Goal: Transaction & Acquisition: Book appointment/travel/reservation

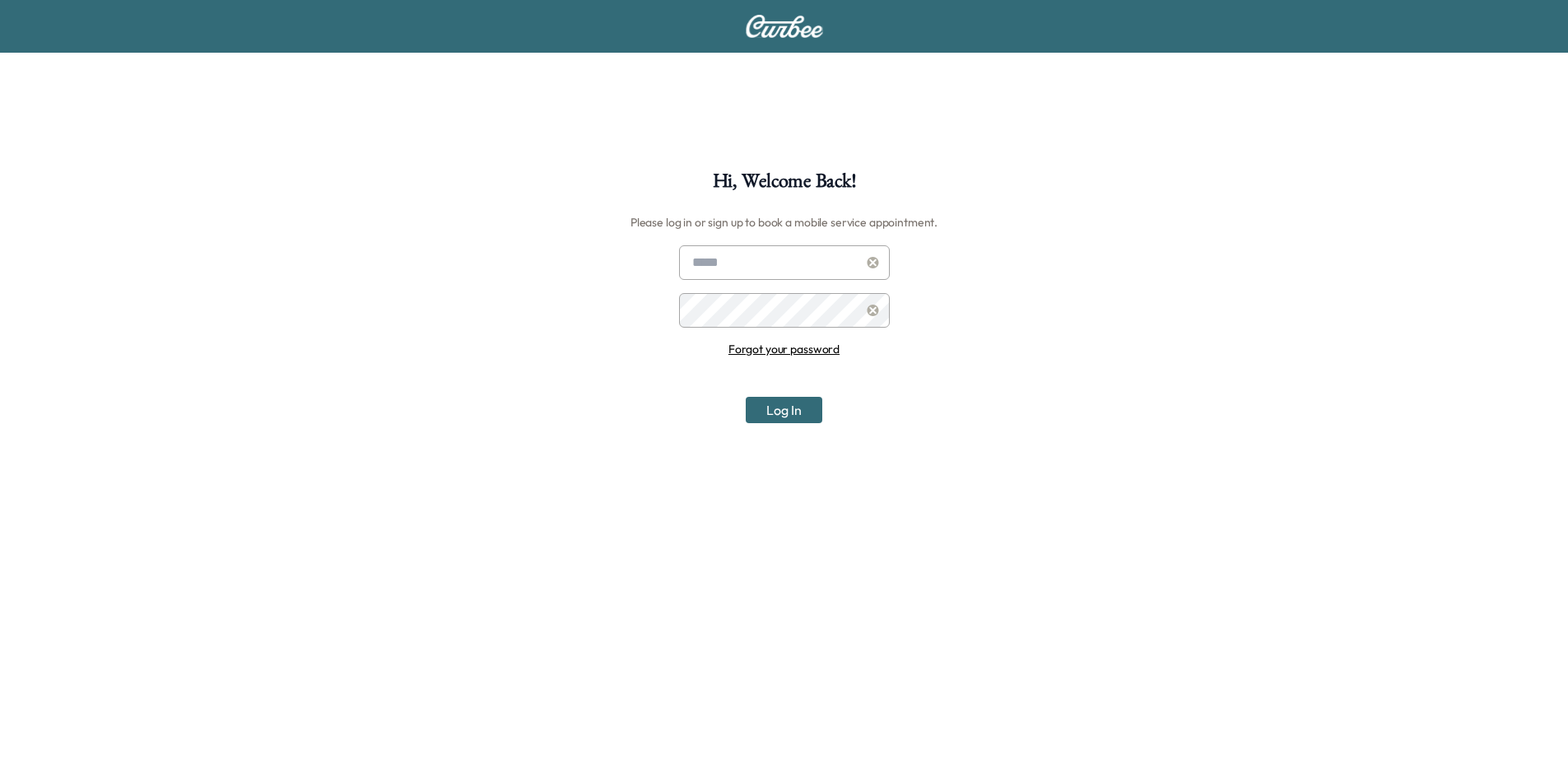
type input "**********"
drag, startPoint x: 793, startPoint y: 411, endPoint x: 803, endPoint y: 407, distance: 10.8
click at [795, 411] on button "Log In" at bounding box center [784, 410] width 77 height 26
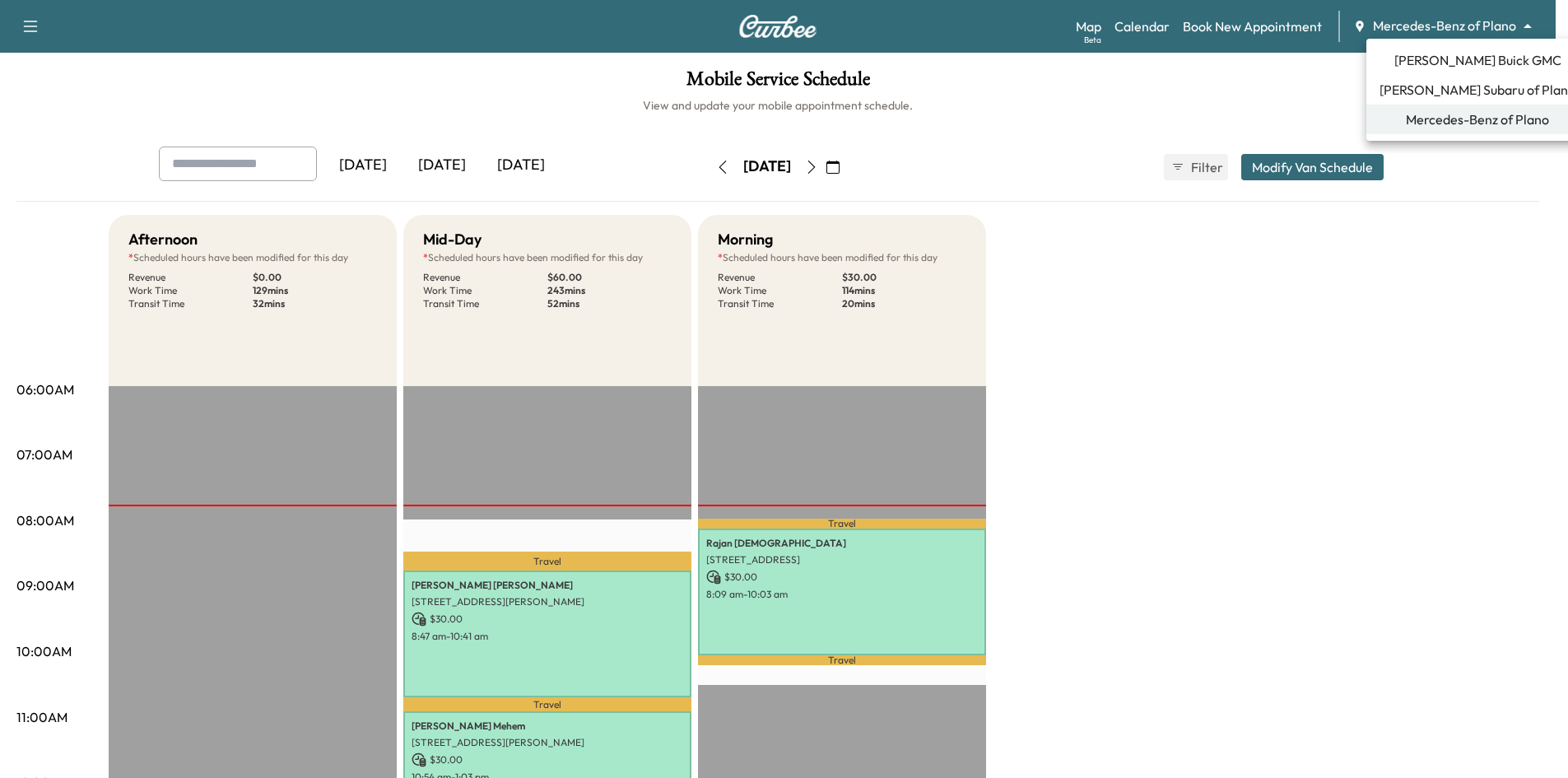
click at [1508, 21] on body "Support Log Out Map Beta Calendar Book New Appointment Mercedes-Benz of Plano *…" at bounding box center [784, 389] width 1568 height 778
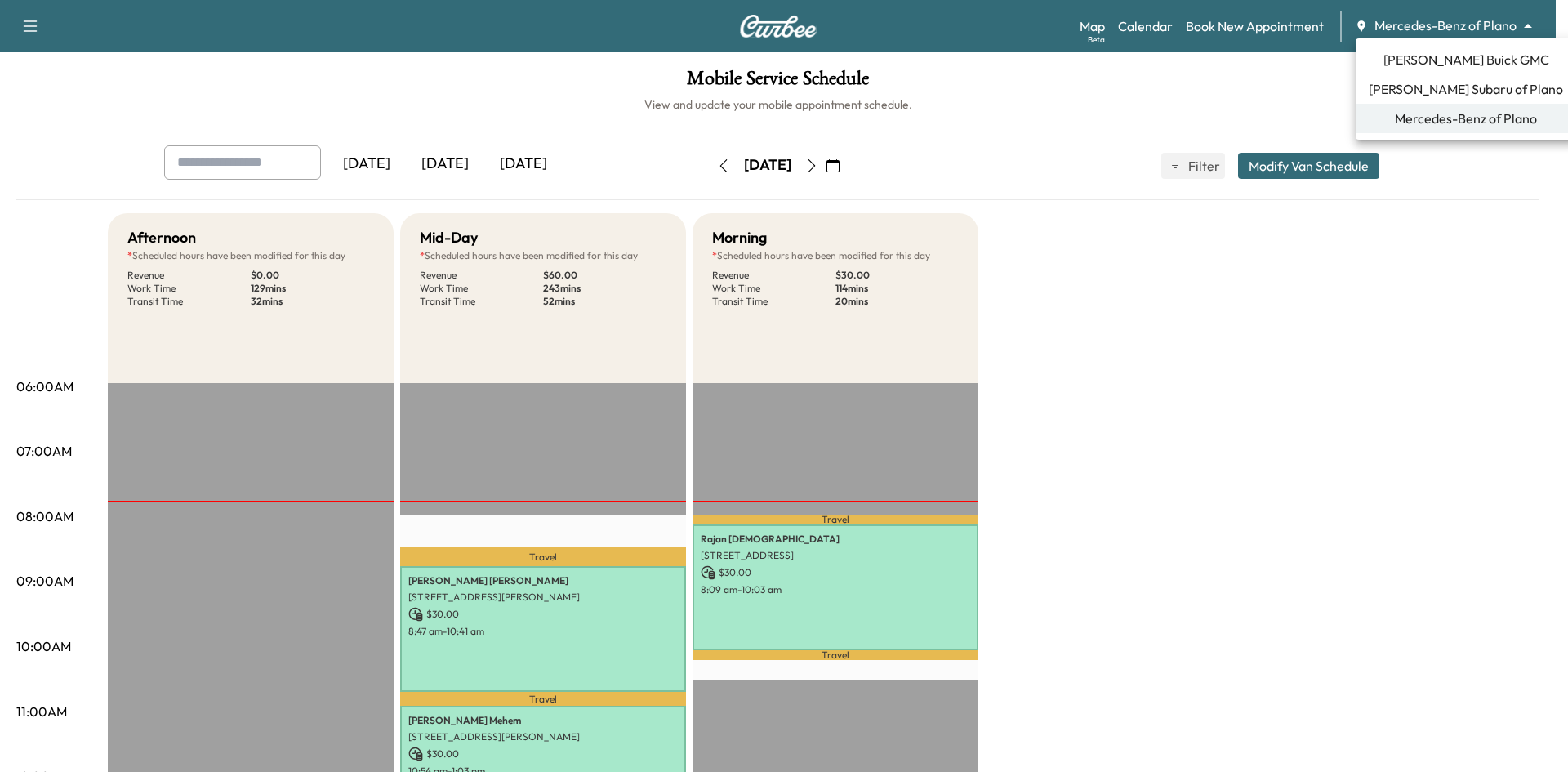
click at [1466, 57] on span "[PERSON_NAME] Buick GMC" at bounding box center [1466, 60] width 165 height 20
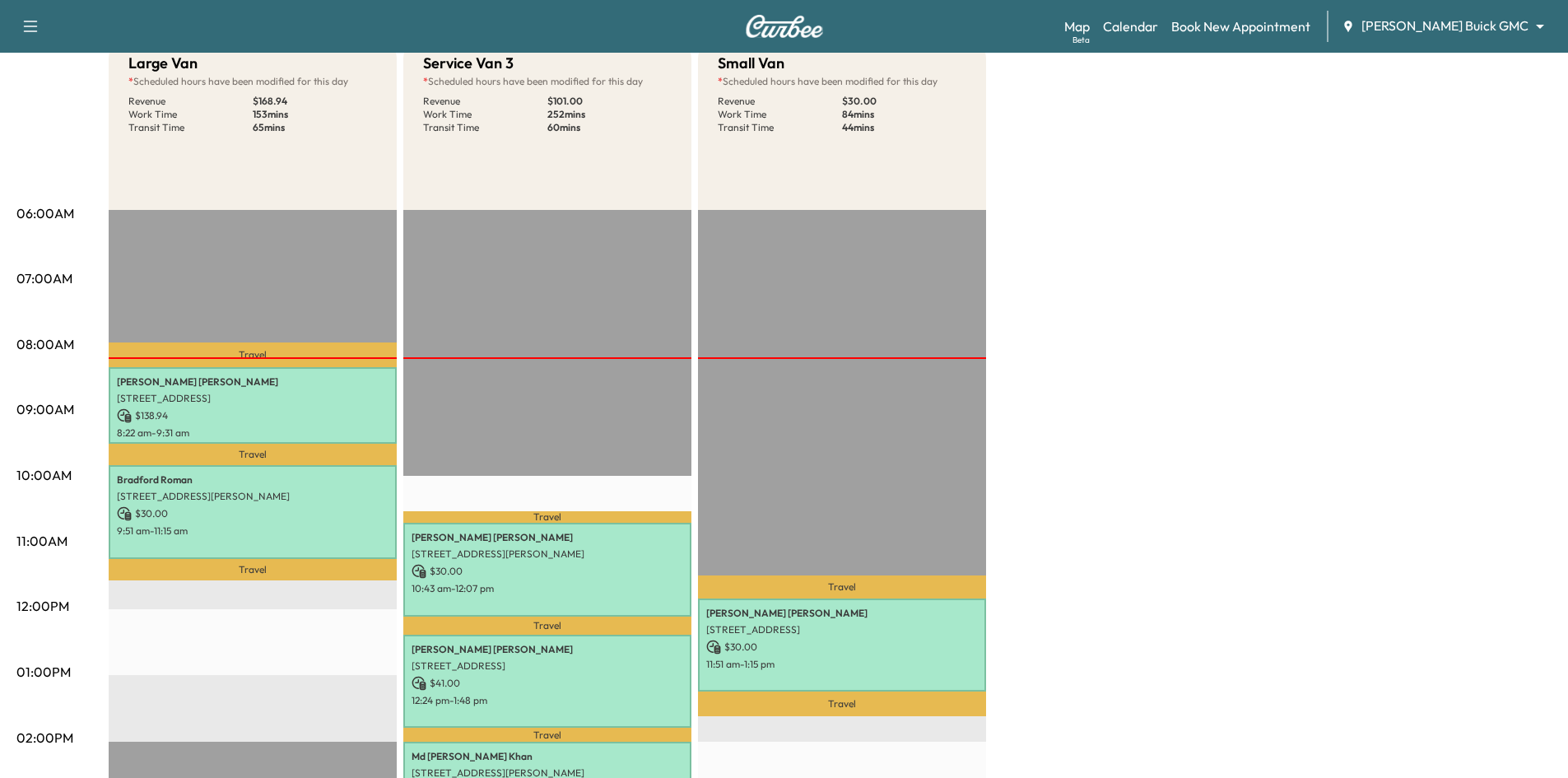
scroll to position [83, 0]
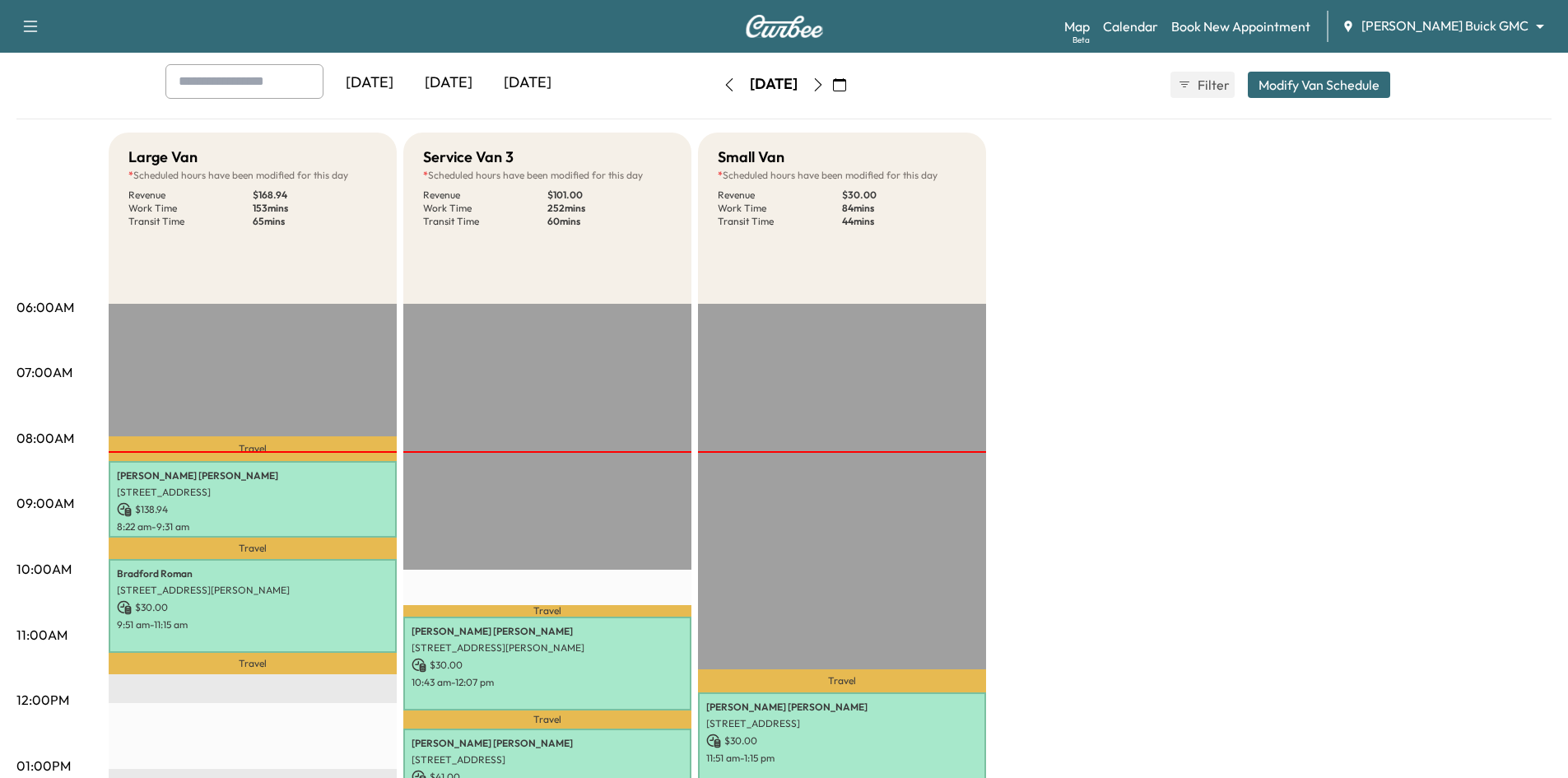
click at [846, 84] on icon "button" at bounding box center [840, 85] width 13 height 13
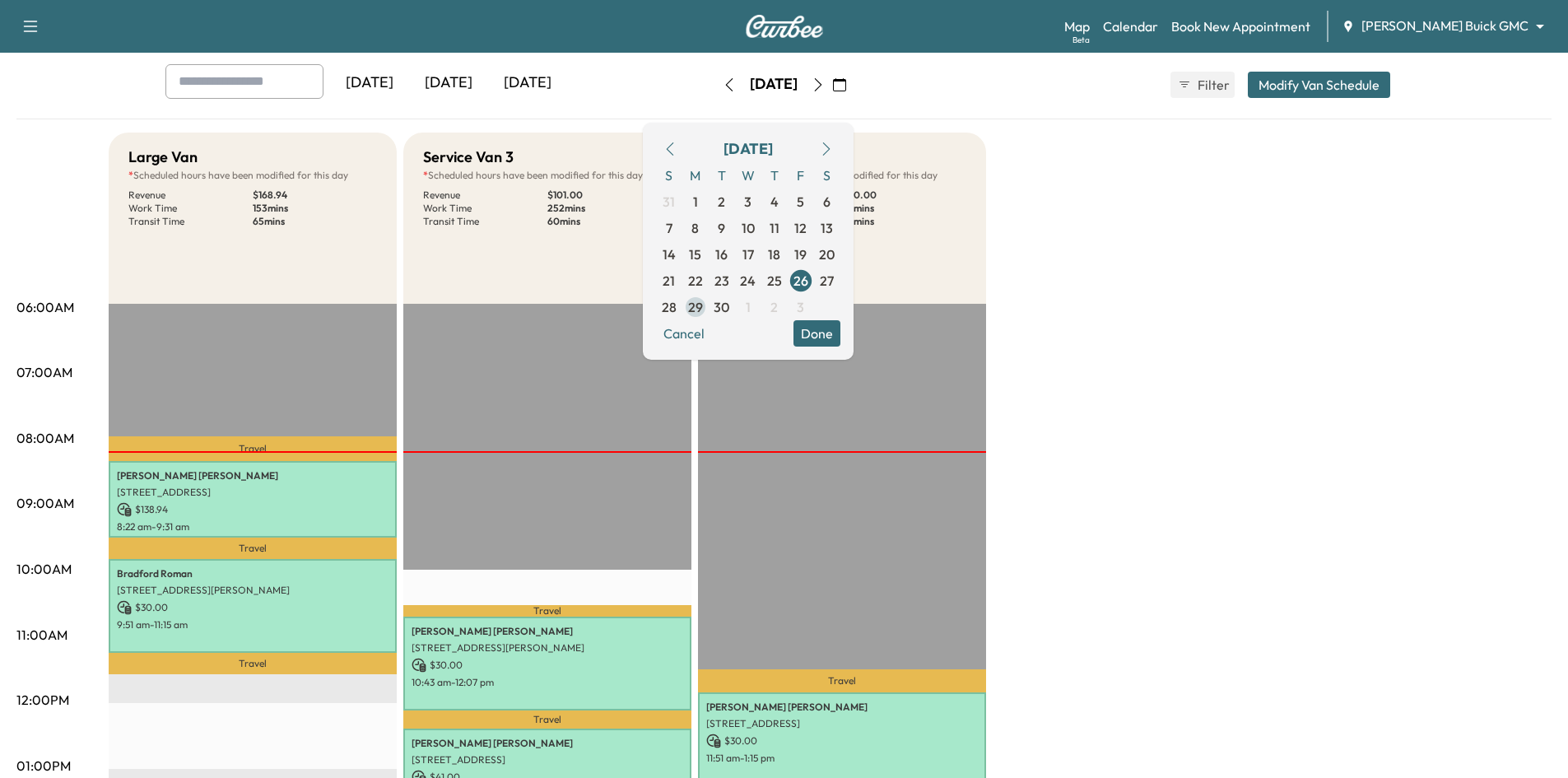
click at [703, 311] on span "29" at bounding box center [696, 307] width 15 height 20
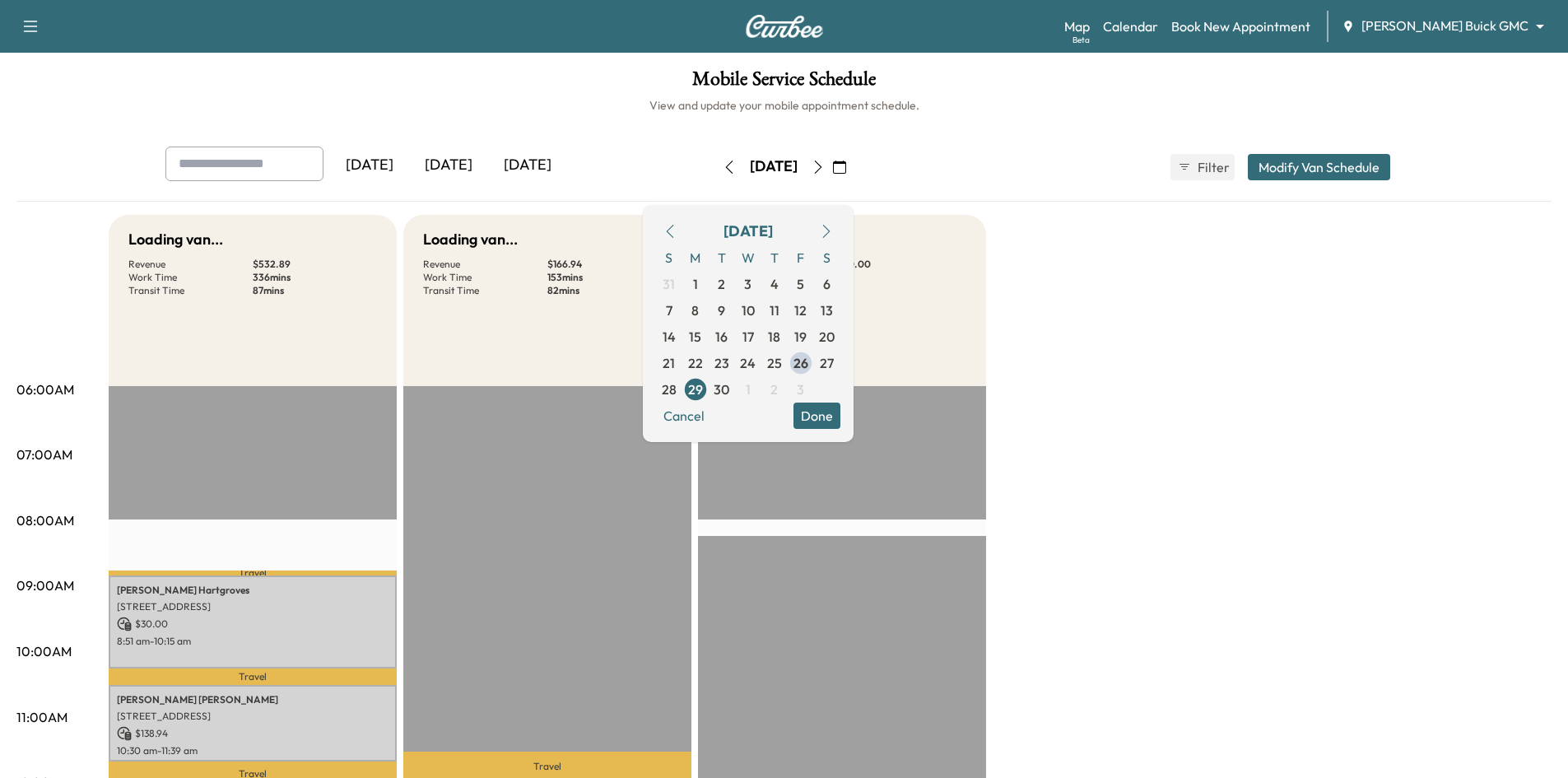
click at [585, 78] on h1 "Mobile Service Schedule" at bounding box center [784, 83] width 1535 height 28
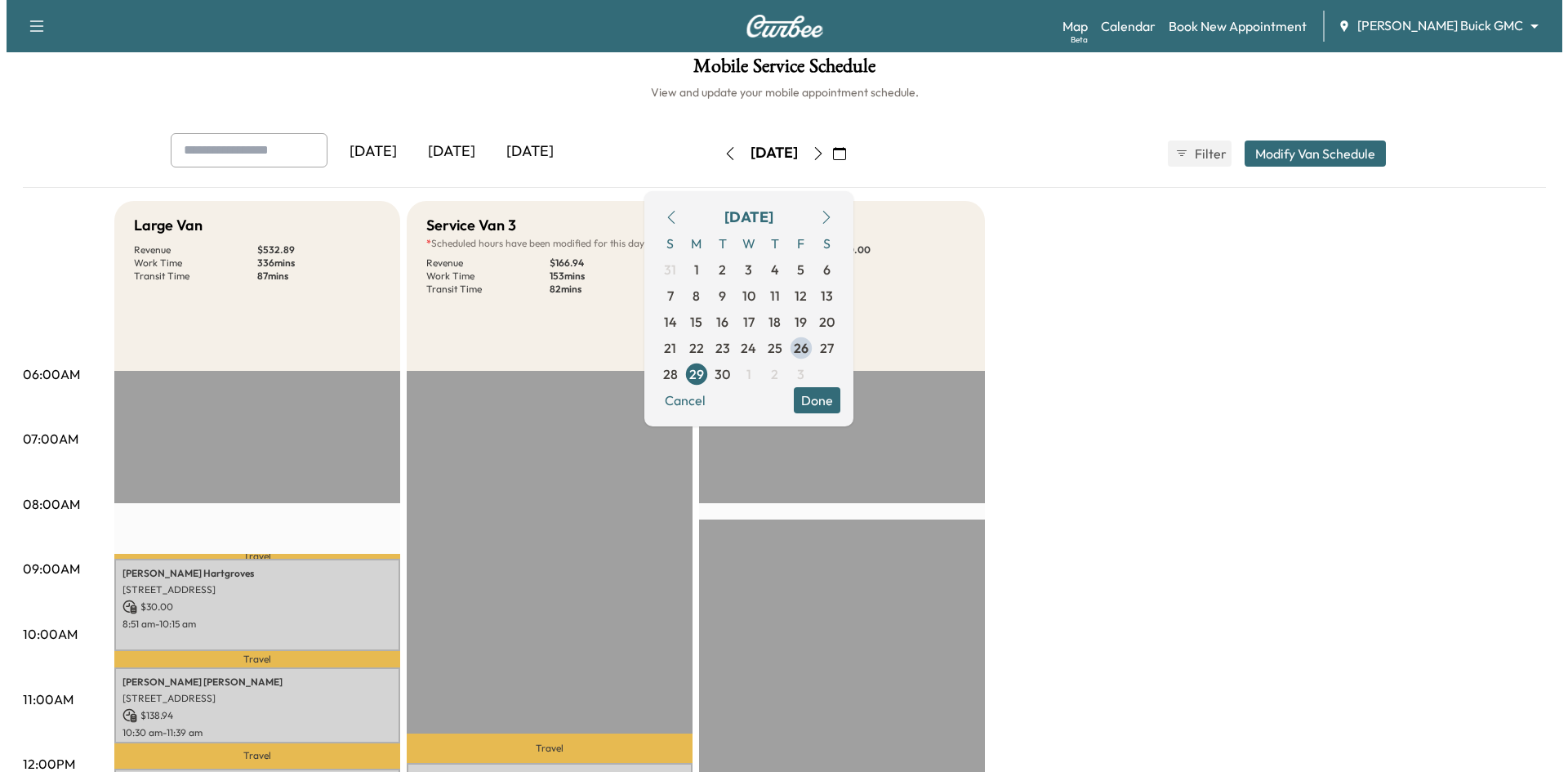
scroll to position [327, 0]
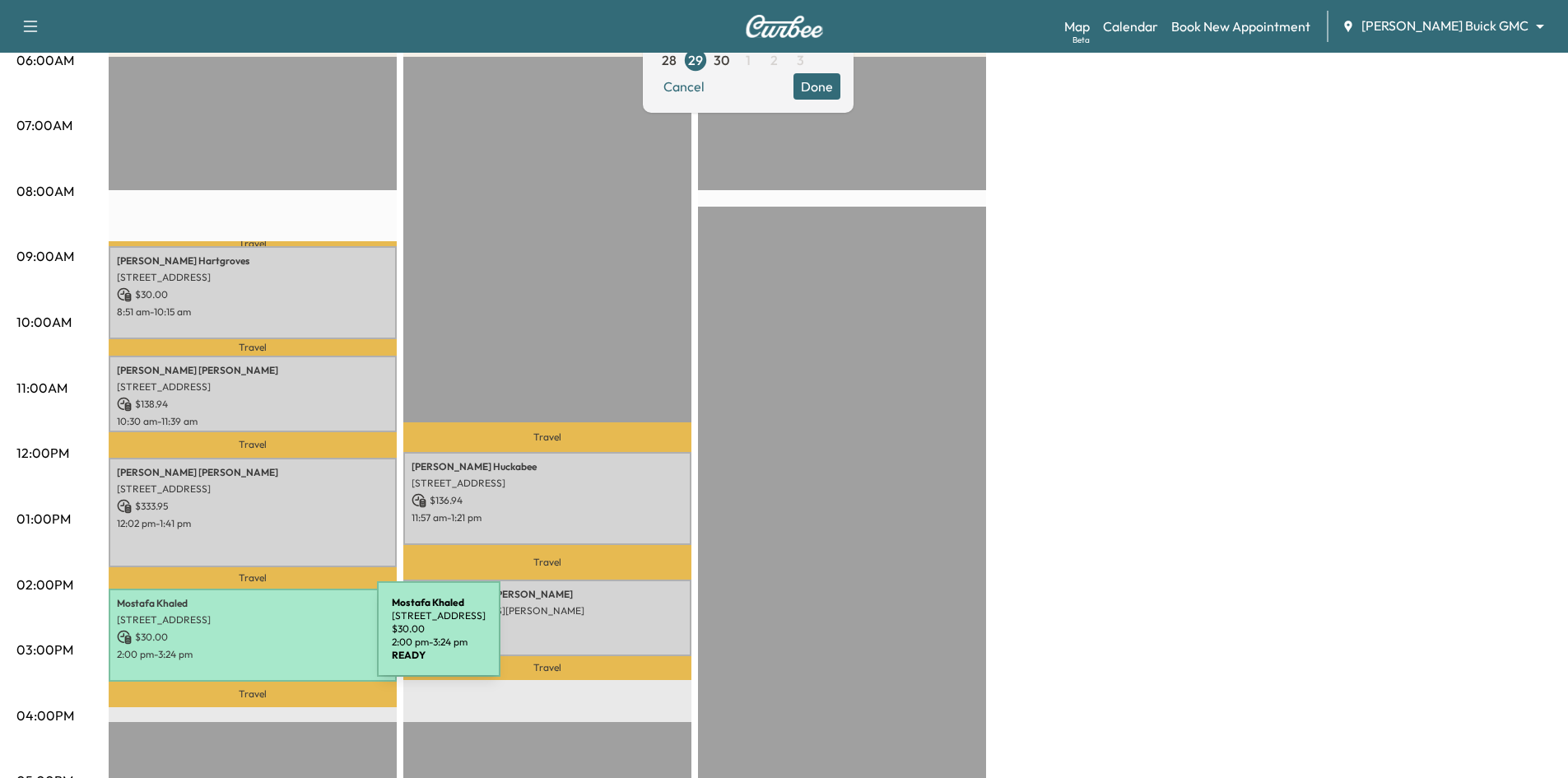
click at [253, 639] on div "Mostafa Khaled 6033 East Northwest Highway, 1089, Dallas, TX 75231, US $ 30.00 …" at bounding box center [253, 635] width 288 height 93
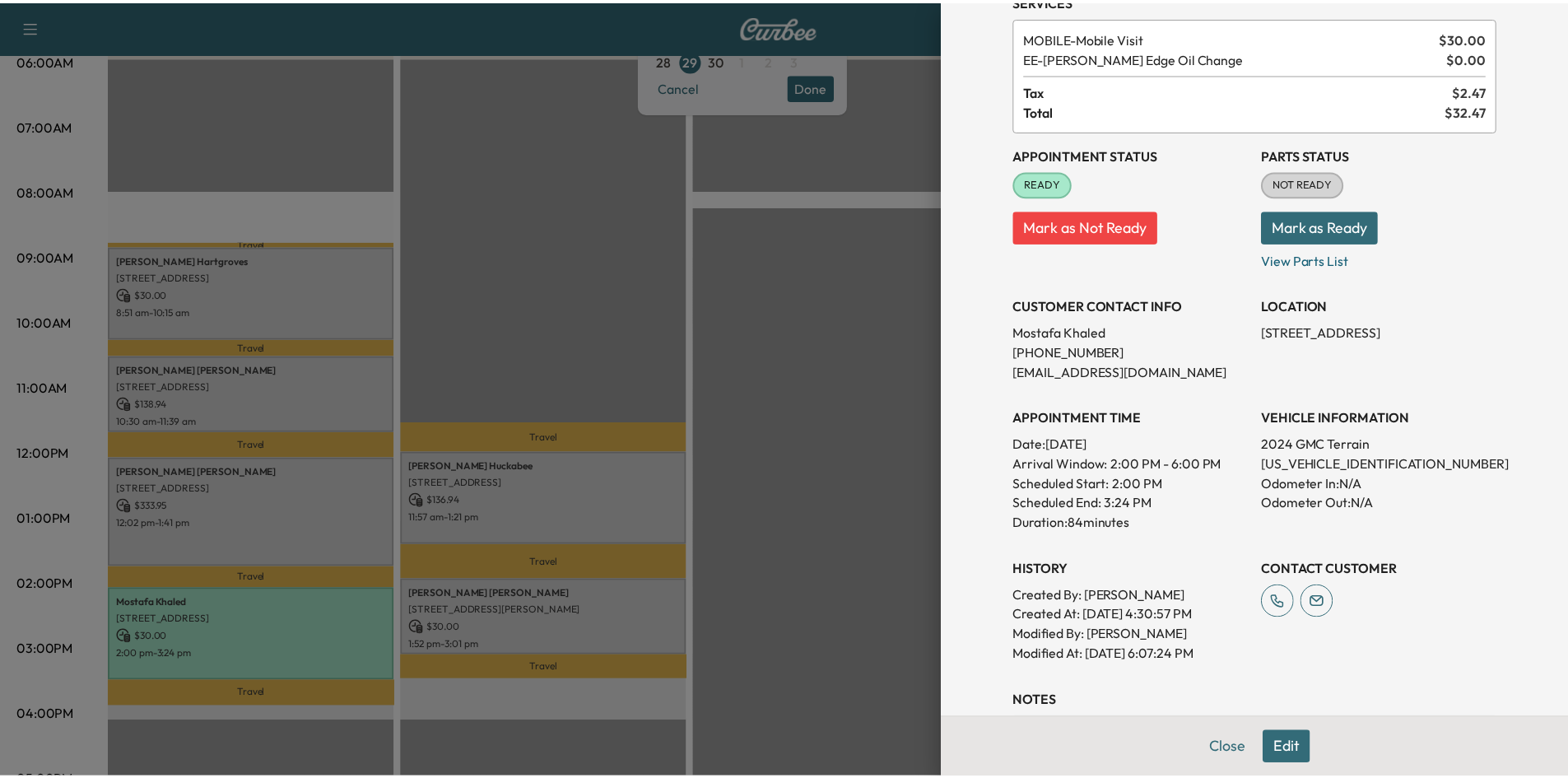
scroll to position [0, 0]
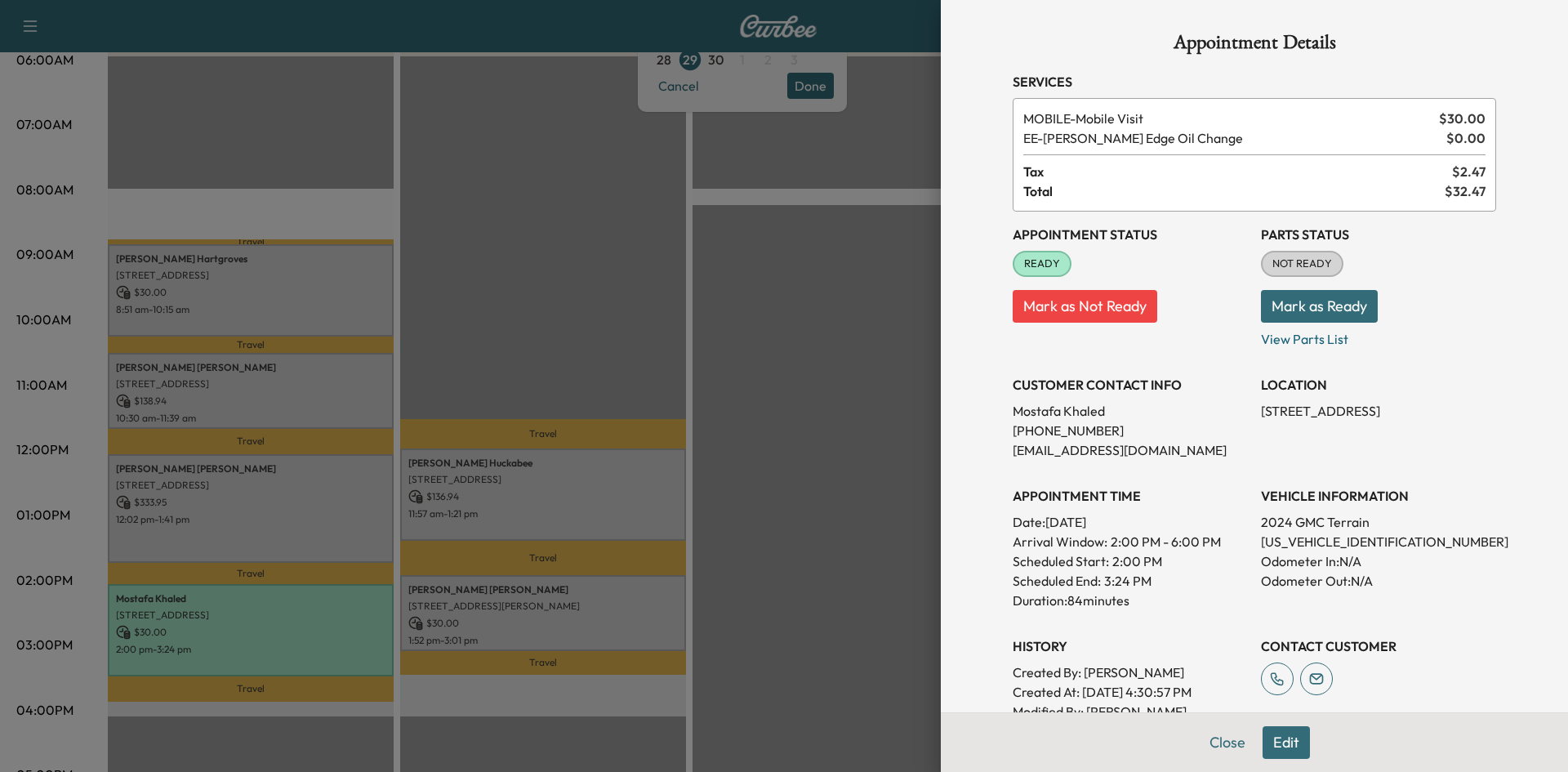
click at [727, 266] on div at bounding box center [784, 386] width 1568 height 772
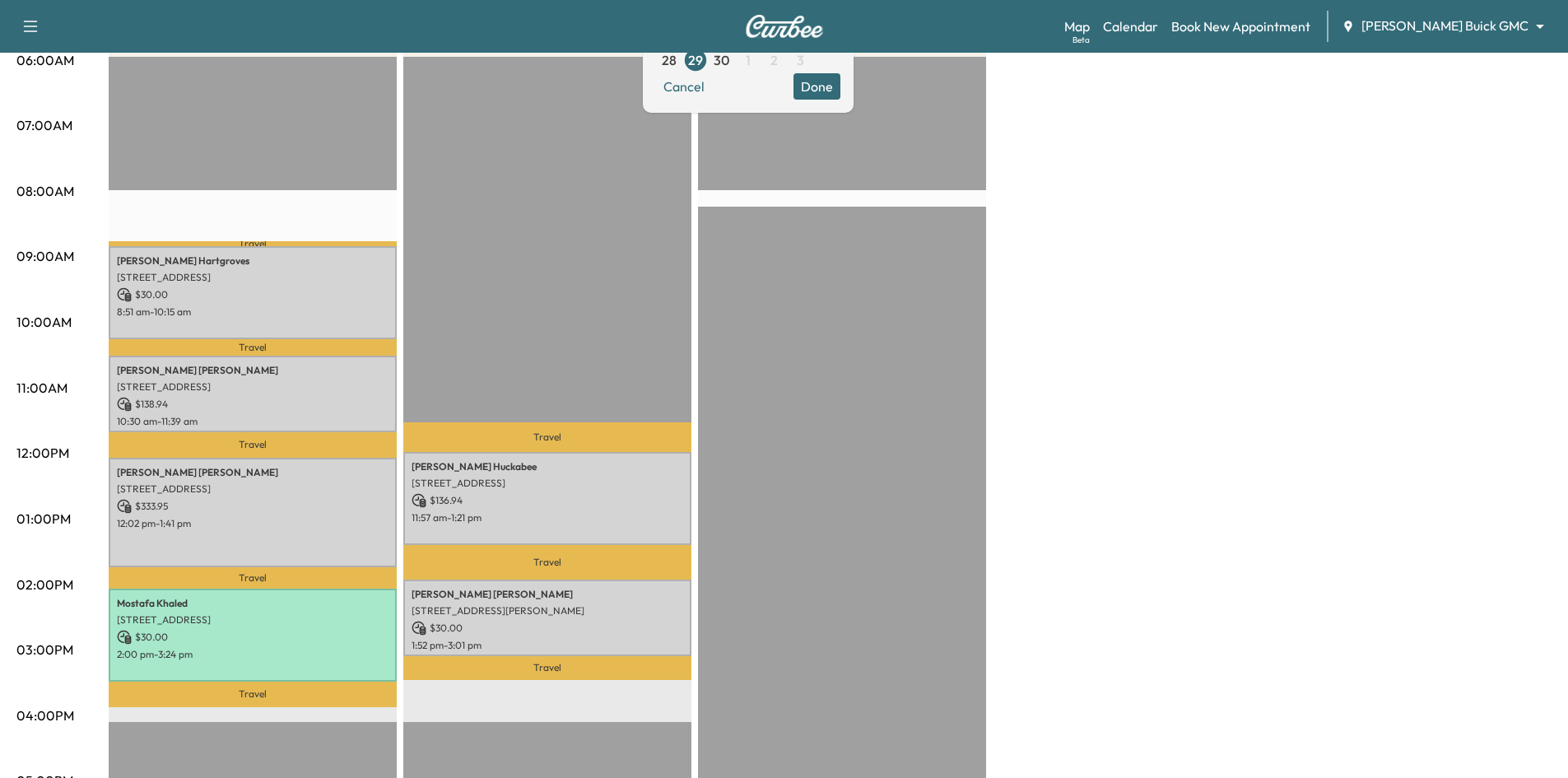
click at [841, 85] on button "Done" at bounding box center [817, 87] width 47 height 26
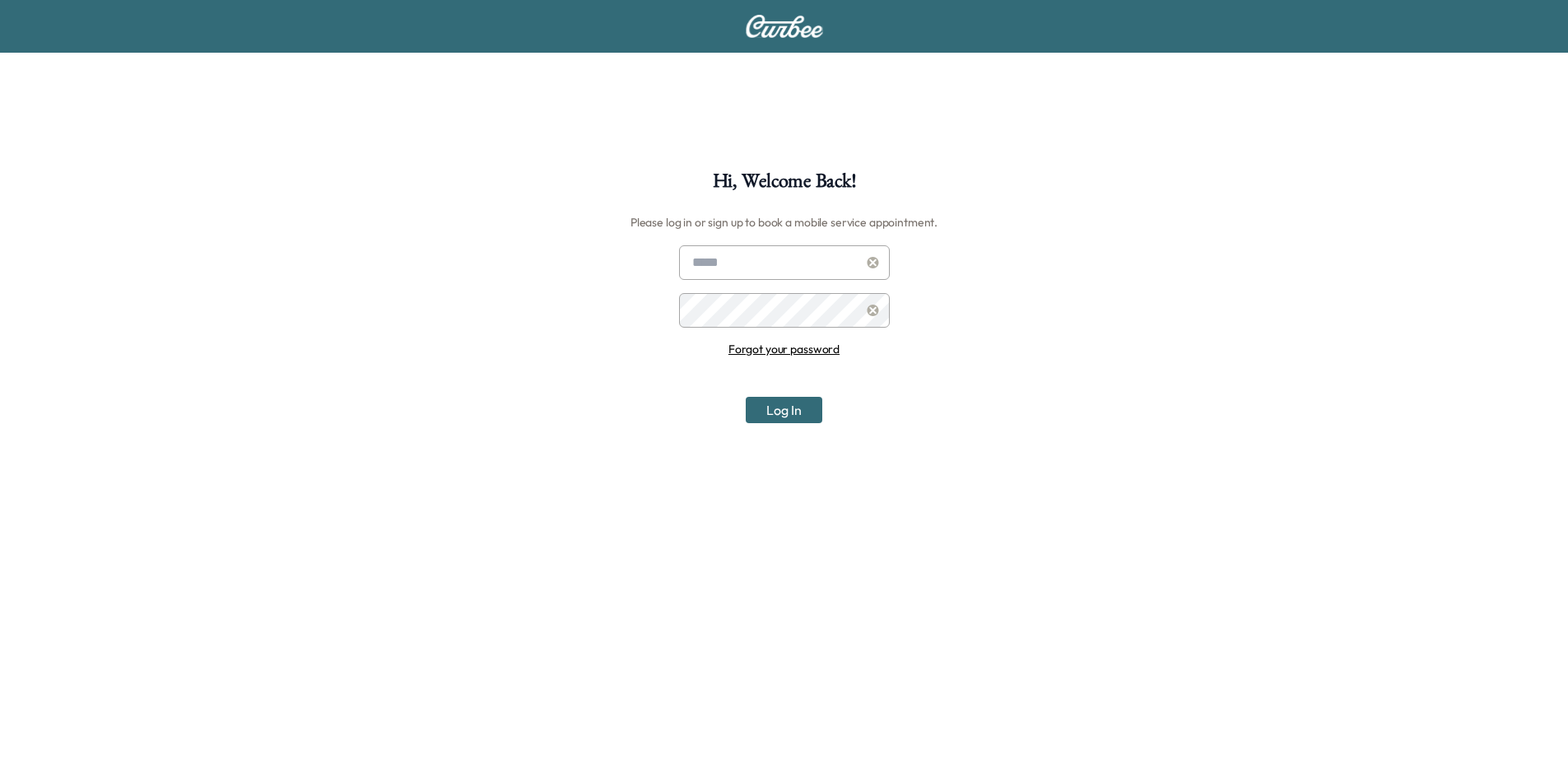
scroll to position [171, 0]
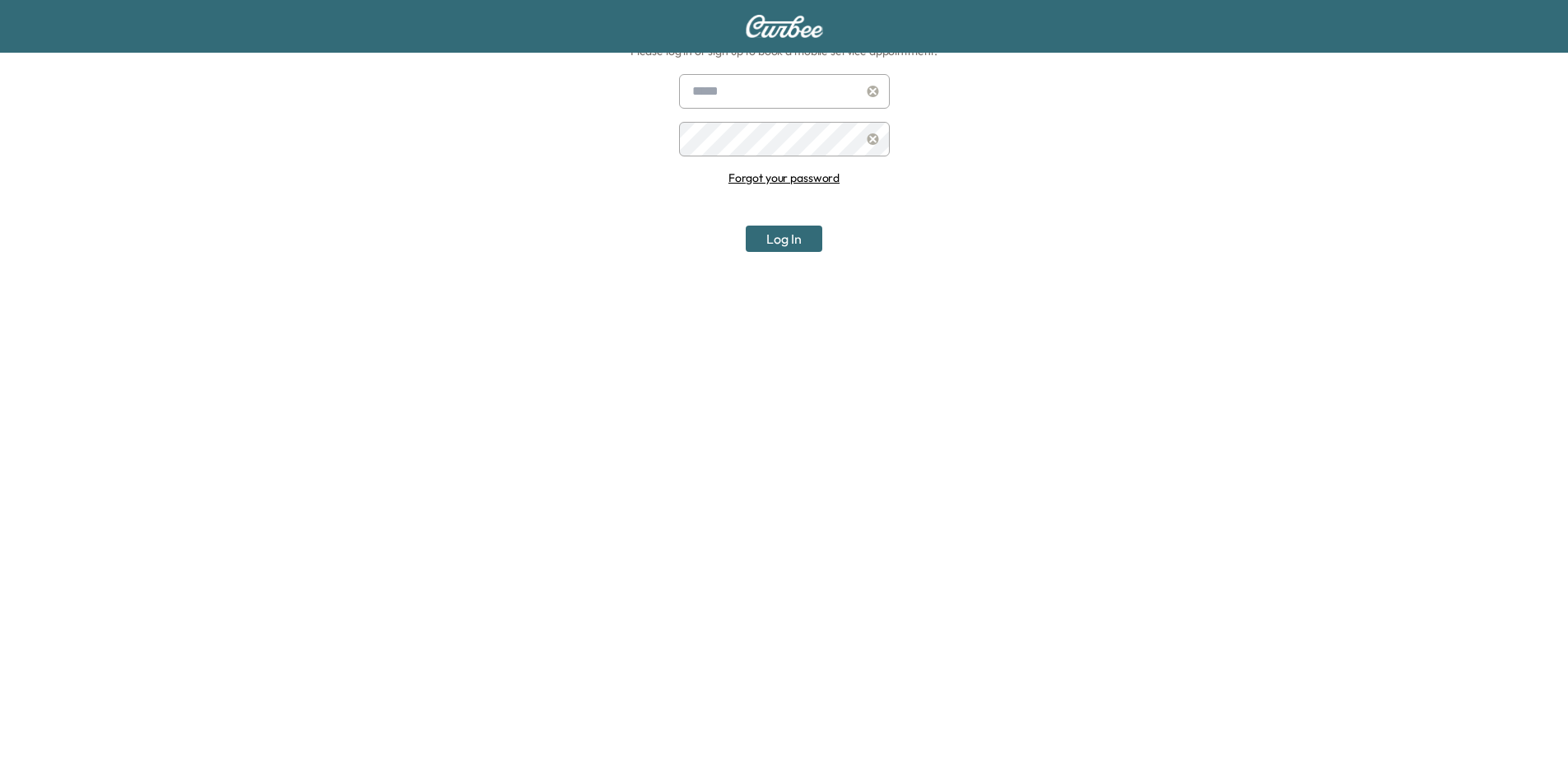
type input "**********"
click at [776, 233] on button "Log In" at bounding box center [784, 239] width 77 height 26
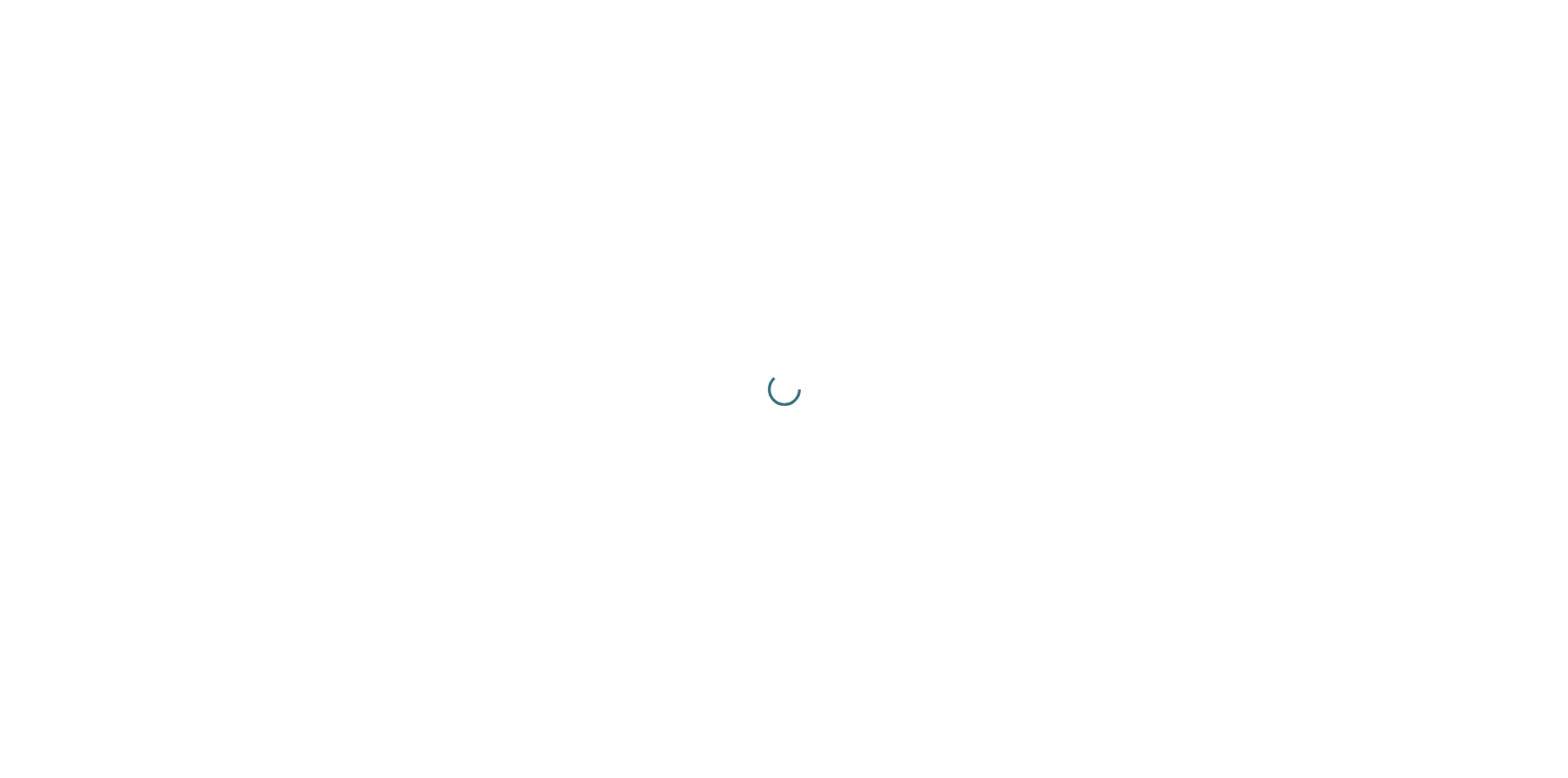
scroll to position [0, 0]
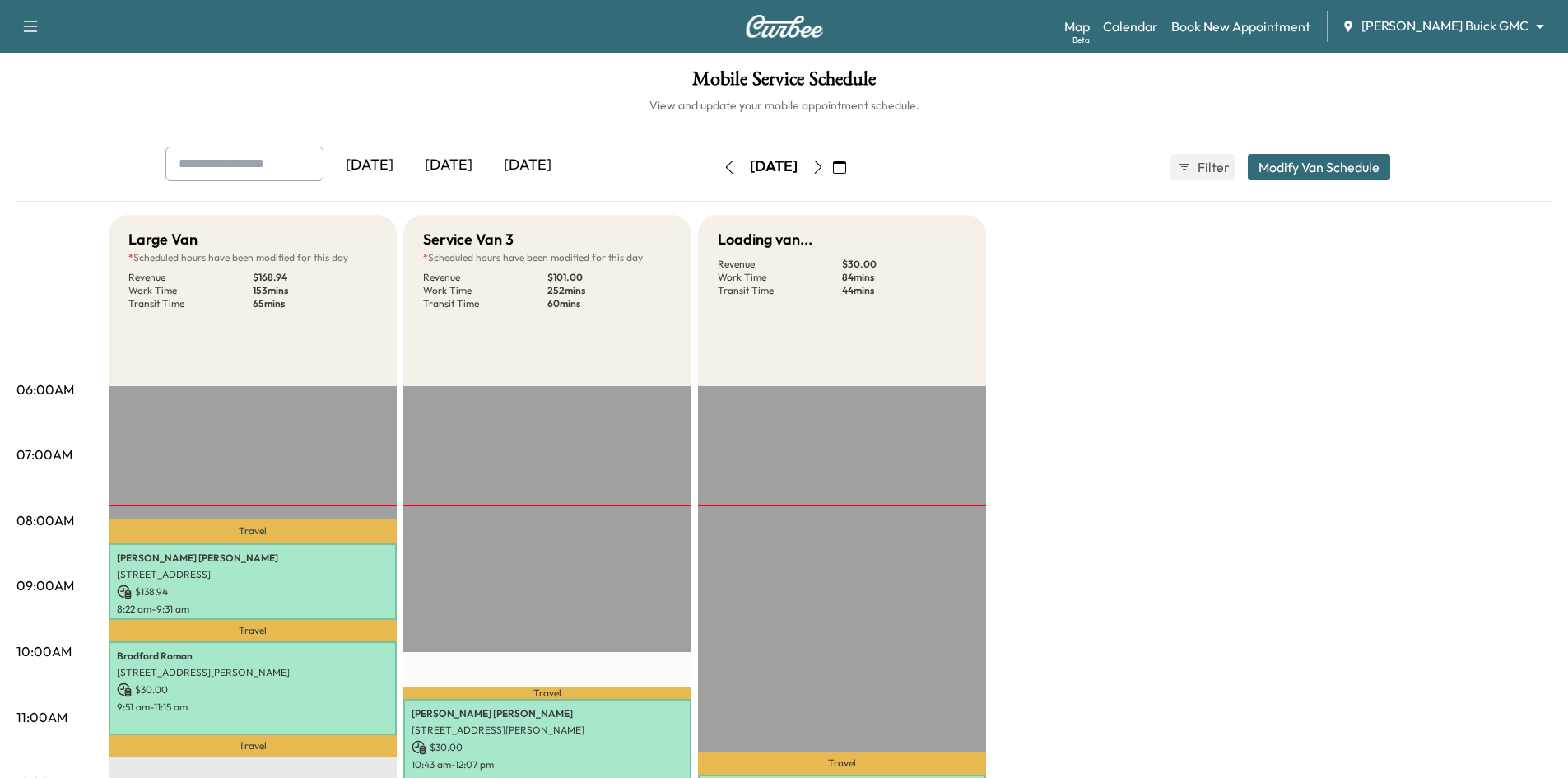
click at [1457, 25] on body "Auth is pending Support Log Out Map Beta Calendar Book New Appointment Ewing Bu…" at bounding box center [784, 389] width 1568 height 778
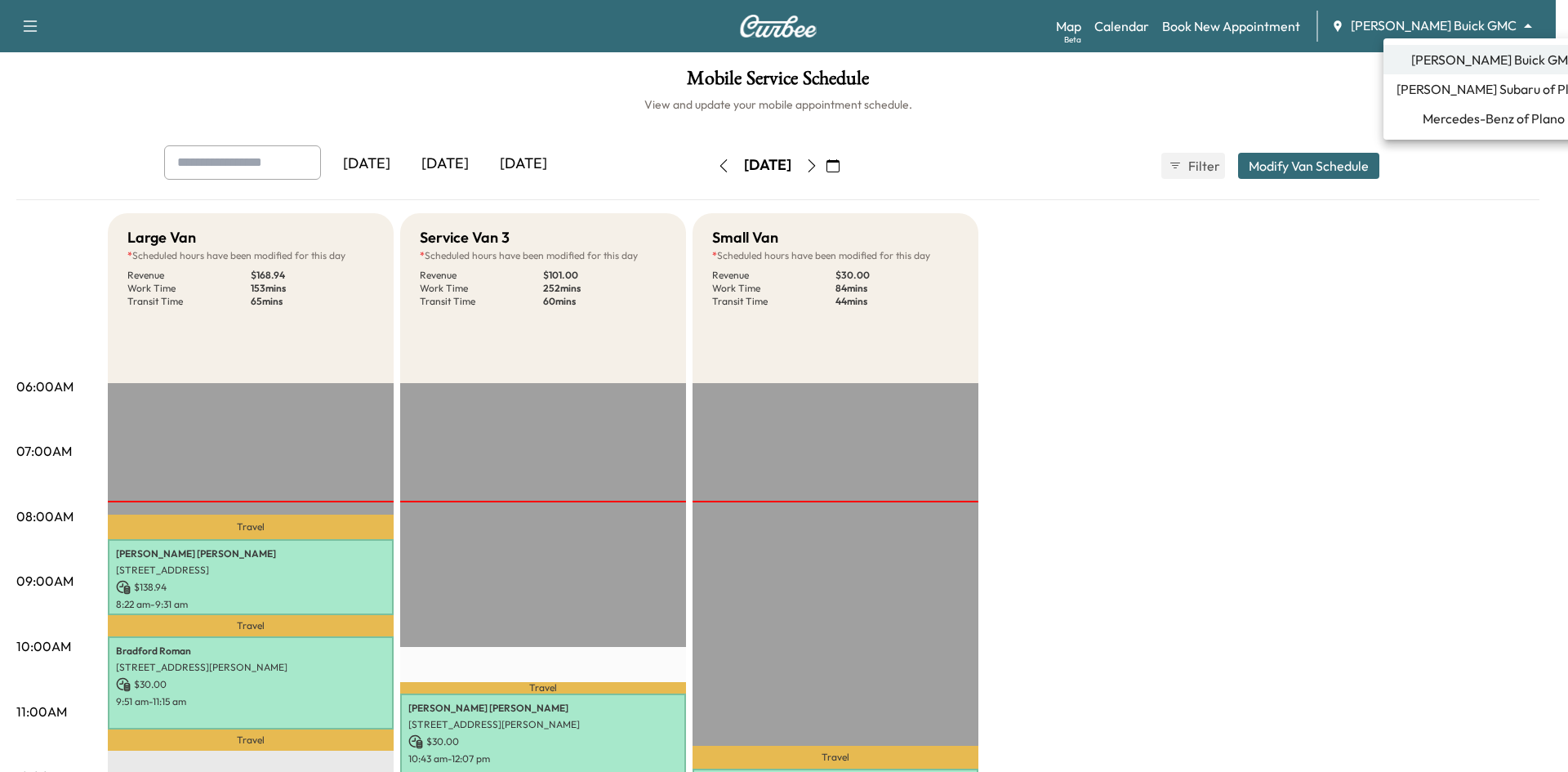
click at [1439, 114] on span "Mercedes-Benz of Plano" at bounding box center [1493, 119] width 142 height 20
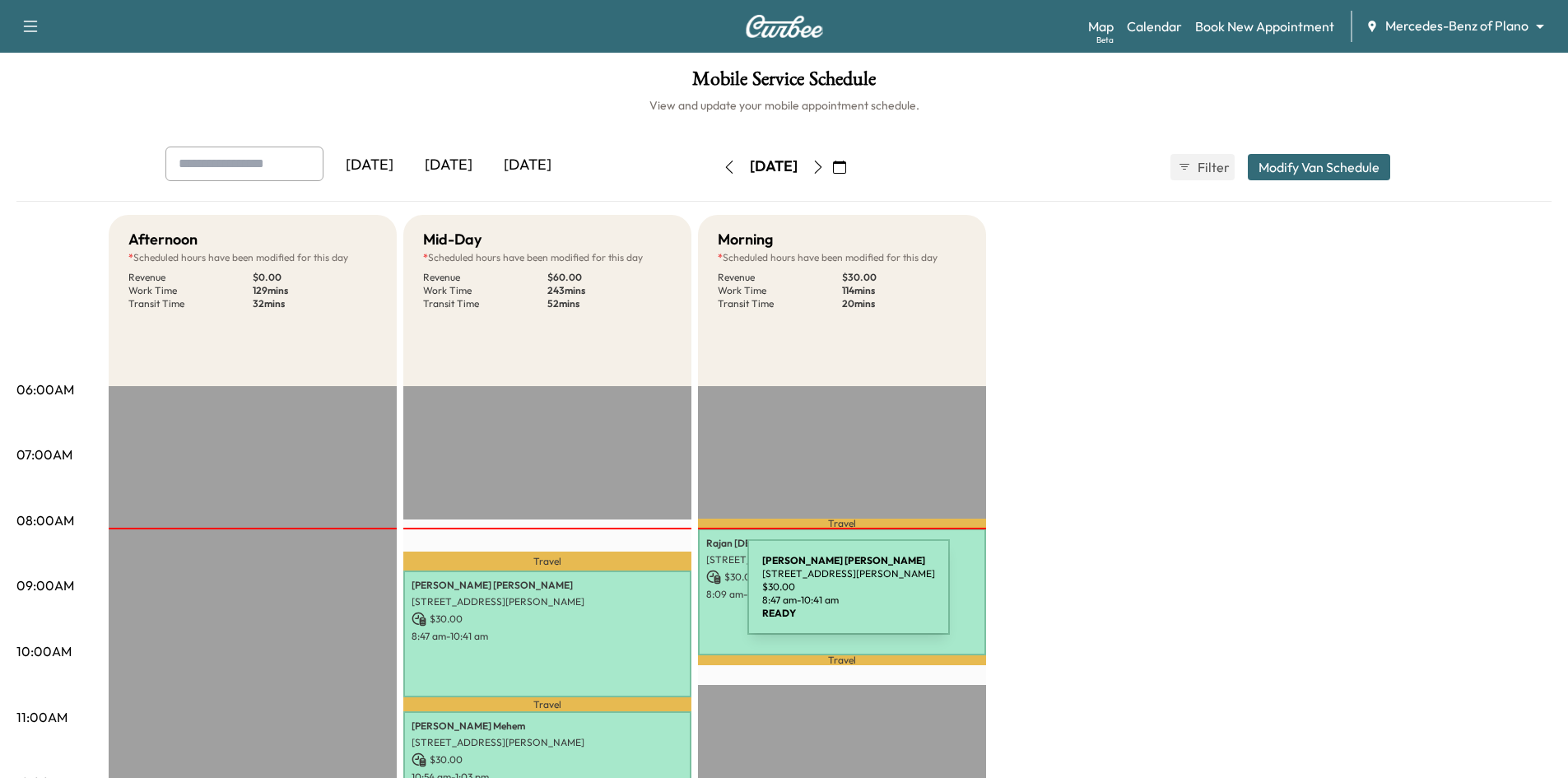
click at [624, 597] on p "[STREET_ADDRESS][PERSON_NAME]" at bounding box center [547, 602] width 272 height 13
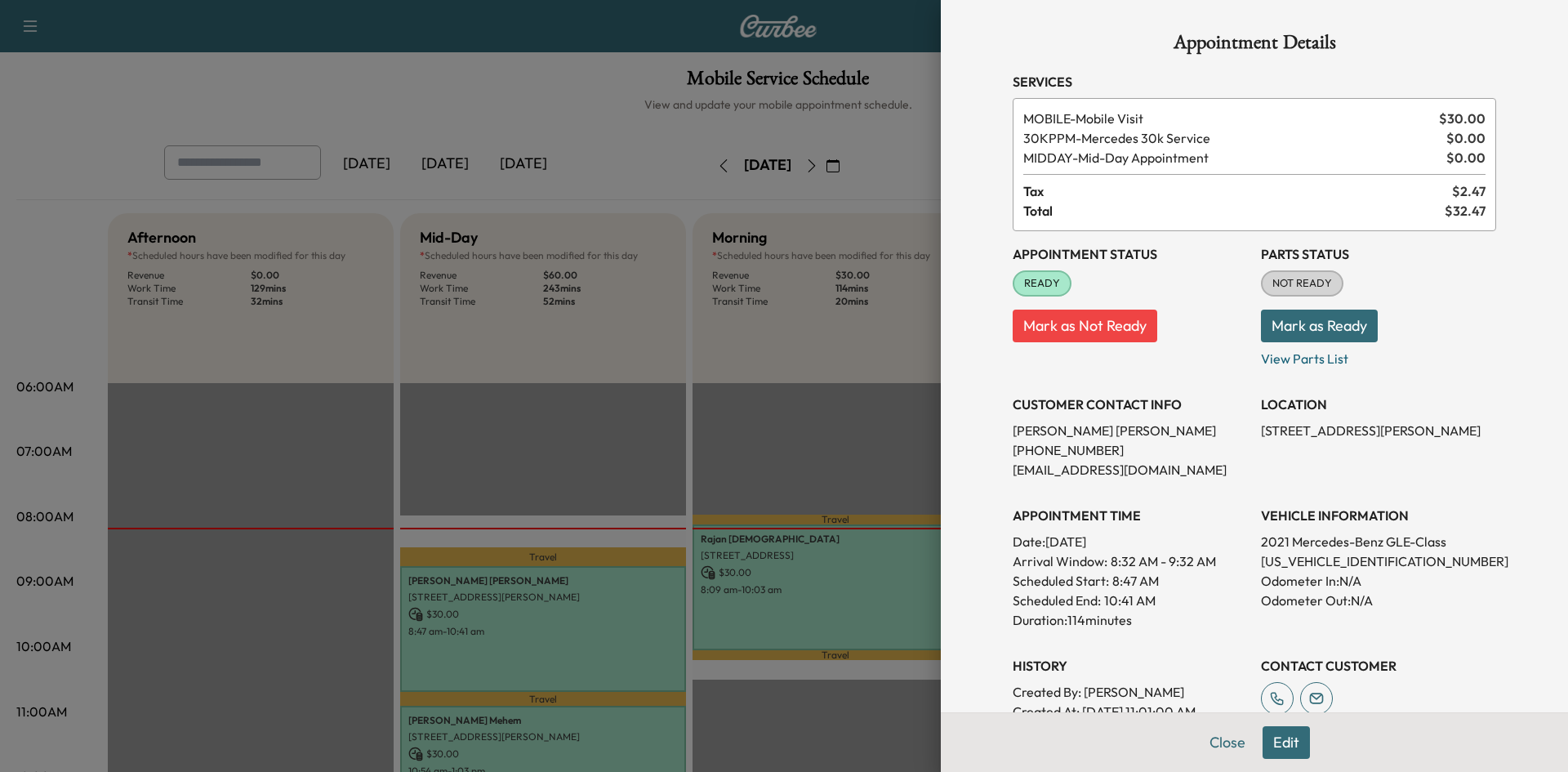
click at [474, 93] on div at bounding box center [784, 386] width 1568 height 772
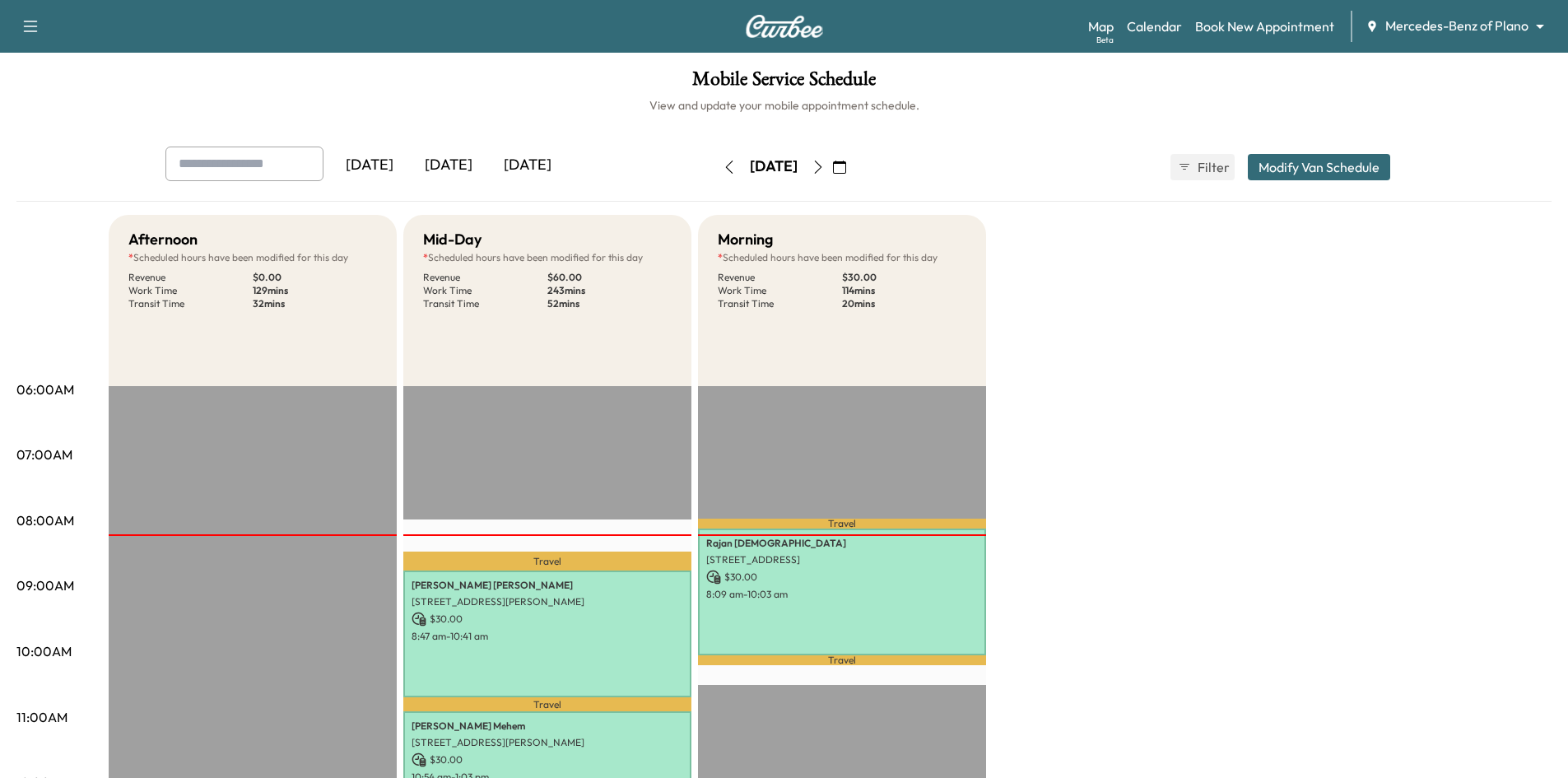
click at [846, 169] on icon "button" at bounding box center [840, 167] width 13 height 13
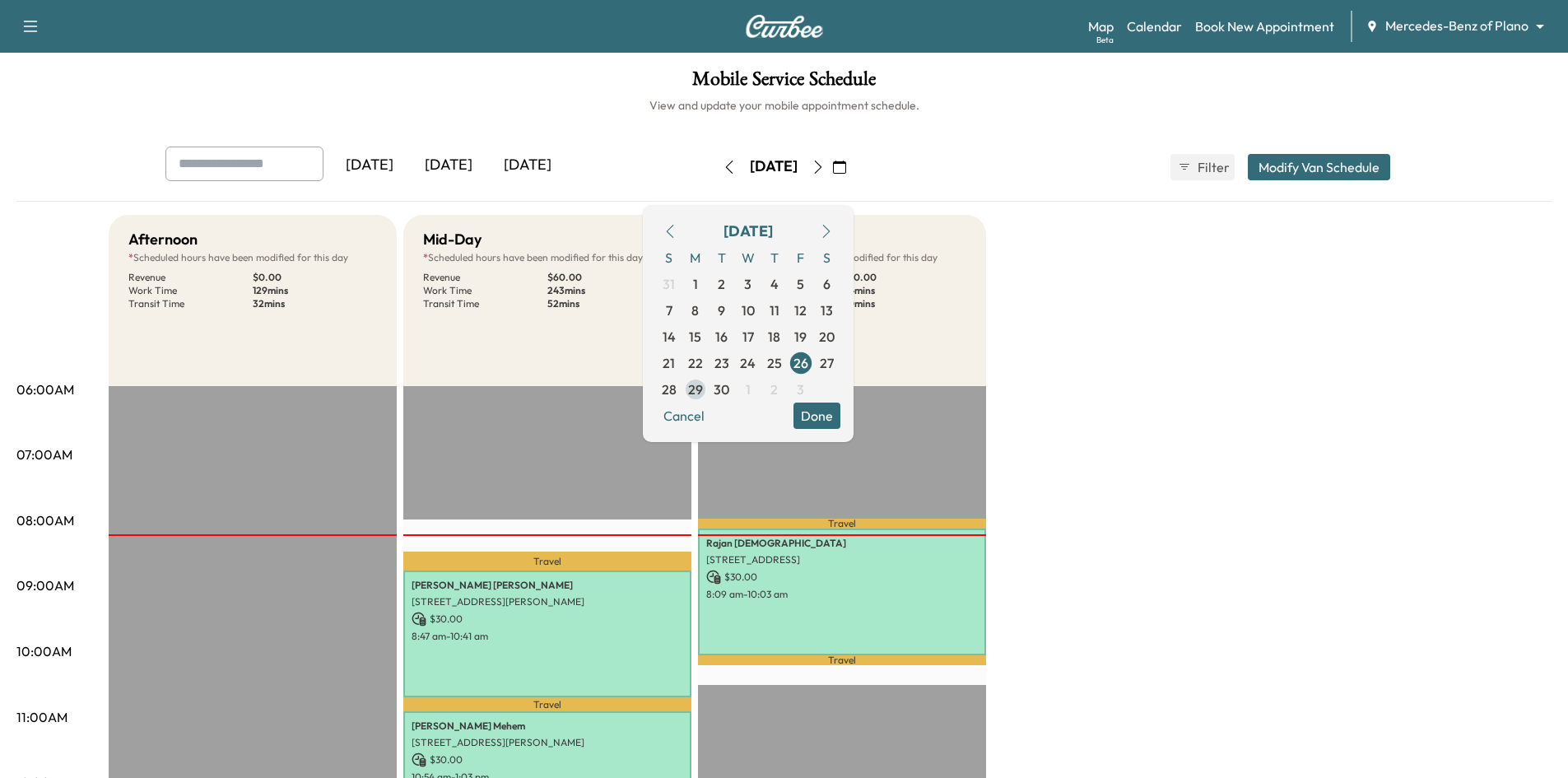
click at [703, 396] on span "29" at bounding box center [696, 390] width 15 height 20
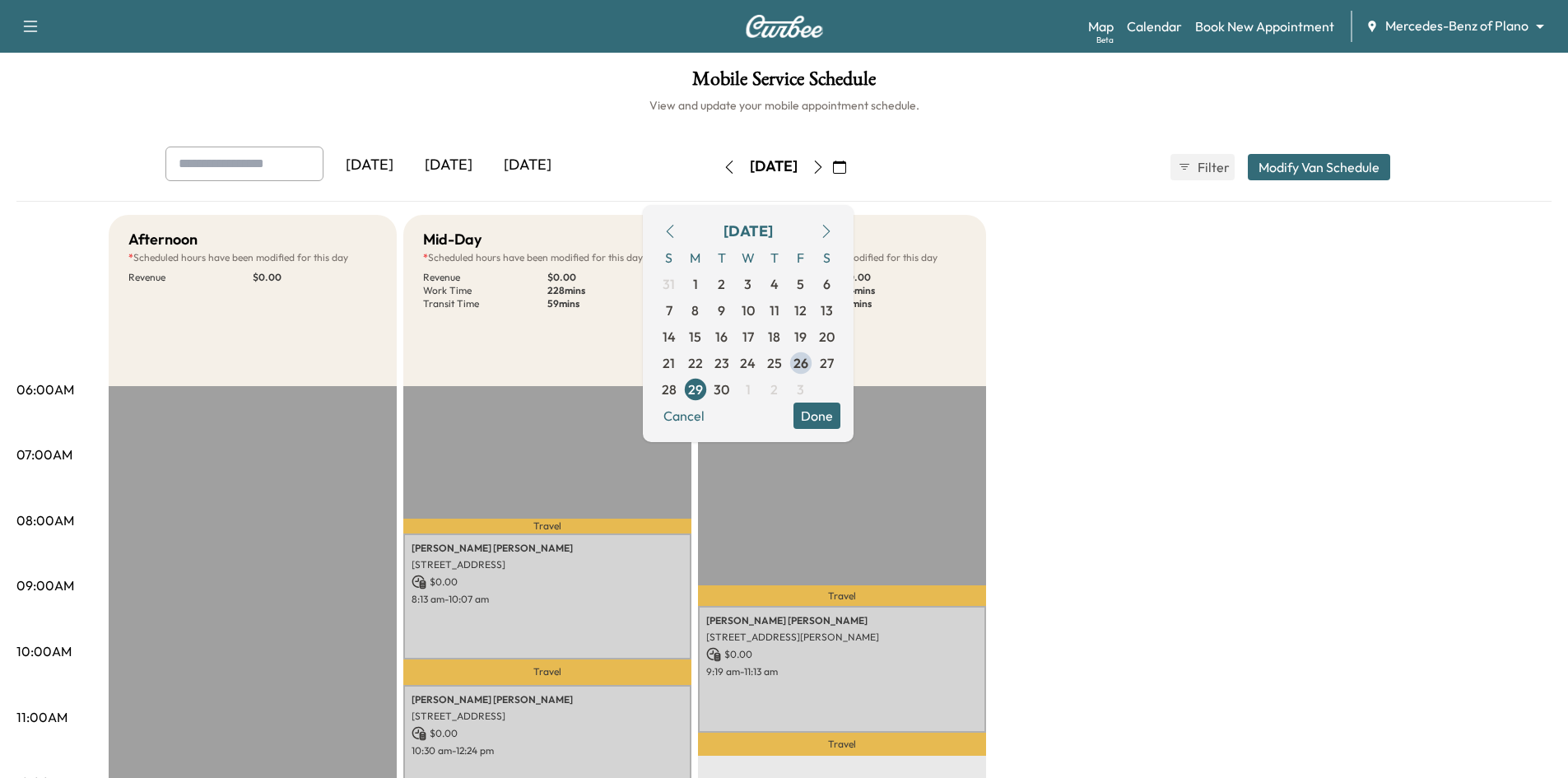
click at [841, 420] on button "Done" at bounding box center [817, 416] width 47 height 26
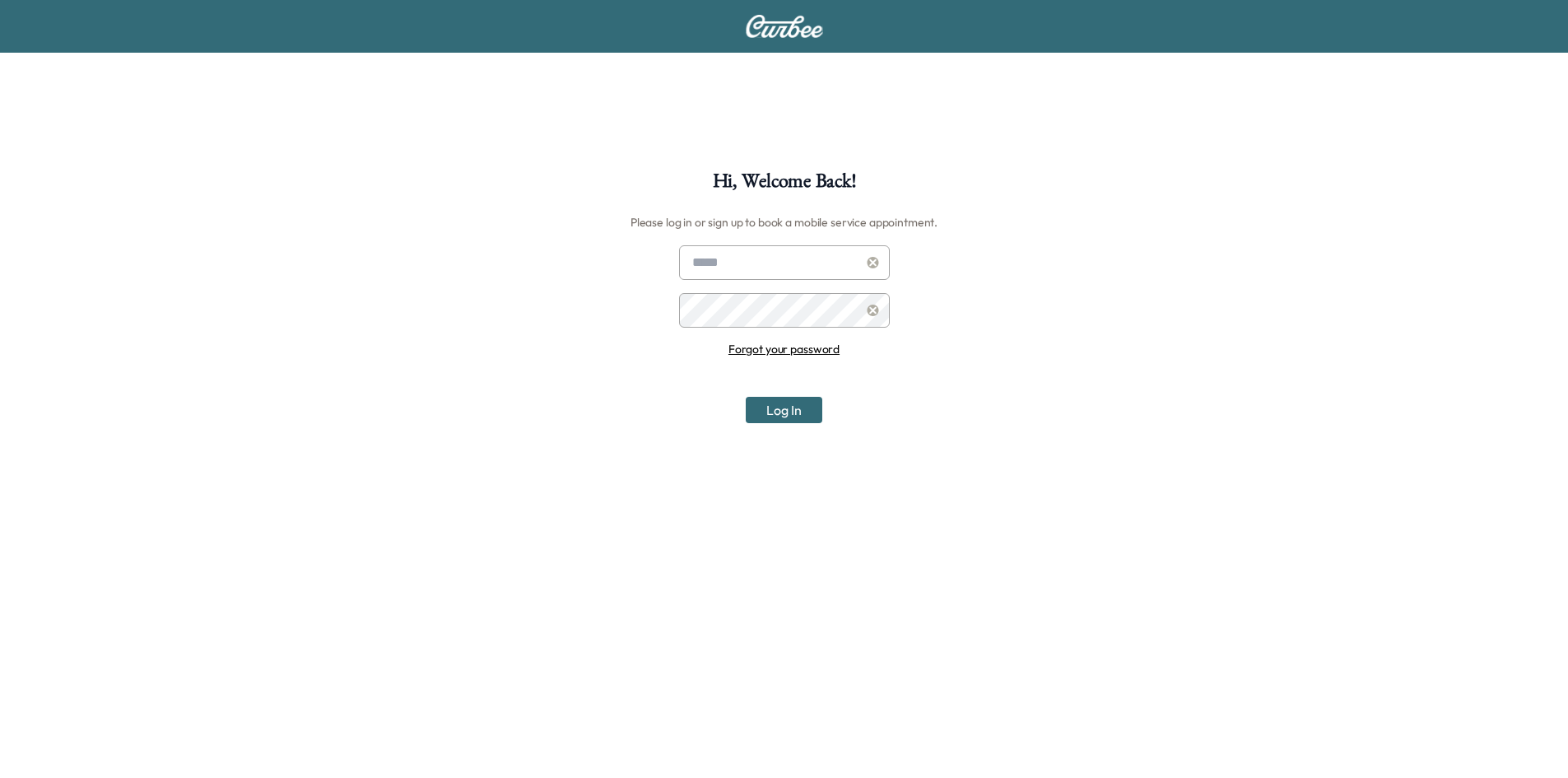
type input "**********"
click at [779, 412] on button "Log In" at bounding box center [784, 410] width 77 height 26
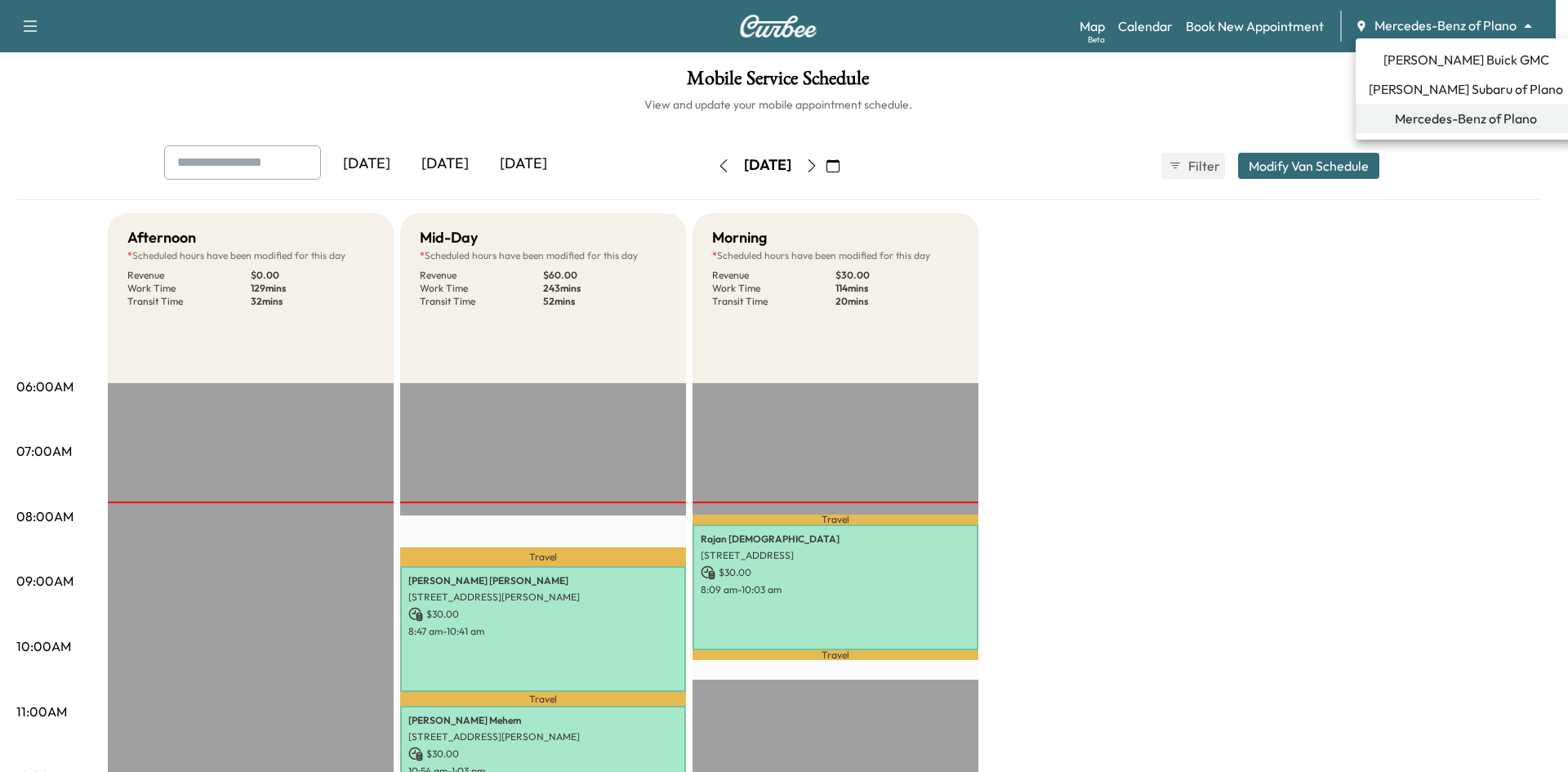
click at [1383, 27] on body "Support Log Out Map Beta Calendar Book New Appointment Mercedes-Benz of Plano *…" at bounding box center [784, 386] width 1568 height 772
click at [1439, 88] on span "[PERSON_NAME] Subaru of Plano" at bounding box center [1466, 89] width 194 height 20
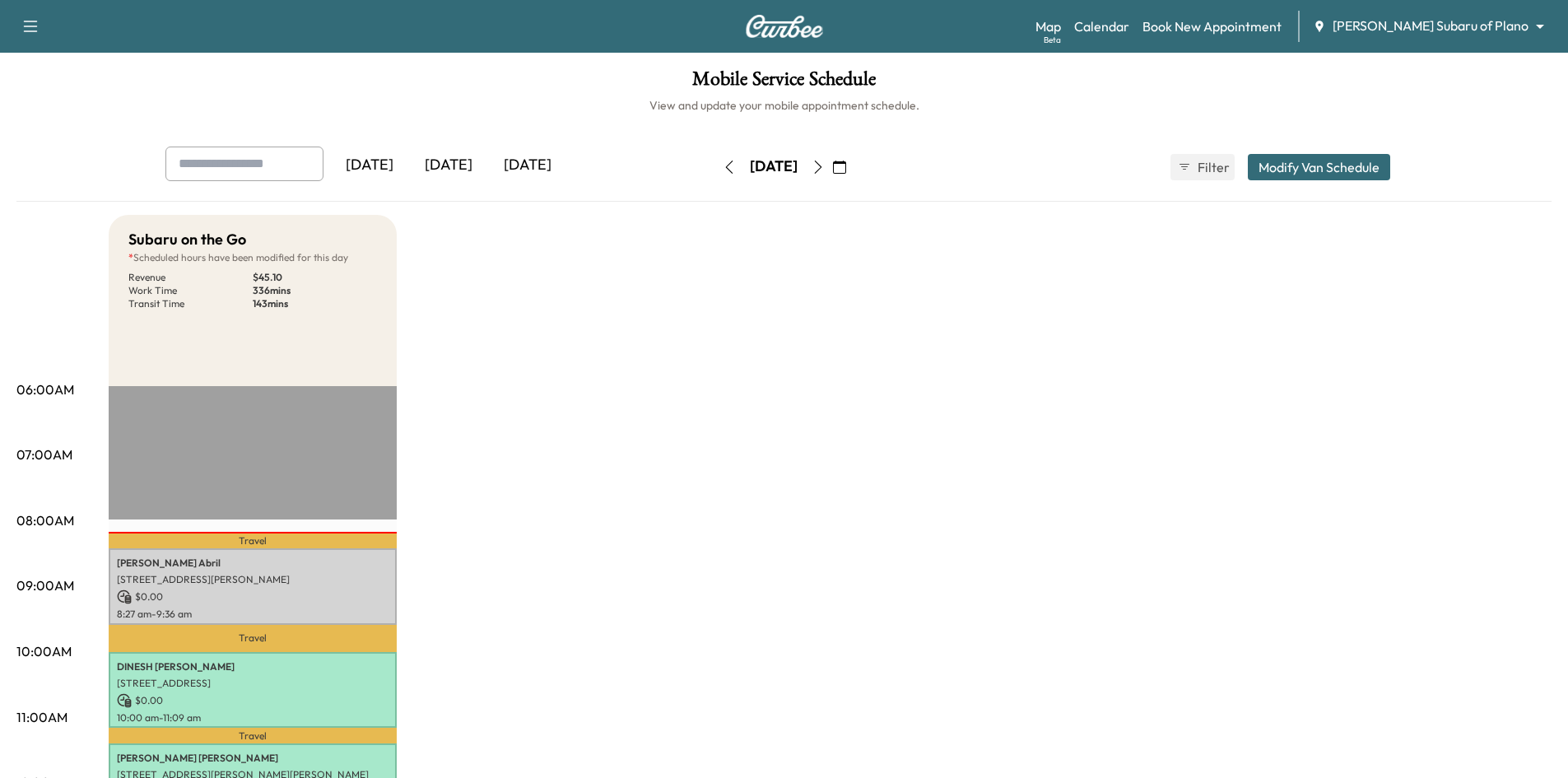
click at [846, 170] on icon "button" at bounding box center [840, 167] width 13 height 13
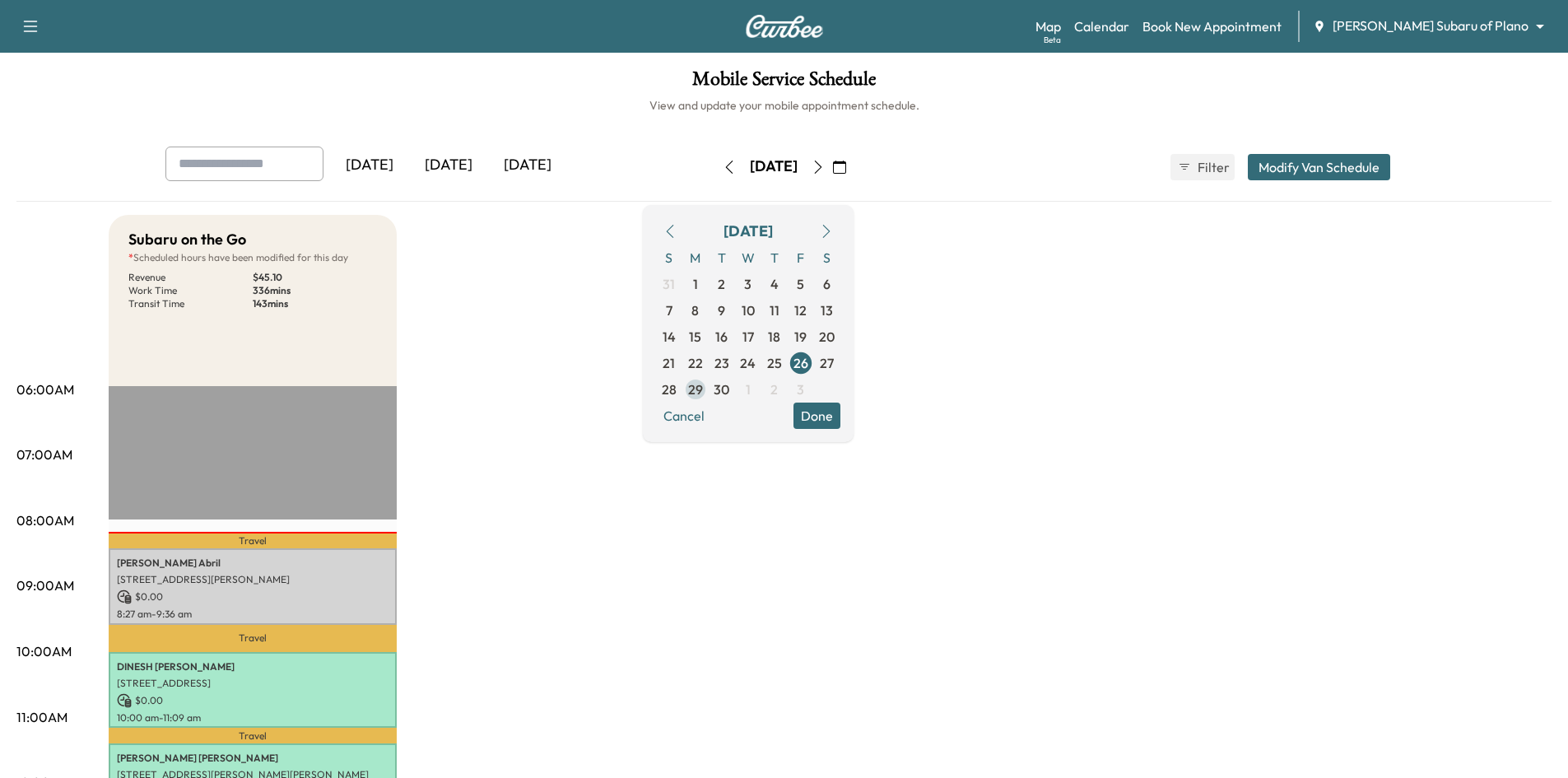
click at [703, 387] on span "29" at bounding box center [696, 390] width 15 height 20
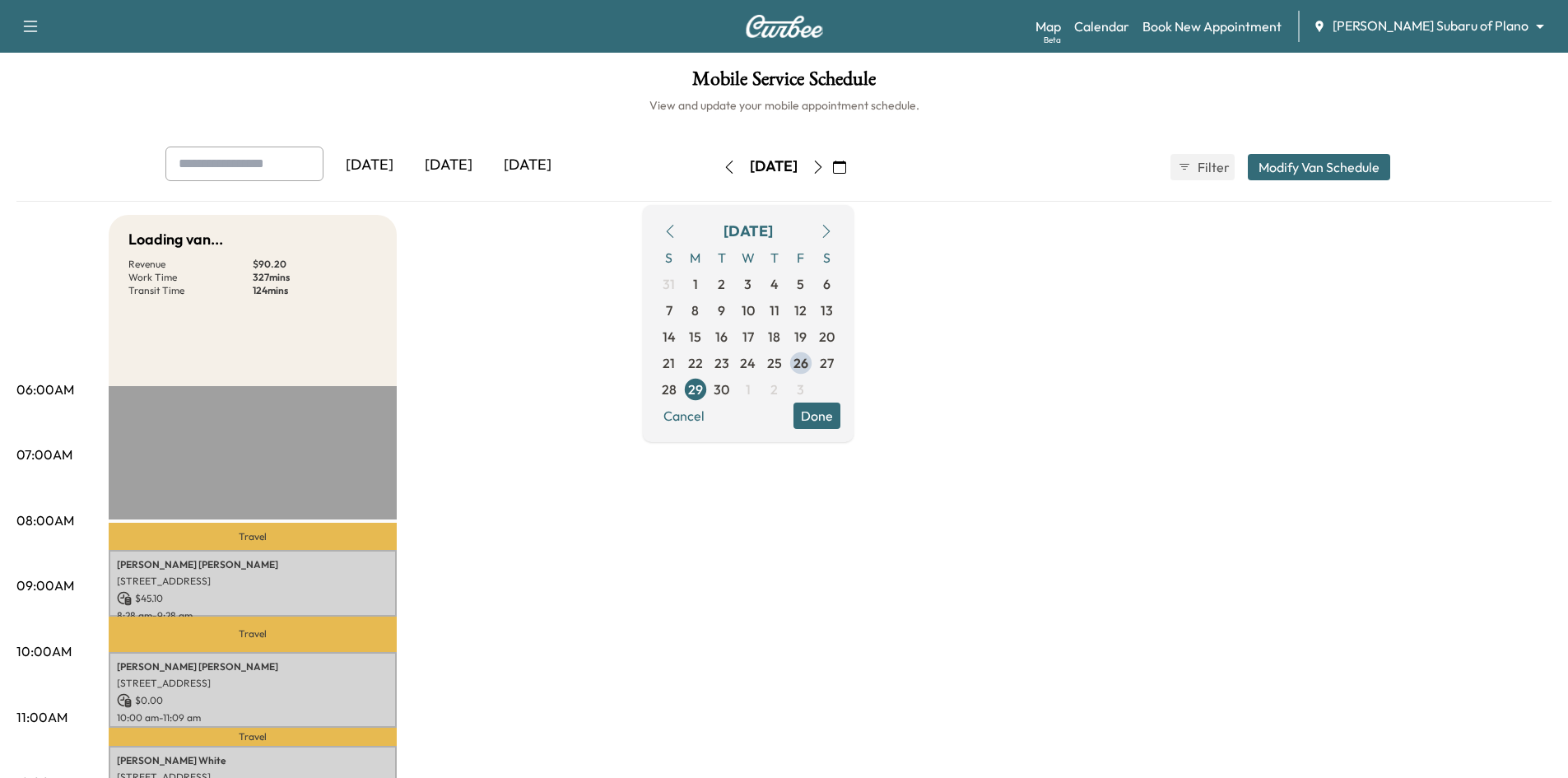
click at [586, 116] on div "Mobile Service Schedule View and update your mobile appointment schedule. Yeste…" at bounding box center [784, 760] width 1568 height 1414
drag, startPoint x: 870, startPoint y: 415, endPoint x: 862, endPoint y: 410, distance: 9.4
click at [841, 415] on button "Done" at bounding box center [817, 416] width 47 height 26
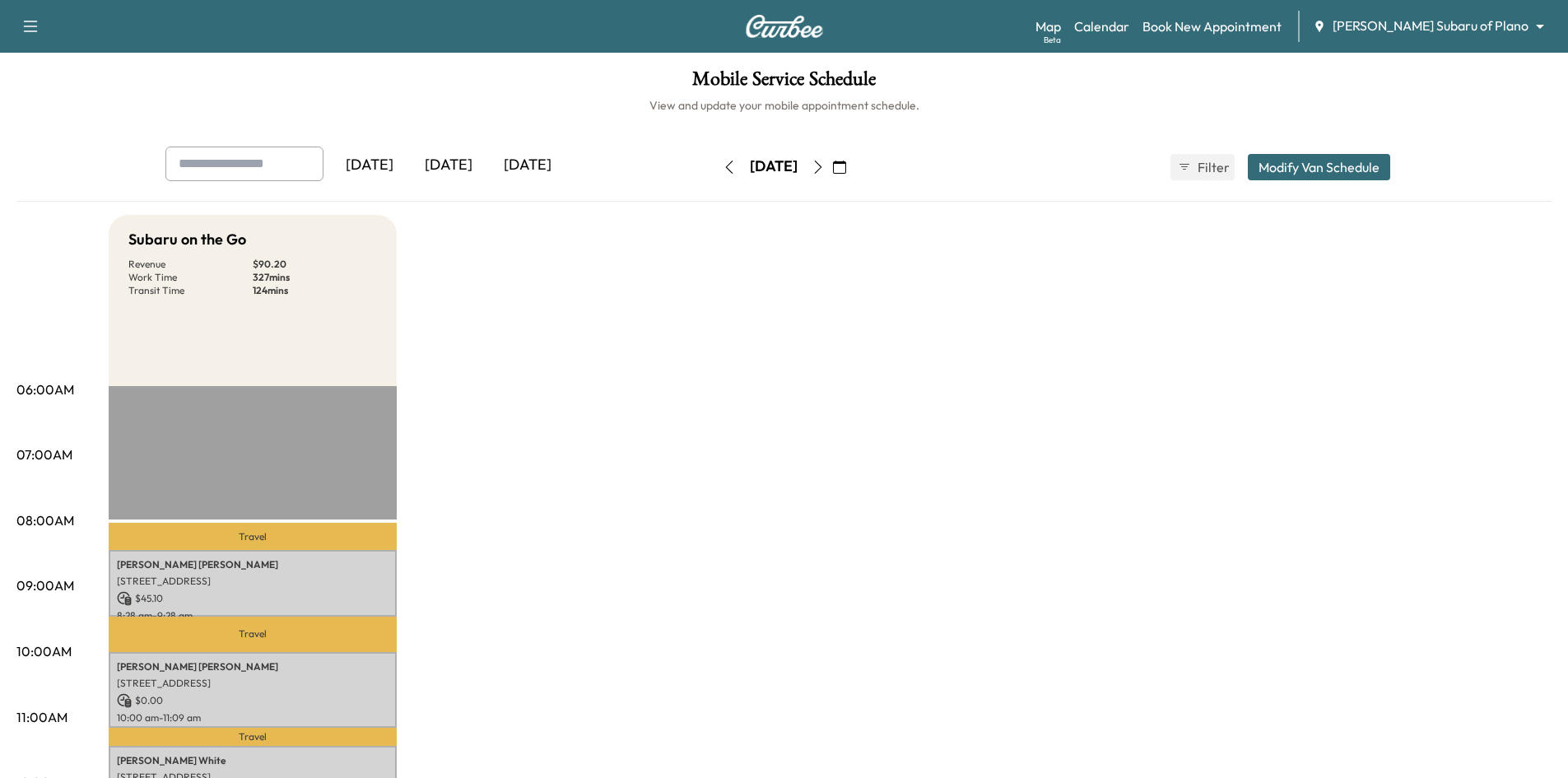
click at [469, 173] on div "[DATE]" at bounding box center [449, 165] width 79 height 38
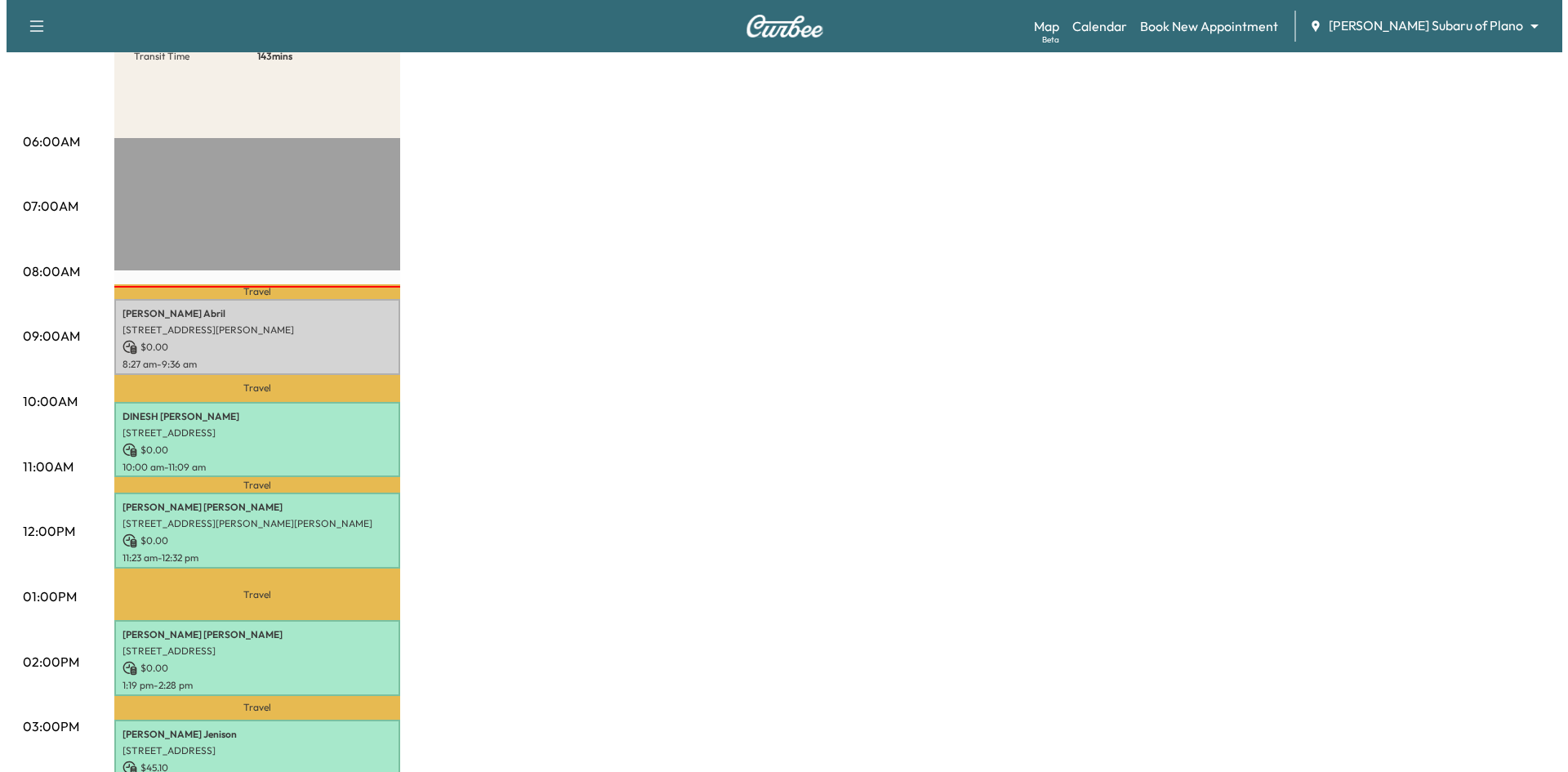
scroll to position [327, 0]
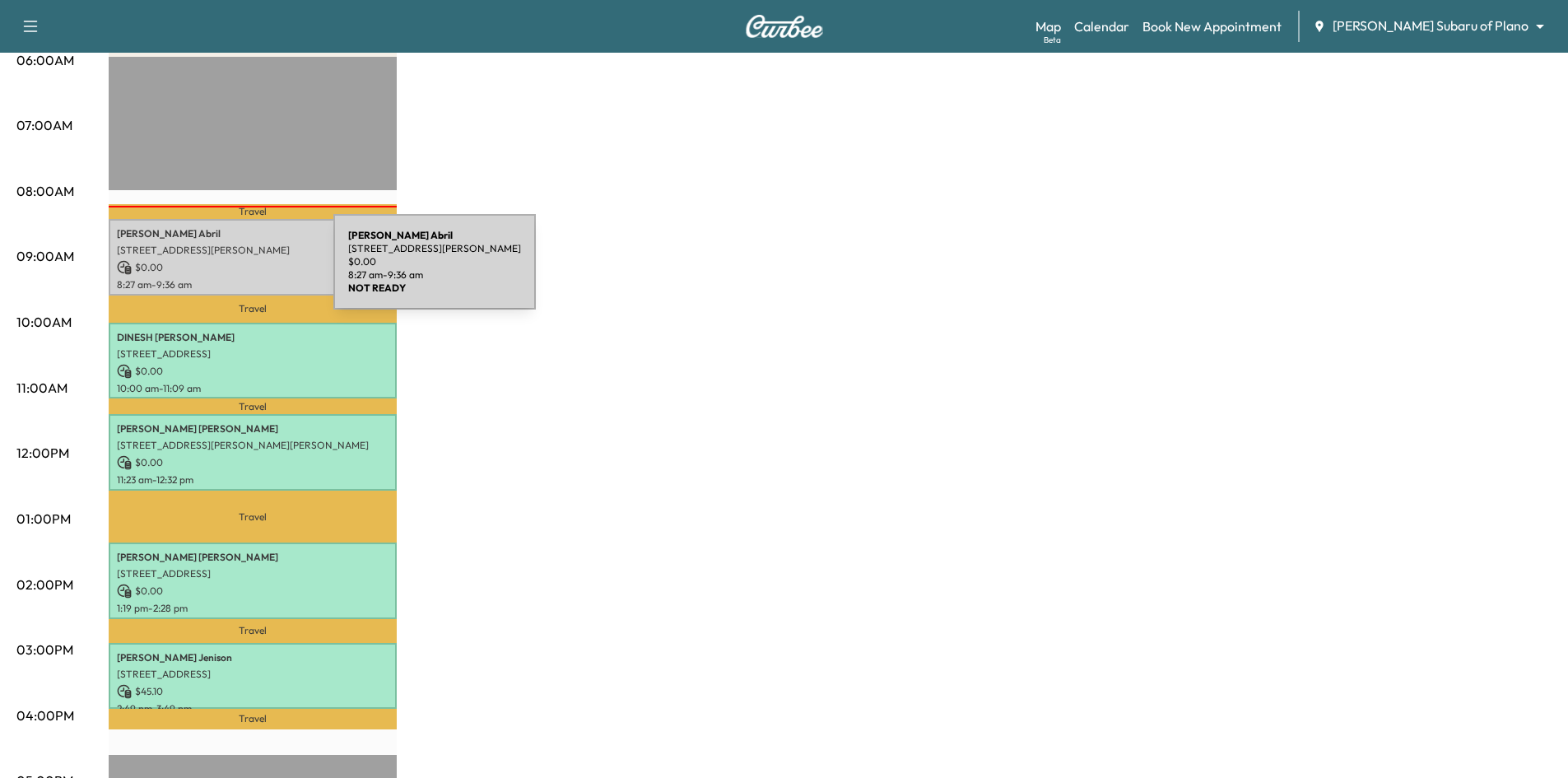
click at [210, 272] on p "$ 0.00" at bounding box center [253, 268] width 272 height 15
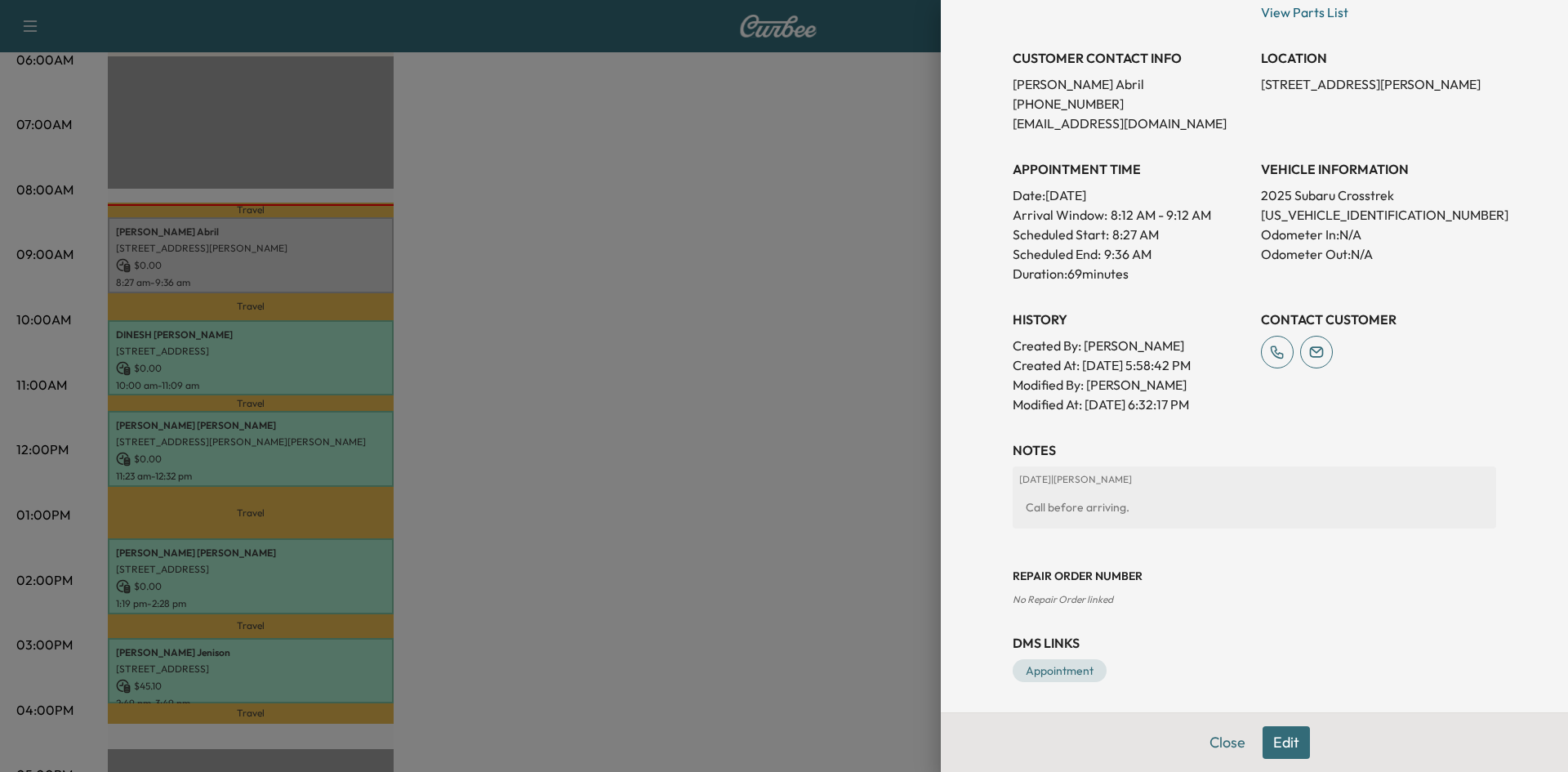
click at [1275, 747] on button "Edit" at bounding box center [1286, 742] width 48 height 33
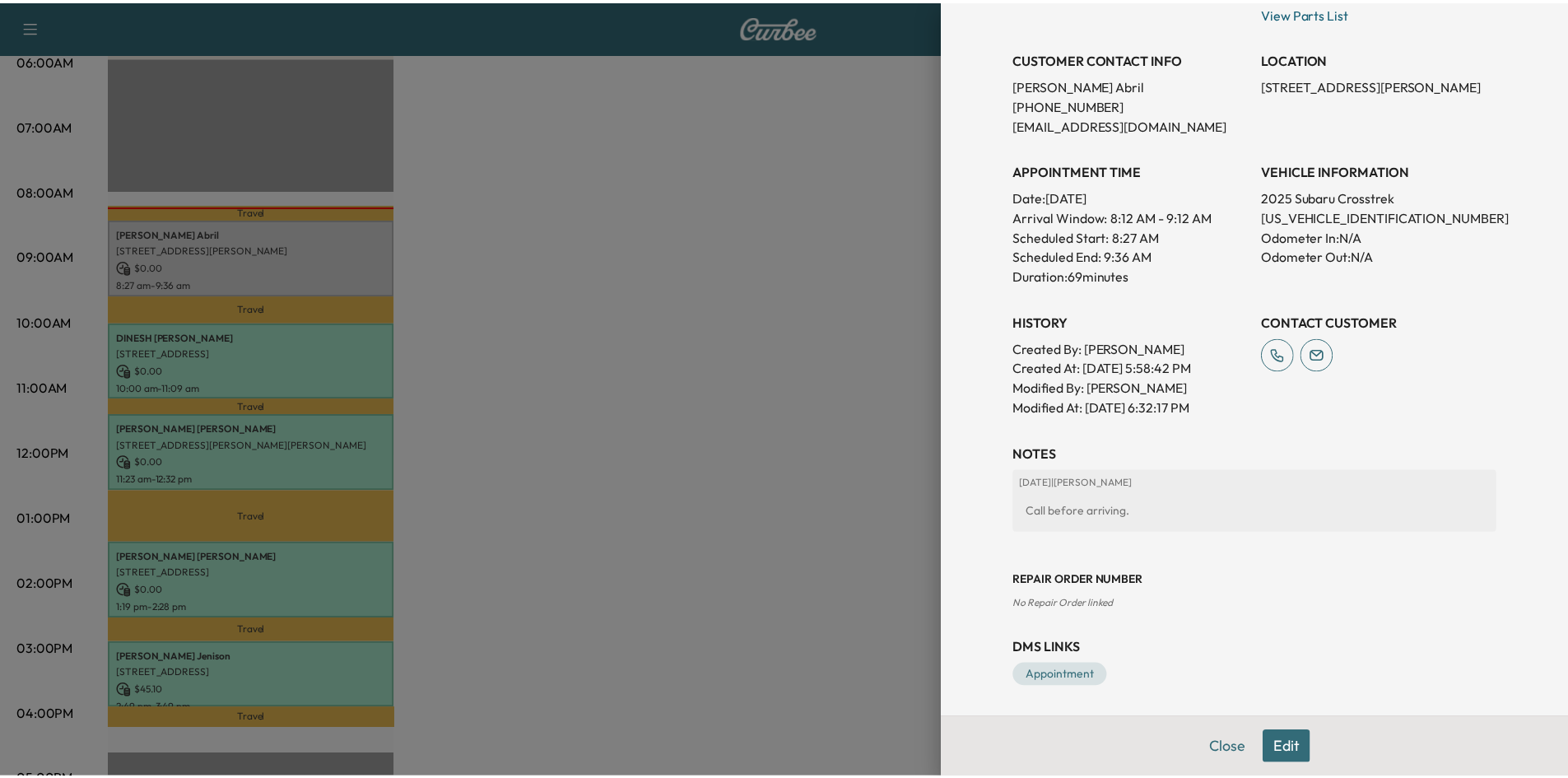
scroll to position [364, 0]
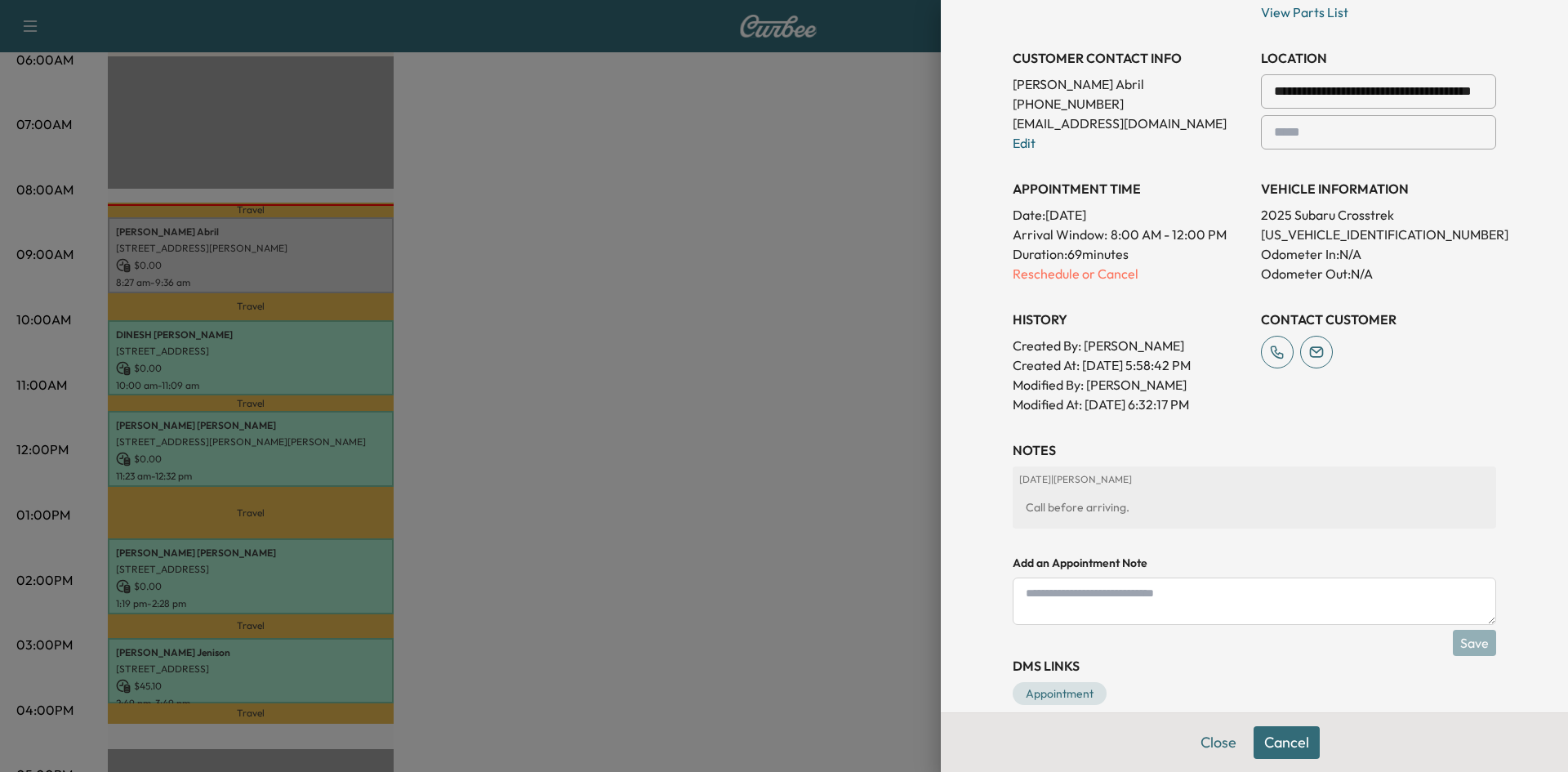
click at [854, 230] on div at bounding box center [784, 386] width 1568 height 772
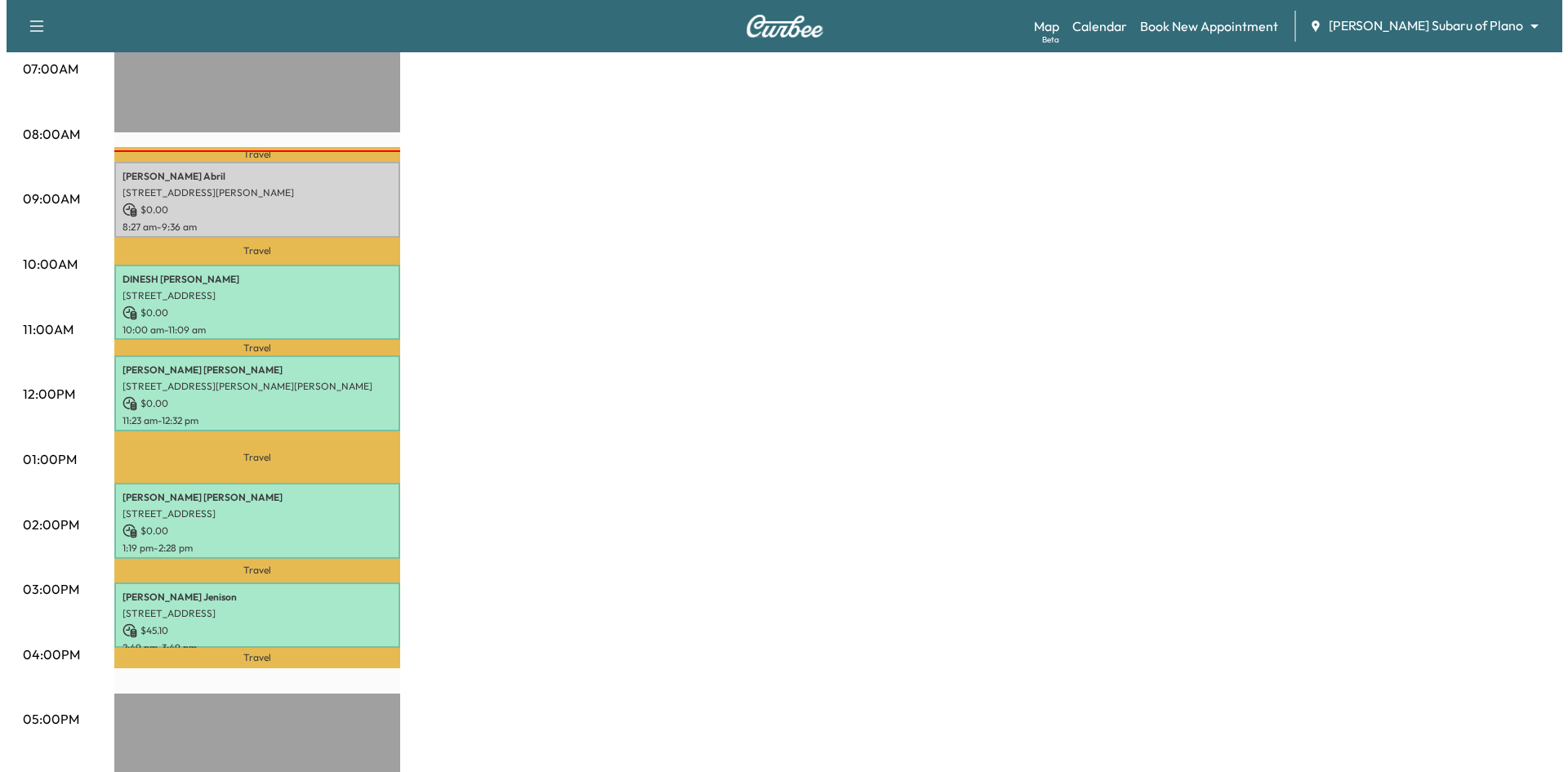
scroll to position [409, 0]
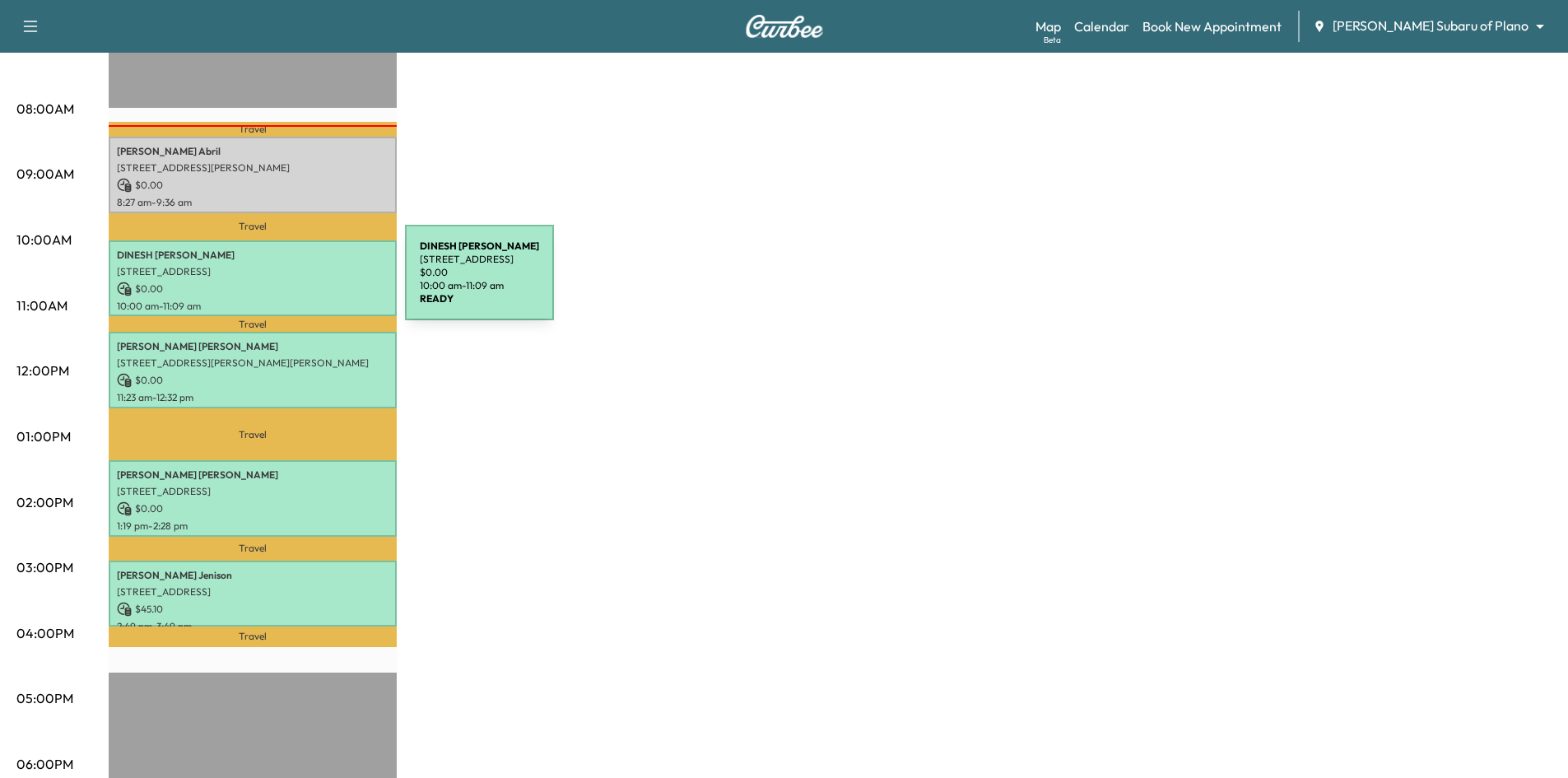
click at [278, 282] on p "$ 0.00" at bounding box center [253, 289] width 272 height 15
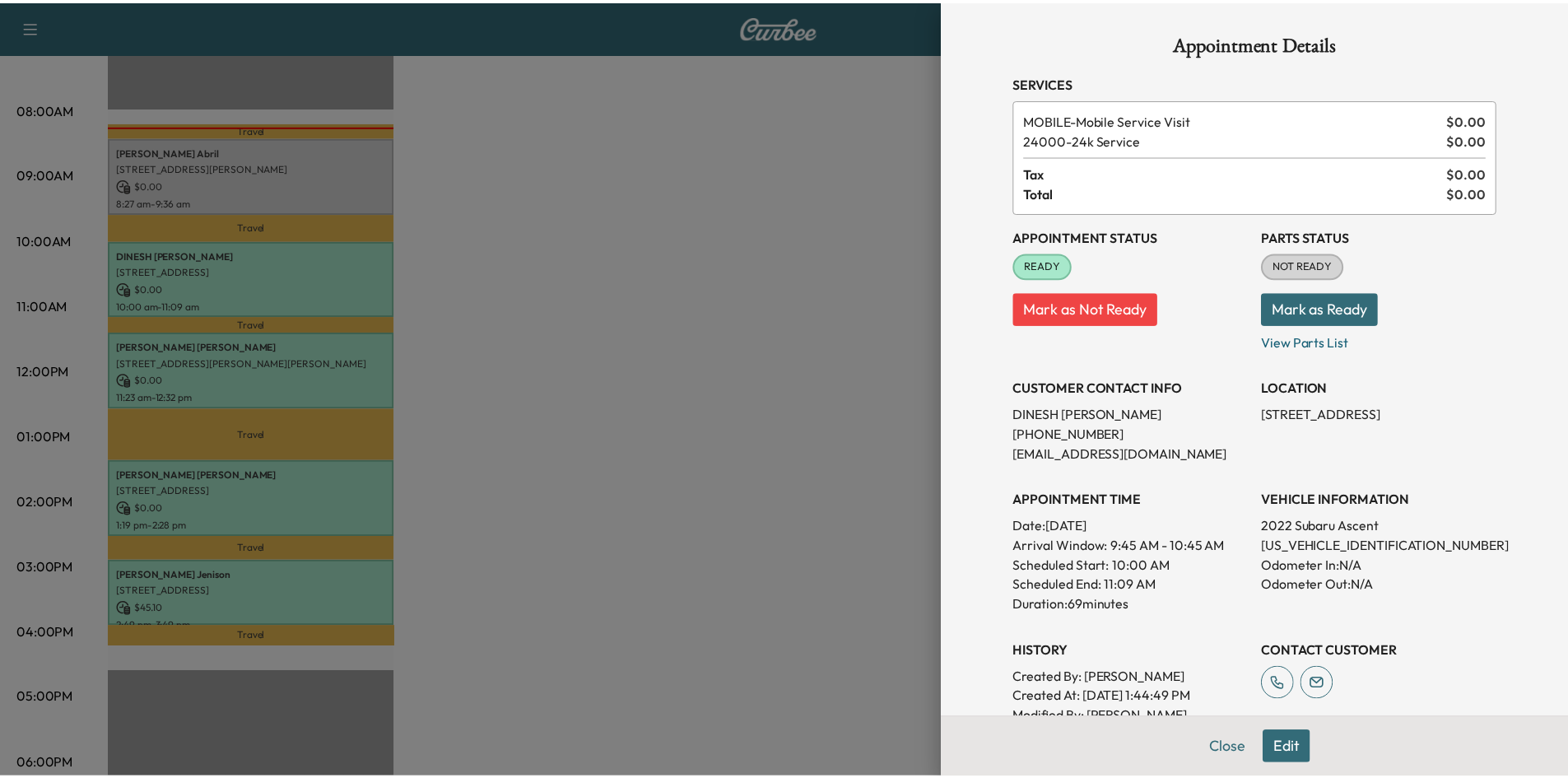
scroll to position [83, 0]
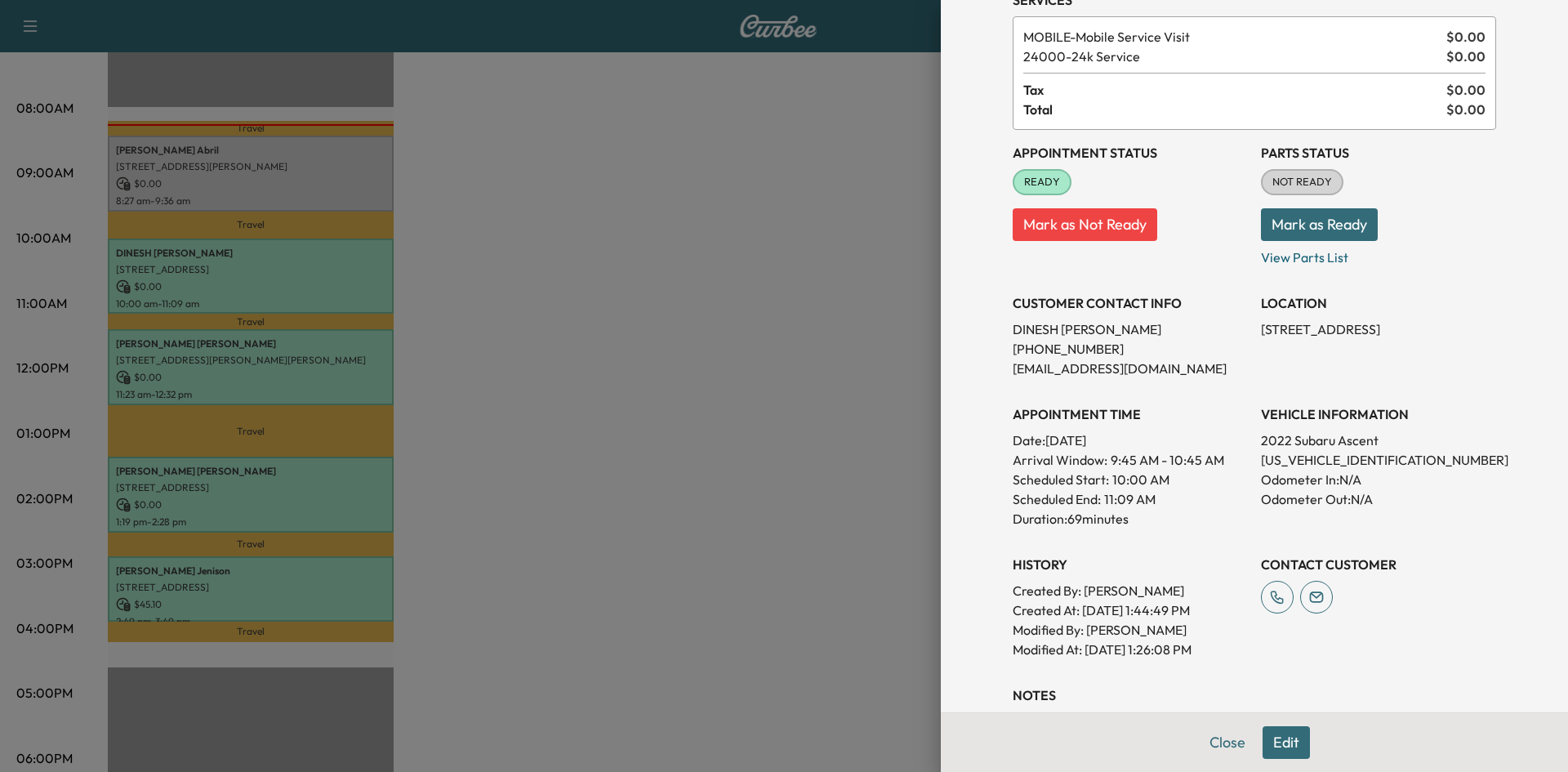
click at [750, 346] on div at bounding box center [784, 386] width 1568 height 772
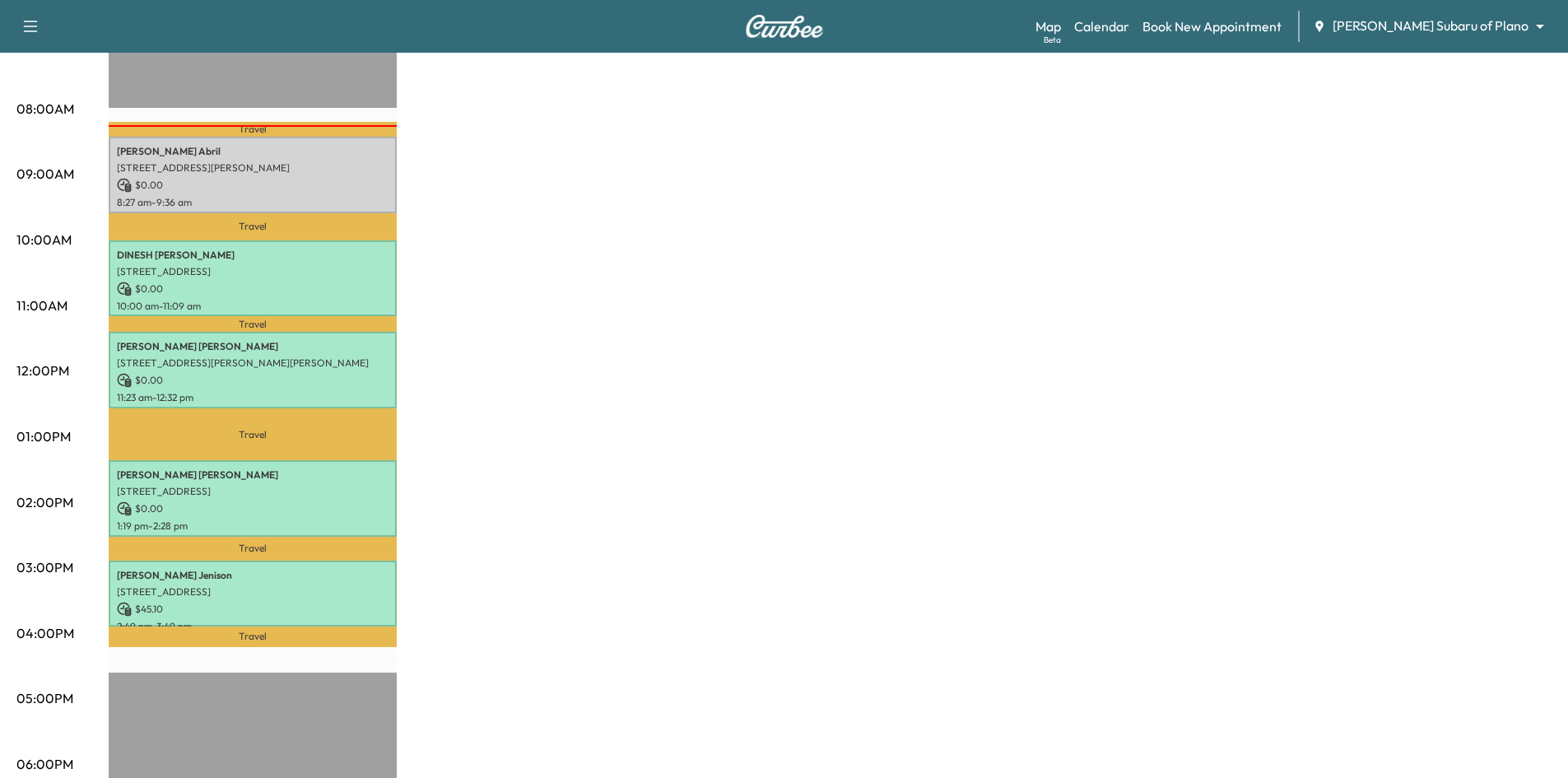
scroll to position [0, 0]
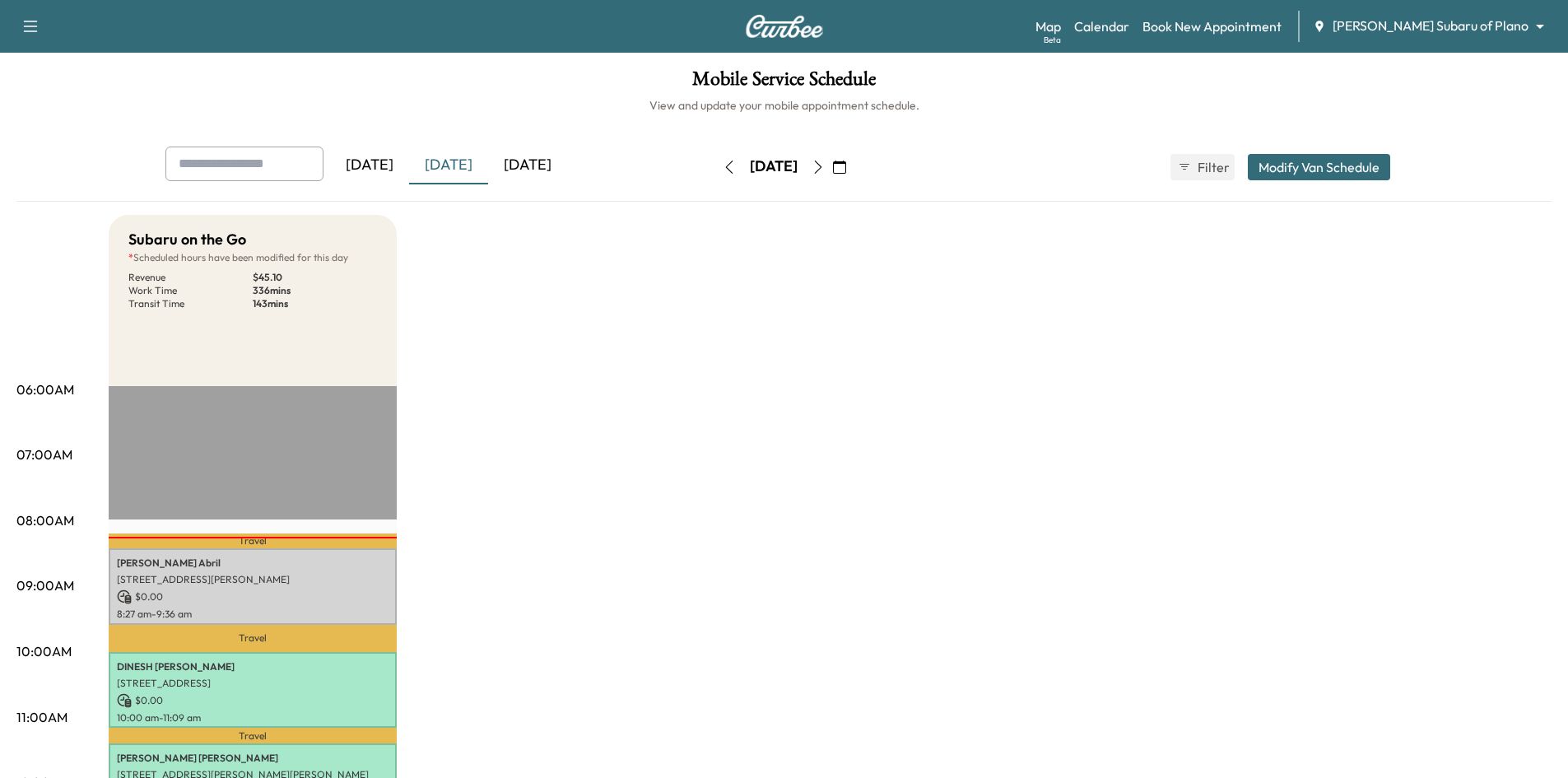
click at [846, 169] on icon "button" at bounding box center [840, 167] width 13 height 13
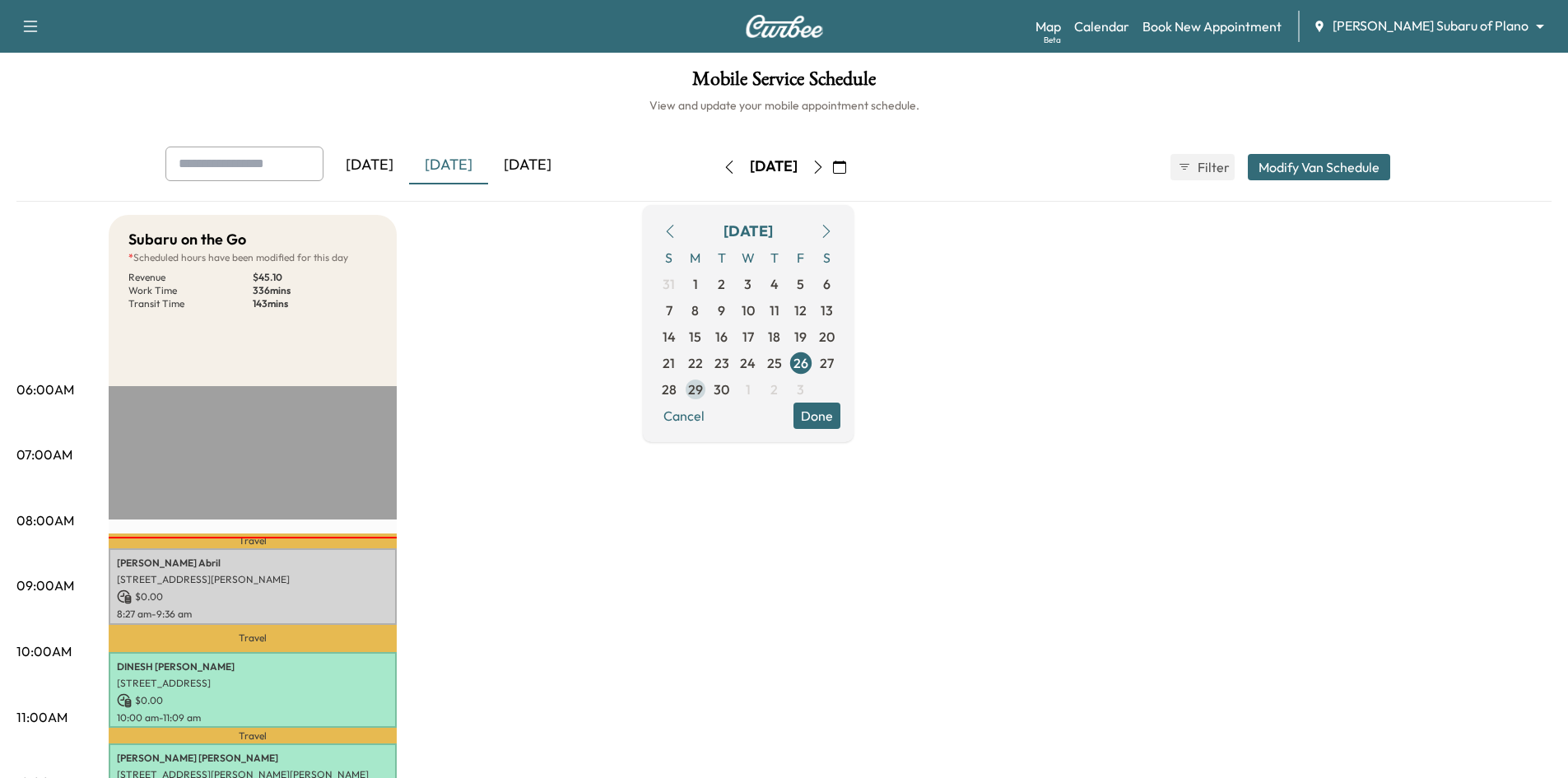
click at [703, 382] on span "29" at bounding box center [696, 390] width 15 height 20
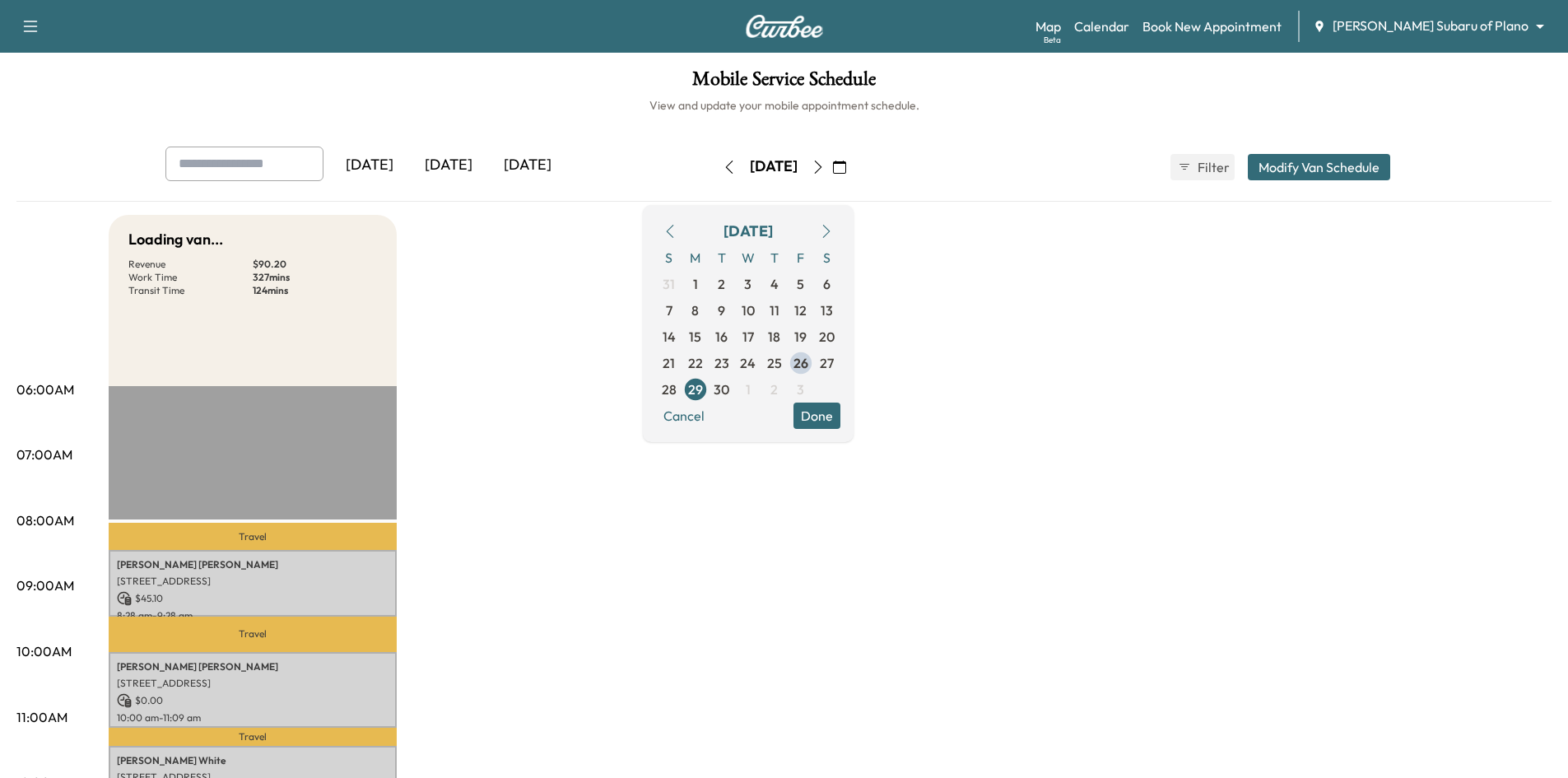
click at [591, 117] on div "Mobile Service Schedule View and update your mobile appointment schedule. Yeste…" at bounding box center [784, 760] width 1568 height 1414
click at [841, 420] on button "Done" at bounding box center [817, 416] width 47 height 26
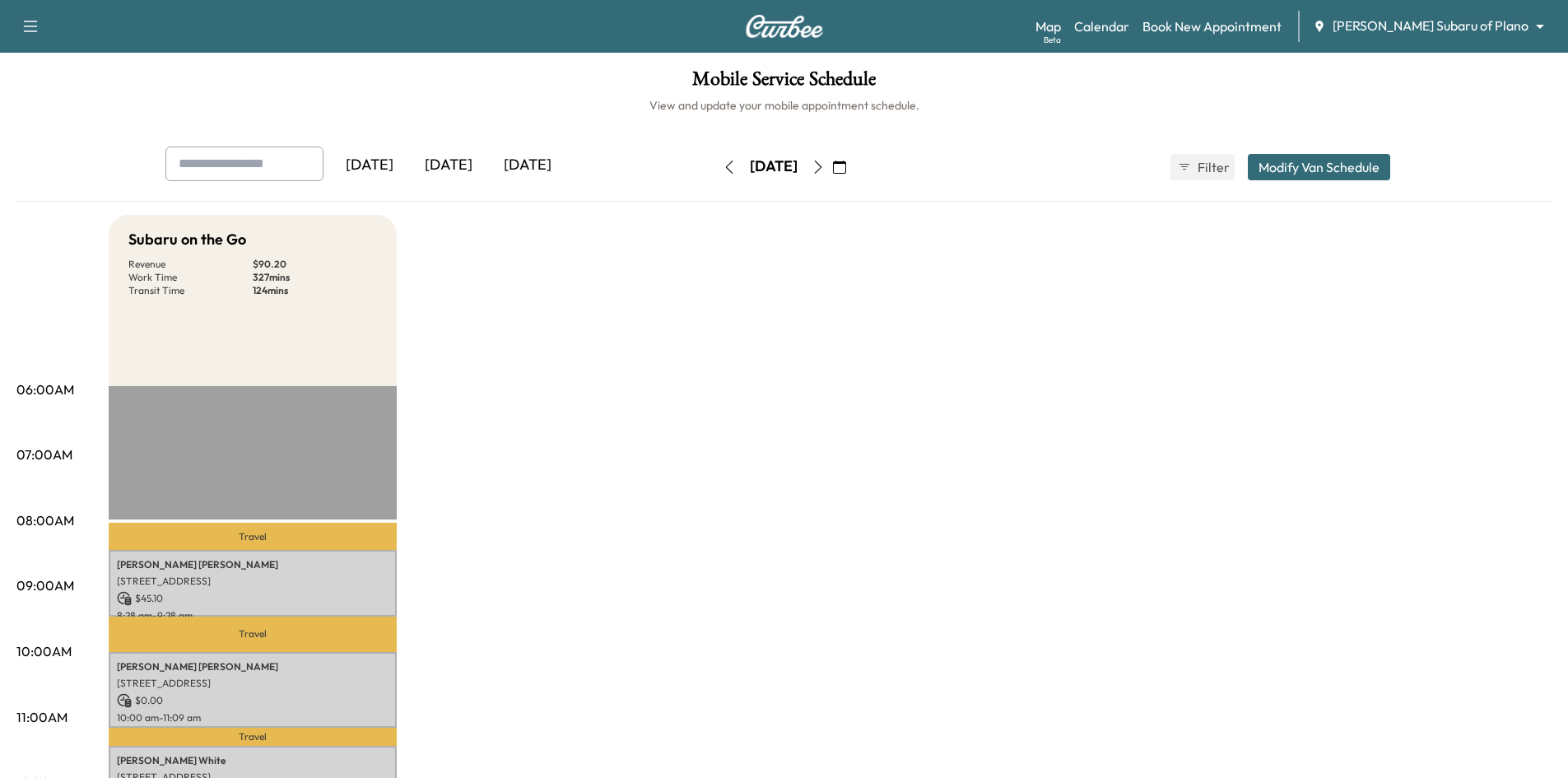
click at [443, 164] on div "[DATE]" at bounding box center [449, 165] width 79 height 38
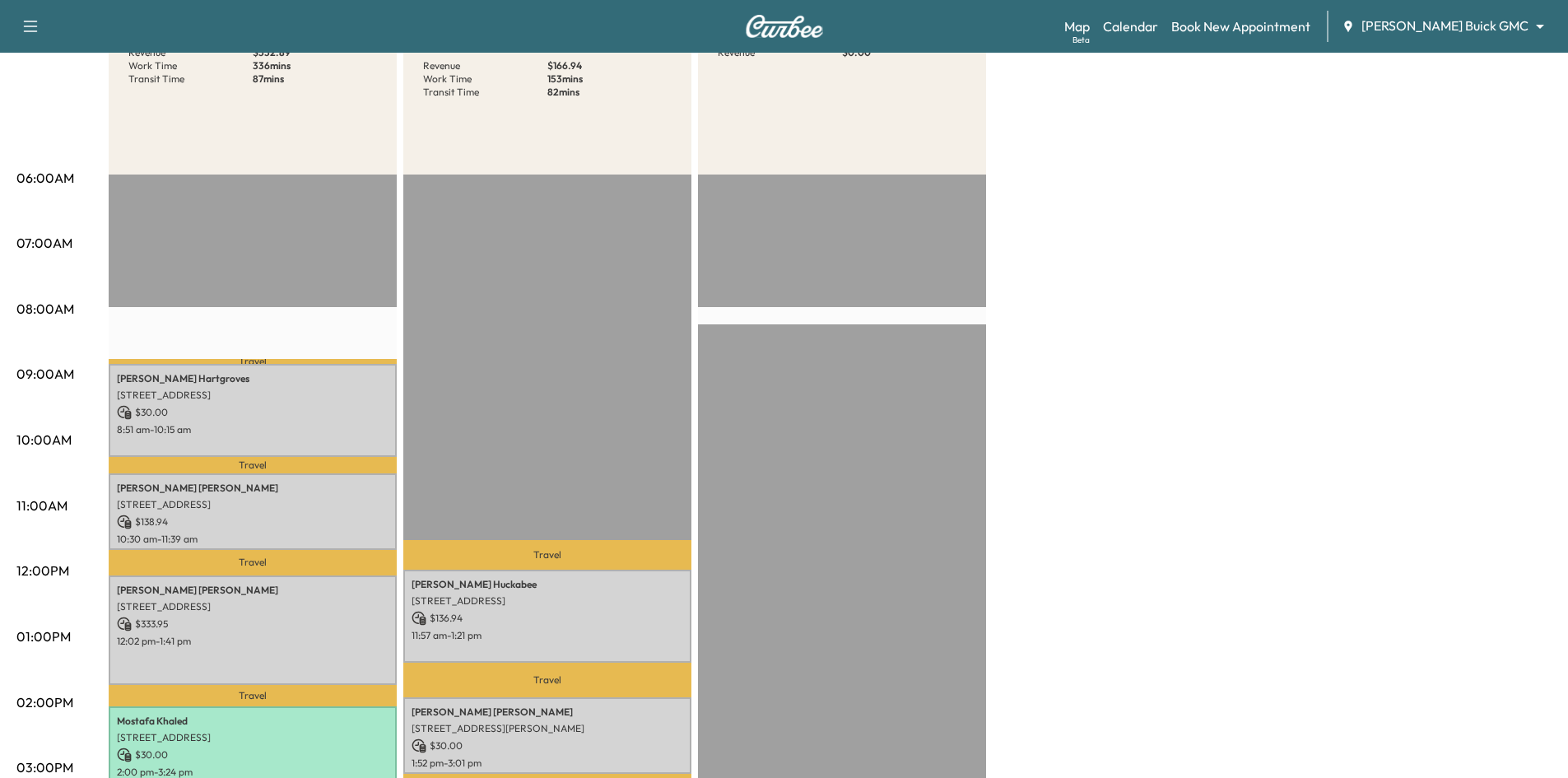
scroll to position [83, 0]
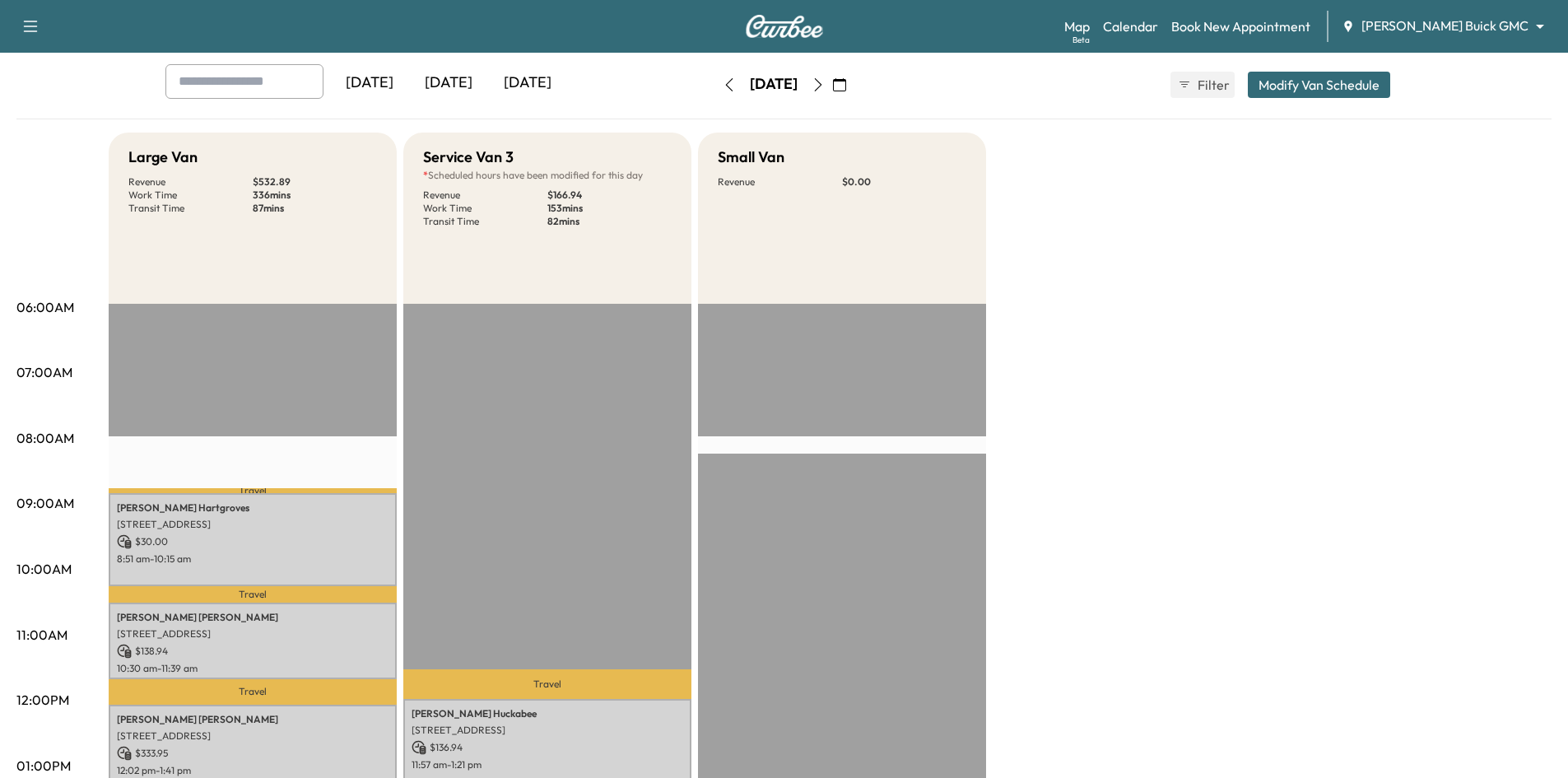
drag, startPoint x: 442, startPoint y: 77, endPoint x: 446, endPoint y: 87, distance: 10.8
click at [443, 77] on div "[DATE]" at bounding box center [449, 83] width 79 height 38
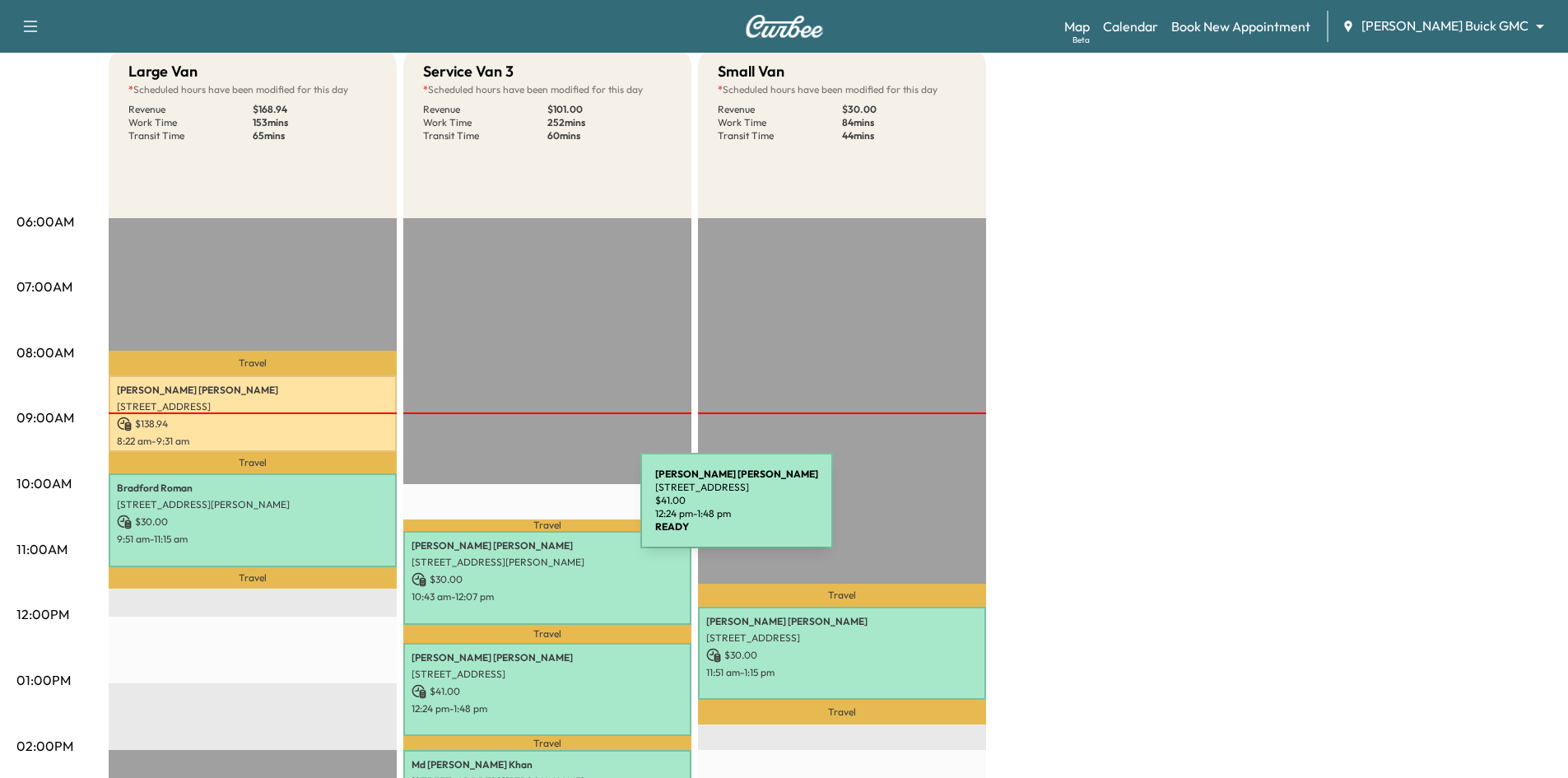
scroll to position [330, 0]
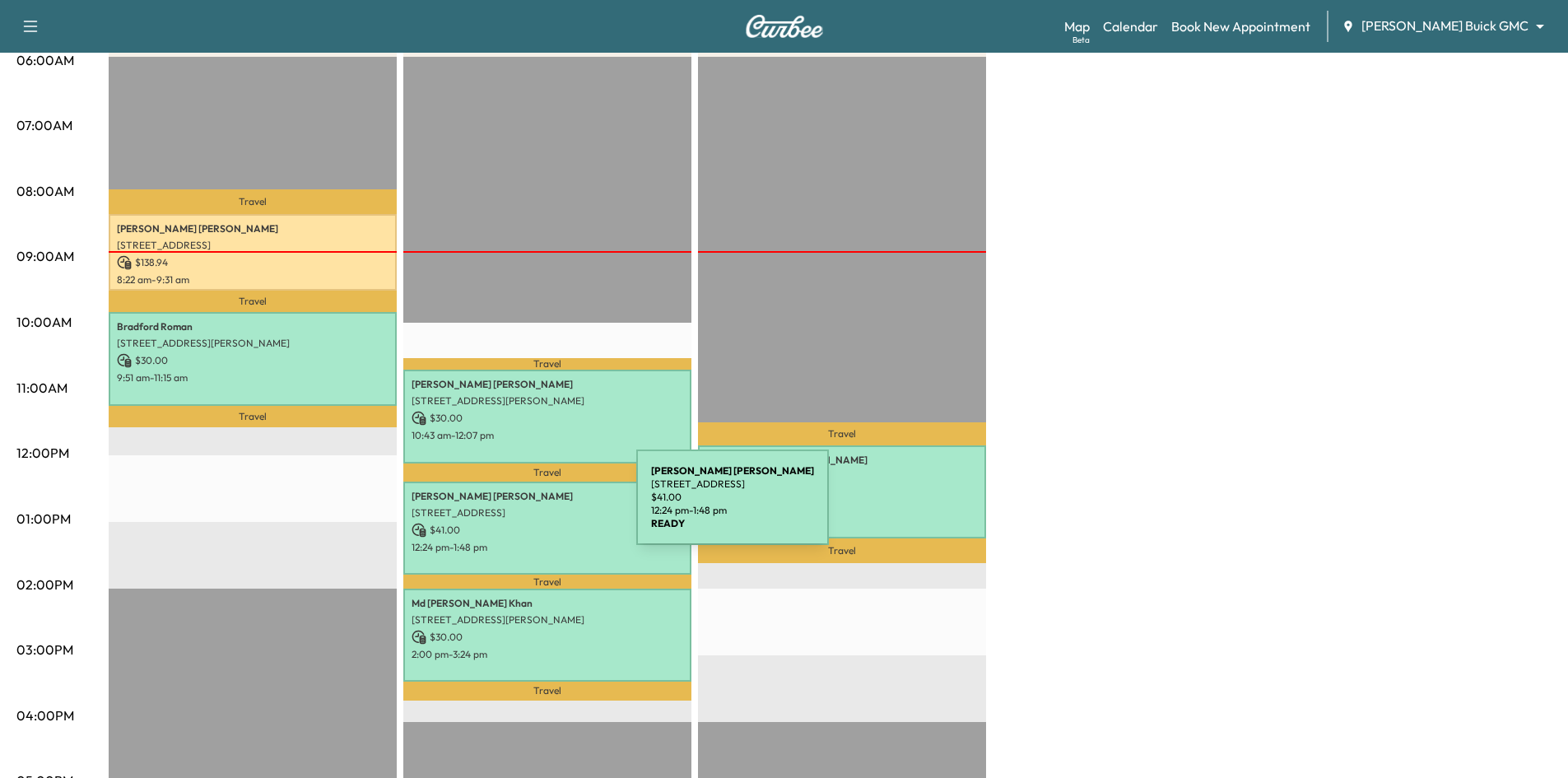
click at [513, 507] on p "[STREET_ADDRESS]" at bounding box center [547, 513] width 272 height 13
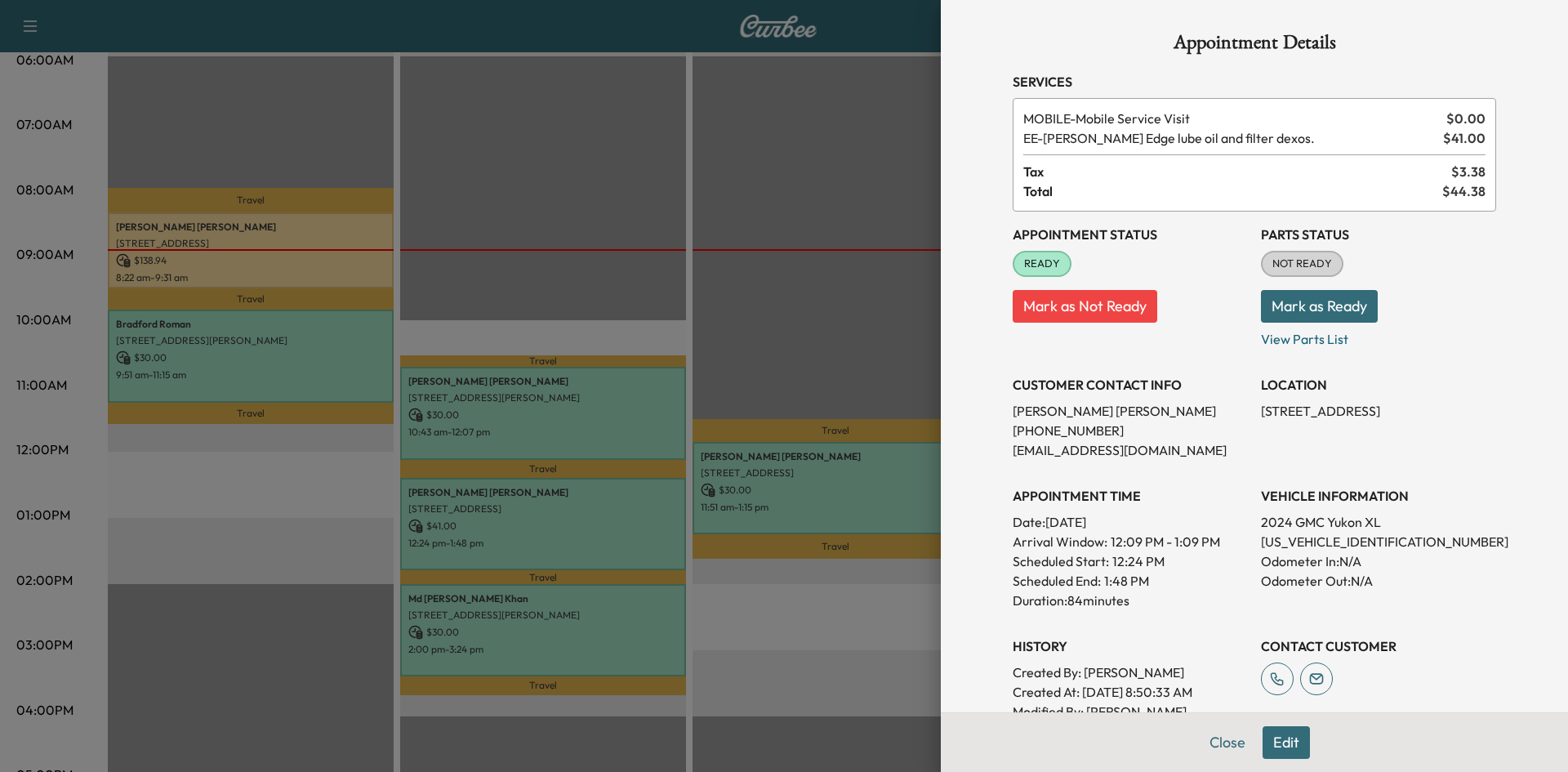
drag, startPoint x: 599, startPoint y: 181, endPoint x: 582, endPoint y: 183, distance: 17.1
click at [597, 182] on div at bounding box center [784, 386] width 1568 height 772
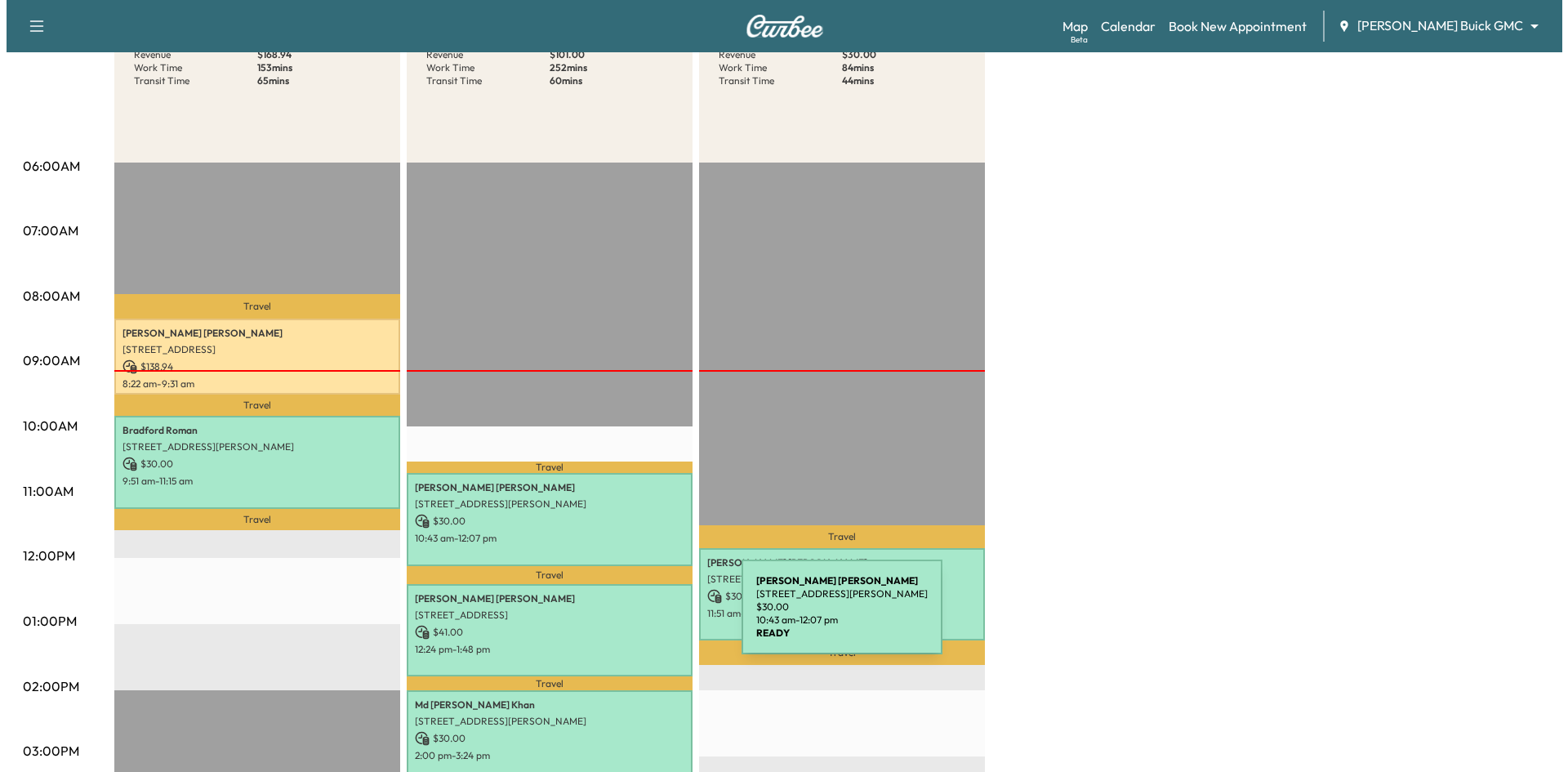
scroll to position [245, 0]
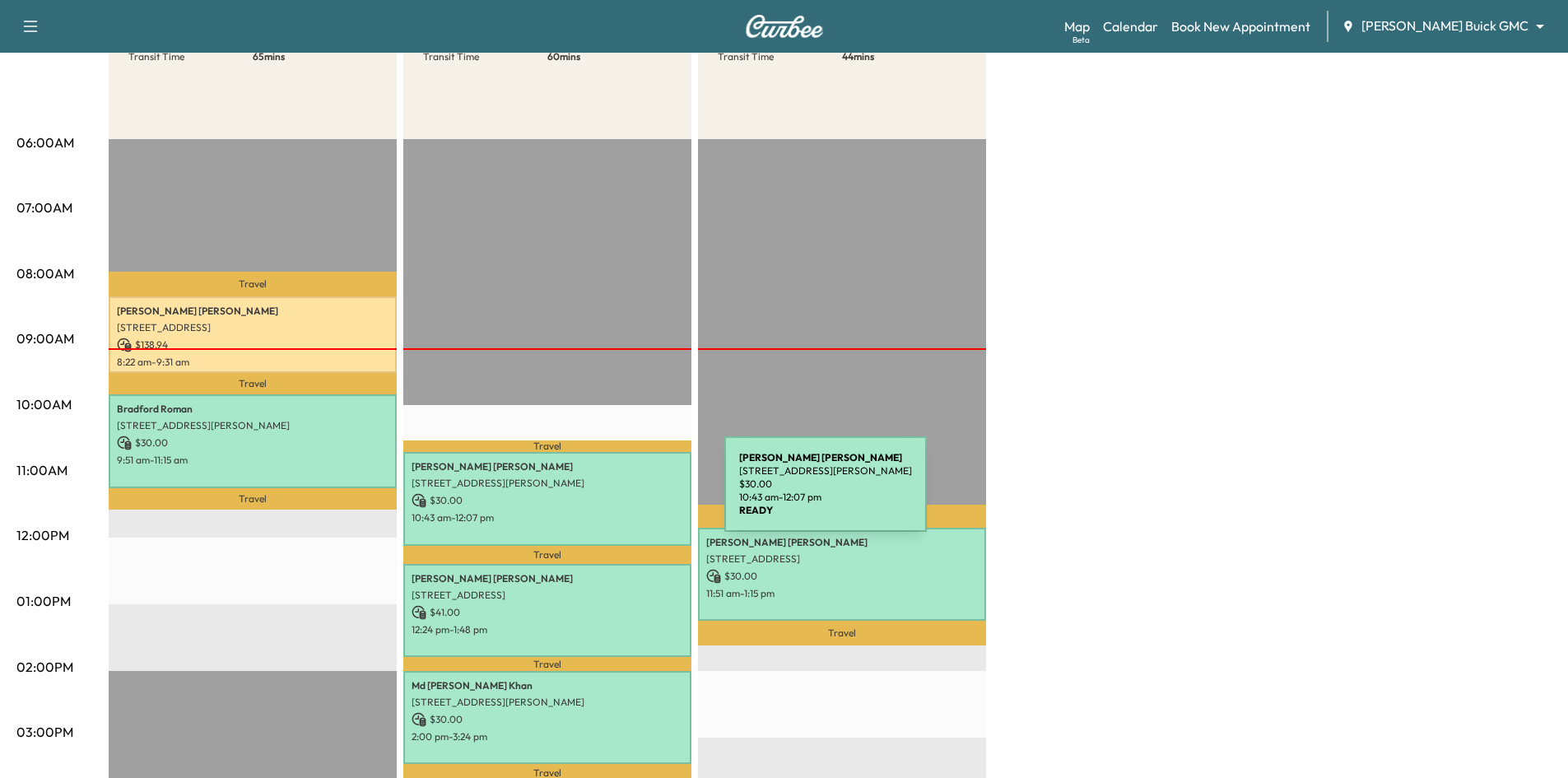
click at [601, 494] on p "$ 30.00" at bounding box center [547, 500] width 272 height 15
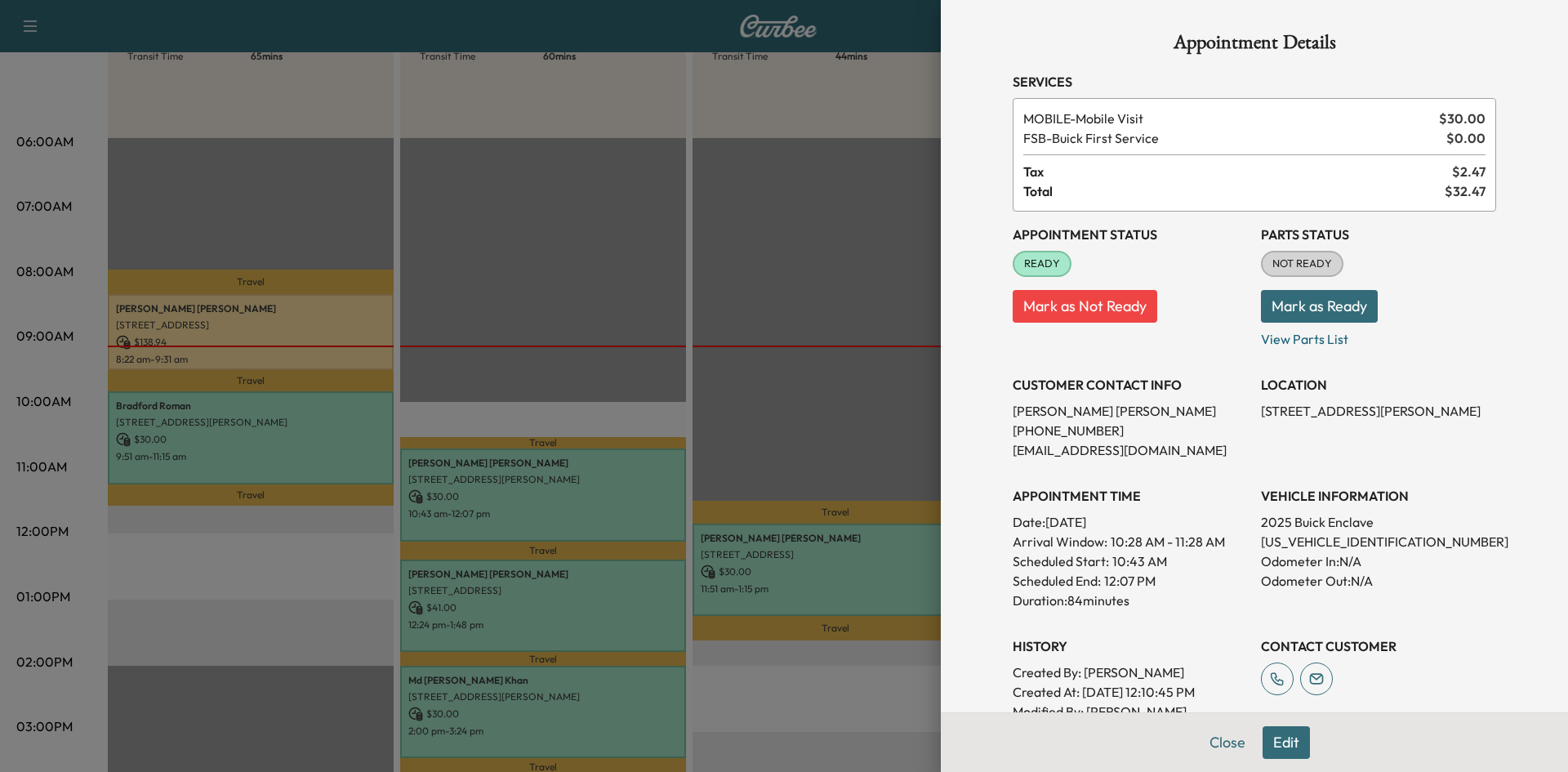
click at [508, 241] on div at bounding box center [784, 386] width 1568 height 772
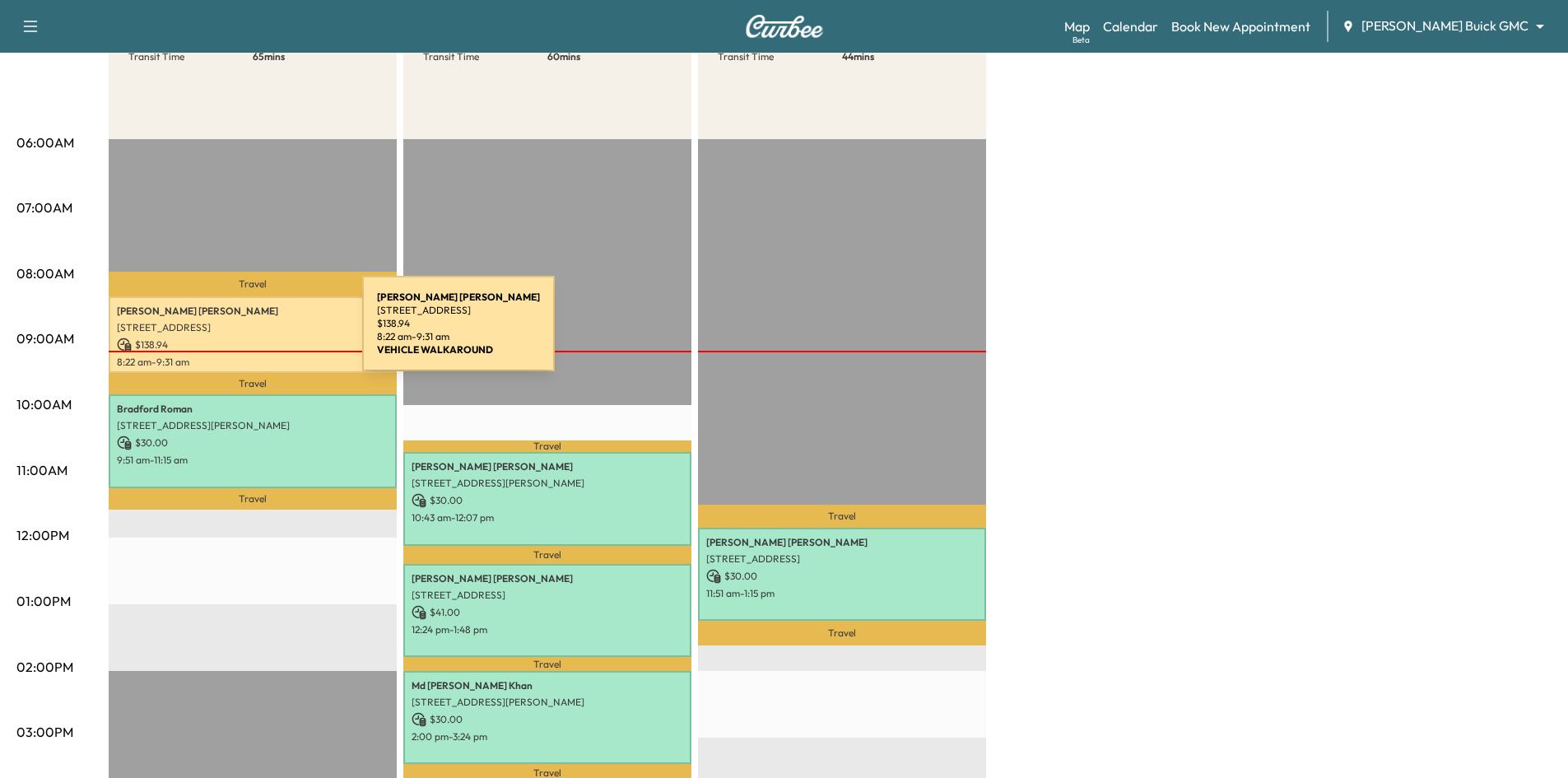
click at [225, 325] on p "[STREET_ADDRESS]" at bounding box center [253, 328] width 272 height 13
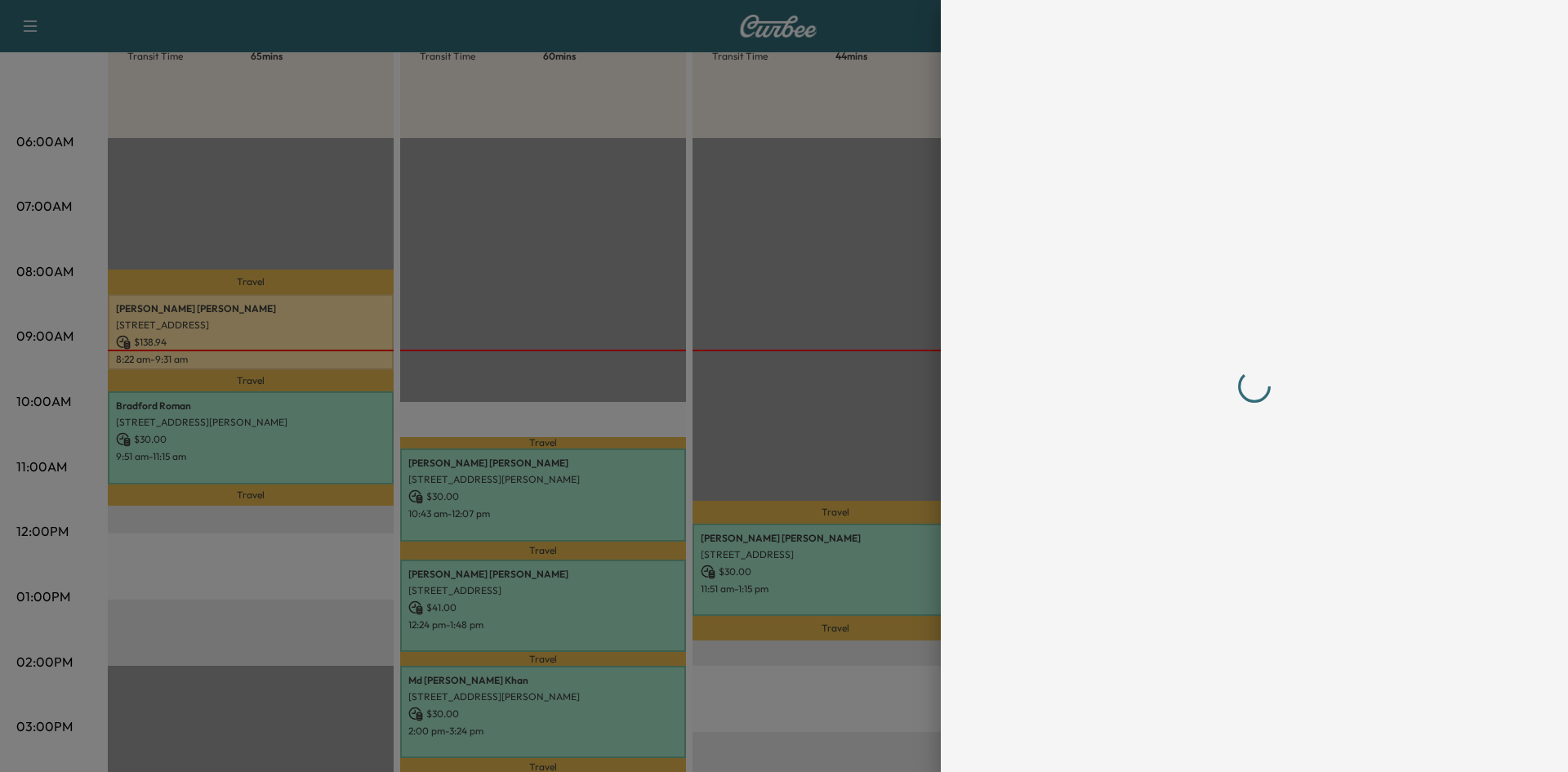
scroll to position [0, 0]
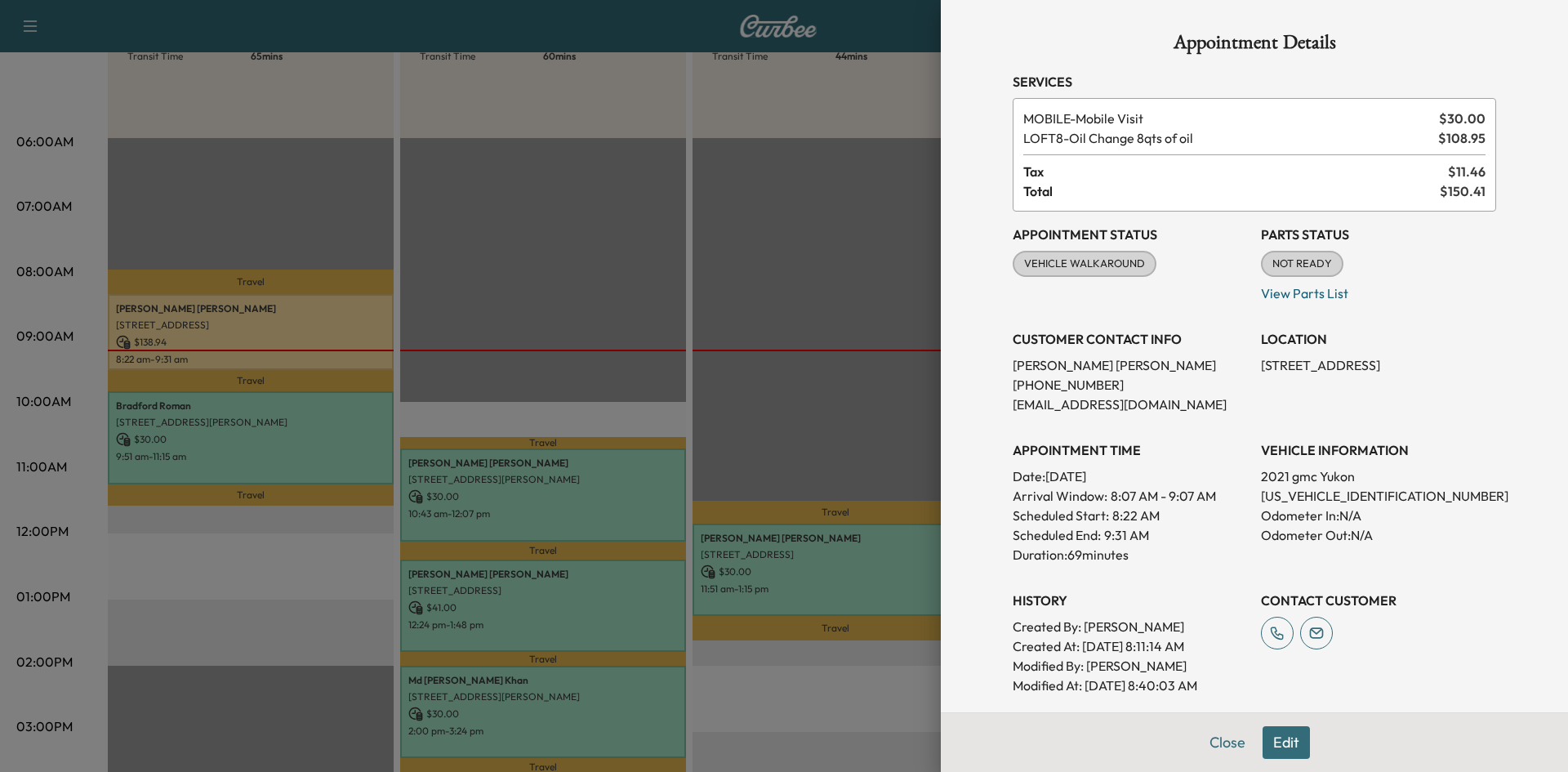
click at [258, 462] on div at bounding box center [784, 386] width 1568 height 772
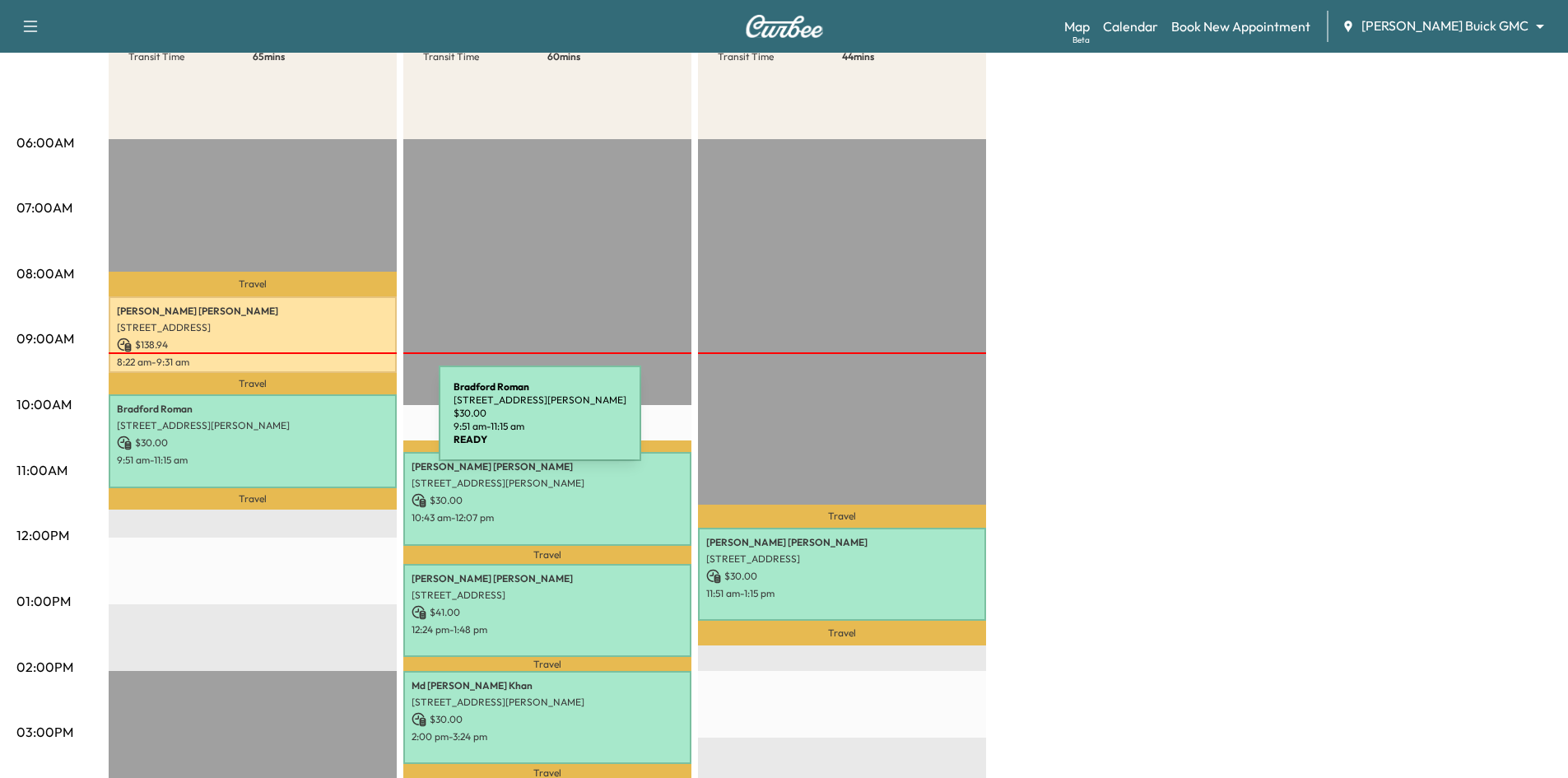
click at [315, 423] on p "[STREET_ADDRESS][PERSON_NAME]" at bounding box center [253, 425] width 272 height 13
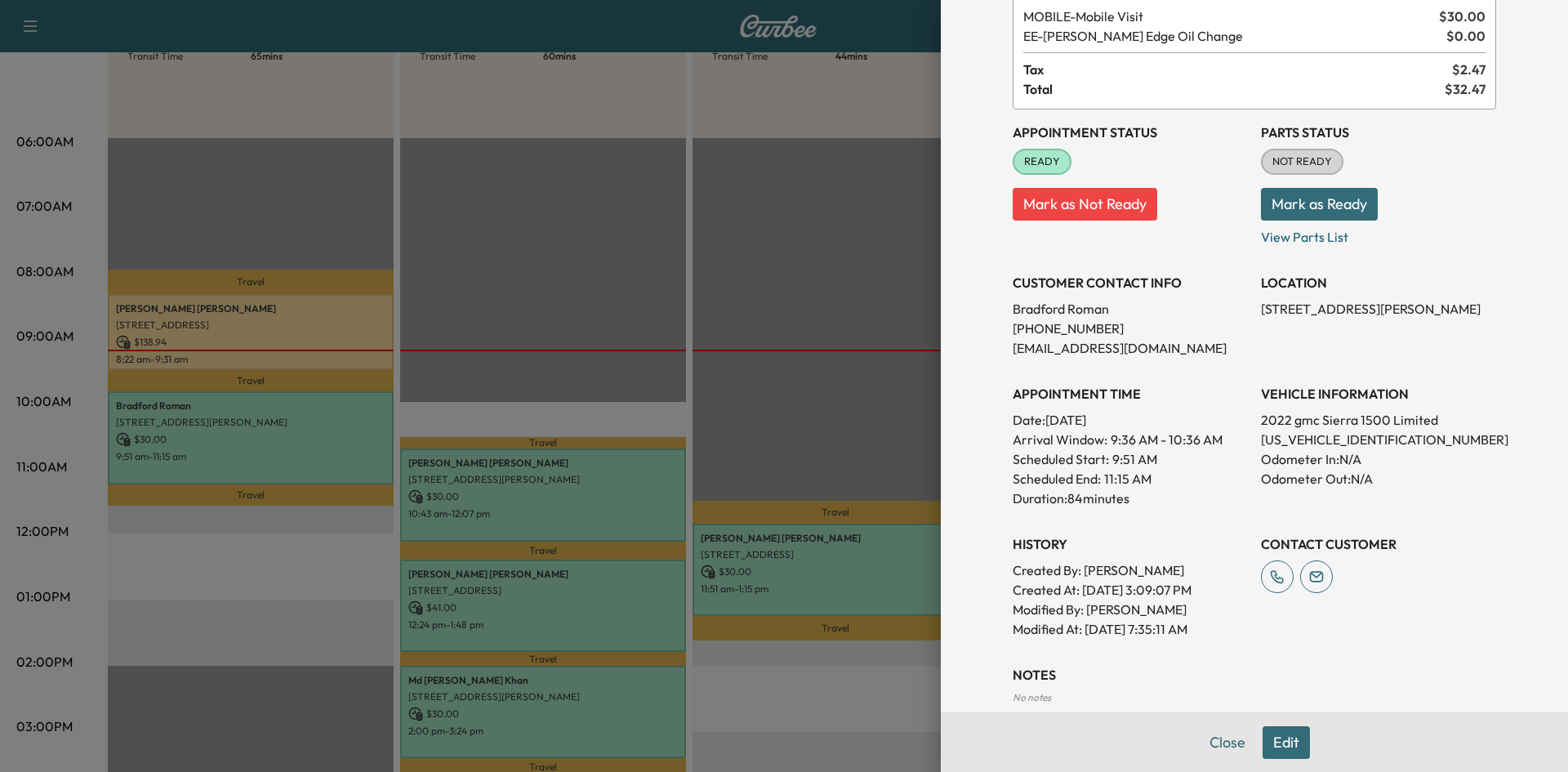
scroll to position [245, 0]
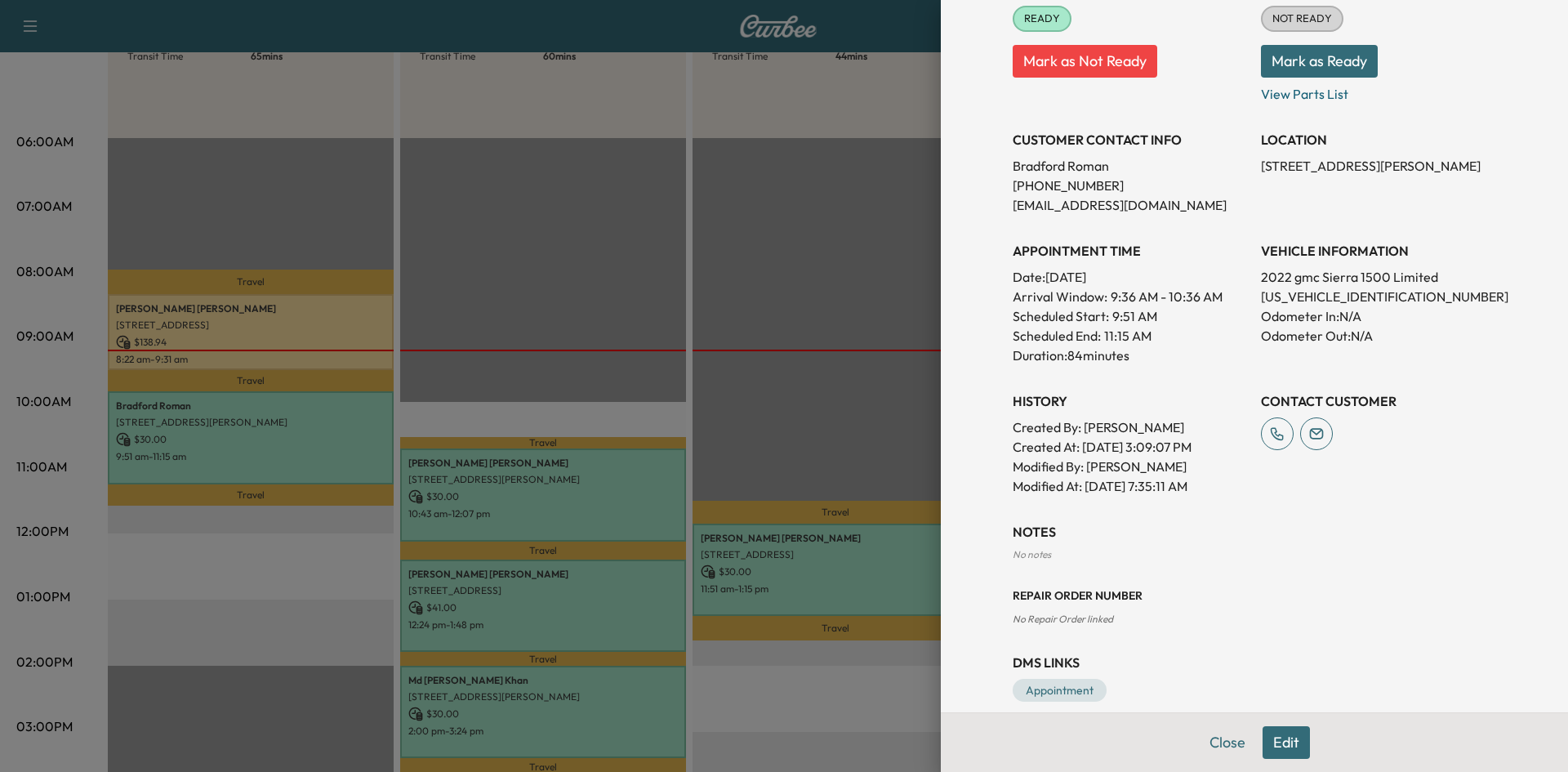
click at [610, 317] on div at bounding box center [784, 386] width 1568 height 772
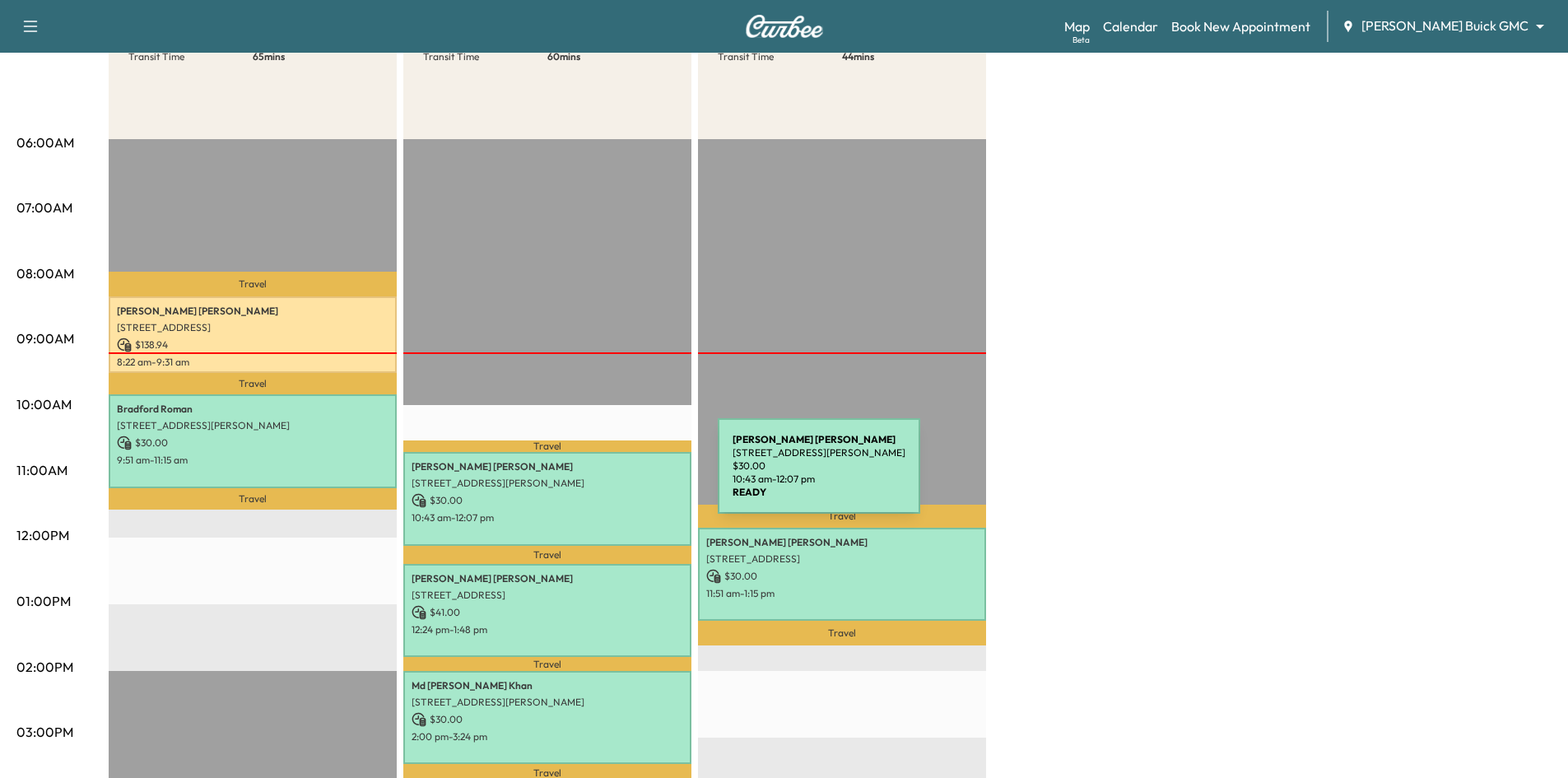
click at [596, 477] on p "[STREET_ADDRESS][PERSON_NAME]" at bounding box center [547, 483] width 272 height 13
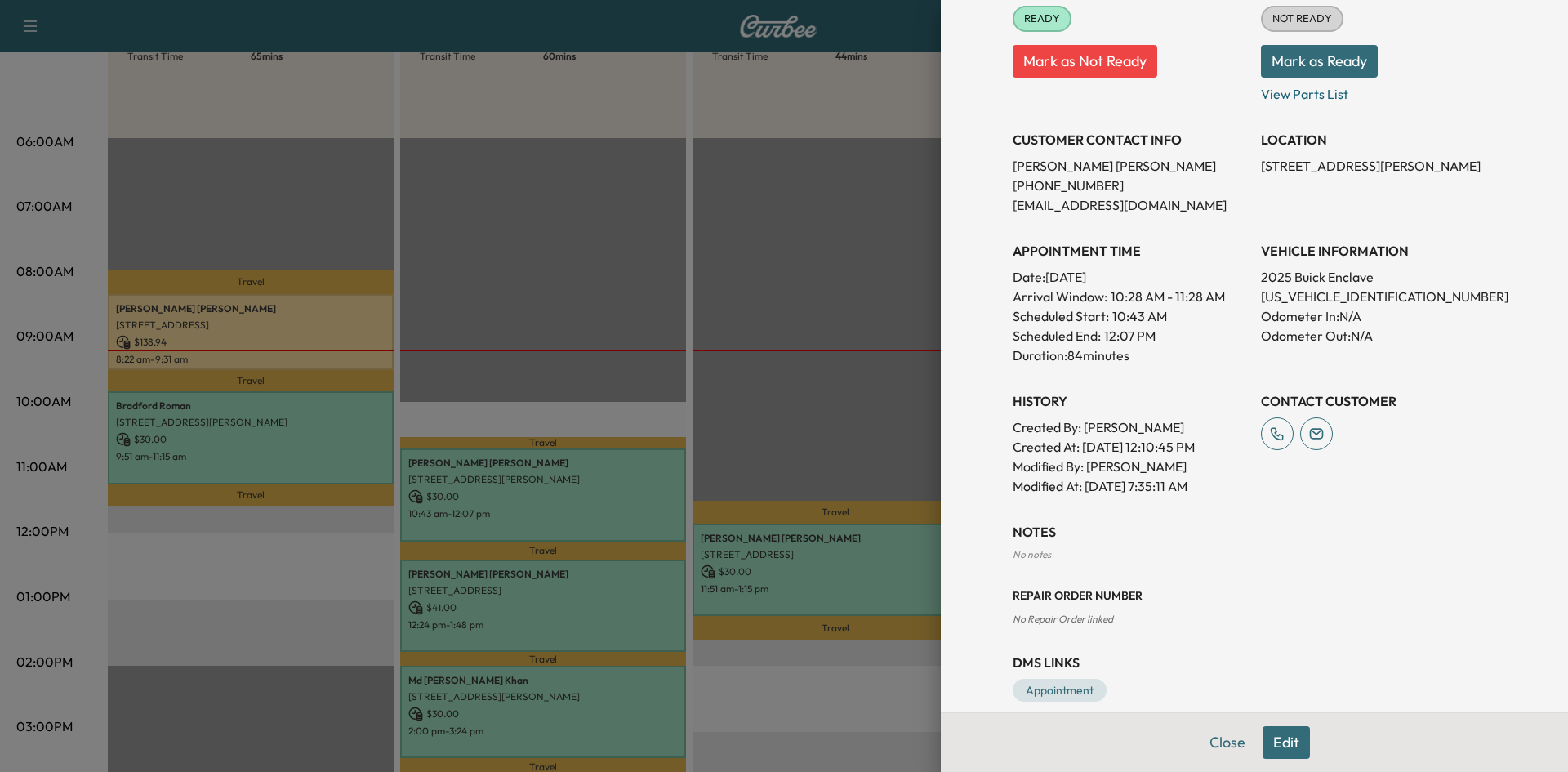
click at [585, 600] on div at bounding box center [784, 386] width 1568 height 772
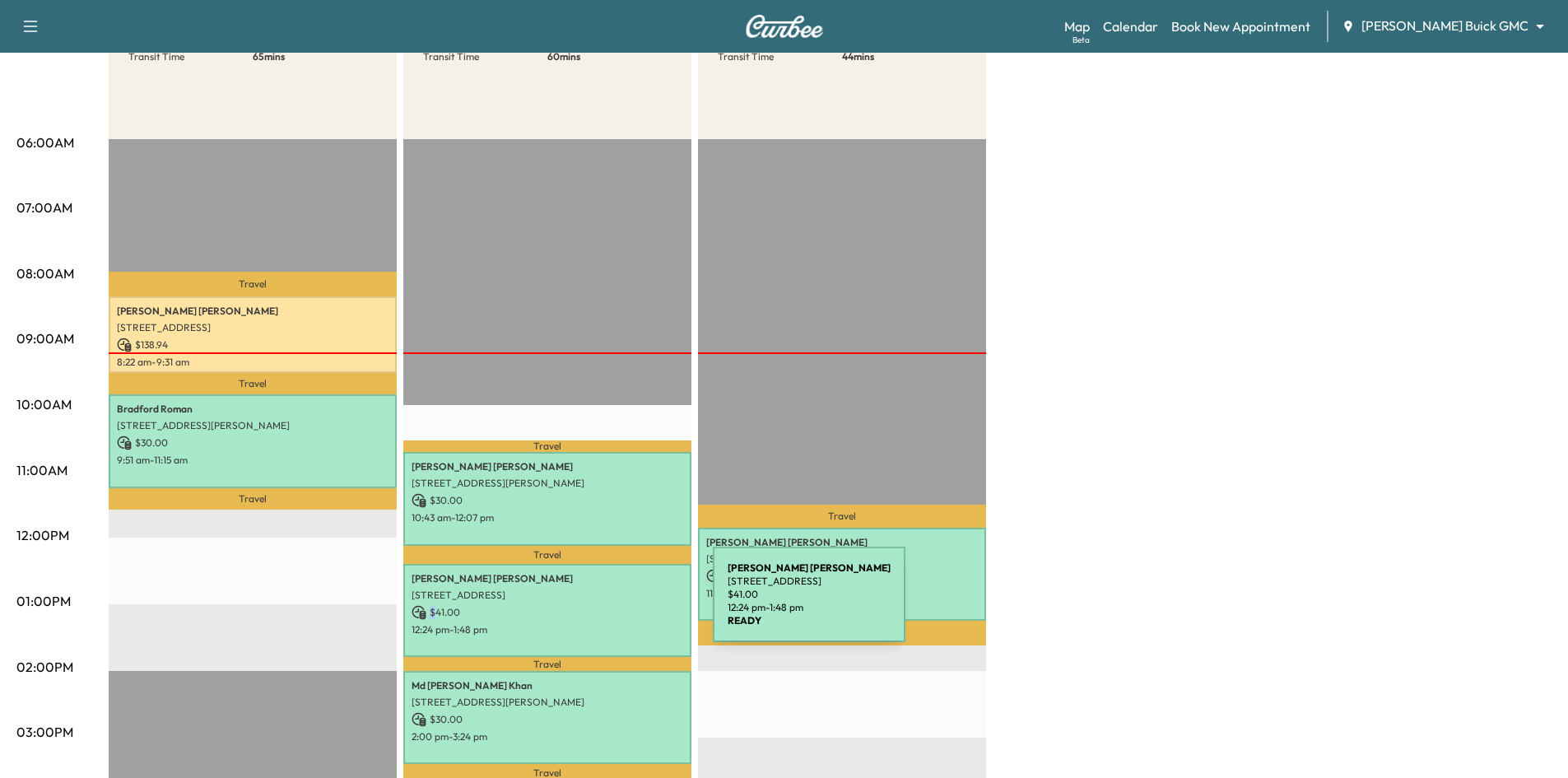
click at [590, 605] on p "$ 41.00" at bounding box center [547, 613] width 272 height 15
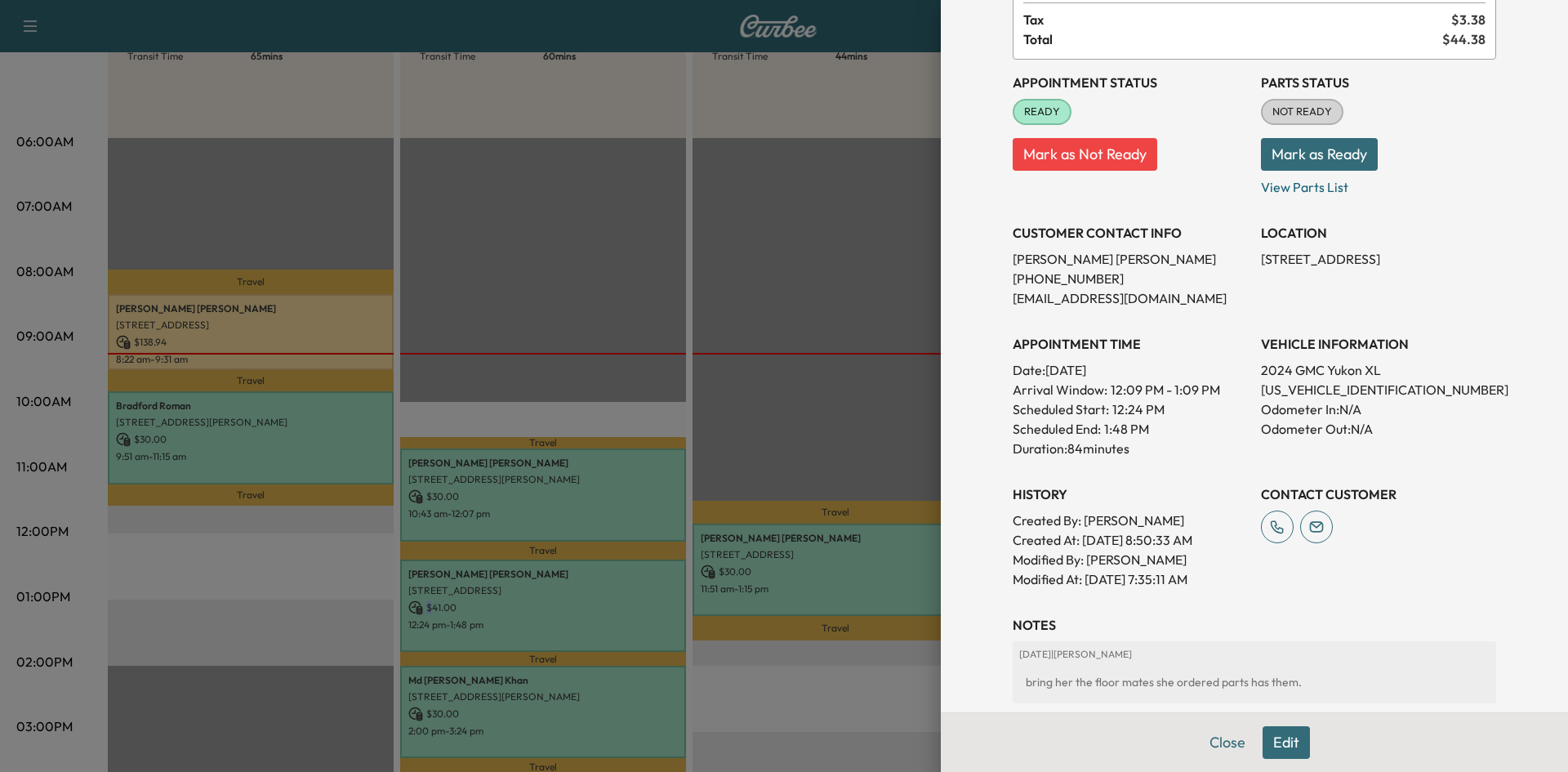
scroll to position [163, 0]
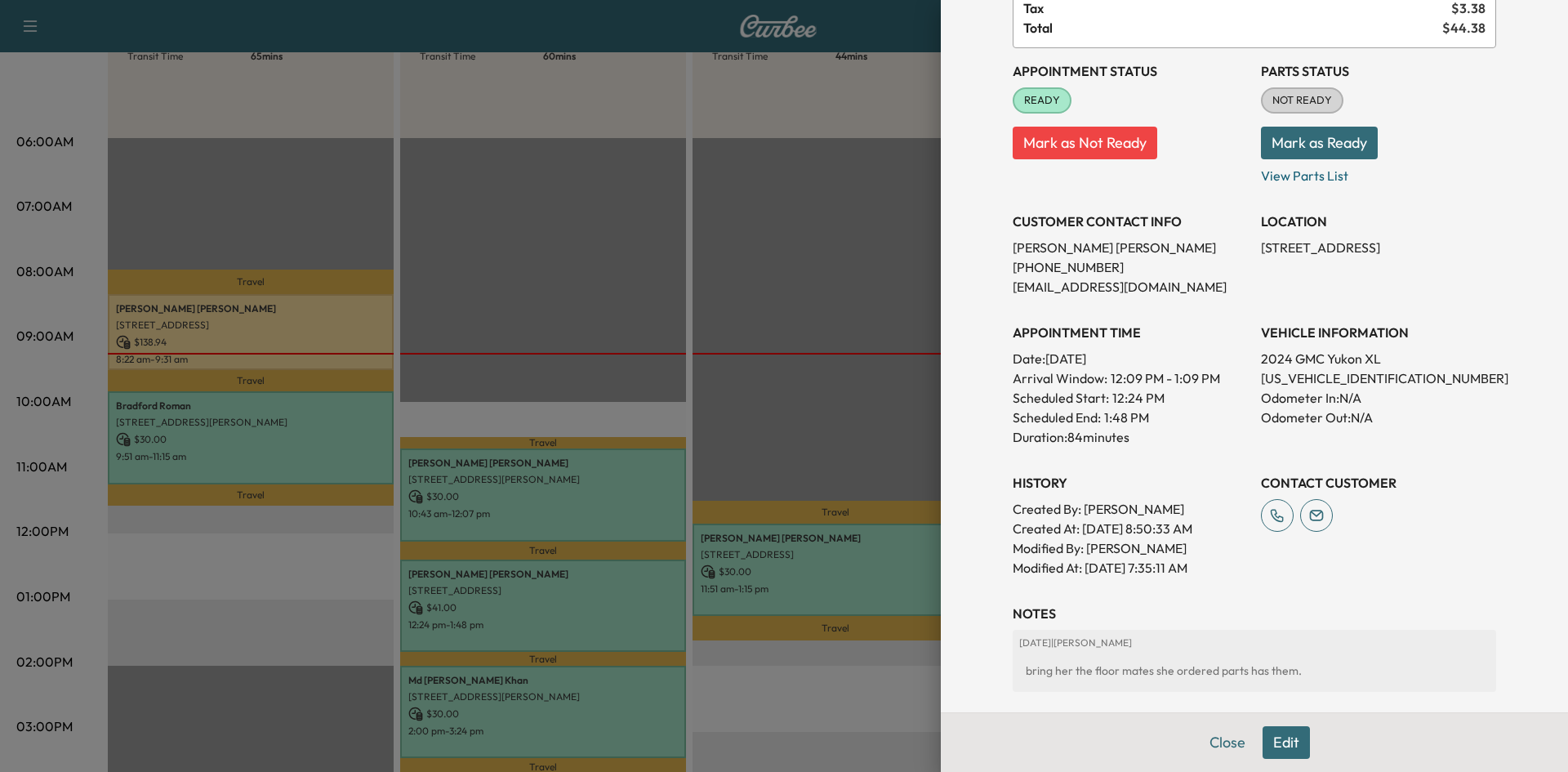
click at [590, 613] on div at bounding box center [784, 386] width 1568 height 772
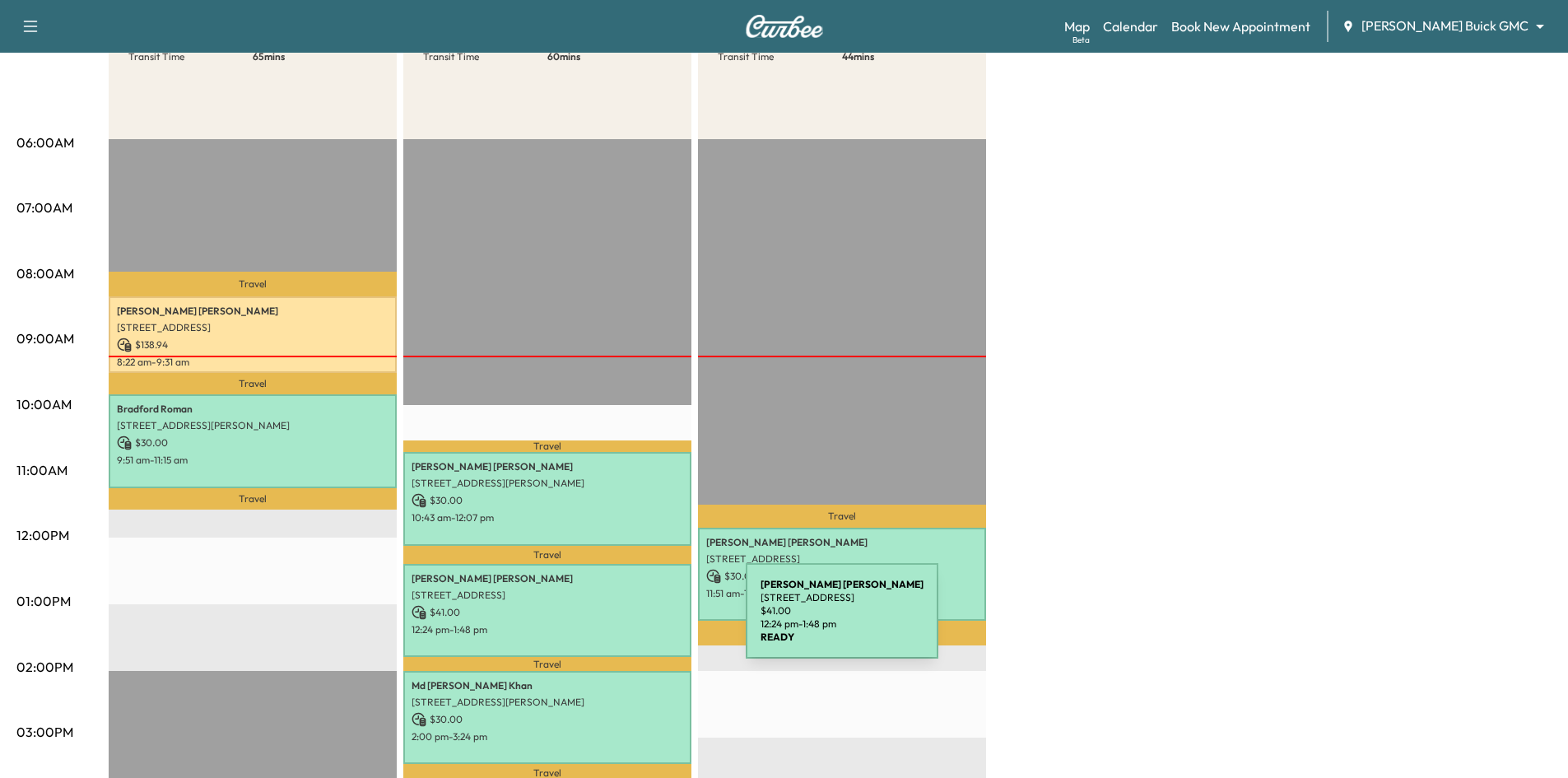
click at [622, 624] on p "12:24 pm - 1:48 pm" at bounding box center [547, 630] width 272 height 13
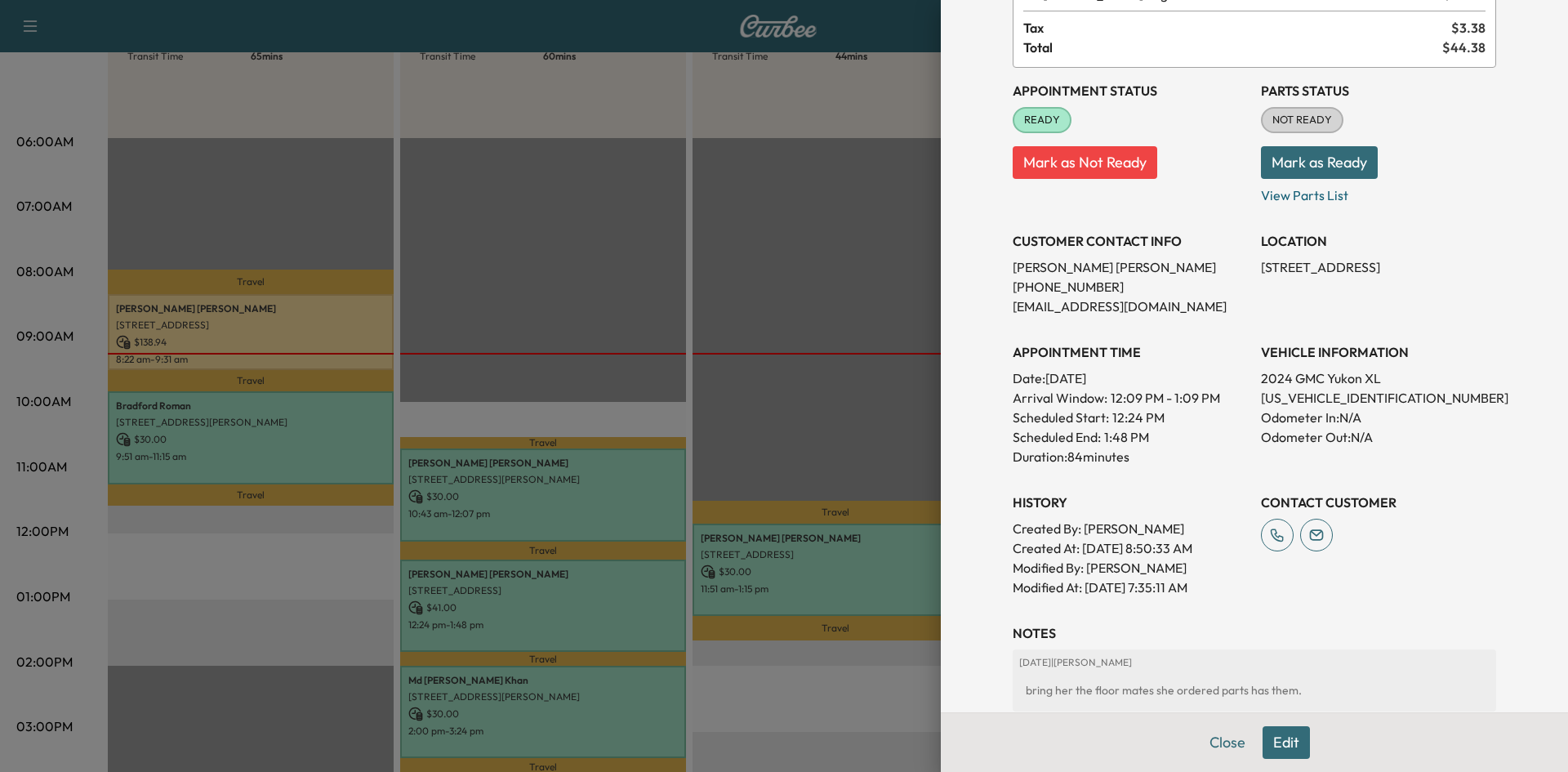
scroll to position [245, 0]
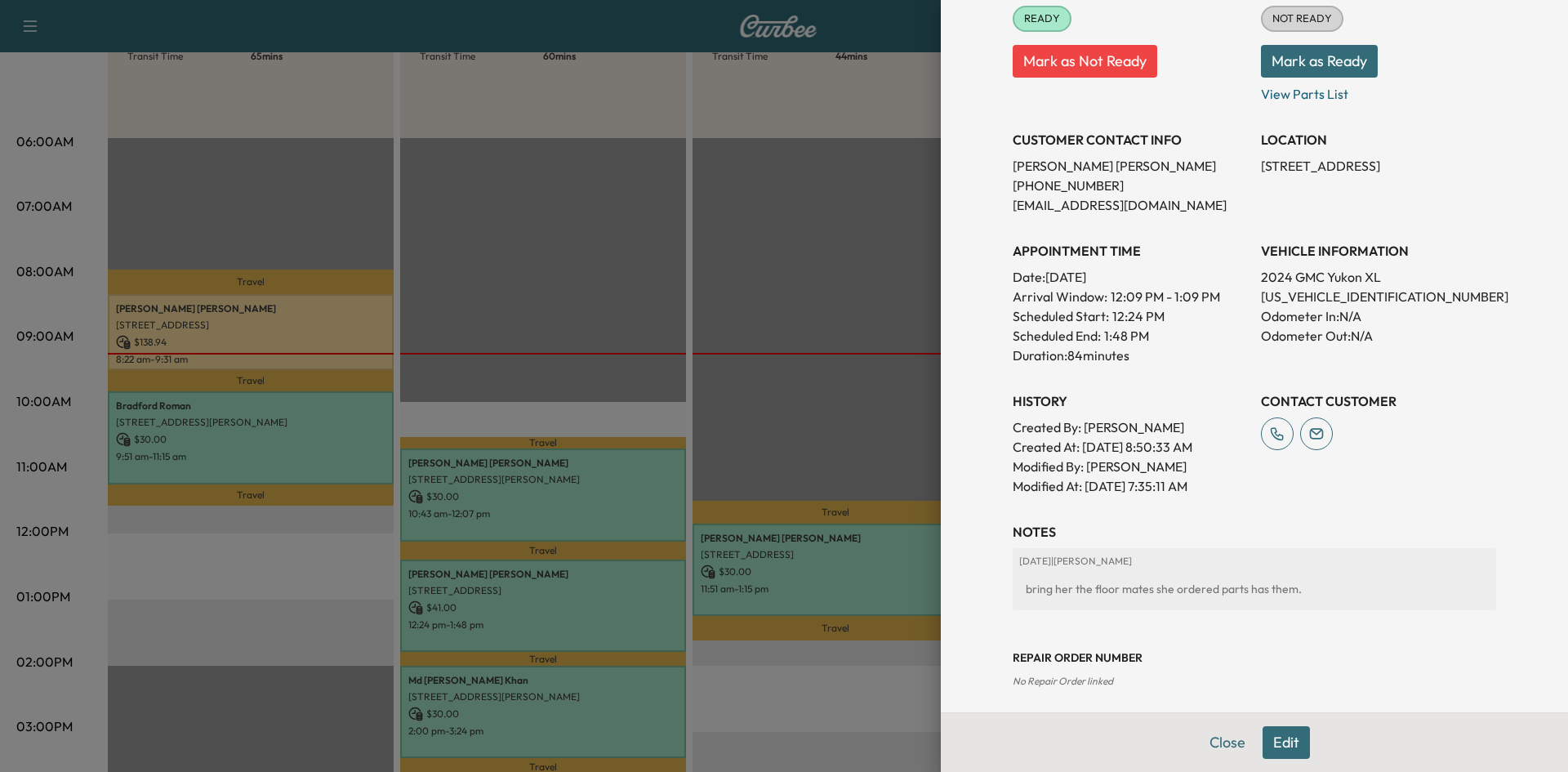
click at [615, 261] on div at bounding box center [784, 386] width 1568 height 772
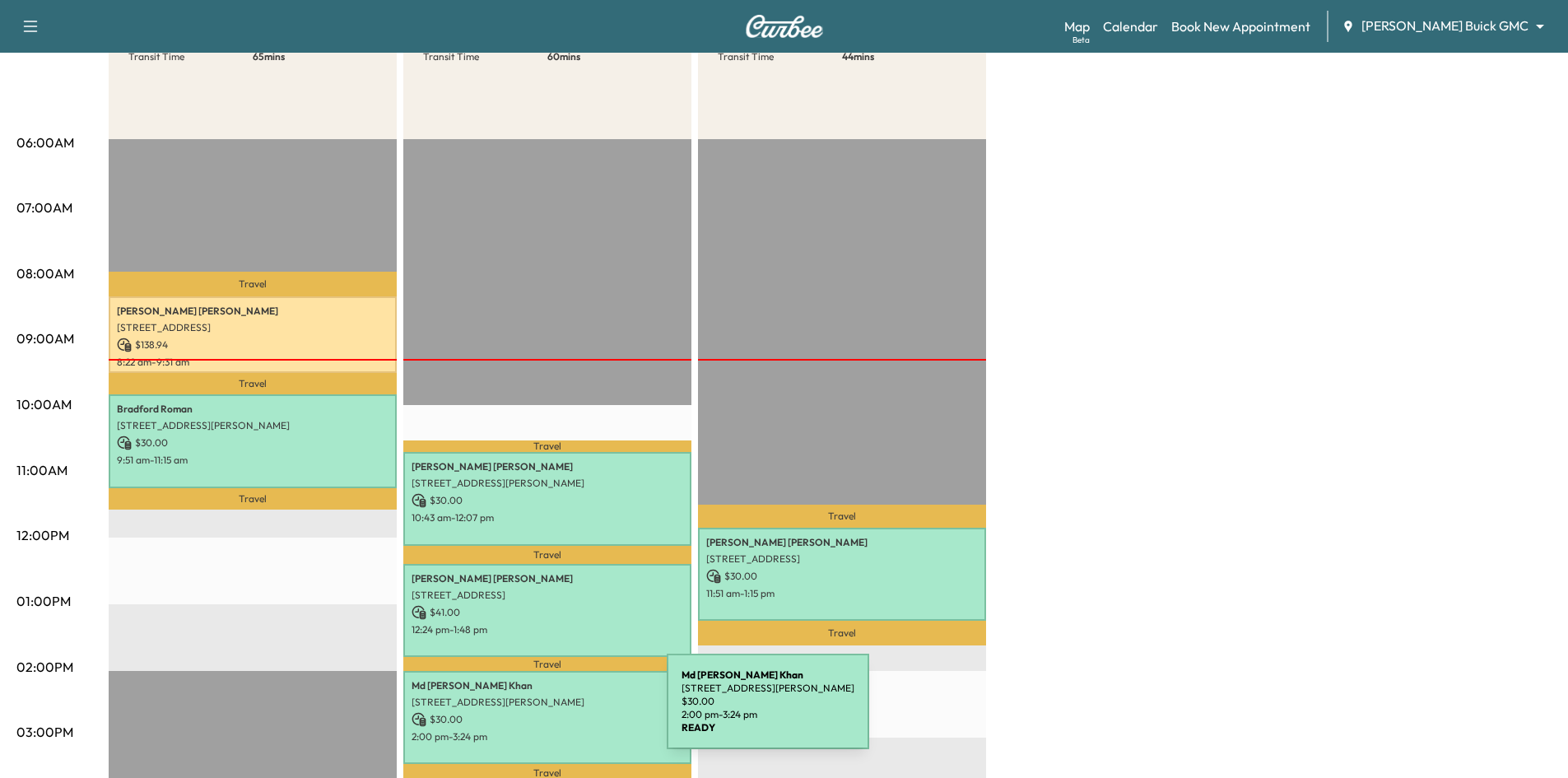
click at [543, 712] on p "$ 30.00" at bounding box center [547, 719] width 272 height 15
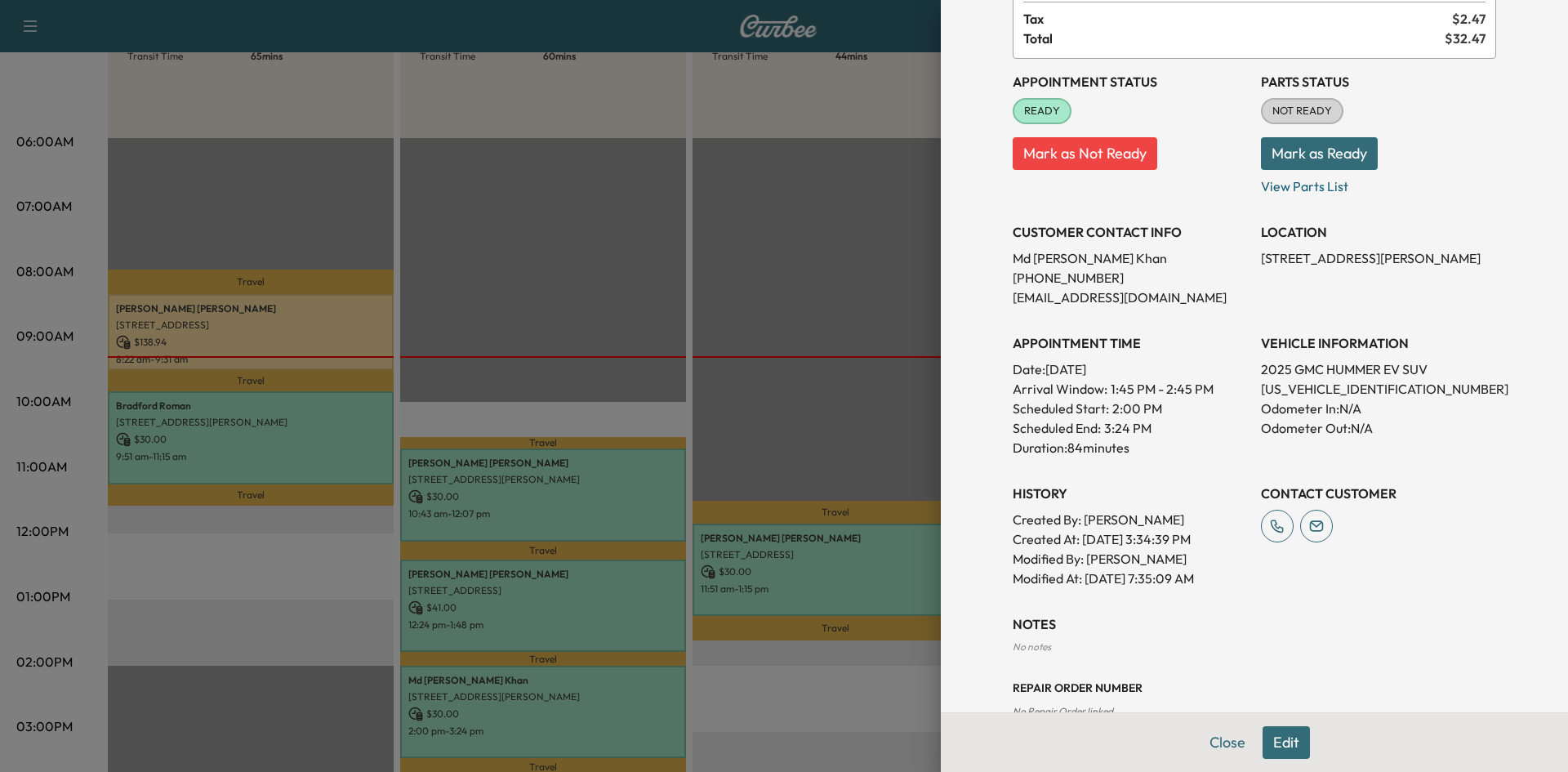
scroll to position [287, 0]
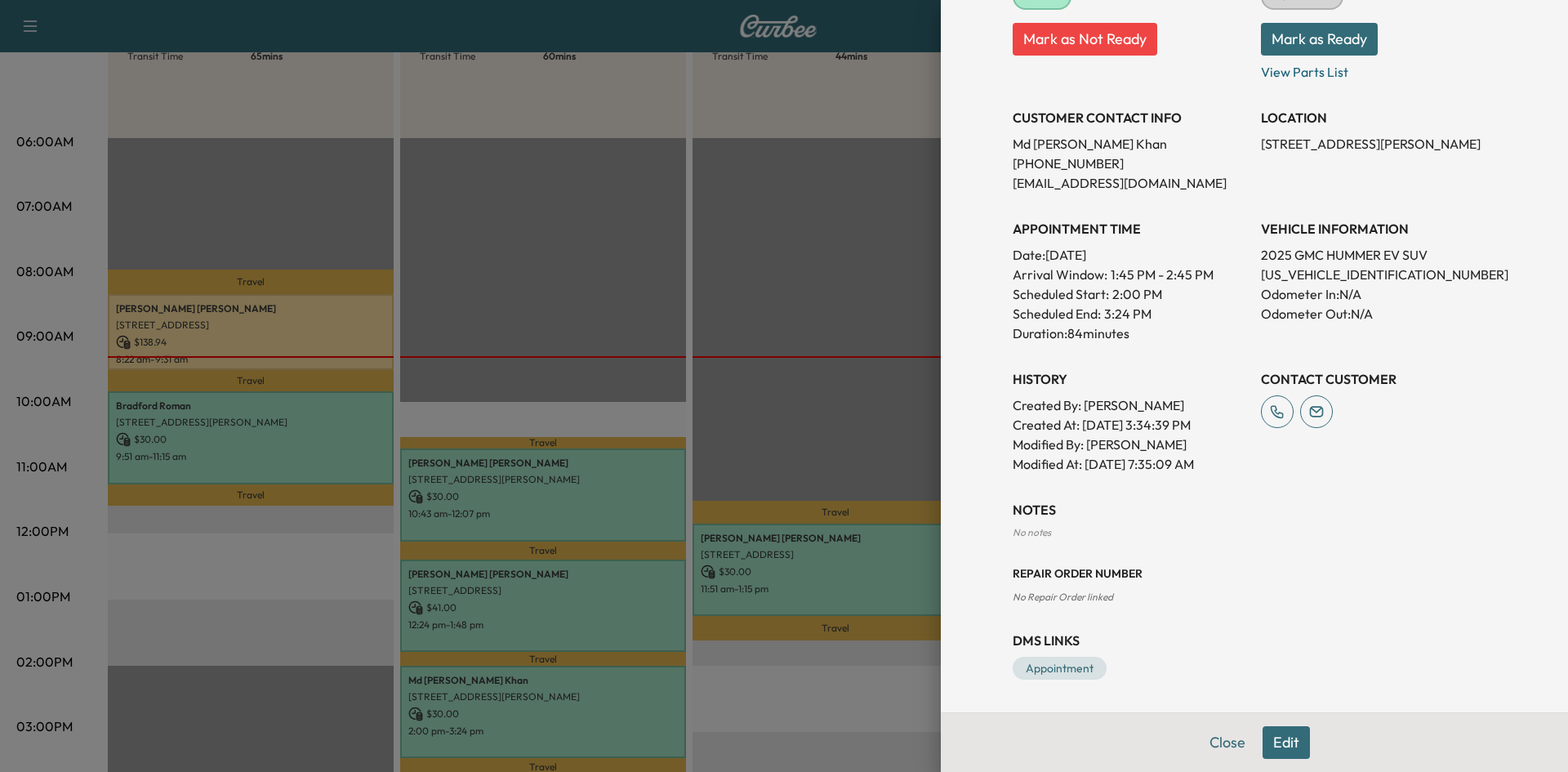
click at [860, 387] on div at bounding box center [784, 386] width 1568 height 772
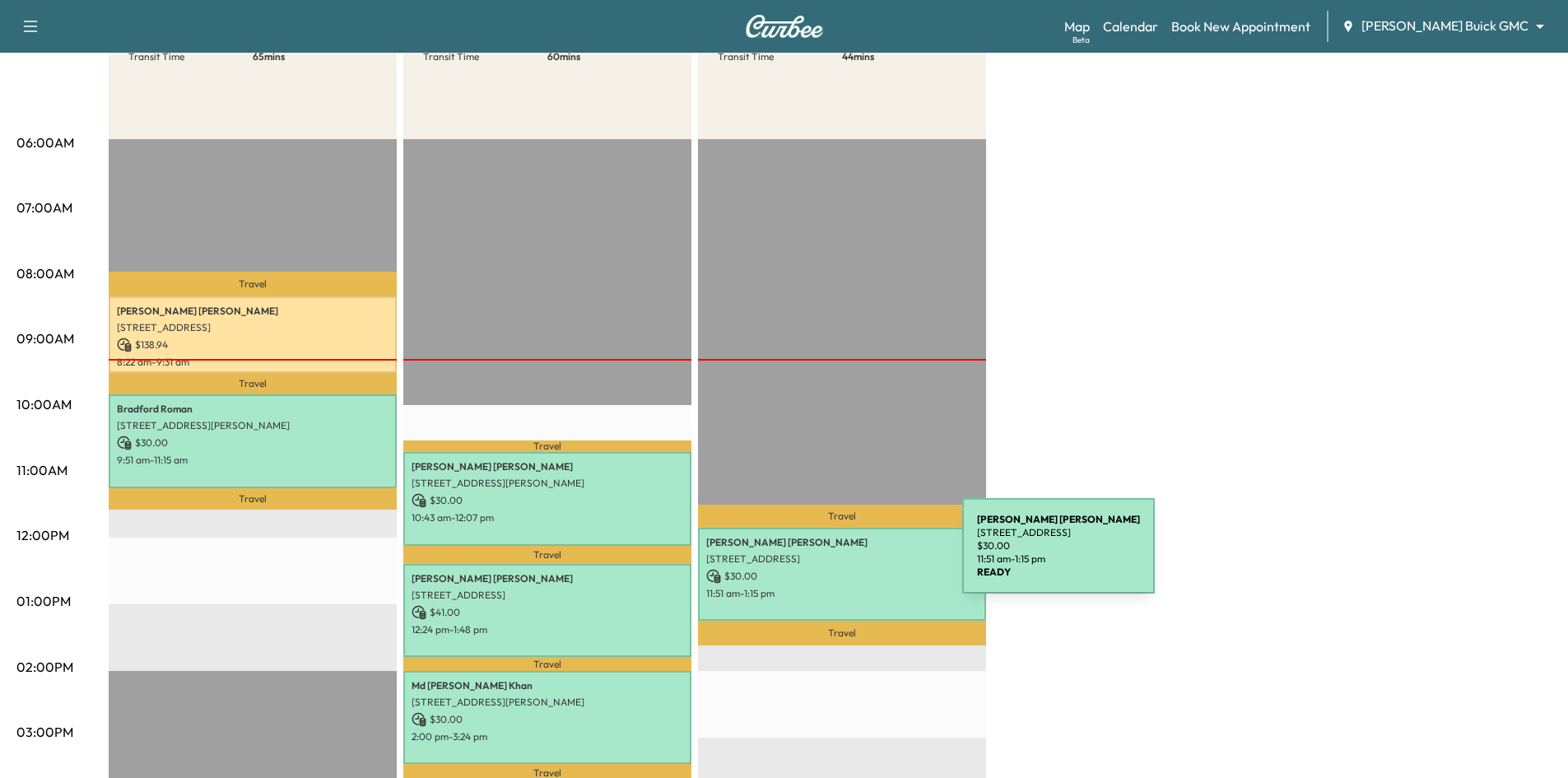
click at [839, 556] on p "634 Havencrest Ln, Coppell, TX 75019, USA" at bounding box center [841, 559] width 272 height 13
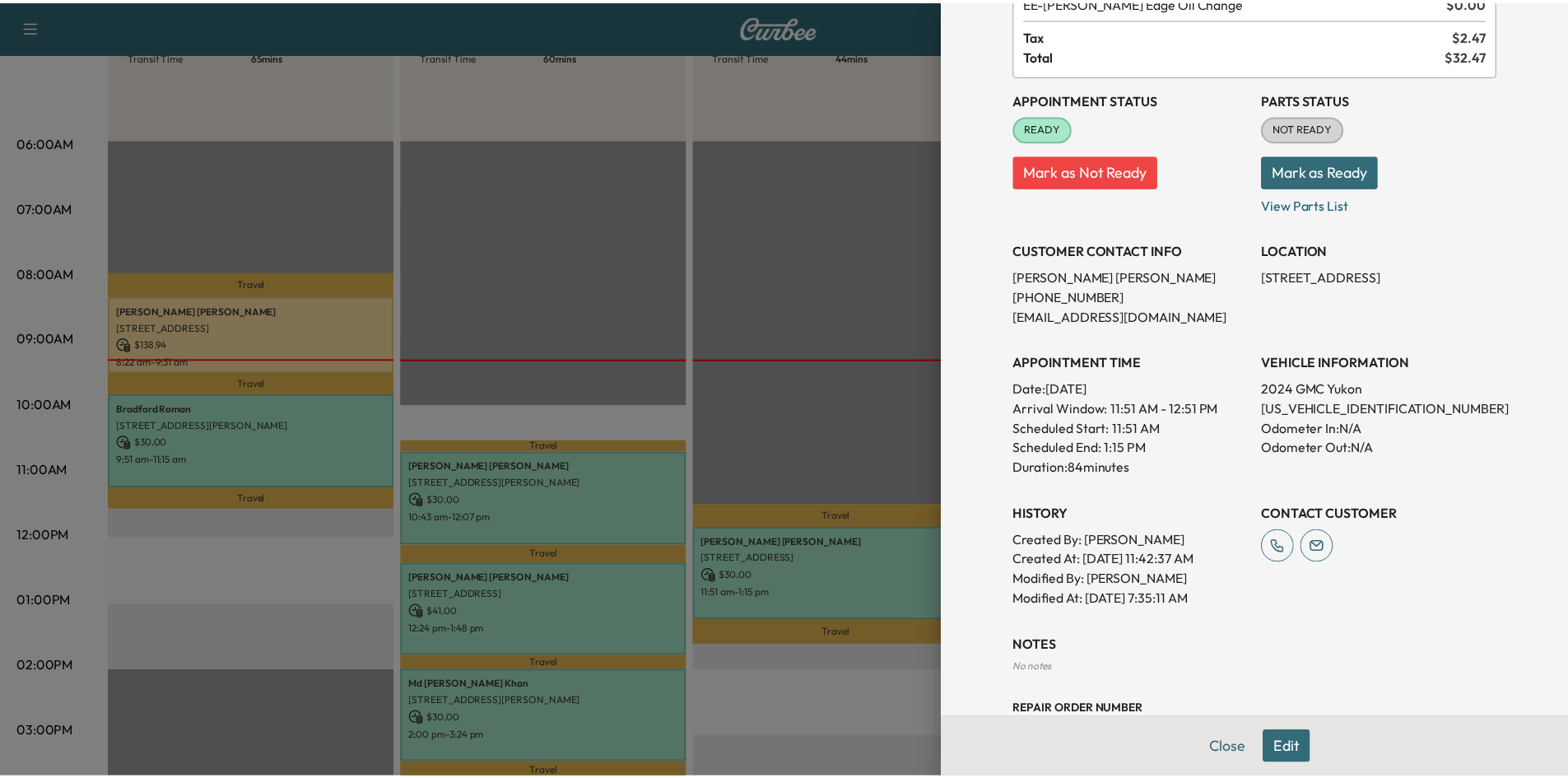
scroll to position [247, 0]
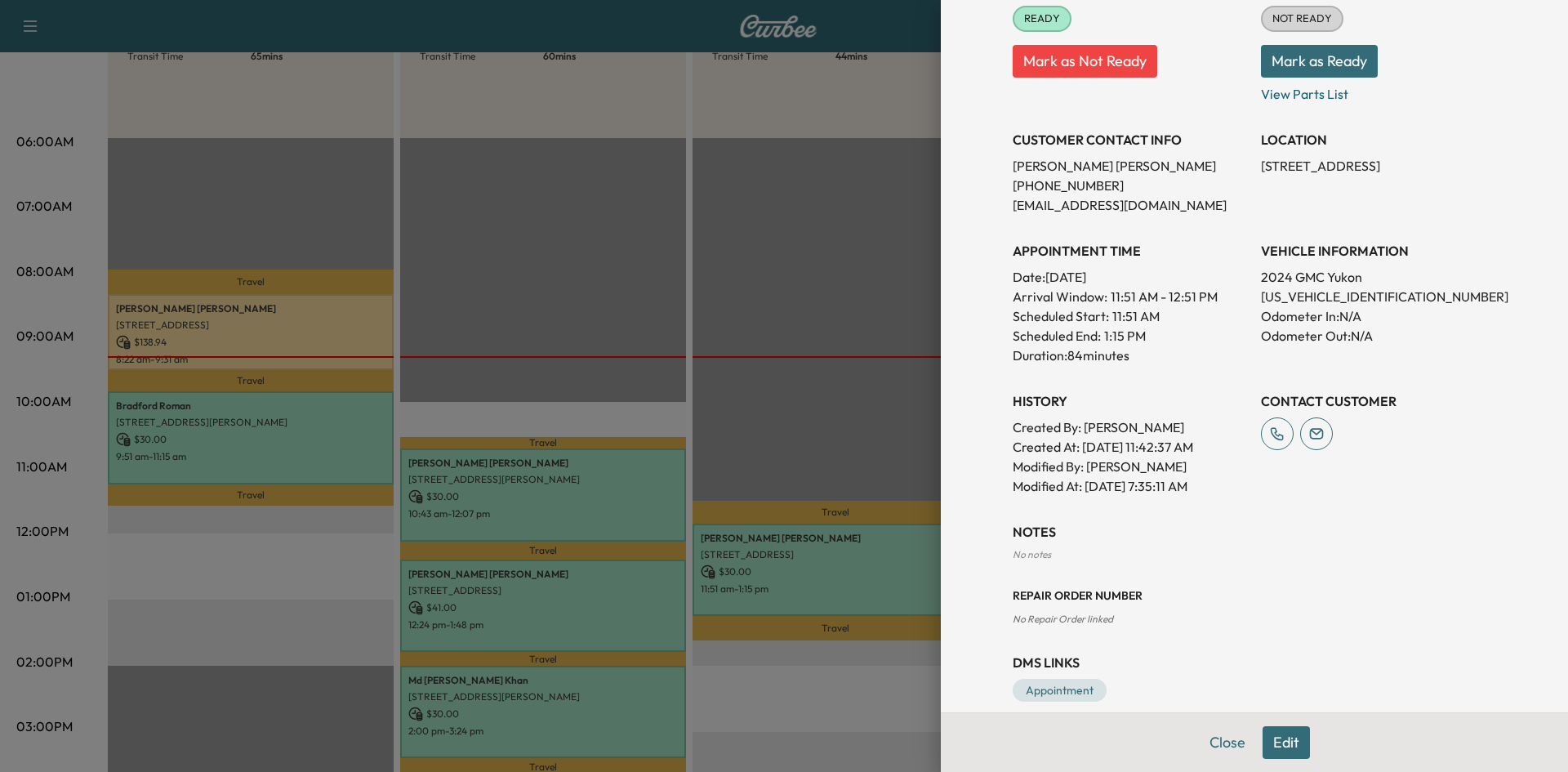
click at [738, 304] on div at bounding box center [784, 386] width 1568 height 772
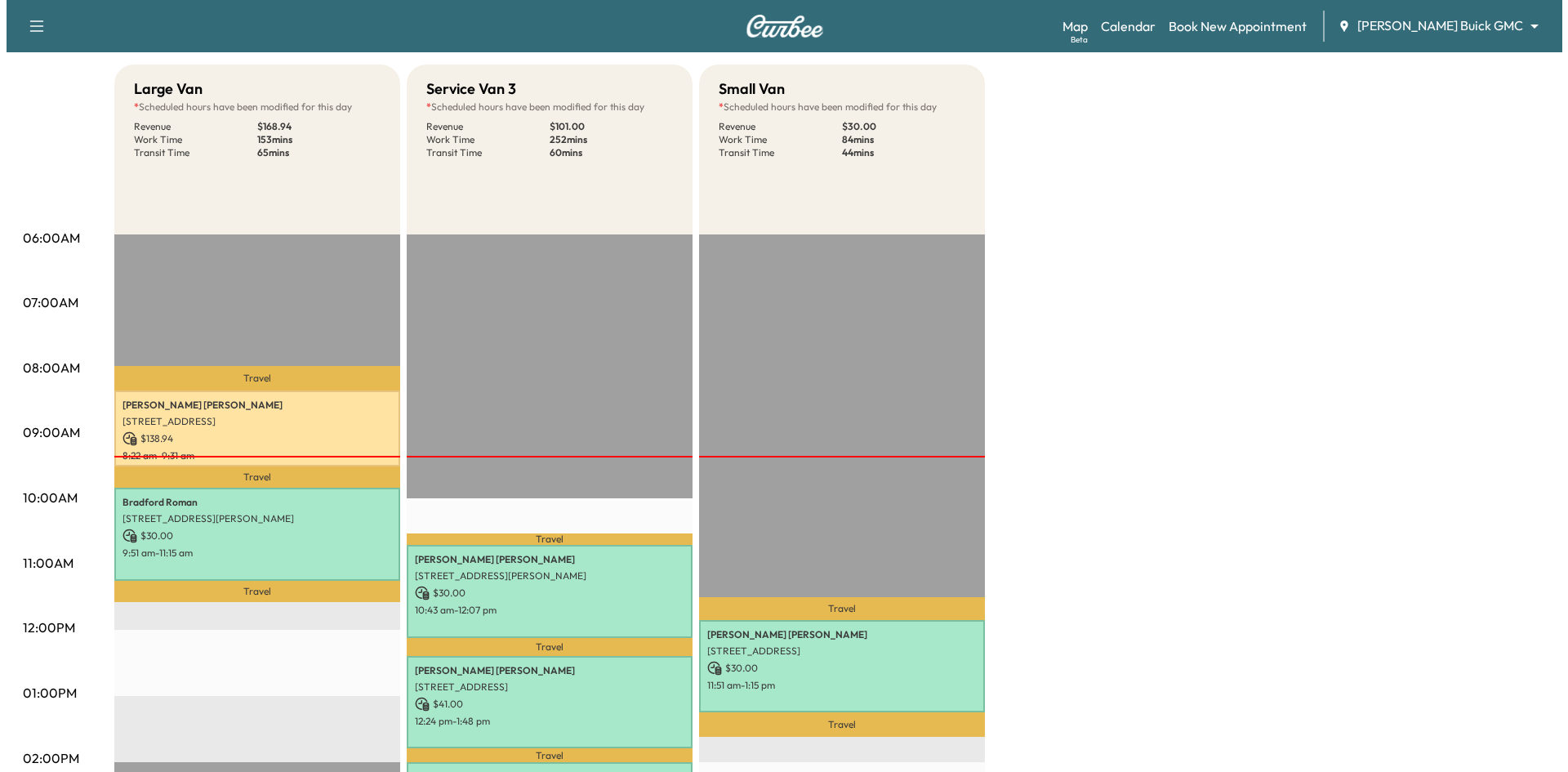
scroll to position [0, 0]
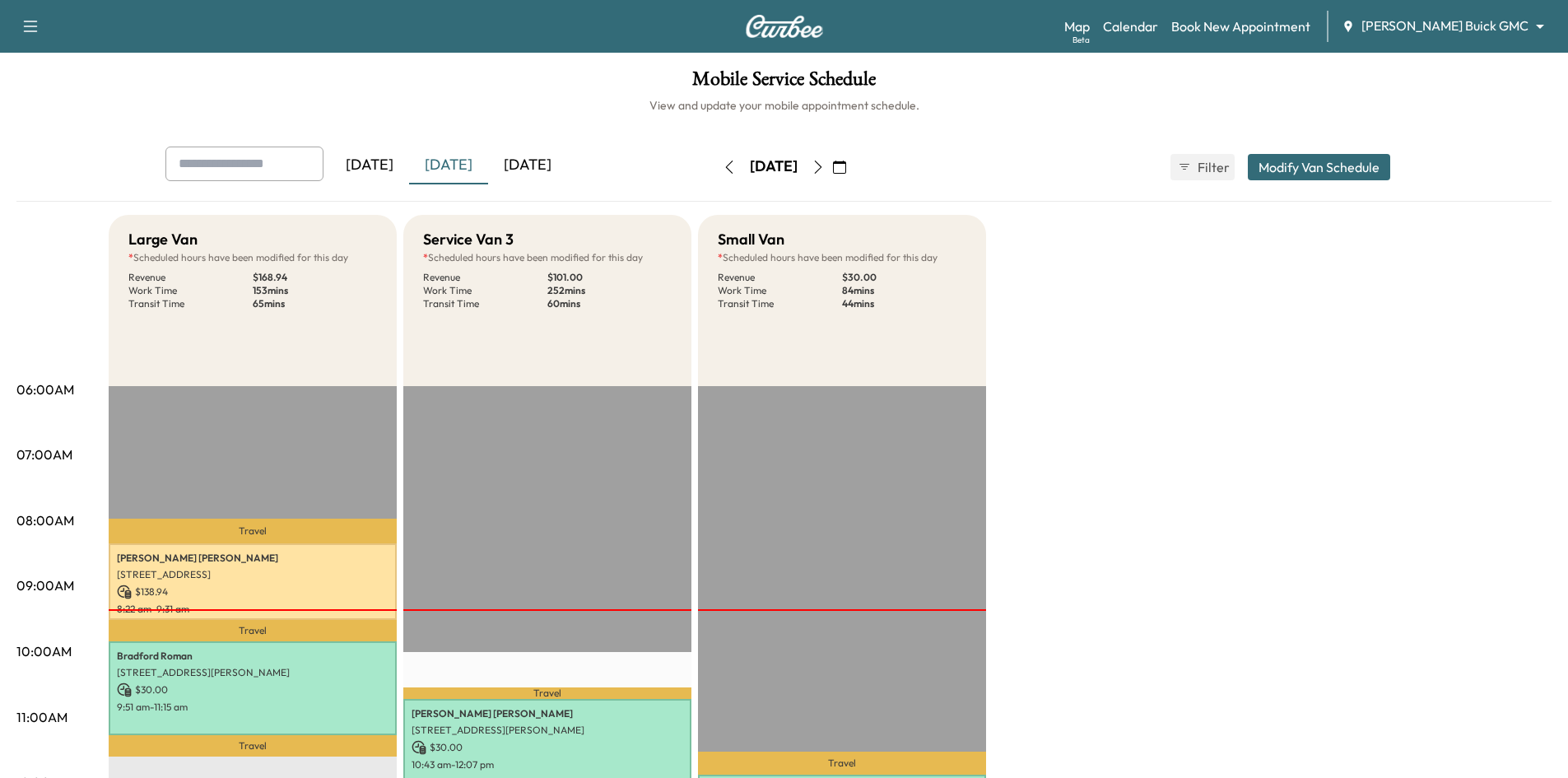
click at [846, 166] on icon "button" at bounding box center [840, 167] width 13 height 13
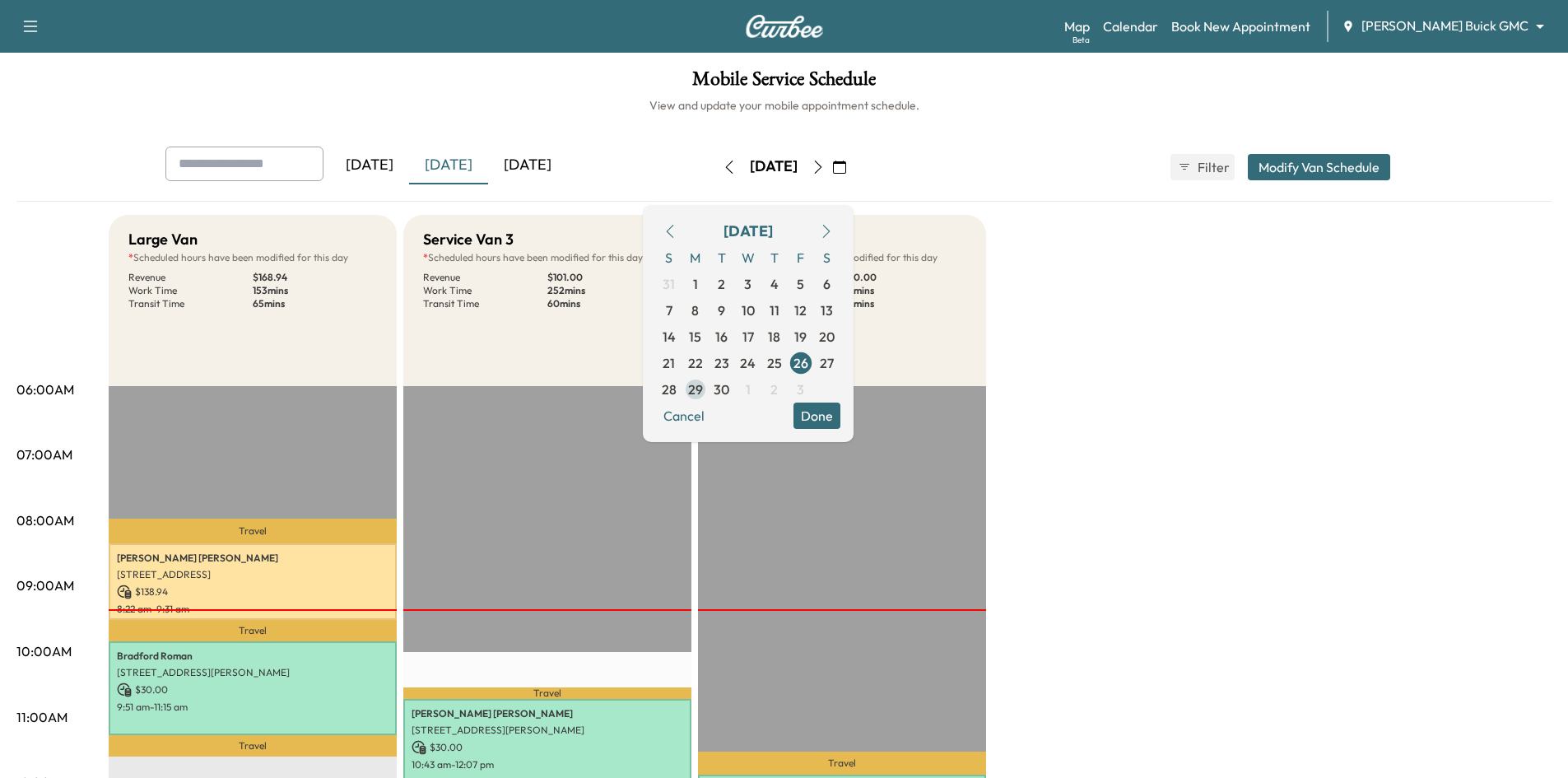
click at [708, 393] on span "29" at bounding box center [696, 390] width 26 height 26
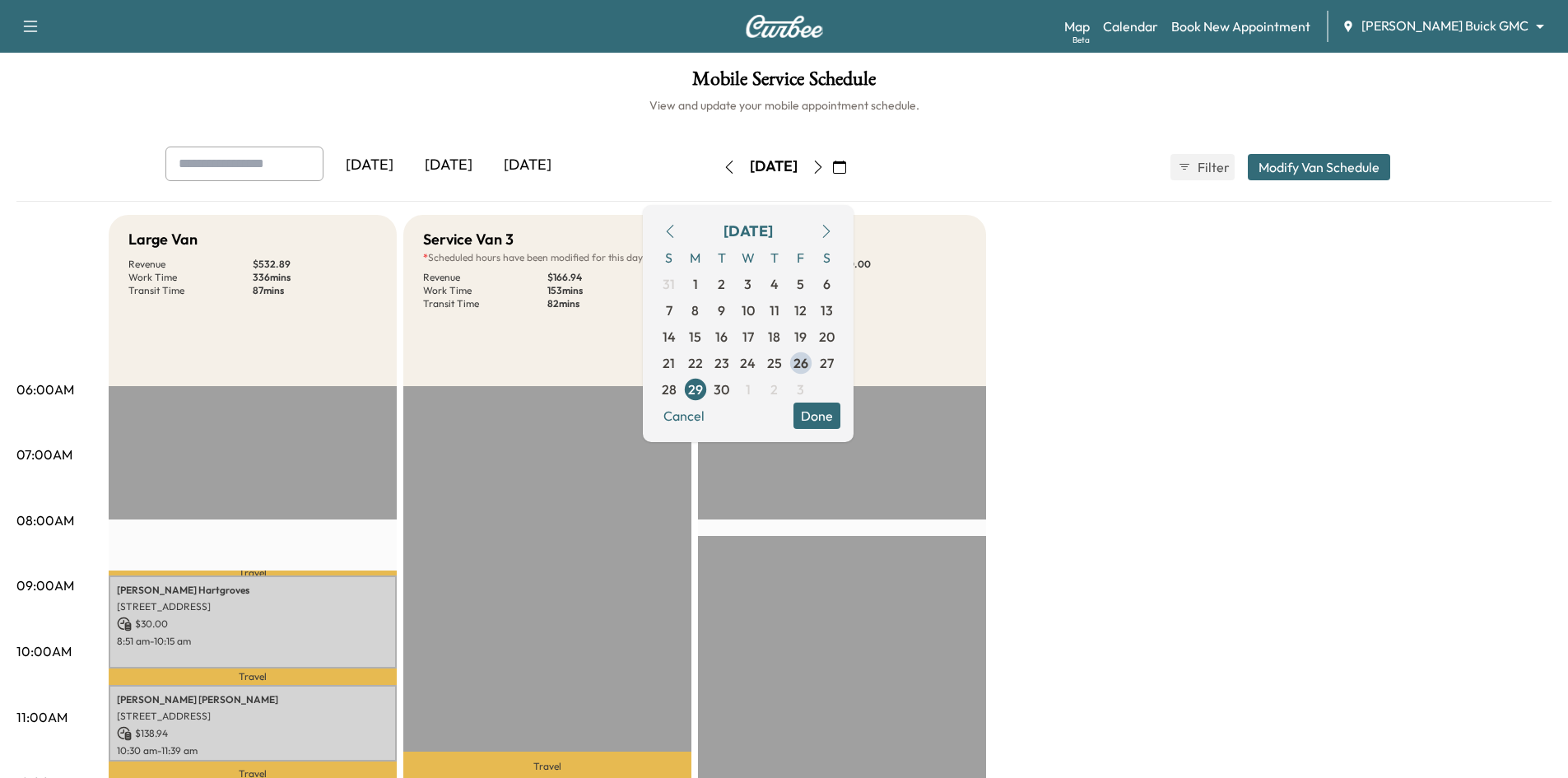
click at [841, 420] on button "Done" at bounding box center [817, 416] width 47 height 26
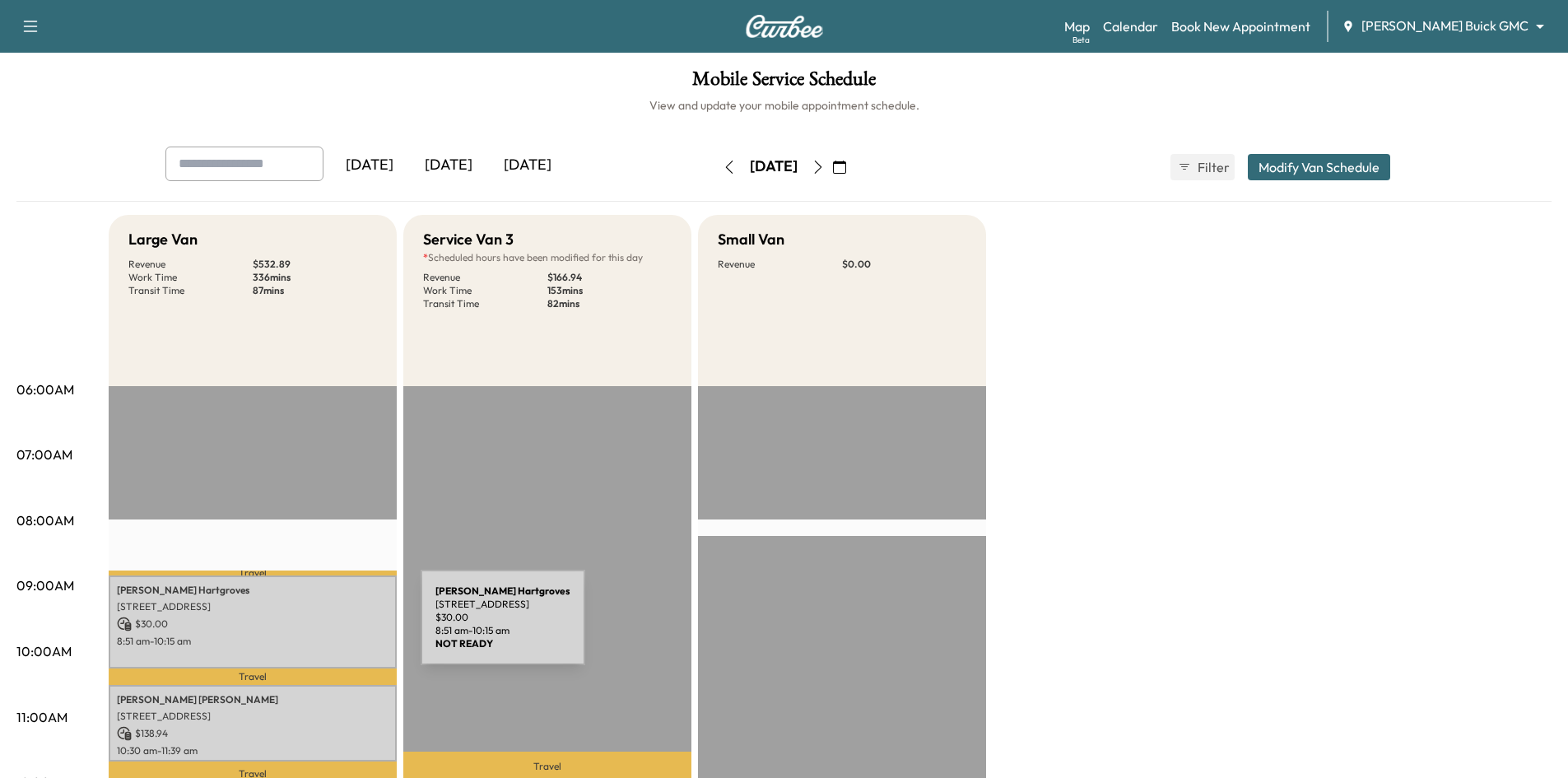
click at [297, 629] on p "$ 30.00" at bounding box center [253, 624] width 272 height 15
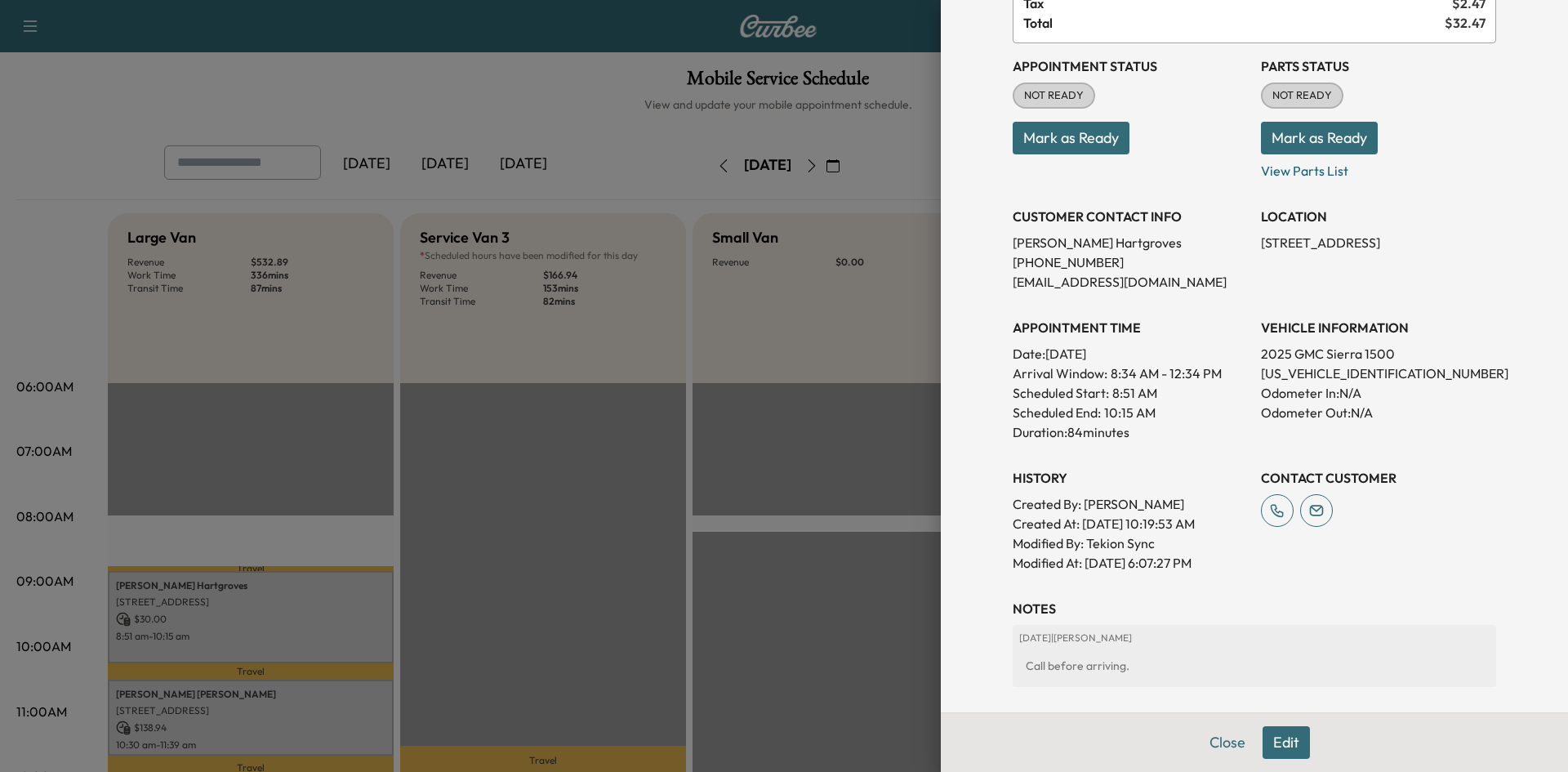
scroll to position [349, 0]
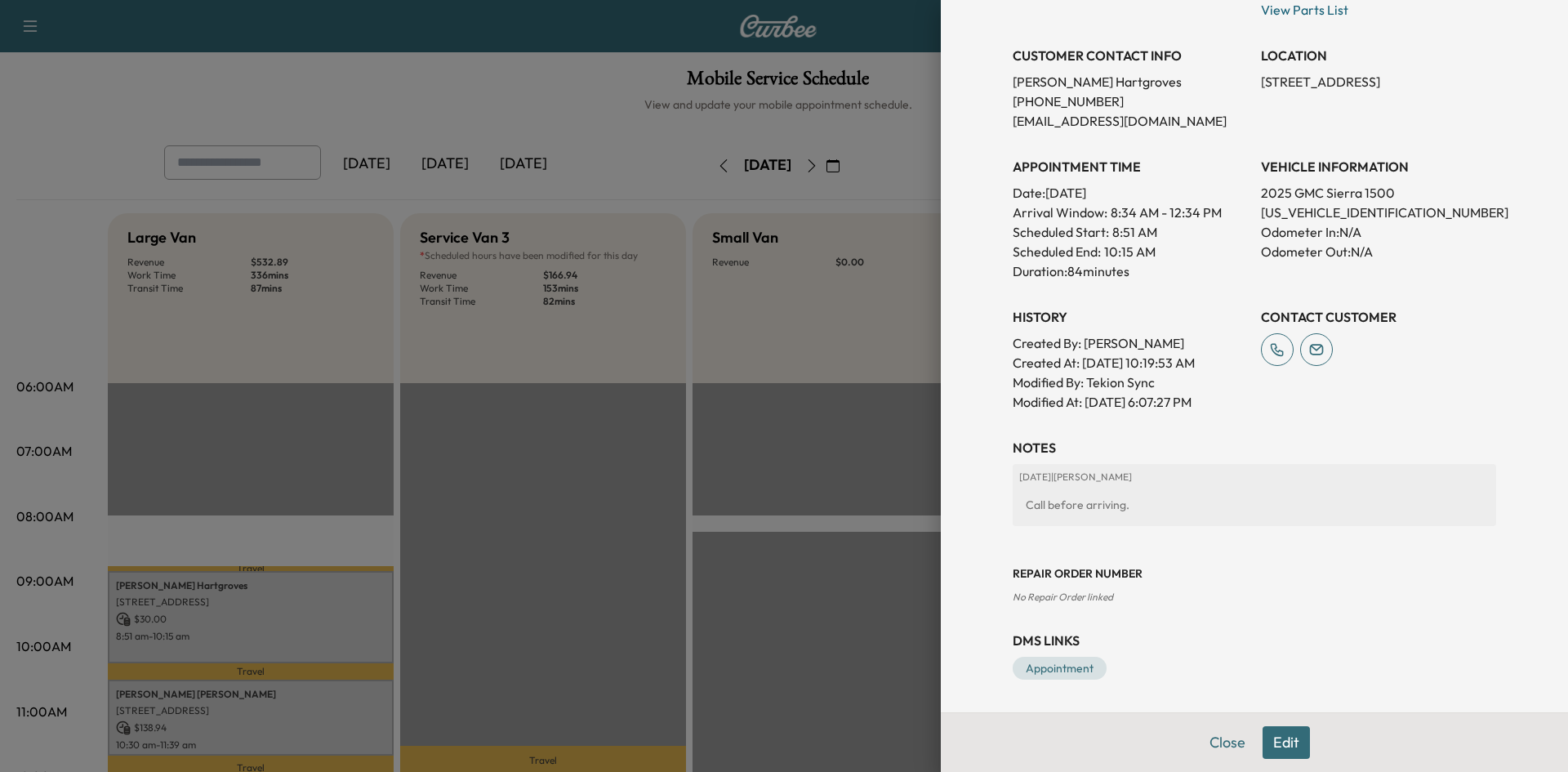
click at [827, 546] on div at bounding box center [784, 386] width 1568 height 772
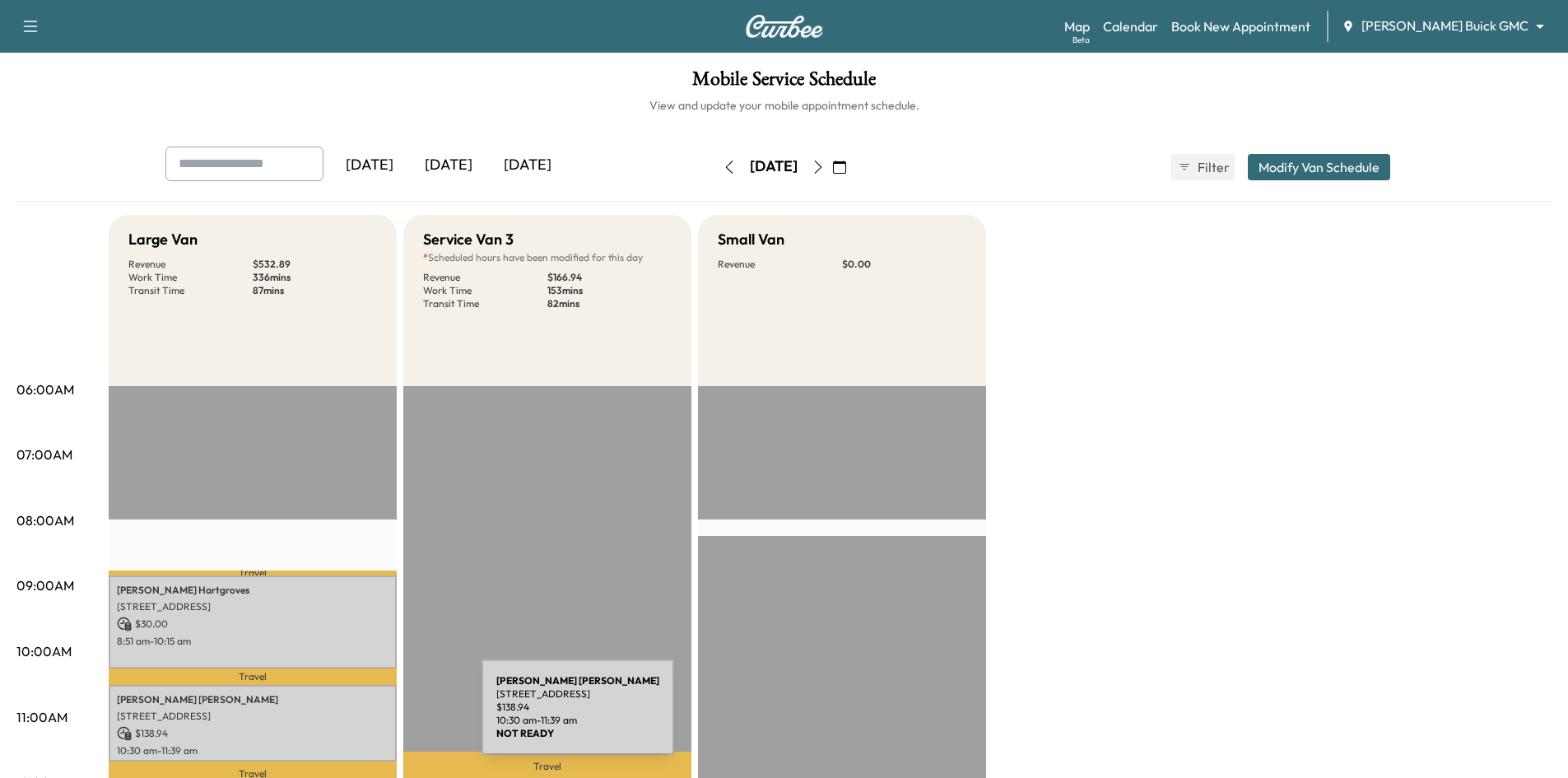
click at [357, 720] on div "David Eubanks 1905 Belgium Dr, Plano, TX 75025, US $ 138.94 10:30 am - 11:39 am" at bounding box center [253, 723] width 288 height 77
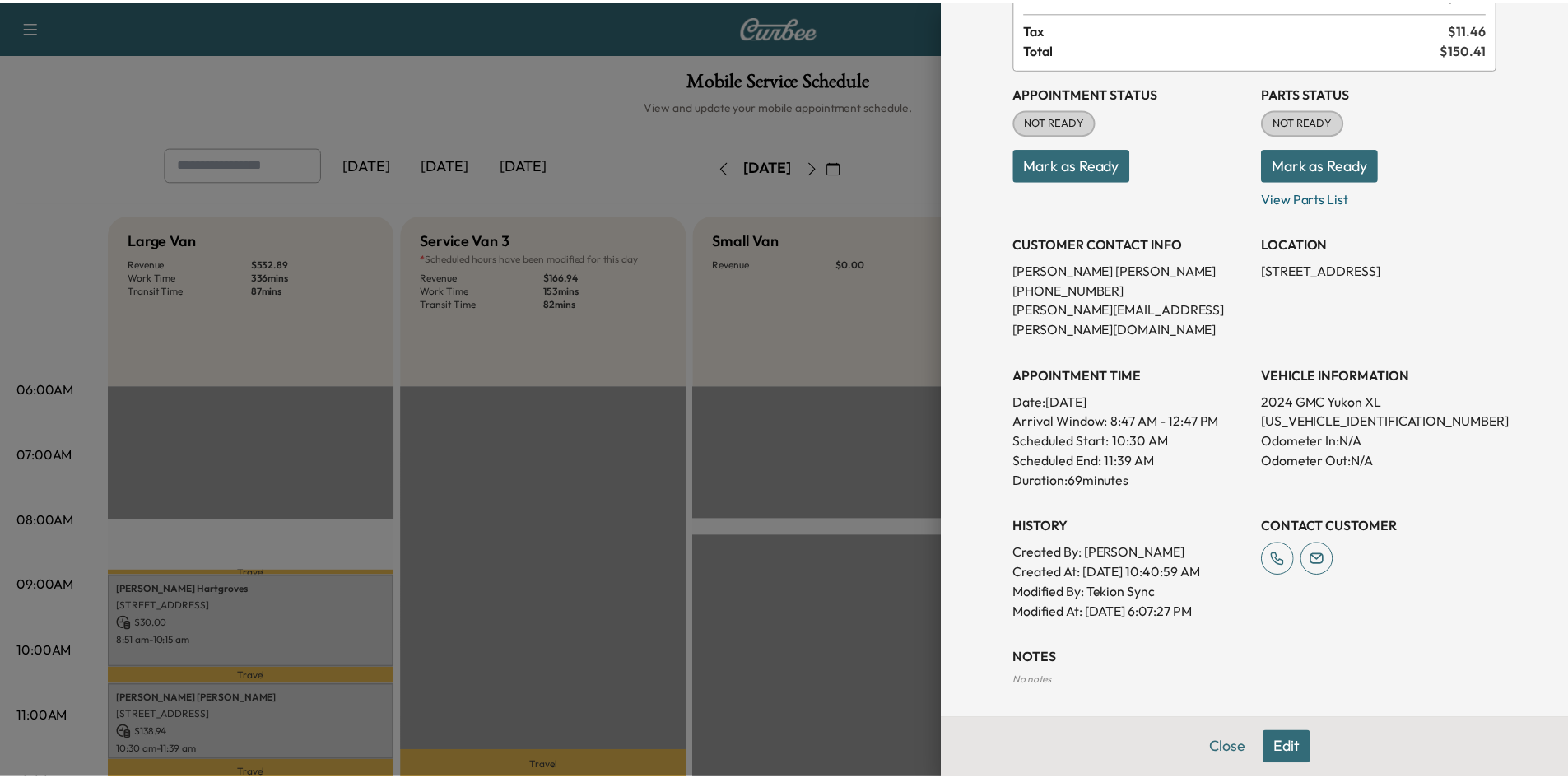
scroll to position [289, 0]
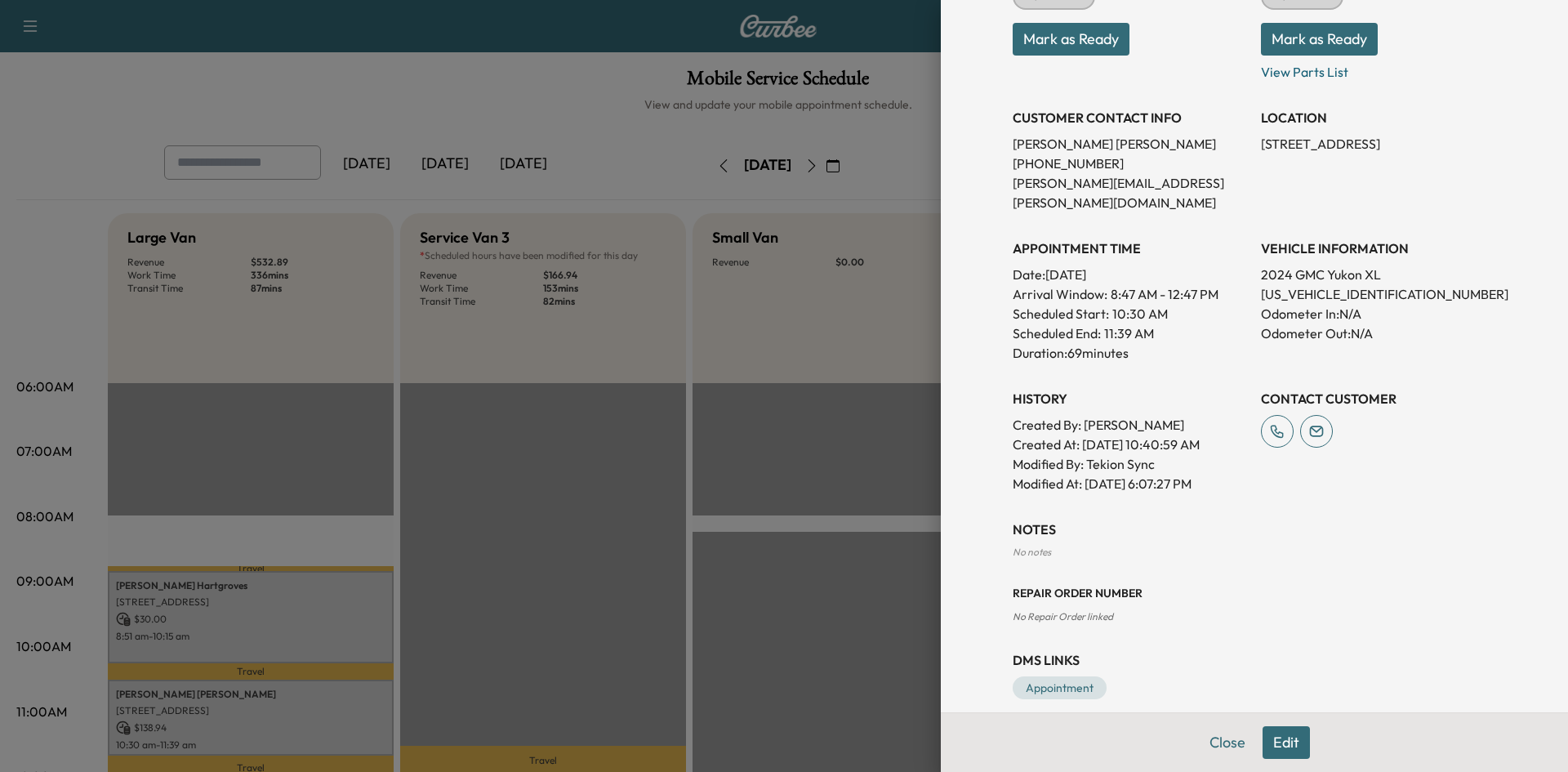
click at [753, 535] on div at bounding box center [784, 386] width 1568 height 772
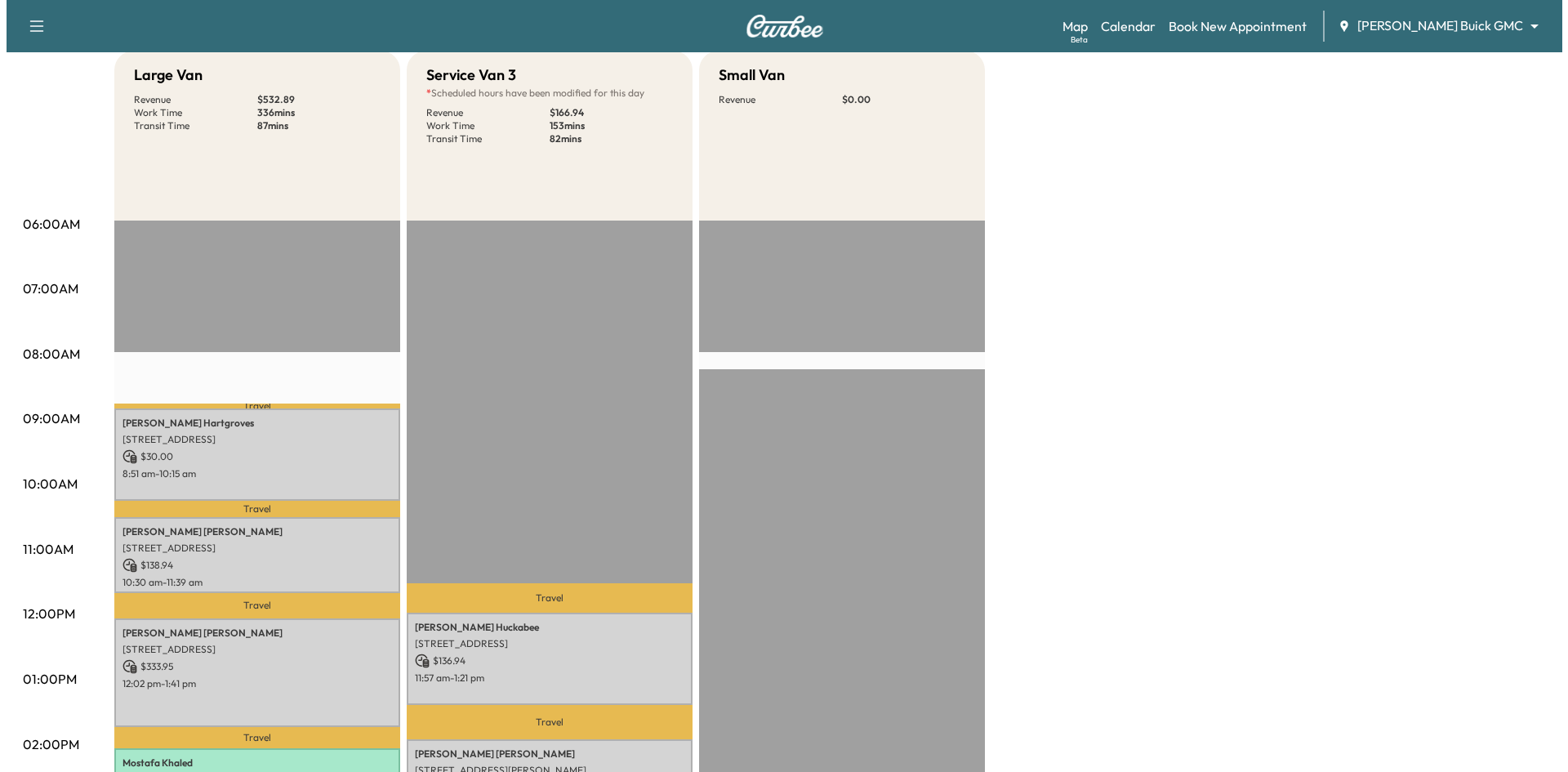
scroll to position [163, 0]
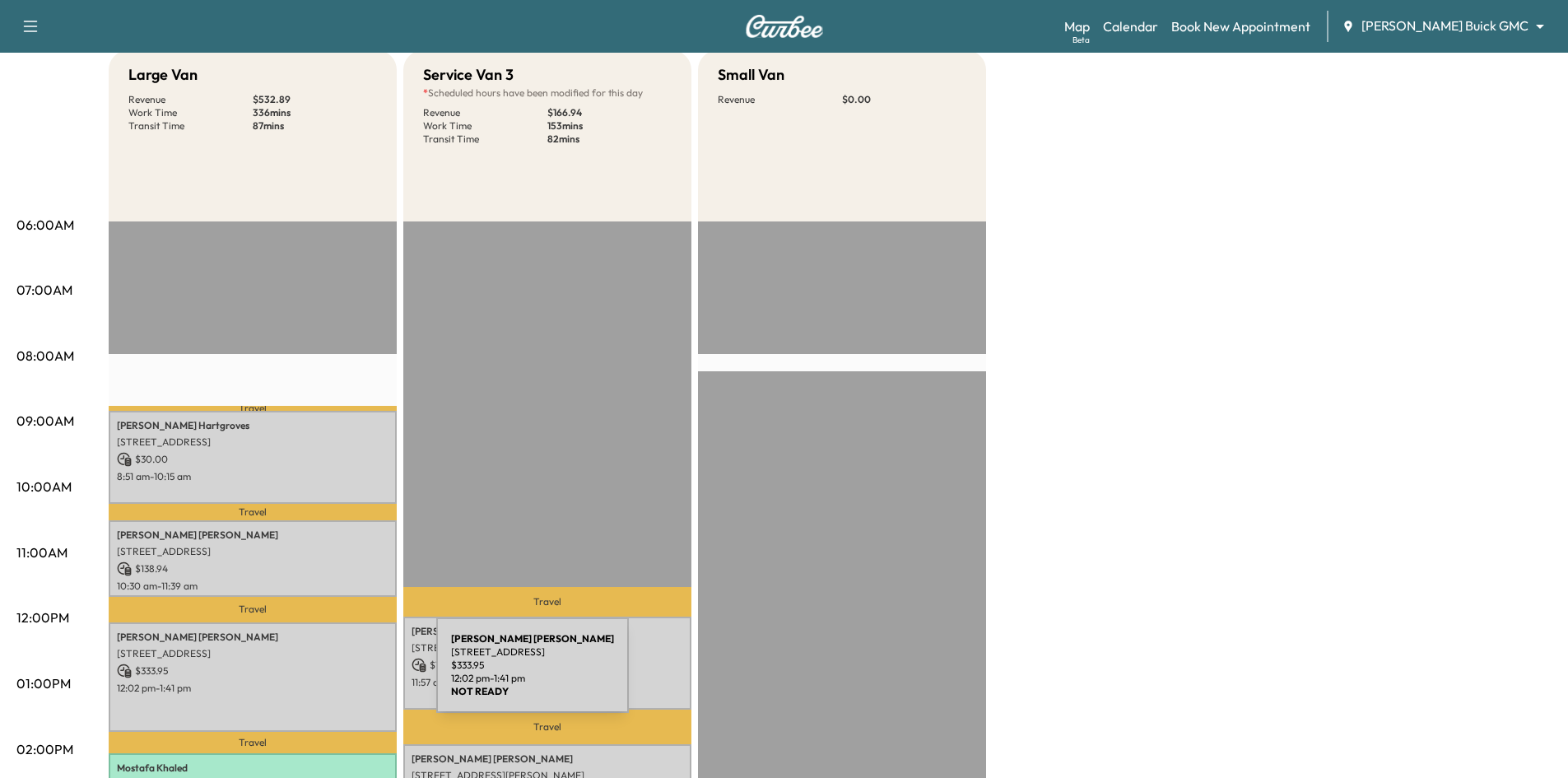
click at [313, 676] on div "Corley Lineberger 16610 Dallas Pkwy, Dallas, TX 16610, United States of America…" at bounding box center [253, 677] width 288 height 110
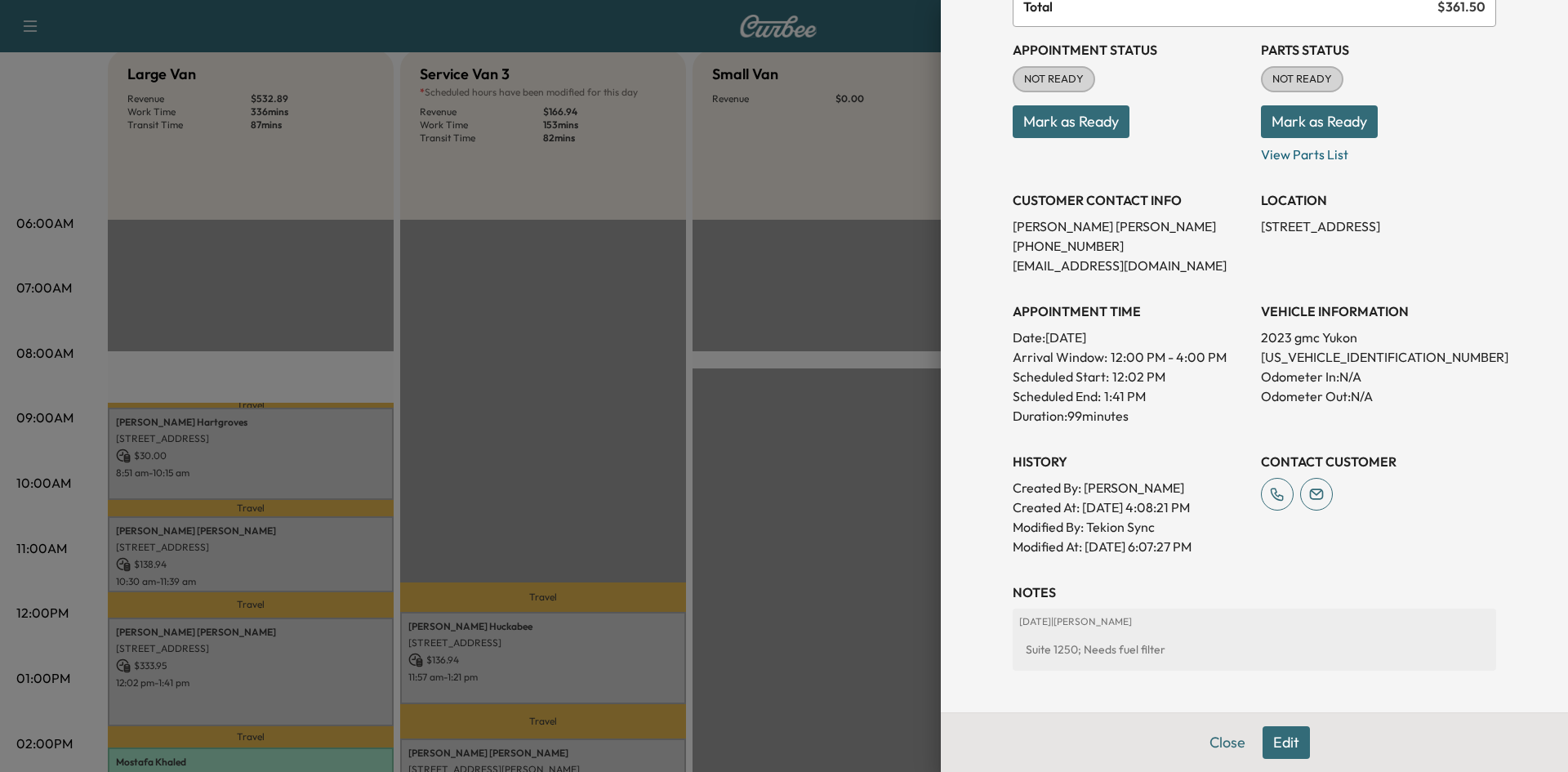
scroll to position [349, 0]
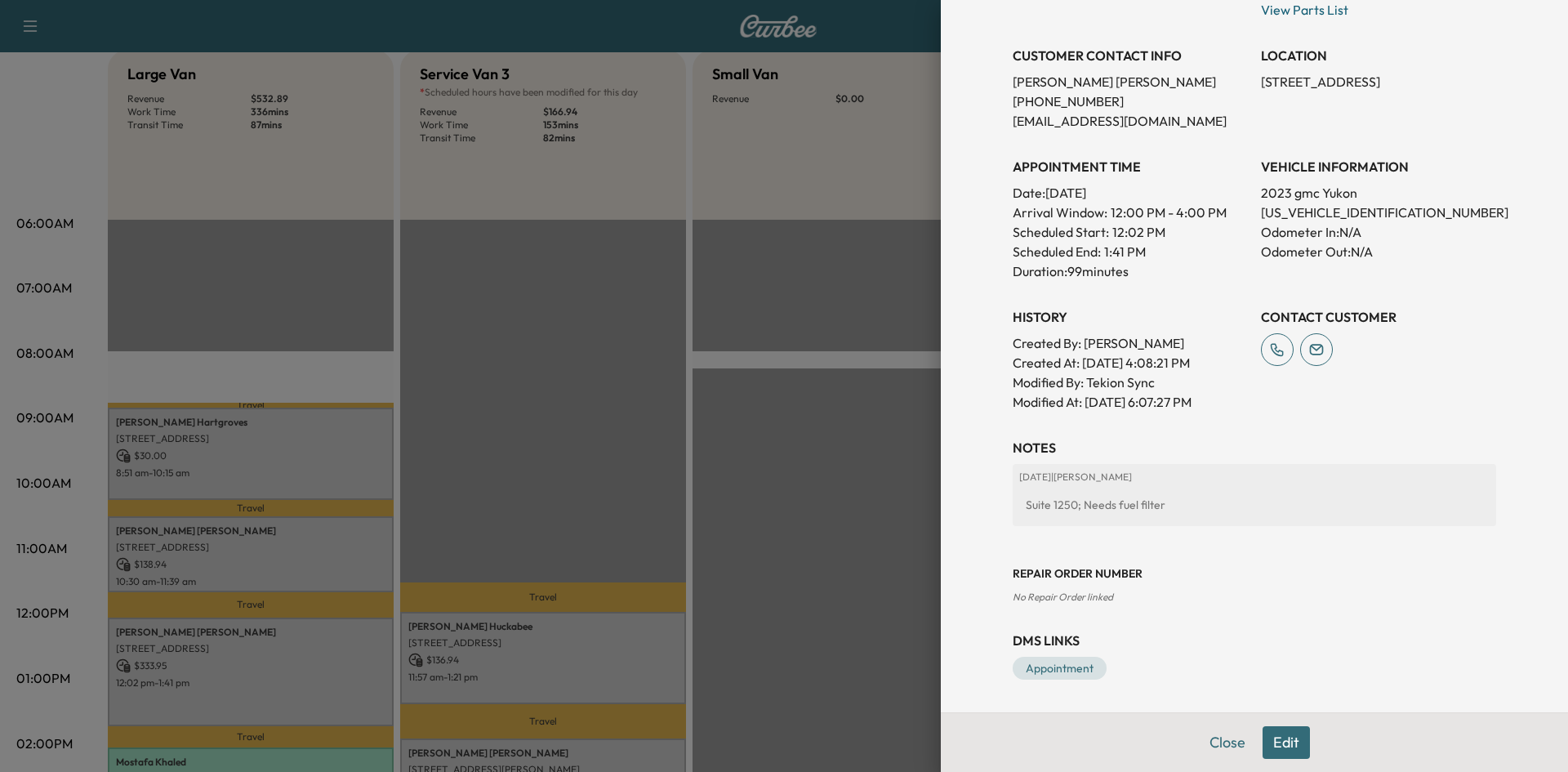
click at [800, 501] on div at bounding box center [784, 386] width 1568 height 772
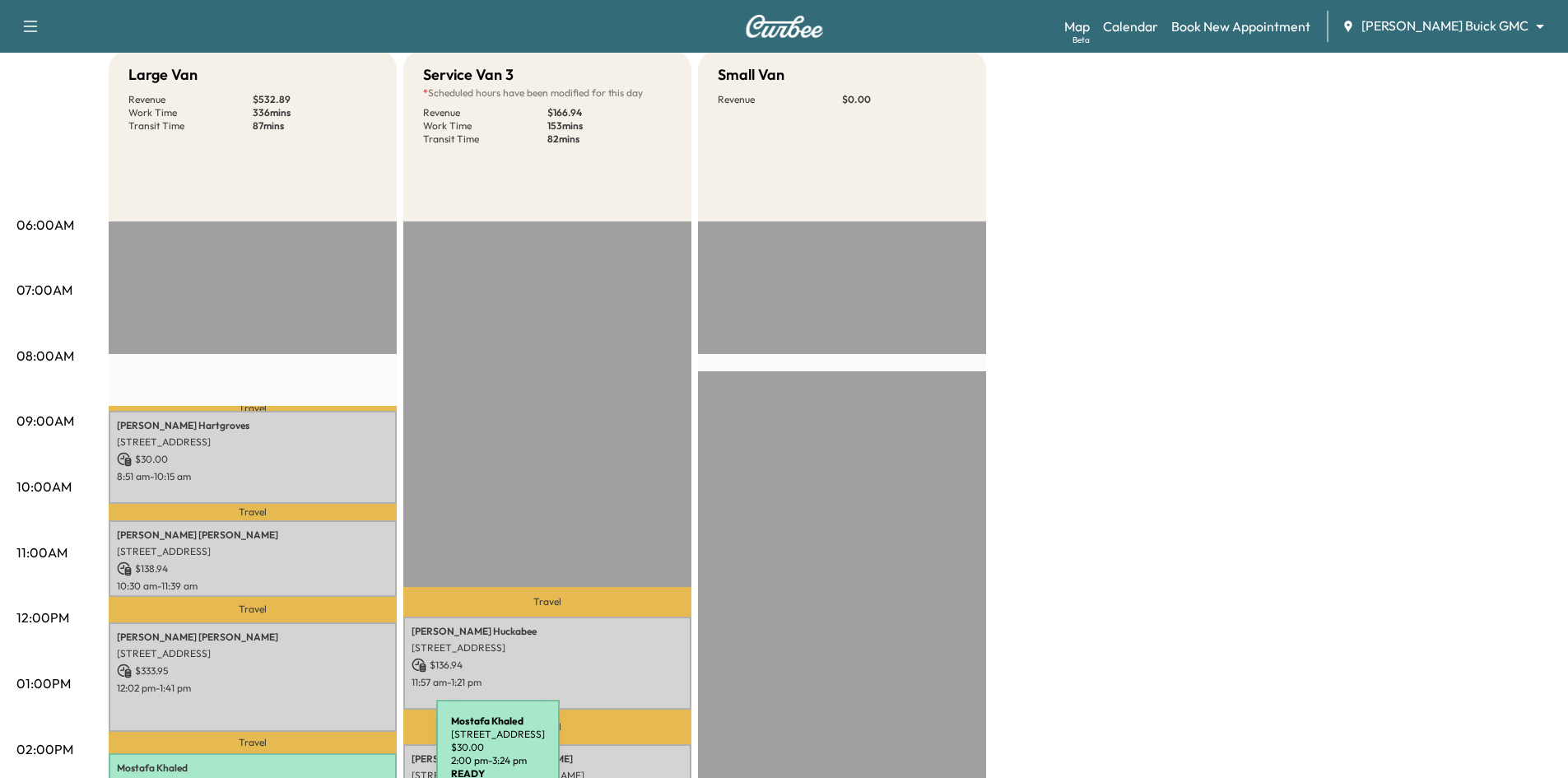
click at [313, 761] on p "Mostafa Khaled" at bounding box center [253, 768] width 272 height 13
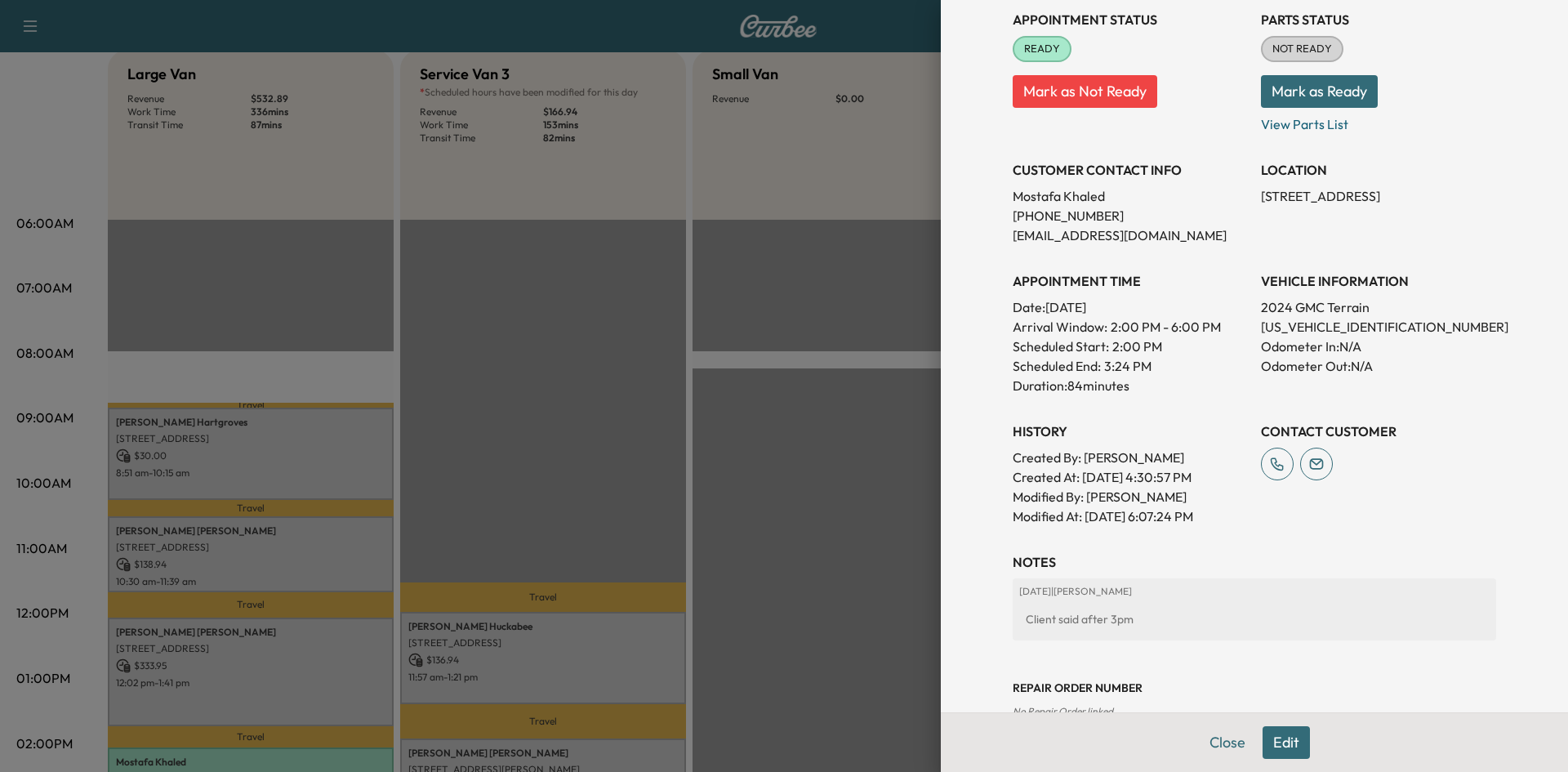
scroll to position [329, 0]
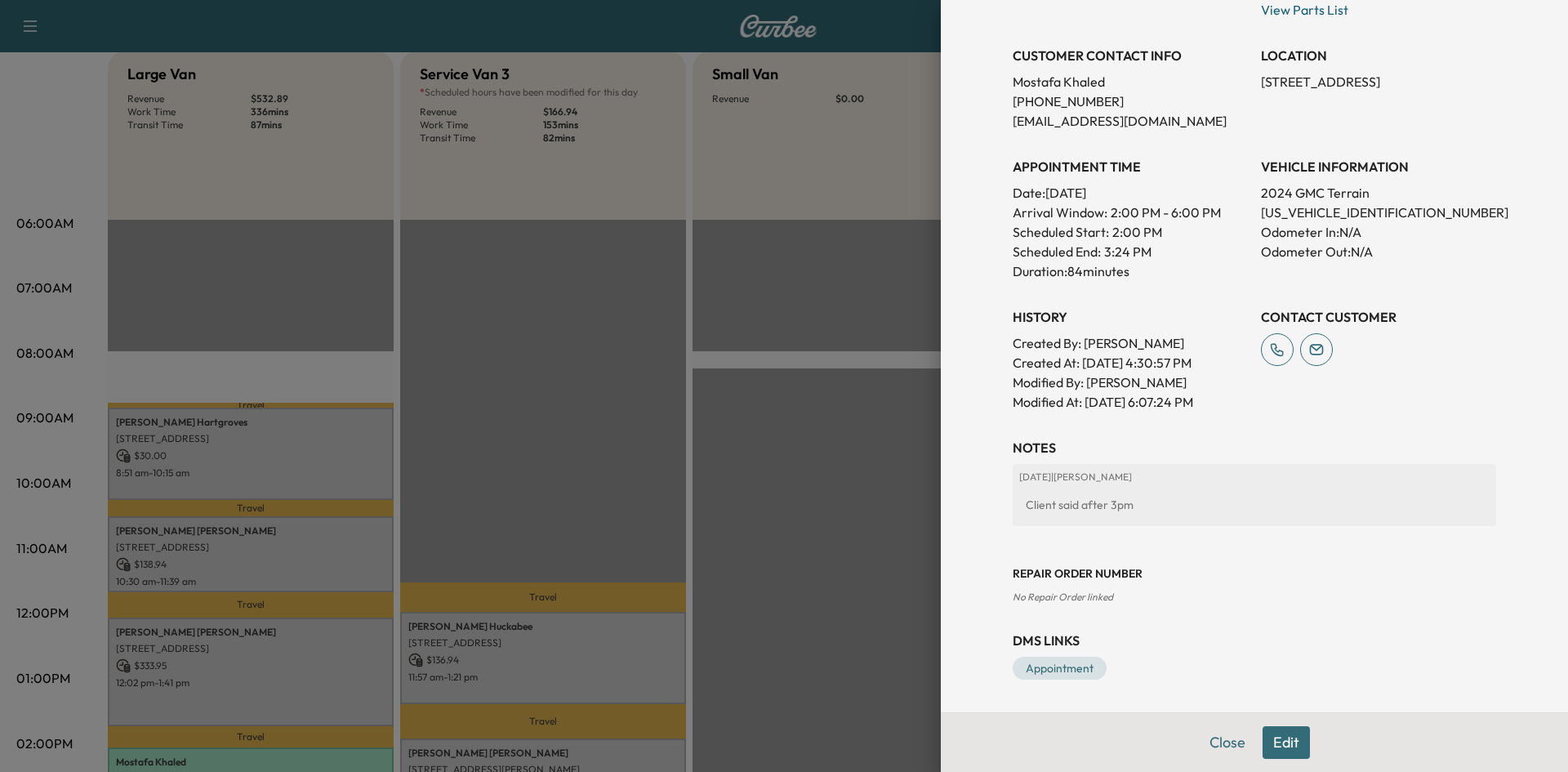
click at [851, 500] on div at bounding box center [784, 386] width 1568 height 772
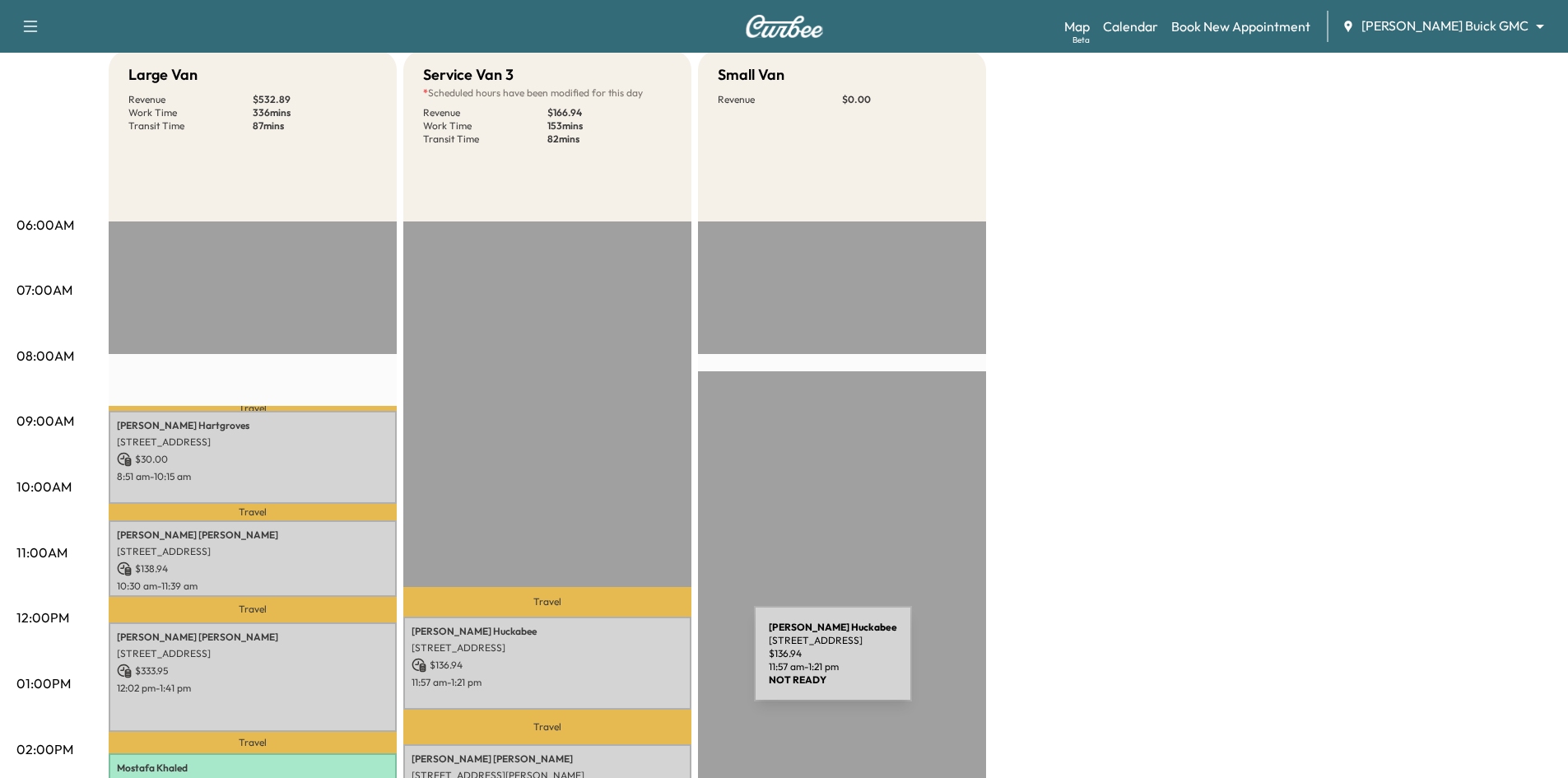
click at [631, 664] on p "$ 136.94" at bounding box center [547, 666] width 272 height 15
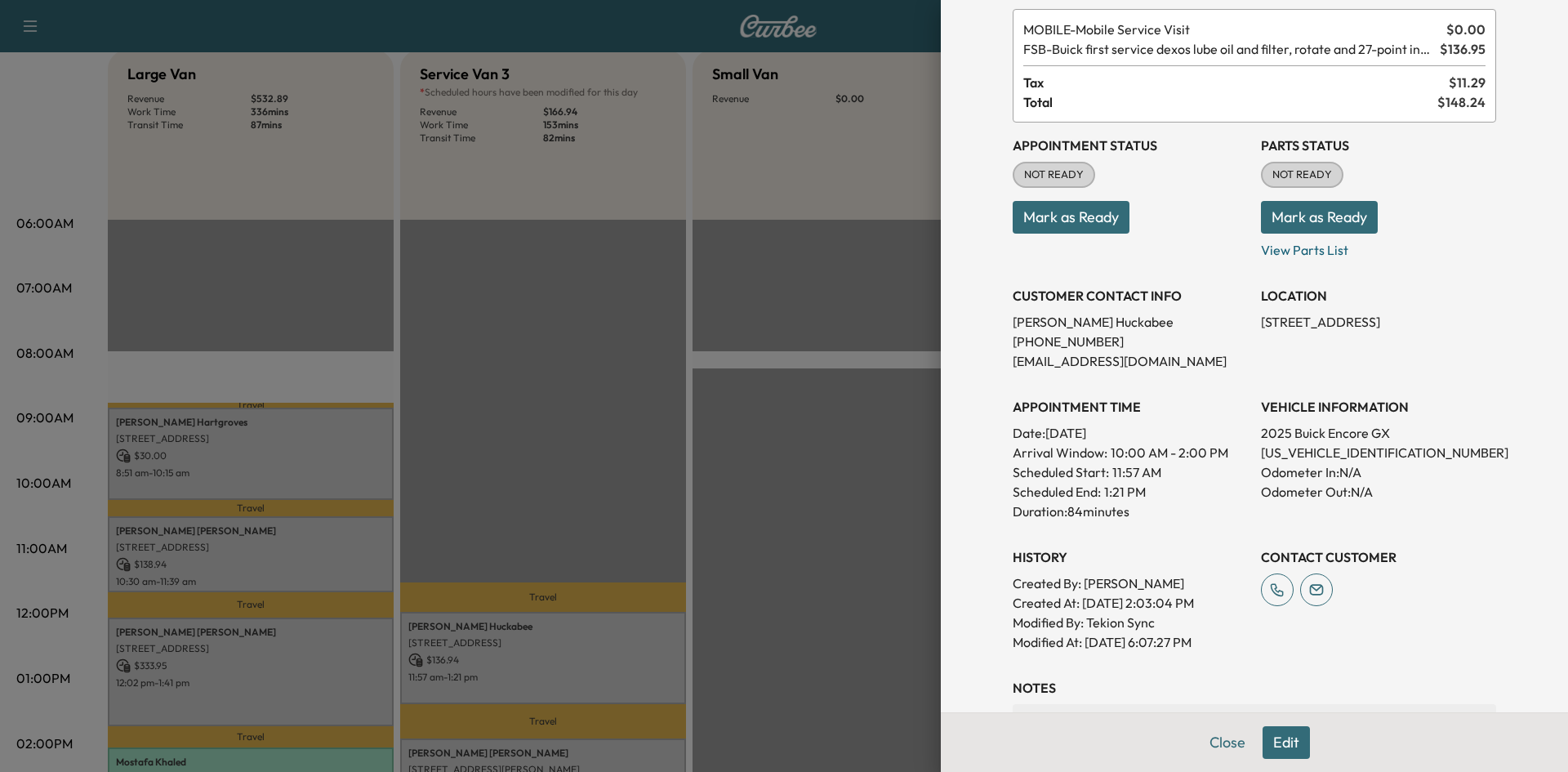
scroll to position [327, 0]
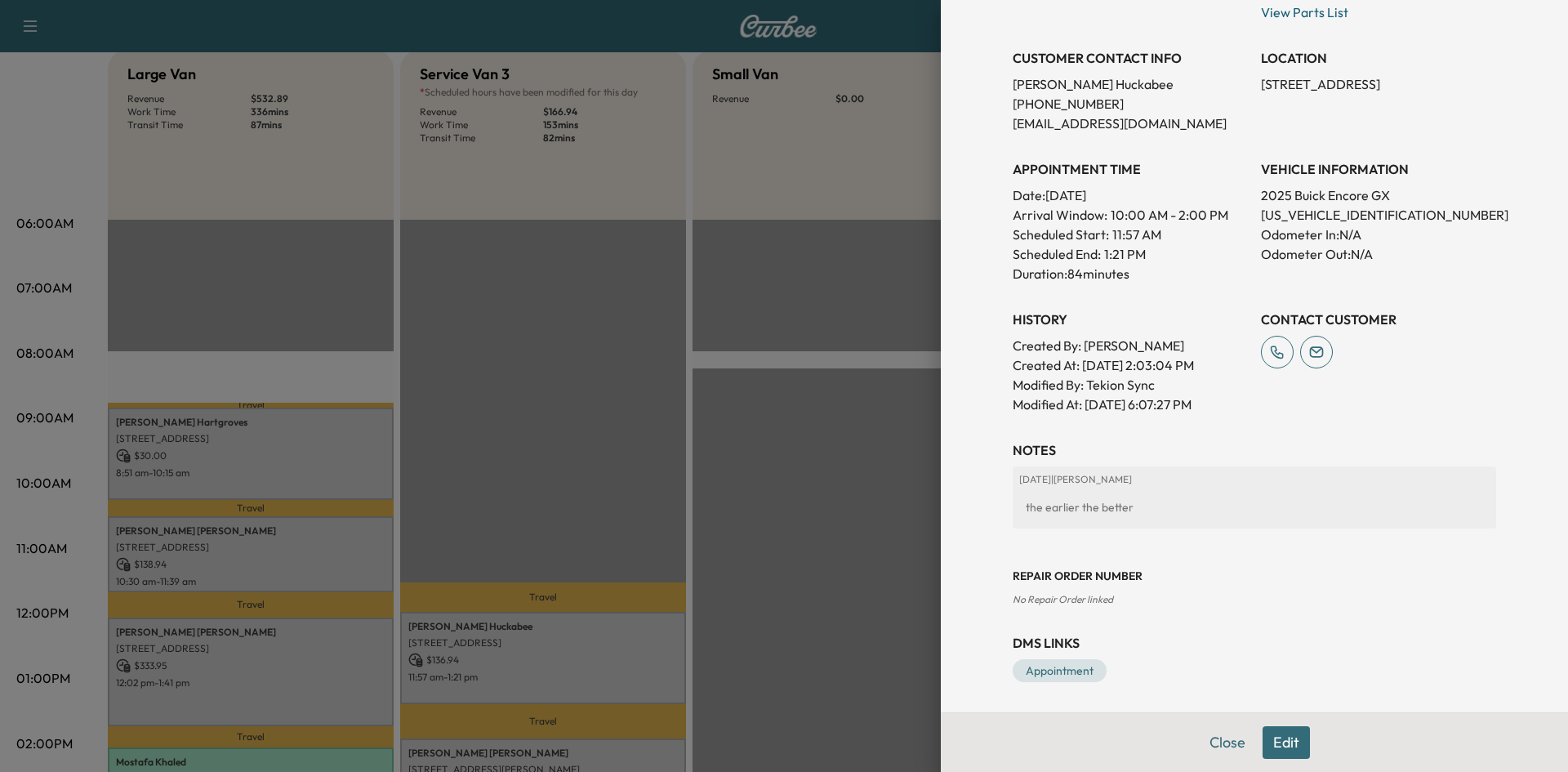
click at [768, 535] on div at bounding box center [784, 386] width 1568 height 772
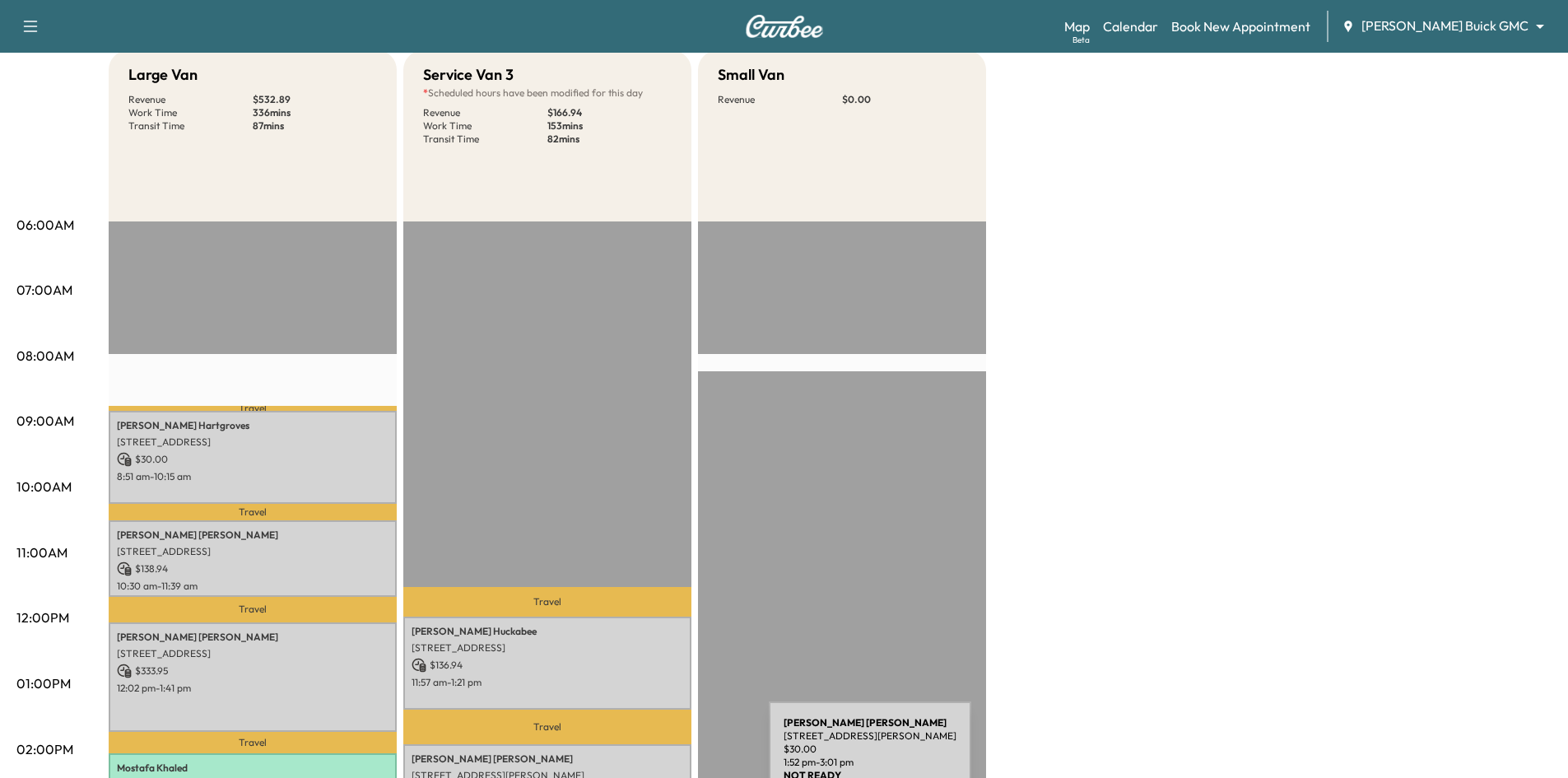
click at [646, 759] on p "Douglas Barnett" at bounding box center [547, 759] width 272 height 13
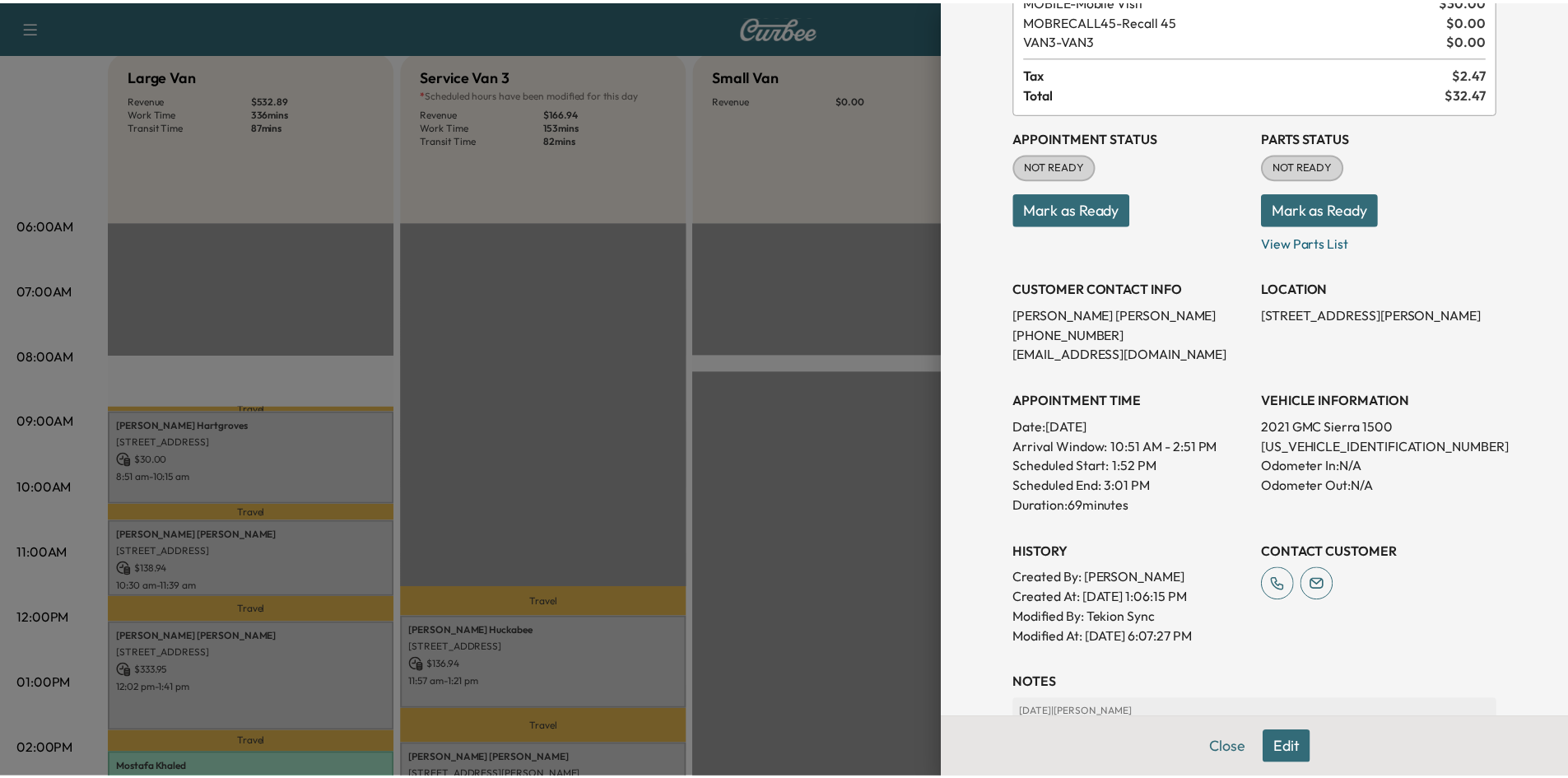
scroll to position [164, 0]
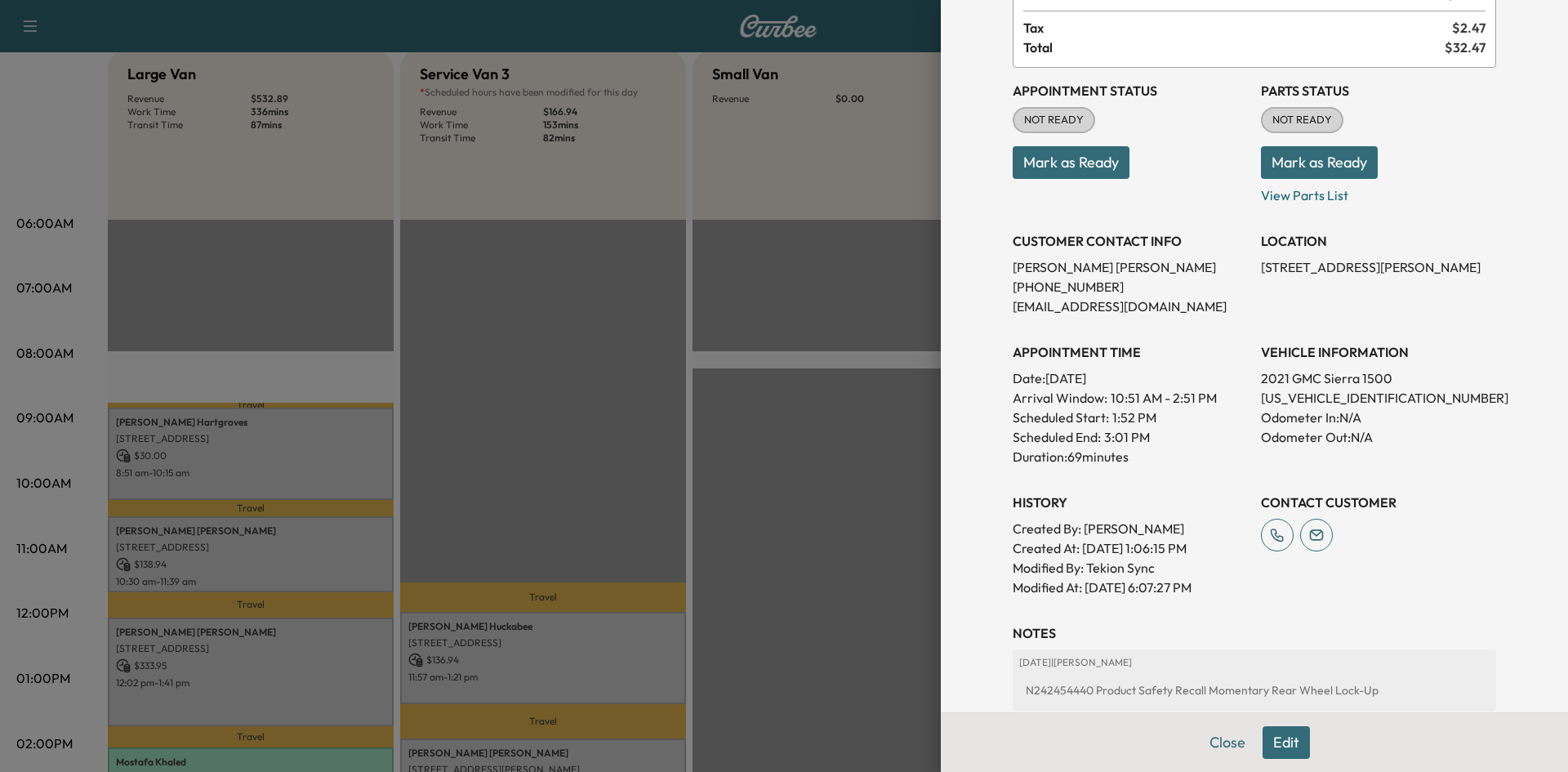
click at [859, 618] on div at bounding box center [784, 386] width 1568 height 772
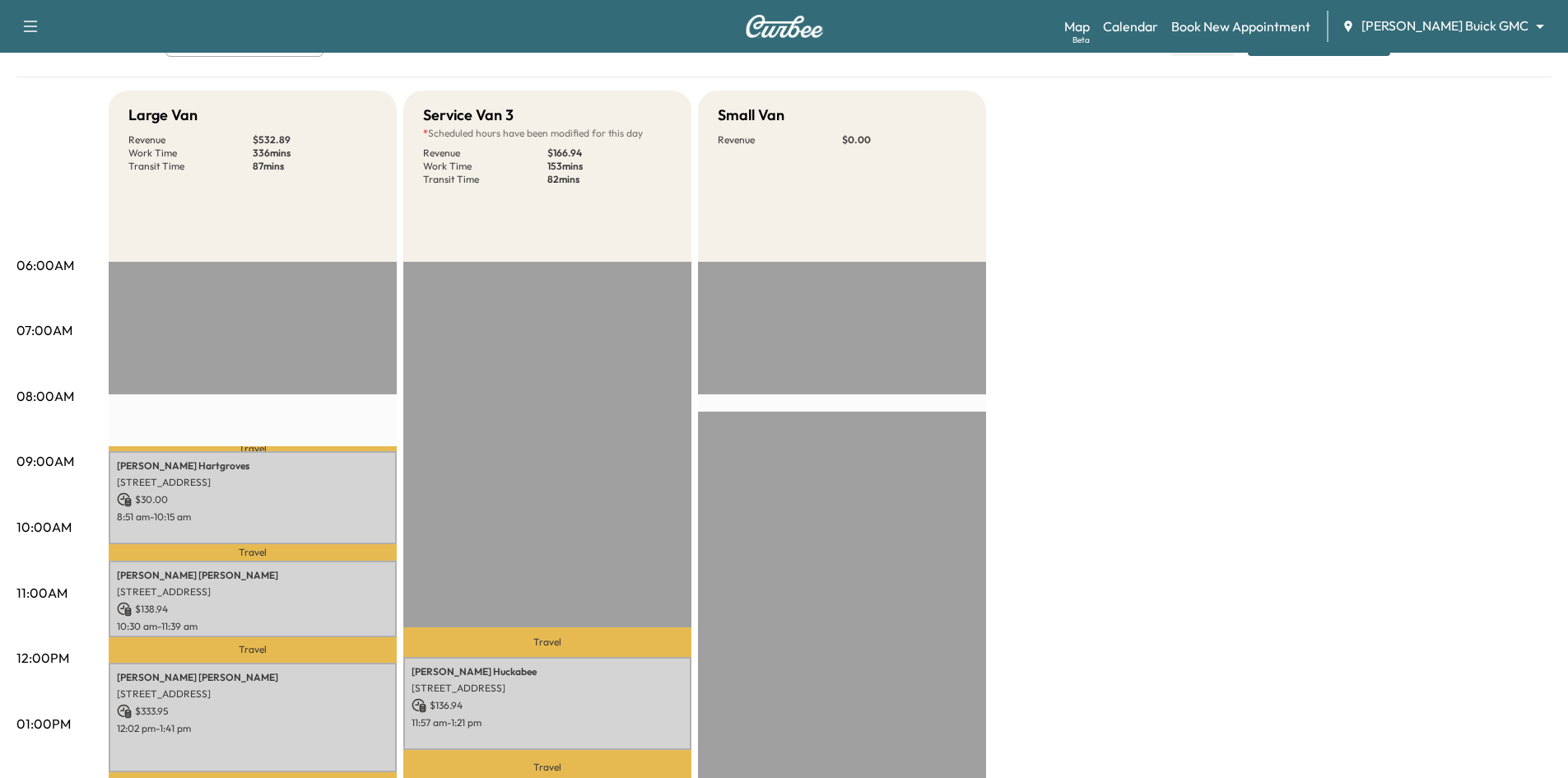
scroll to position [0, 0]
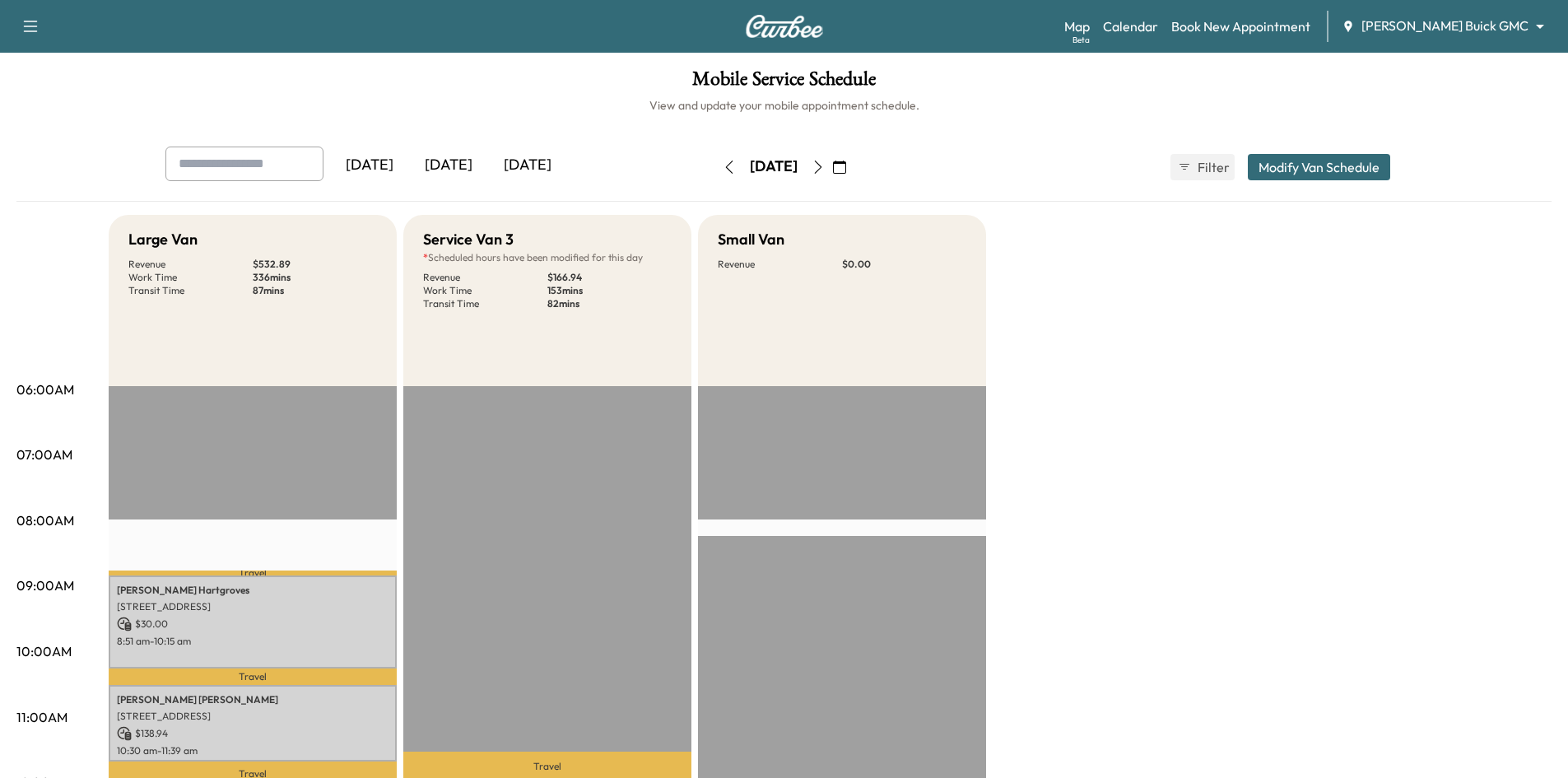
click at [454, 168] on div "[DATE]" at bounding box center [449, 165] width 79 height 38
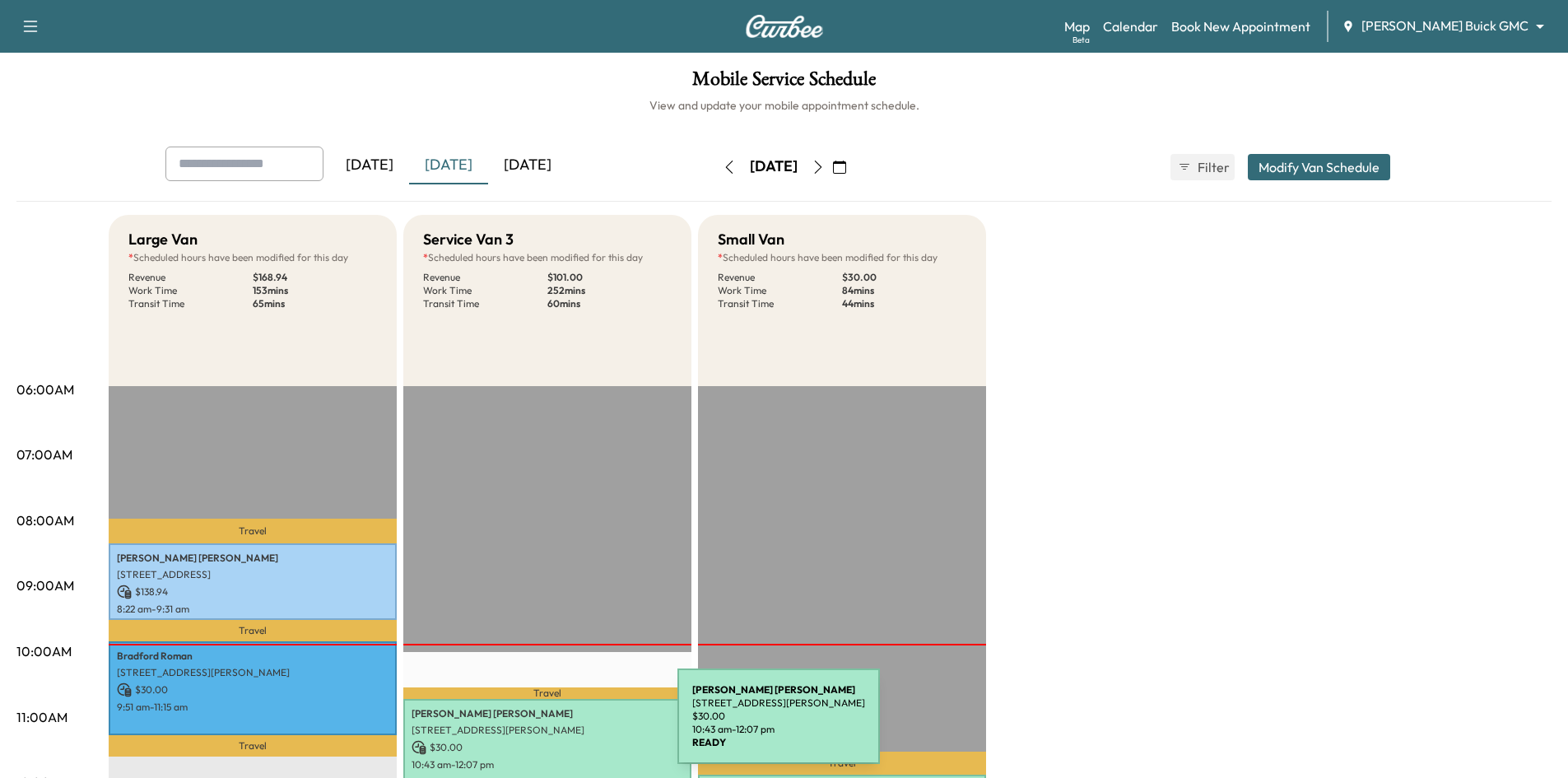
click at [556, 730] on p "2595 Preston Rd, Frisco, TX 75034, USA" at bounding box center [547, 730] width 272 height 13
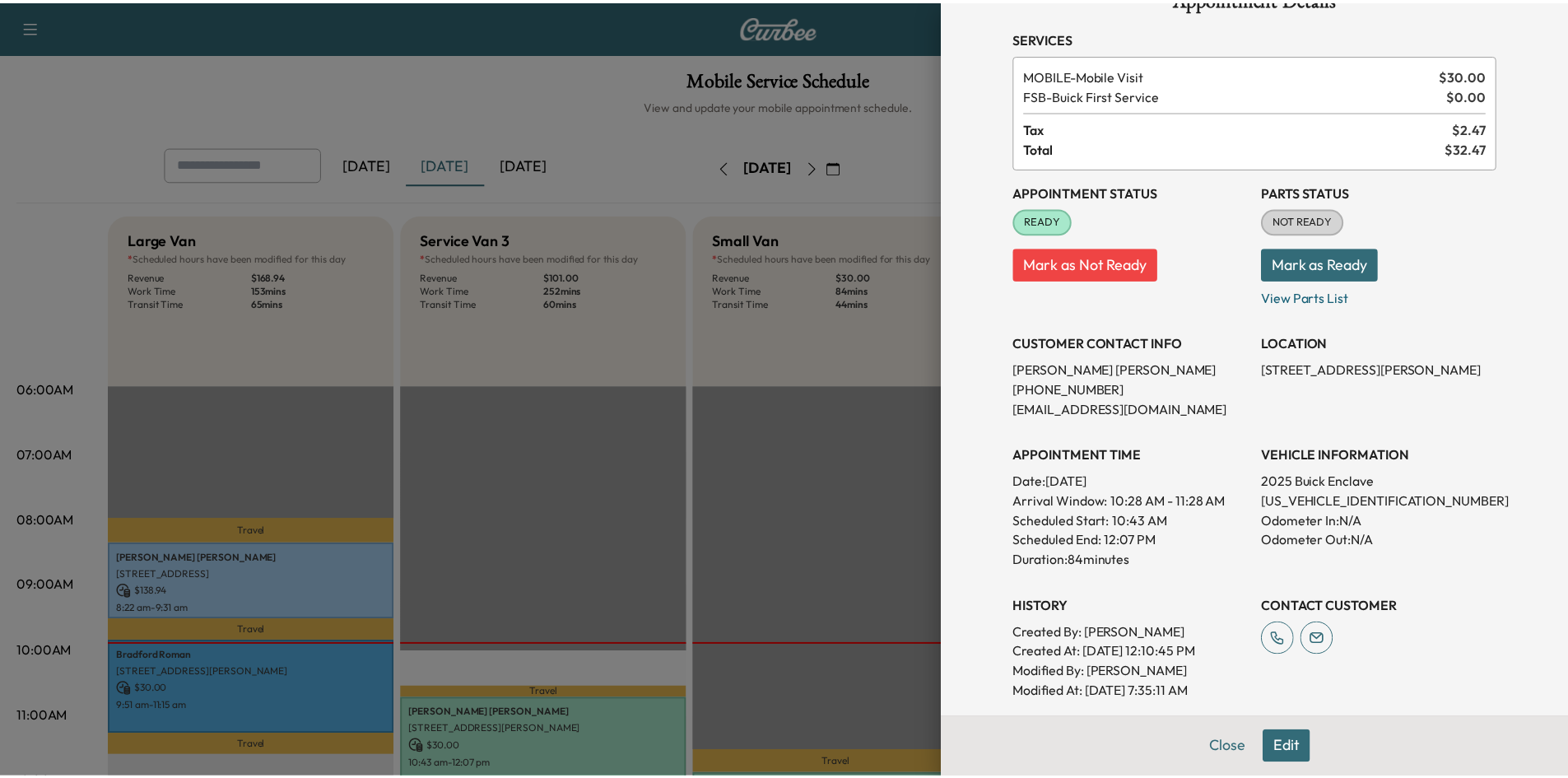
scroll to position [83, 0]
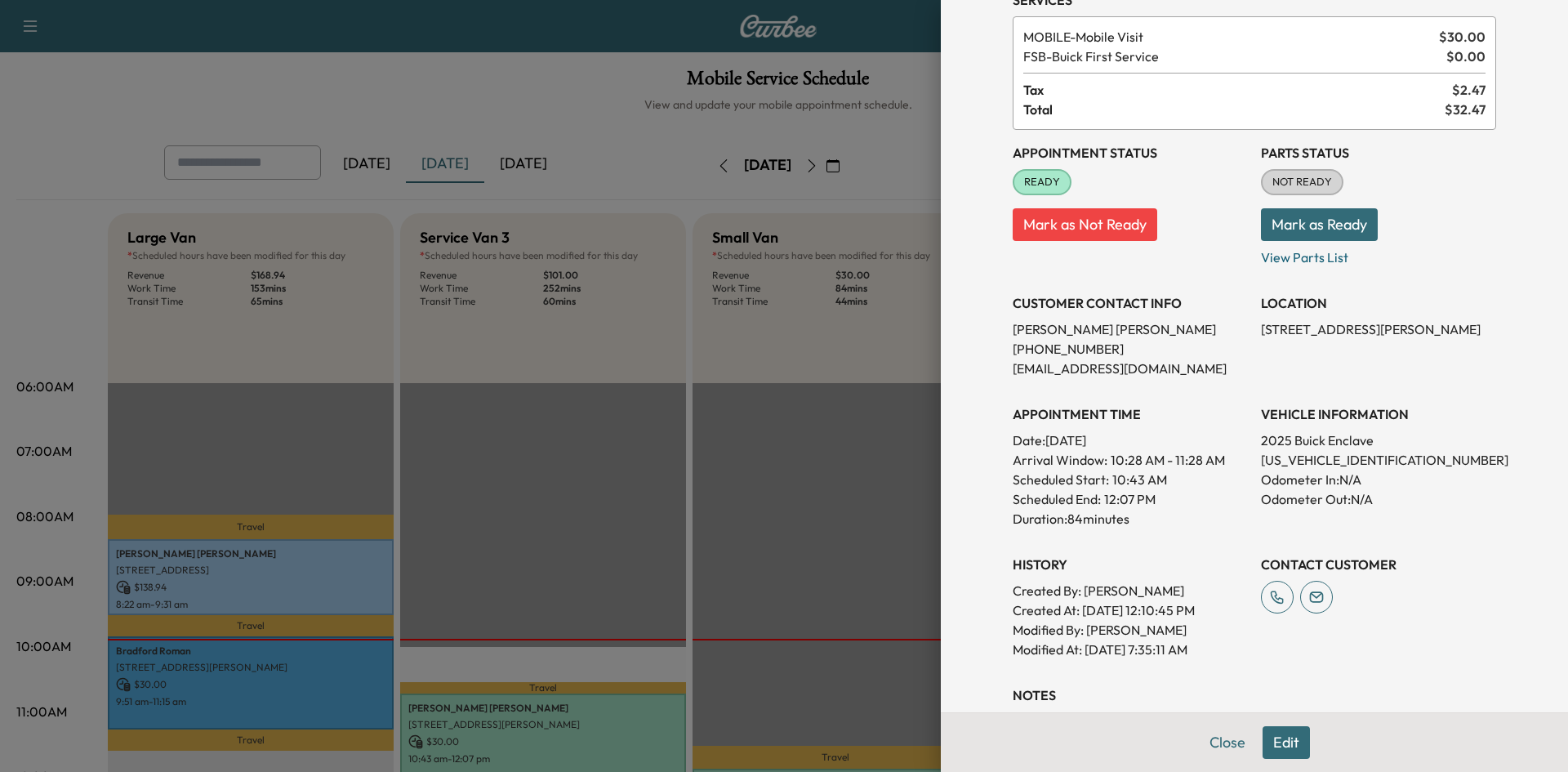
click at [610, 509] on div at bounding box center [784, 386] width 1568 height 772
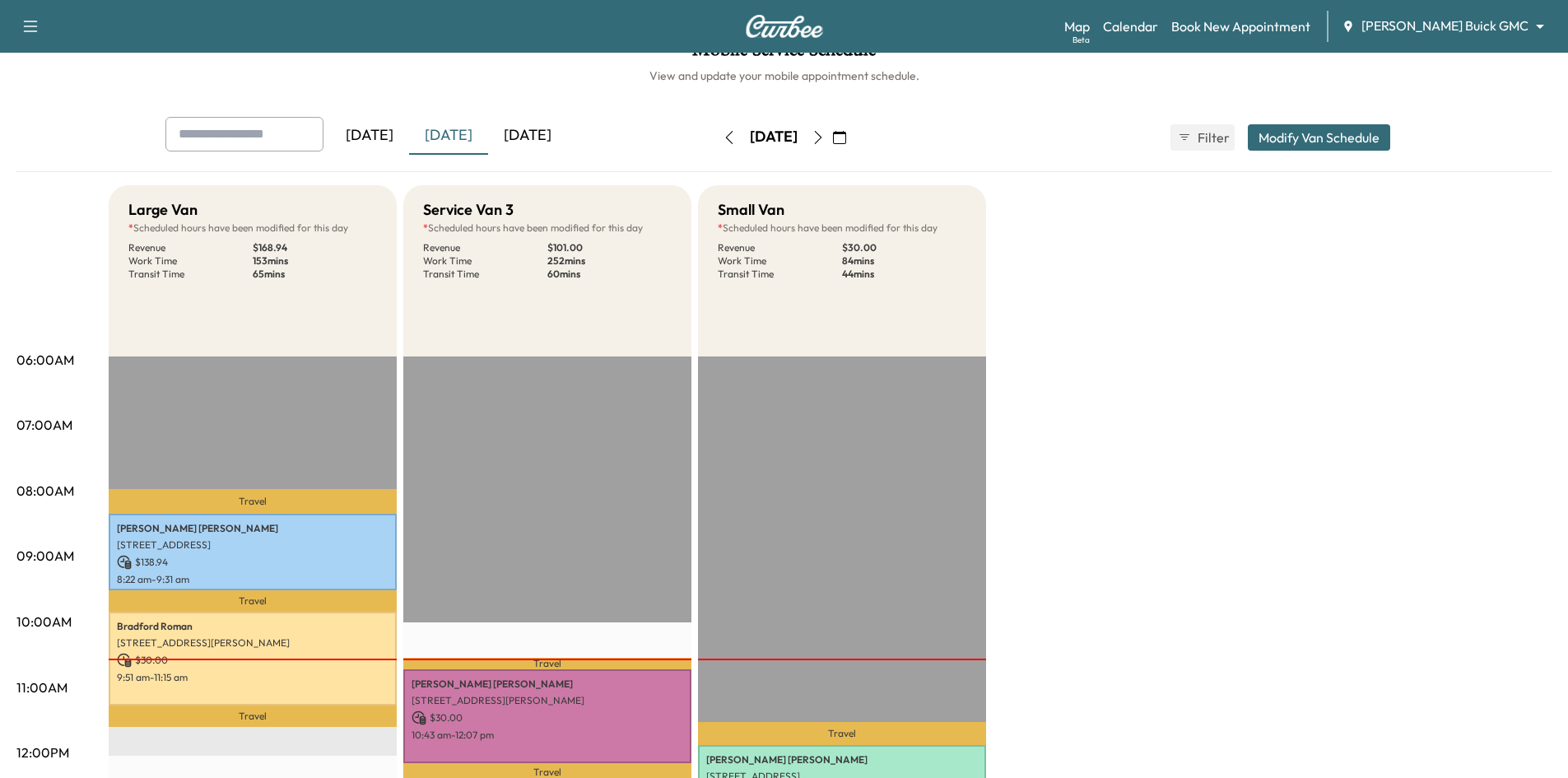
scroll to position [0, 0]
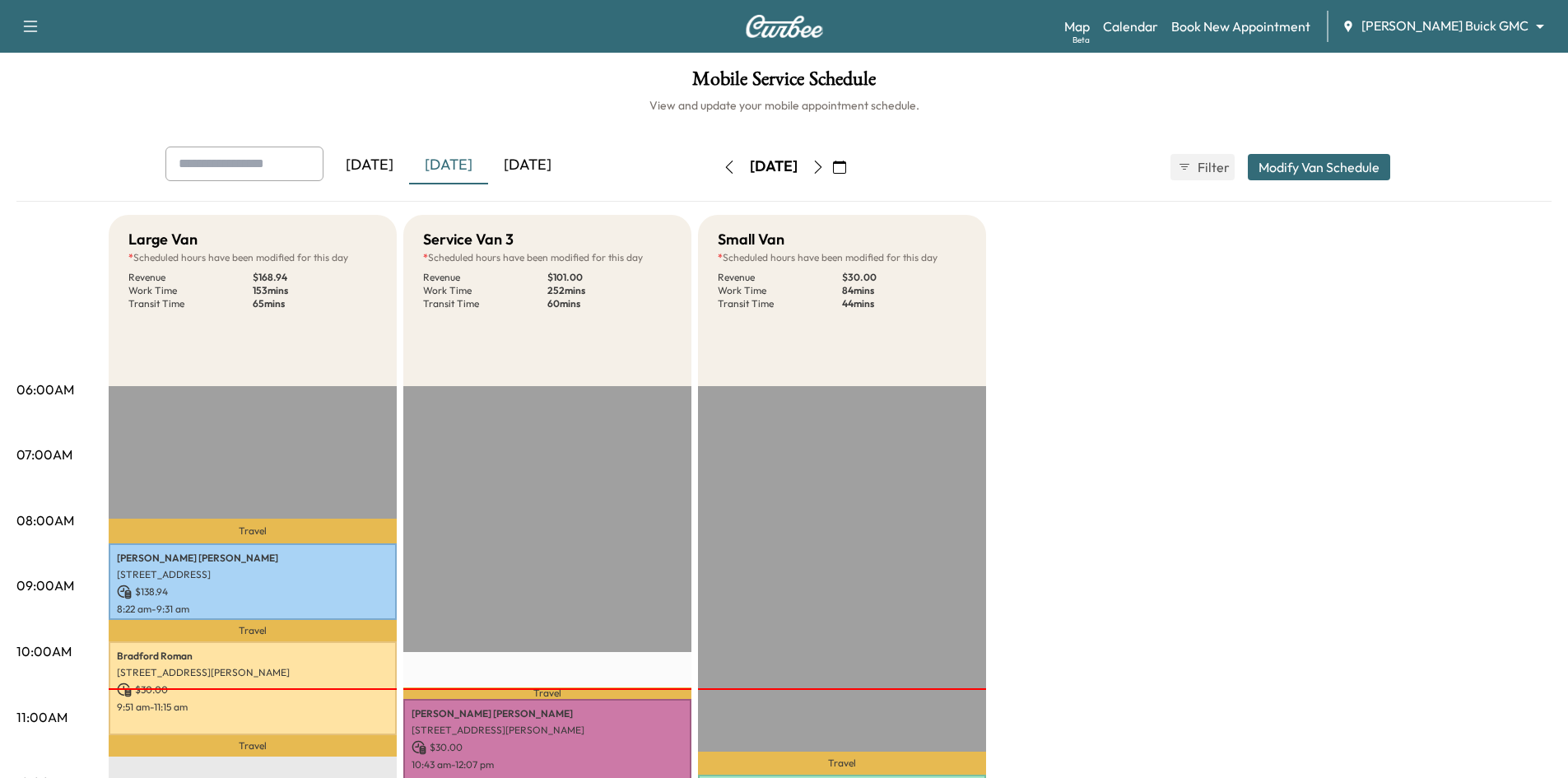
click at [846, 168] on icon "button" at bounding box center [840, 167] width 13 height 13
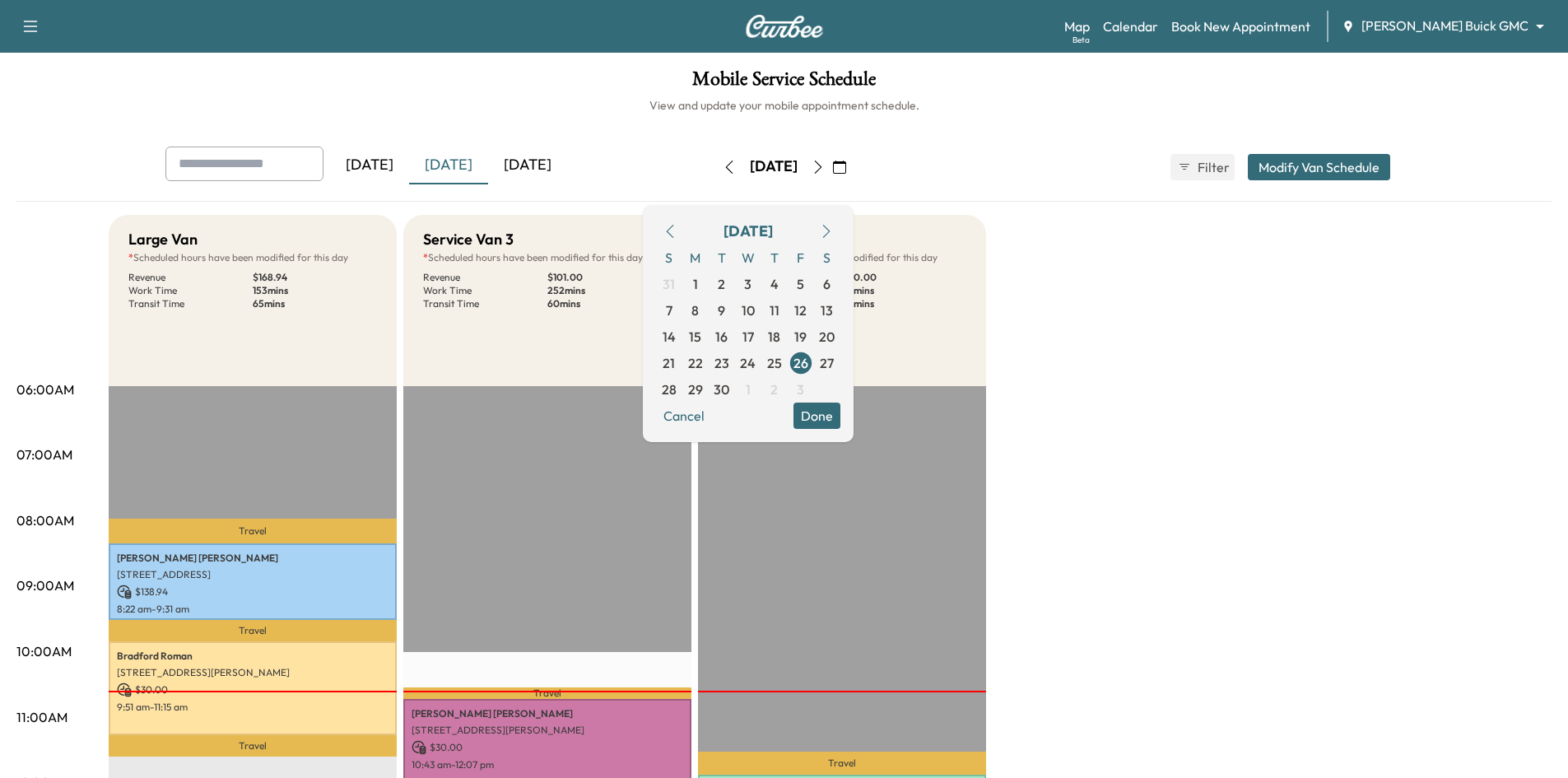
click at [841, 410] on button "Done" at bounding box center [817, 416] width 47 height 26
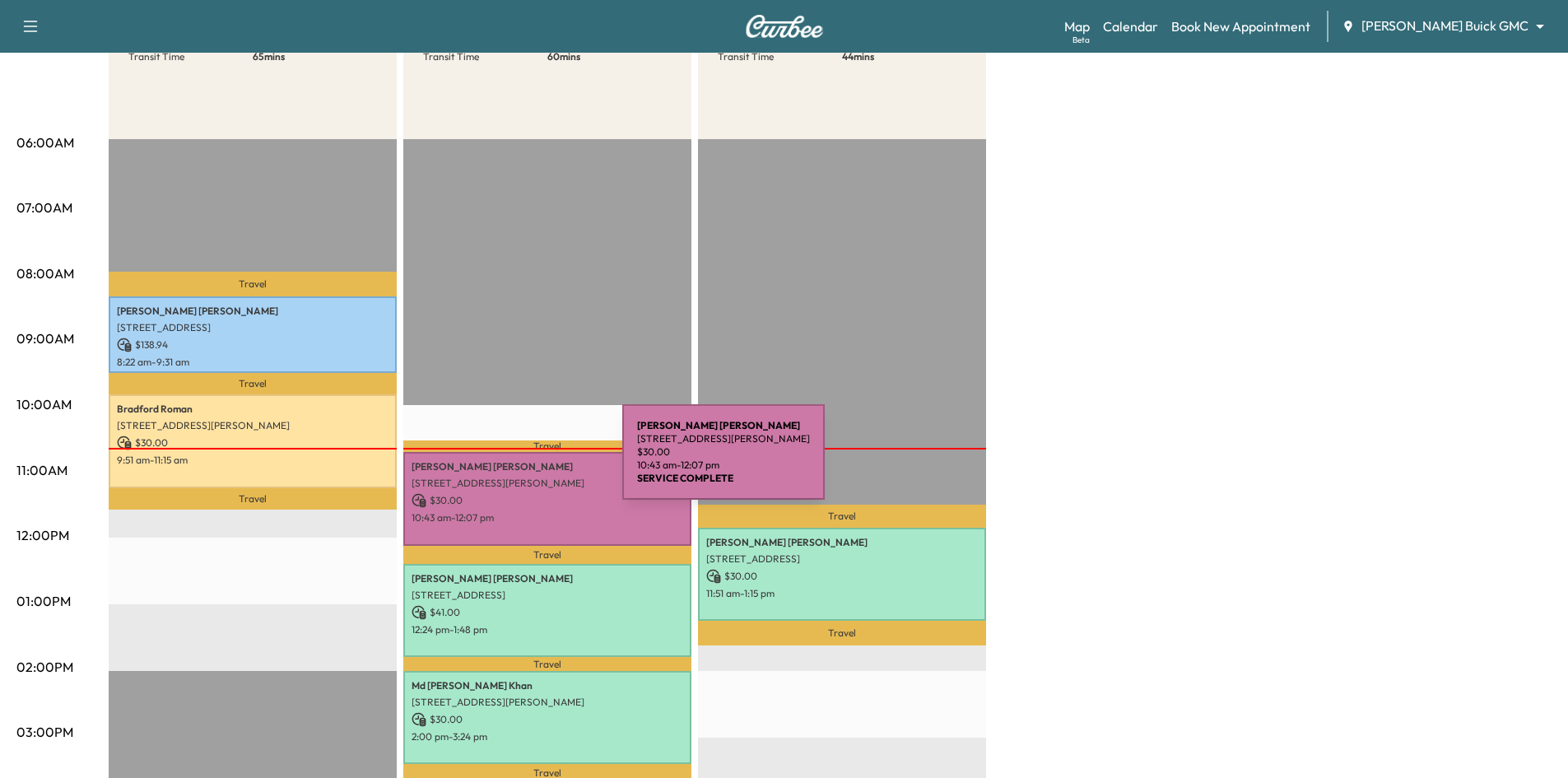
scroll to position [330, 0]
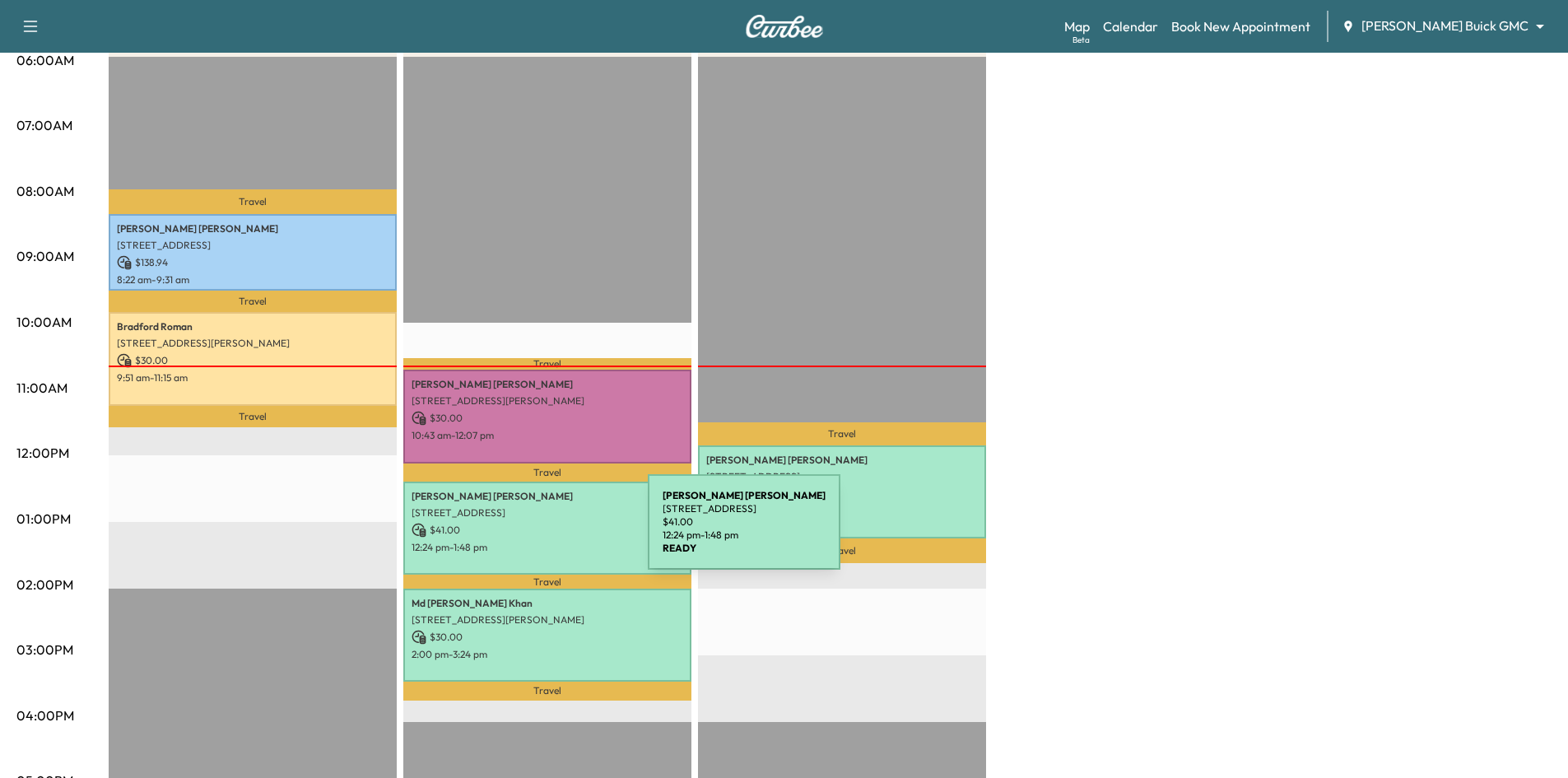
click at [524, 532] on p "$ 41.00" at bounding box center [547, 530] width 272 height 15
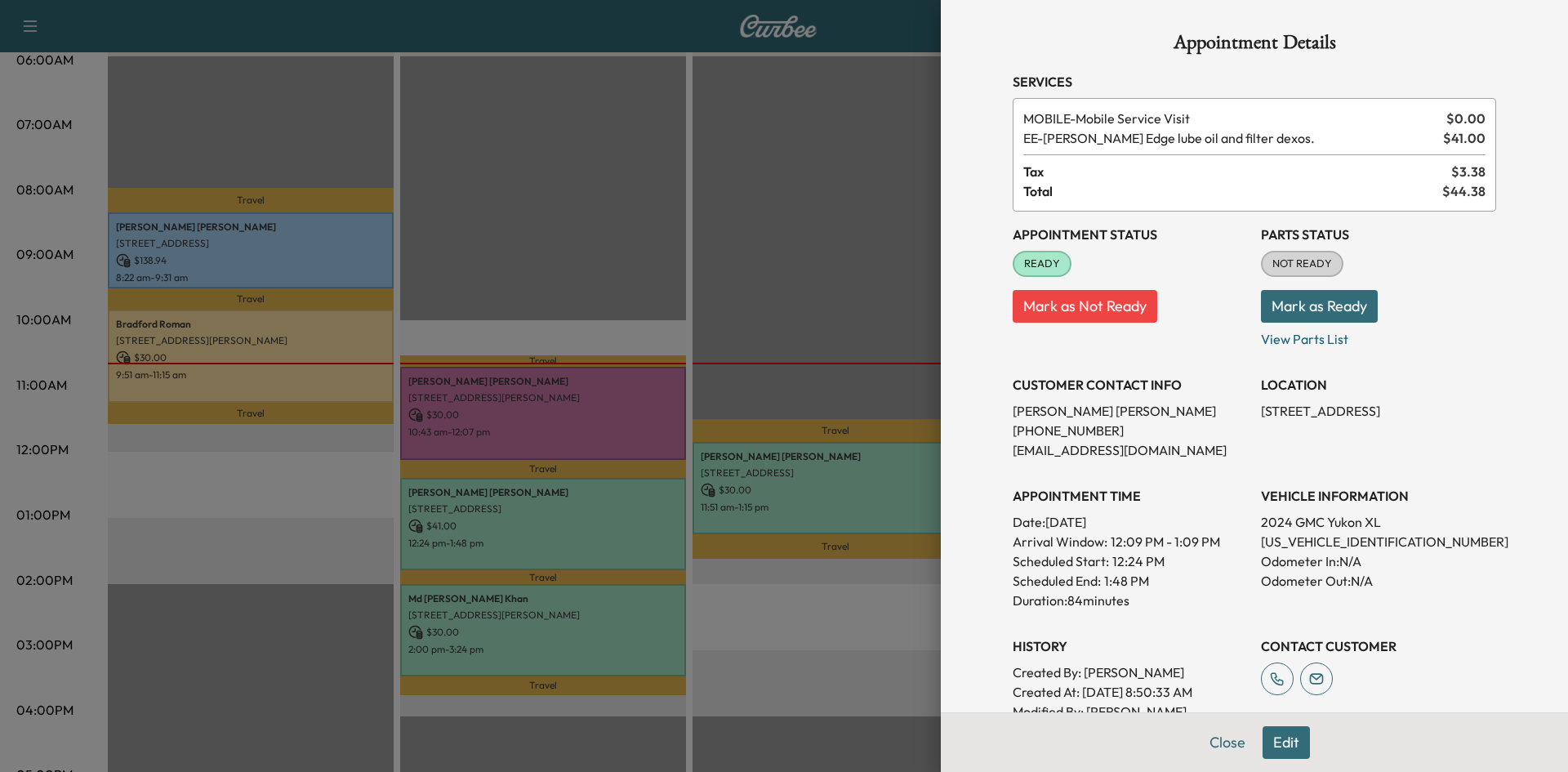
click at [594, 256] on div at bounding box center [784, 386] width 1568 height 772
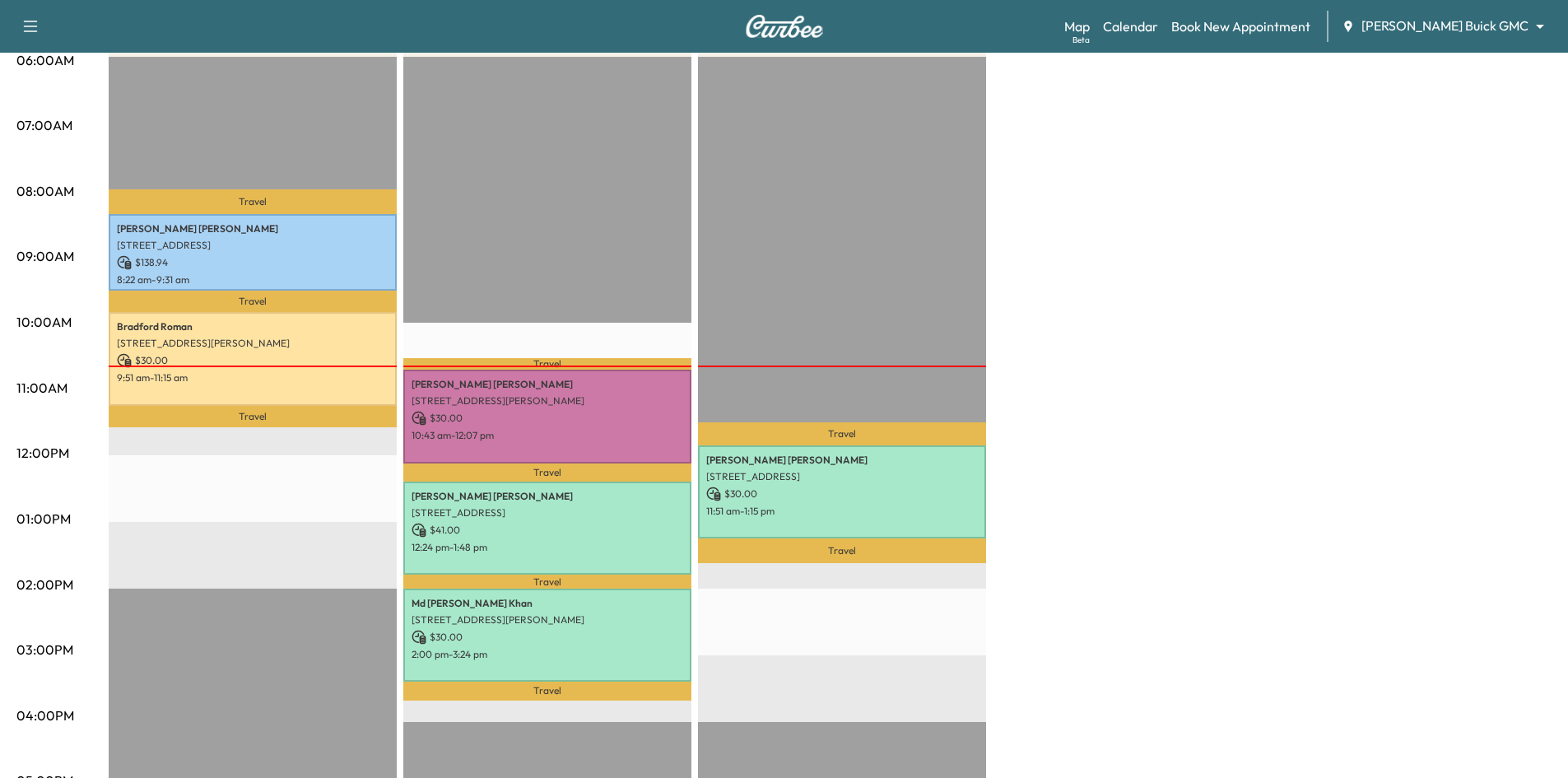
scroll to position [0, 0]
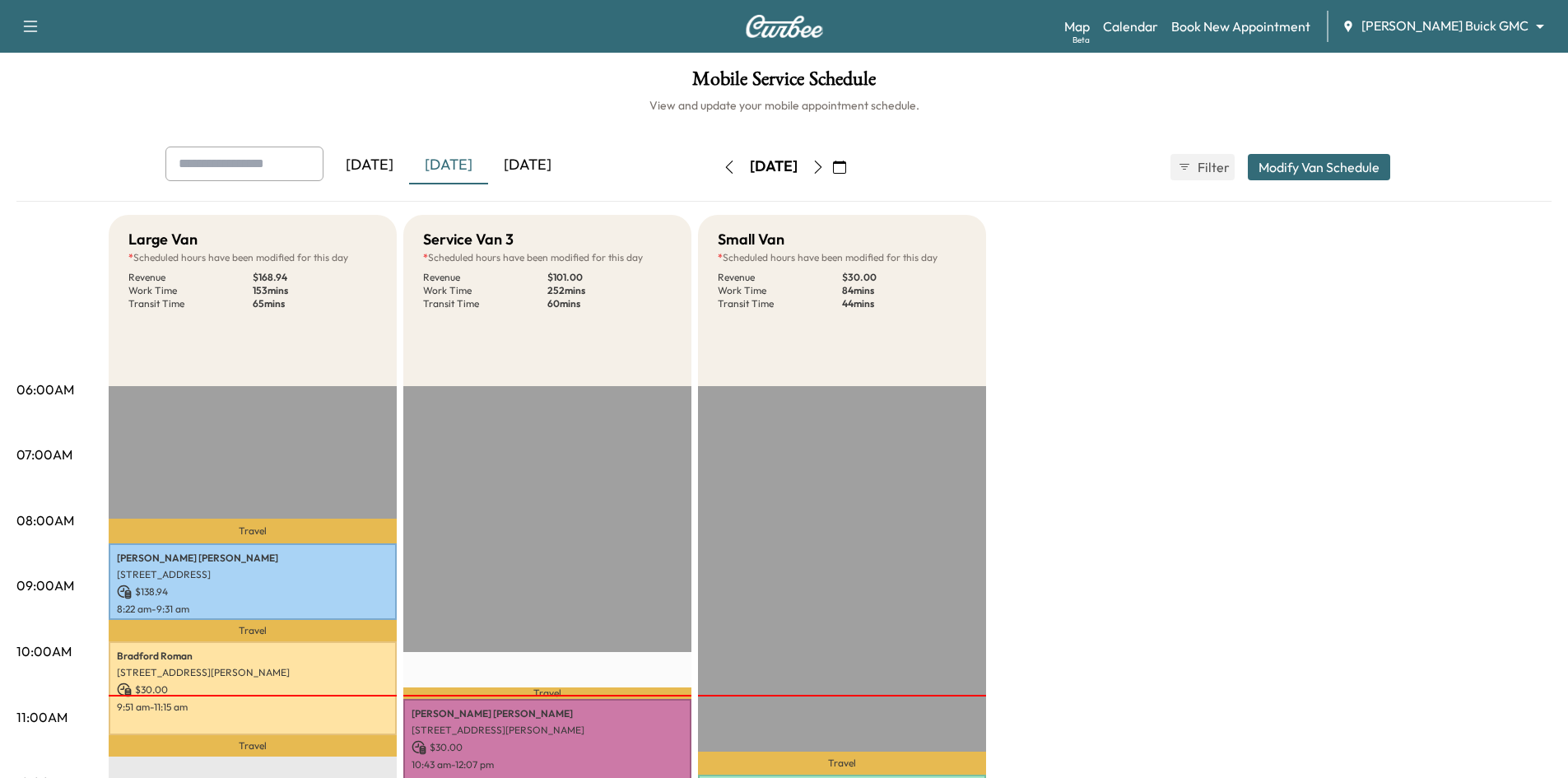
click at [846, 166] on icon "button" at bounding box center [840, 167] width 13 height 13
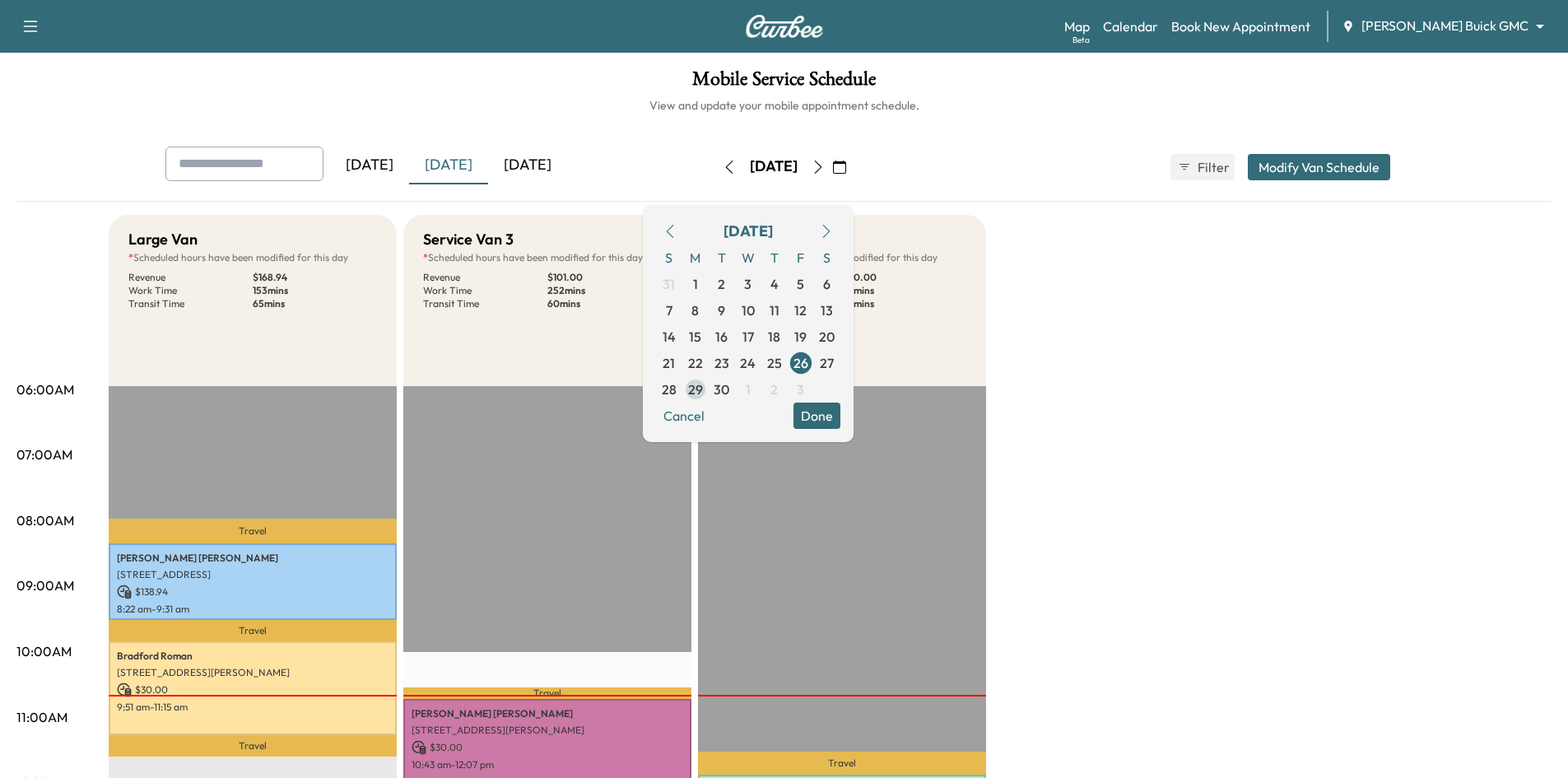
click at [708, 389] on span "29" at bounding box center [696, 390] width 26 height 26
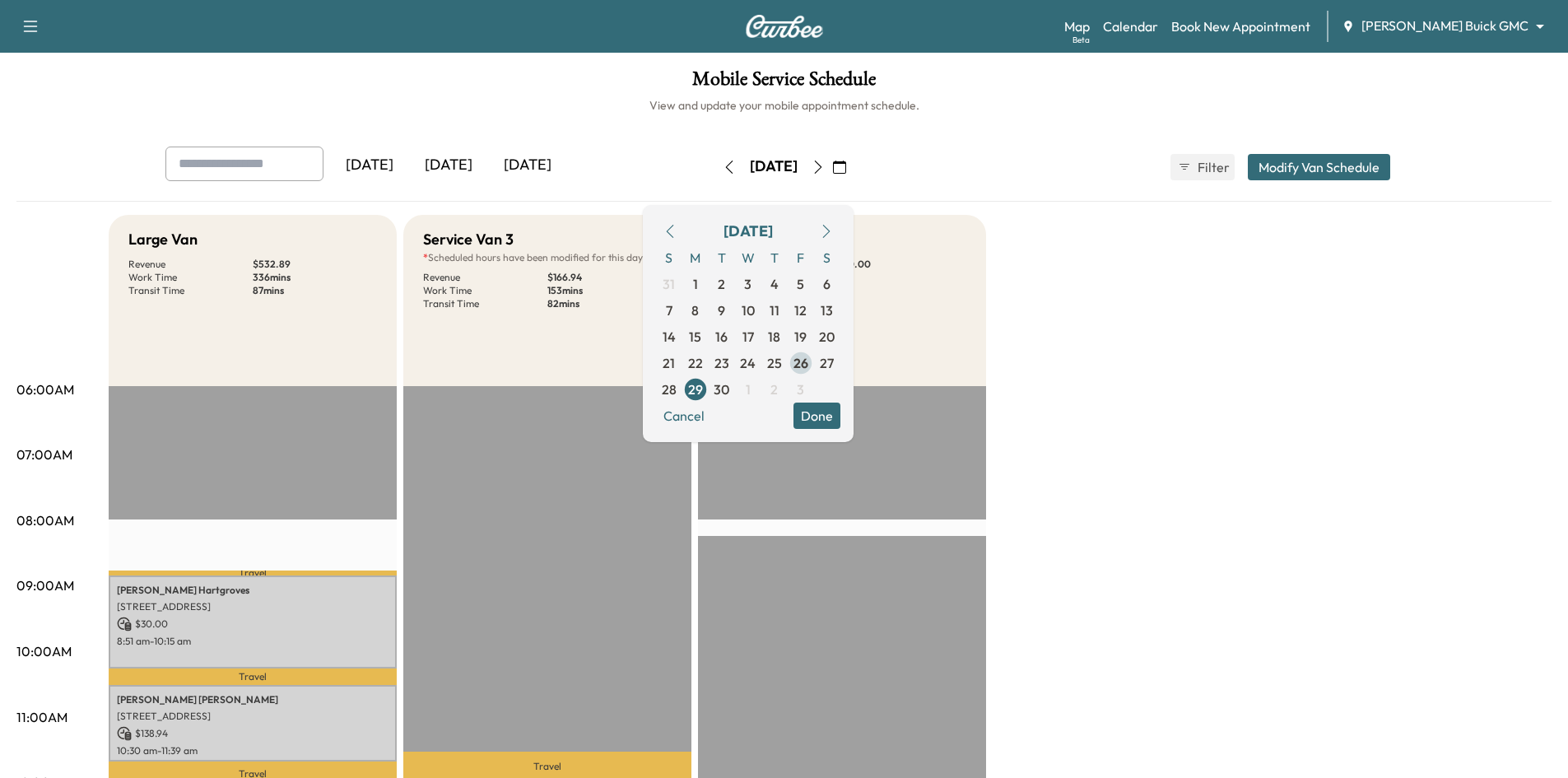
click at [808, 364] on span "26" at bounding box center [801, 363] width 15 height 20
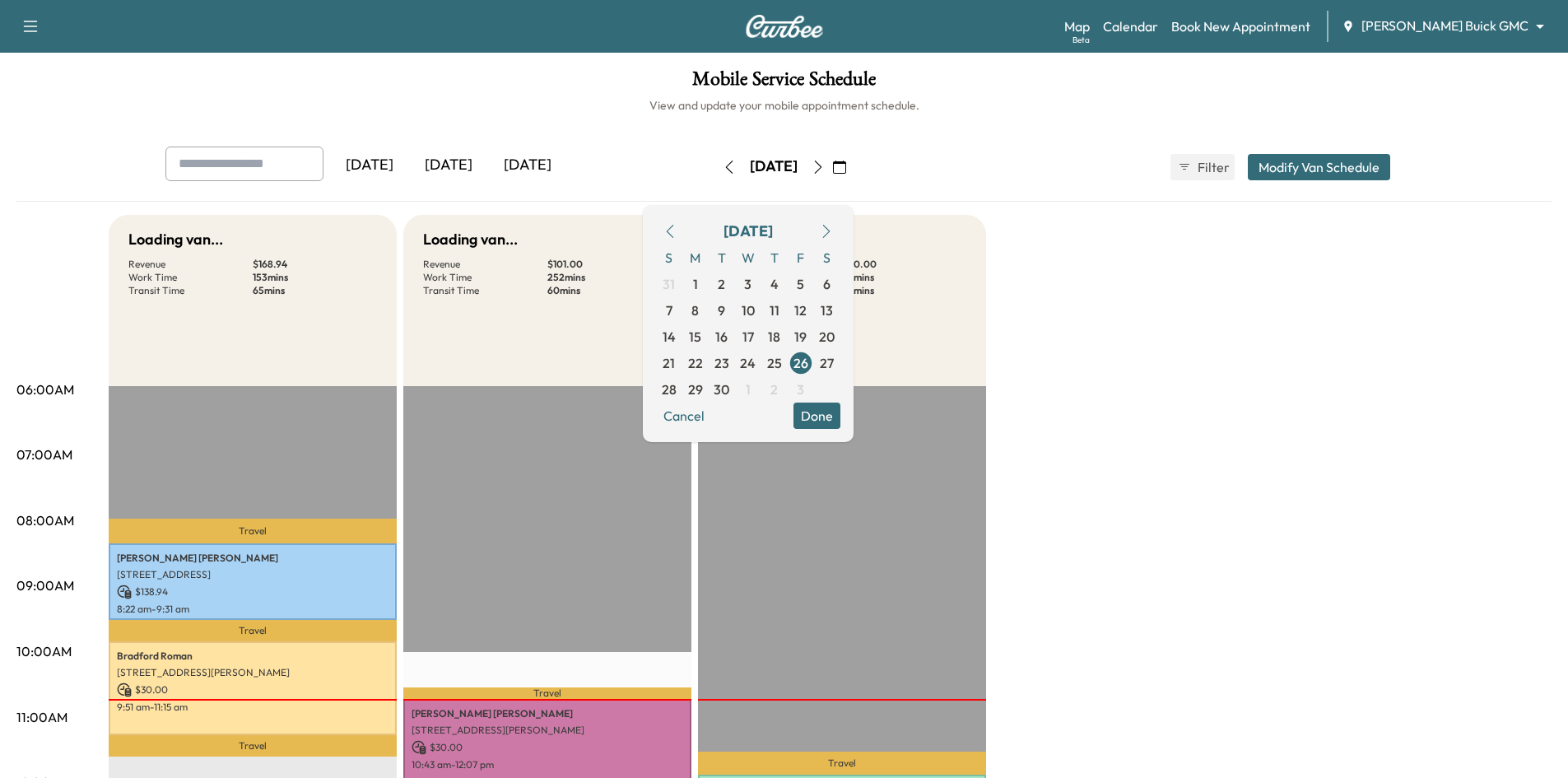
click at [841, 421] on button "Done" at bounding box center [817, 416] width 47 height 26
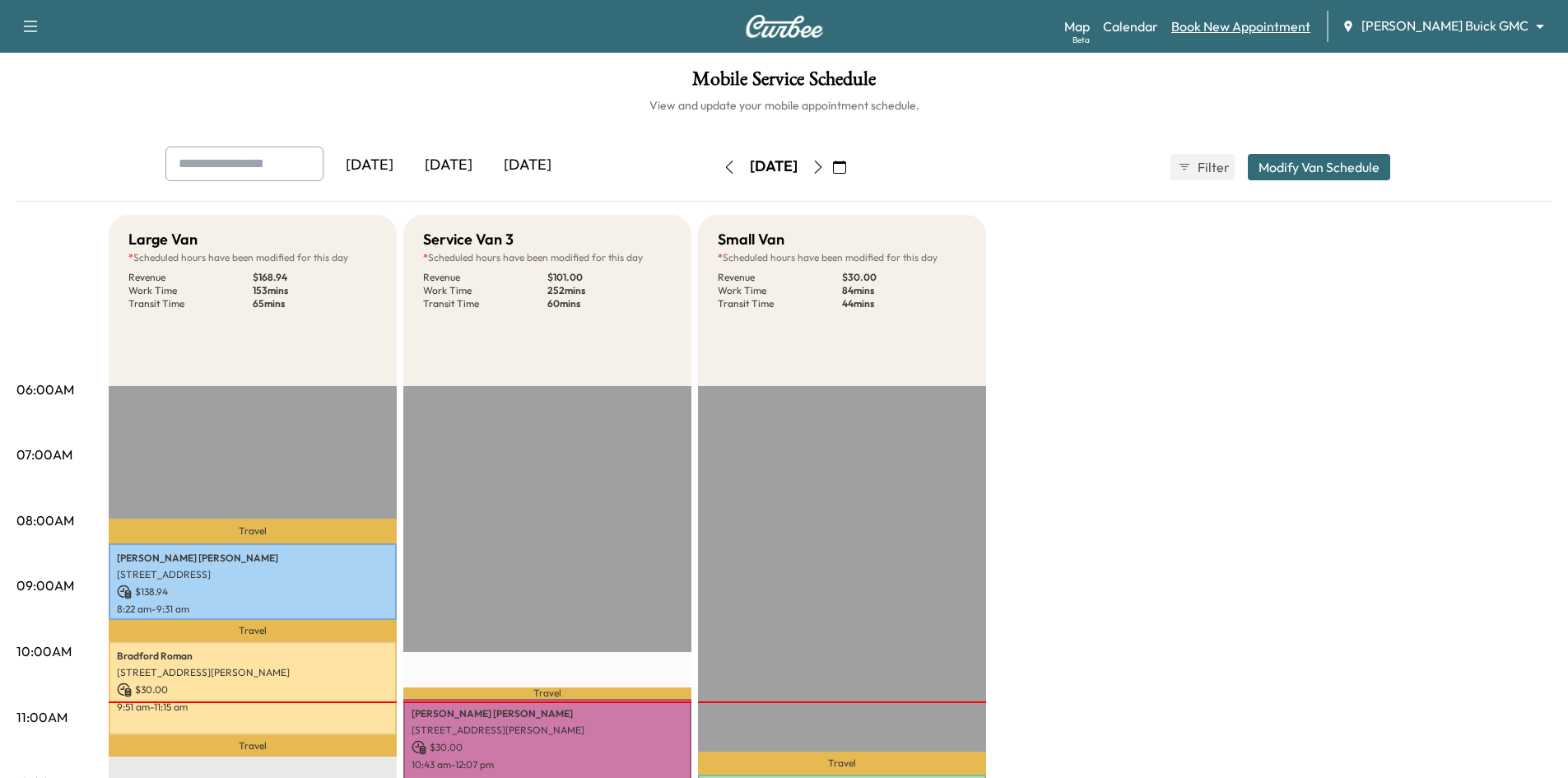
click at [1310, 28] on link "Book New Appointment" at bounding box center [1241, 26] width 139 height 20
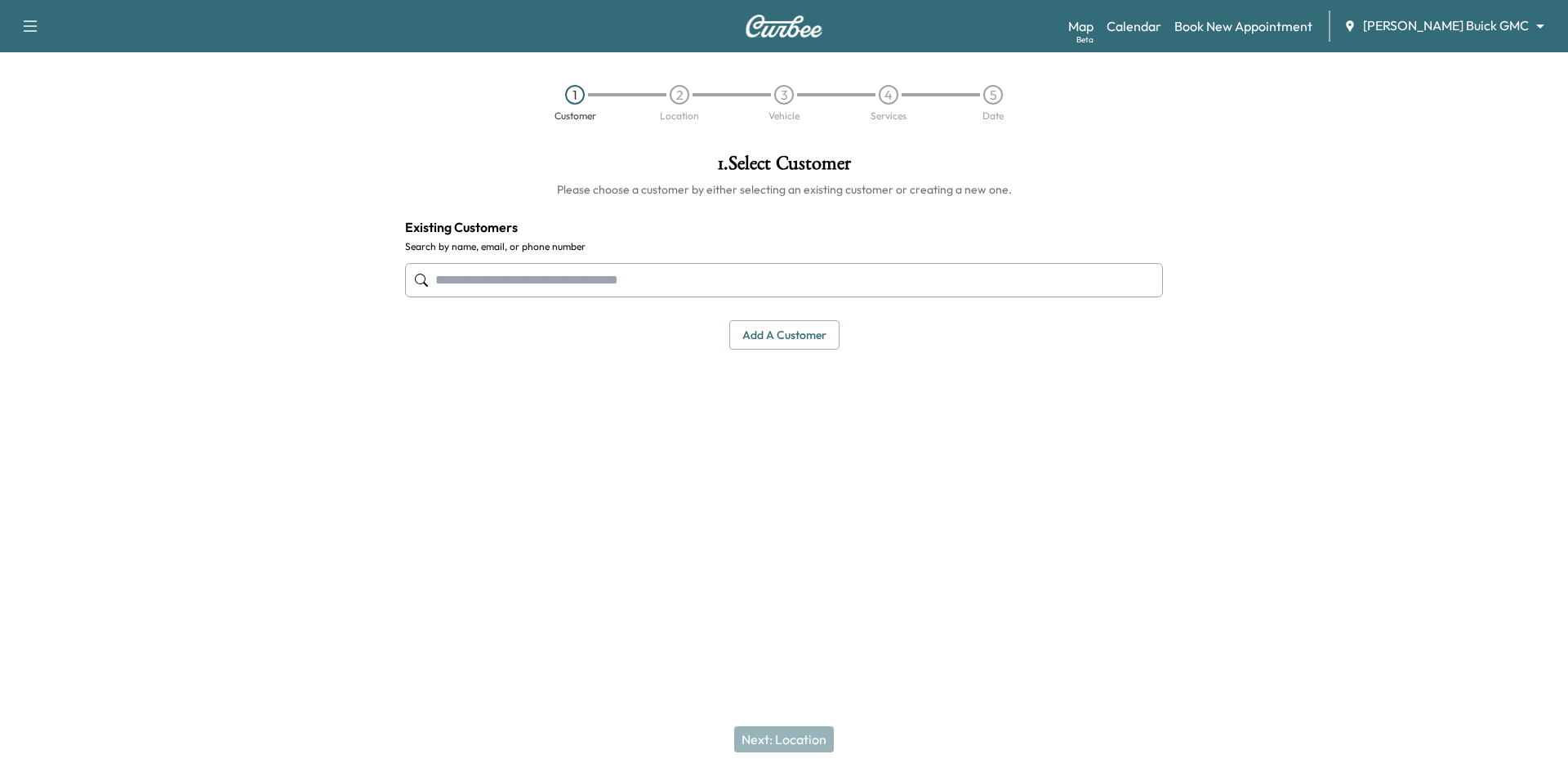
click at [837, 288] on input "text" at bounding box center [784, 280] width 758 height 34
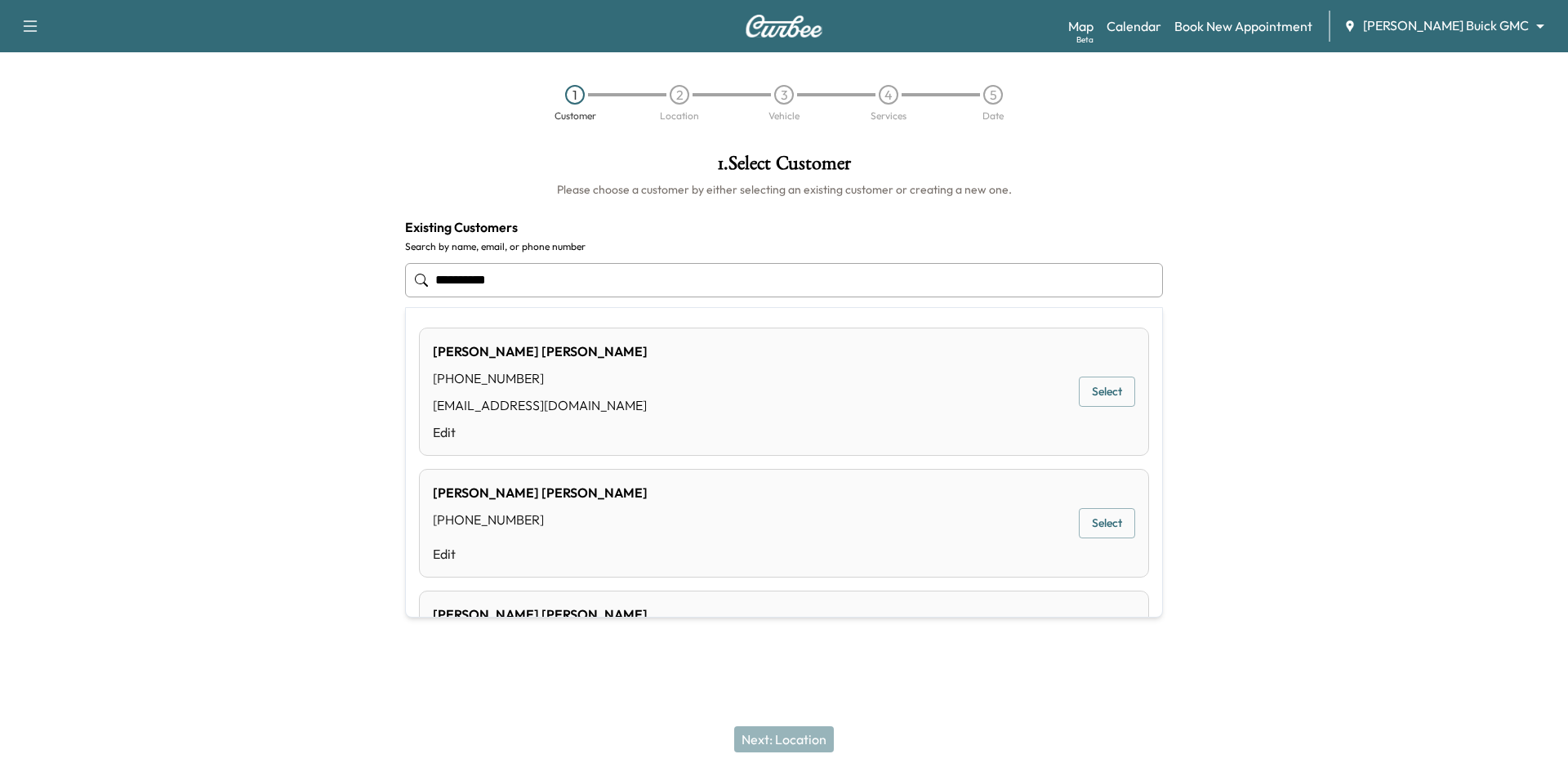
click at [1111, 390] on button "Select" at bounding box center [1107, 392] width 57 height 30
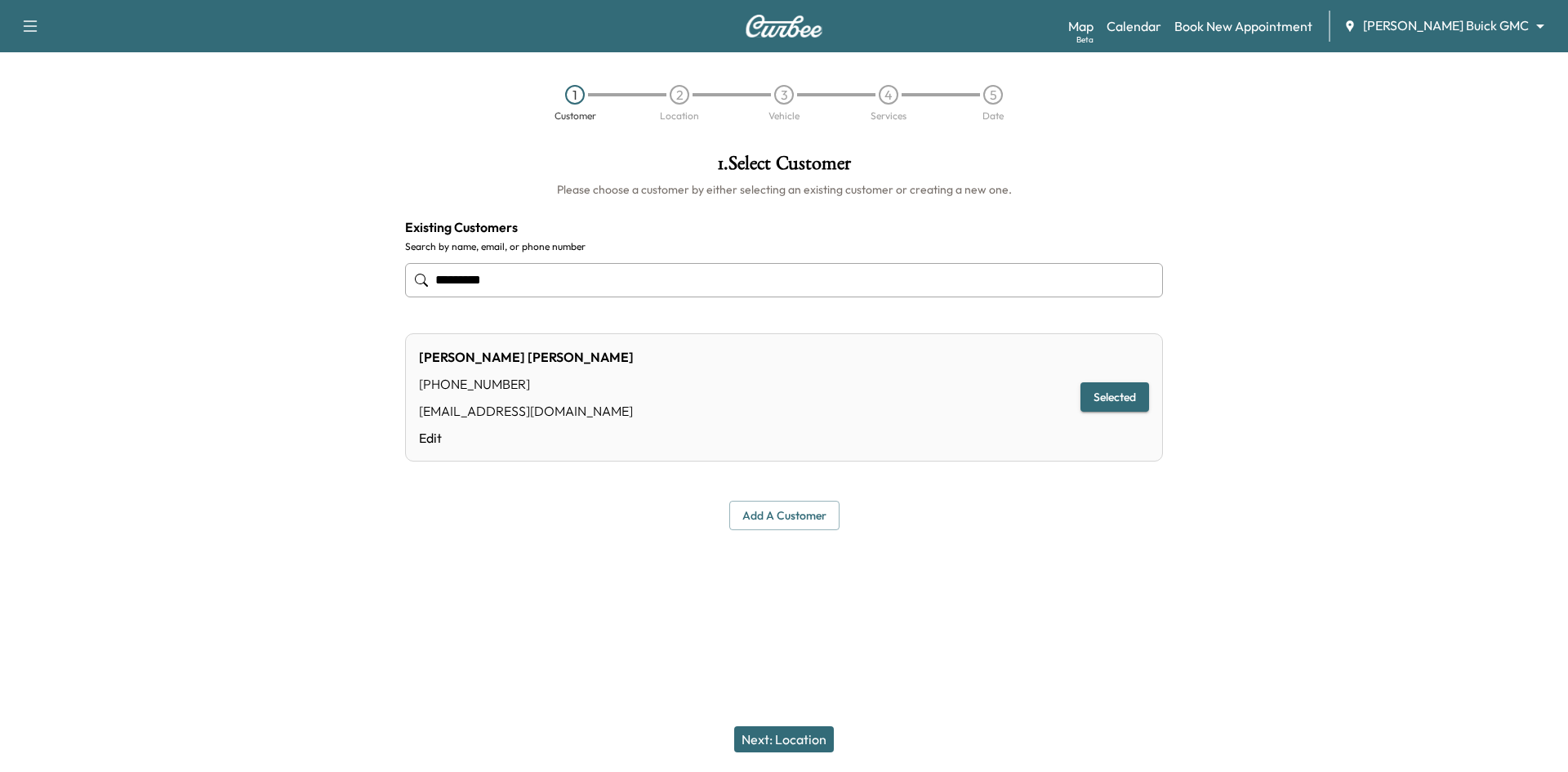
type input "*********"
click at [827, 729] on button "Next: Location" at bounding box center [784, 739] width 100 height 26
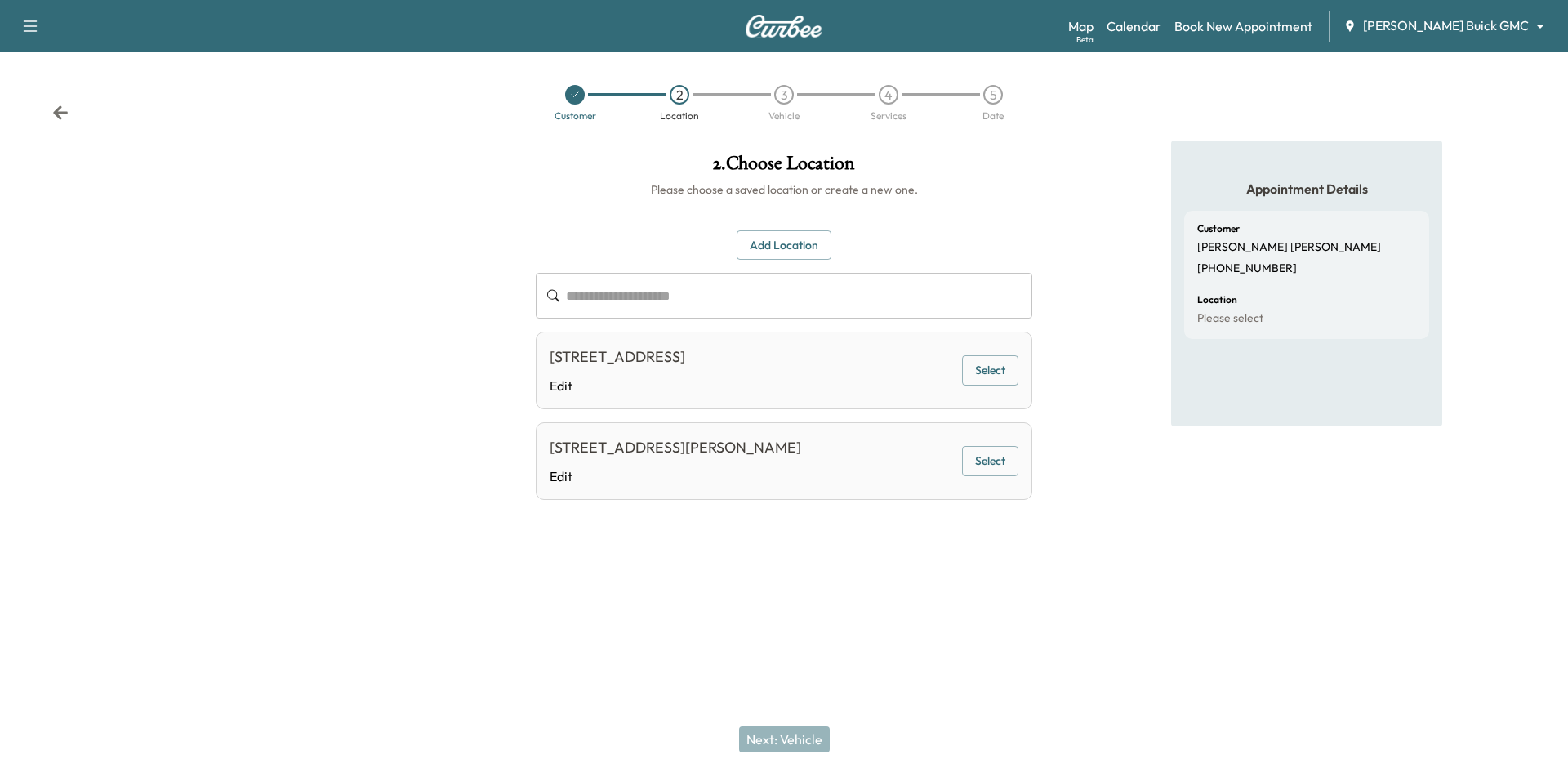
click at [992, 372] on button "Select" at bounding box center [990, 370] width 57 height 30
click at [806, 749] on button "Next: Vehicle" at bounding box center [784, 739] width 91 height 26
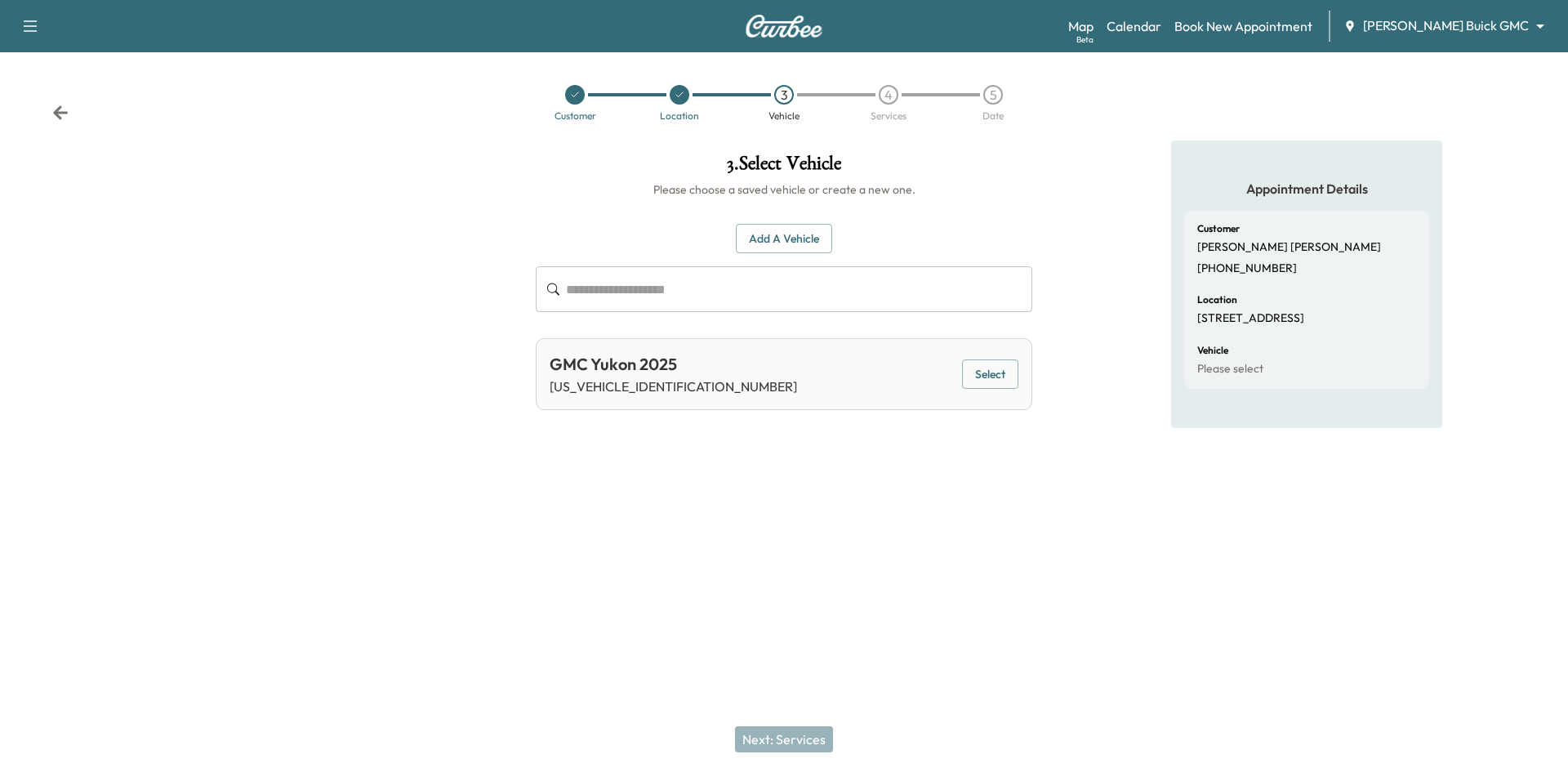
click at [1005, 372] on button "Select" at bounding box center [990, 375] width 57 height 30
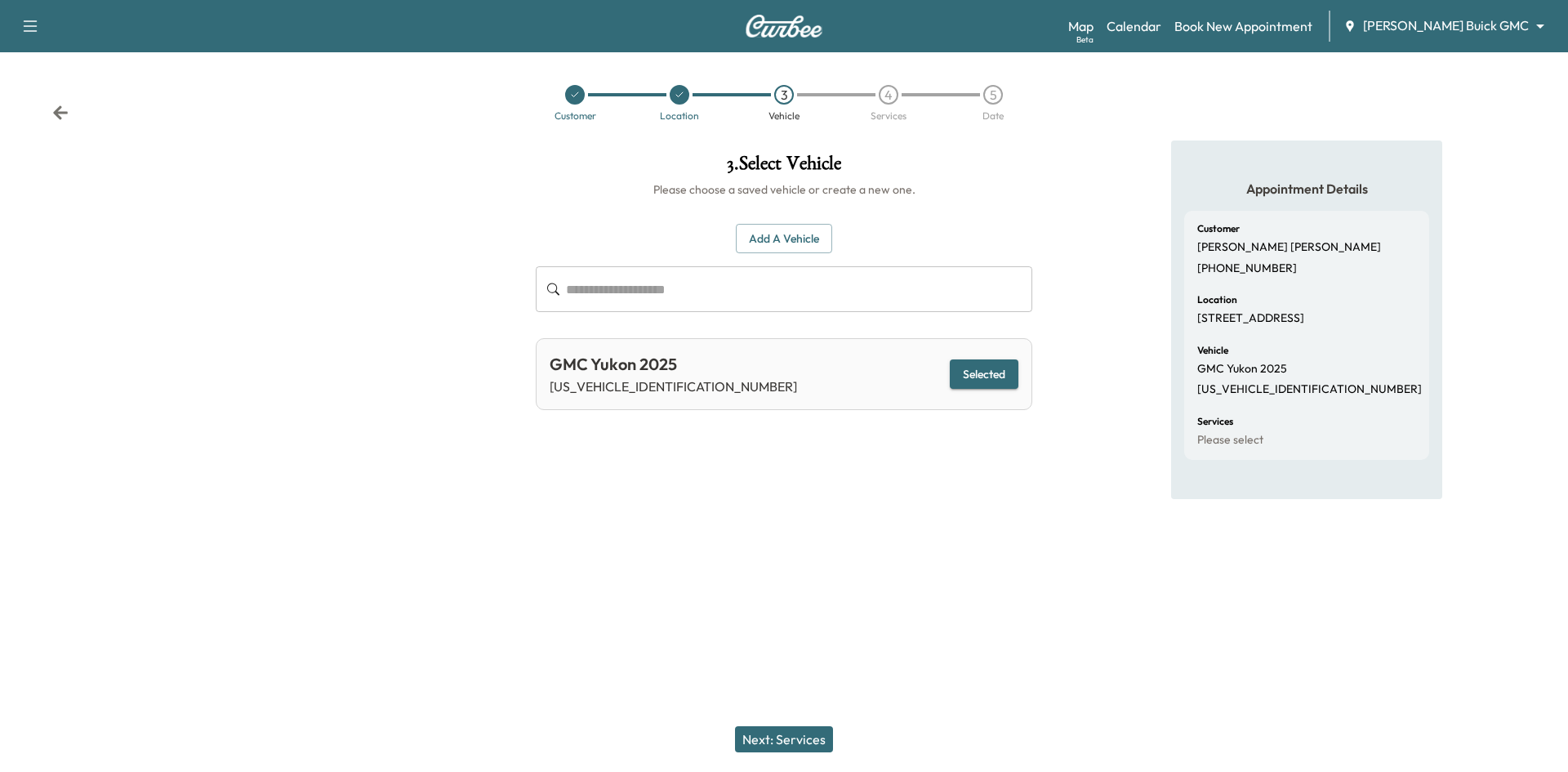
click at [792, 738] on button "Next: Services" at bounding box center [784, 739] width 98 height 26
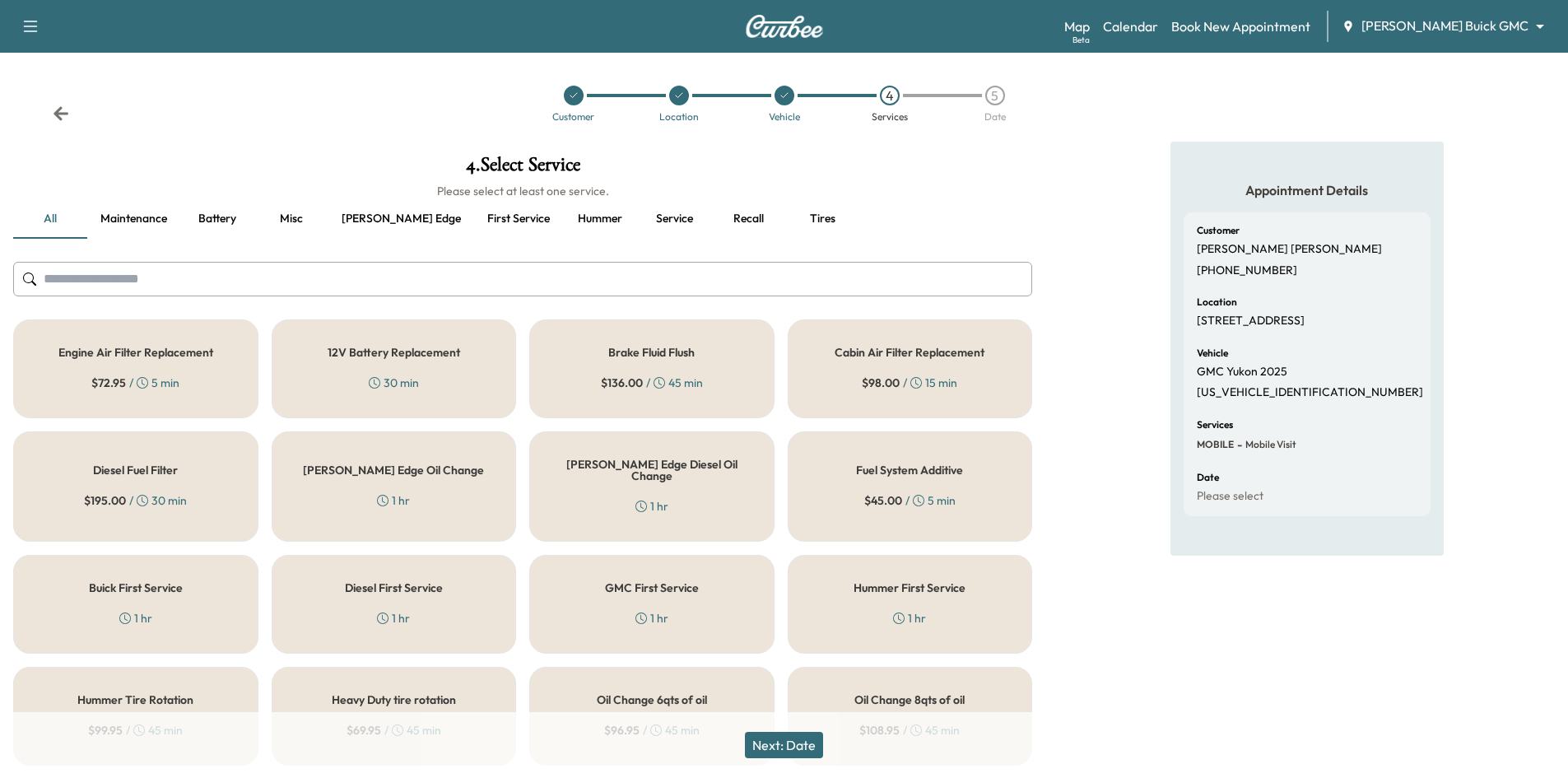
click at [1263, 391] on p "1GKS2DRL0SR270369" at bounding box center [1310, 393] width 226 height 15
copy p "1GKS2DRL0SR270369"
click at [474, 220] on button "First service" at bounding box center [519, 219] width 89 height 40
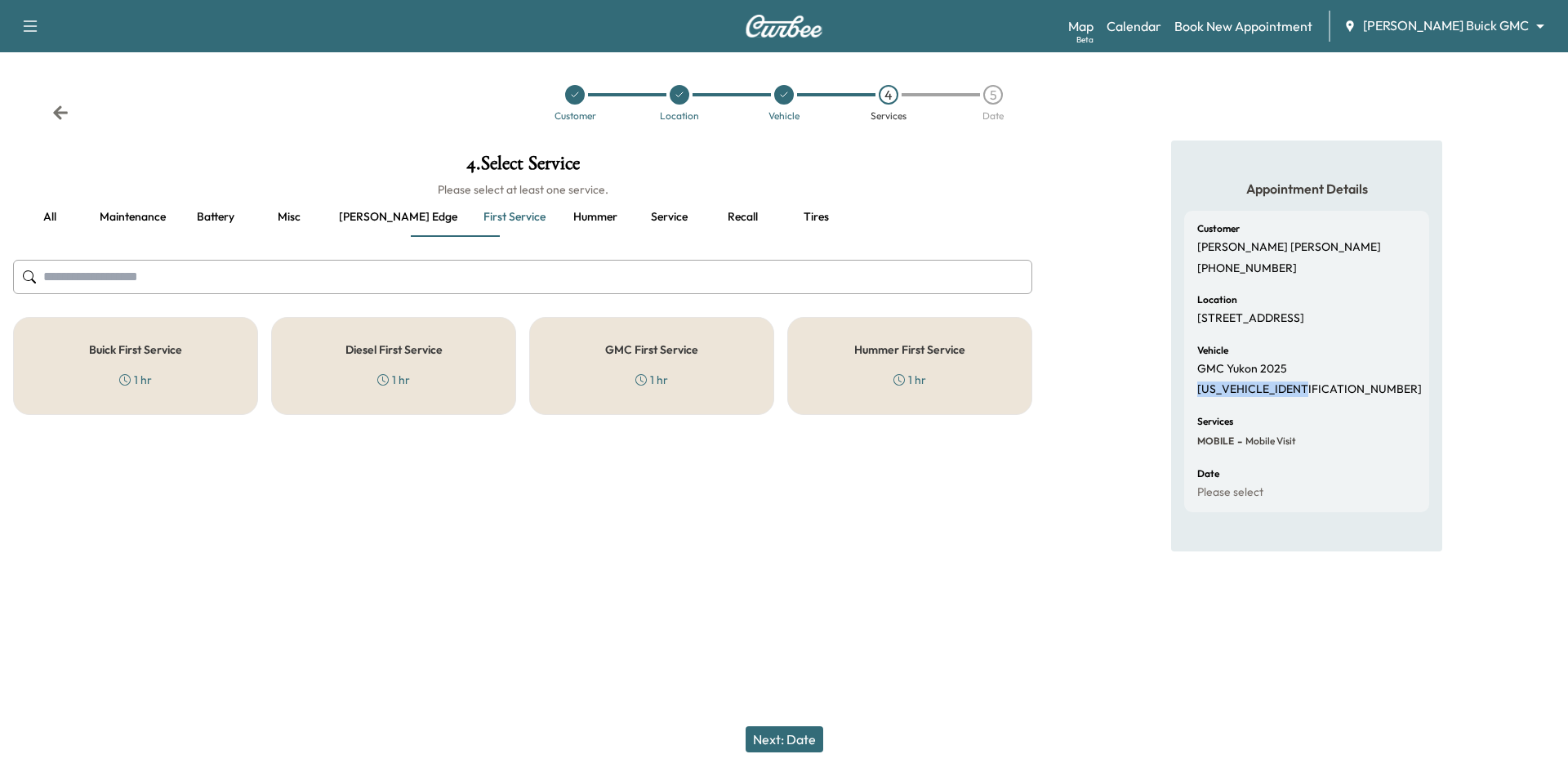
click at [744, 368] on div "GMC First Service 1 hr" at bounding box center [651, 366] width 245 height 98
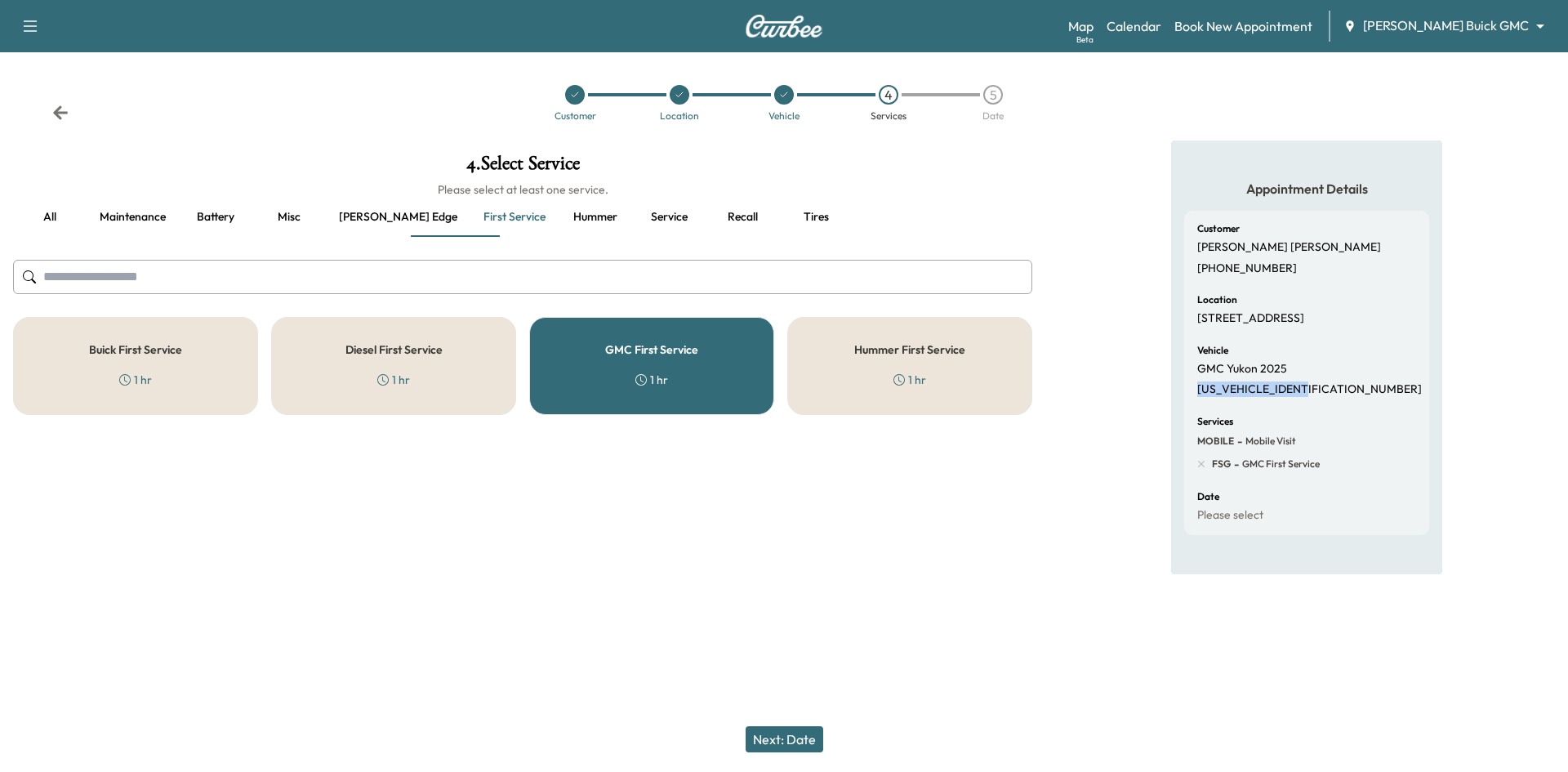
click at [786, 747] on button "Next: Date" at bounding box center [784, 739] width 78 height 26
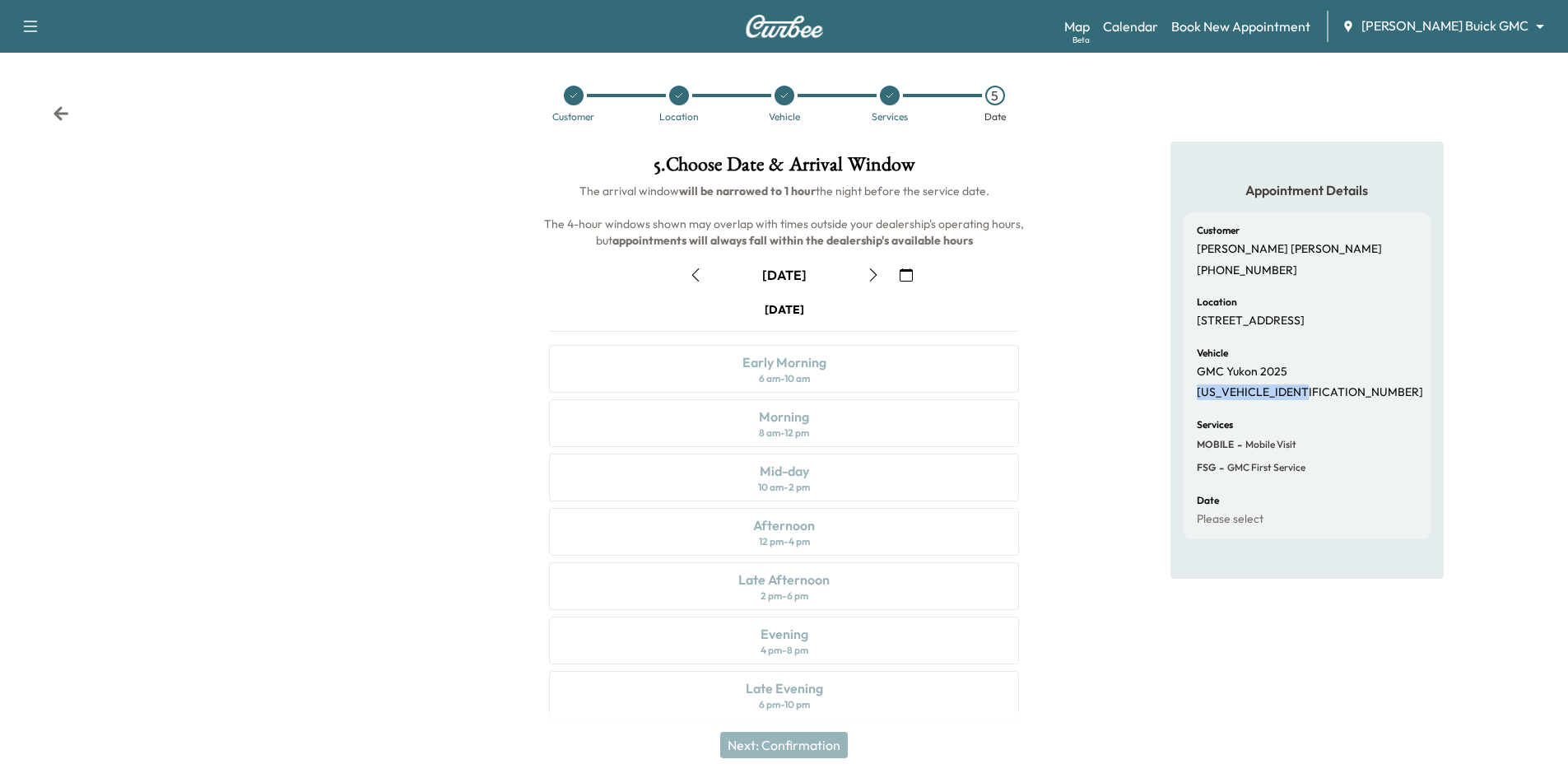
click at [911, 276] on icon "button" at bounding box center [907, 275] width 13 height 13
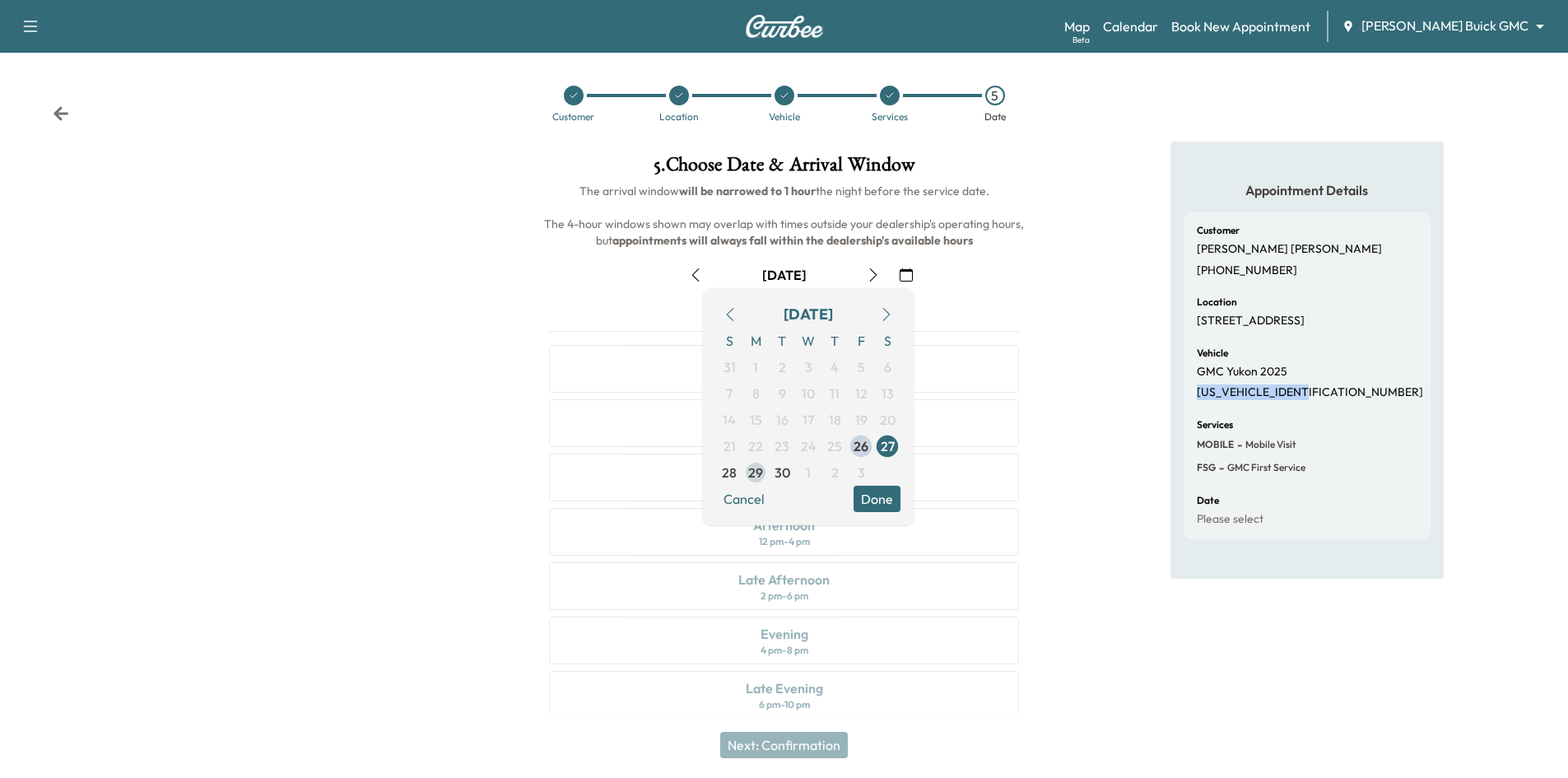
click at [755, 473] on span "29" at bounding box center [756, 472] width 15 height 20
click at [885, 503] on button "Done" at bounding box center [877, 499] width 47 height 26
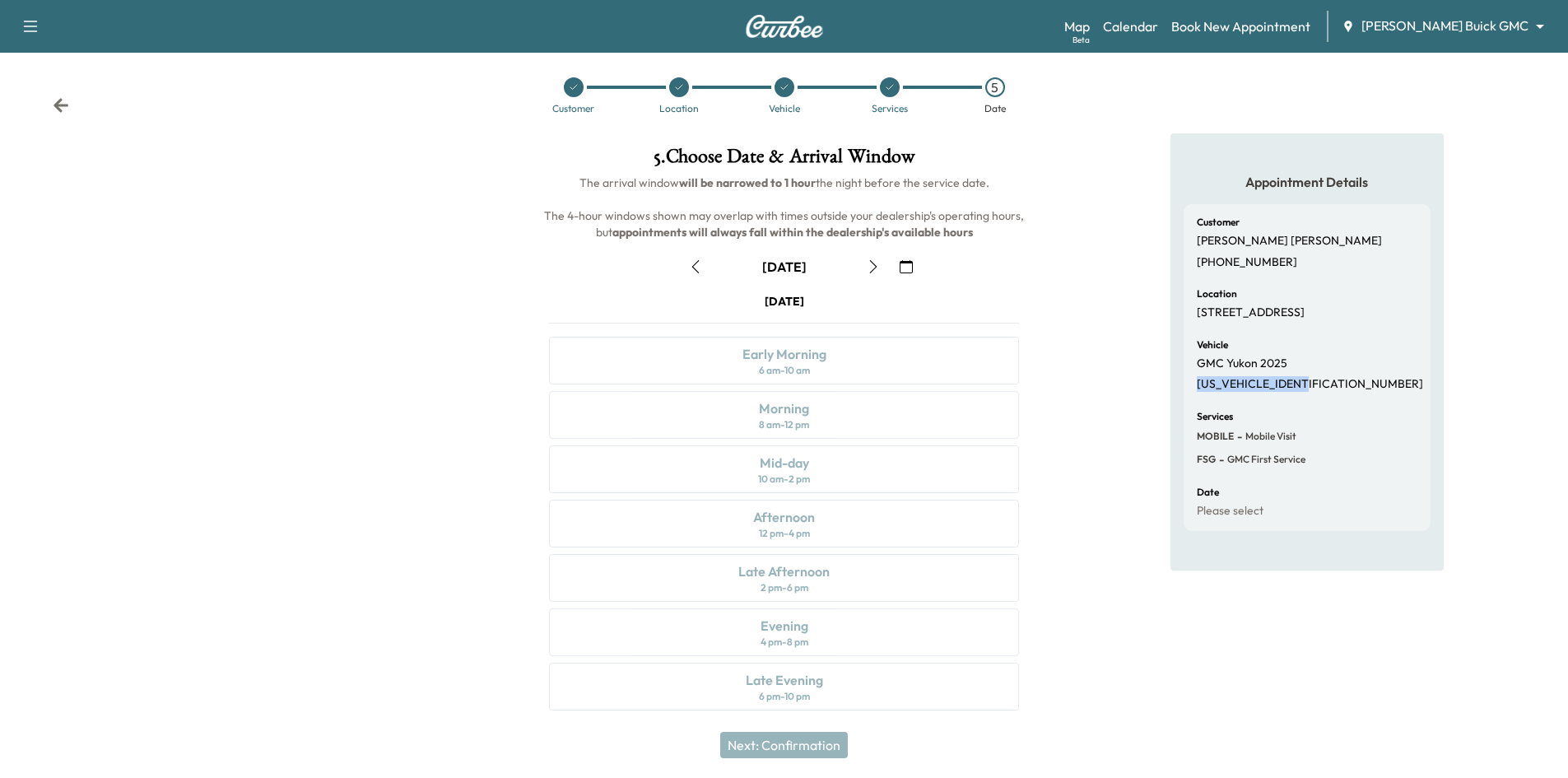
scroll to position [13, 0]
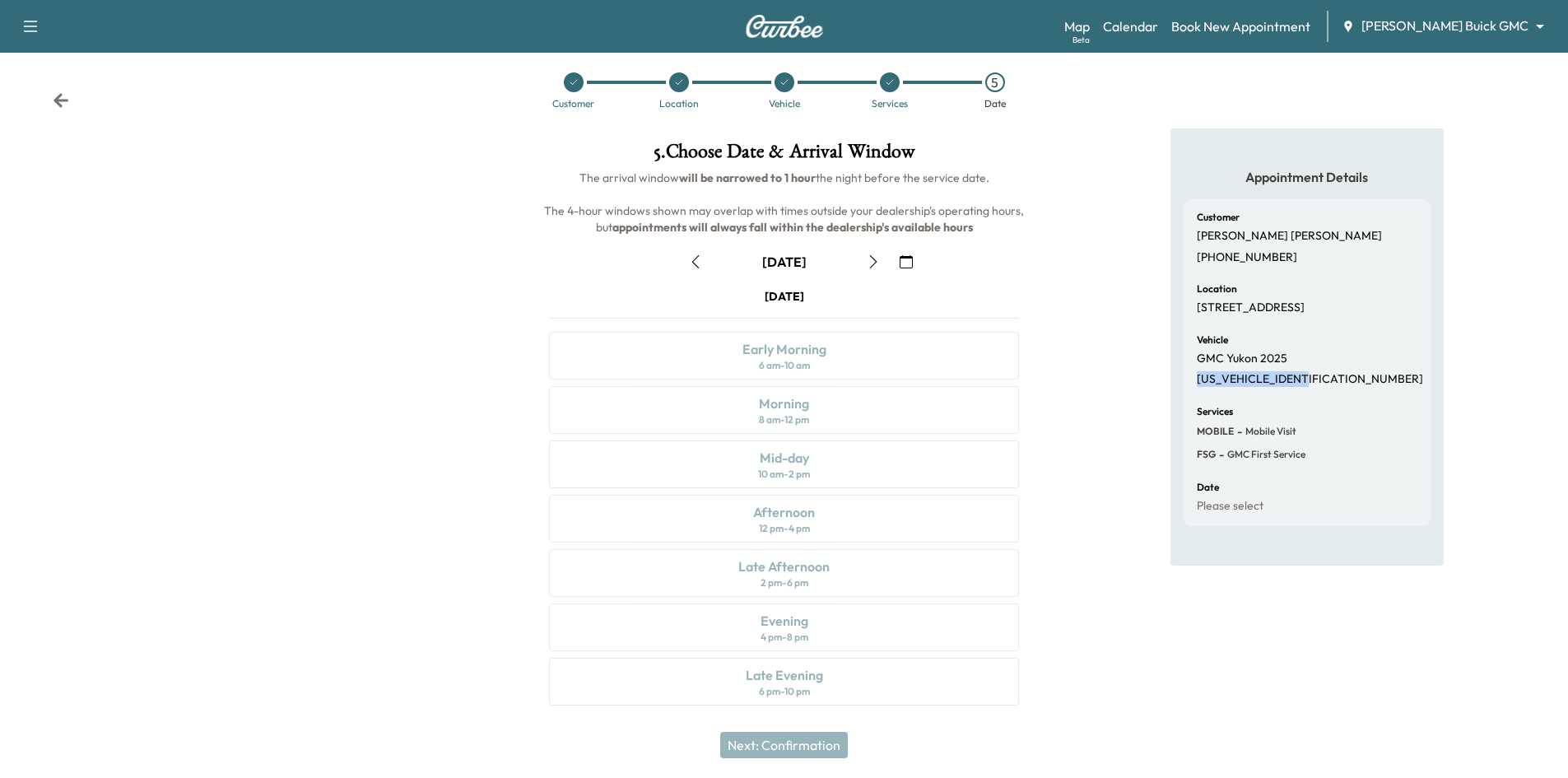
click at [868, 260] on icon "button" at bounding box center [874, 262] width 13 height 13
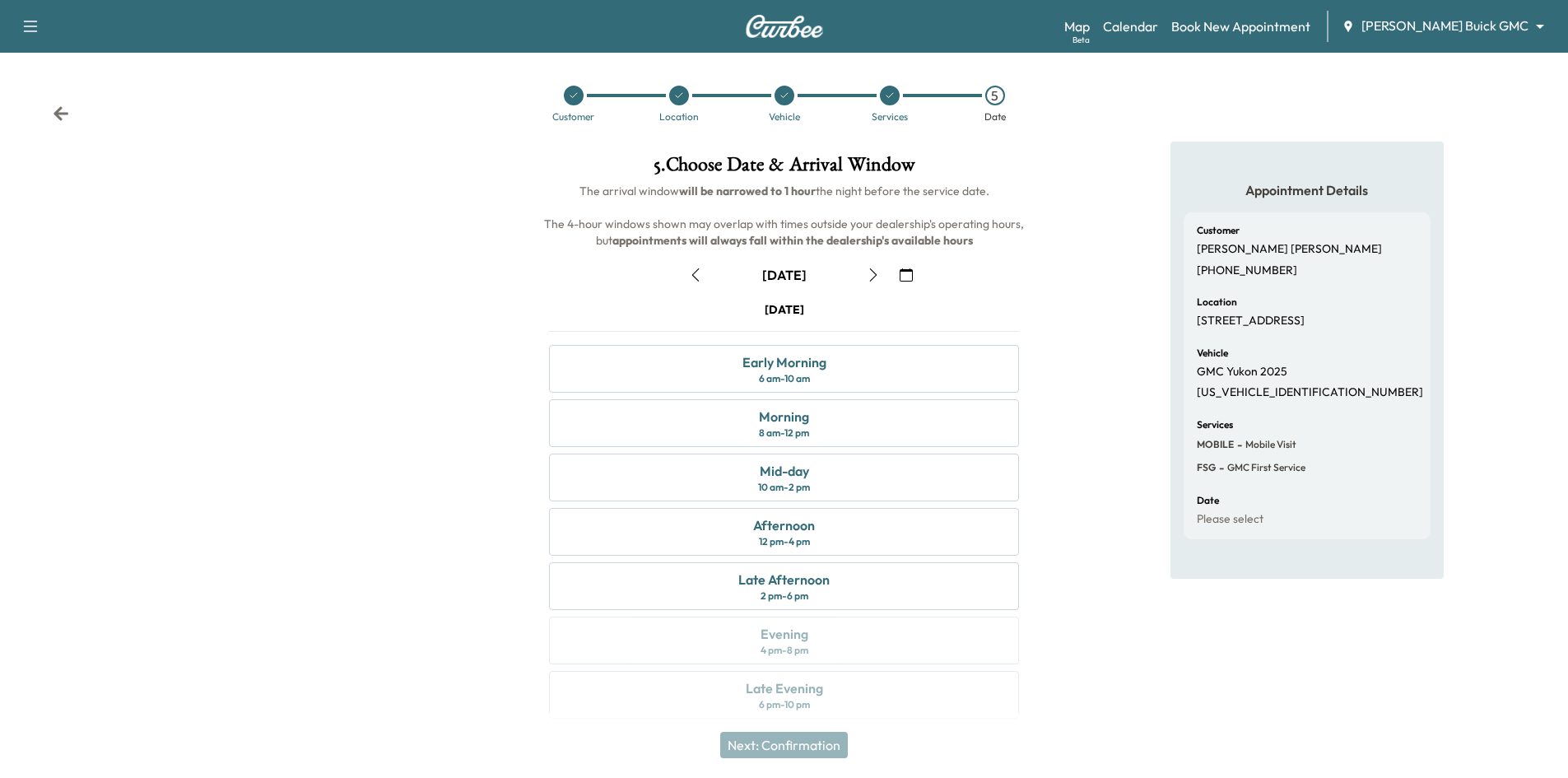
click at [682, 102] on div at bounding box center [680, 96] width 20 height 20
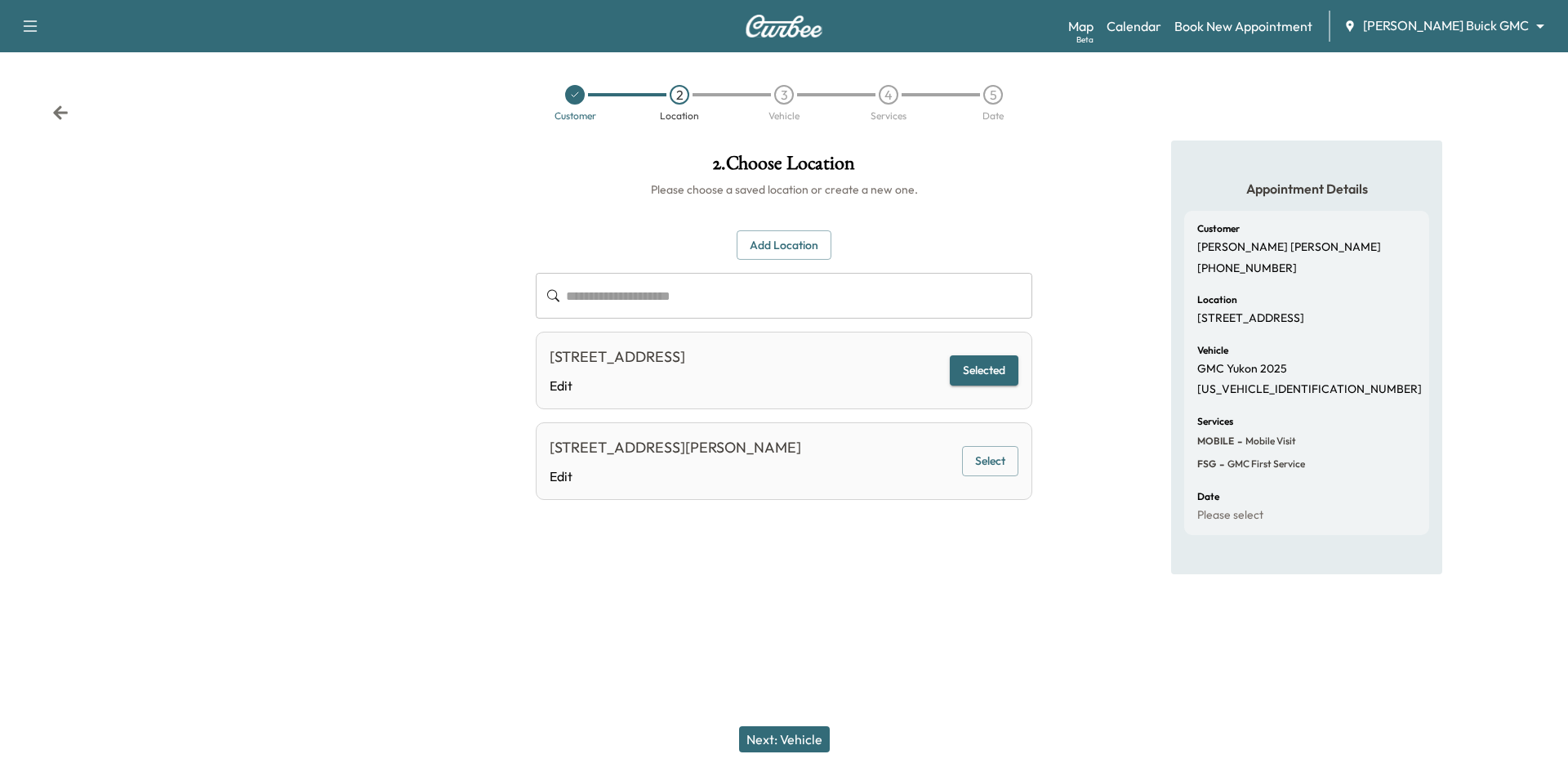
click at [773, 745] on button "Next: Vehicle" at bounding box center [784, 739] width 91 height 26
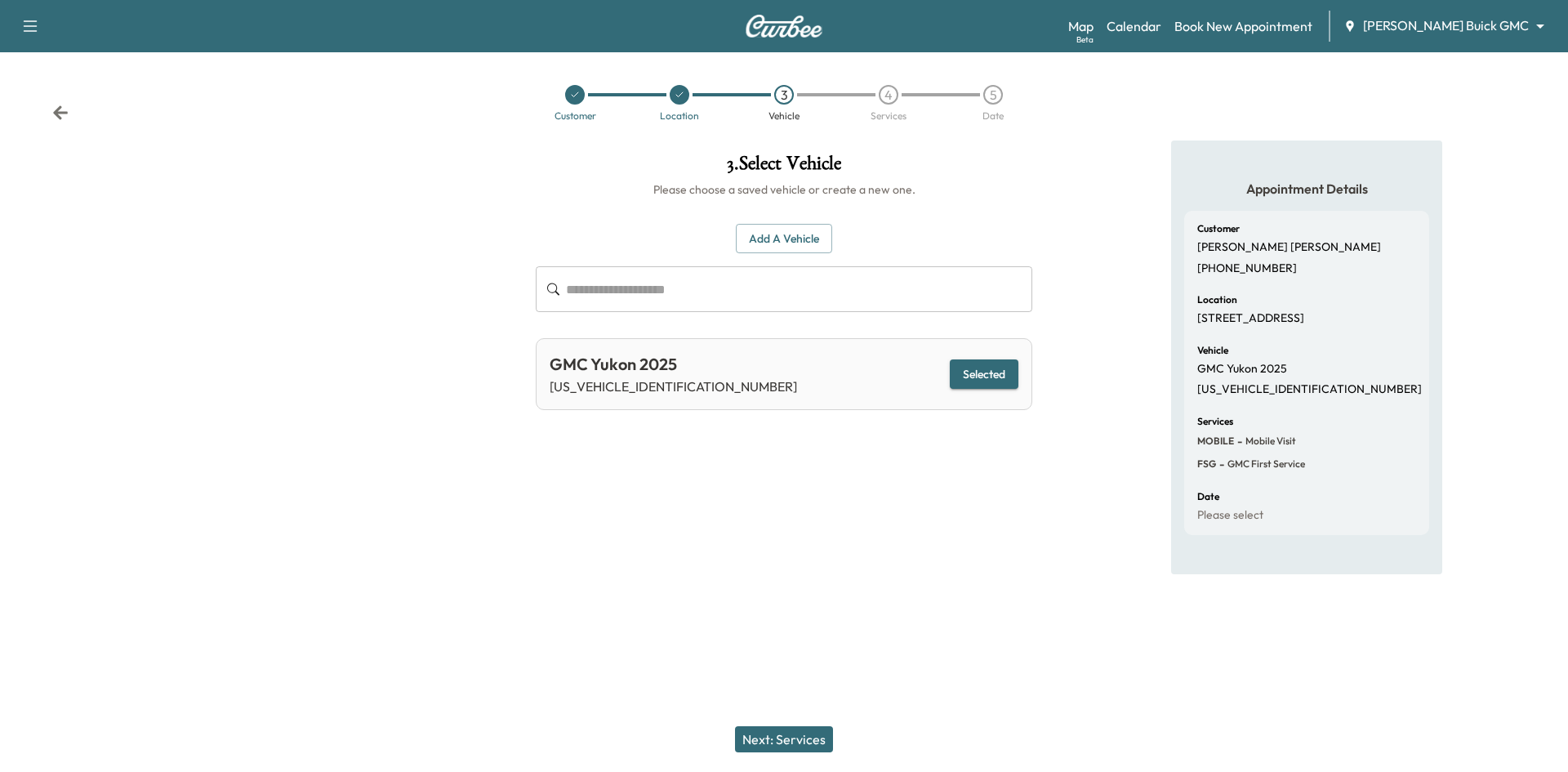
click at [999, 98] on div "5" at bounding box center [993, 95] width 20 height 20
click at [980, 374] on button "Selected" at bounding box center [985, 375] width 69 height 30
drag, startPoint x: 786, startPoint y: 735, endPoint x: 818, endPoint y: 679, distance: 64.5
click at [790, 734] on button "Next: Services" at bounding box center [784, 739] width 98 height 26
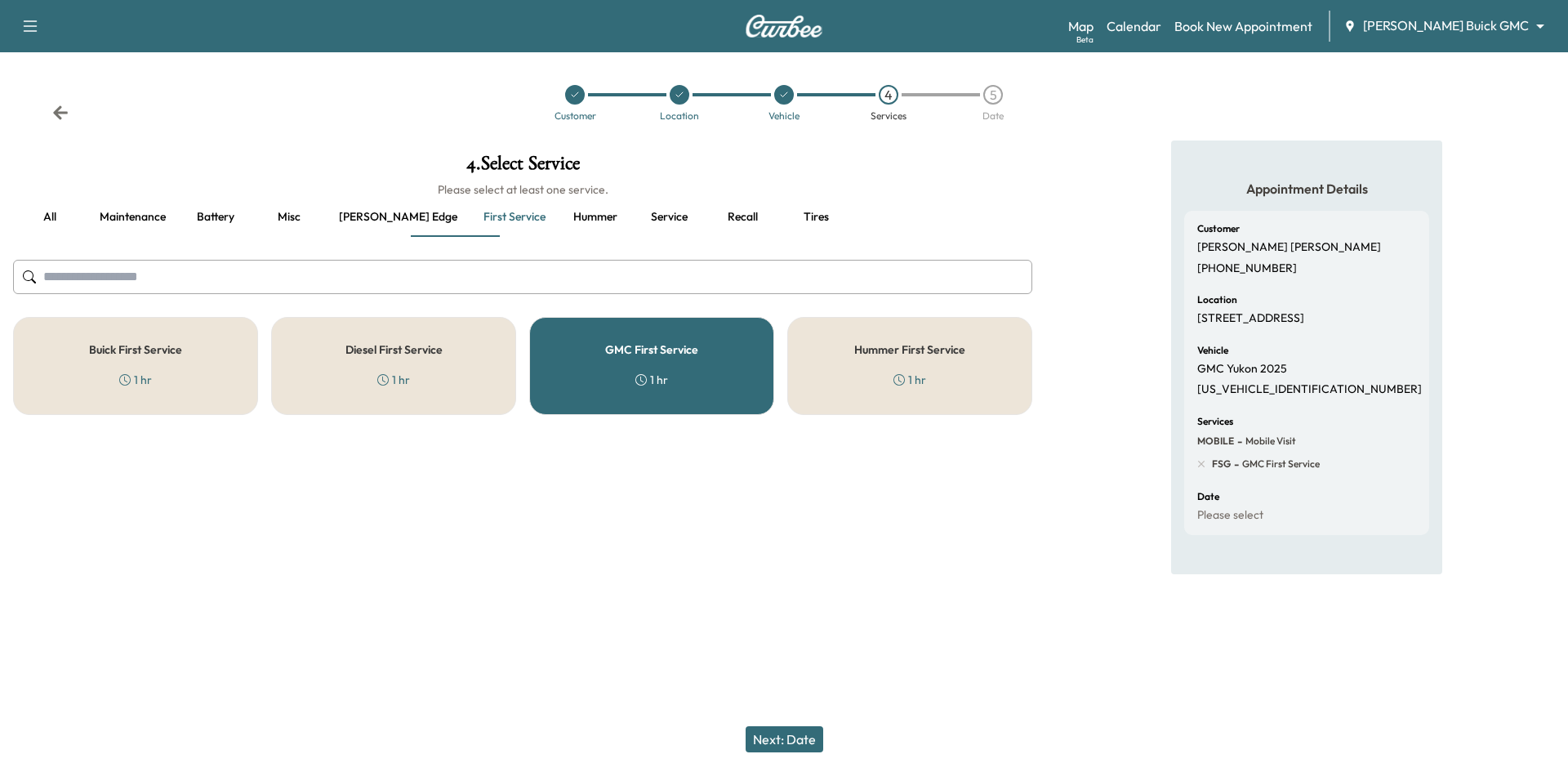
click at [792, 744] on button "Next: Date" at bounding box center [784, 739] width 78 height 26
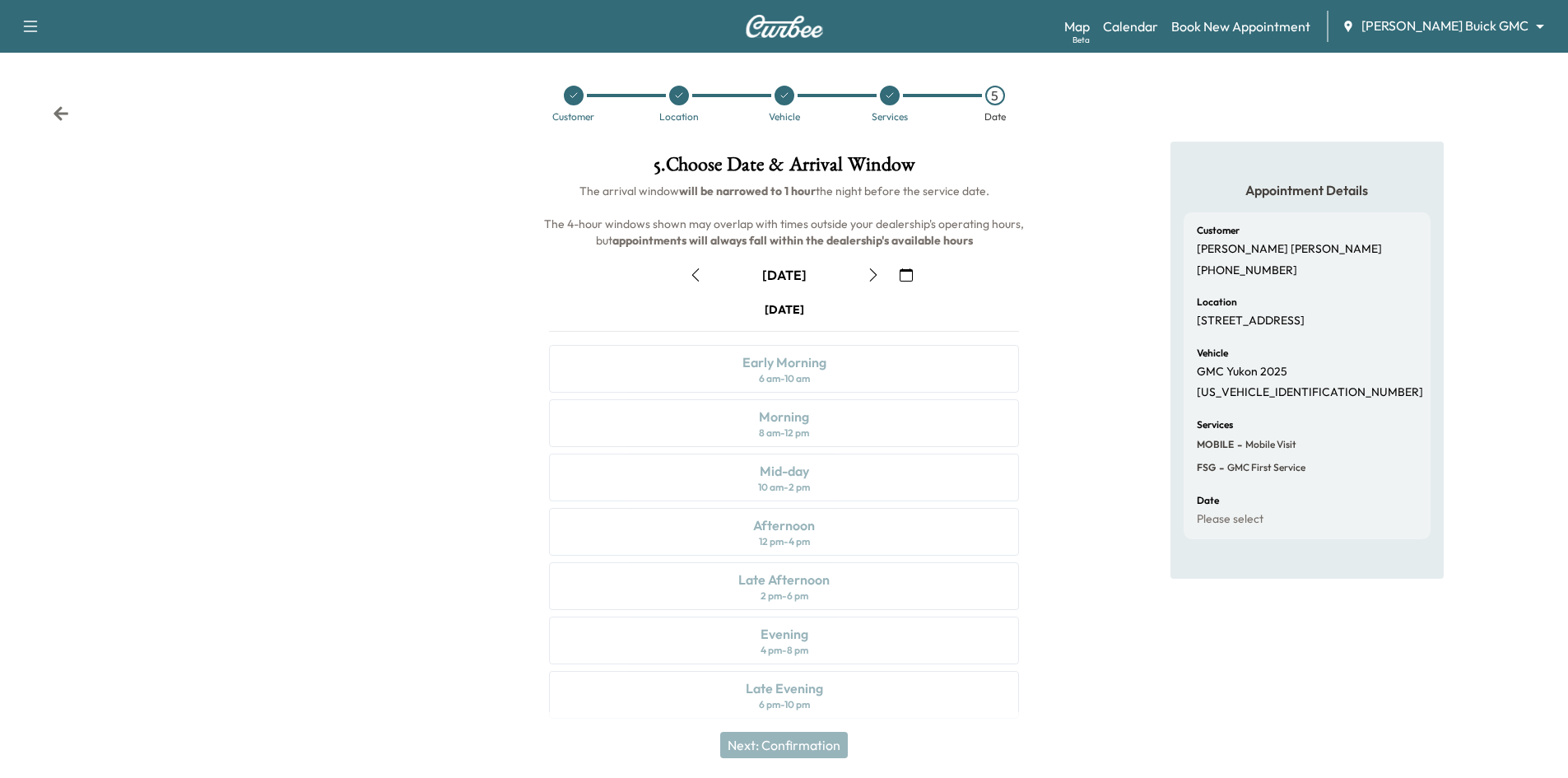
click at [911, 273] on icon "button" at bounding box center [907, 275] width 13 height 13
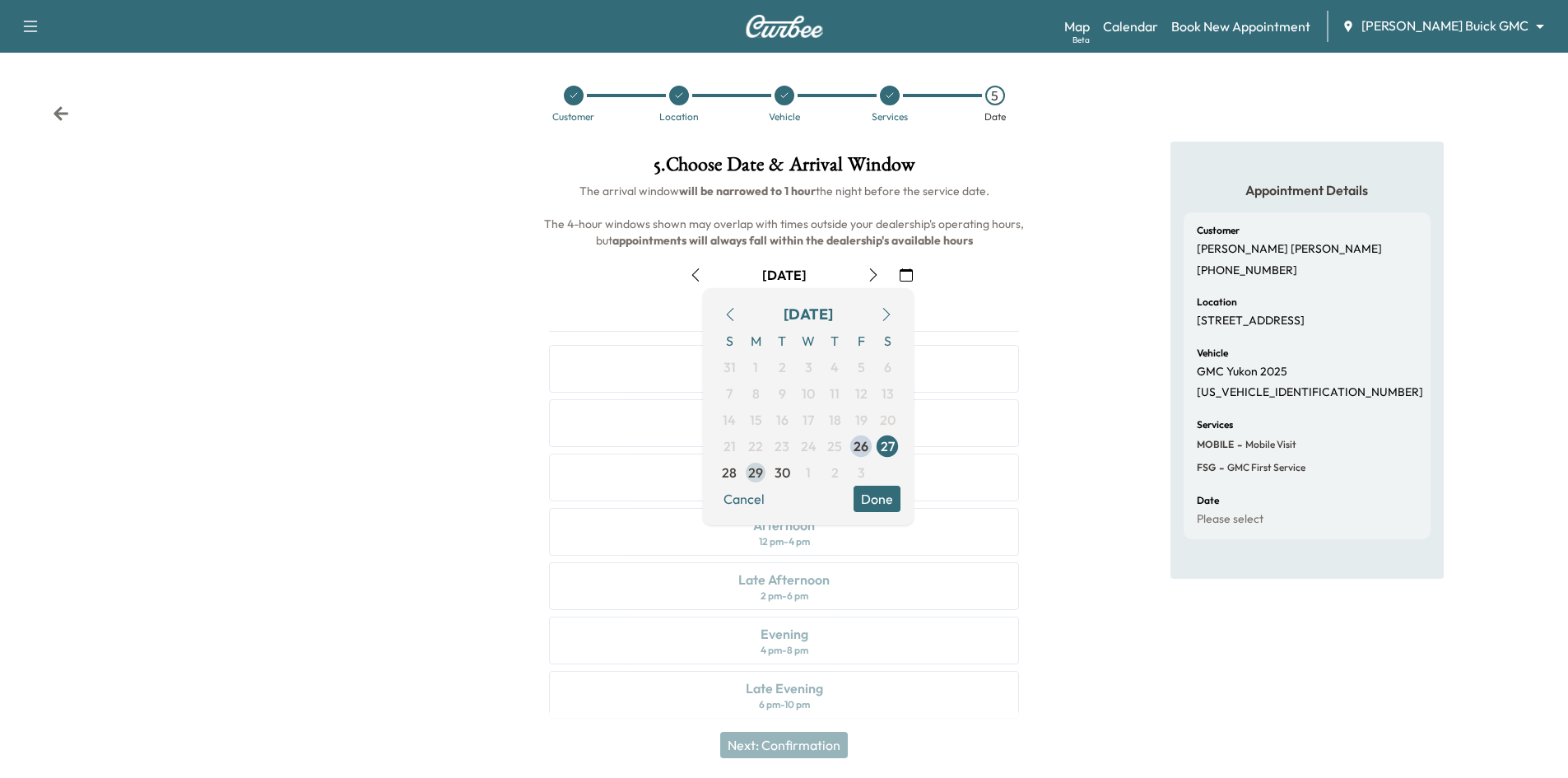
click at [756, 478] on span "29" at bounding box center [756, 472] width 15 height 20
click at [783, 477] on span "30" at bounding box center [782, 472] width 16 height 20
drag, startPoint x: 883, startPoint y: 503, endPoint x: 918, endPoint y: 482, distance: 40.8
click at [883, 502] on button "Done" at bounding box center [877, 499] width 47 height 26
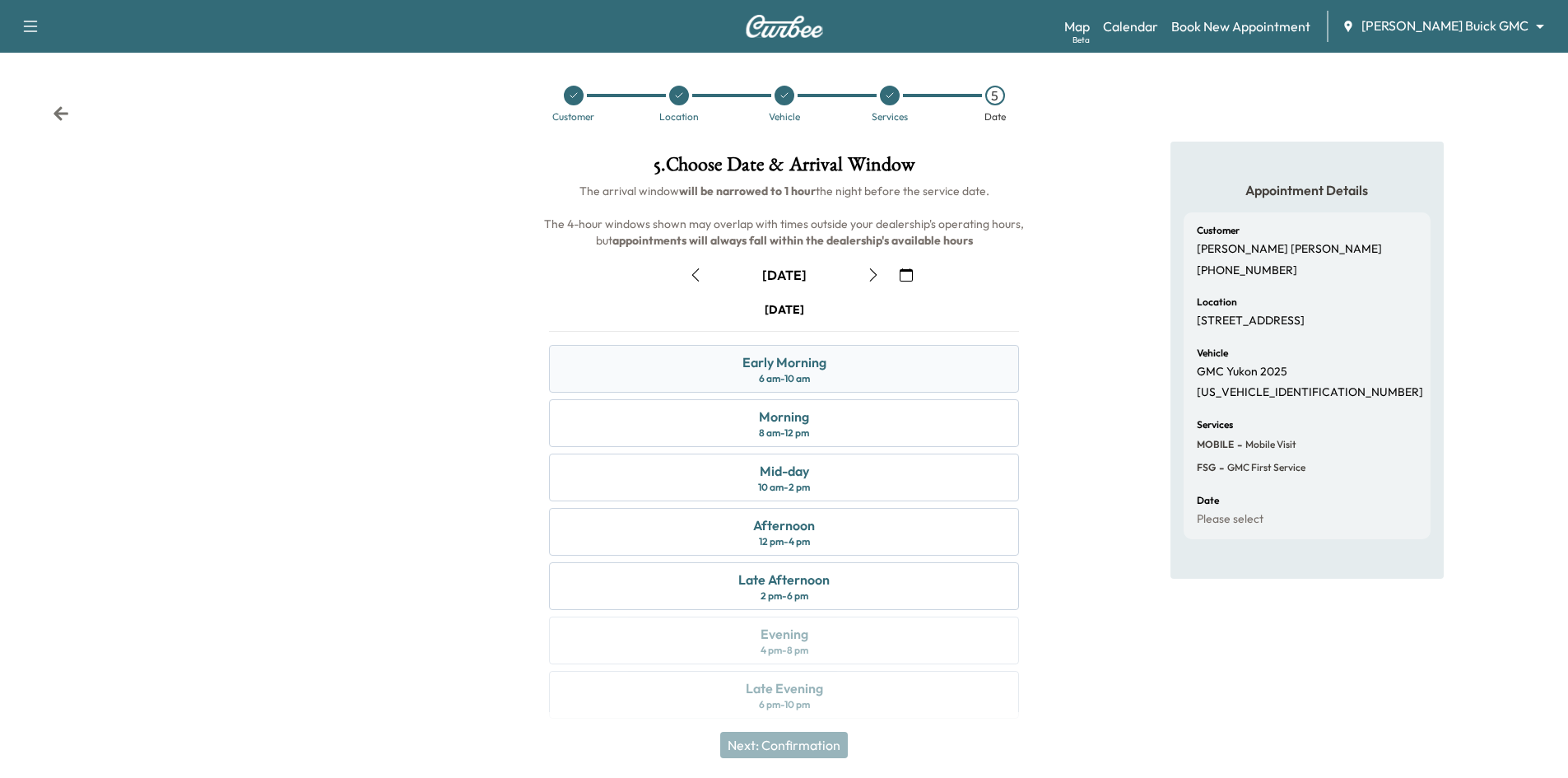
click at [964, 364] on div "Early Morning 6 am - 10 am" at bounding box center [784, 369] width 470 height 48
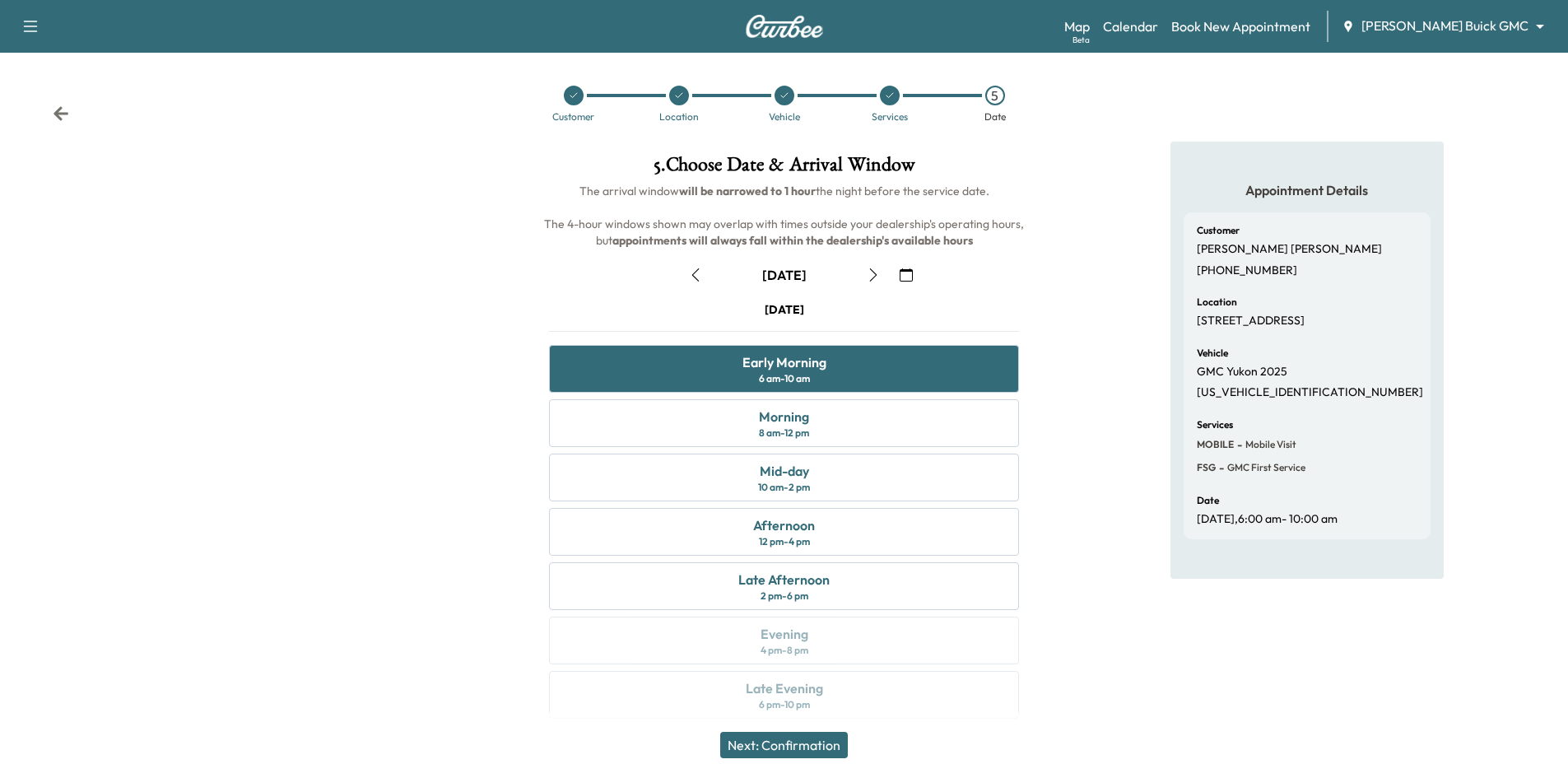
drag, startPoint x: 766, startPoint y: 746, endPoint x: 777, endPoint y: 747, distance: 11.0
click at [767, 753] on button "Next: Confirmation" at bounding box center [784, 745] width 128 height 26
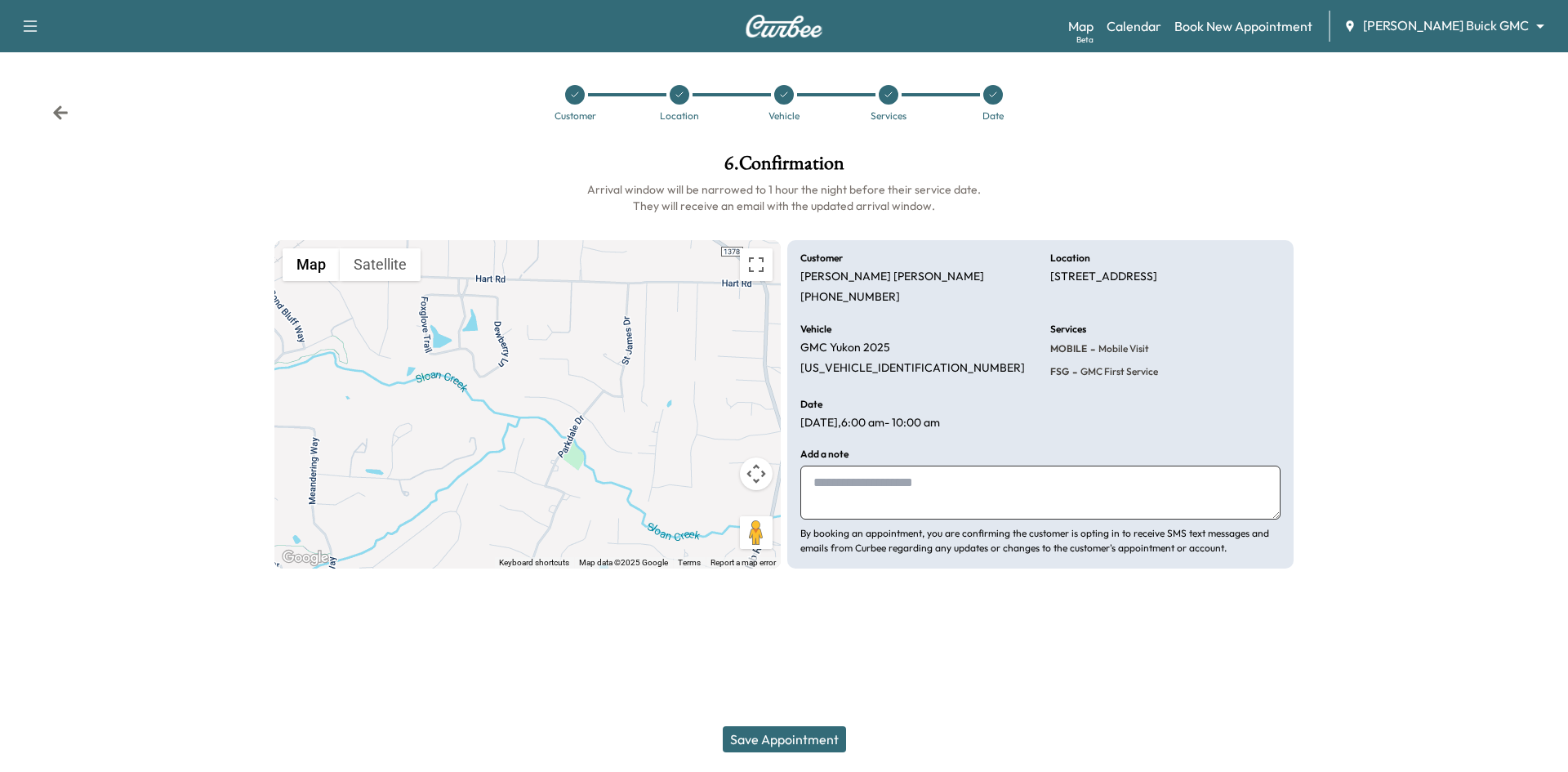
click at [768, 743] on button "Save Appointment" at bounding box center [784, 739] width 124 height 26
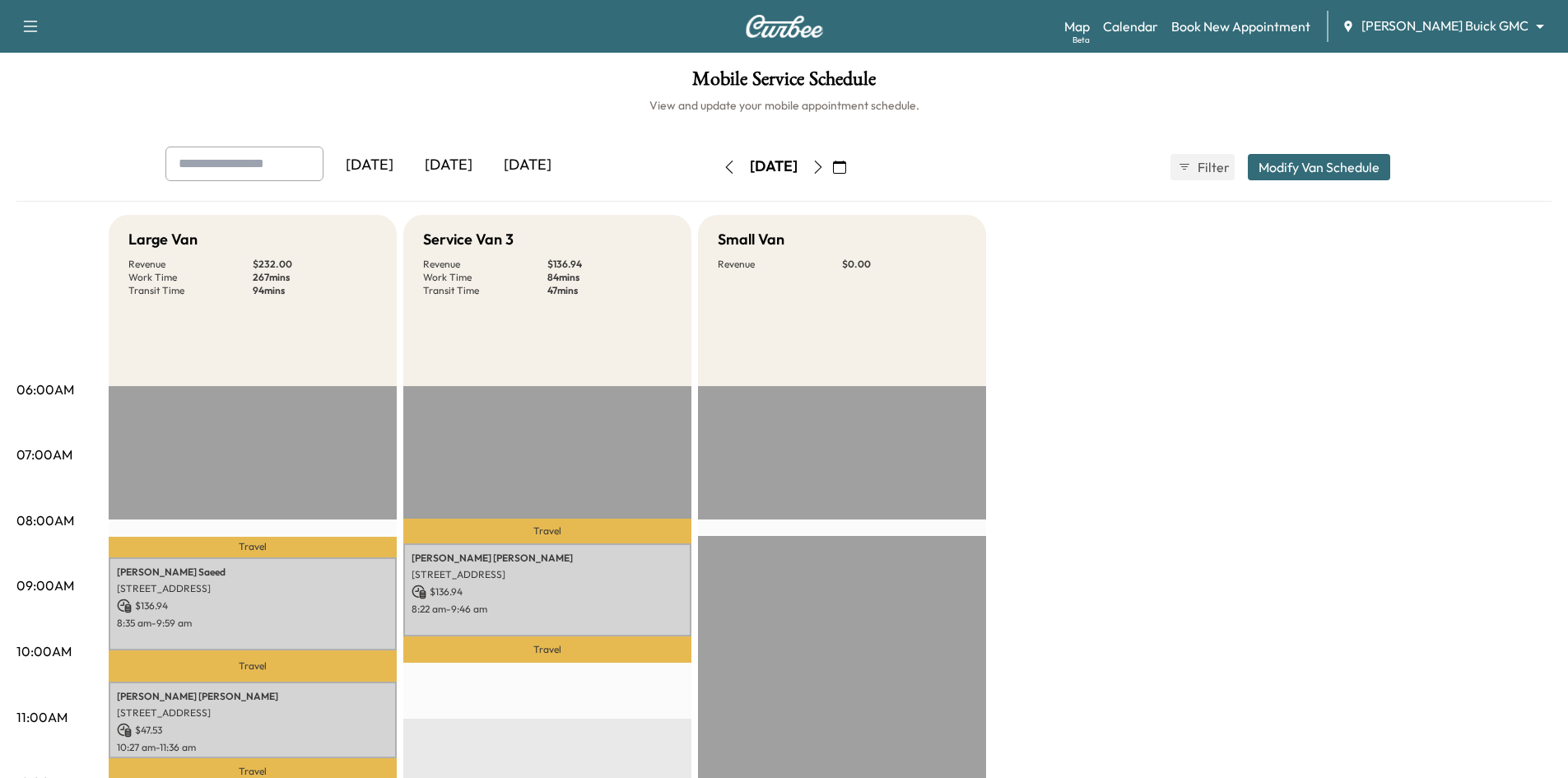
click at [846, 171] on icon "button" at bounding box center [840, 167] width 13 height 13
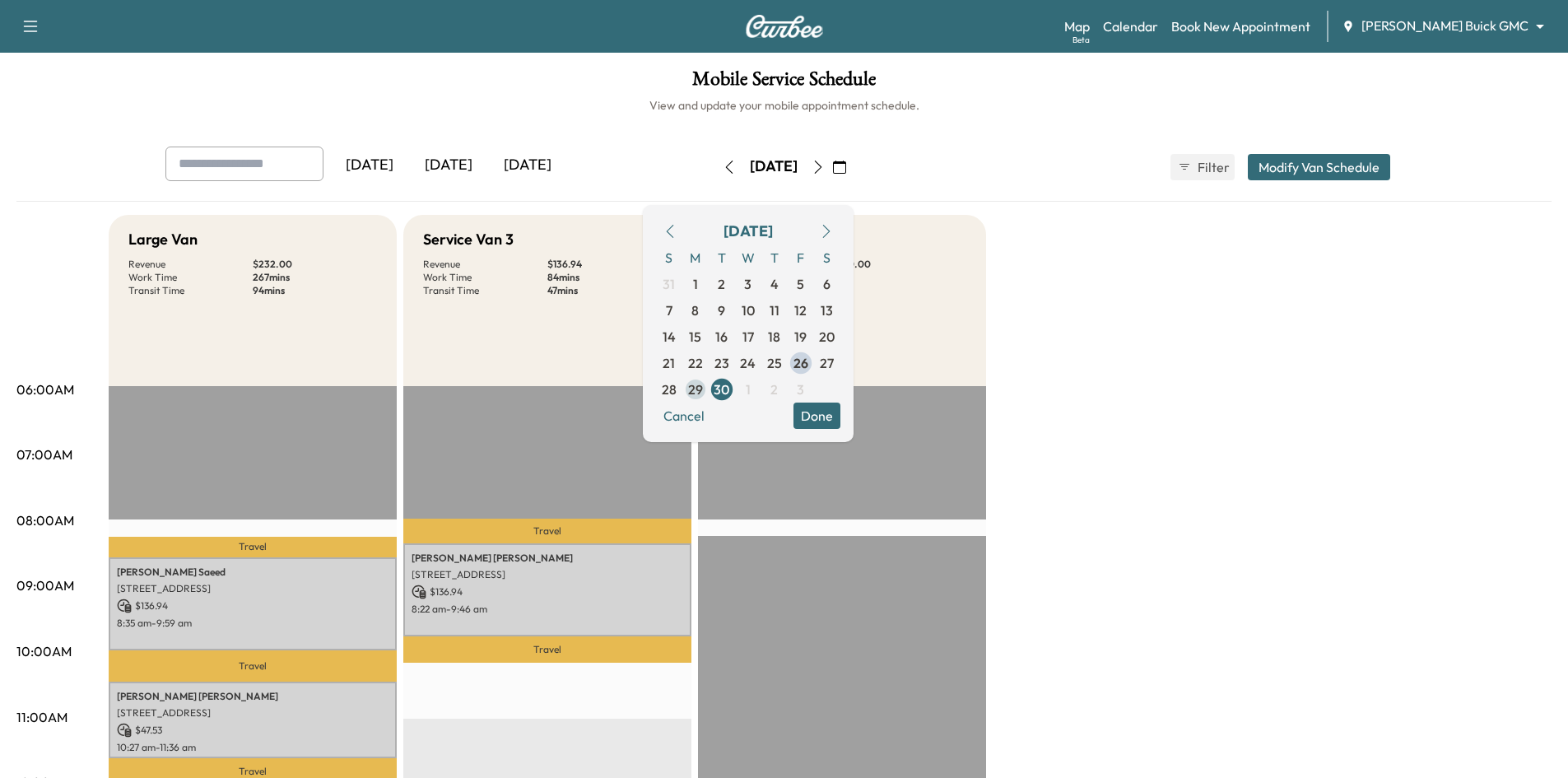
click at [708, 392] on span "29" at bounding box center [696, 390] width 26 height 26
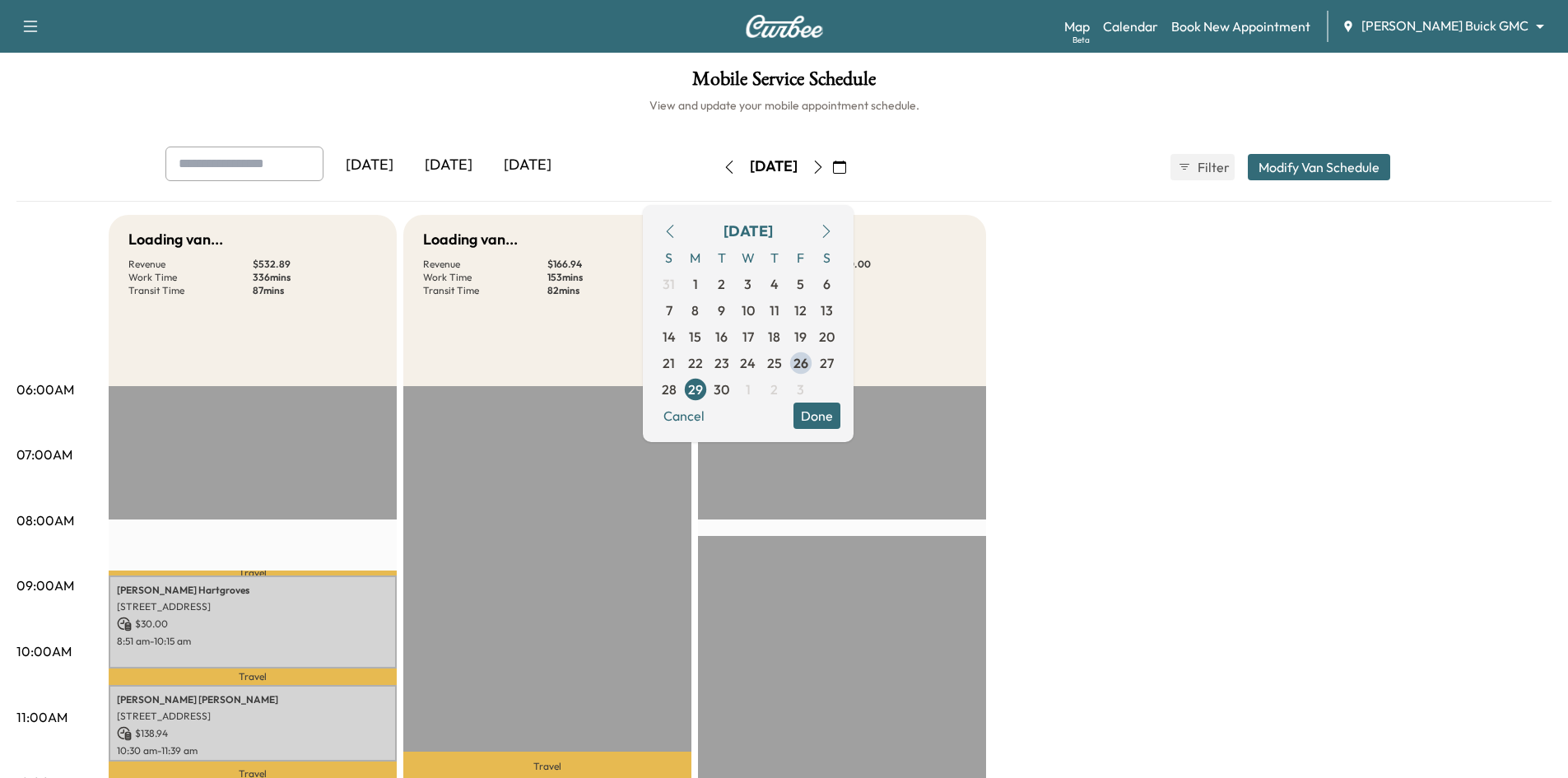
click at [841, 419] on button "Done" at bounding box center [817, 416] width 47 height 26
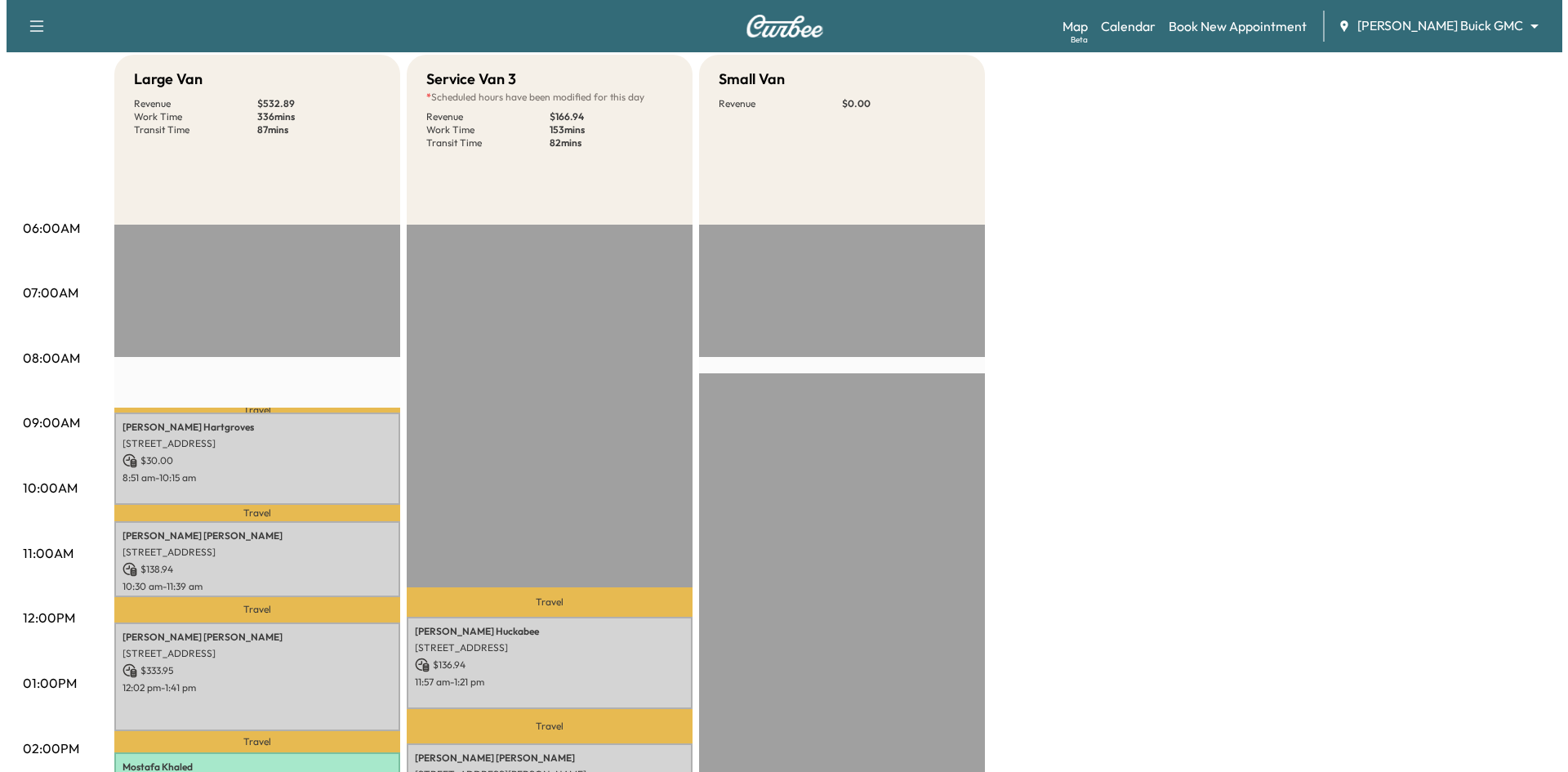
scroll to position [245, 0]
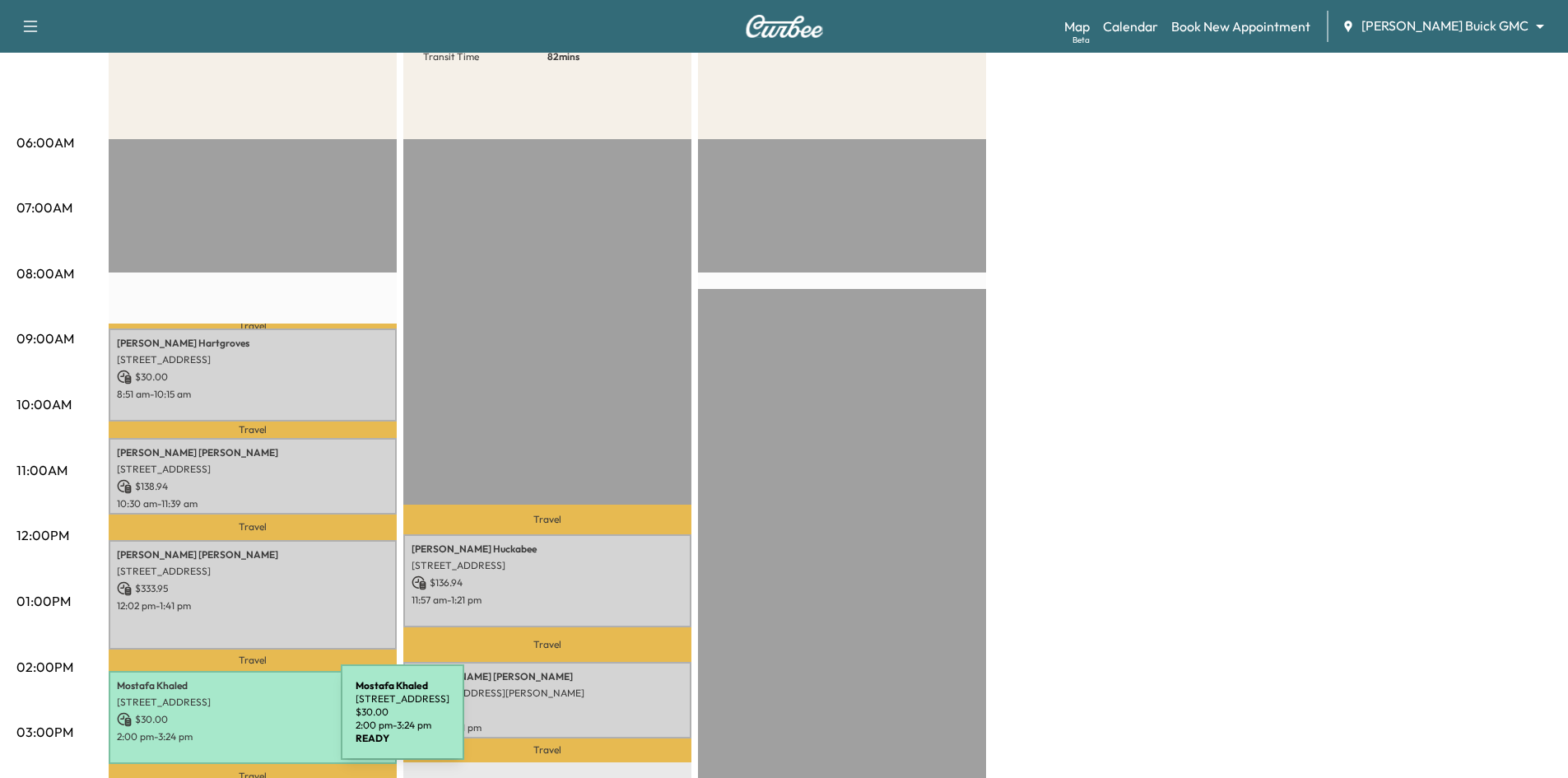
click at [217, 714] on p "$ 30.00" at bounding box center [253, 719] width 272 height 15
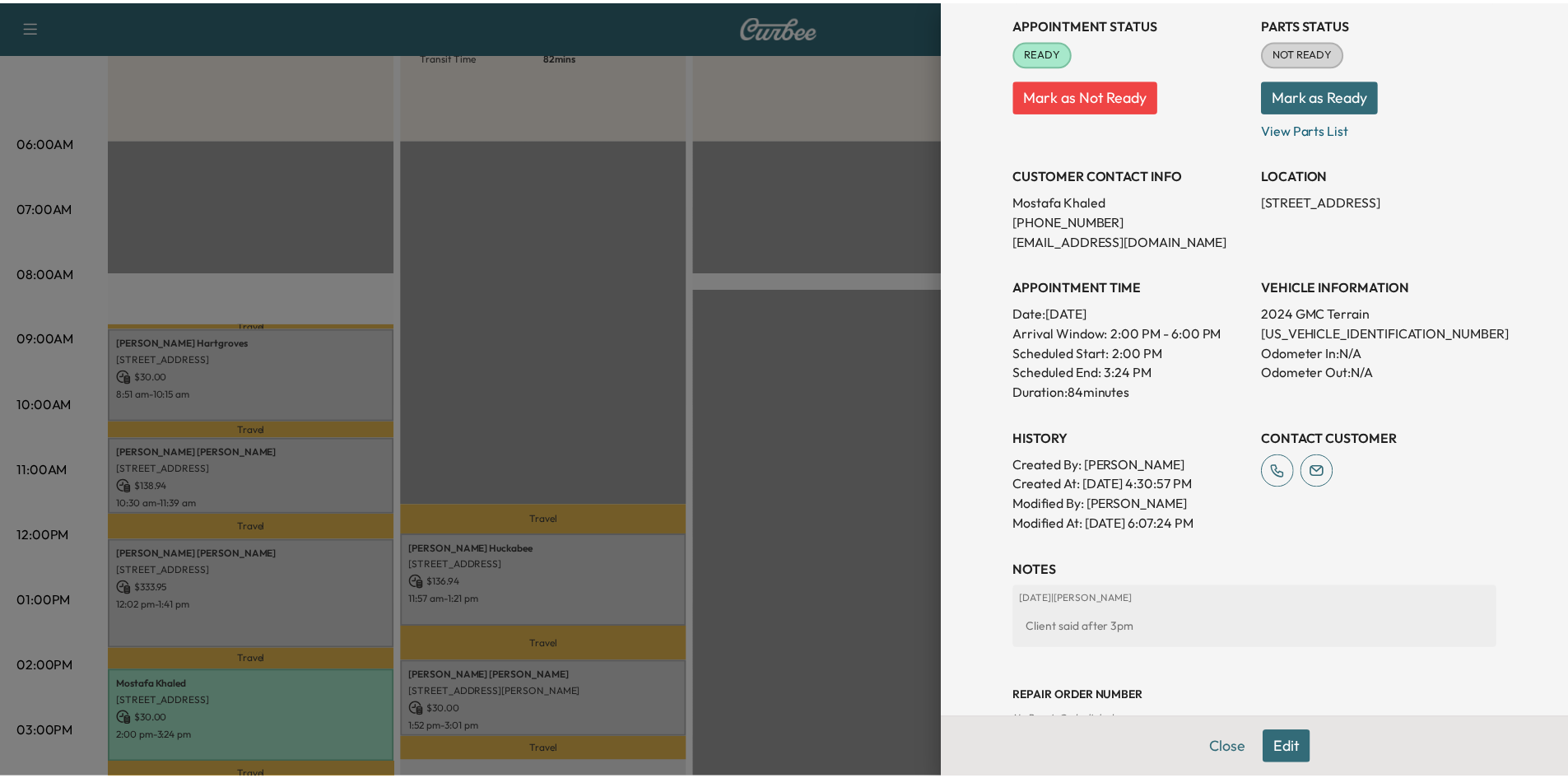
scroll to position [332, 0]
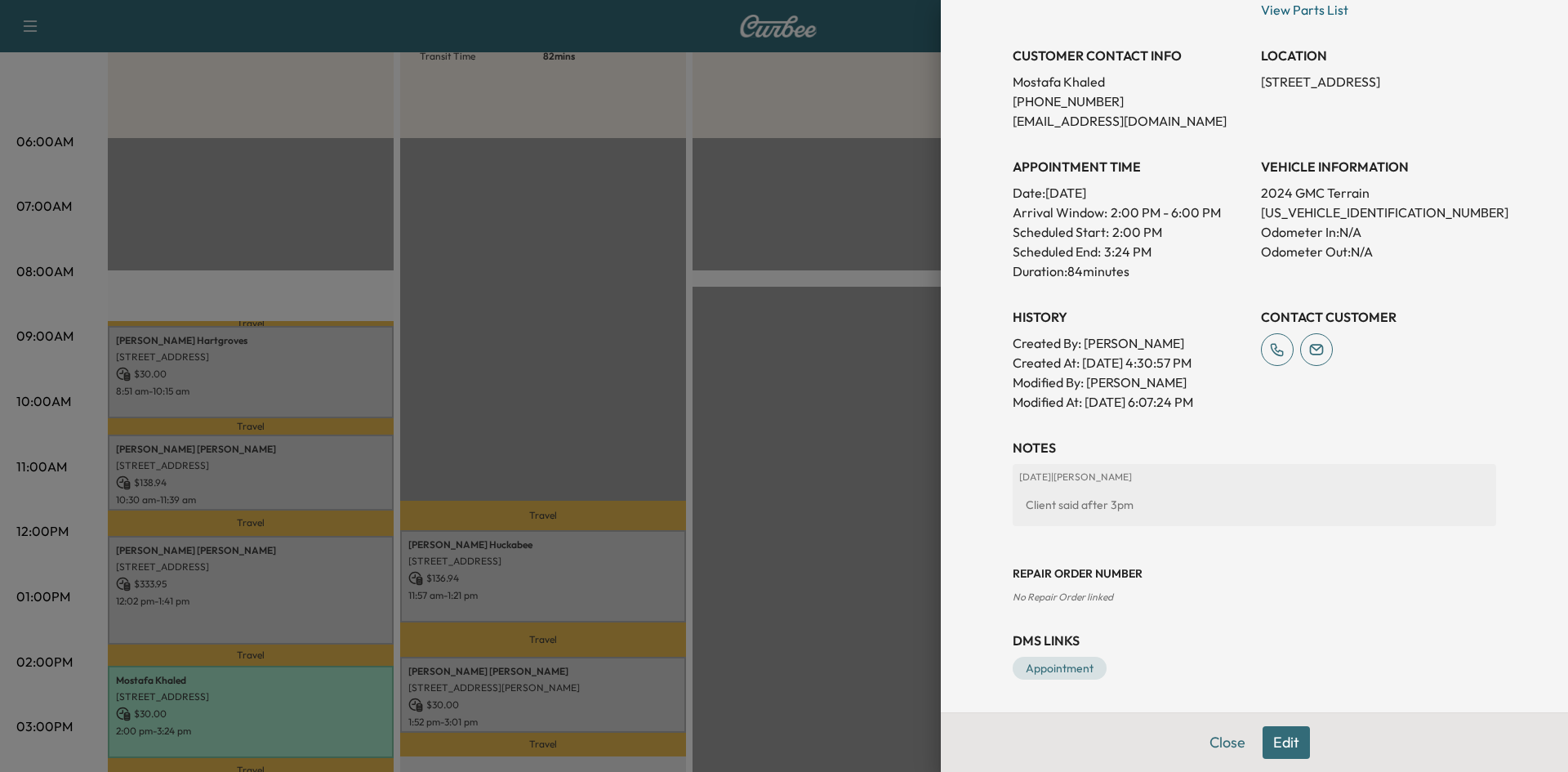
drag, startPoint x: 820, startPoint y: 569, endPoint x: 827, endPoint y: 560, distance: 11.4
click at [820, 568] on div at bounding box center [784, 386] width 1568 height 772
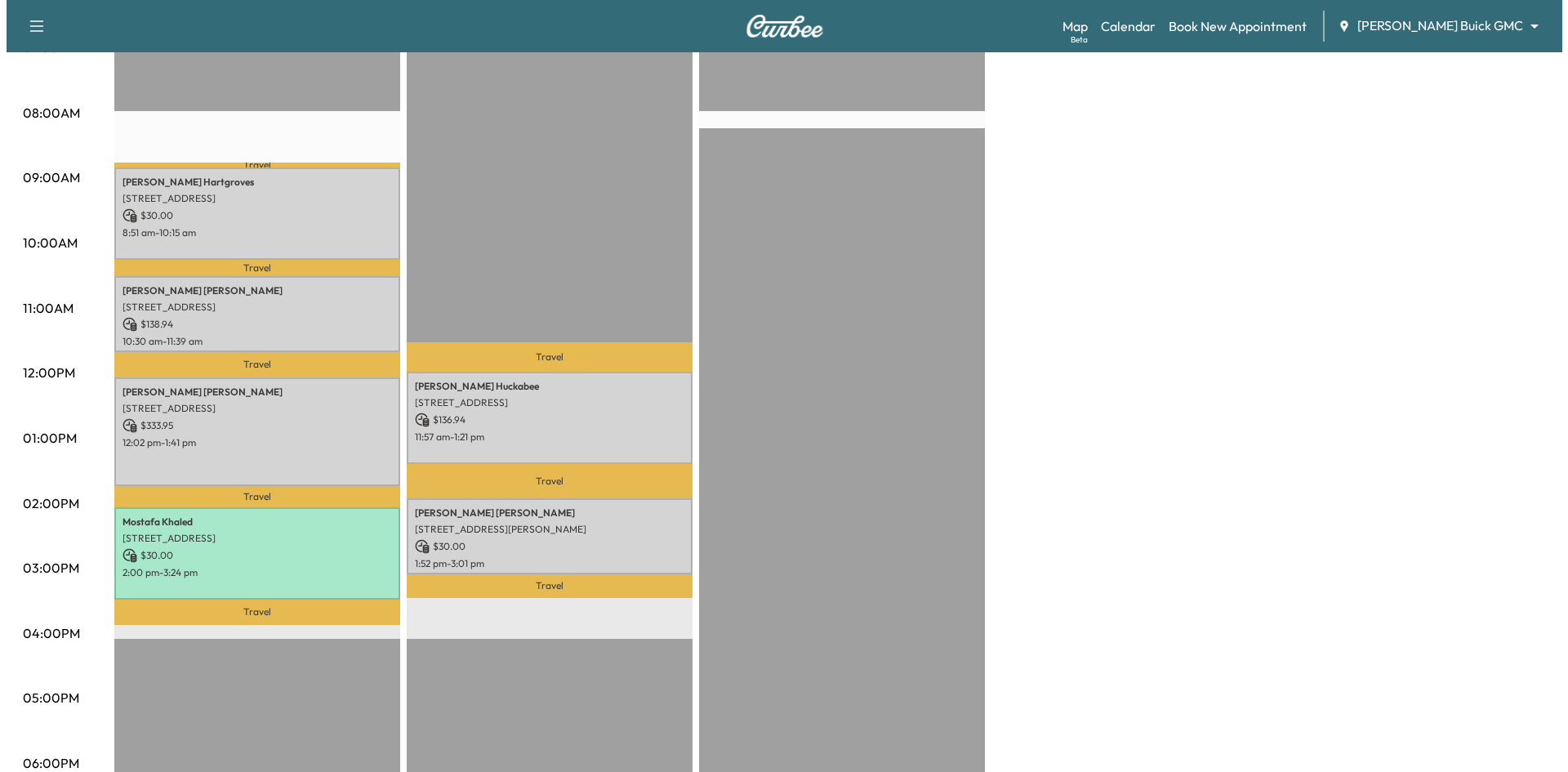
scroll to position [409, 0]
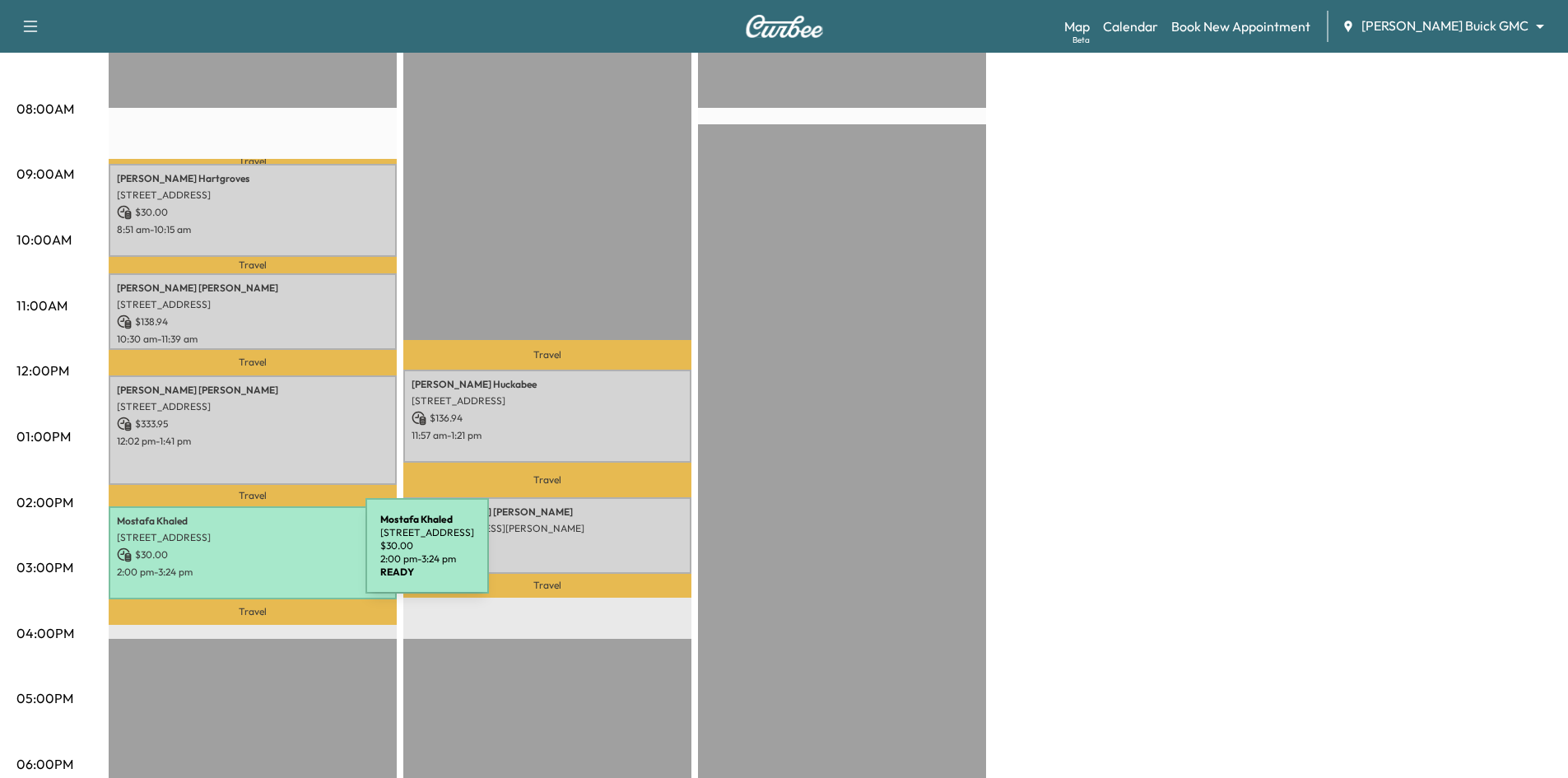
click at [244, 553] on p "$ 30.00" at bounding box center [253, 555] width 272 height 15
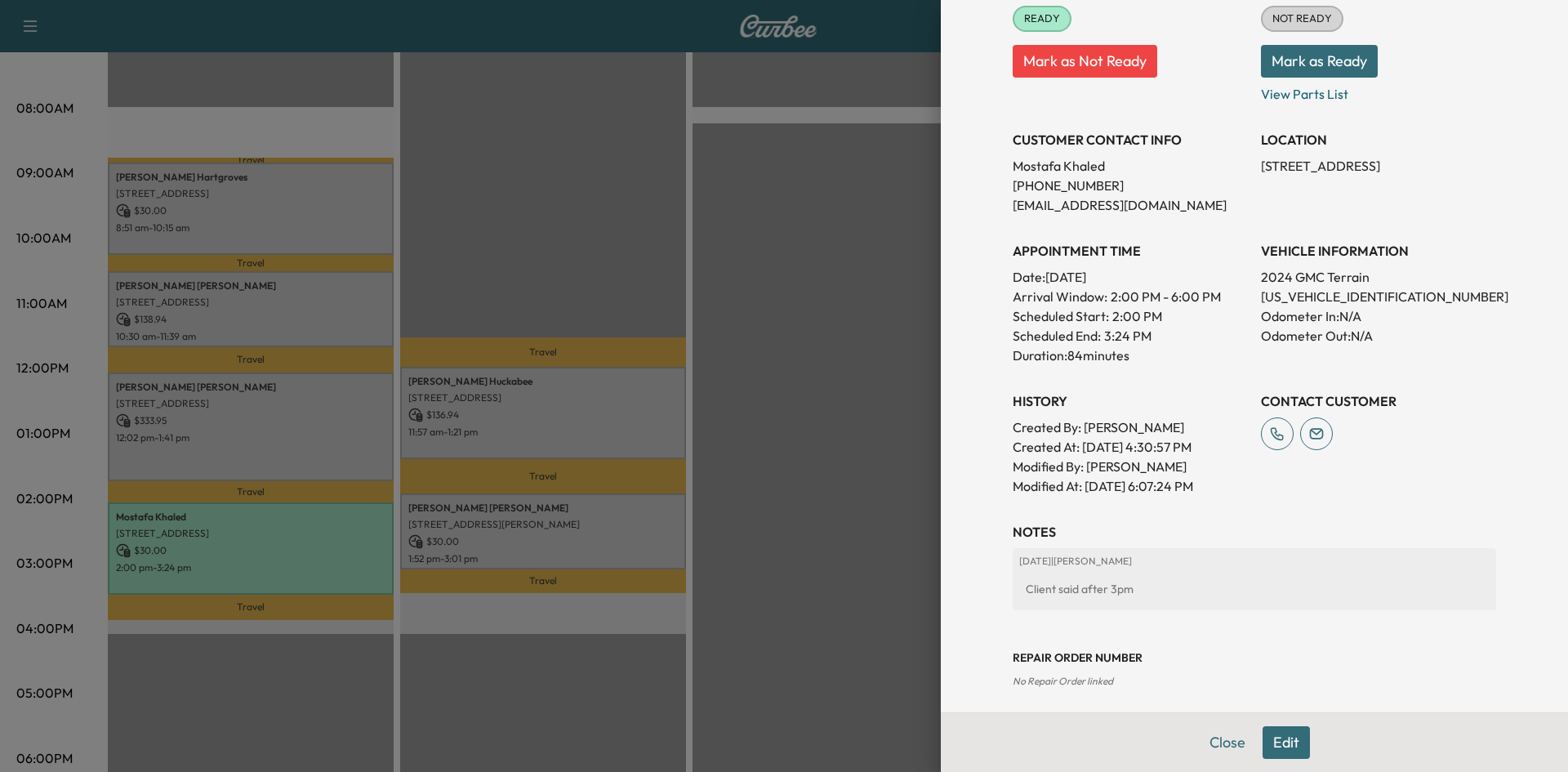
scroll to position [327, 0]
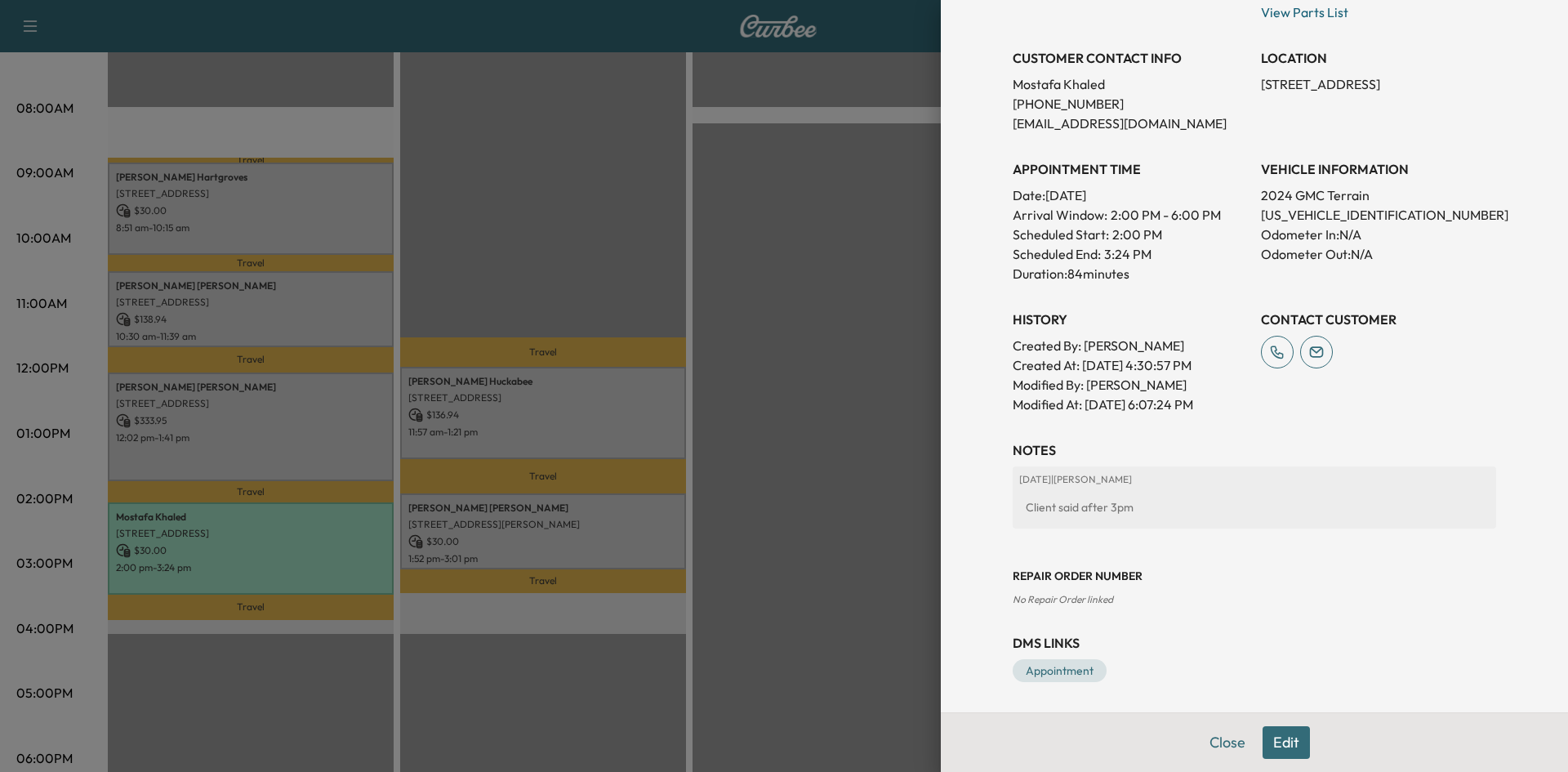
click at [862, 493] on div at bounding box center [784, 386] width 1568 height 772
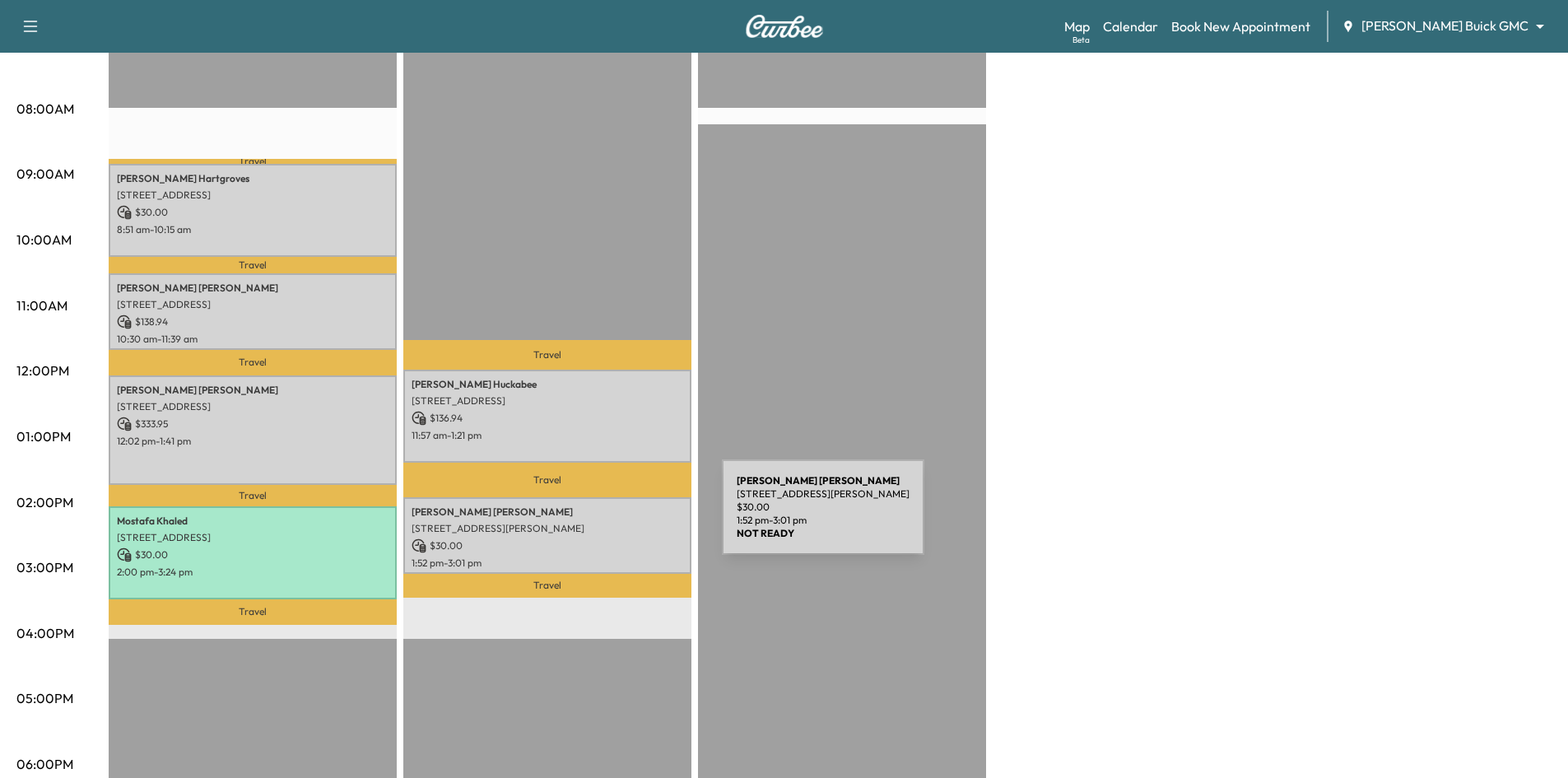
click at [599, 522] on p "3324 Jack's Bank, The Colony, TX 75056, USA" at bounding box center [547, 529] width 272 height 13
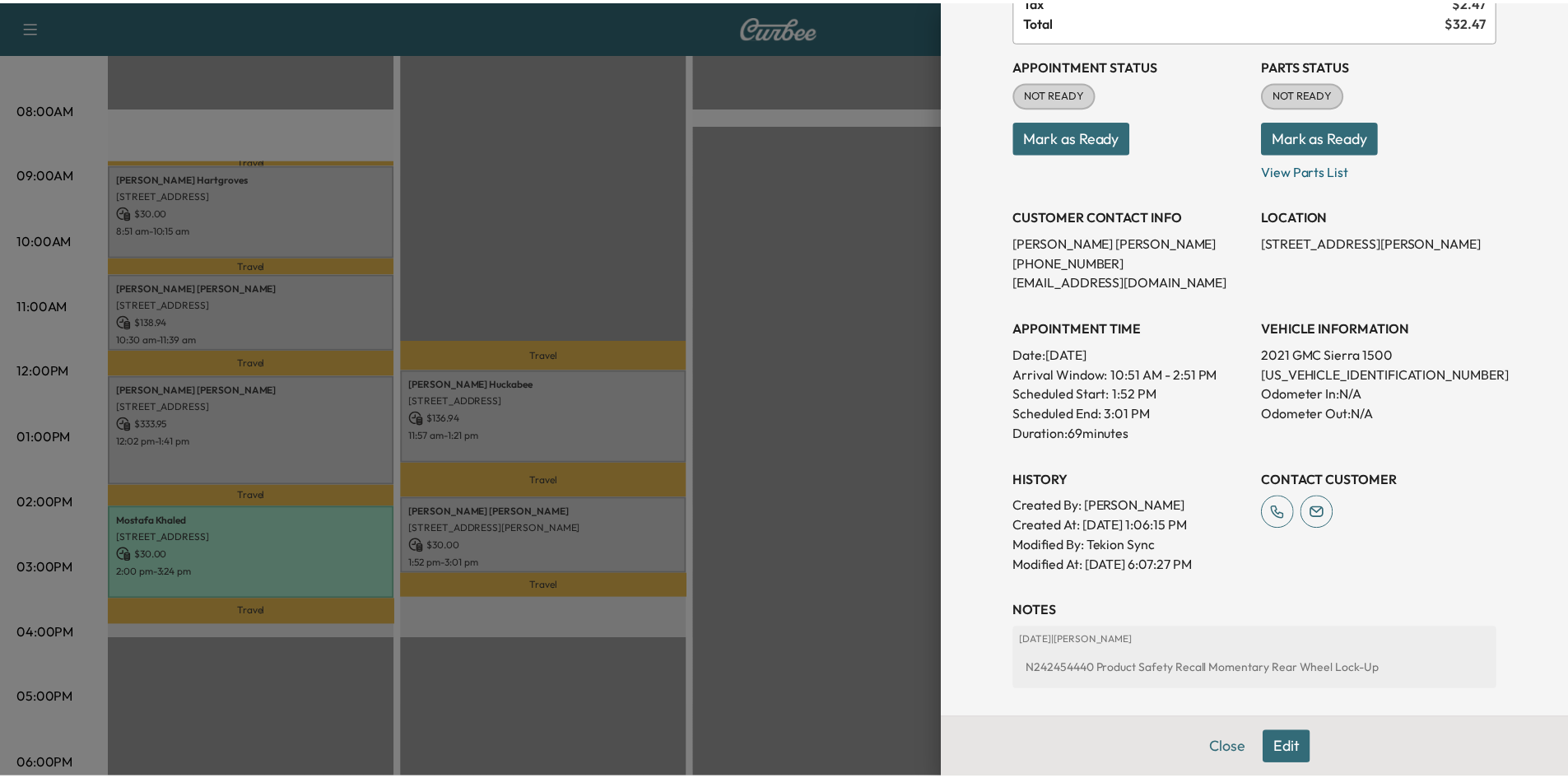
scroll to position [164, 0]
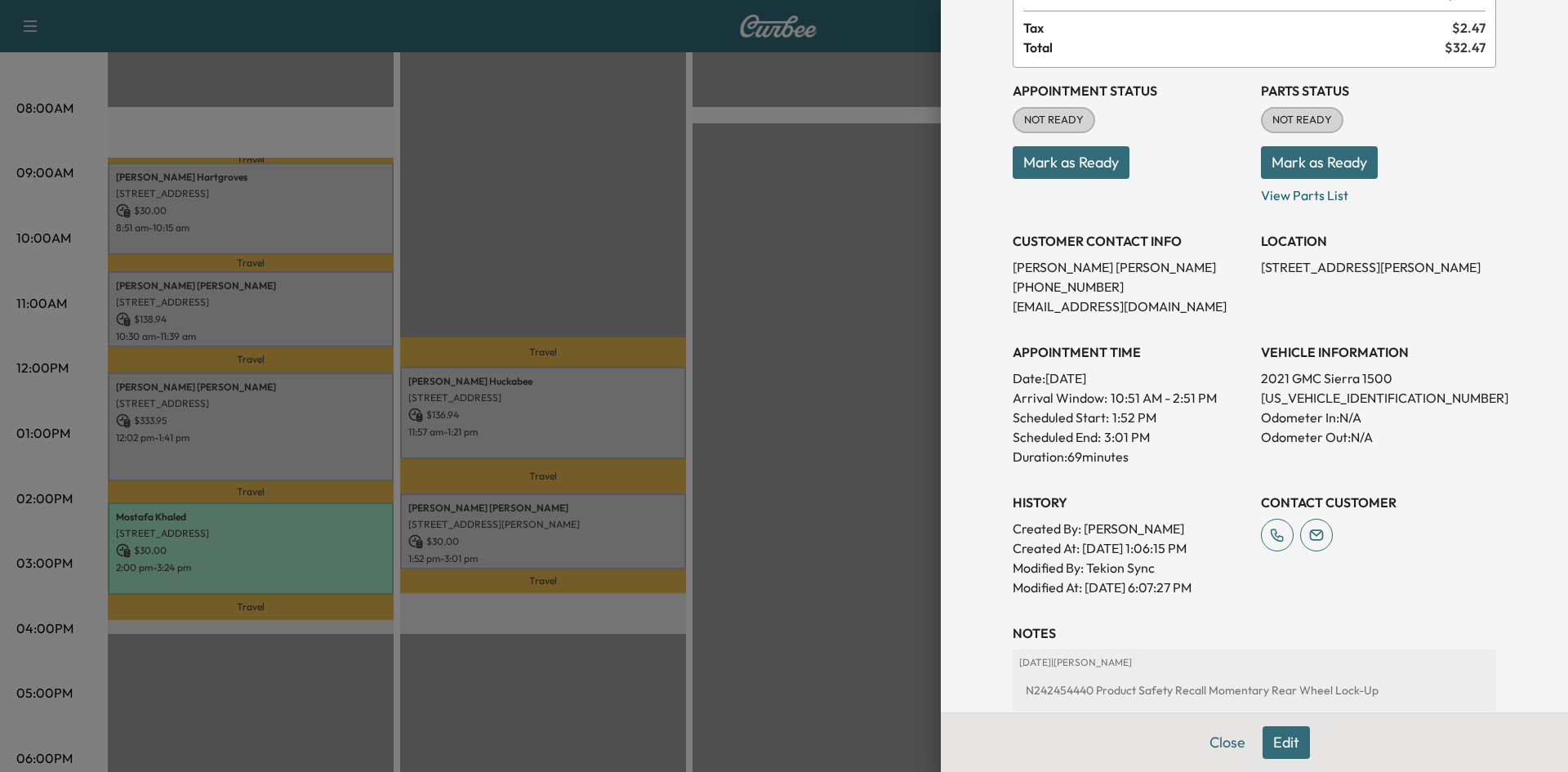
click at [619, 420] on div at bounding box center [784, 386] width 1568 height 772
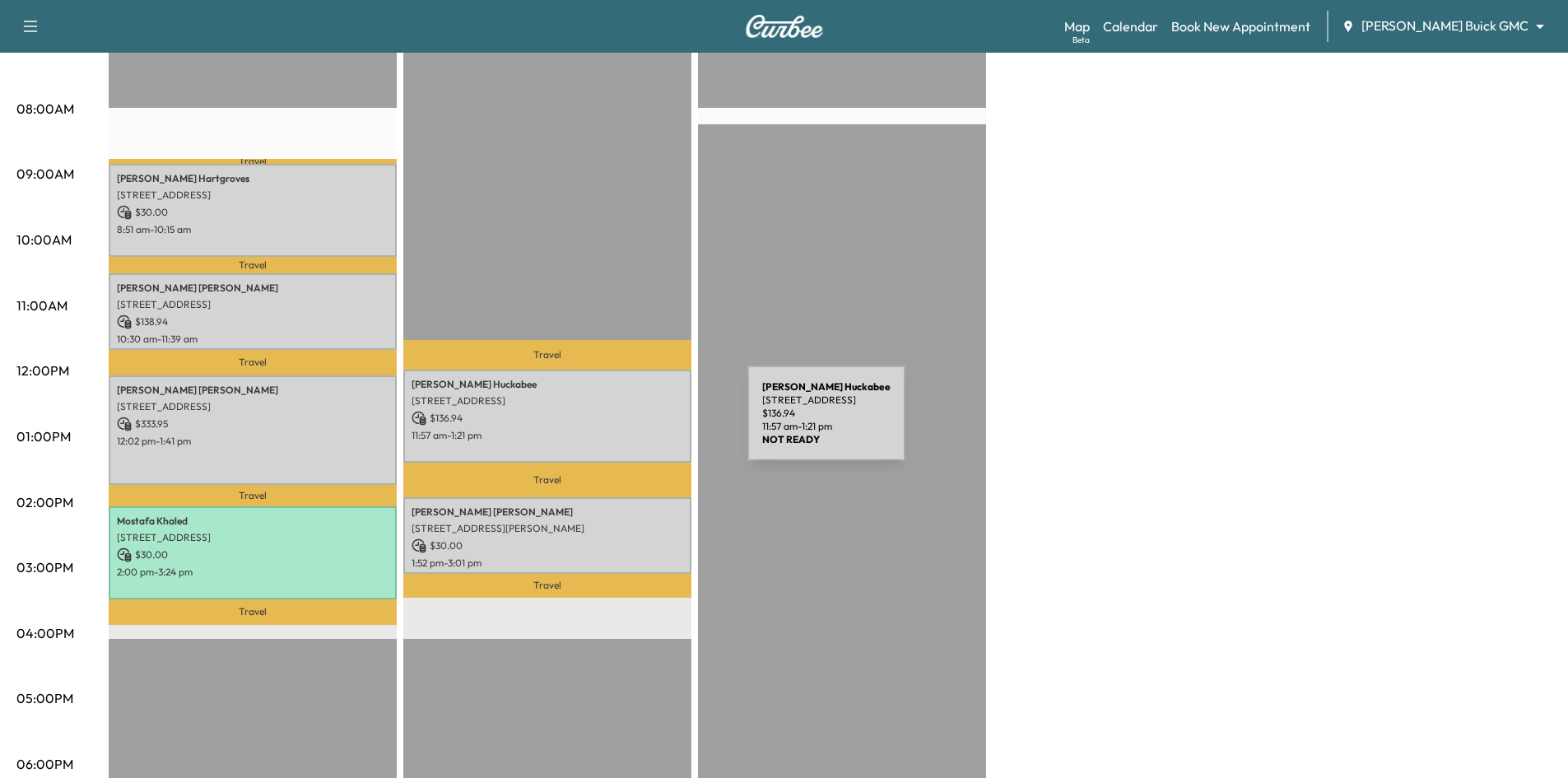
click at [624, 423] on div "Pamela Huckabee 1412 Big Falls Dr, Flower Mound, TX 75028, US $ 136.94 11:57 am…" at bounding box center [547, 416] width 288 height 93
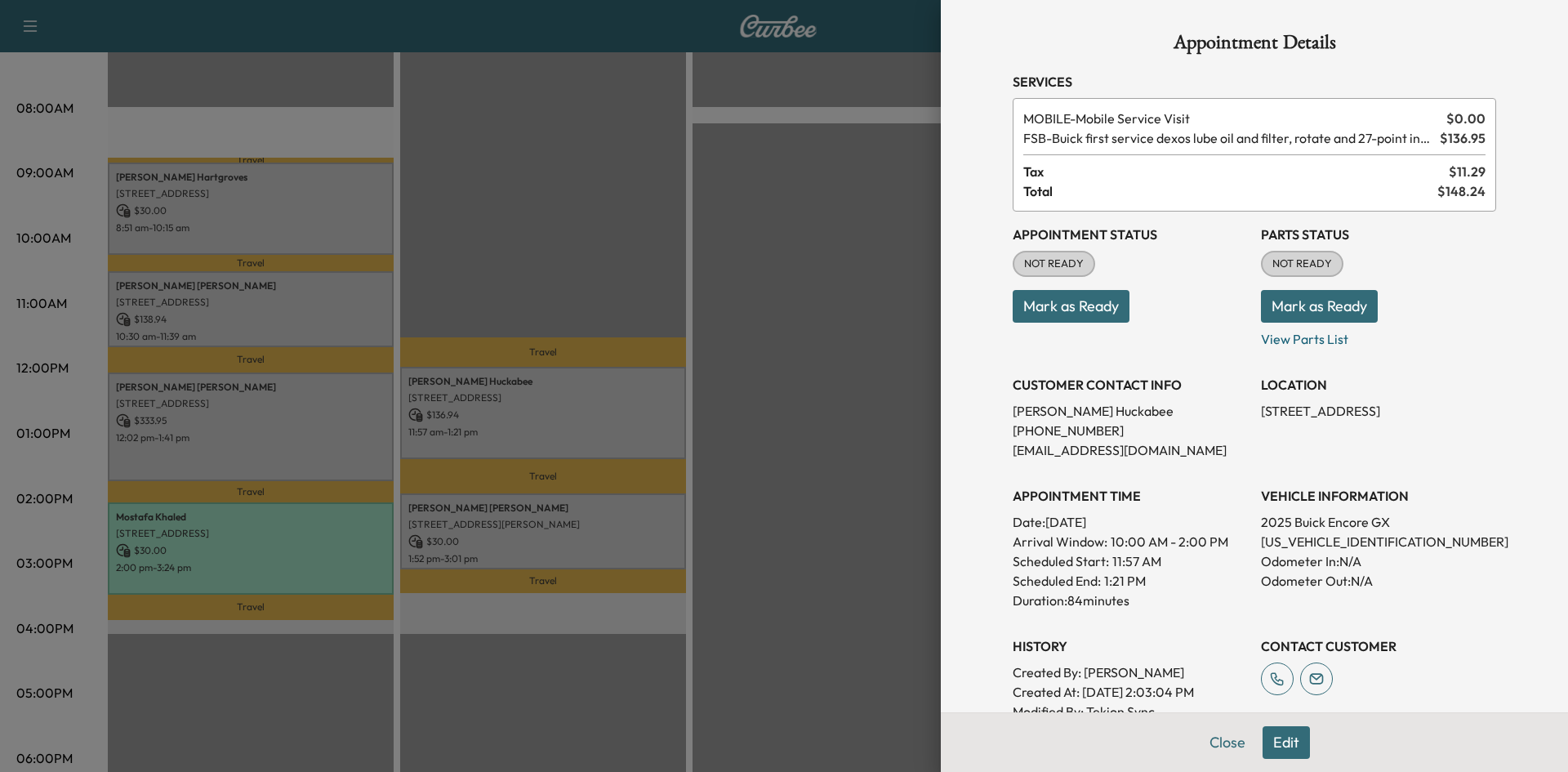
click at [847, 429] on div at bounding box center [784, 386] width 1568 height 772
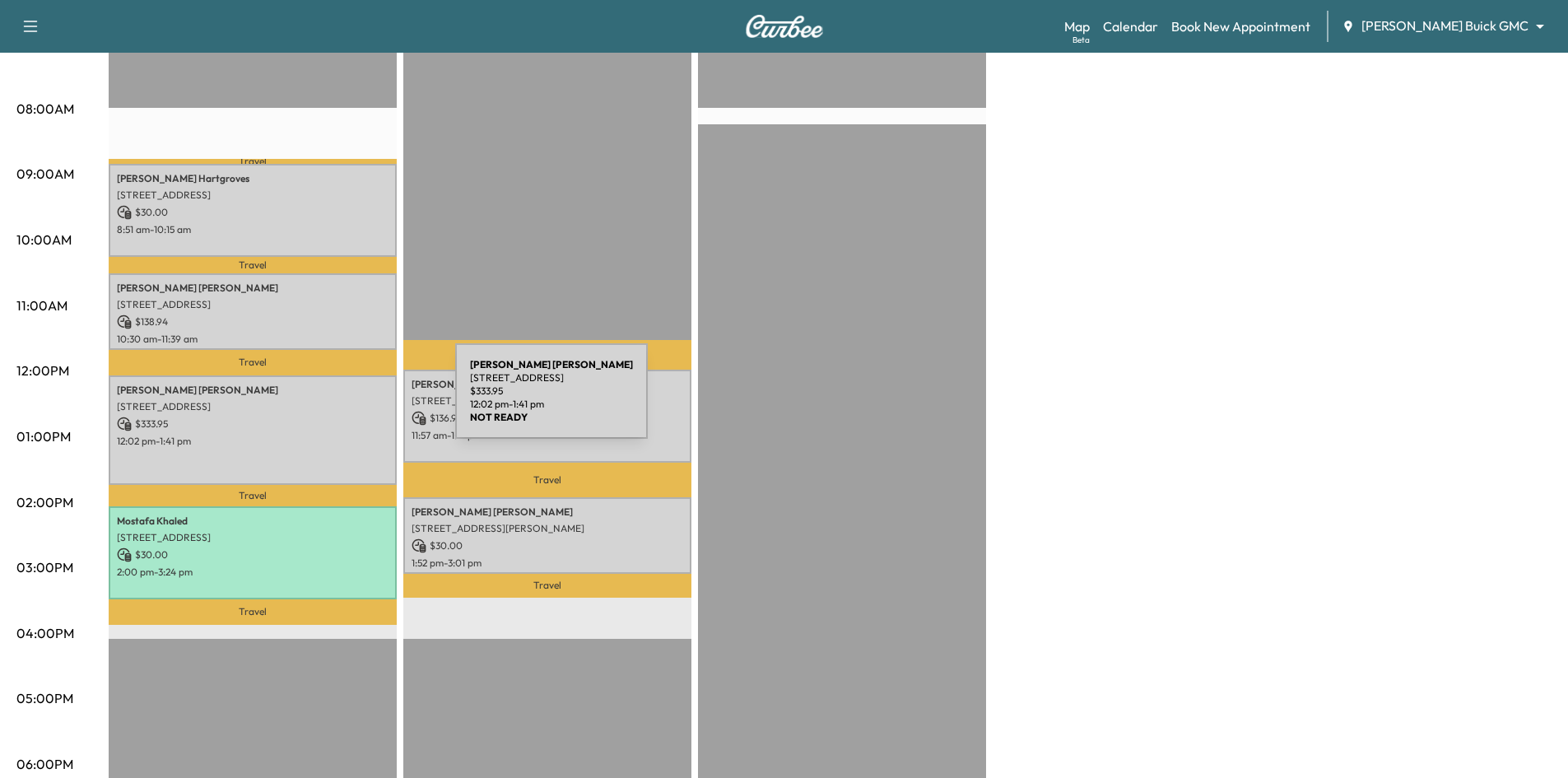
click at [235, 434] on p "12:02 pm - 1:41 pm" at bounding box center [253, 441] width 272 height 13
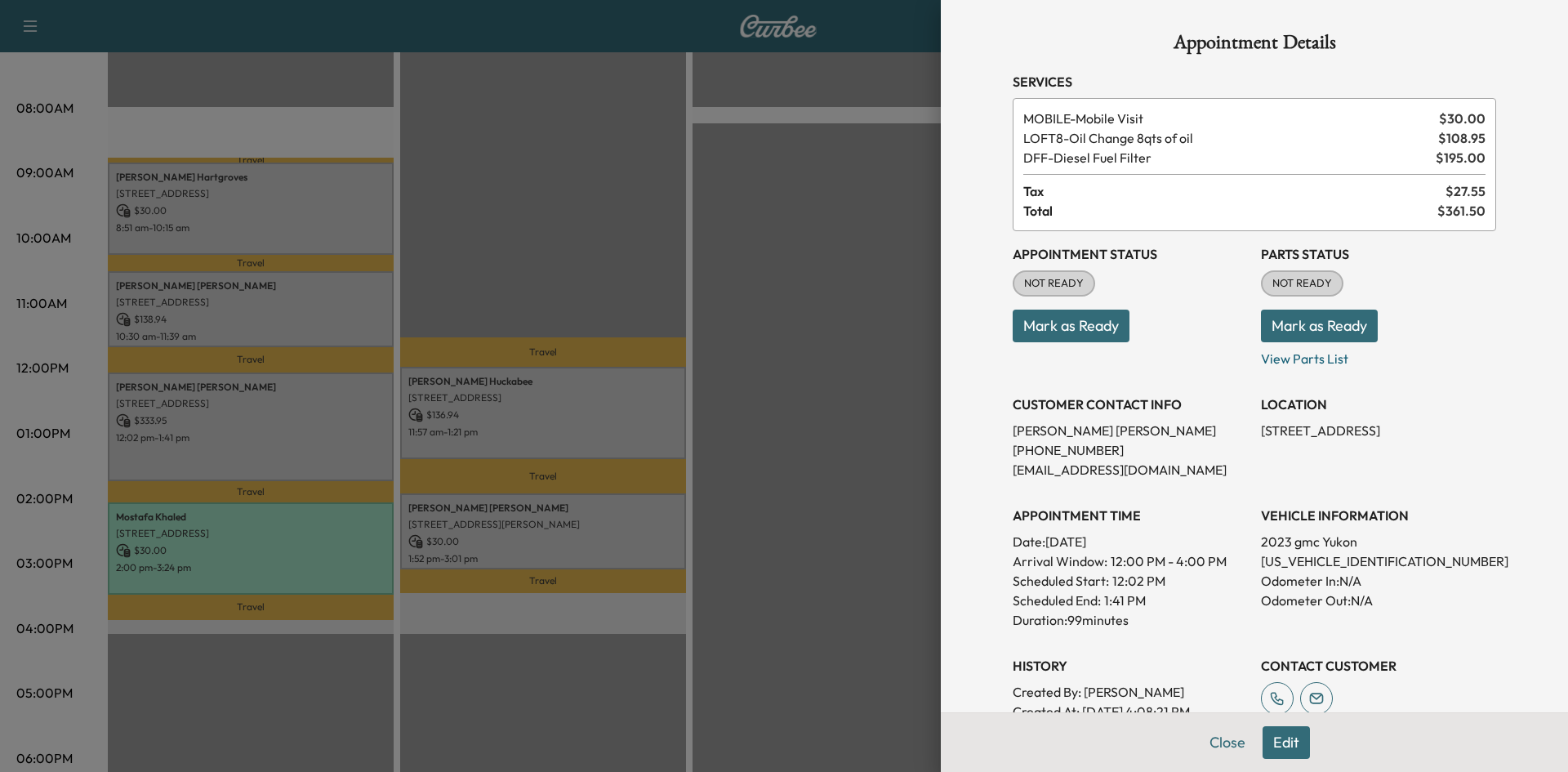
click at [235, 302] on div at bounding box center [784, 386] width 1568 height 772
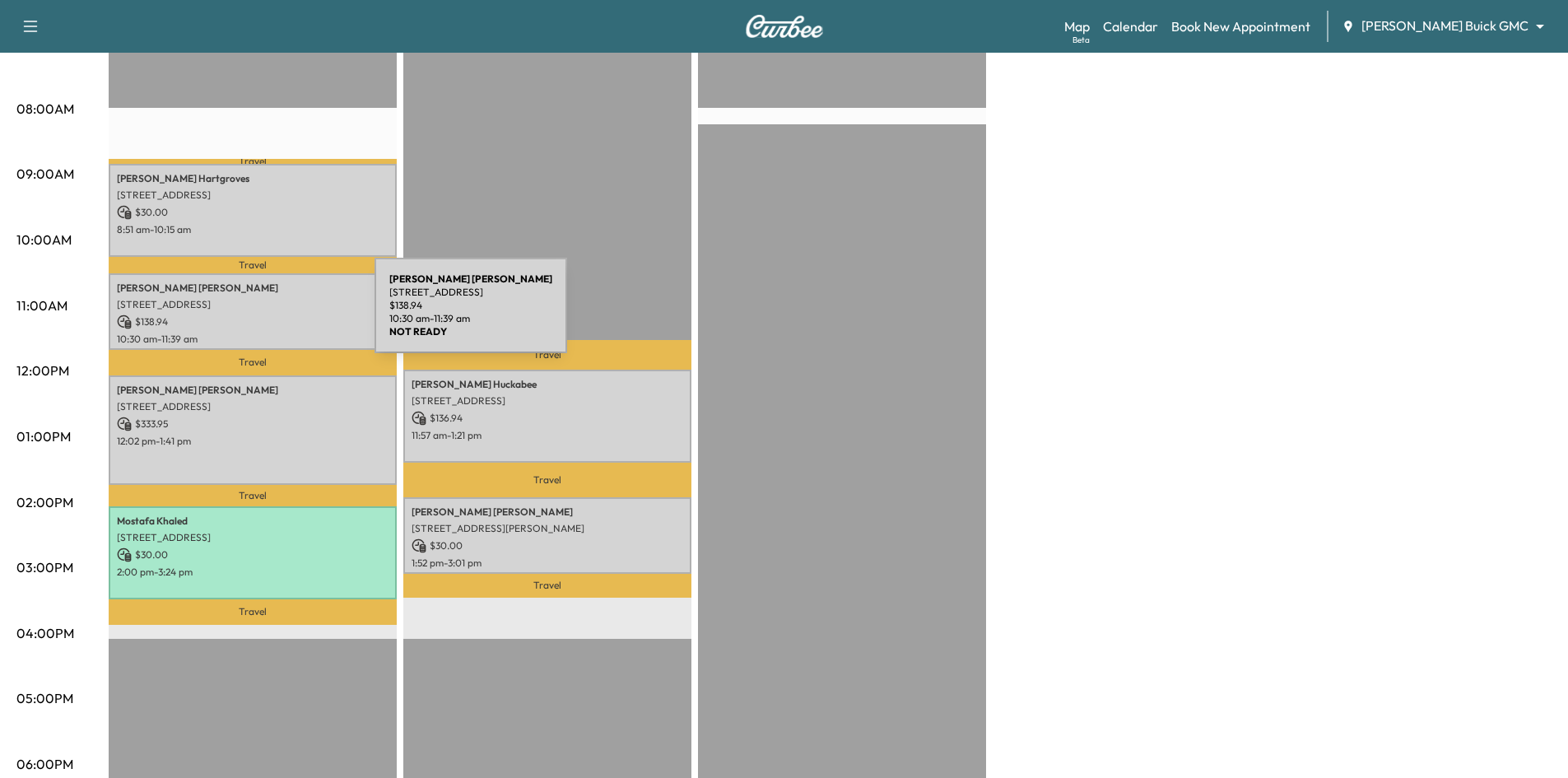
click at [252, 315] on p "$ 138.94" at bounding box center [253, 322] width 272 height 15
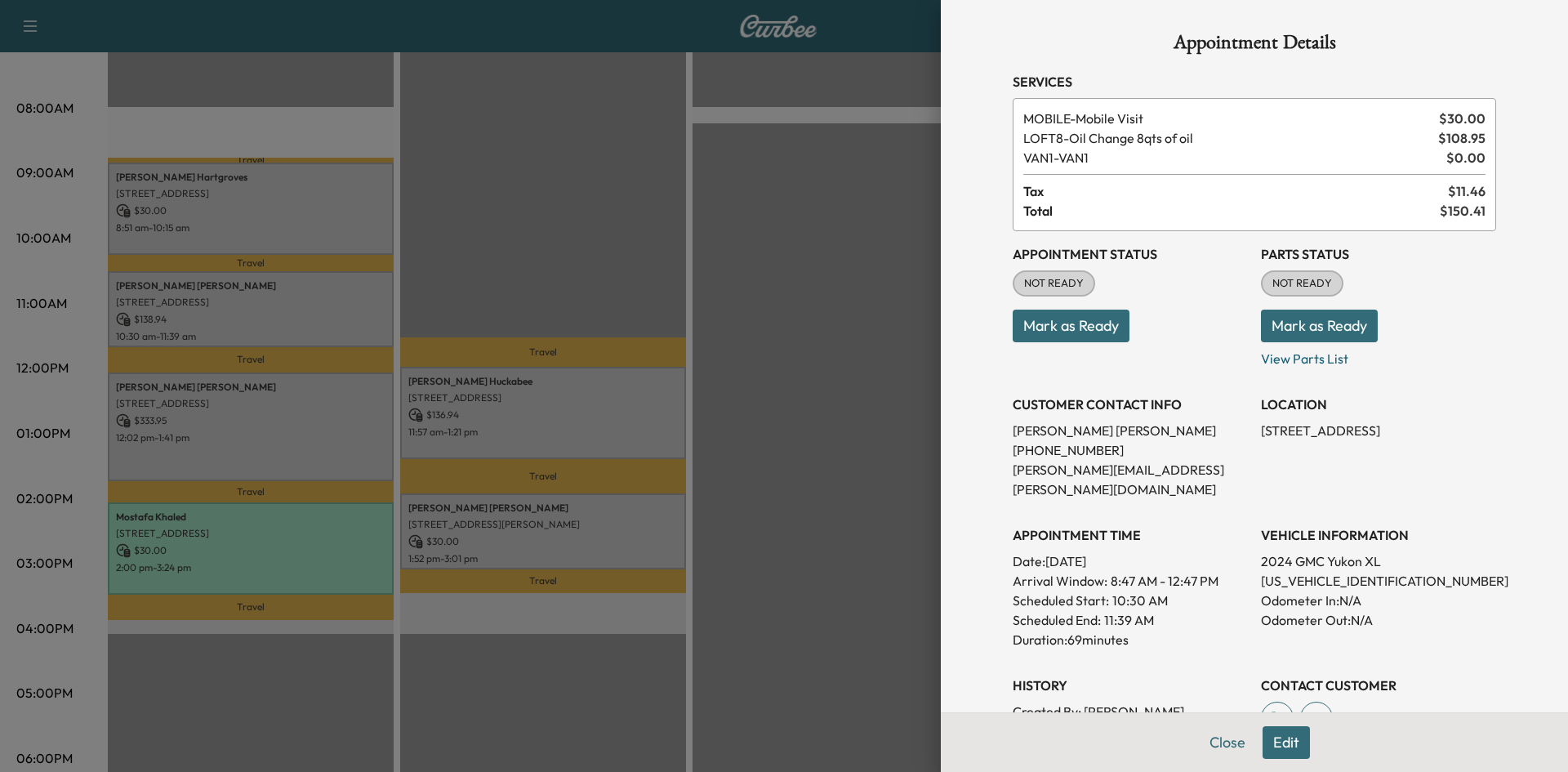
click at [263, 220] on div at bounding box center [784, 386] width 1568 height 772
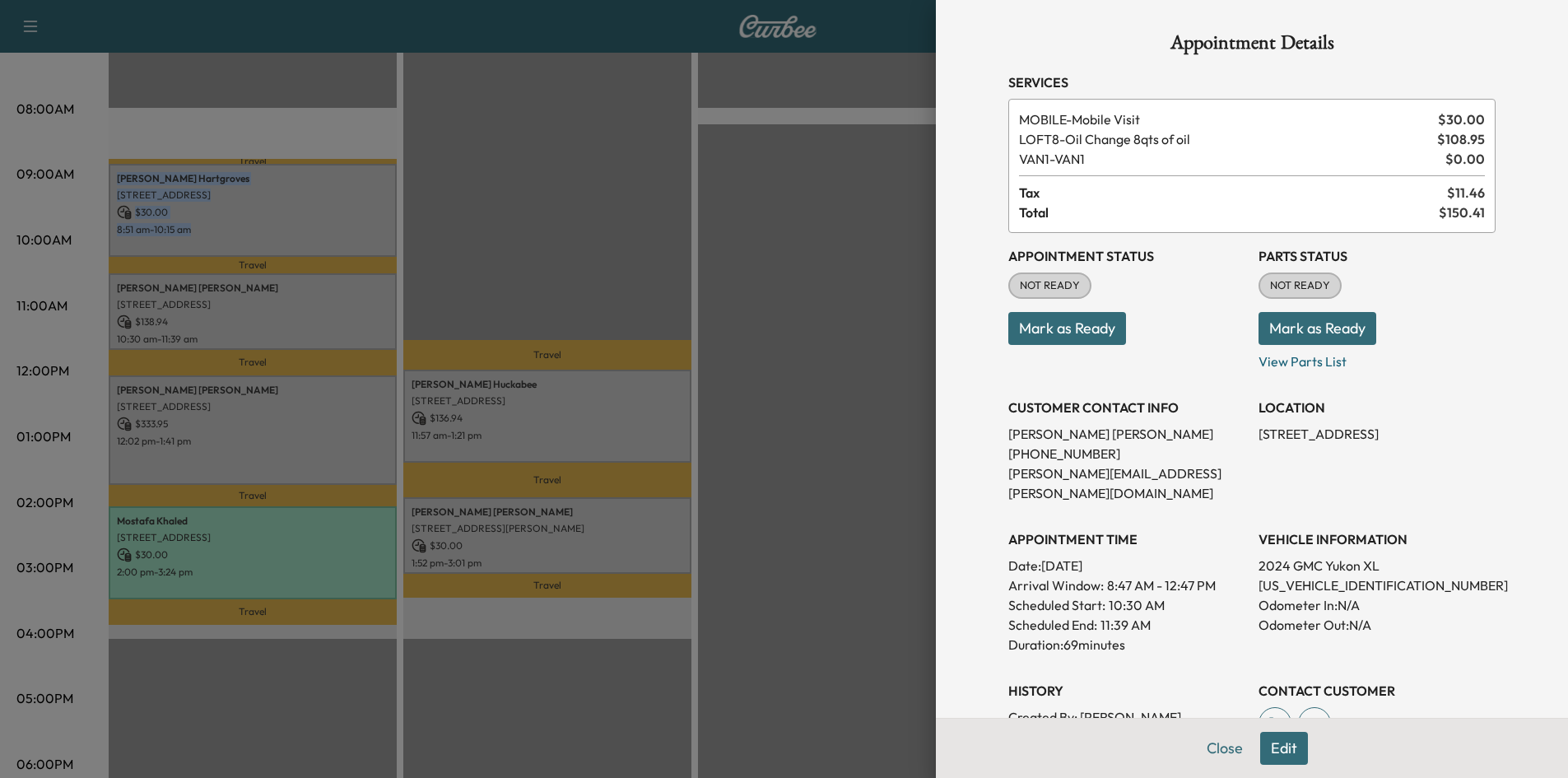
click at [265, 223] on p "8:51 am - 10:15 am" at bounding box center [253, 230] width 272 height 13
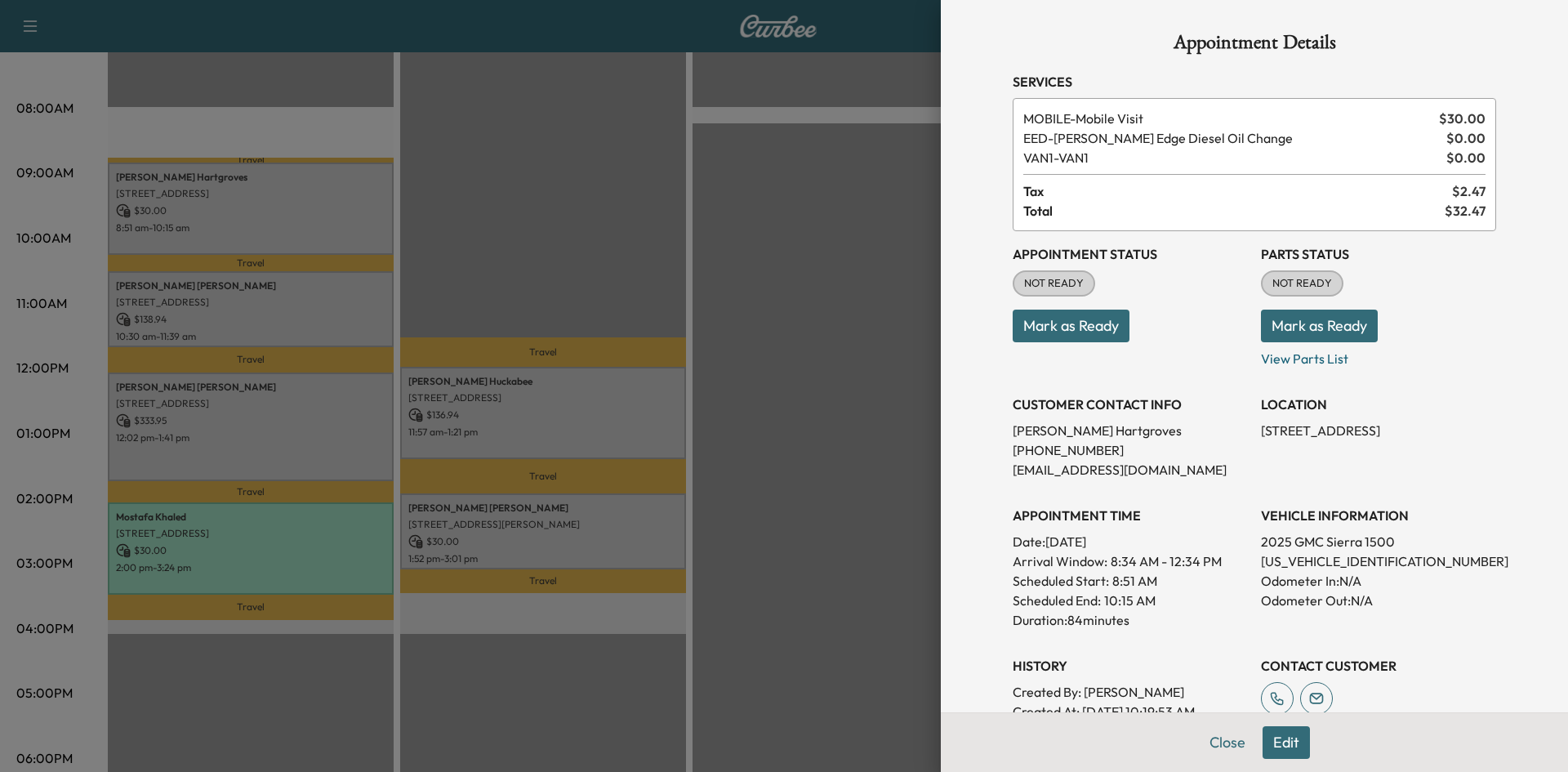
click at [790, 327] on div at bounding box center [784, 386] width 1568 height 772
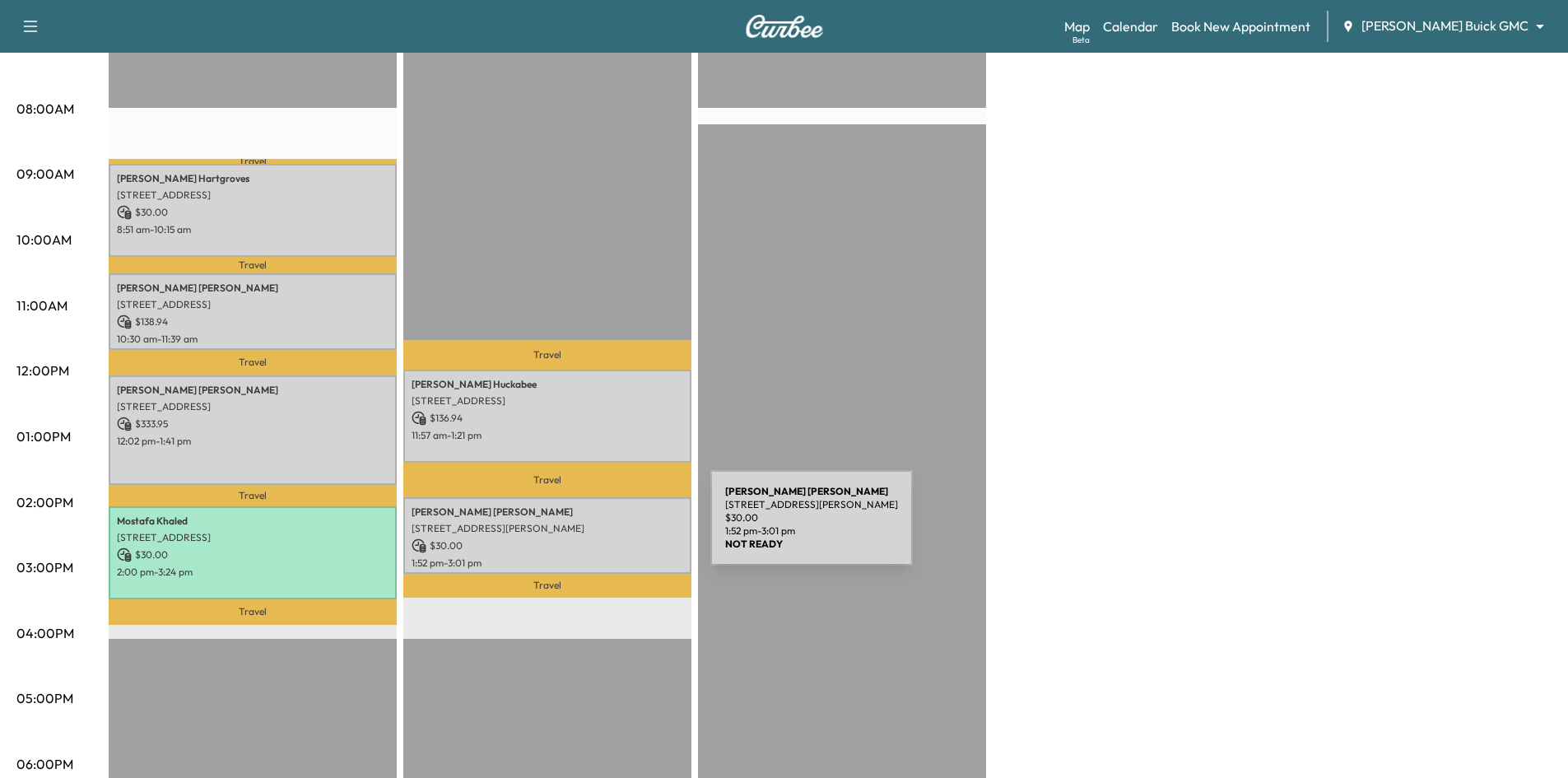
click at [588, 527] on p "3324 Jack's Bank, The Colony, TX 75056, USA" at bounding box center [547, 529] width 272 height 13
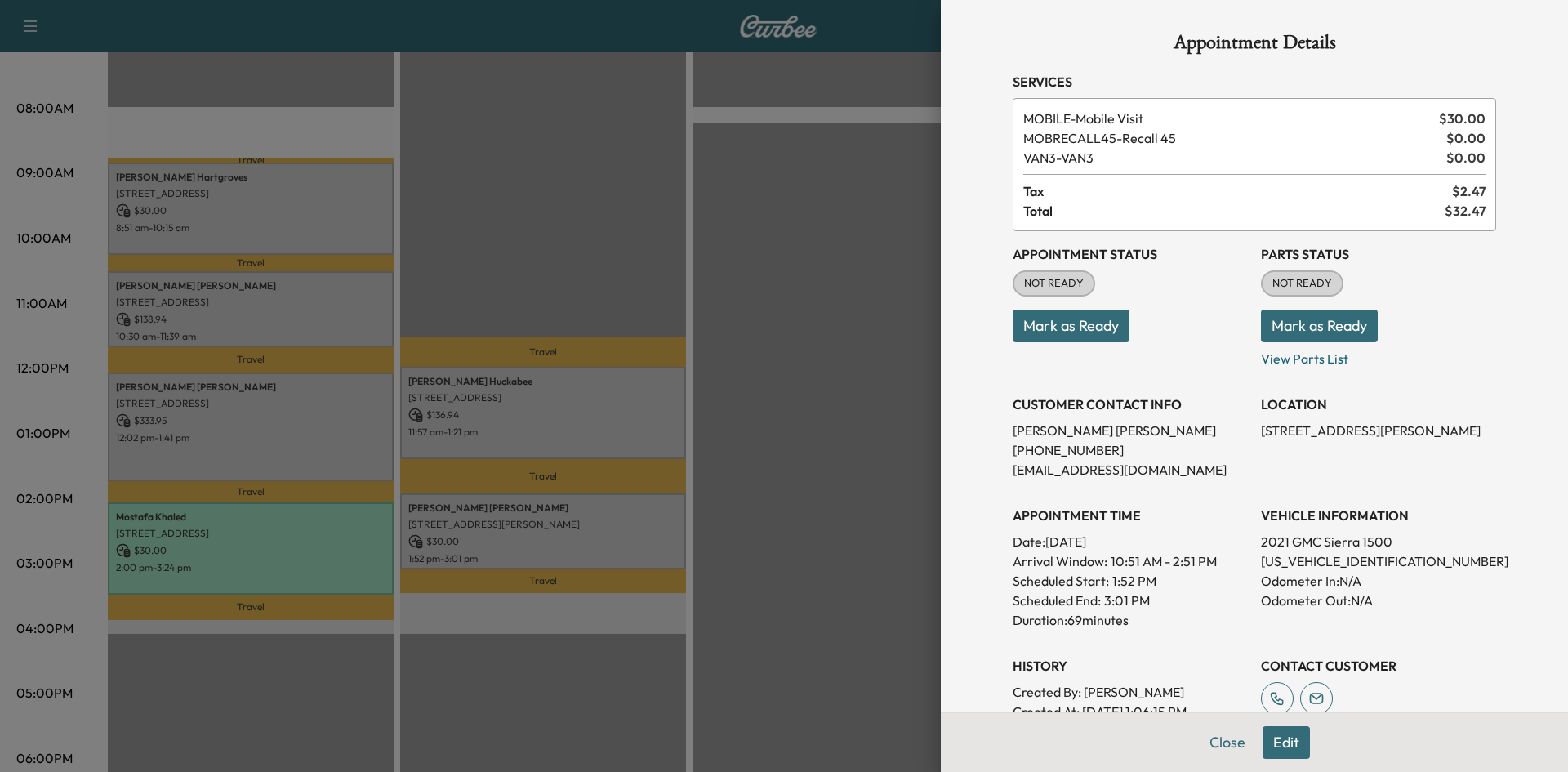
click at [601, 541] on div at bounding box center [784, 386] width 1568 height 772
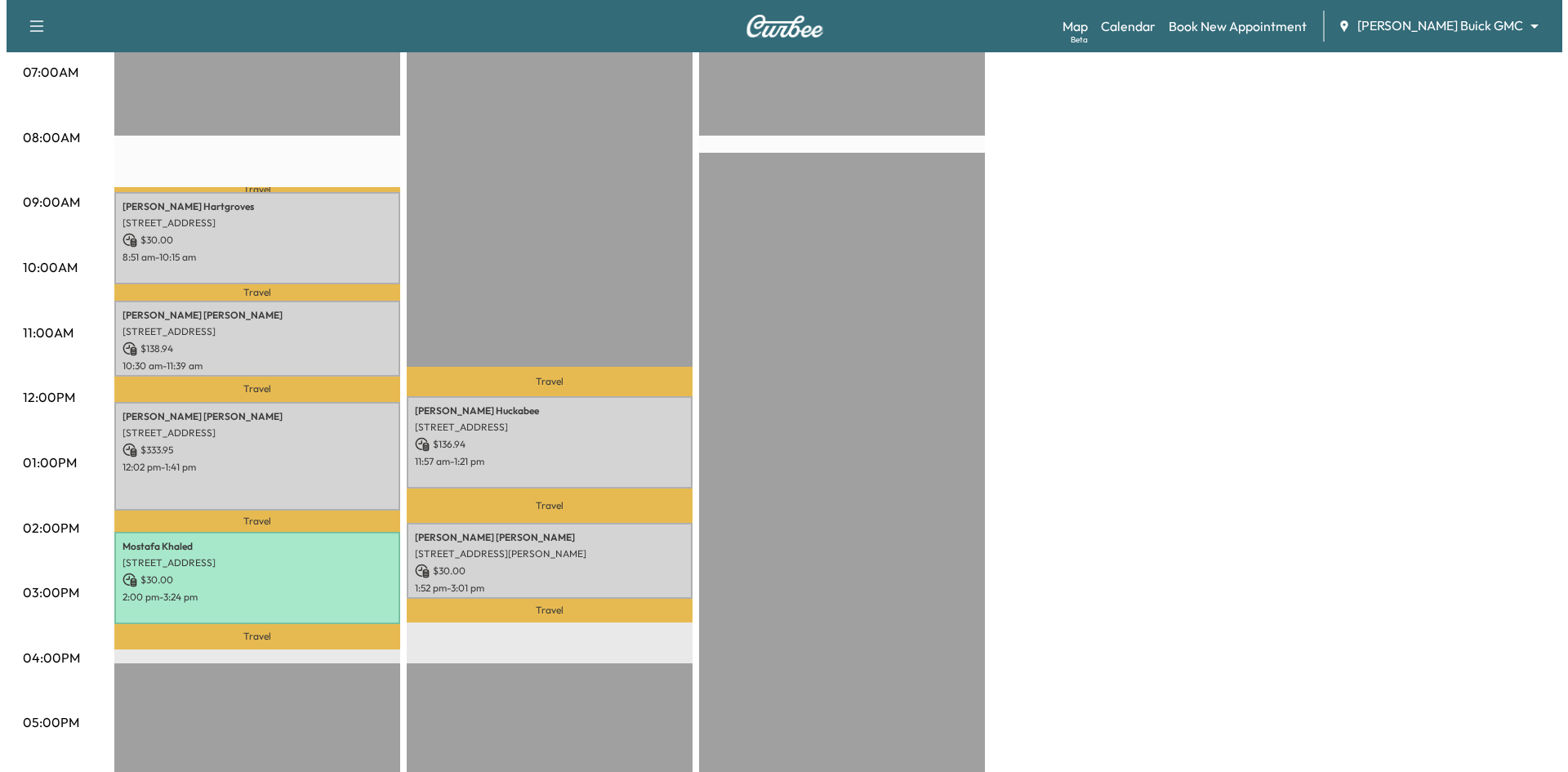
scroll to position [409, 0]
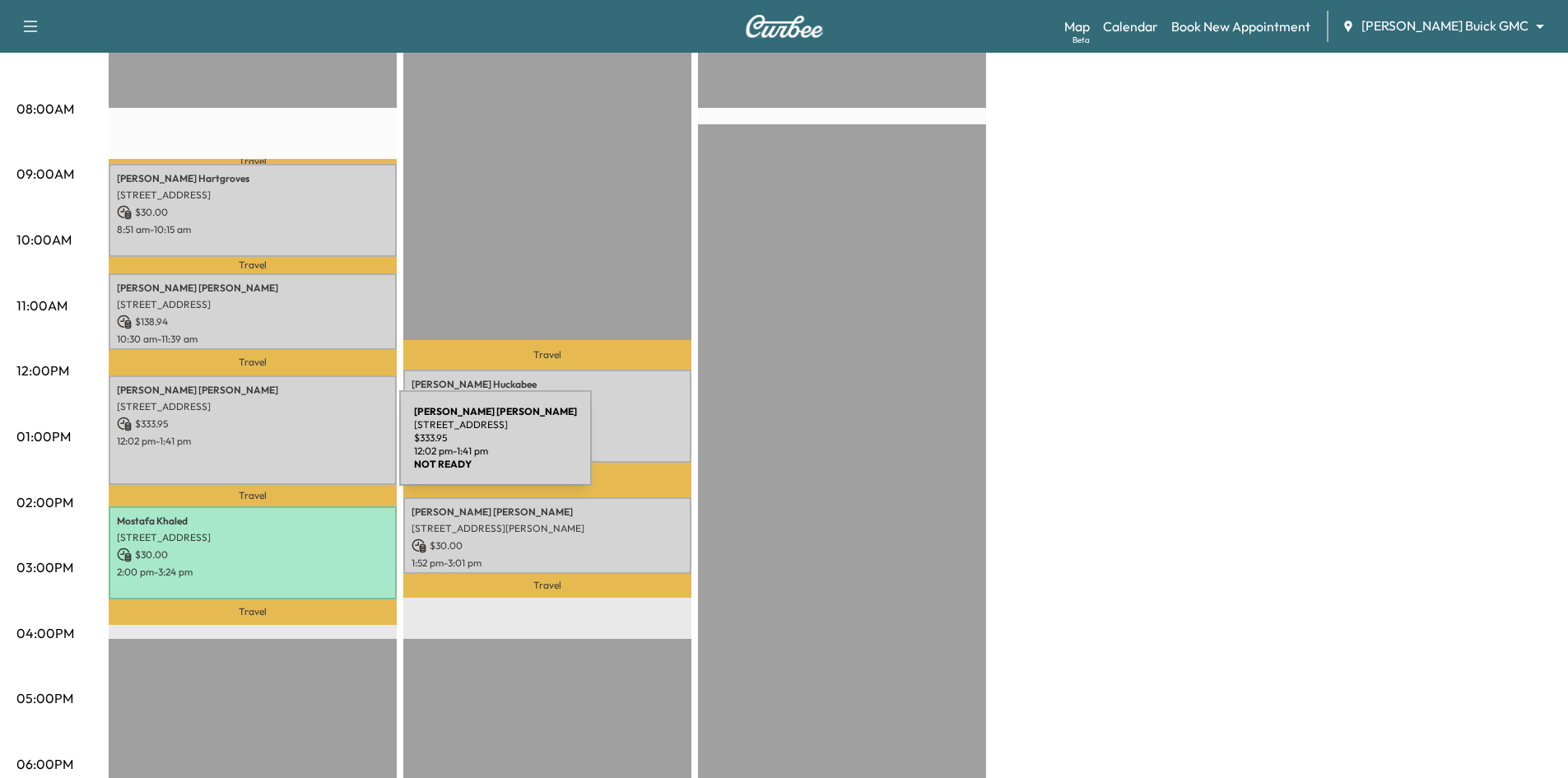
click at [276, 448] on div "Corley Lineberger 16610 Dallas Pkwy, Dallas, TX 16610, United States of America…" at bounding box center [253, 430] width 288 height 110
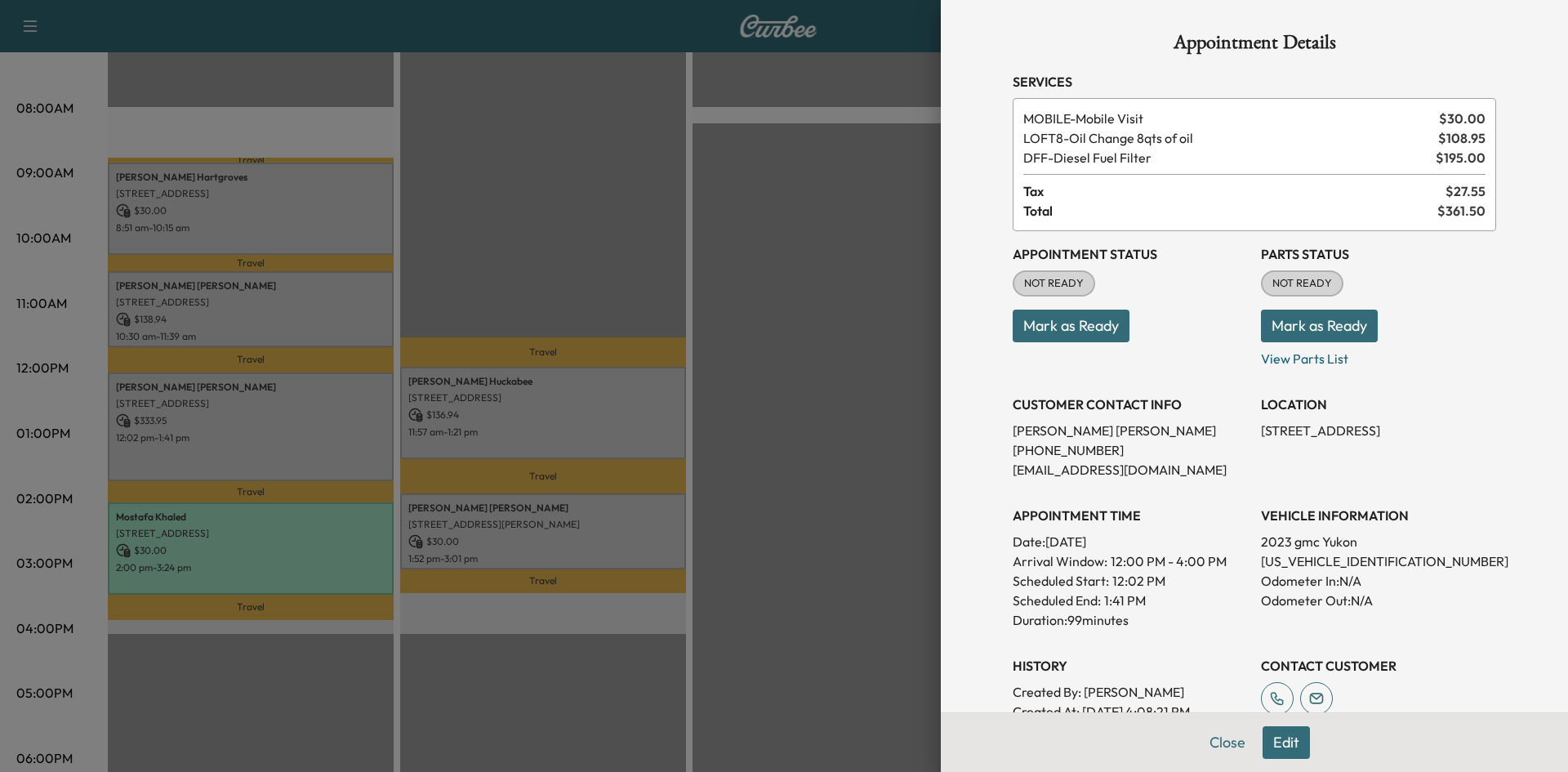
click at [274, 441] on div at bounding box center [784, 386] width 1568 height 772
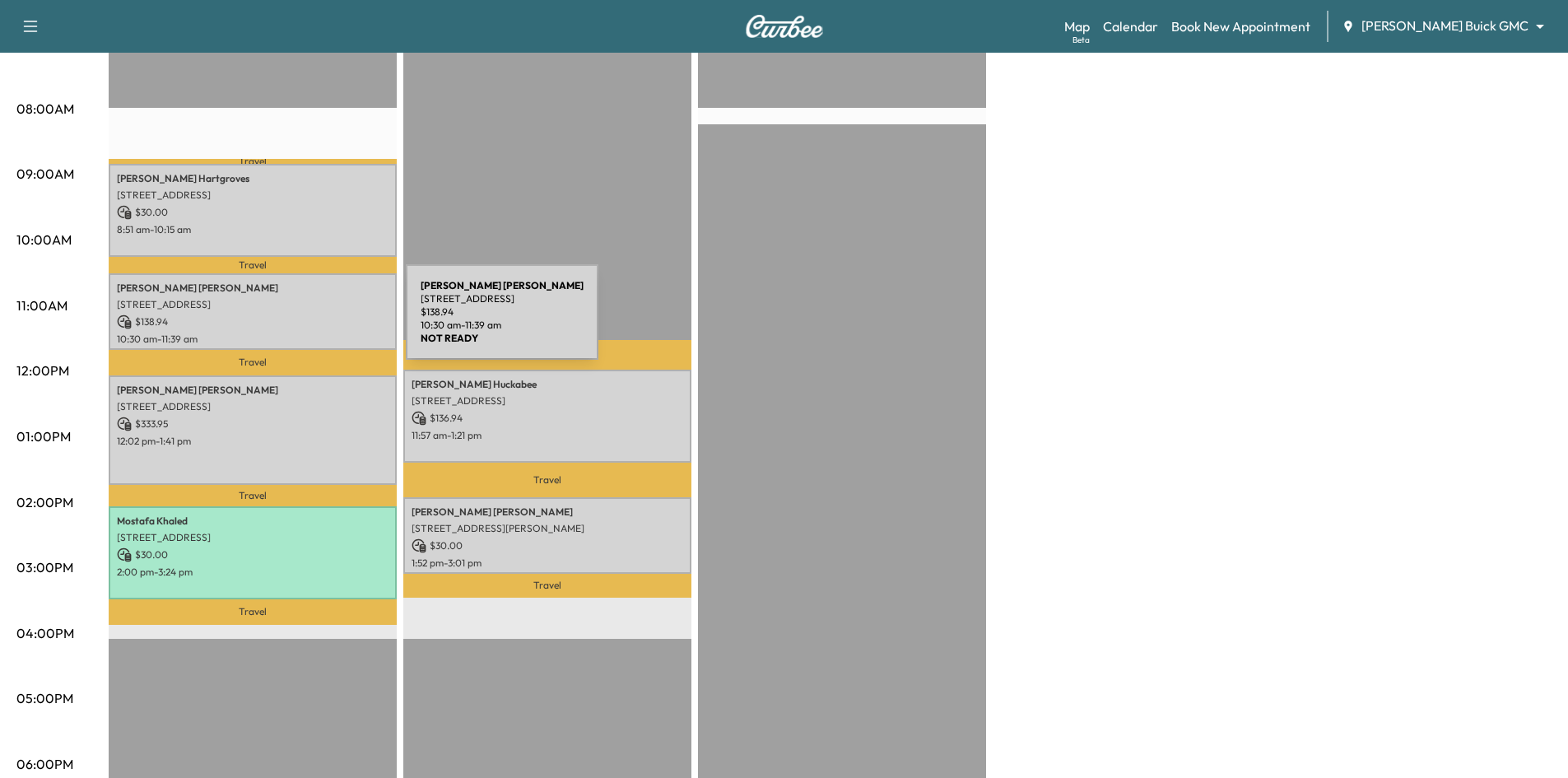
click at [282, 322] on p "$ 138.94" at bounding box center [253, 322] width 272 height 15
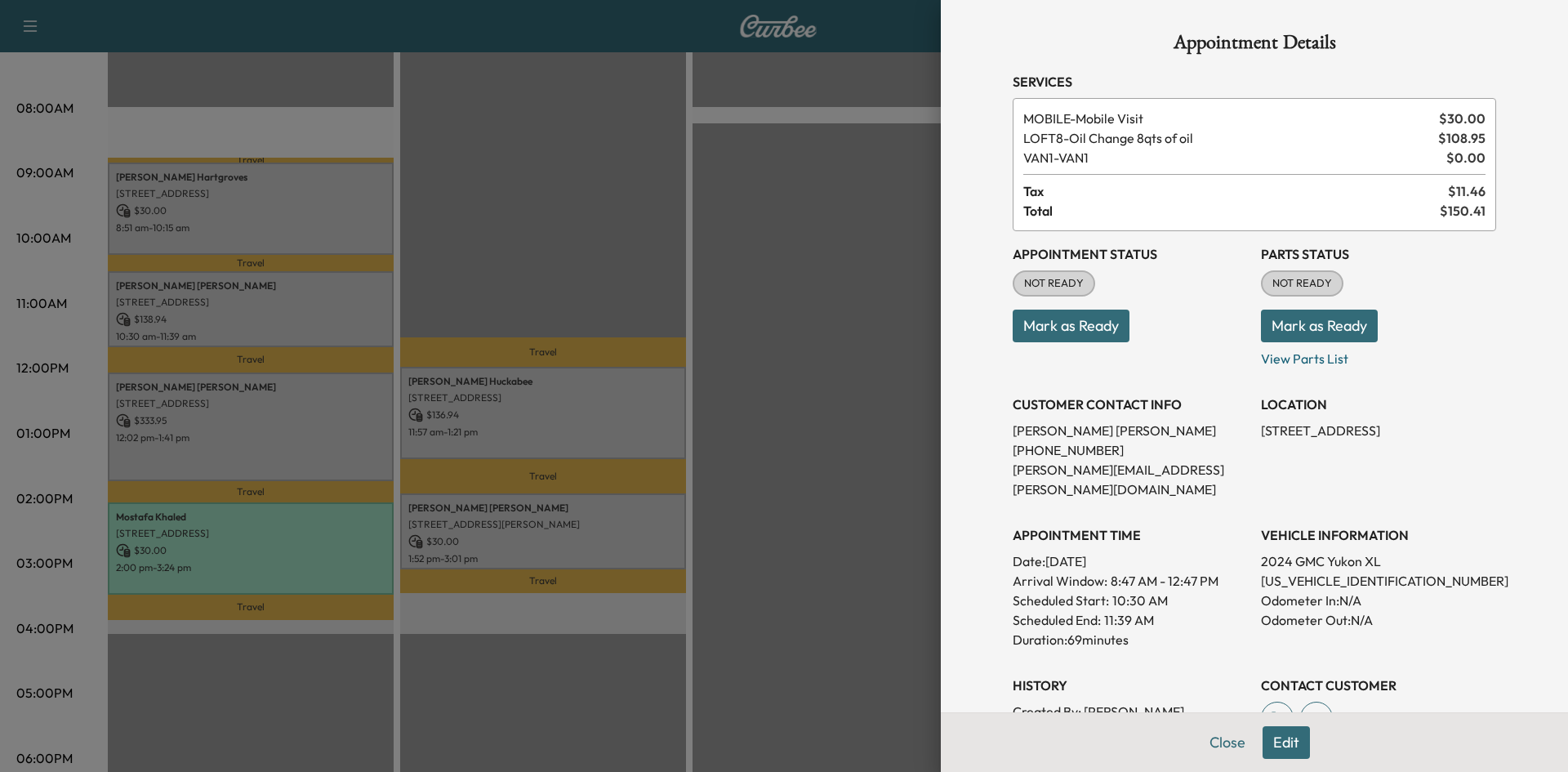
click at [280, 319] on div at bounding box center [784, 386] width 1568 height 772
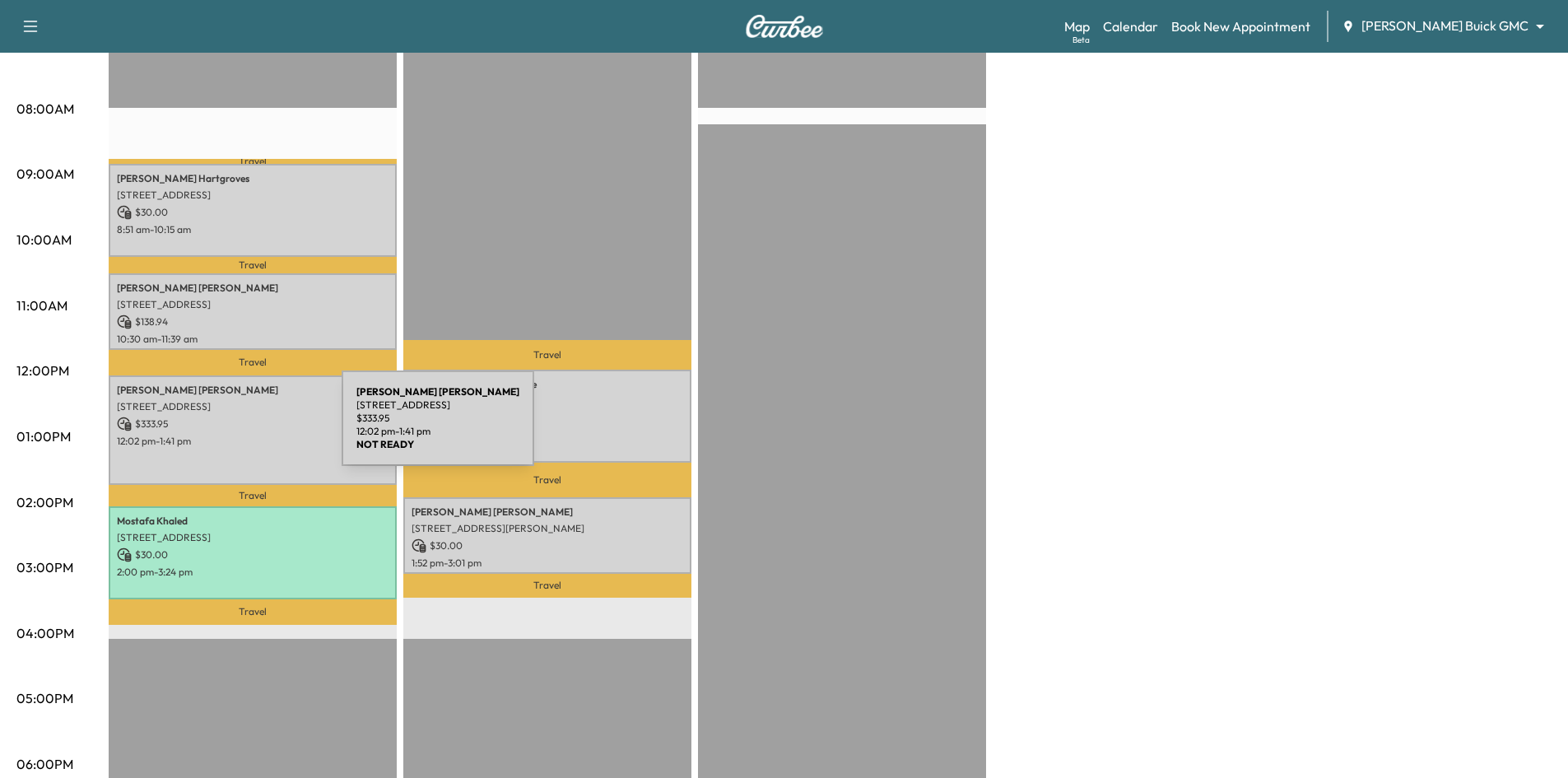
click at [219, 428] on div "Corley Lineberger 16610 Dallas Pkwy, Dallas, TX 16610, United States of America…" at bounding box center [253, 430] width 288 height 110
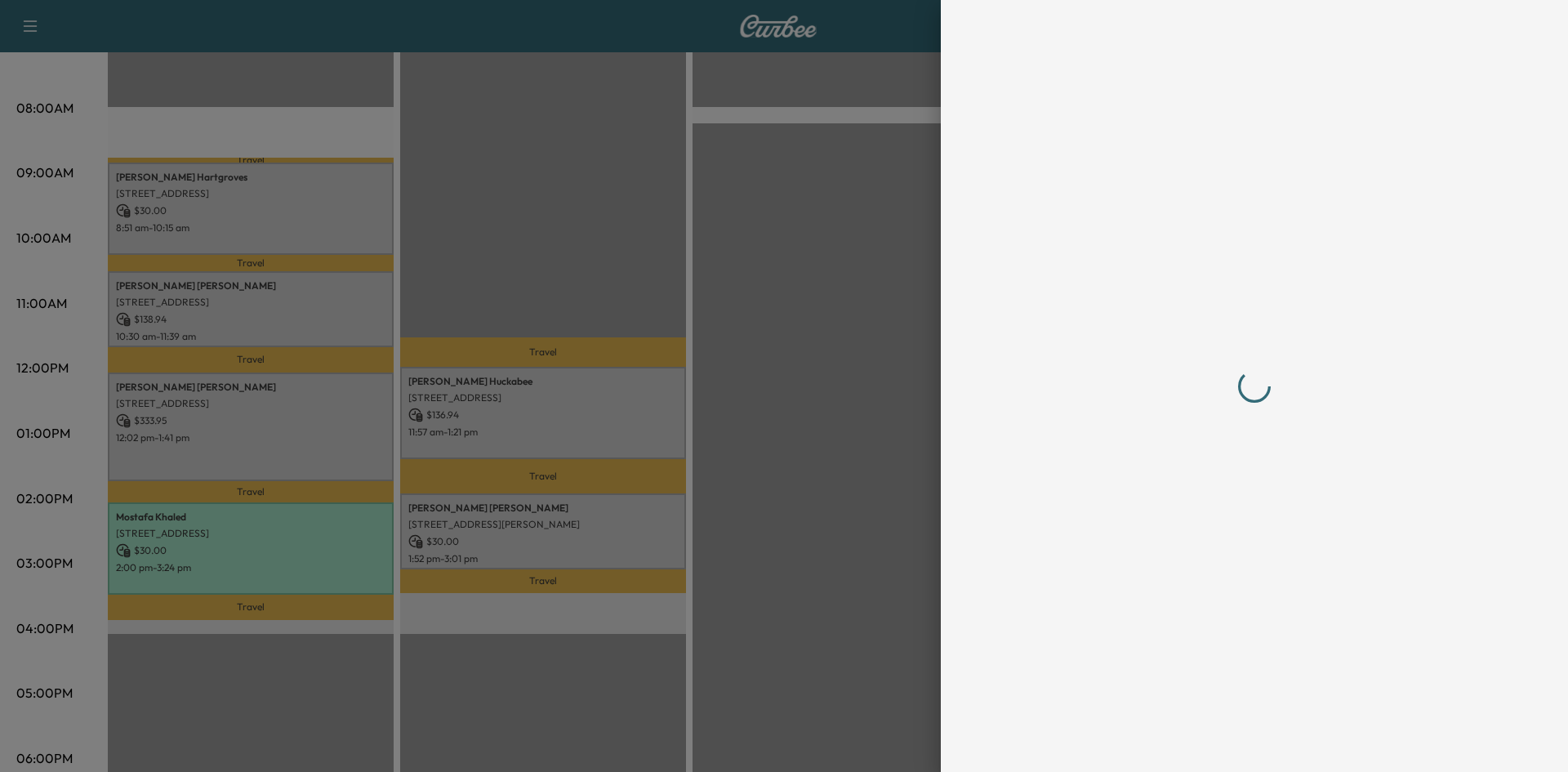
click at [218, 420] on div at bounding box center [784, 386] width 1568 height 772
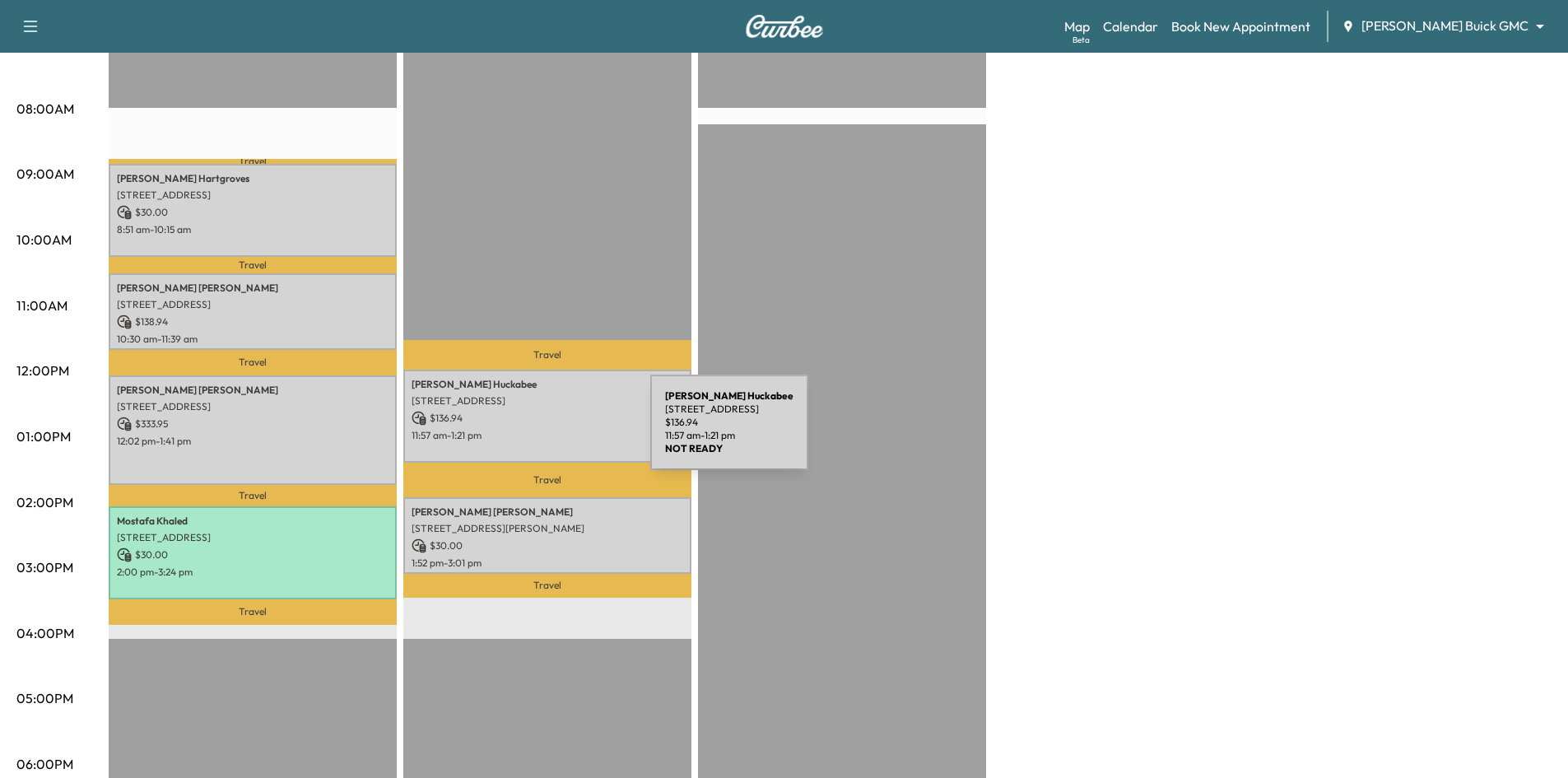
click at [527, 431] on p "11:57 am - 1:21 pm" at bounding box center [547, 435] width 272 height 13
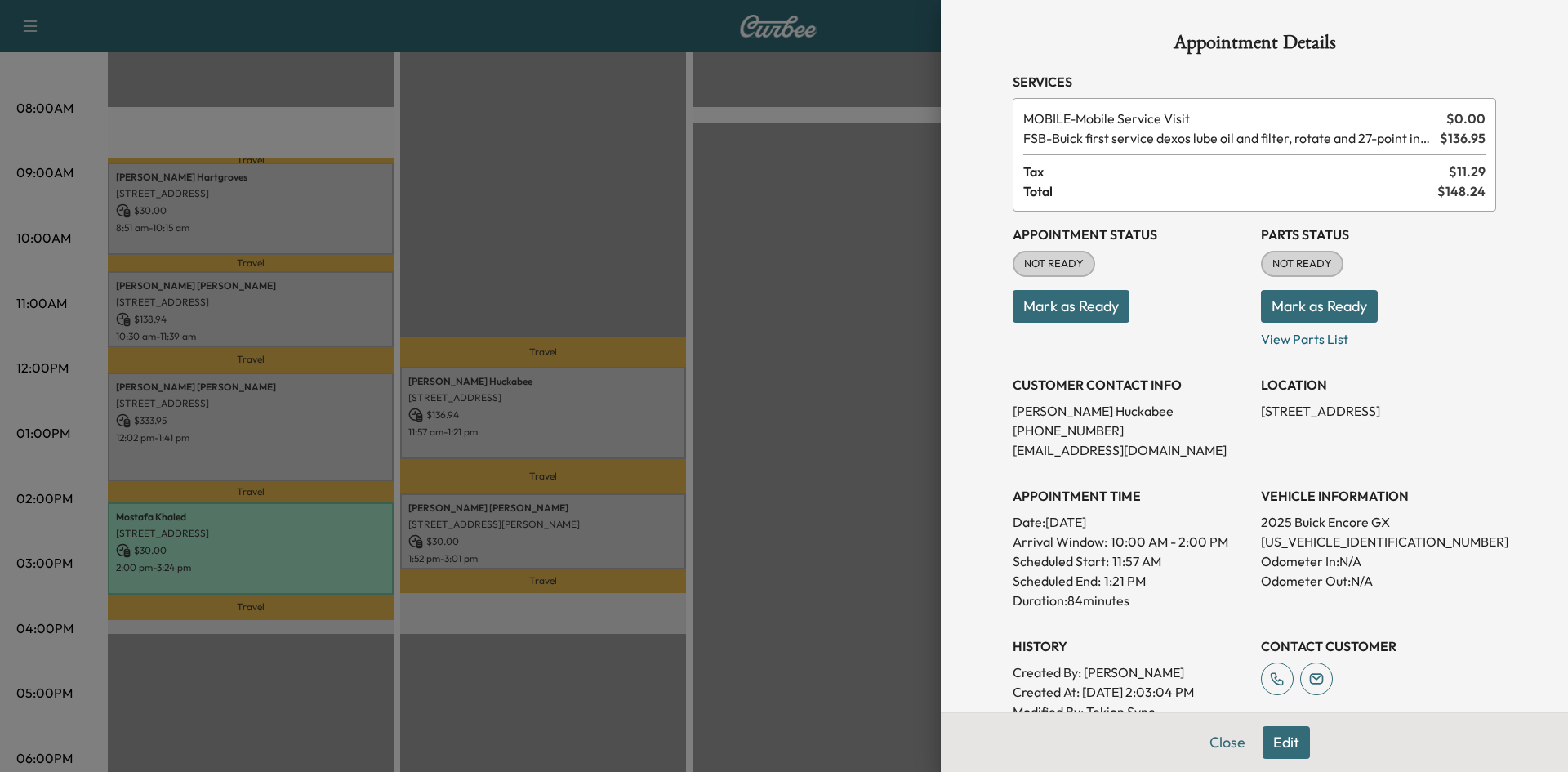
click at [613, 542] on div at bounding box center [784, 386] width 1568 height 772
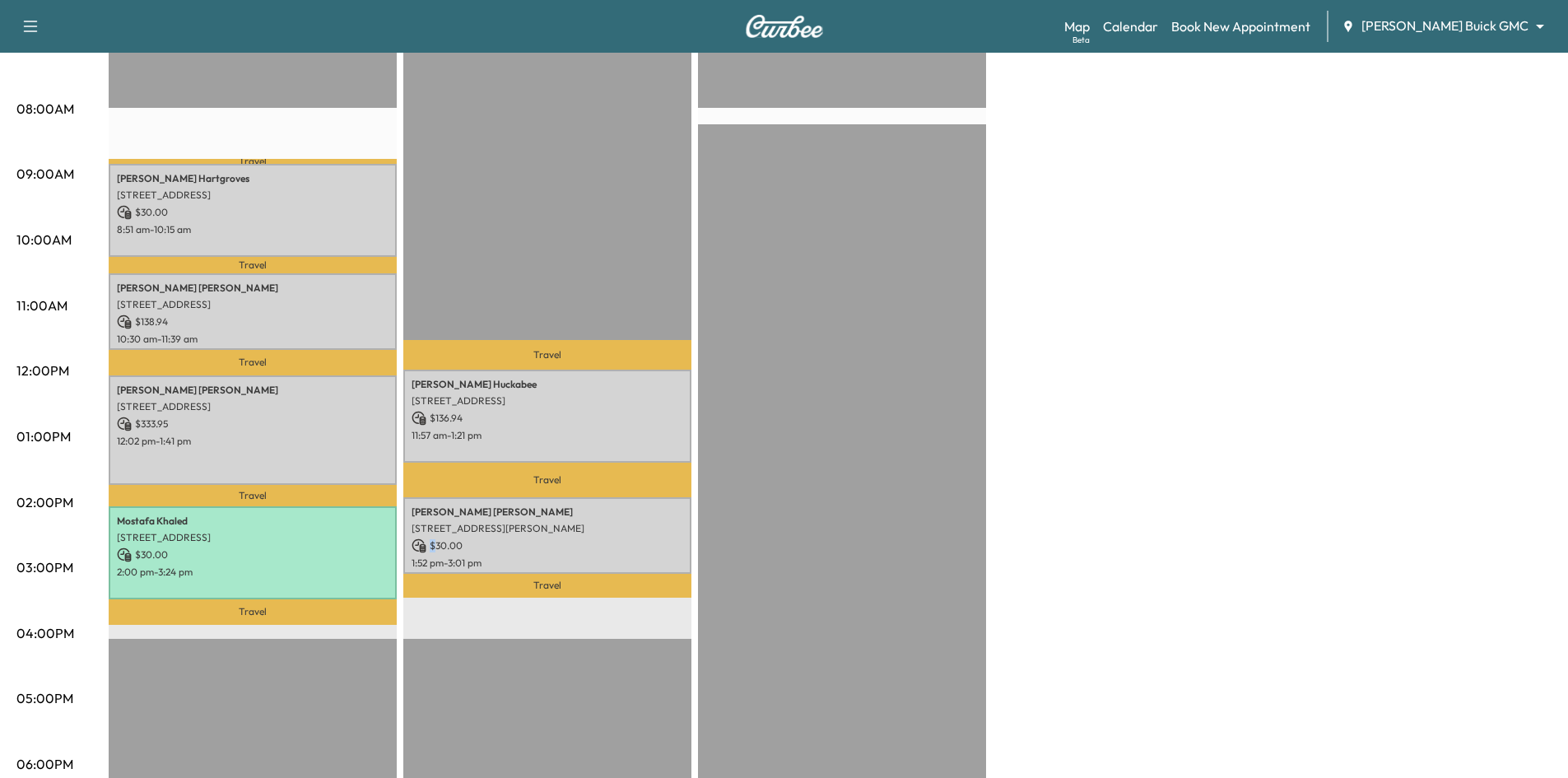
click at [618, 546] on p "$ 30.00" at bounding box center [547, 546] width 272 height 15
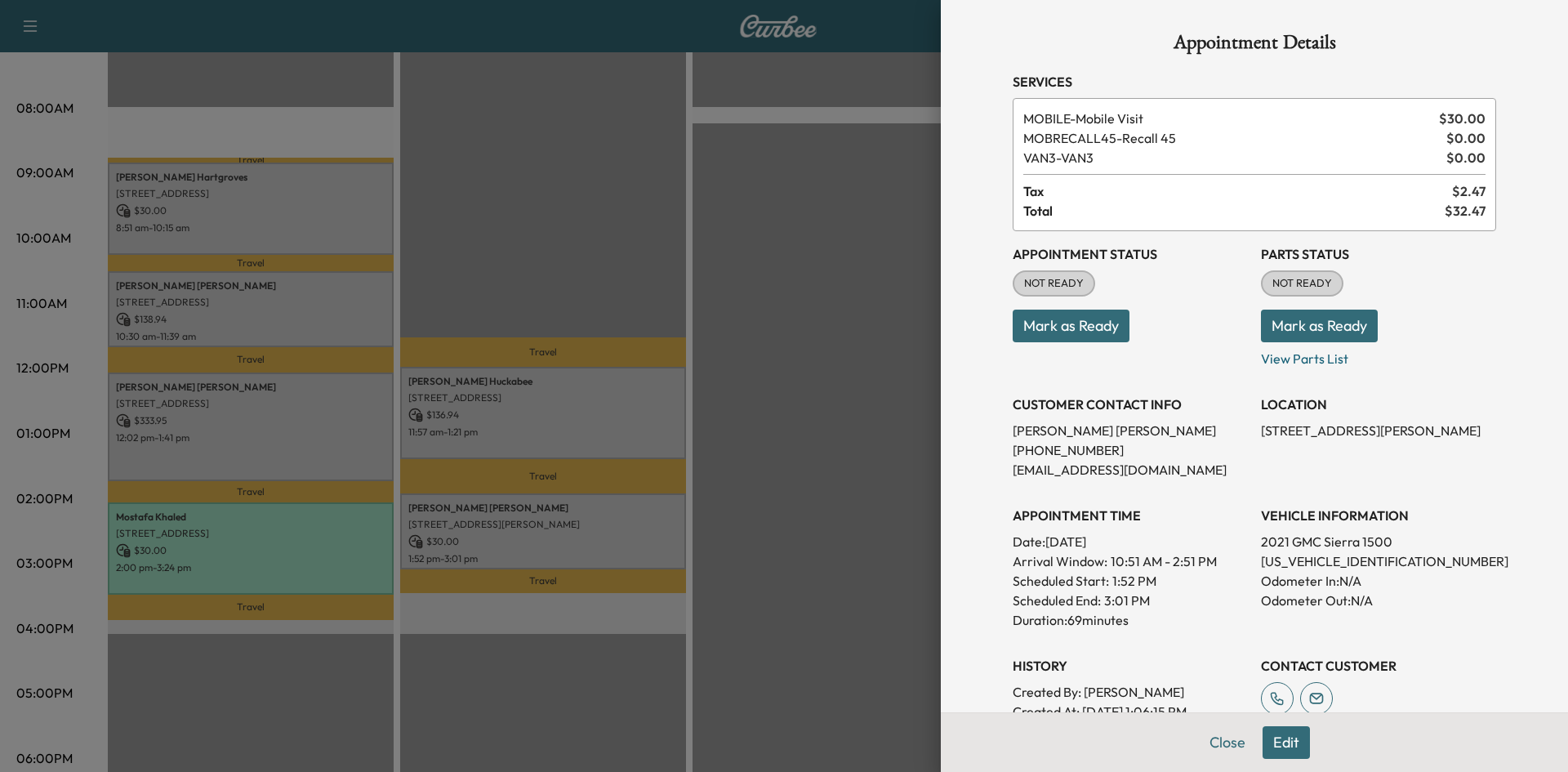
click at [636, 538] on div at bounding box center [784, 386] width 1568 height 772
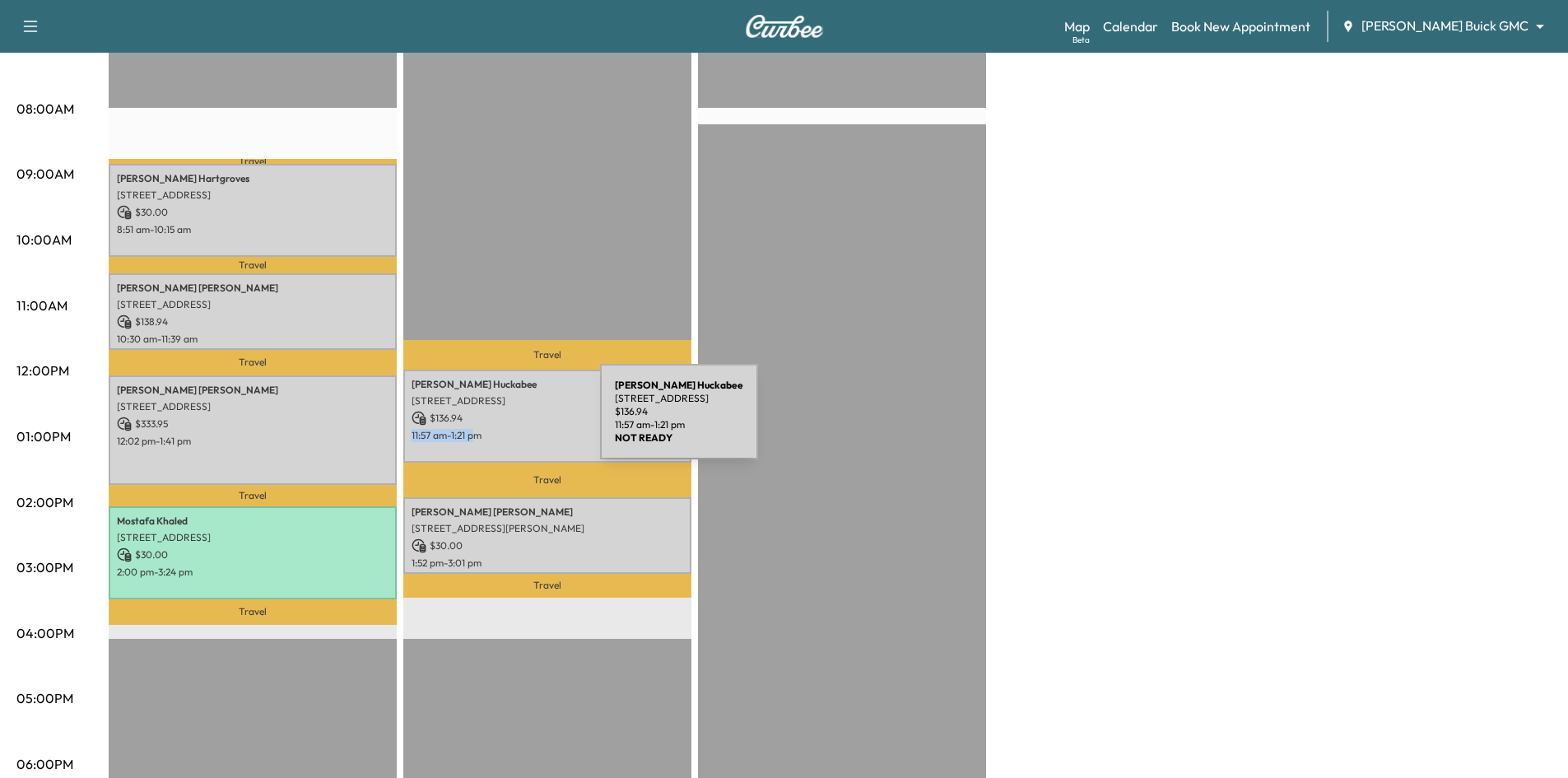
click at [475, 425] on div "Pamela Huckabee 1412 Big Falls Dr, Flower Mound, TX 75028, US $ 136.94 11:57 am…" at bounding box center [547, 416] width 288 height 93
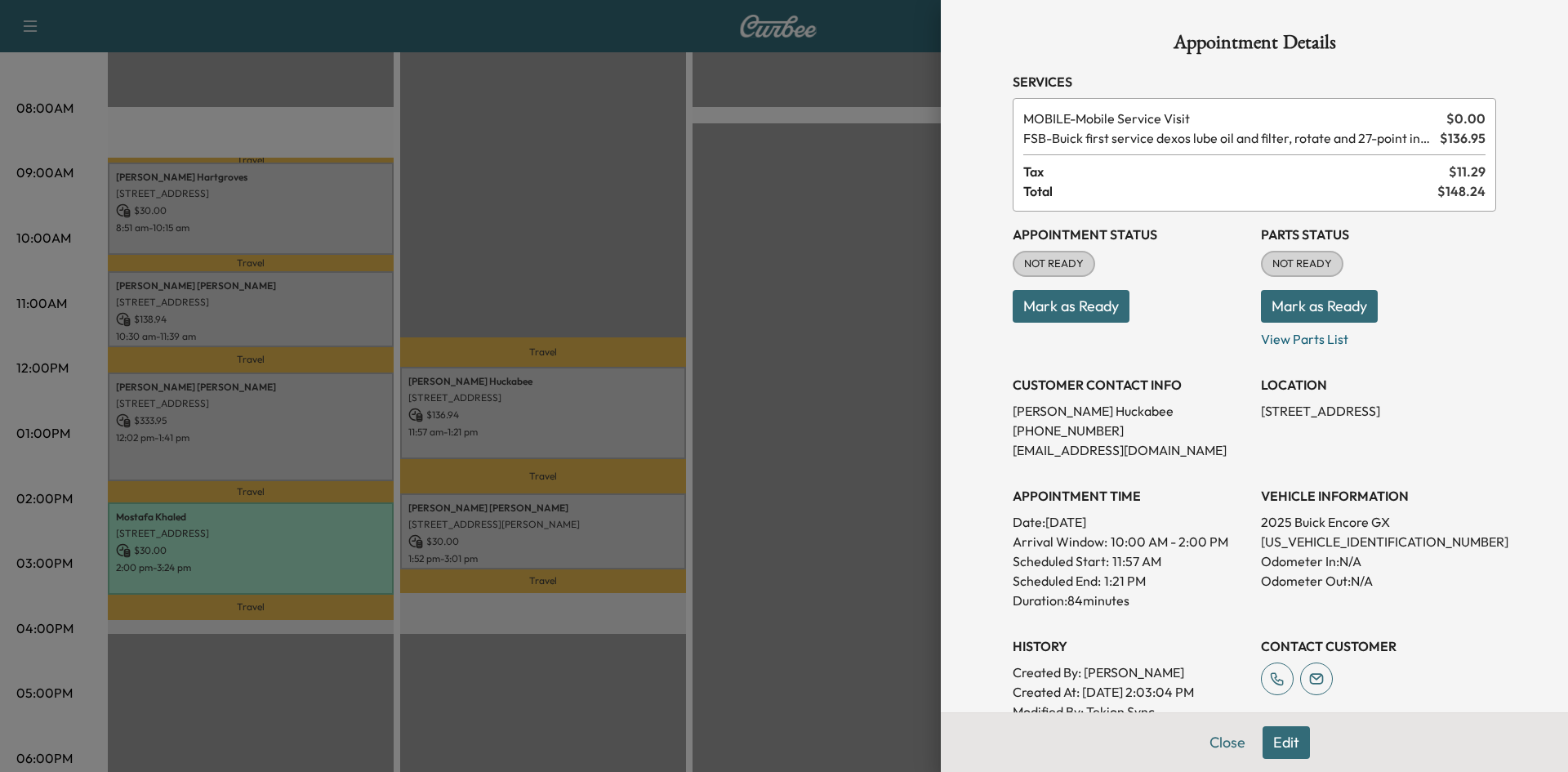
click at [569, 424] on div at bounding box center [784, 386] width 1568 height 772
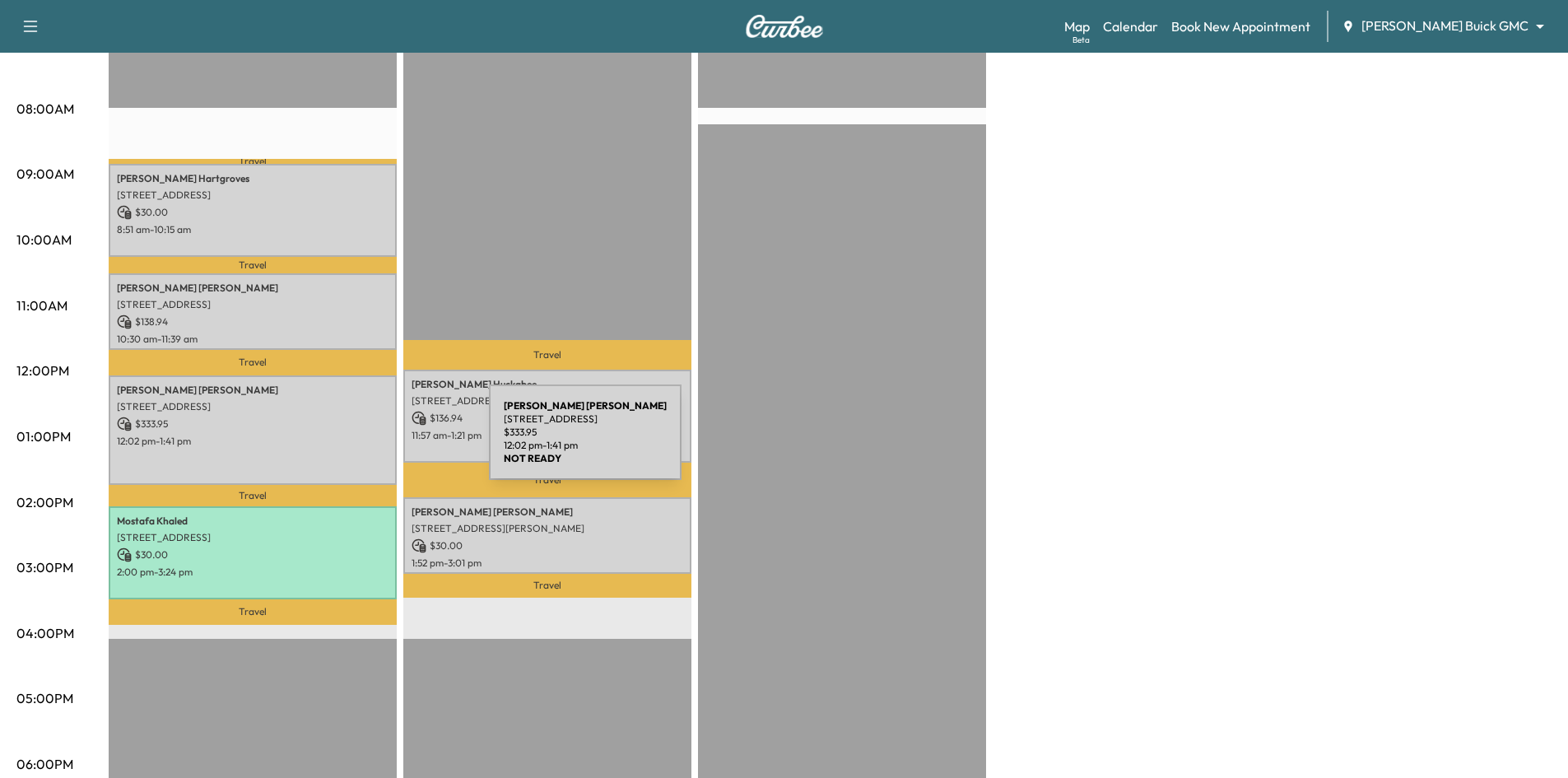
click at [355, 442] on p "12:02 pm - 1:41 pm" at bounding box center [253, 441] width 272 height 13
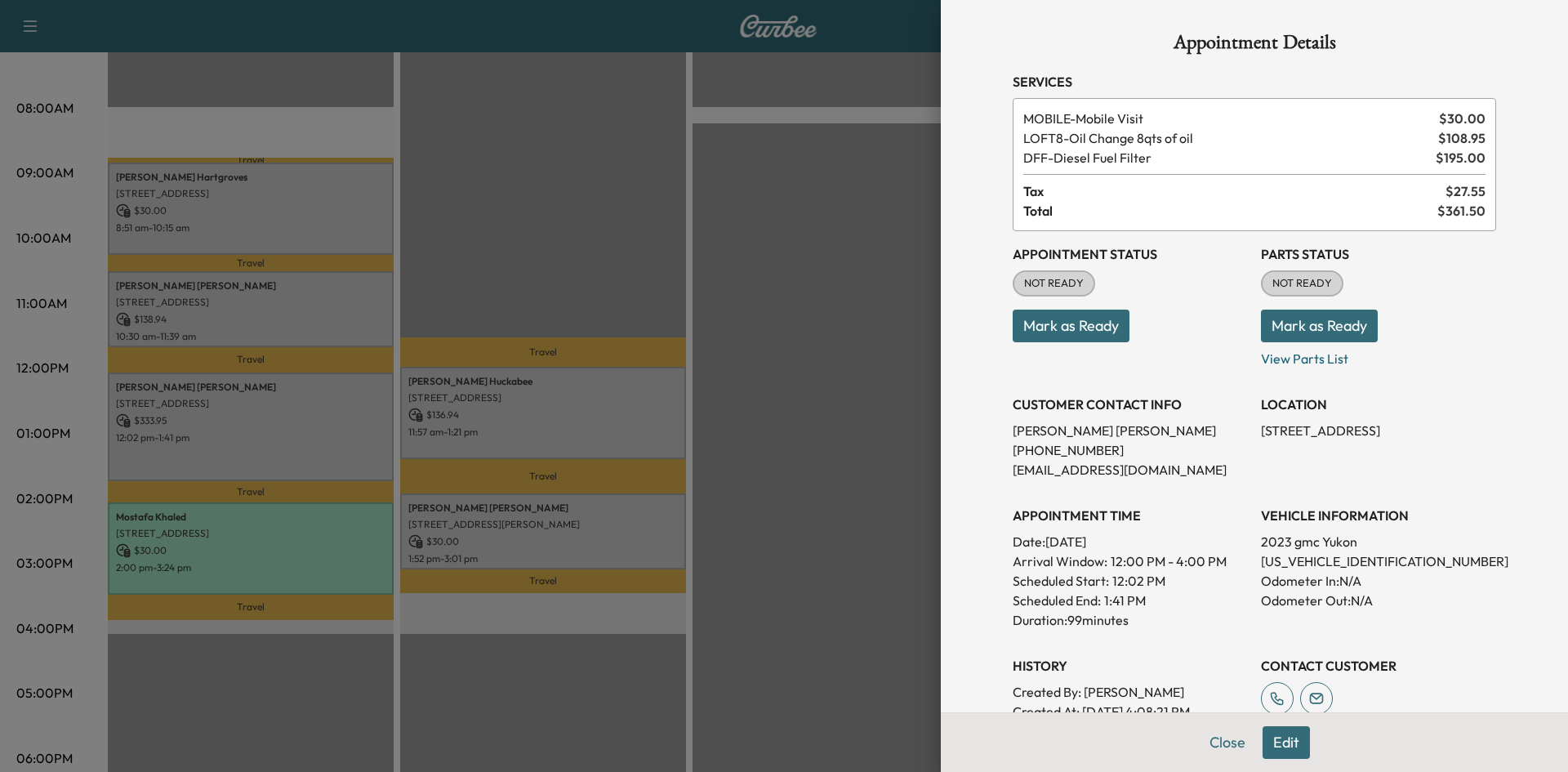
click at [1268, 742] on button "Edit" at bounding box center [1286, 742] width 48 height 33
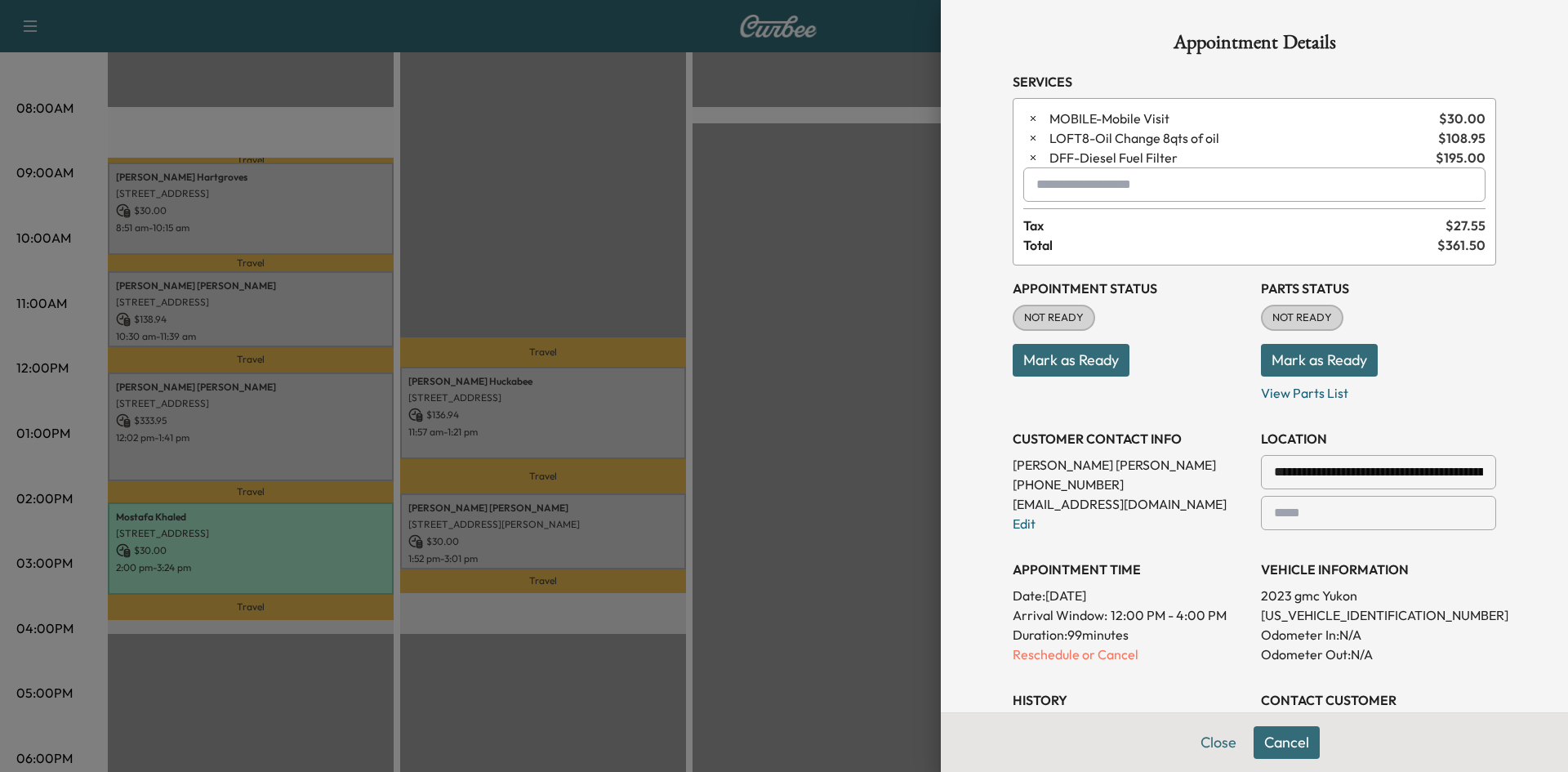
click at [1068, 196] on input "text" at bounding box center [1254, 184] width 462 height 34
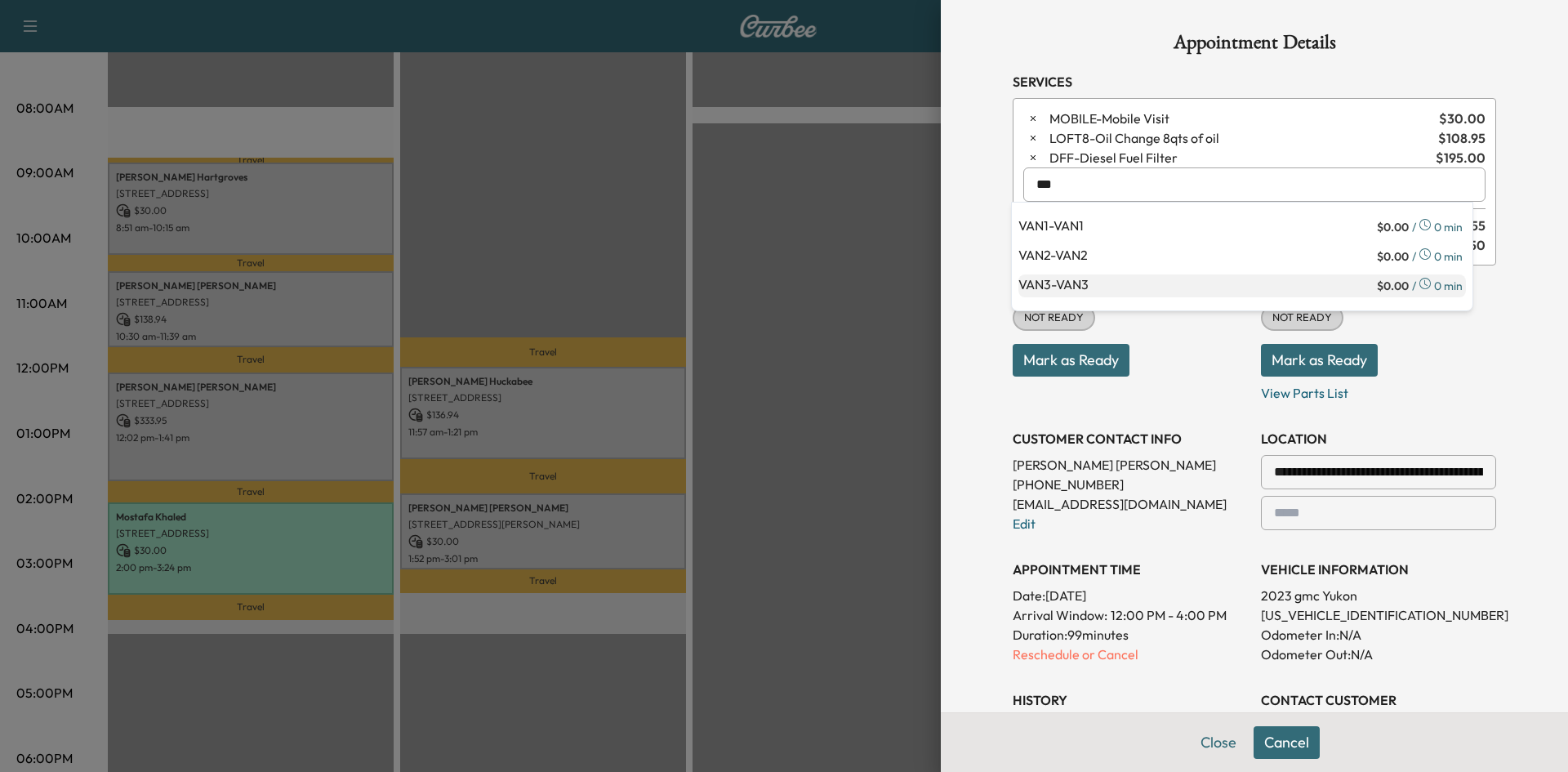
click at [1159, 284] on p "VAN3 - VAN3" at bounding box center [1196, 286] width 356 height 23
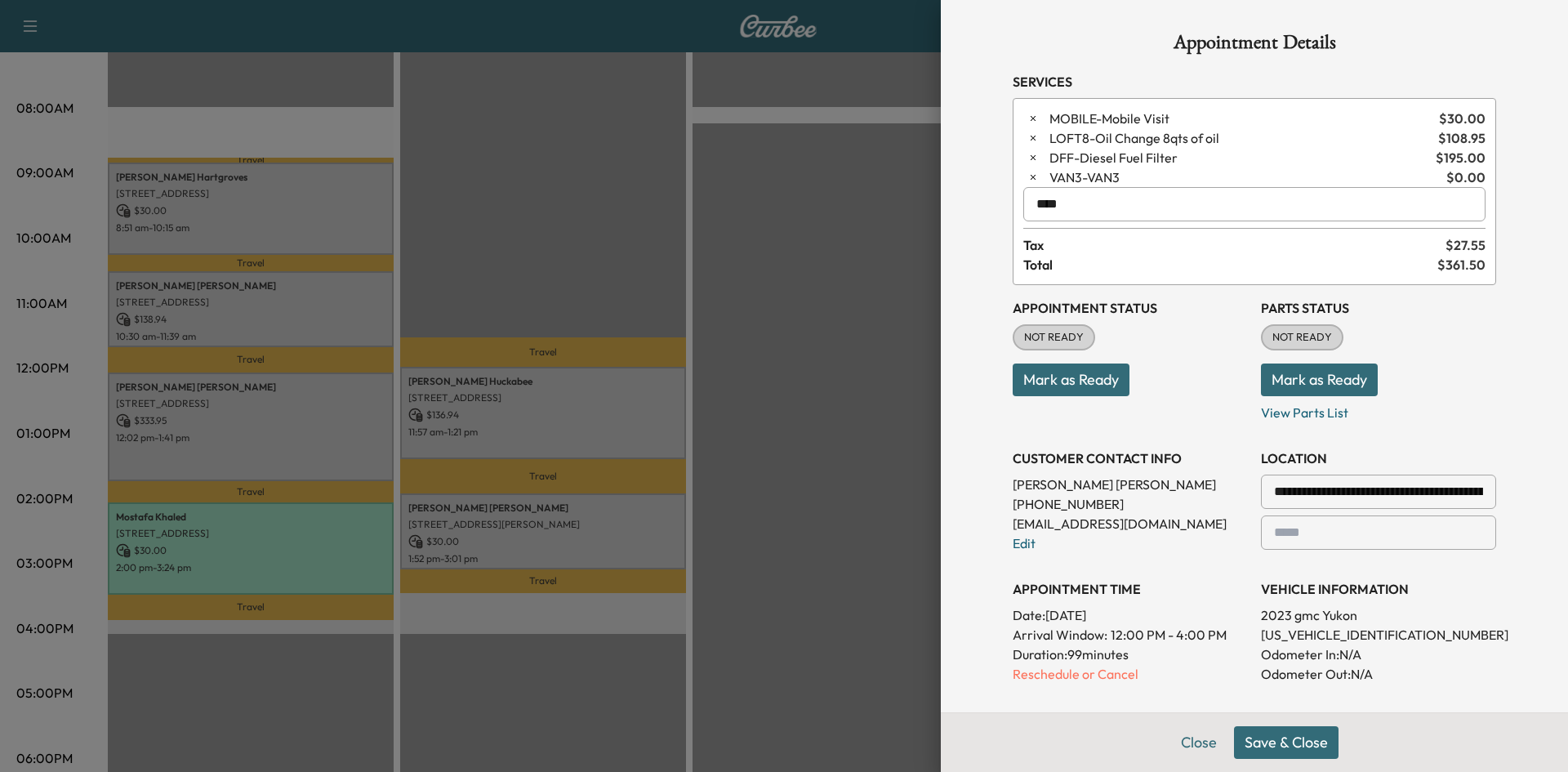
type input "****"
click at [1283, 749] on button "Save & Close" at bounding box center [1287, 742] width 105 height 33
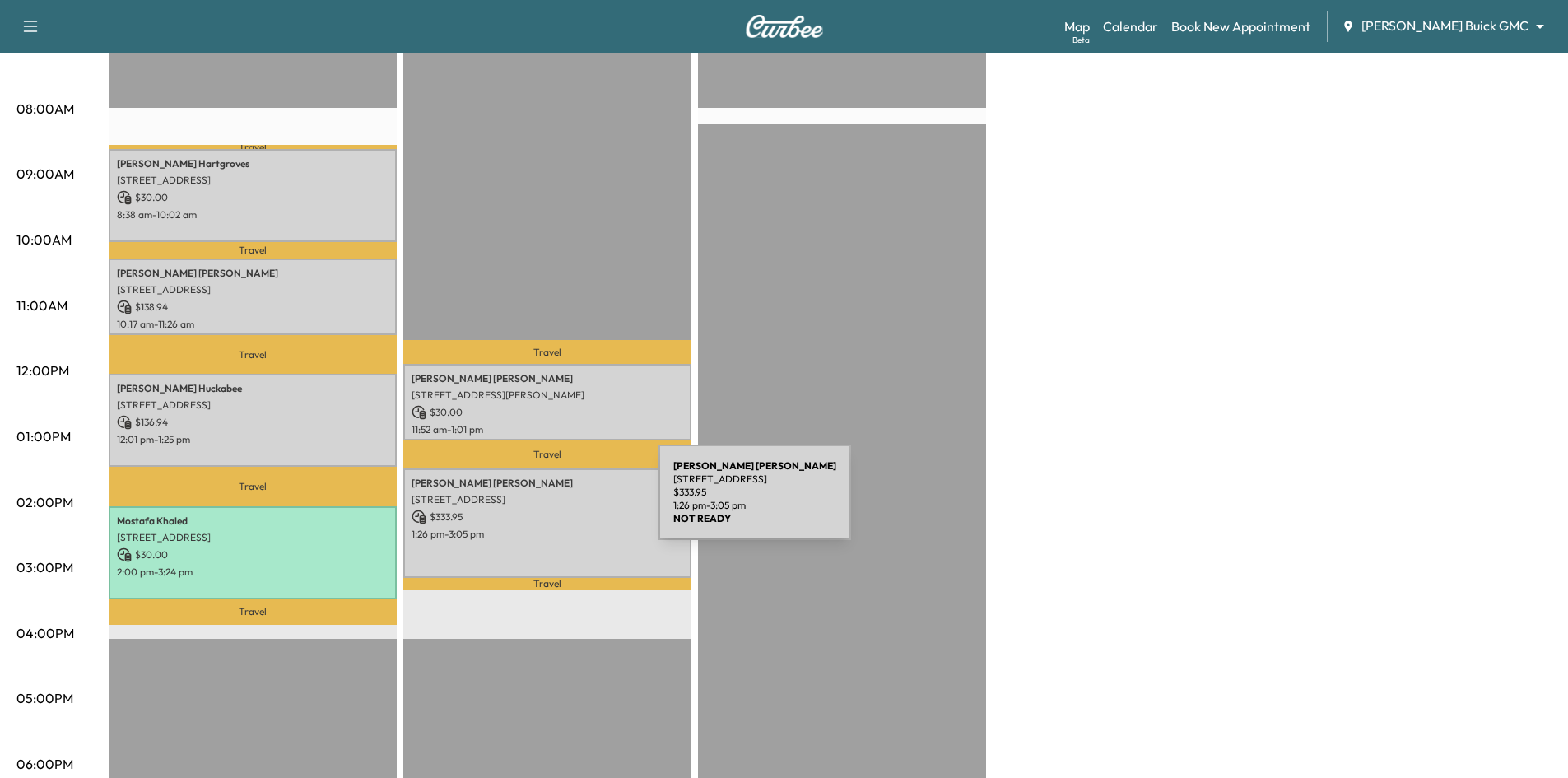
click at [538, 510] on p "$ 333.95" at bounding box center [547, 517] width 272 height 15
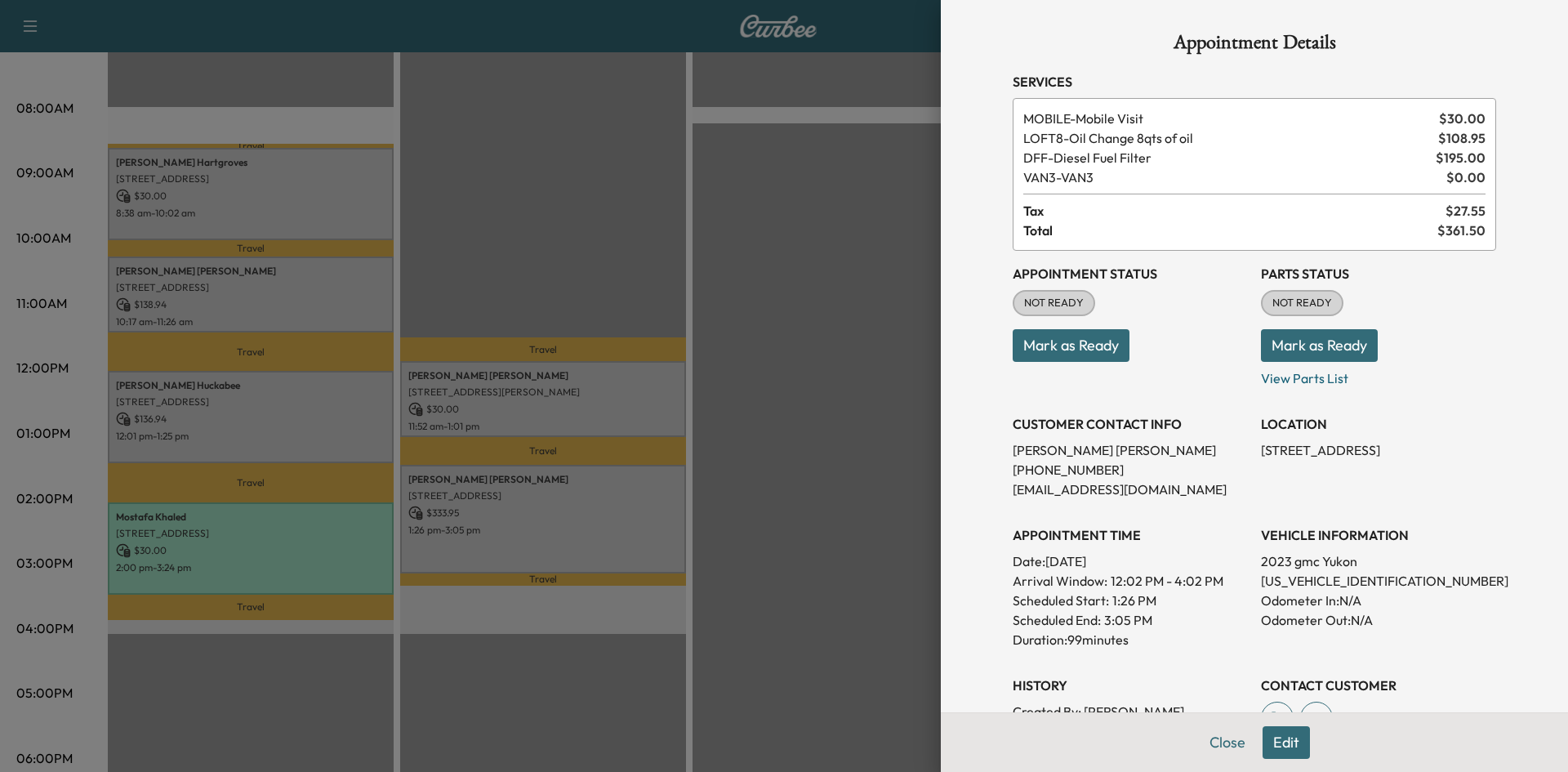
drag, startPoint x: 542, startPoint y: 511, endPoint x: 545, endPoint y: 471, distance: 40.1
click at [542, 510] on div at bounding box center [784, 386] width 1568 height 772
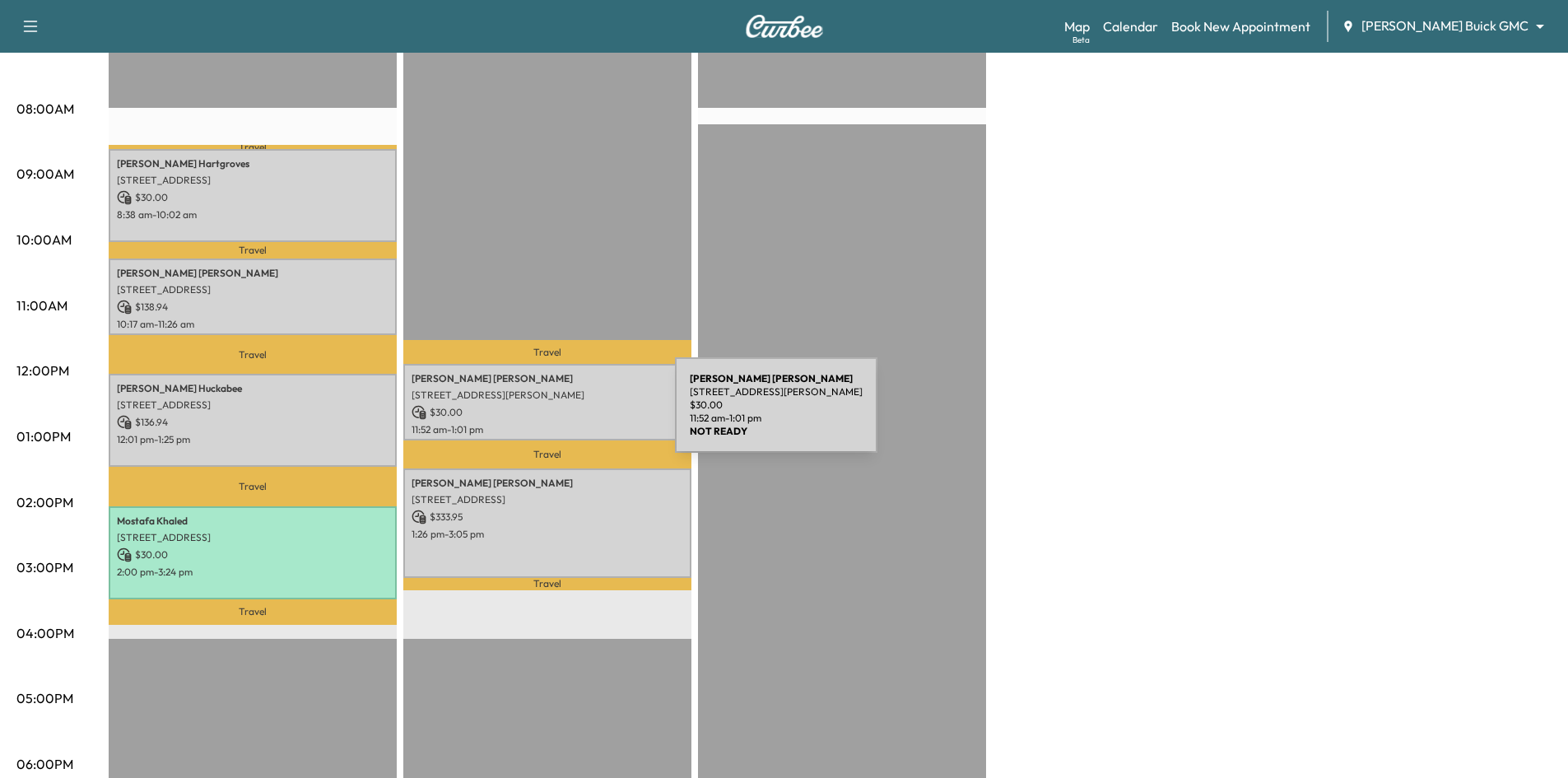
click at [554, 415] on p "$ 30.00" at bounding box center [547, 413] width 272 height 15
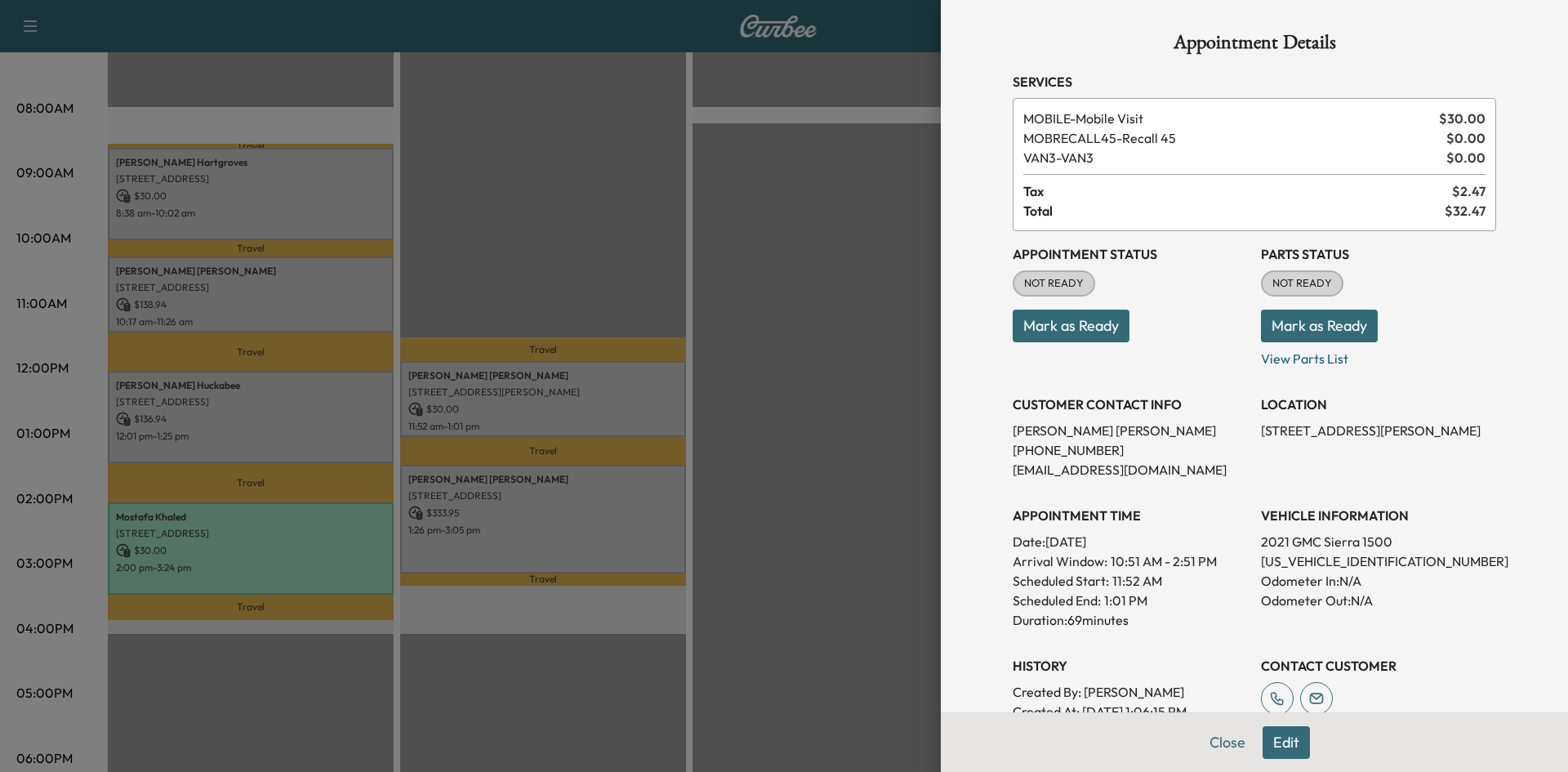
click at [551, 411] on div at bounding box center [784, 386] width 1568 height 772
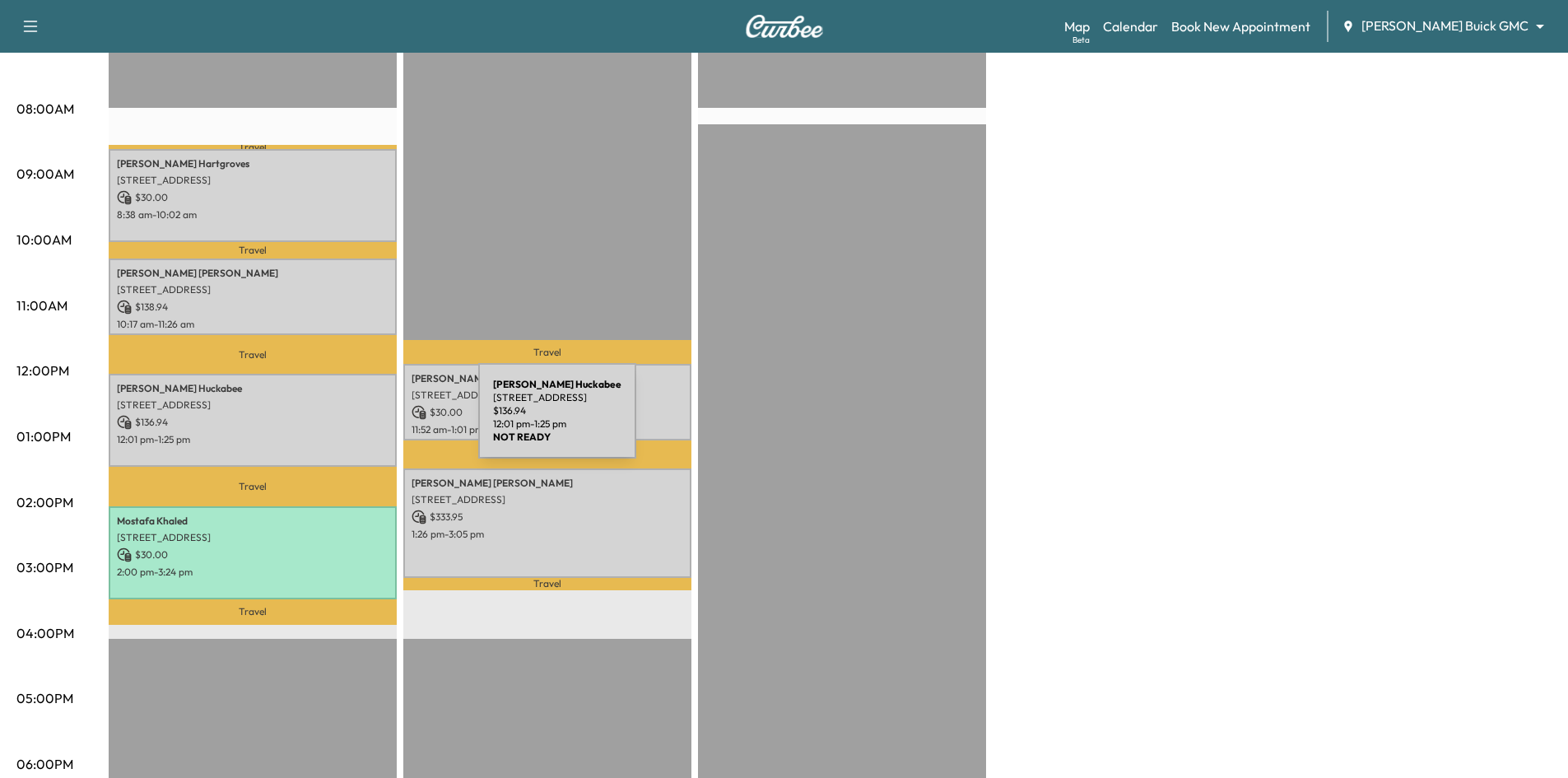
click at [315, 415] on p "$ 136.94" at bounding box center [253, 423] width 272 height 15
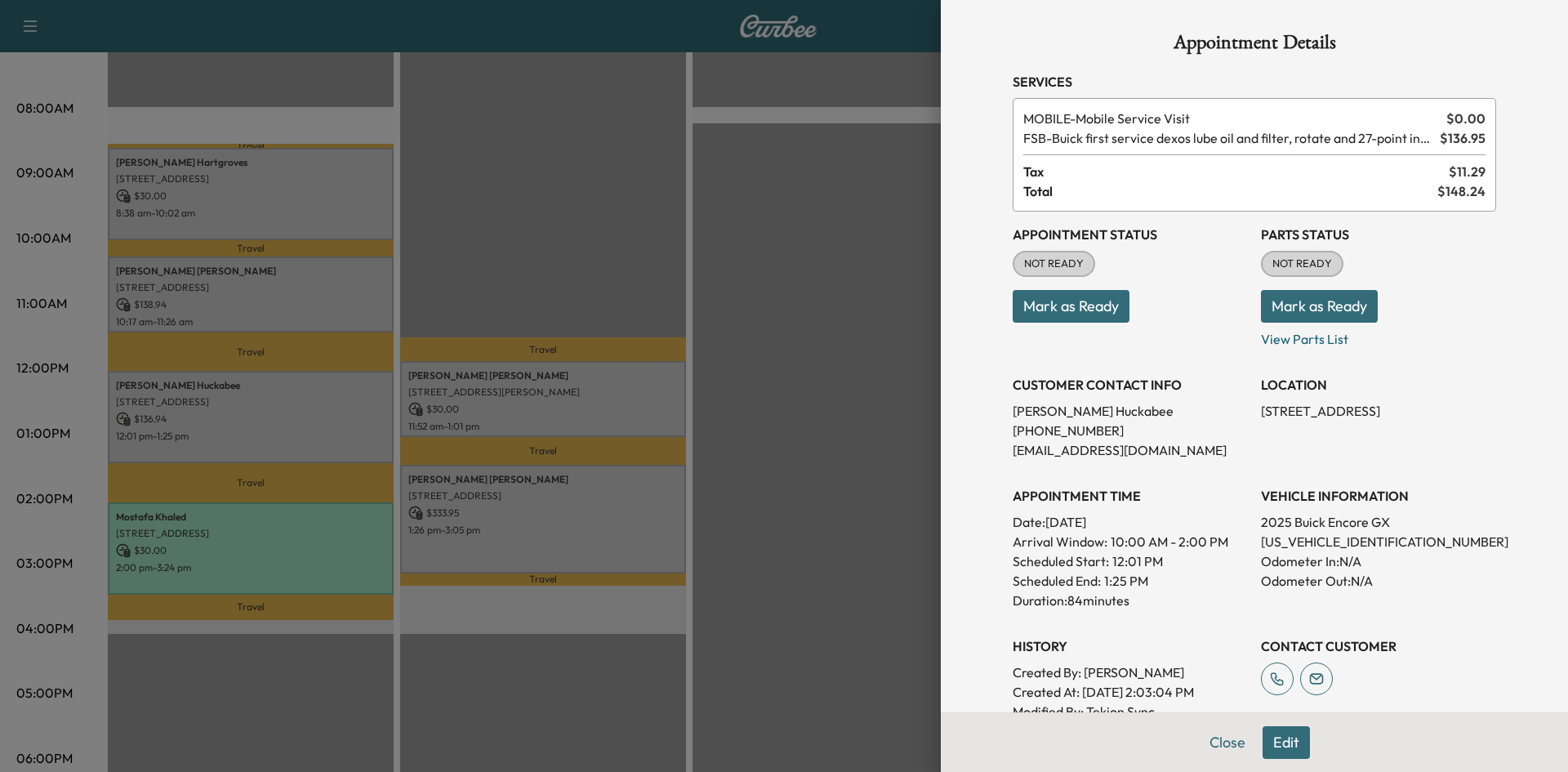
drag, startPoint x: 312, startPoint y: 415, endPoint x: 292, endPoint y: 287, distance: 129.6
click at [313, 409] on div at bounding box center [784, 386] width 1568 height 772
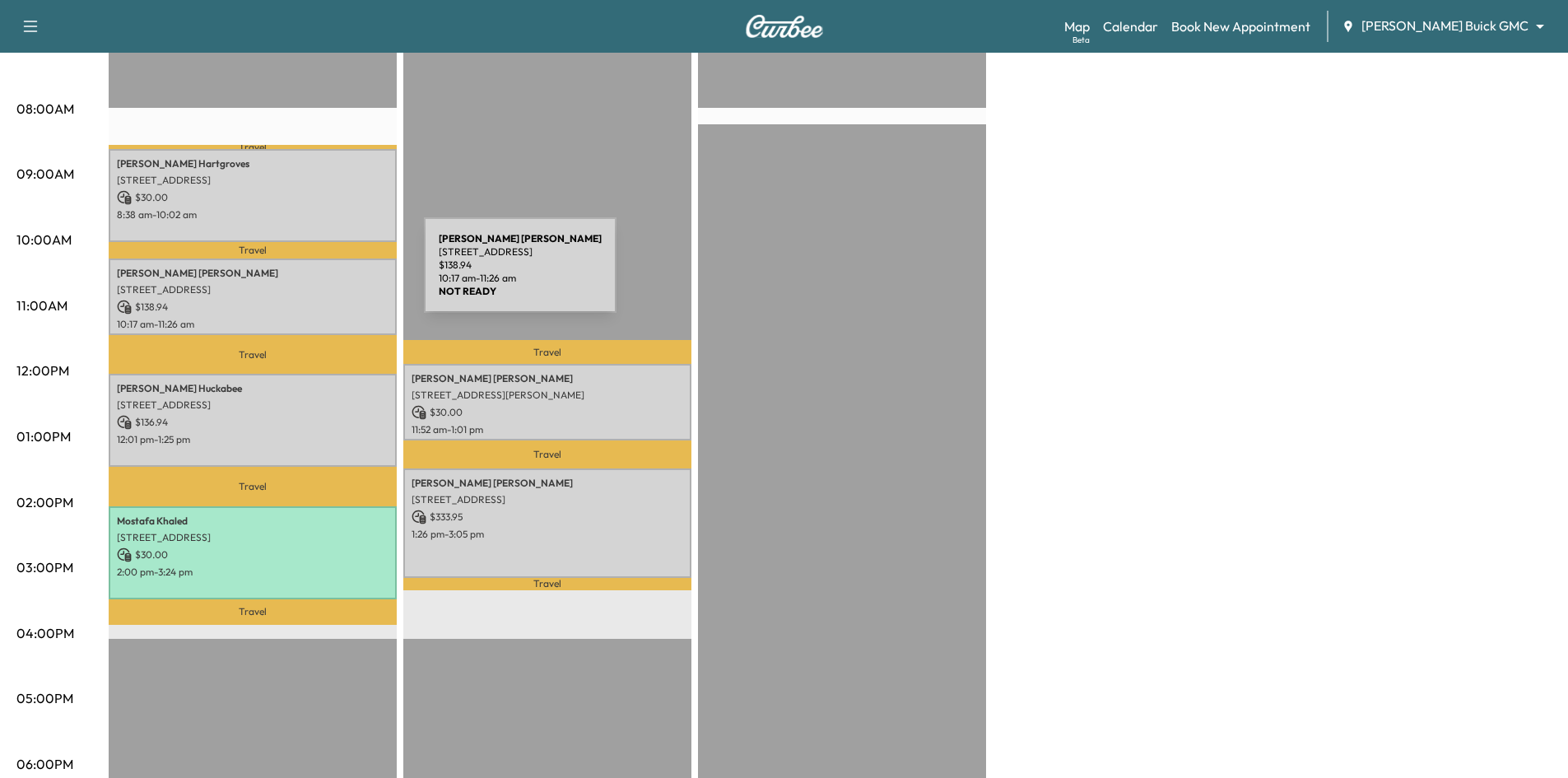
click at [302, 275] on p "David Eubanks" at bounding box center [253, 273] width 272 height 13
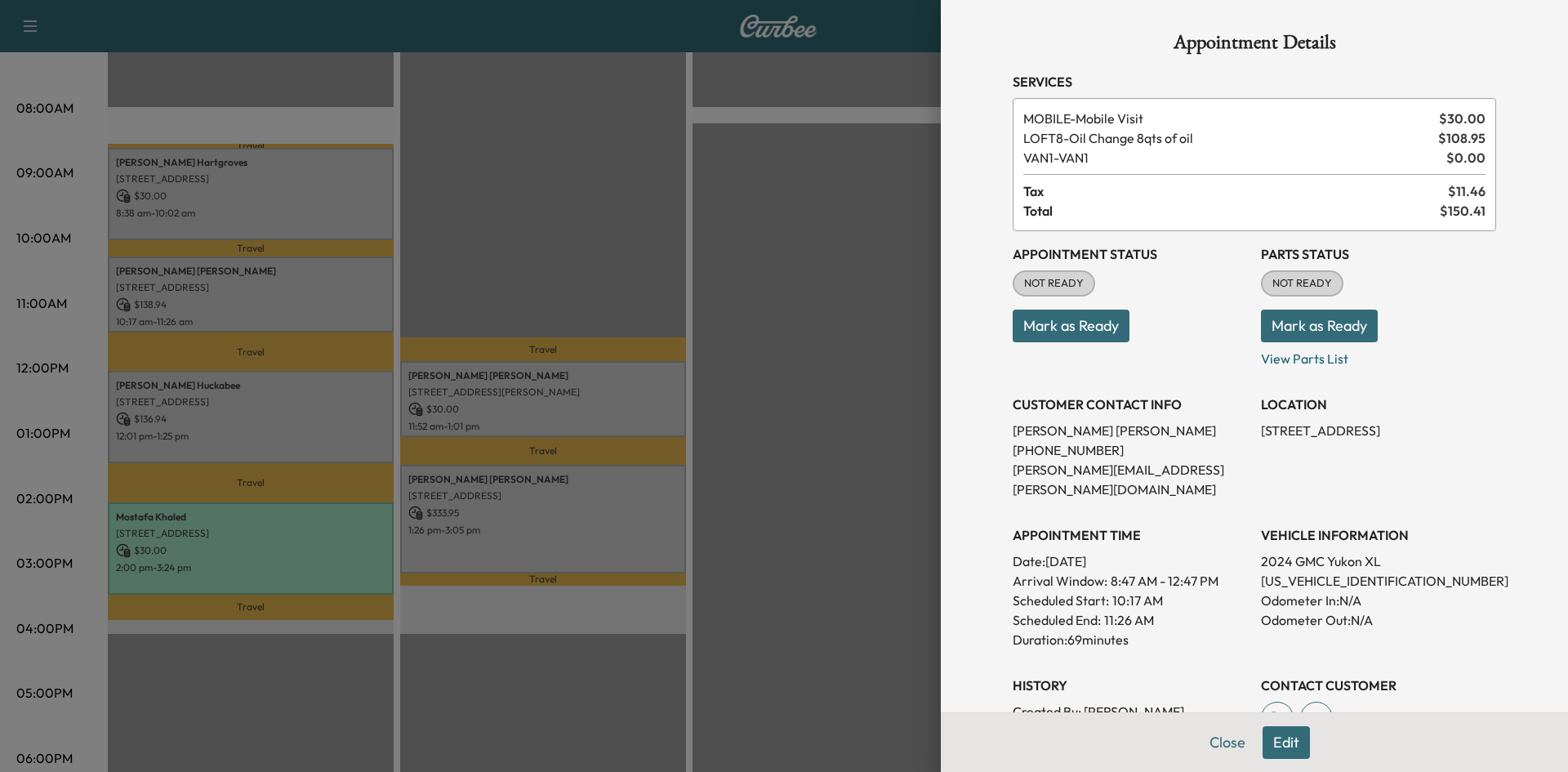
drag, startPoint x: 316, startPoint y: 300, endPoint x: 312, endPoint y: 240, distance: 60.1
click at [317, 300] on div at bounding box center [784, 386] width 1568 height 772
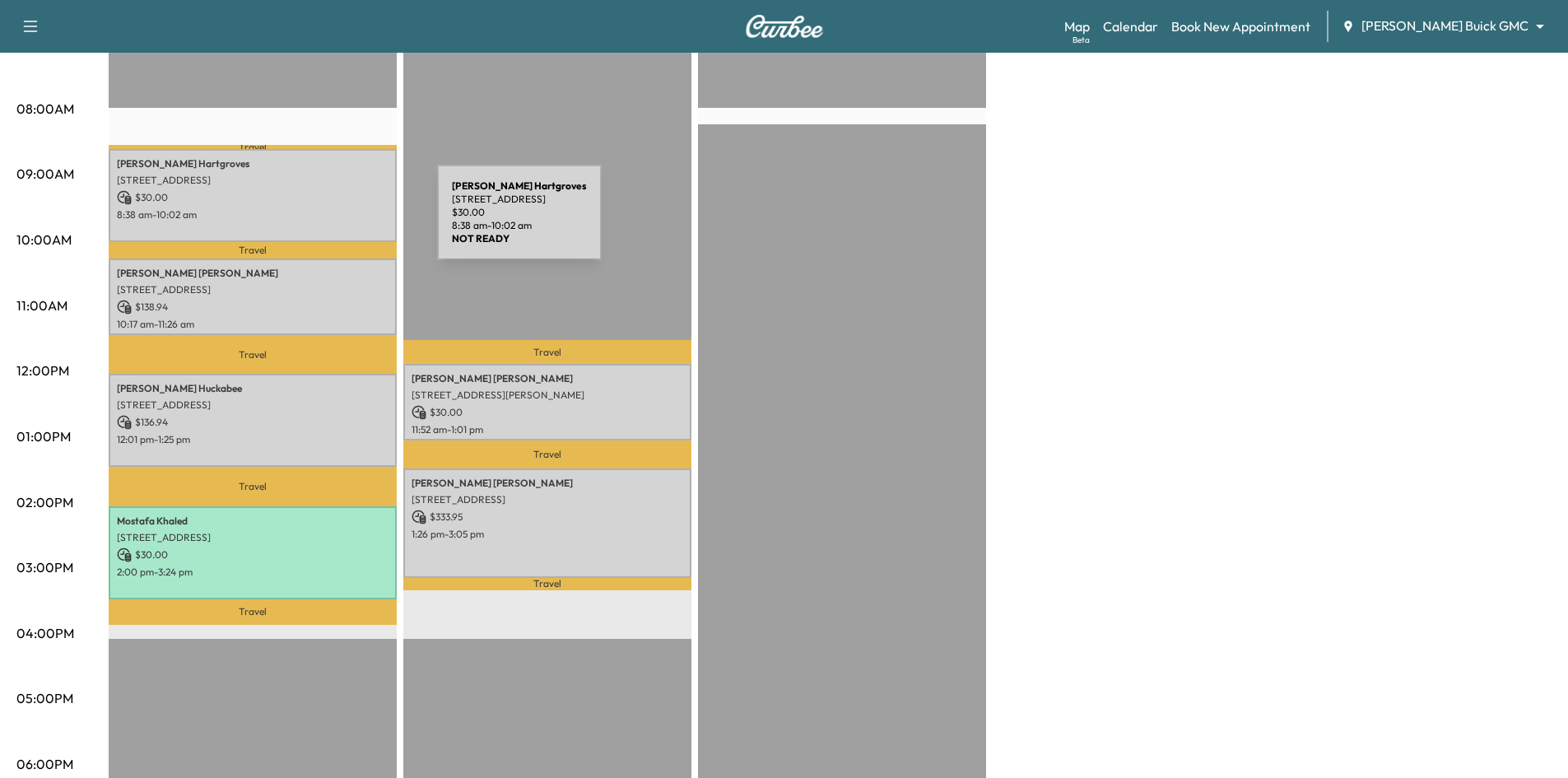
click at [314, 222] on div "Jacob Hartgroves 5810 Tennyson Pkwy, Plano, TX 75024, USA $ 30.00 8:38 am - 10:…" at bounding box center [253, 195] width 288 height 93
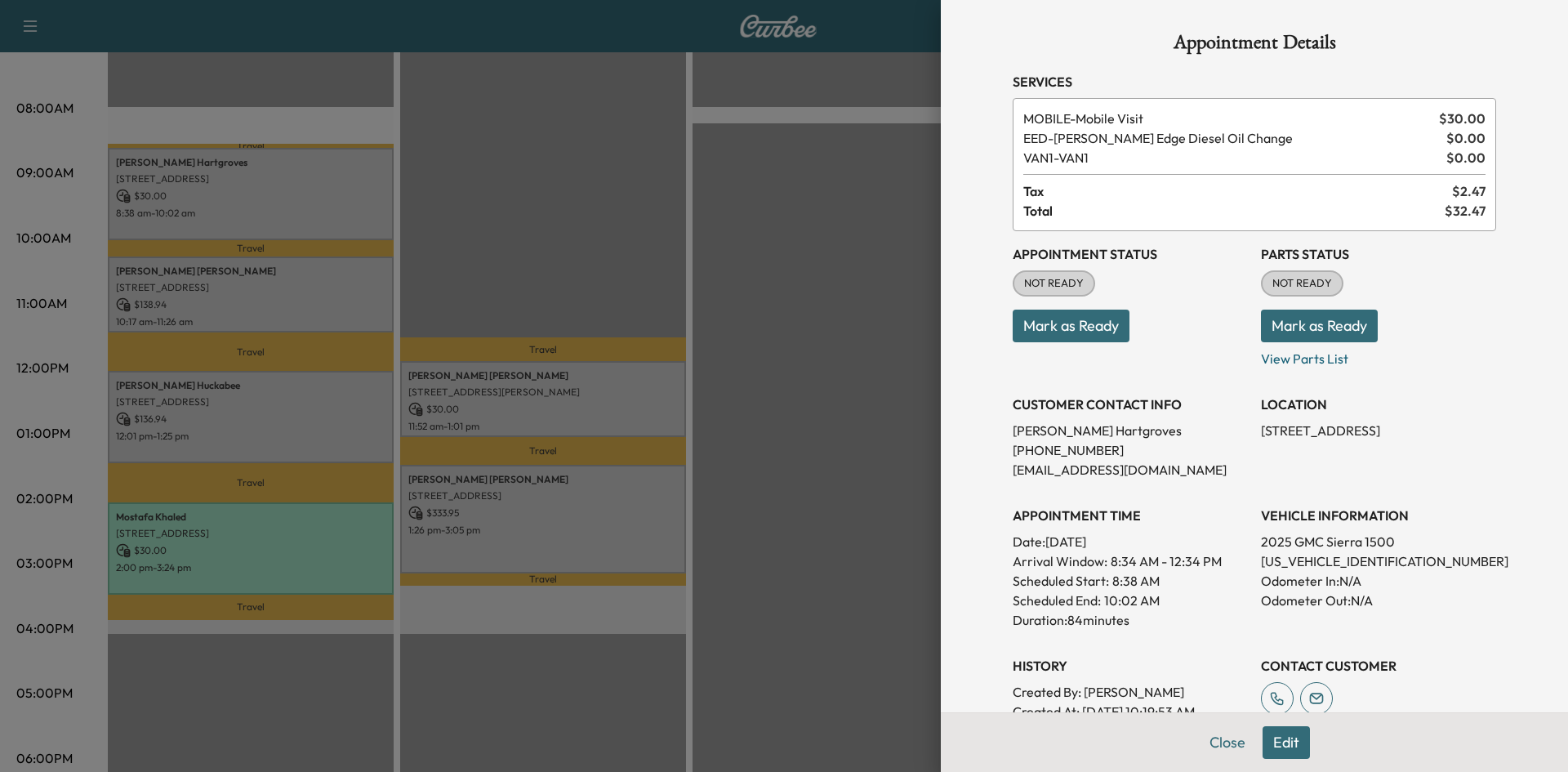
click at [314, 217] on div at bounding box center [784, 386] width 1568 height 772
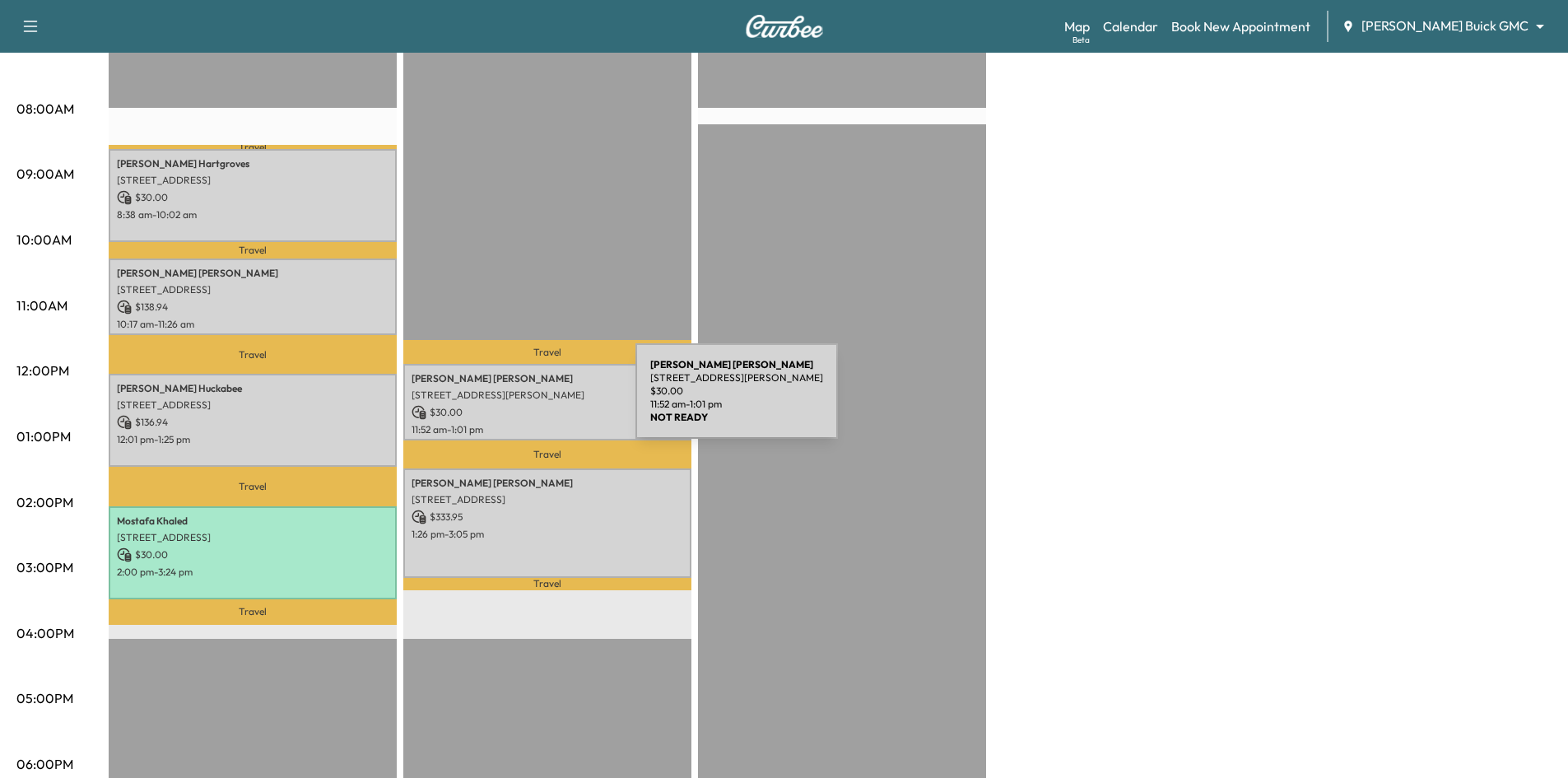
click at [532, 411] on p "$ 30.00" at bounding box center [547, 413] width 272 height 15
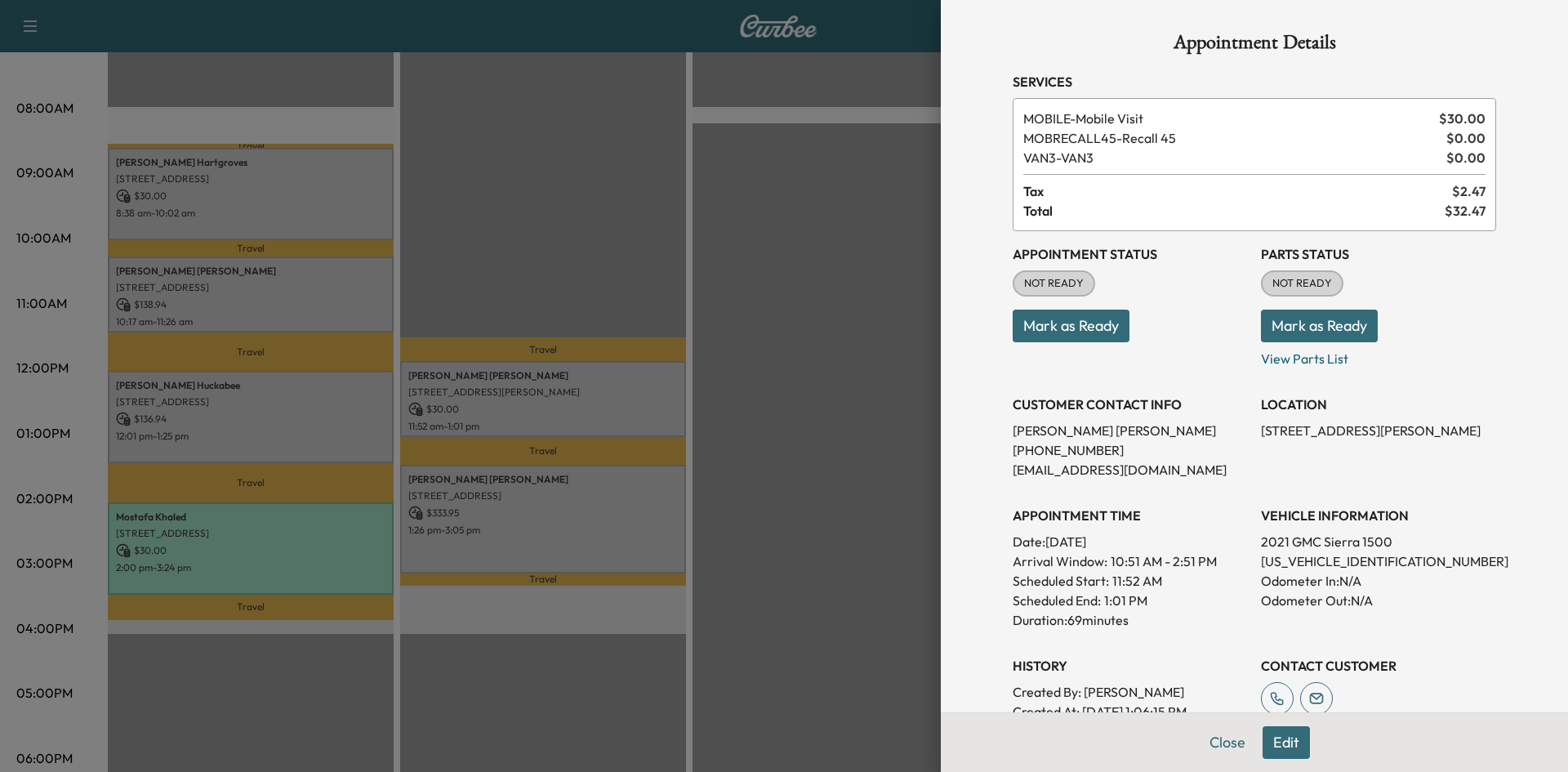
click at [501, 511] on div at bounding box center [784, 386] width 1568 height 772
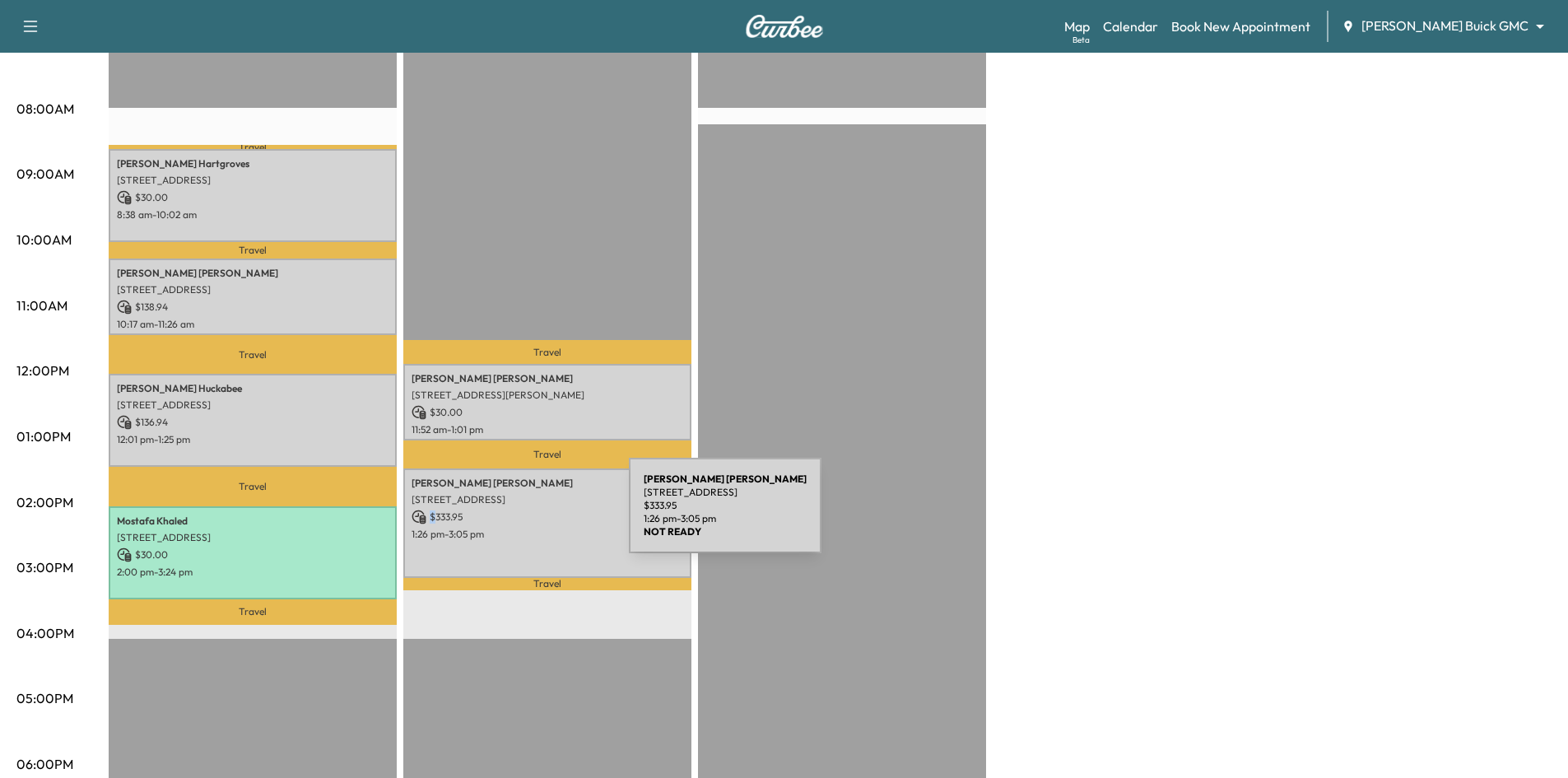
click at [505, 515] on p "$ 333.95" at bounding box center [547, 517] width 272 height 15
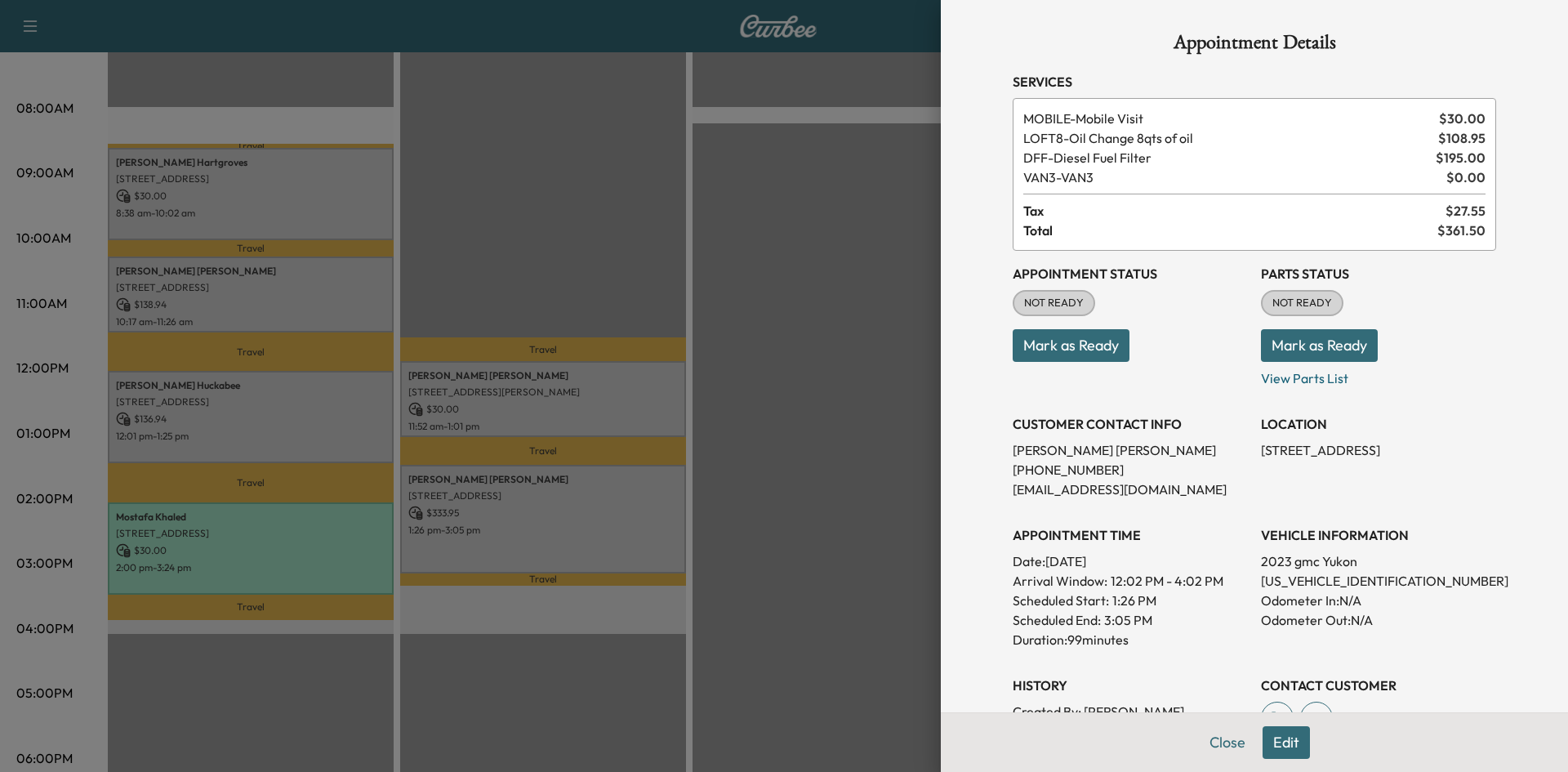
click at [501, 508] on div at bounding box center [784, 386] width 1568 height 772
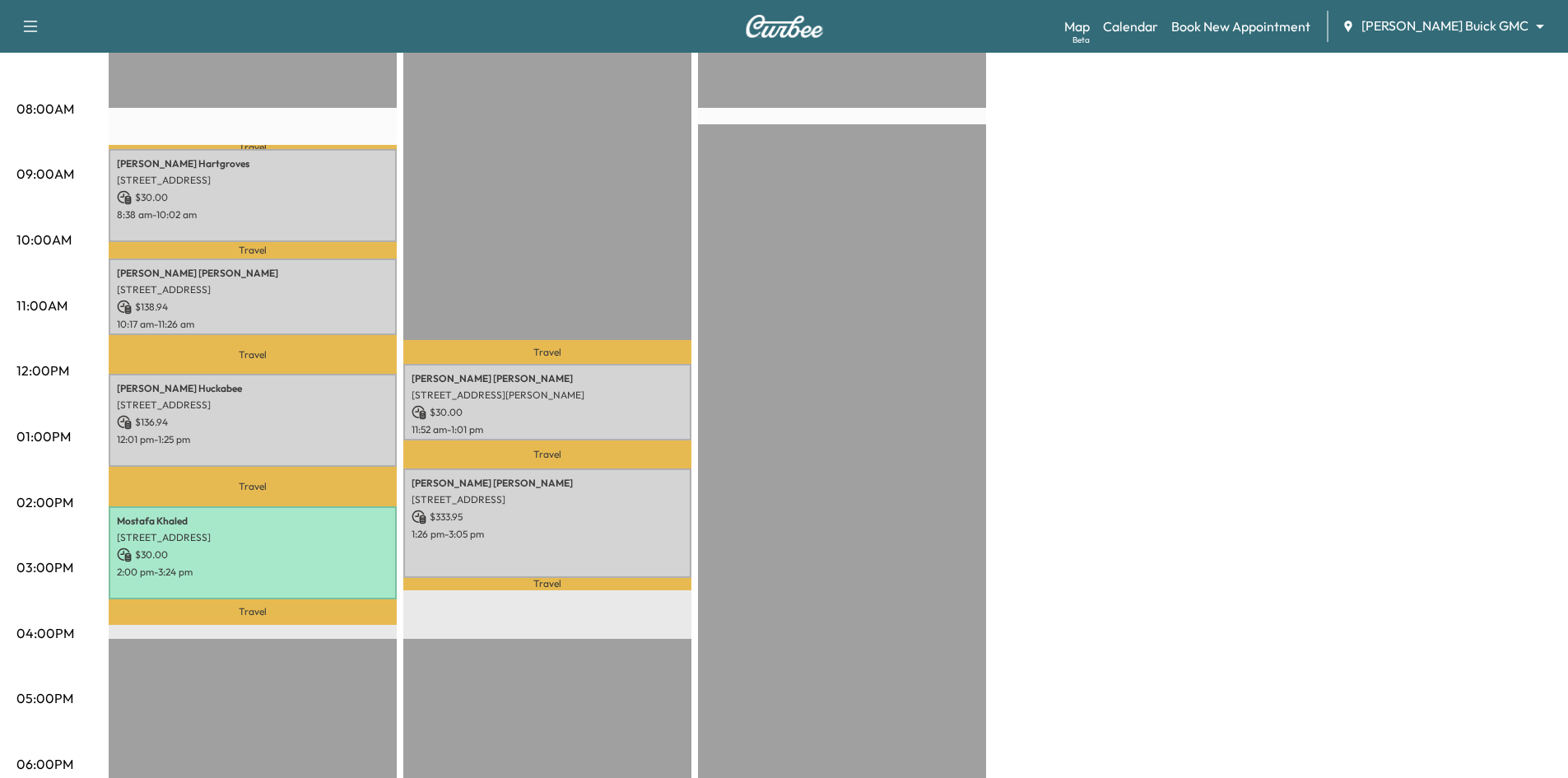
click at [635, 228] on div "Travel Douglas Barnett 3324 Jack's Bank, The Colony, TX 75056, USA $ 30.00 11:5…" at bounding box center [547, 506] width 288 height 1064
click at [342, 535] on div "Mostafa Khaled 6033 East Northwest Highway, 1089, Dallas, TX 75231, US $ 30.00 …" at bounding box center [253, 553] width 288 height 93
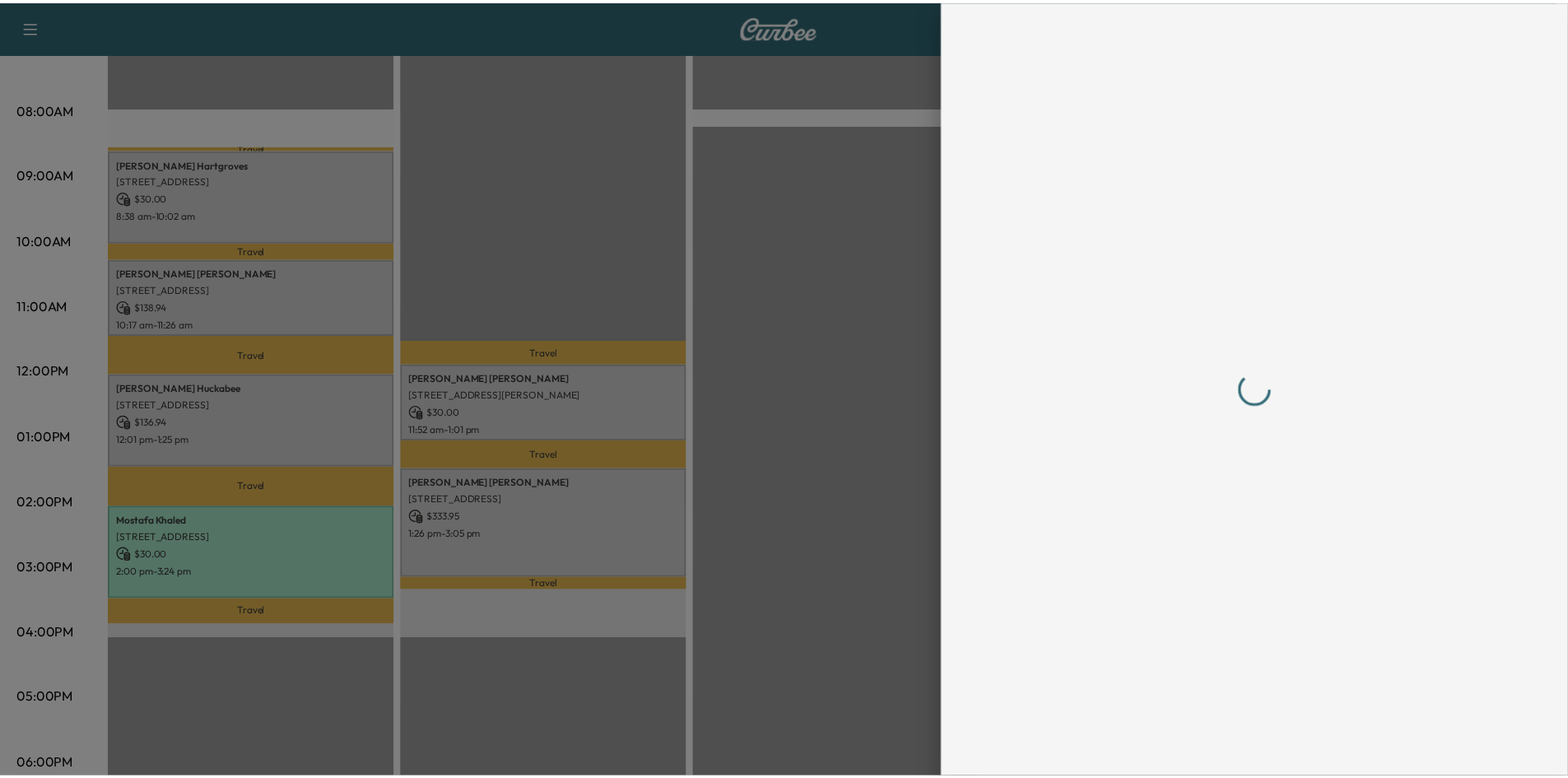
scroll to position [0, 0]
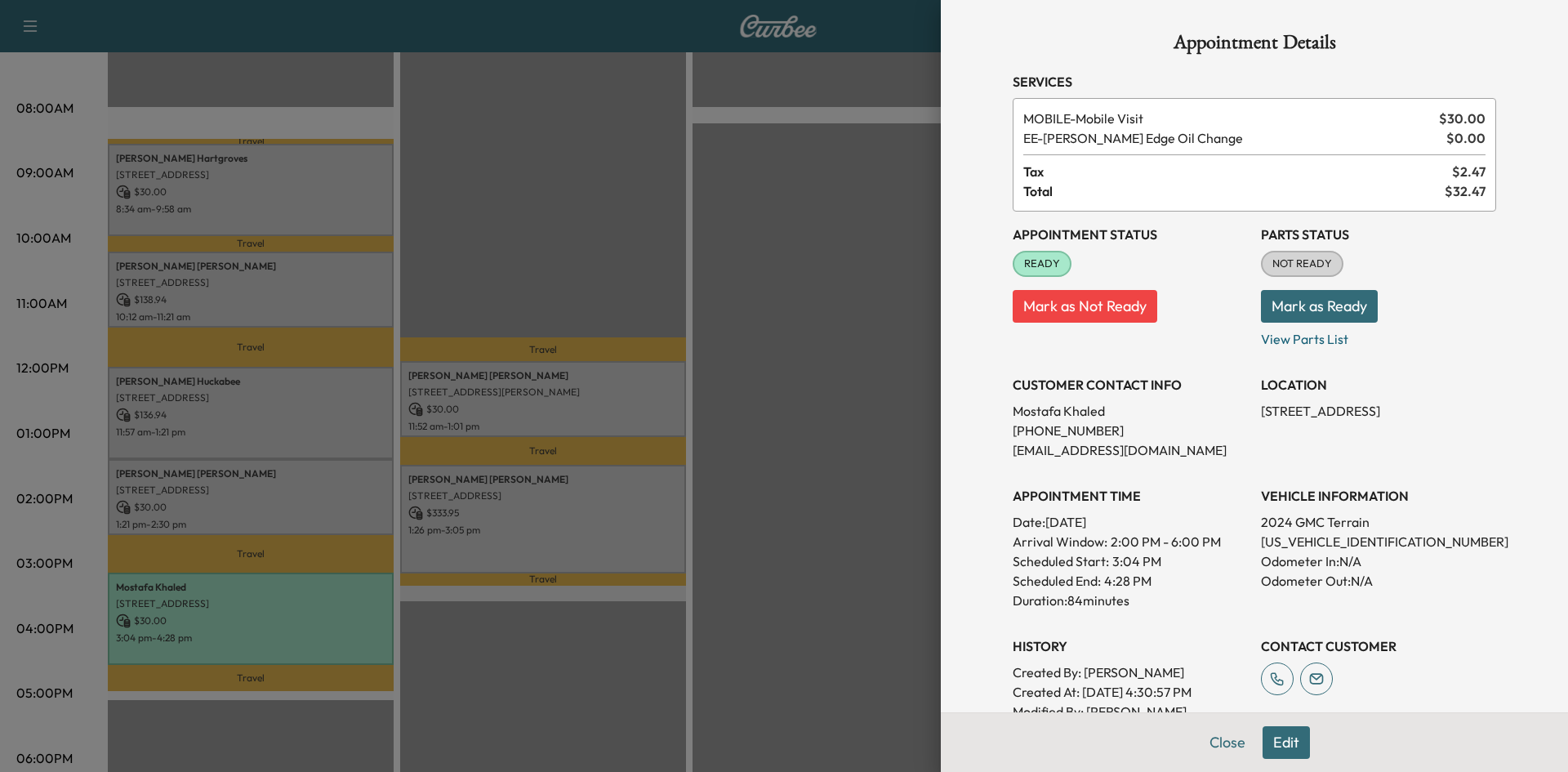
click at [578, 274] on div at bounding box center [784, 386] width 1568 height 772
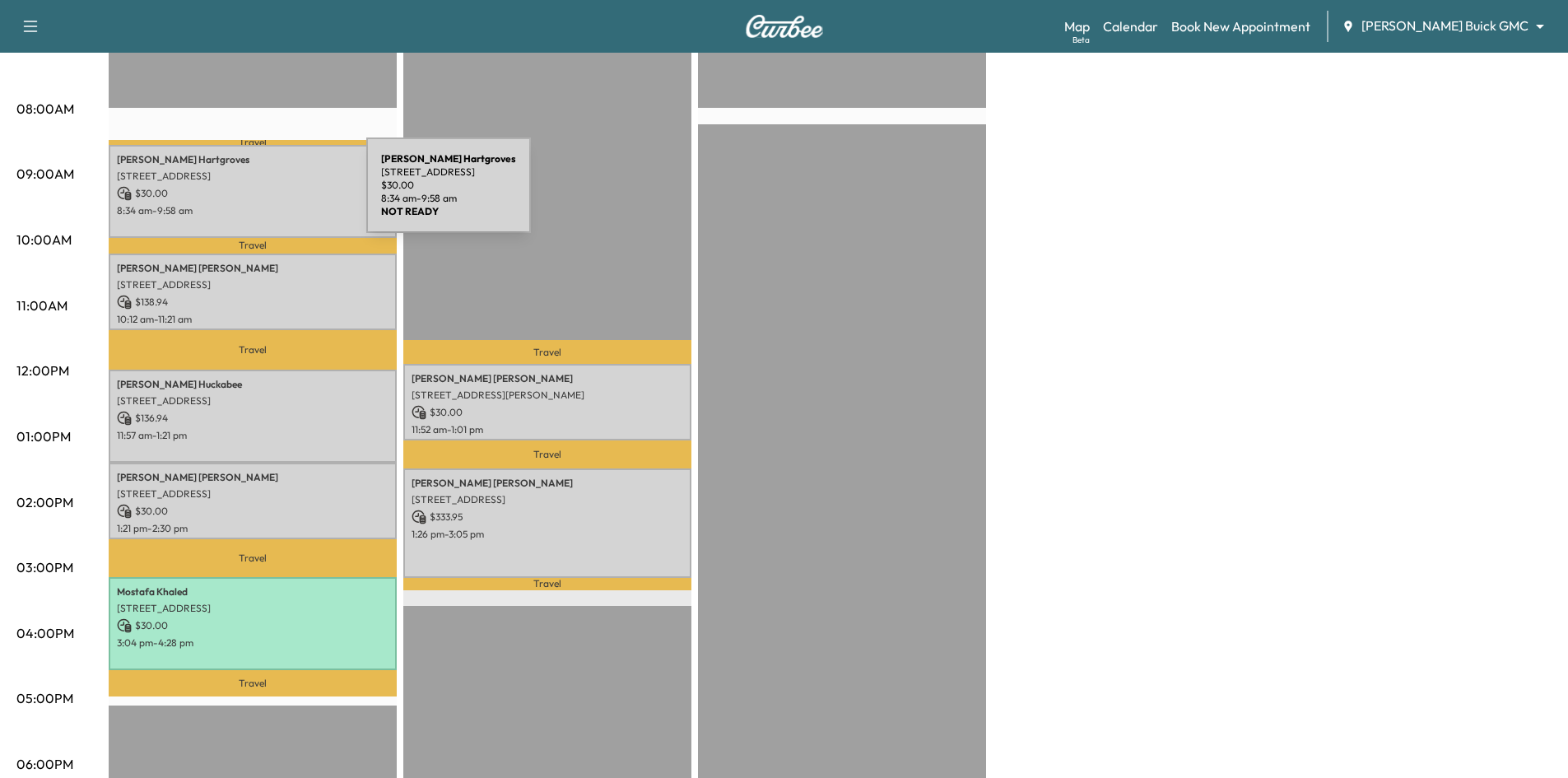
click at [243, 195] on p "$ 30.00" at bounding box center [253, 193] width 272 height 15
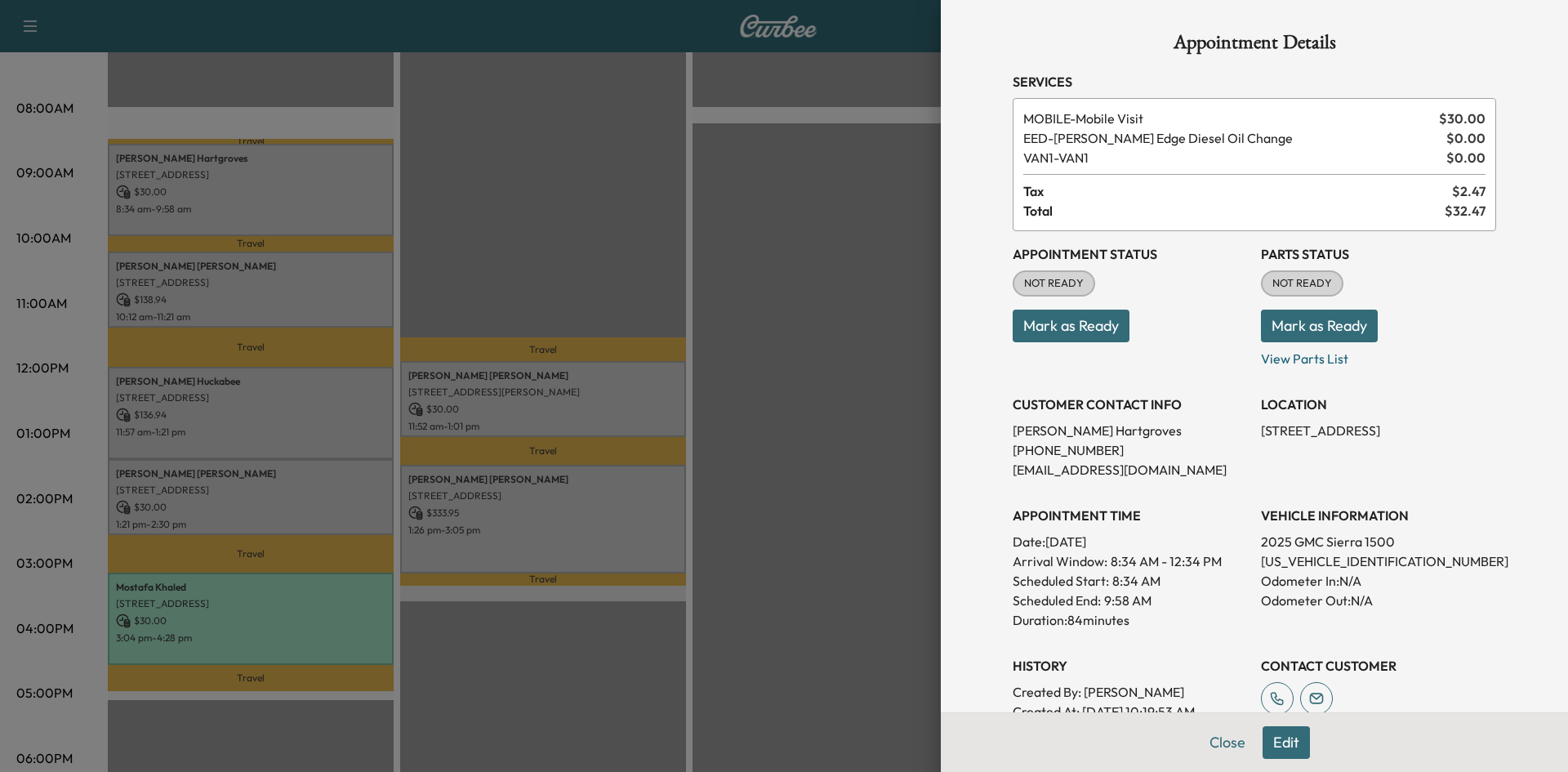
click at [537, 152] on div at bounding box center [784, 386] width 1568 height 772
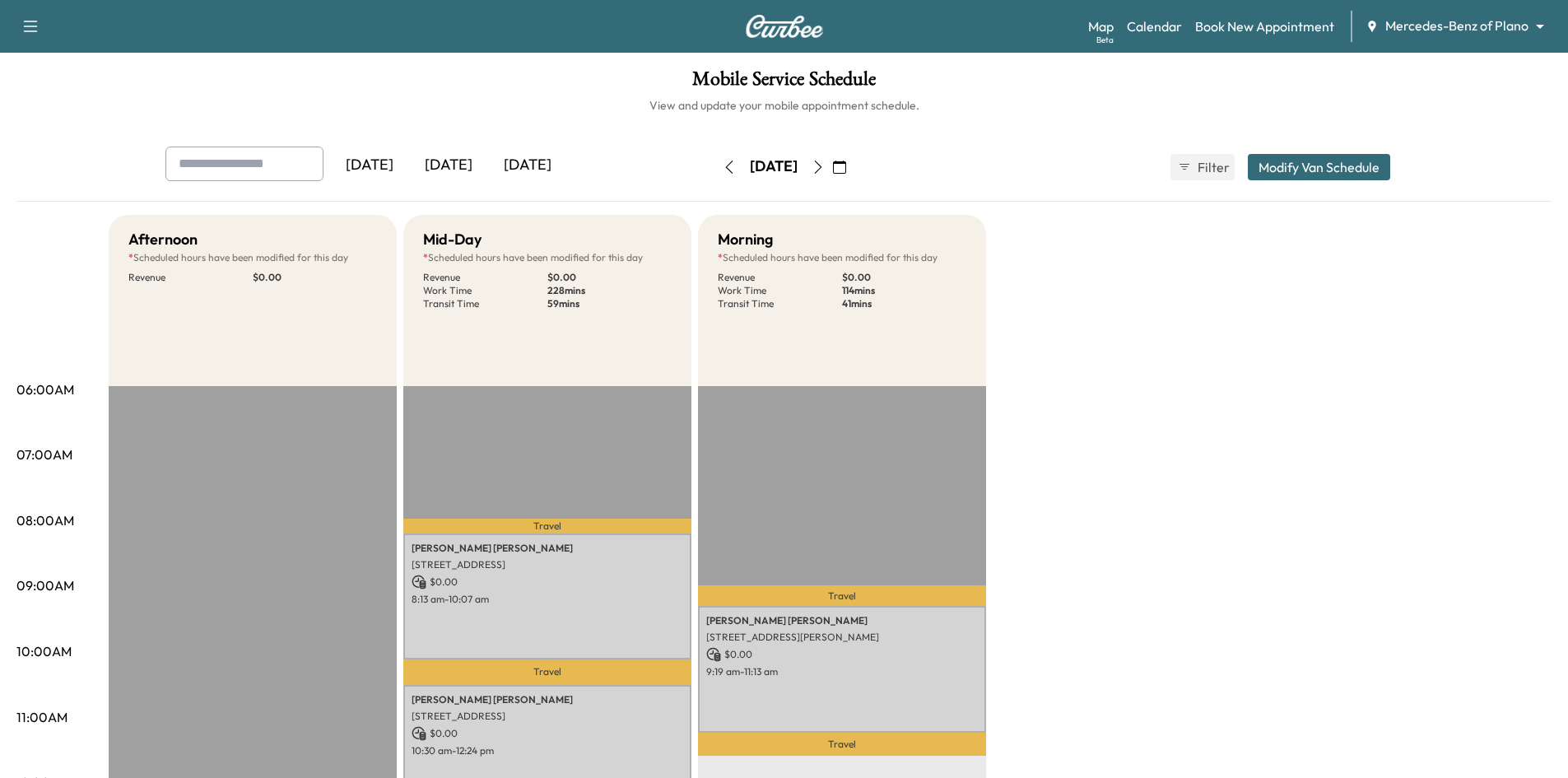
click at [451, 168] on div "[DATE]" at bounding box center [449, 165] width 79 height 38
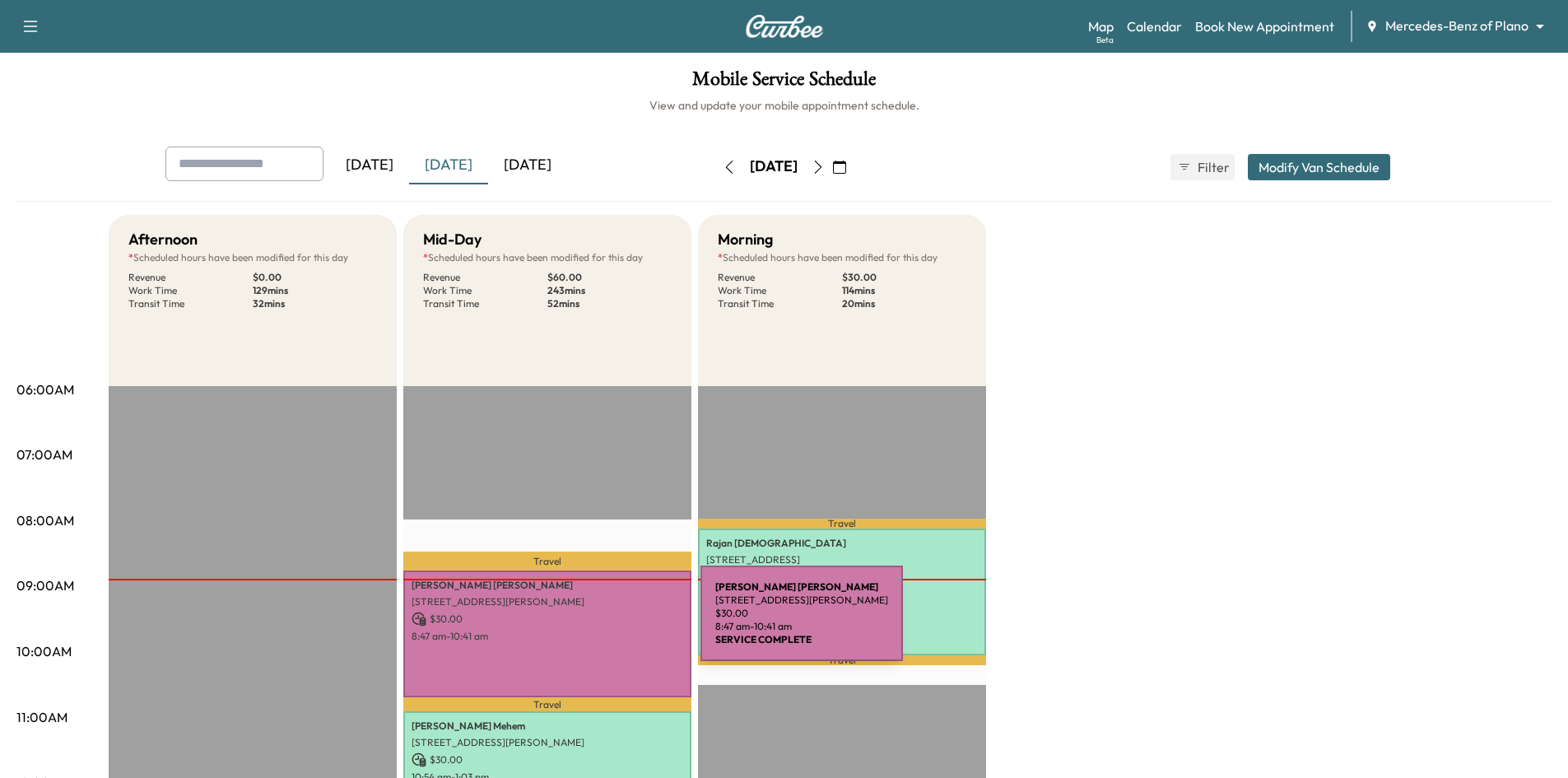
click at [577, 624] on p "$ 30.00" at bounding box center [547, 619] width 272 height 15
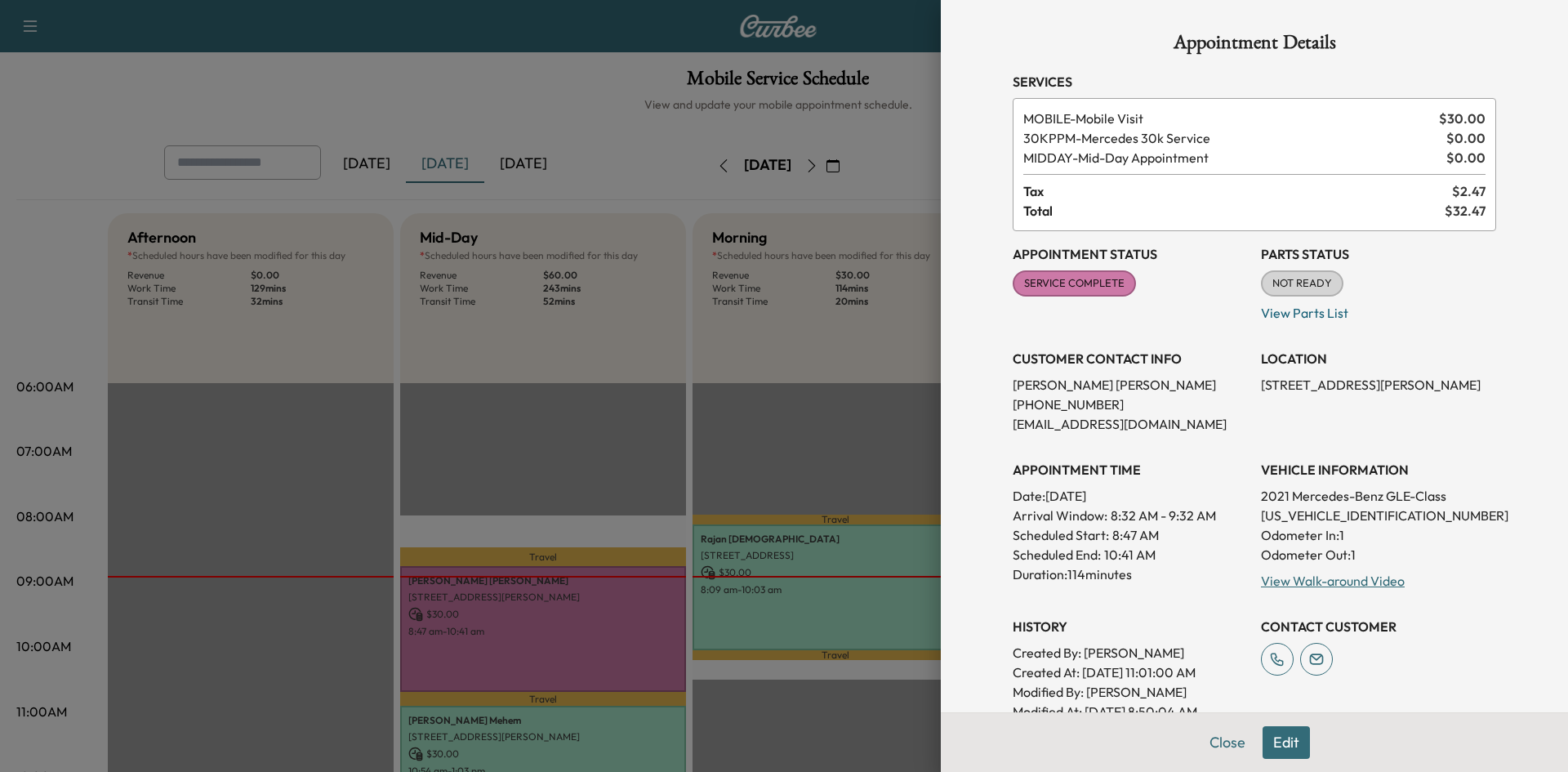
click at [585, 352] on div at bounding box center [784, 386] width 1568 height 772
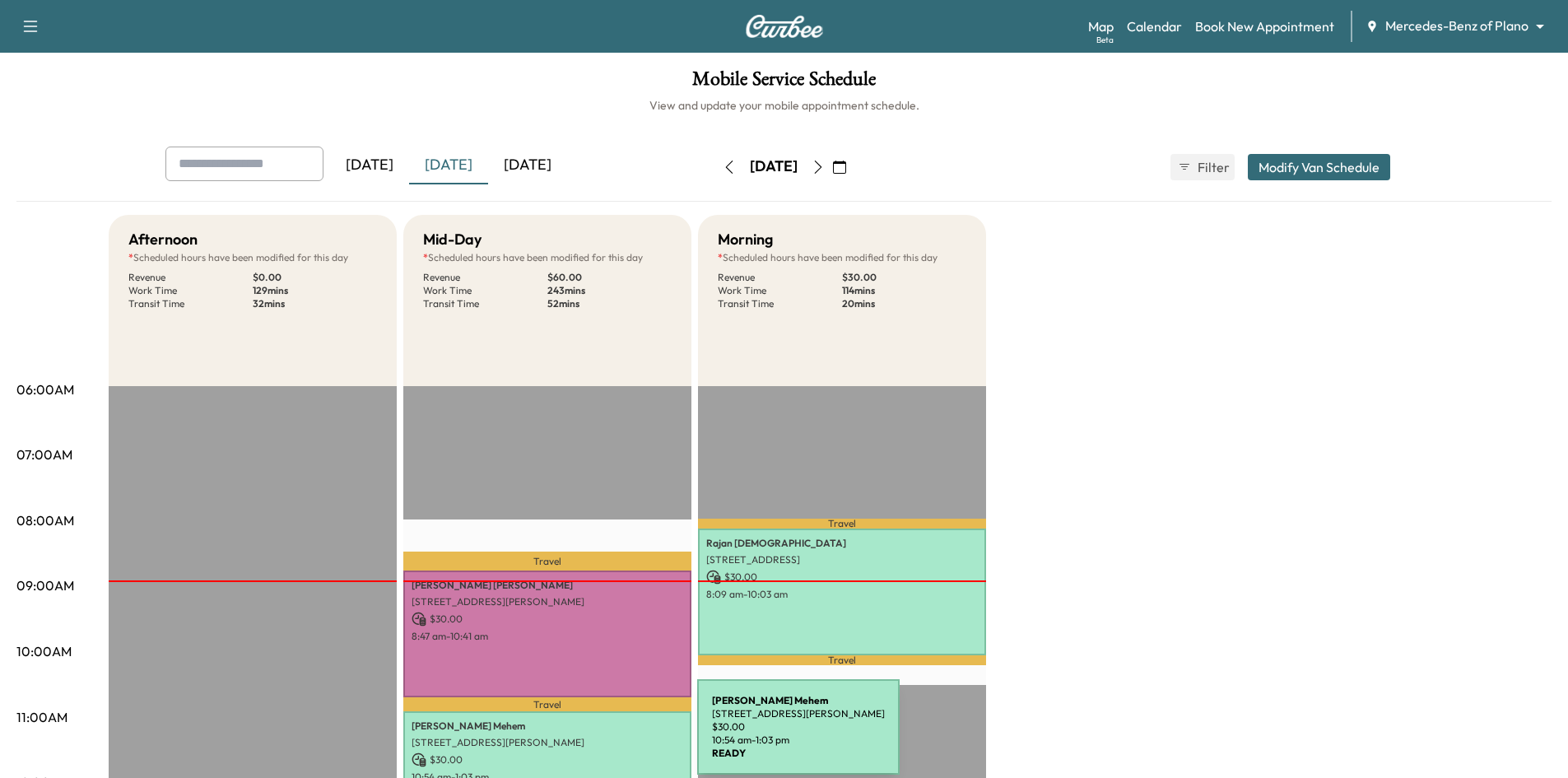
click at [574, 737] on p "3712 Landsdowne Dr, McKinney, TX 75072, USA" at bounding box center [547, 742] width 272 height 13
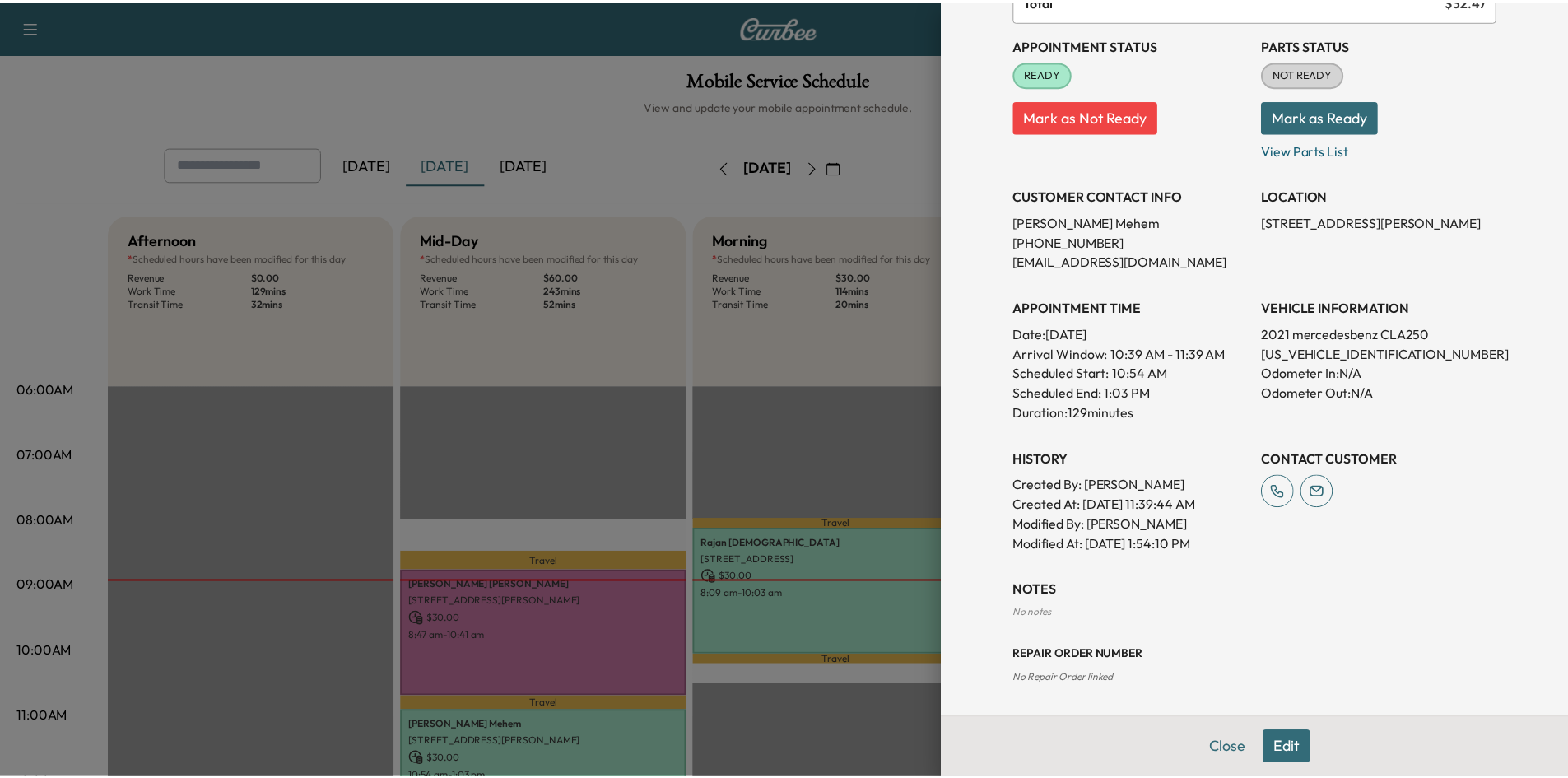
scroll to position [289, 0]
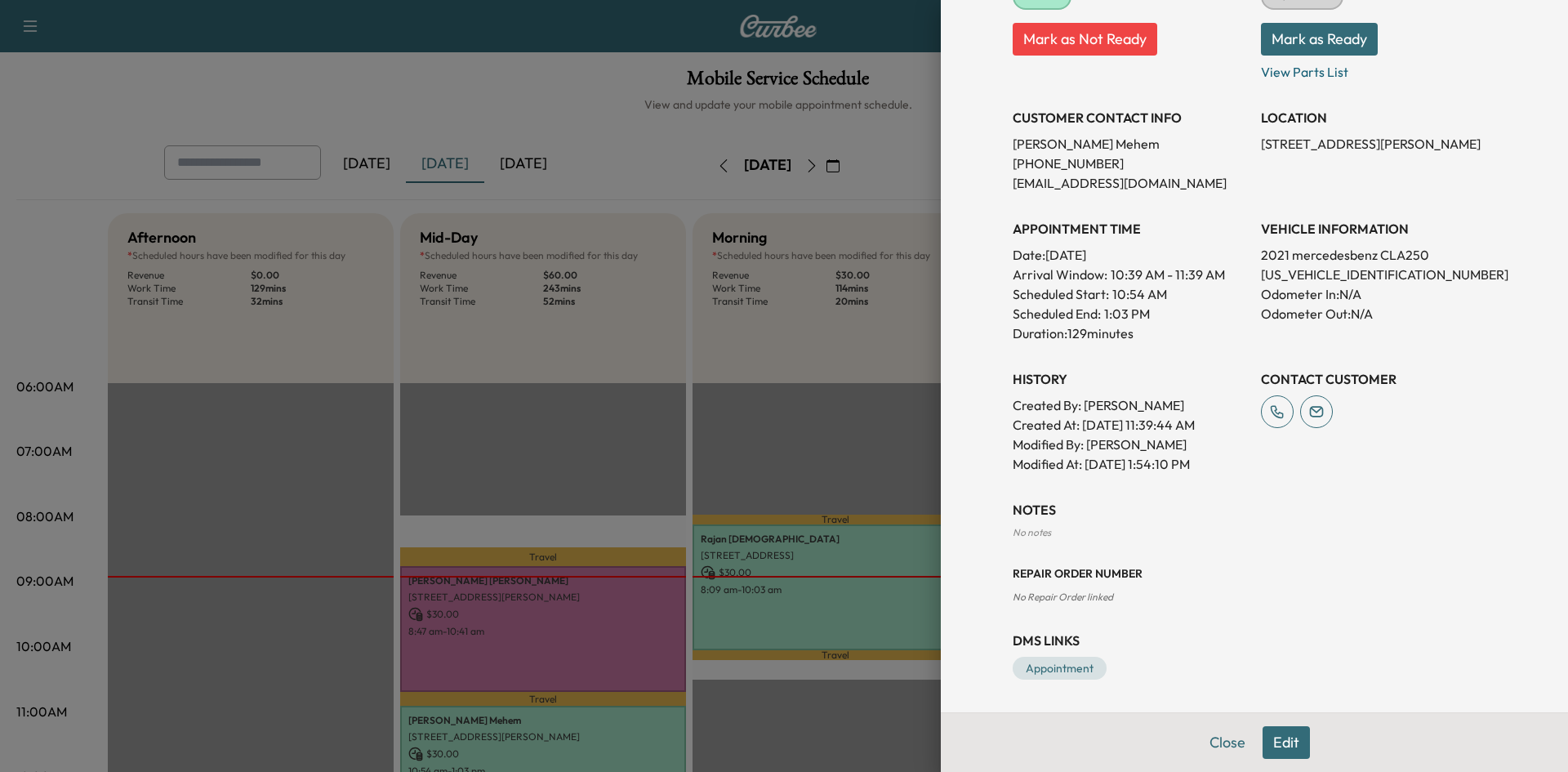
click at [580, 458] on div at bounding box center [784, 386] width 1568 height 772
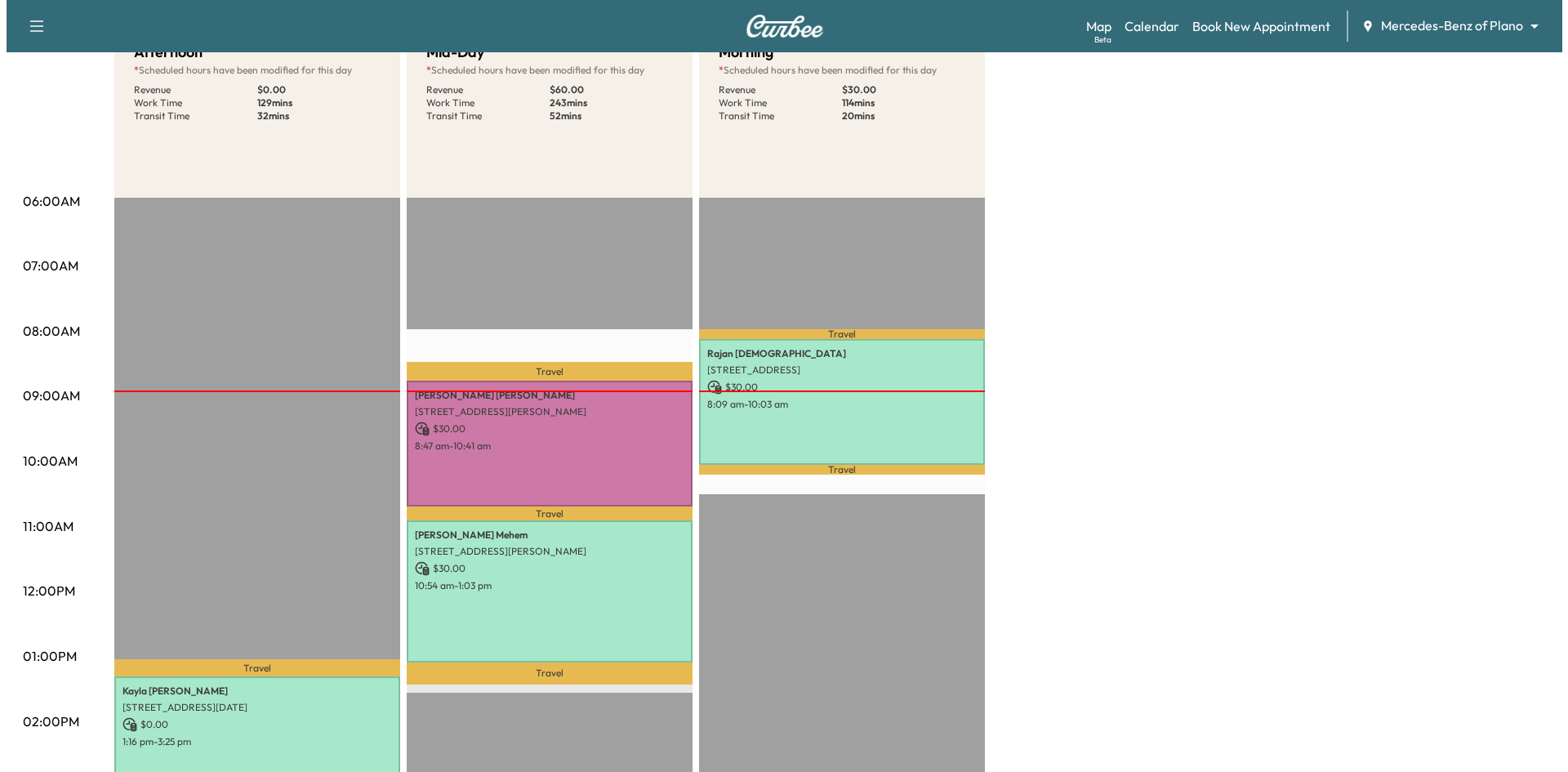
scroll to position [327, 0]
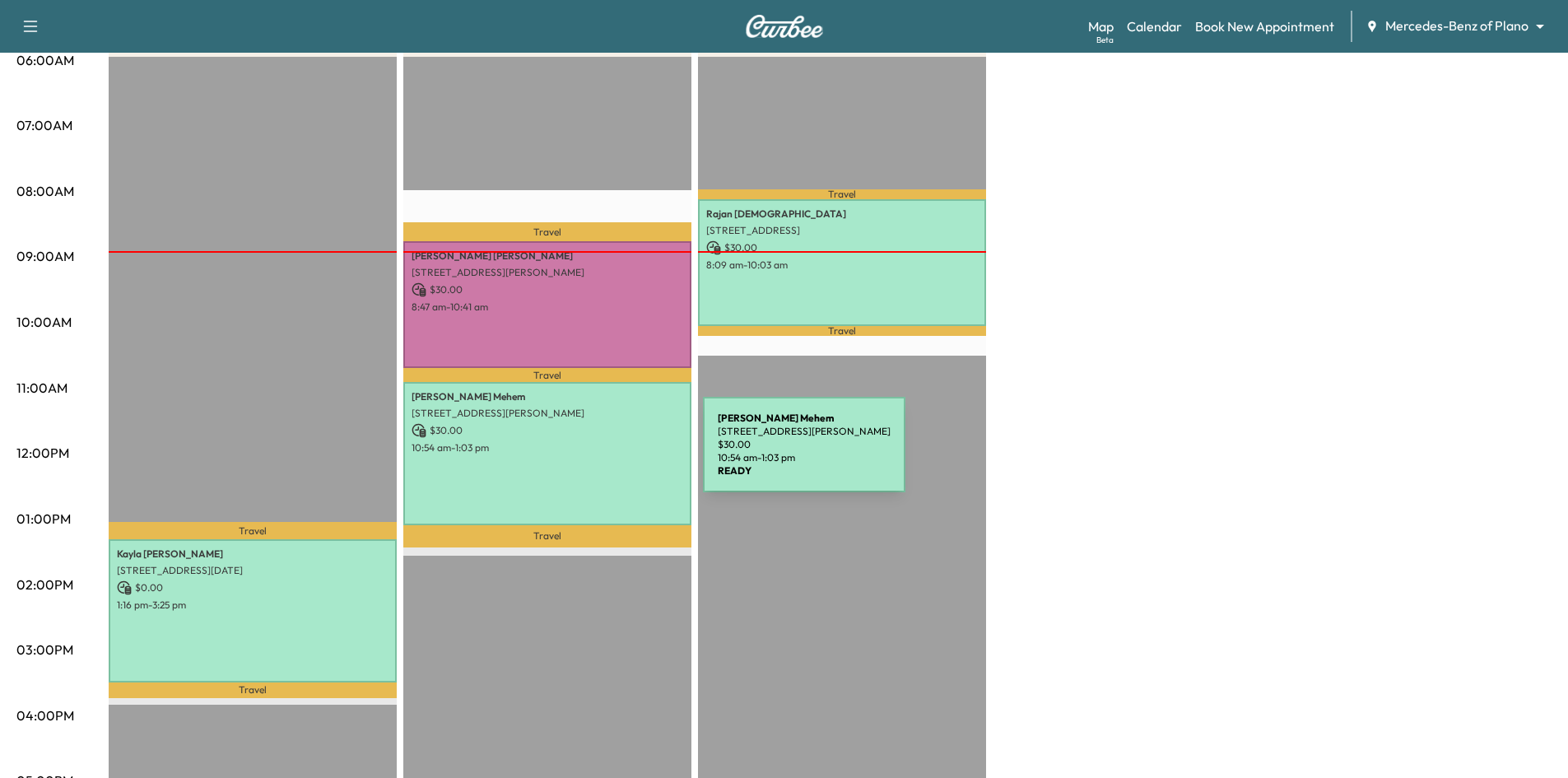
click at [574, 458] on div "Amanda Mehem 3712 Landsdowne Dr, McKinney, TX 75072, USA $ 30.00 10:54 am - 1:0…" at bounding box center [547, 453] width 288 height 143
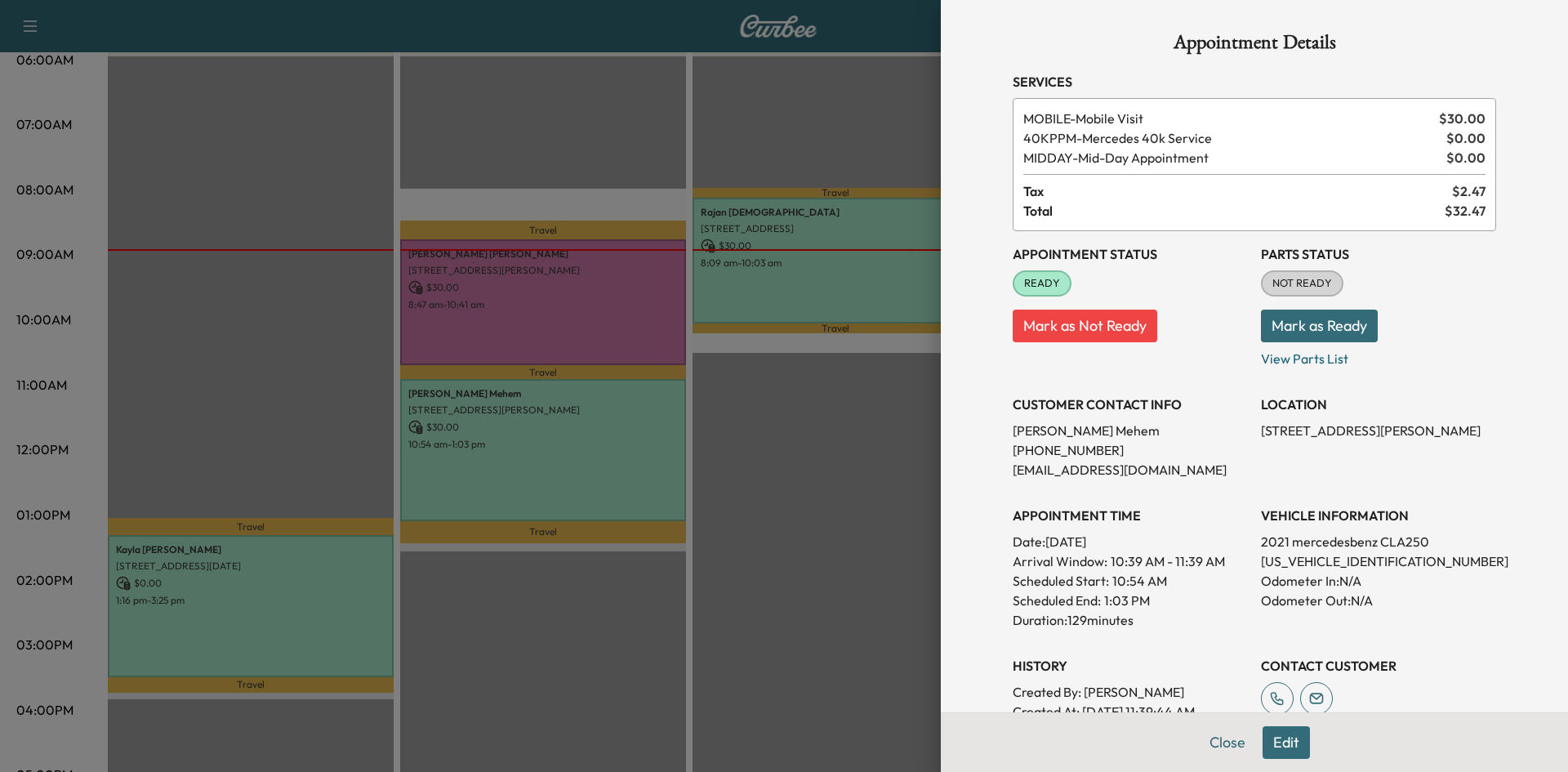
drag, startPoint x: 933, startPoint y: 543, endPoint x: 646, endPoint y: 645, distance: 304.6
click at [918, 544] on div "Appointment Details Services MOBILE - Mobile Visit $ 30.00 40KPPM - Mercedes 40…" at bounding box center [784, 386] width 1568 height 772
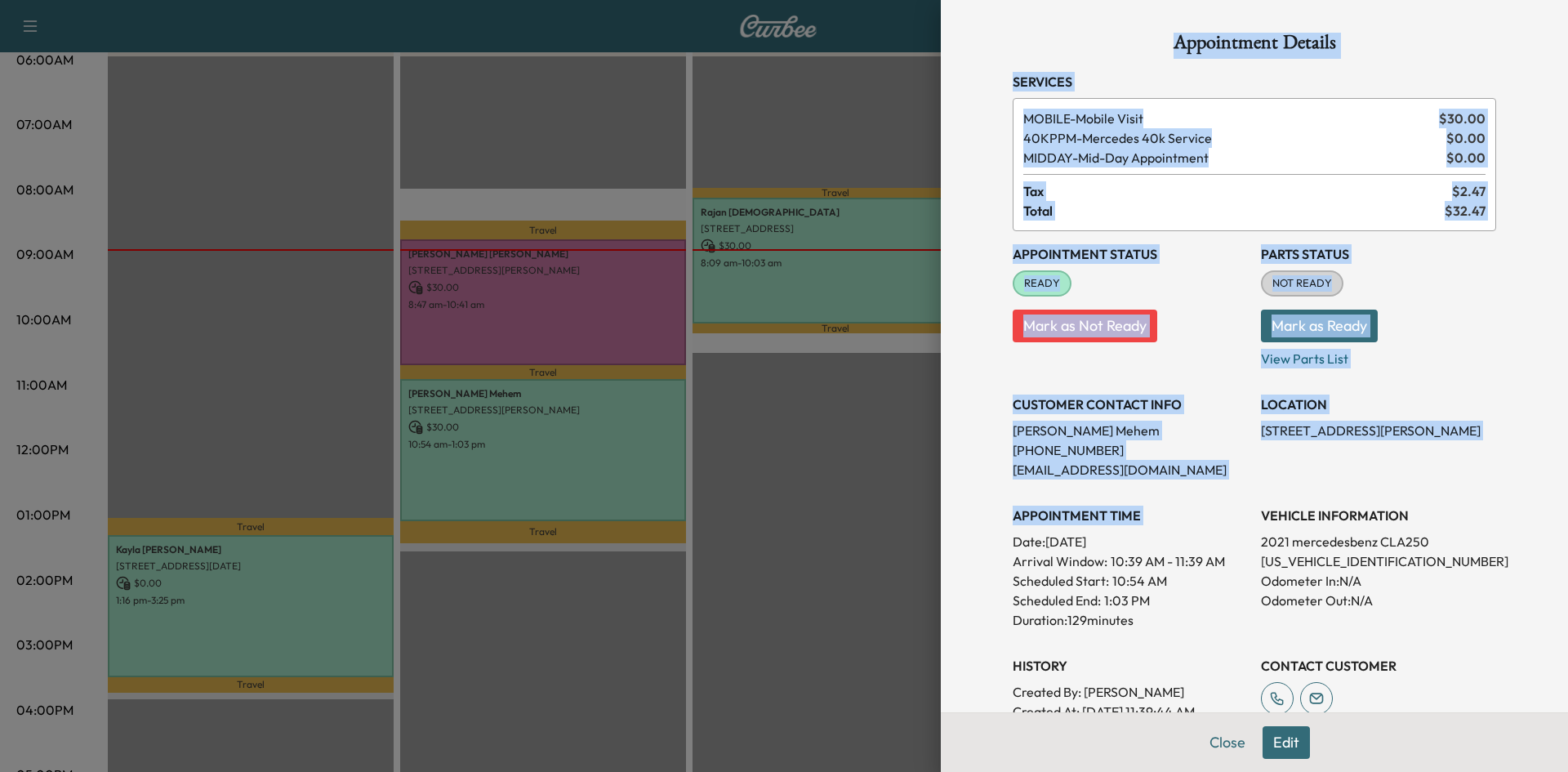
click at [258, 619] on div at bounding box center [784, 386] width 1568 height 772
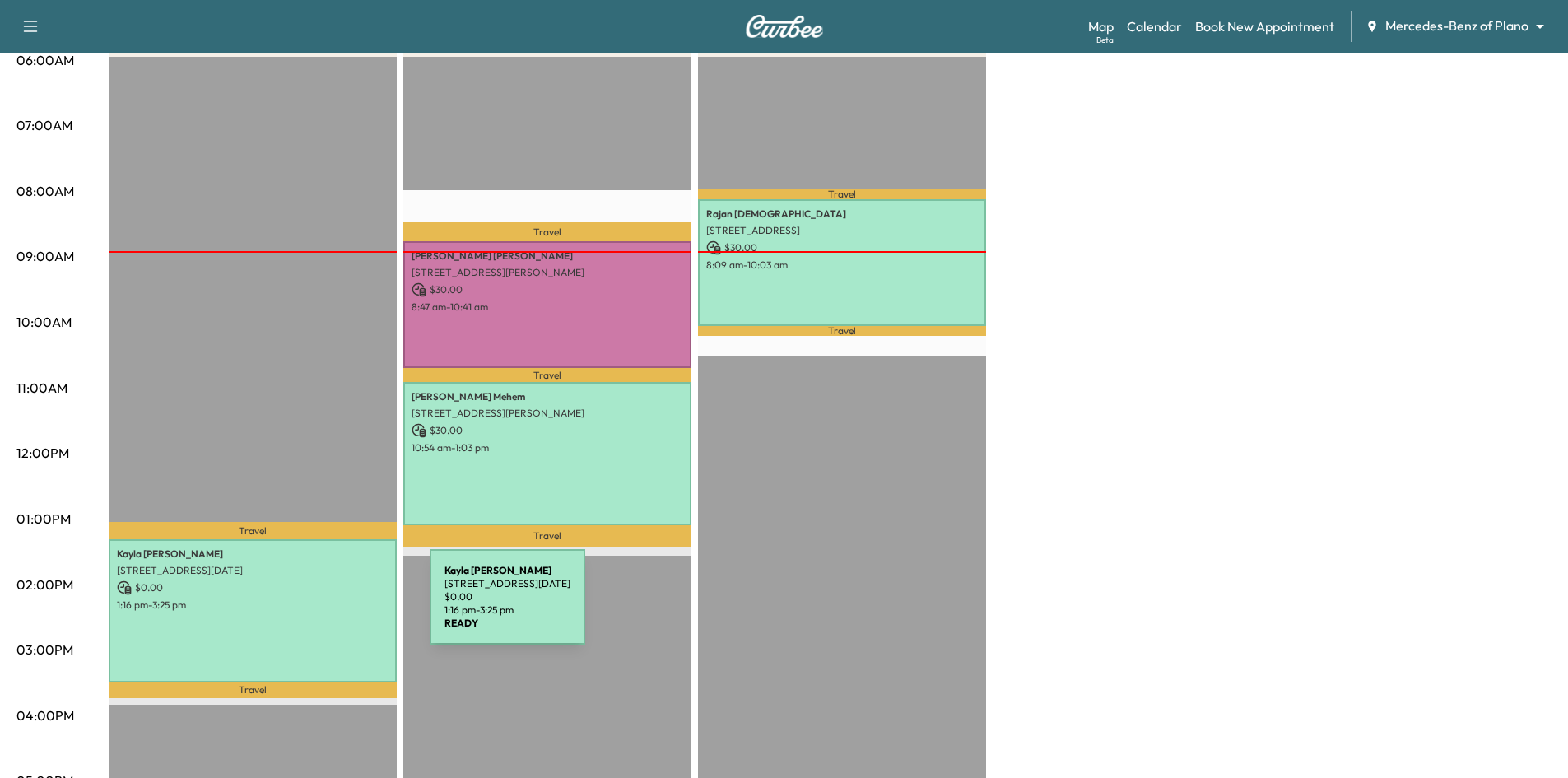
click at [306, 607] on div "Kayla Evans 13100 Noel Road, Apt 563, Dallas, TX 75240, US $ 0.00 1:16 pm - 3:2…" at bounding box center [253, 610] width 288 height 143
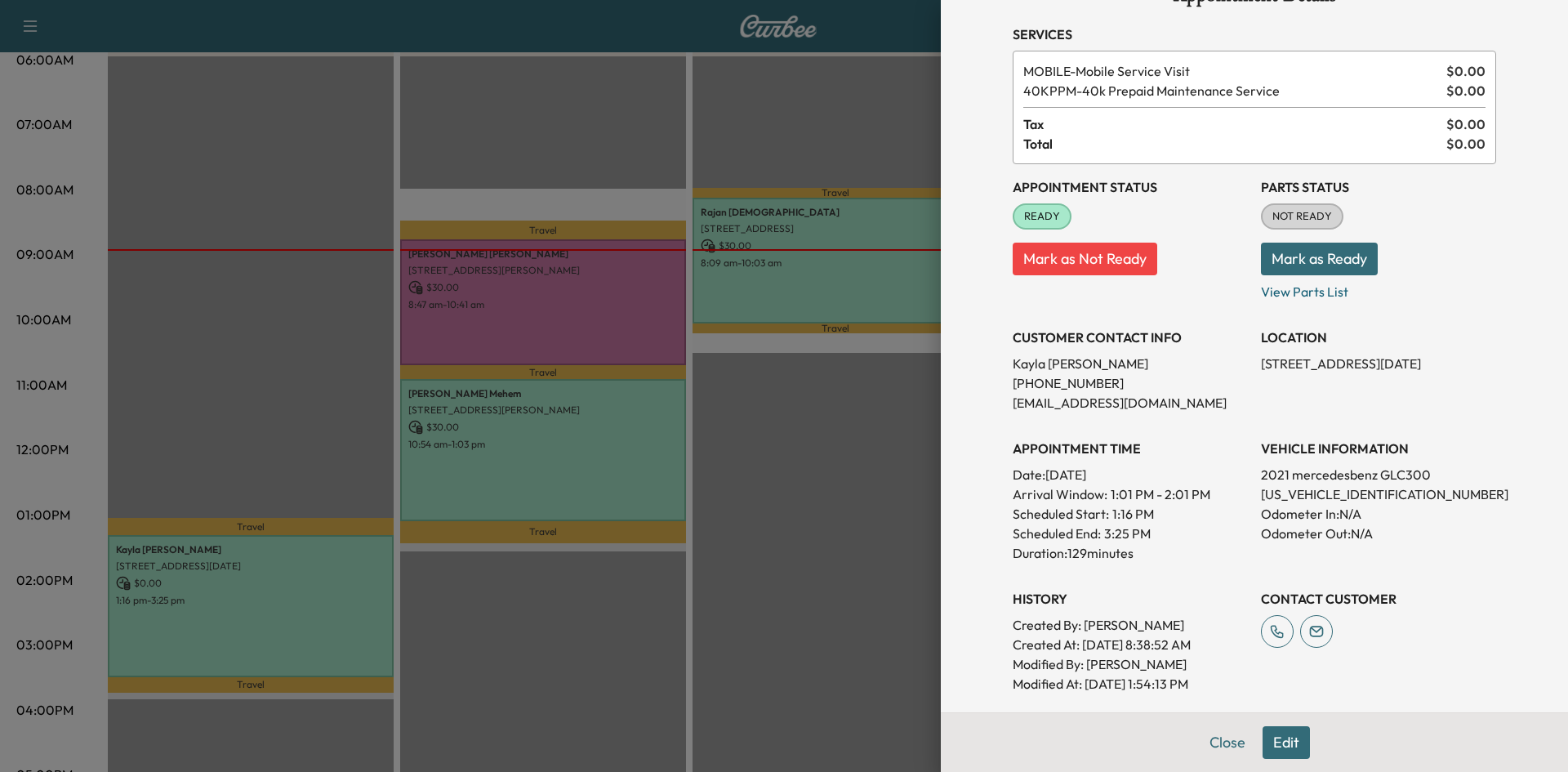
scroll to position [0, 0]
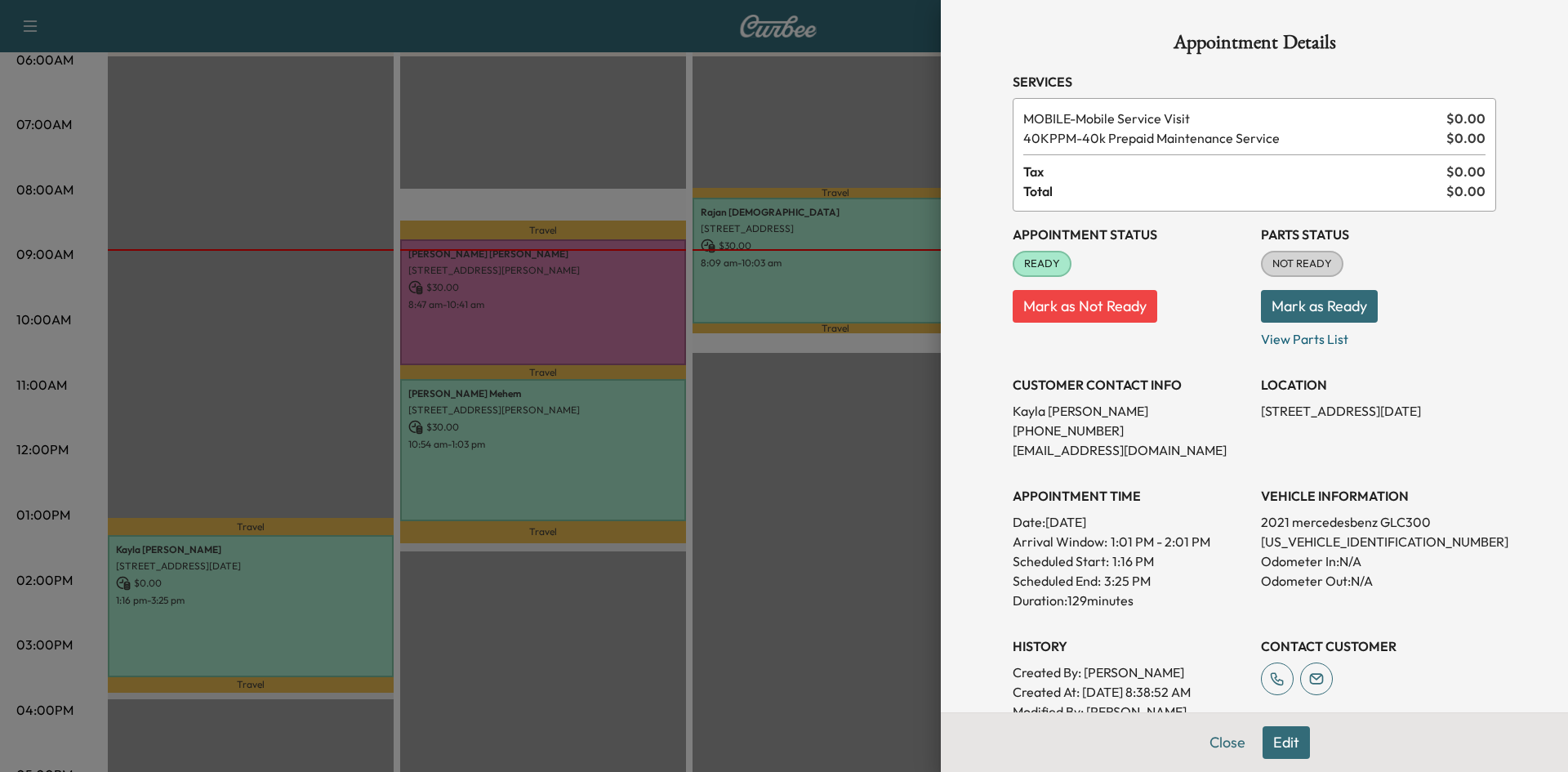
click at [800, 534] on div at bounding box center [784, 386] width 1568 height 772
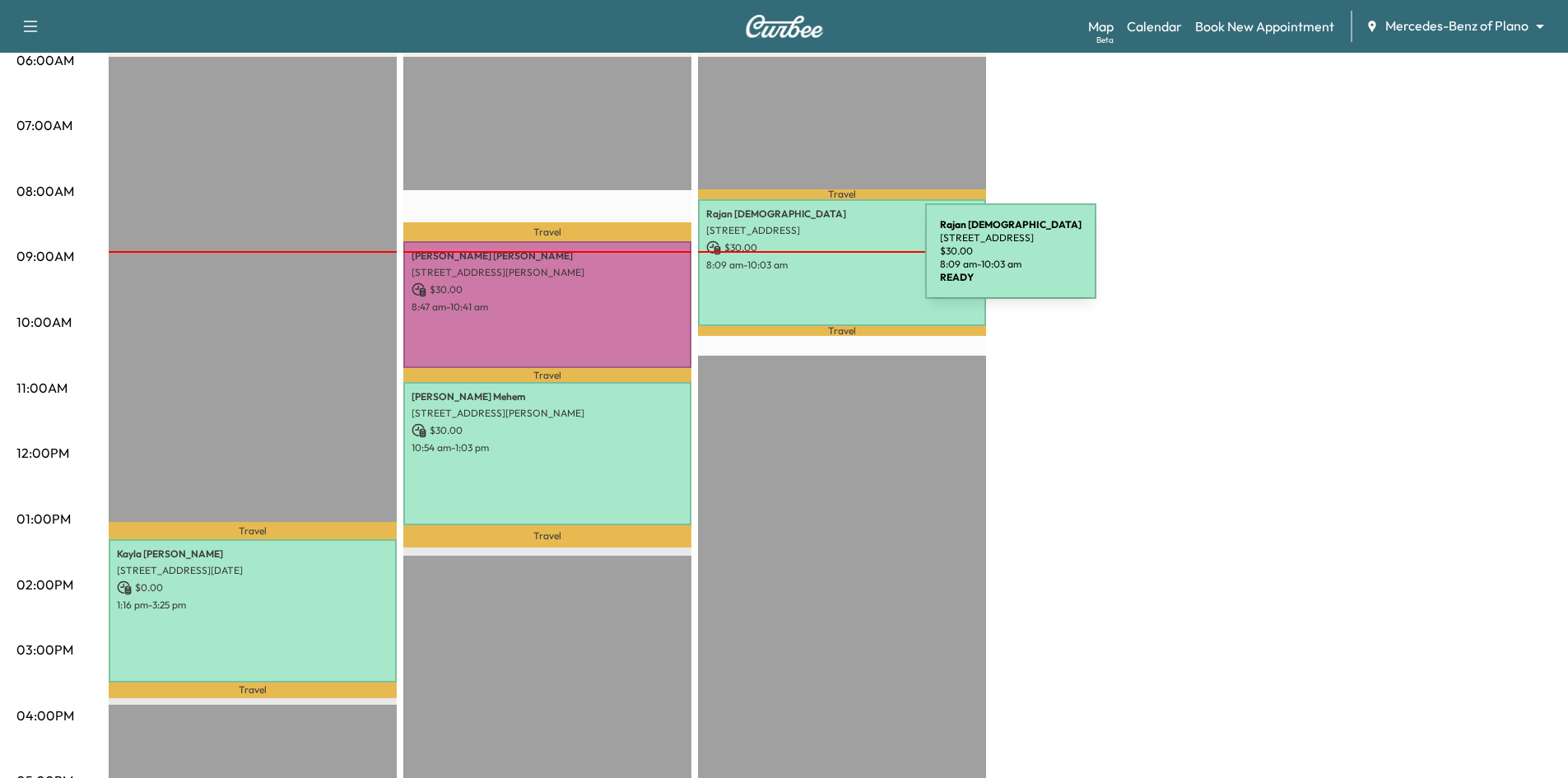
click at [804, 263] on p "8:09 am - 10:03 am" at bounding box center [841, 265] width 272 height 13
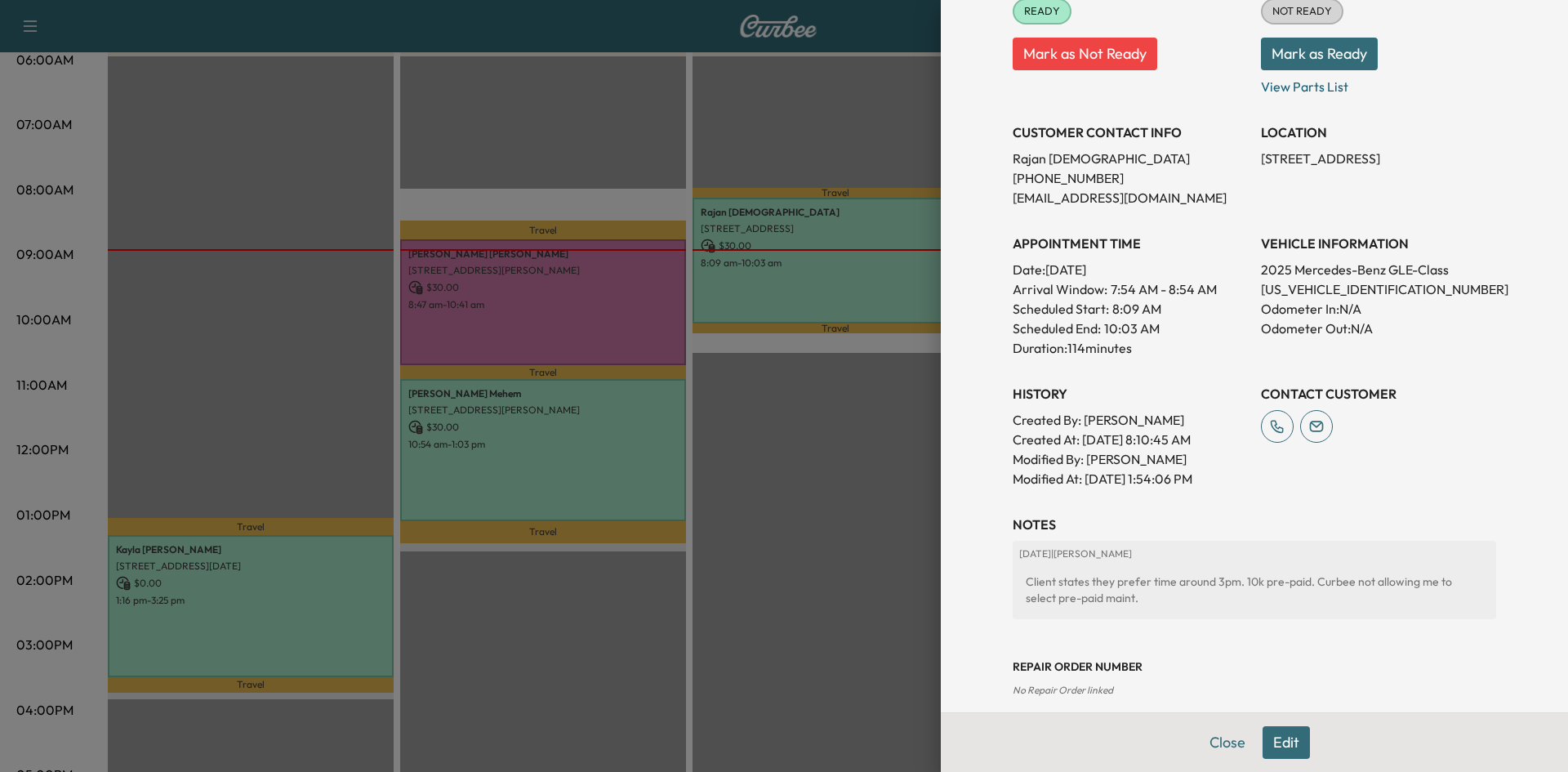
scroll to position [346, 0]
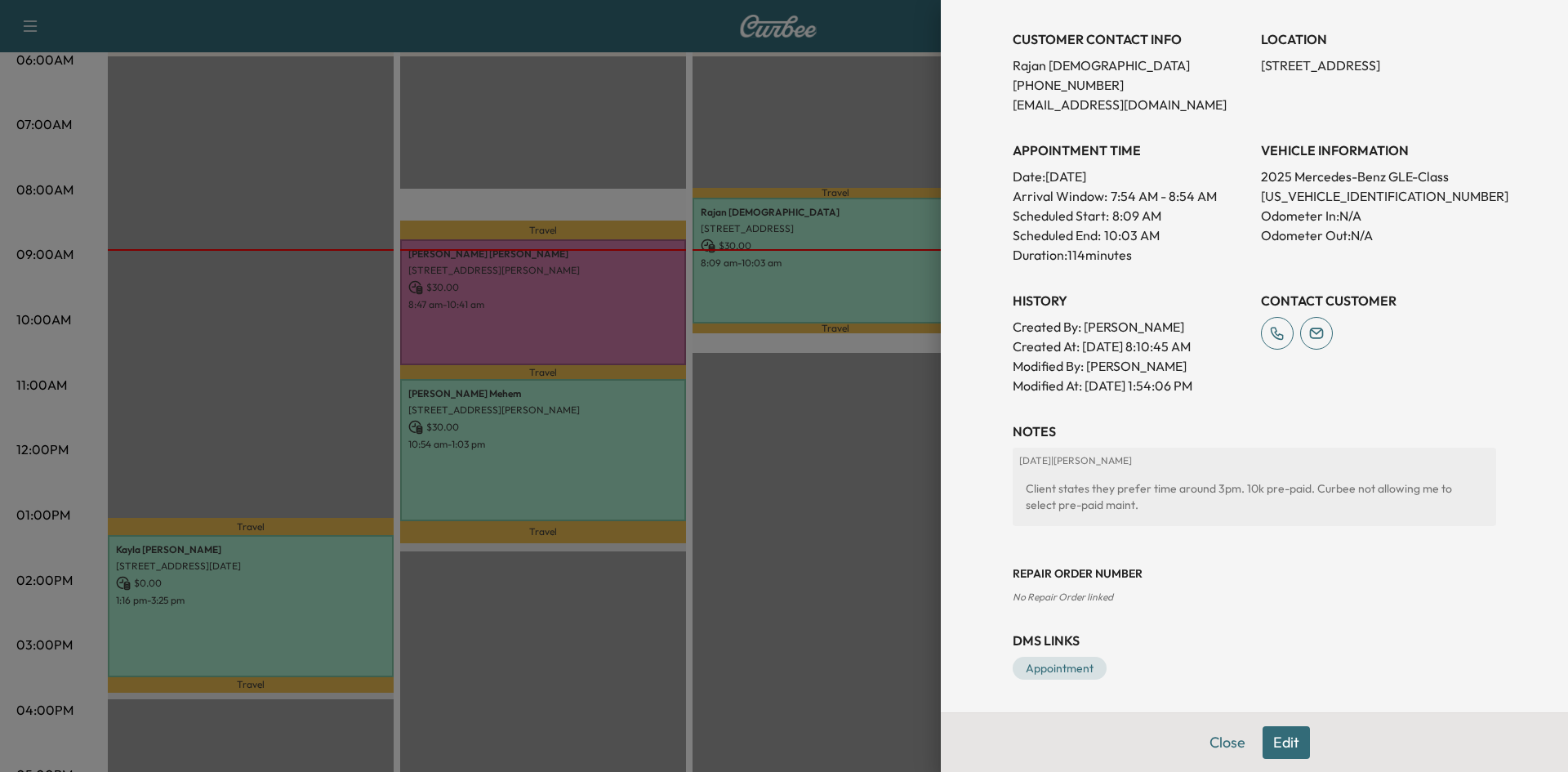
click at [881, 524] on div at bounding box center [784, 386] width 1568 height 772
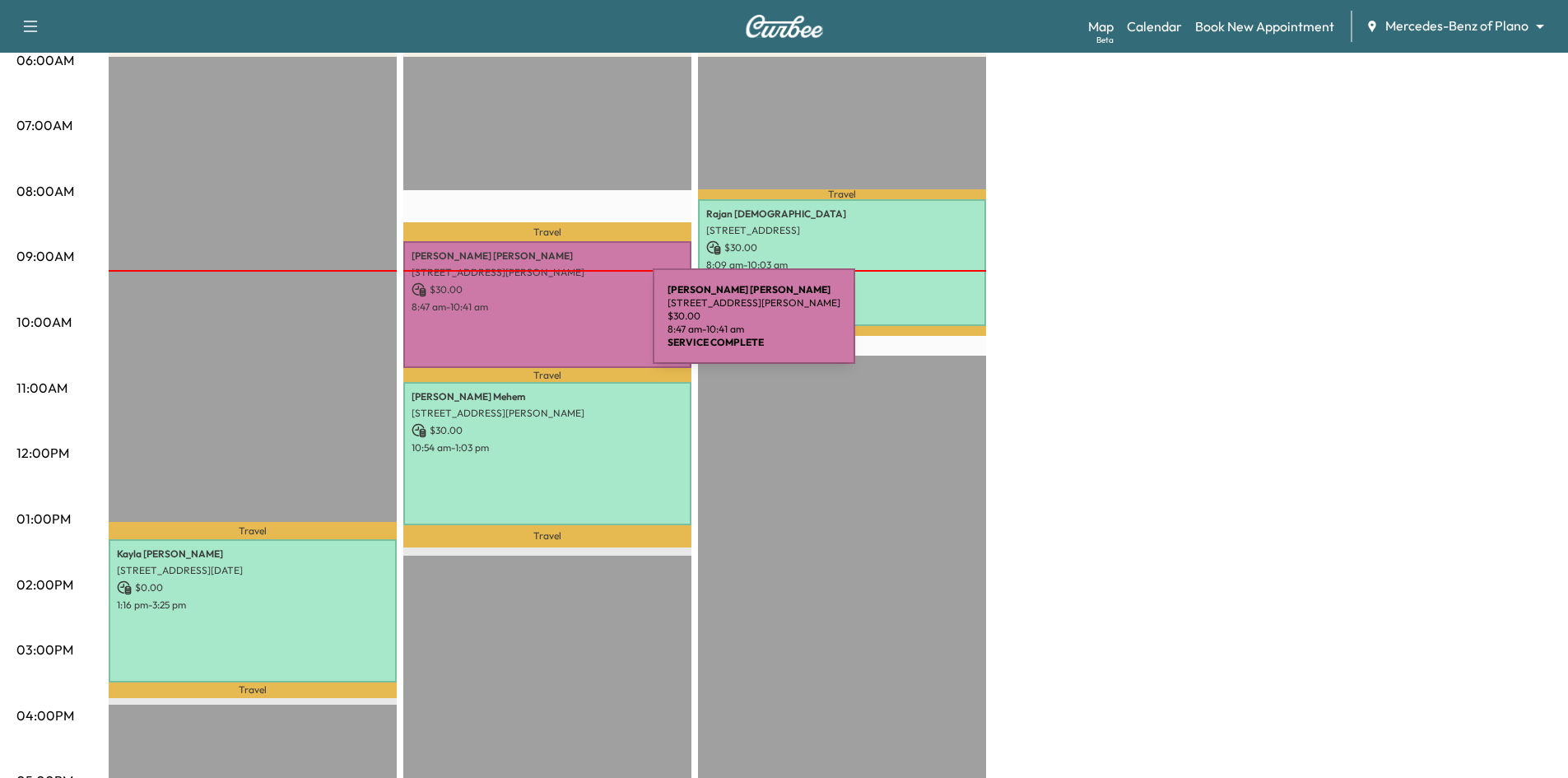
click at [529, 326] on div "Melissa Gulbranson 5324 Tuscarora Trl, McKinney, TX 75070, USA $ 30.00 8:47 am …" at bounding box center [547, 304] width 288 height 126
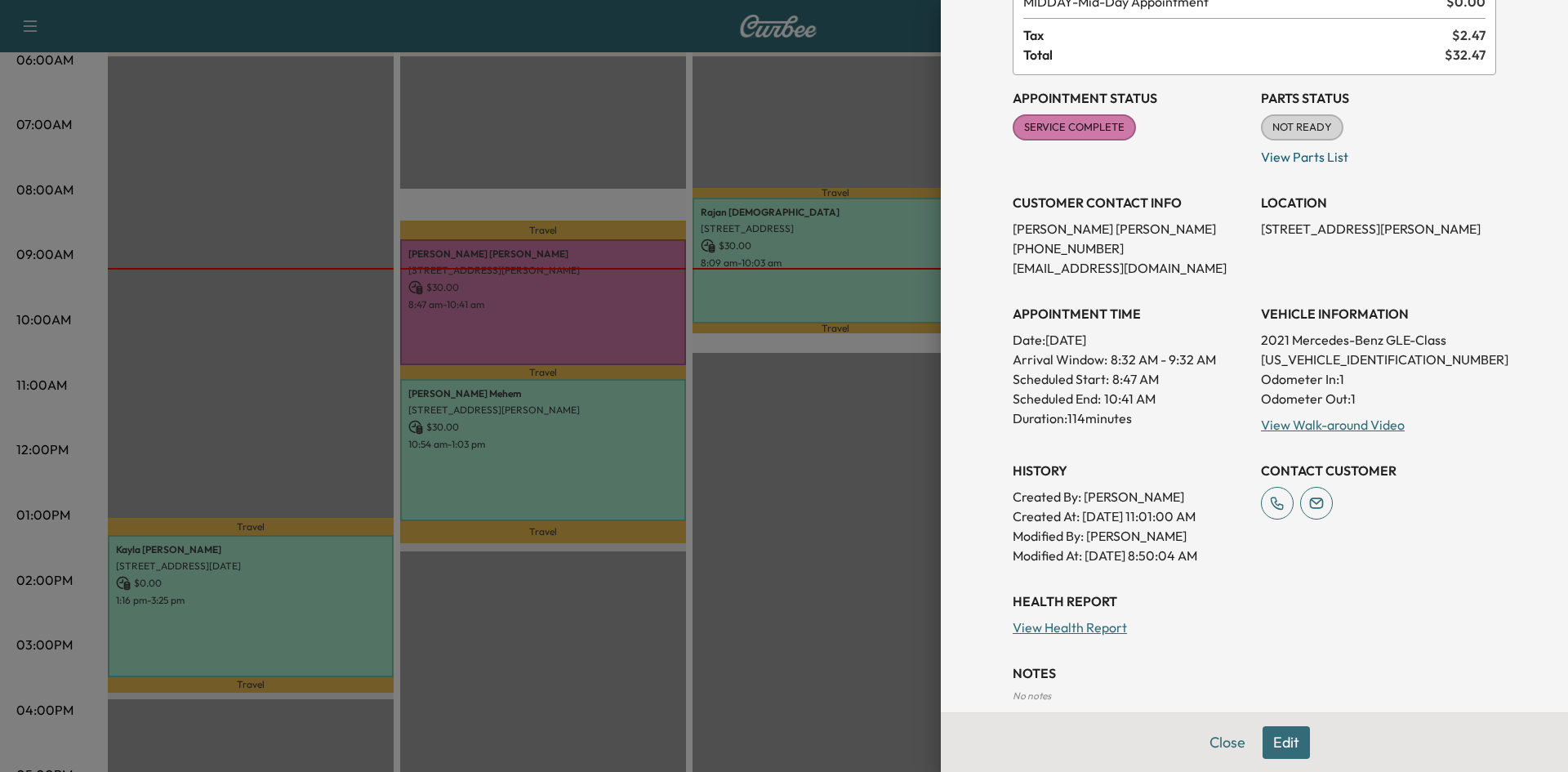
scroll to position [0, 0]
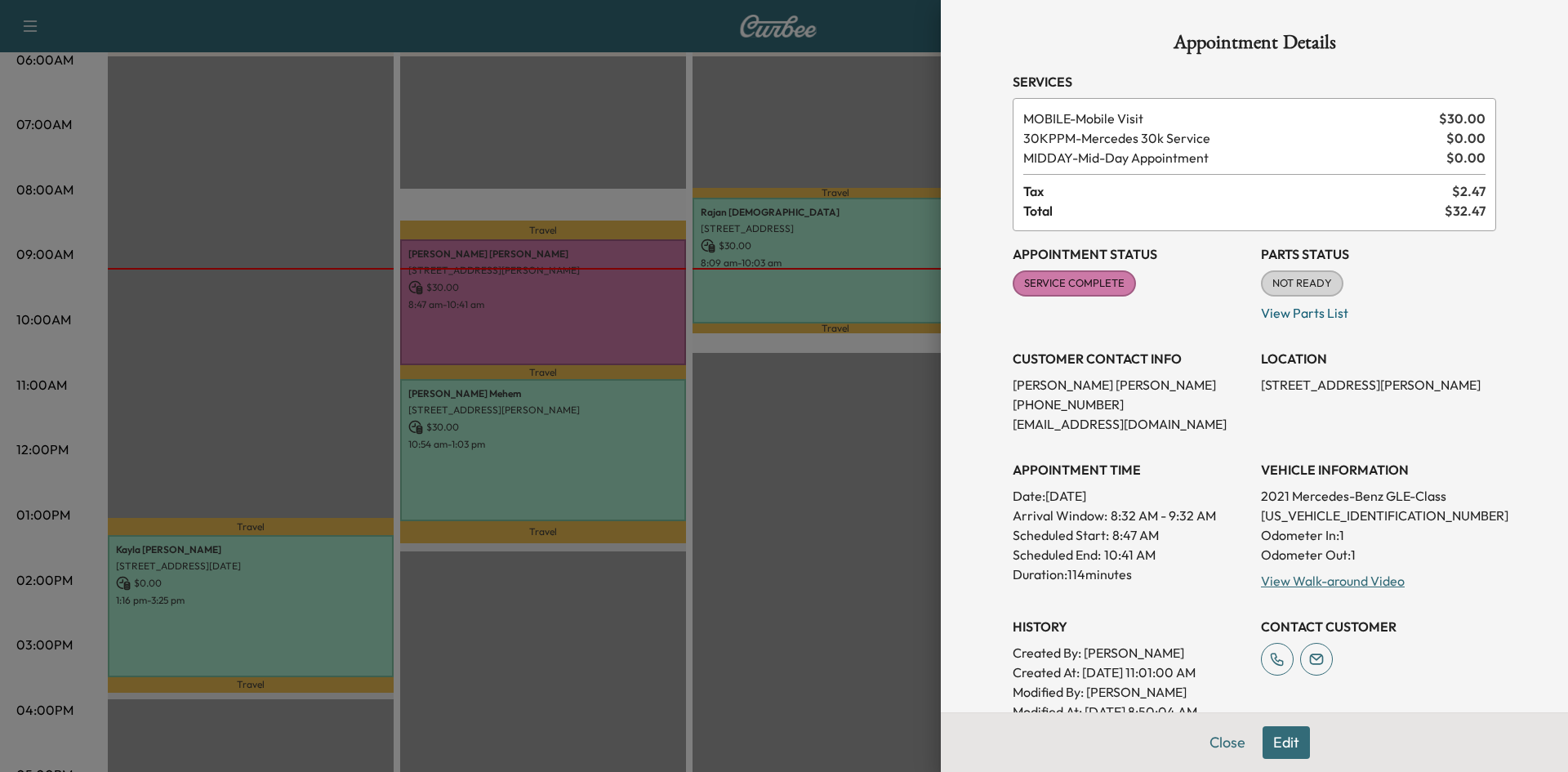
click at [635, 656] on div at bounding box center [784, 386] width 1568 height 772
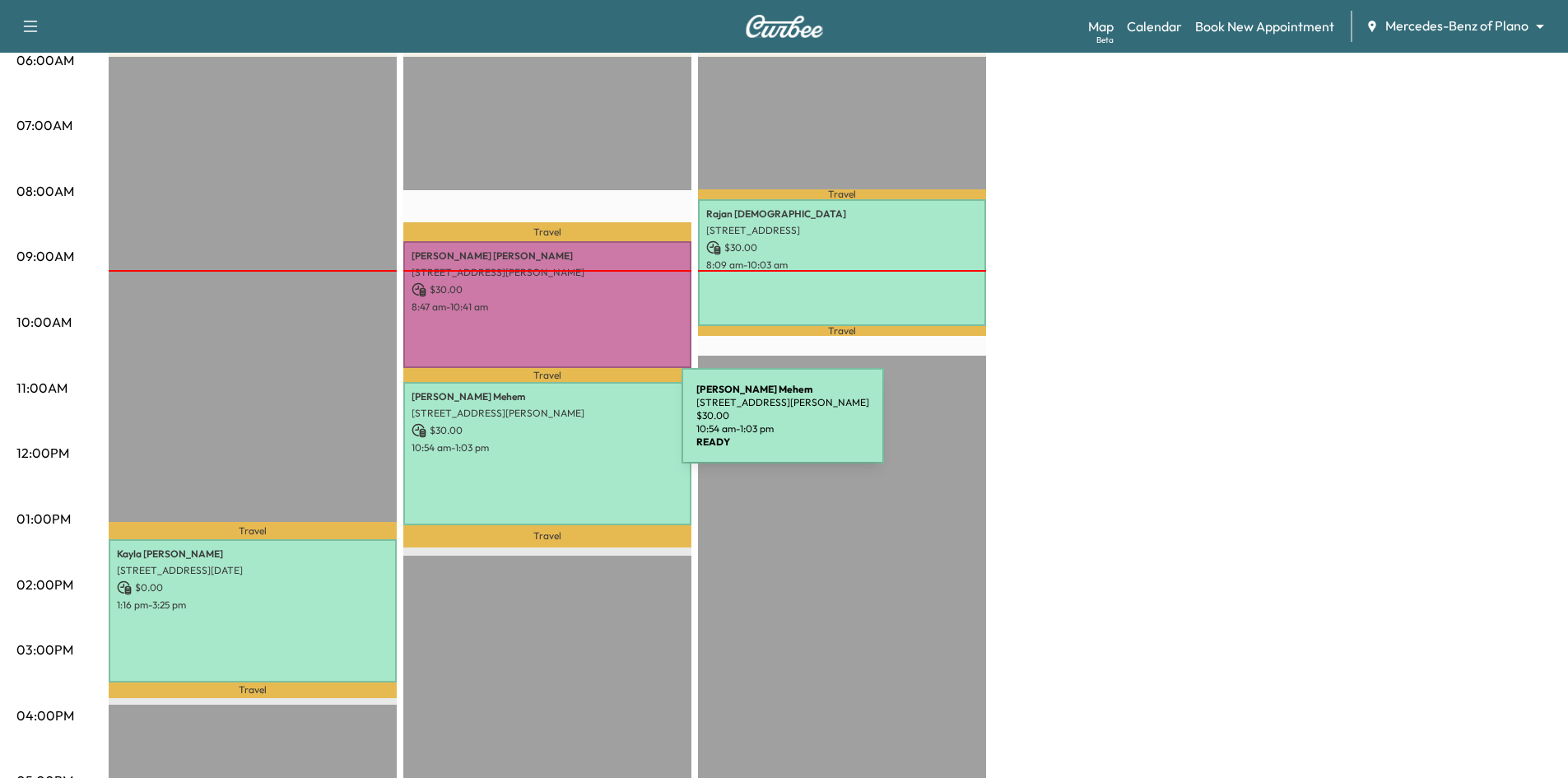
click at [559, 425] on p "$ 30.00" at bounding box center [547, 430] width 272 height 15
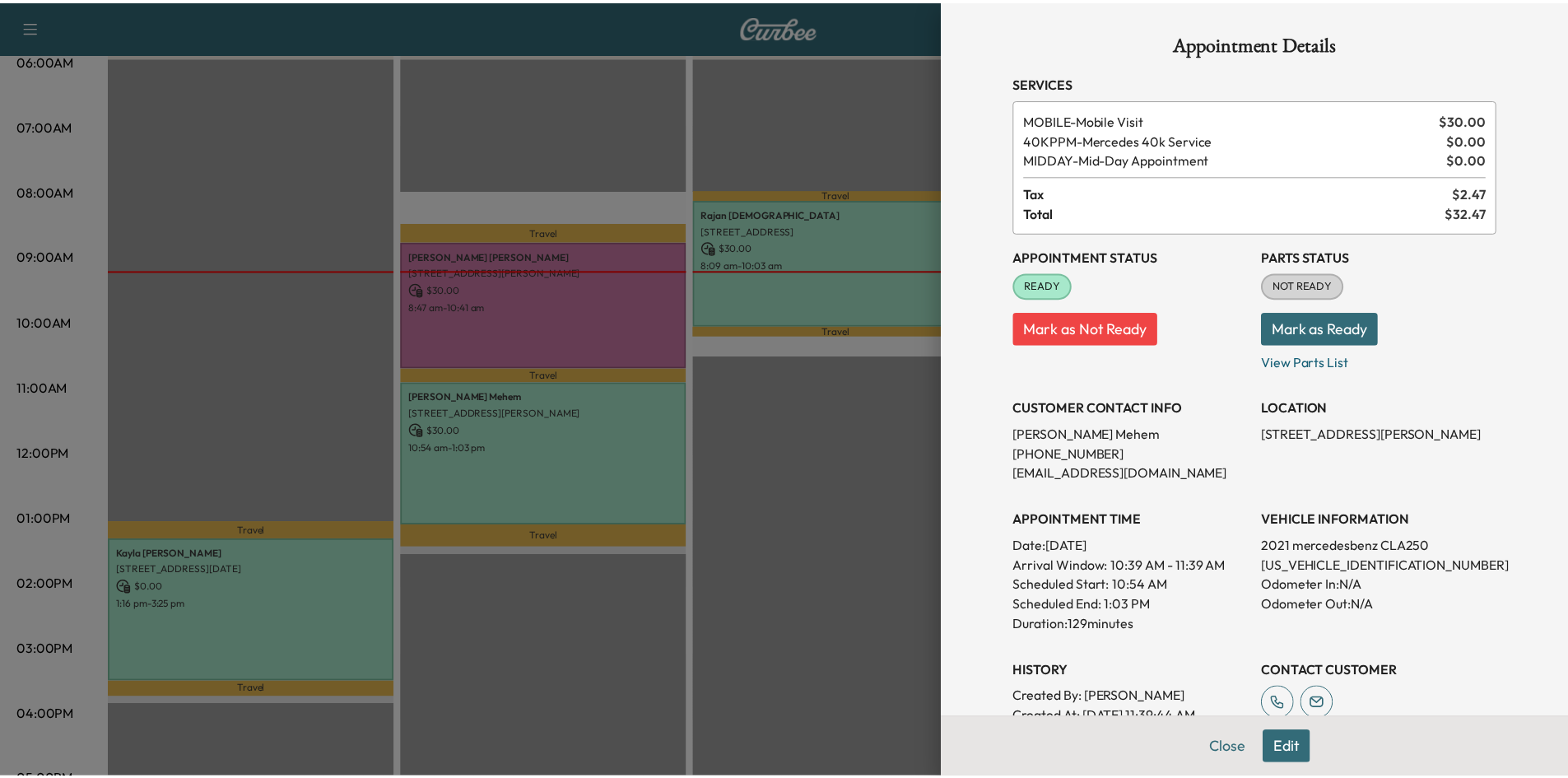
scroll to position [289, 0]
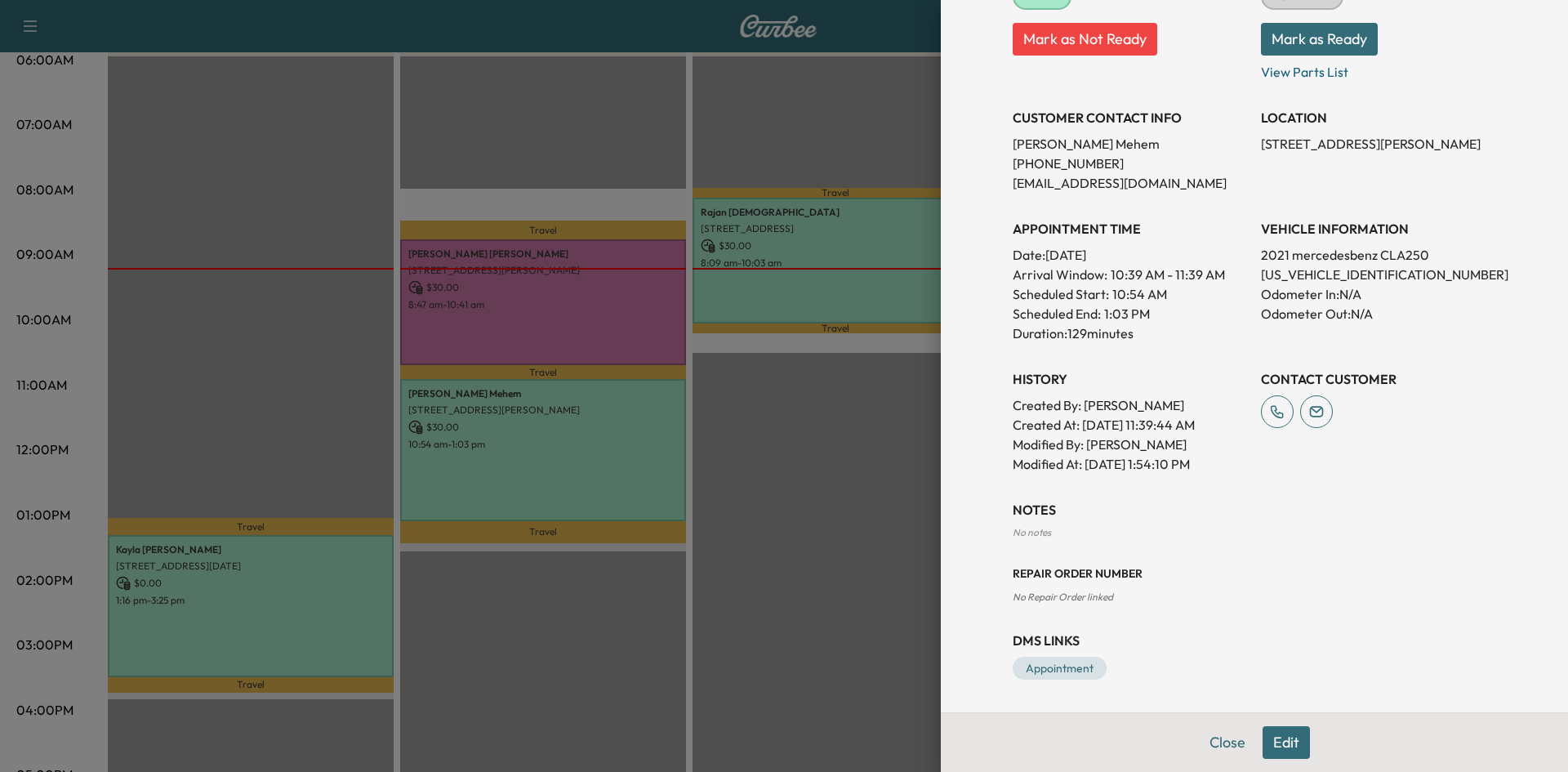
drag, startPoint x: 698, startPoint y: 569, endPoint x: 738, endPoint y: 483, distance: 94.8
click at [697, 570] on div at bounding box center [784, 386] width 1568 height 772
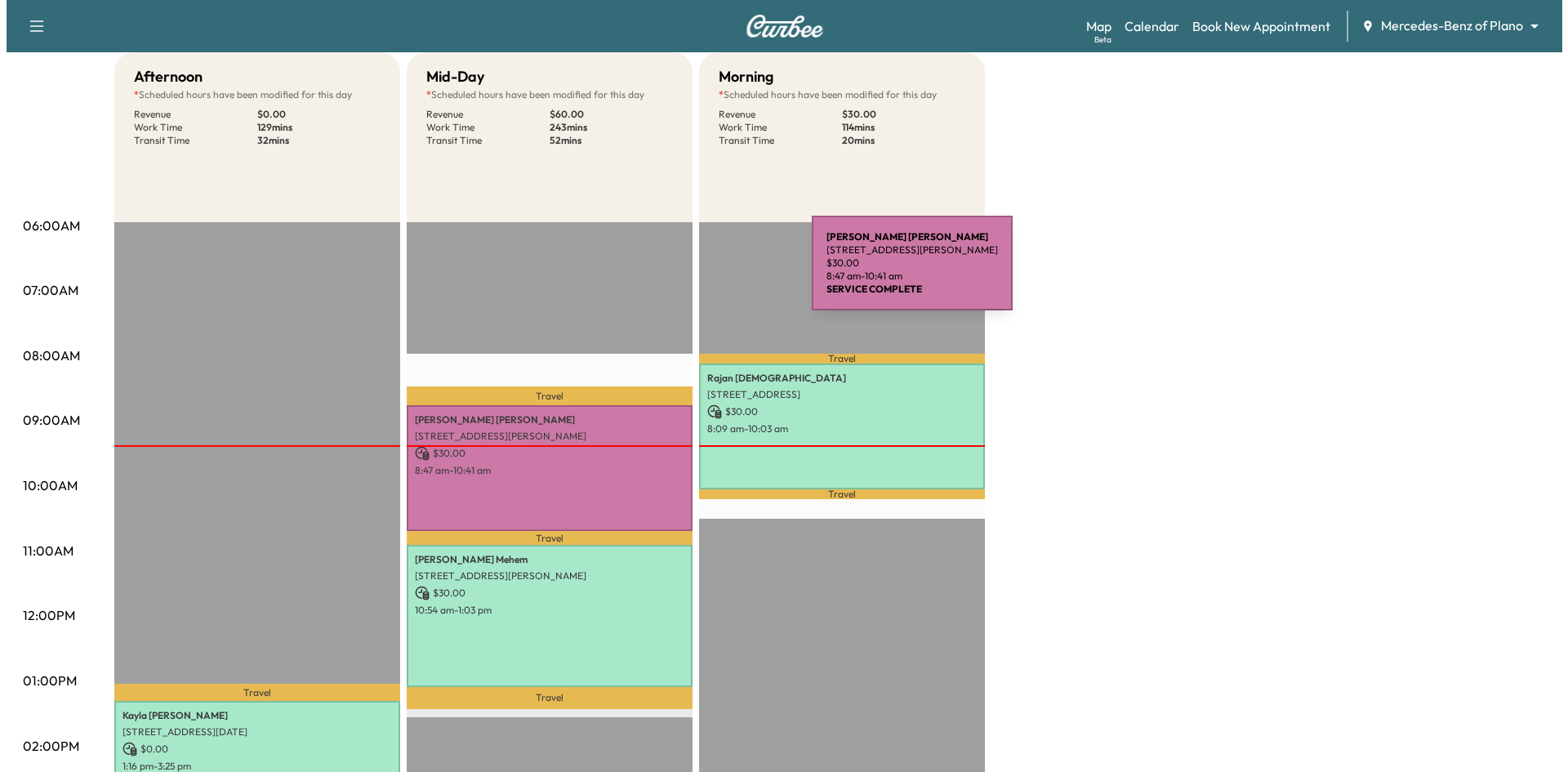
scroll to position [0, 0]
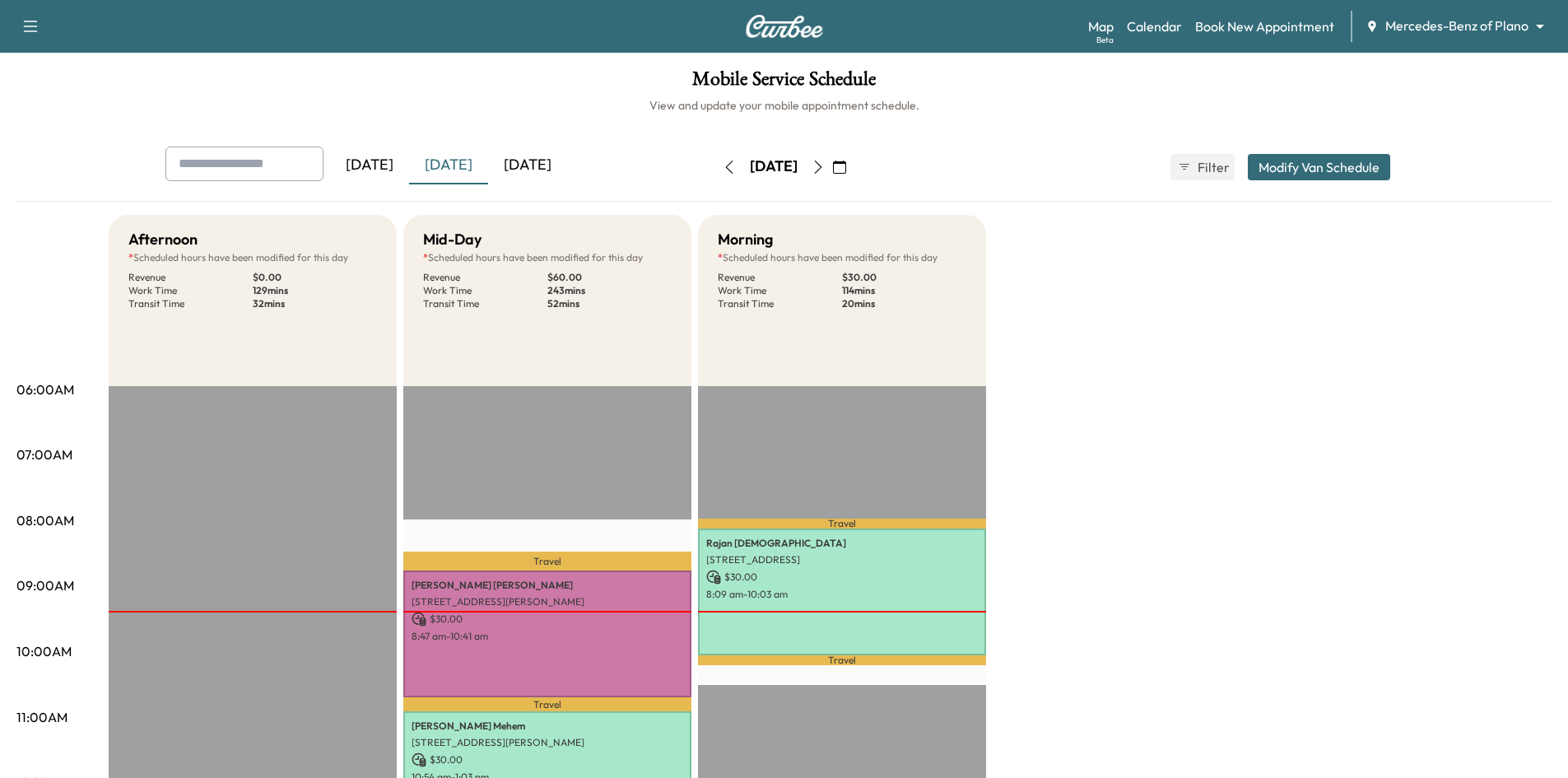
drag, startPoint x: 893, startPoint y: 172, endPoint x: 822, endPoint y: 197, distance: 75.3
click at [846, 172] on icon "button" at bounding box center [840, 167] width 13 height 13
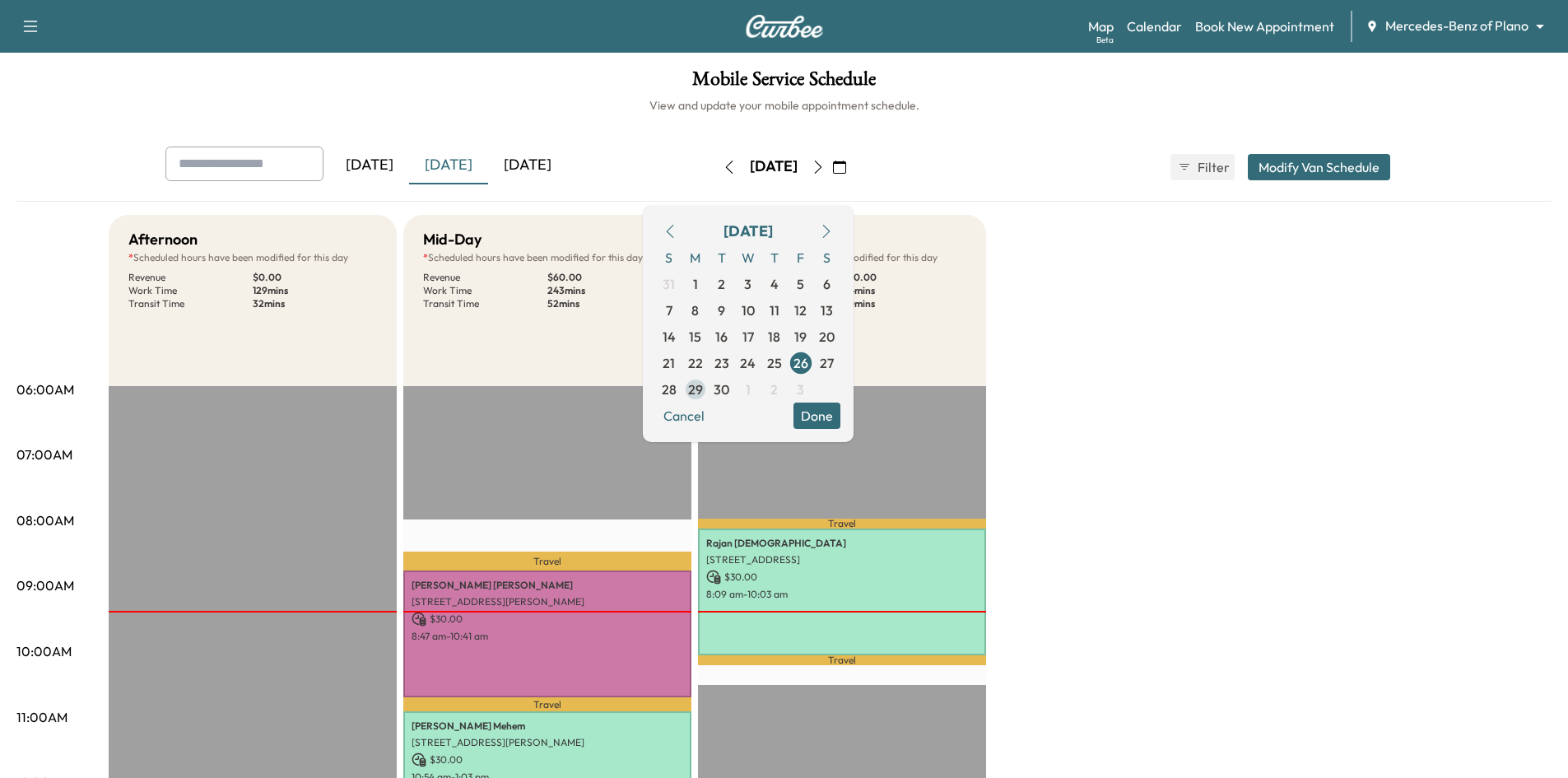
drag, startPoint x: 737, startPoint y: 387, endPoint x: 749, endPoint y: 378, distance: 15.0
click at [703, 387] on span "29" at bounding box center [696, 390] width 15 height 20
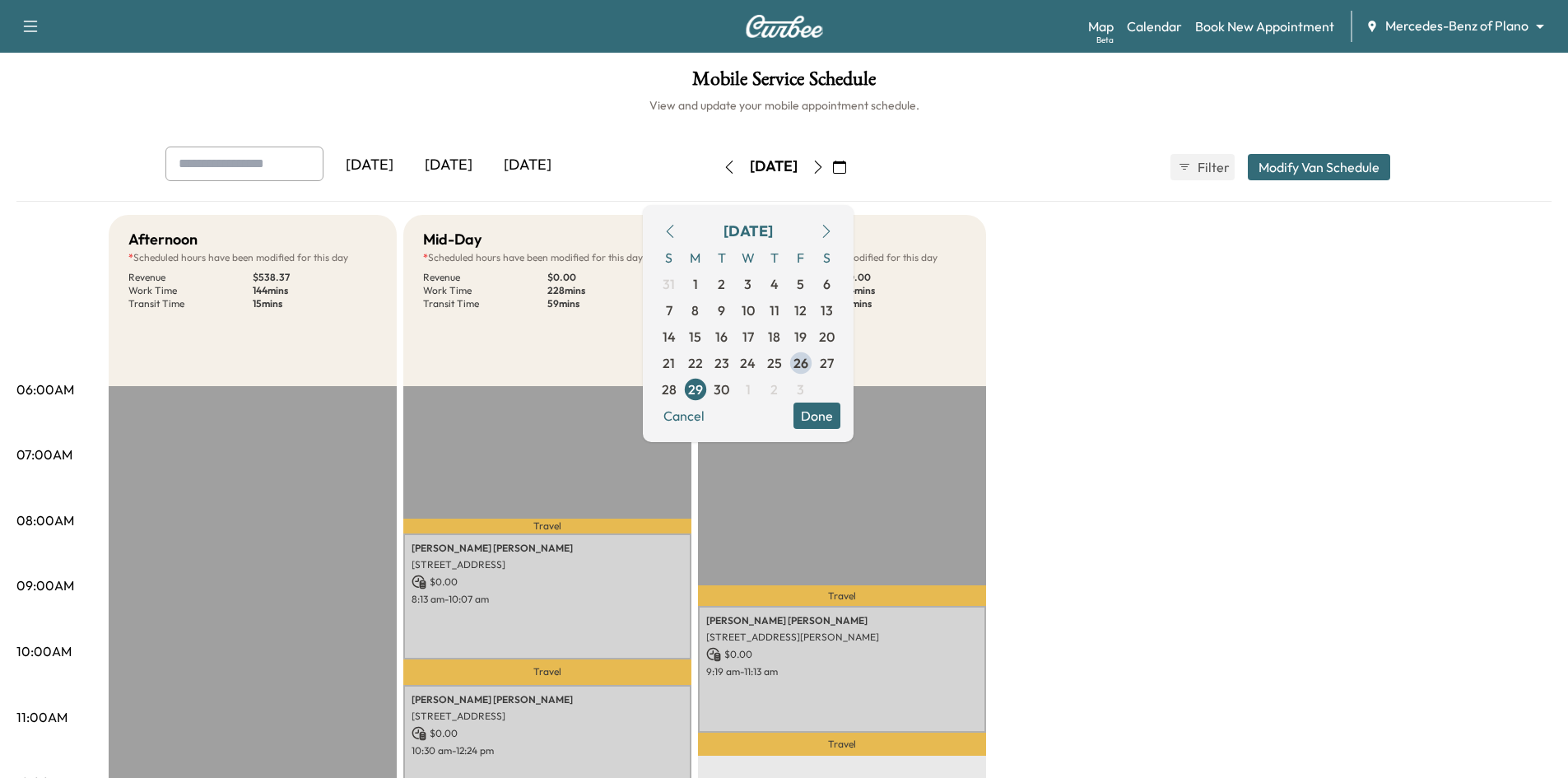
click at [589, 116] on div "Mobile Service Schedule View and update your mobile appointment schedule. Yeste…" at bounding box center [784, 760] width 1568 height 1414
drag, startPoint x: 871, startPoint y: 420, endPoint x: 798, endPoint y: 451, distance: 79.3
click at [841, 420] on button "Done" at bounding box center [817, 416] width 47 height 26
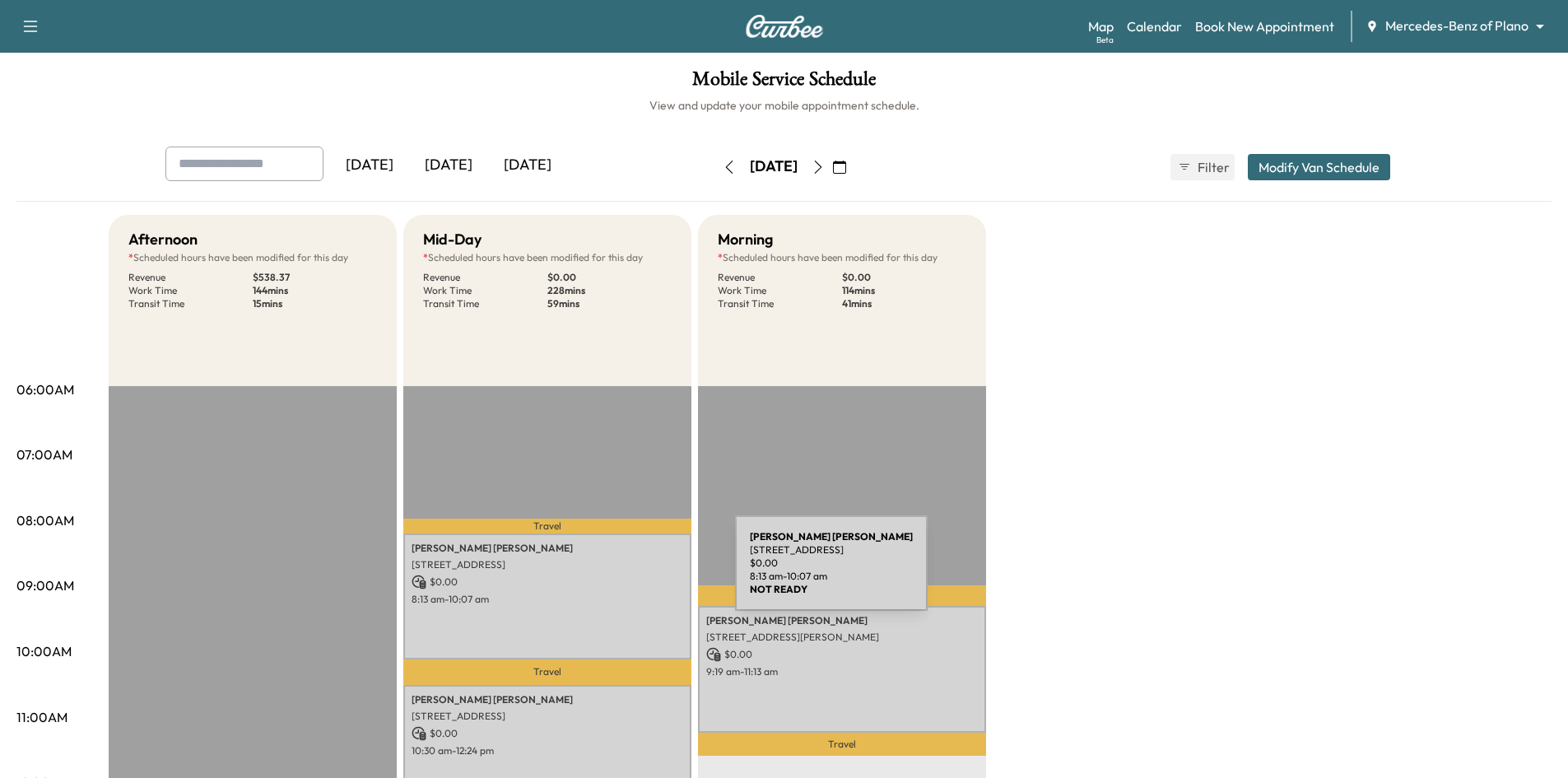
click at [612, 575] on p "$ 0.00" at bounding box center [547, 582] width 272 height 15
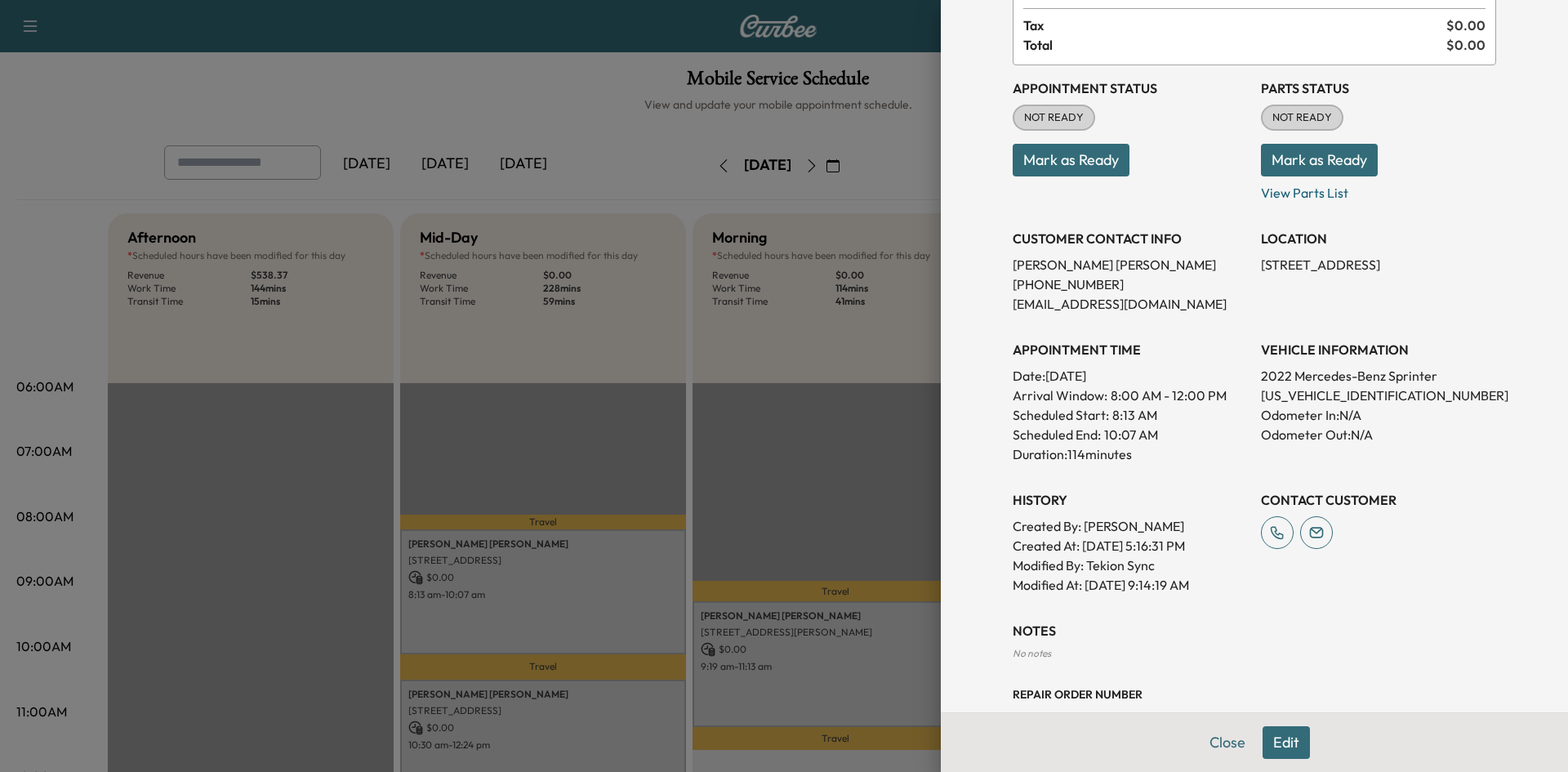
scroll to position [267, 0]
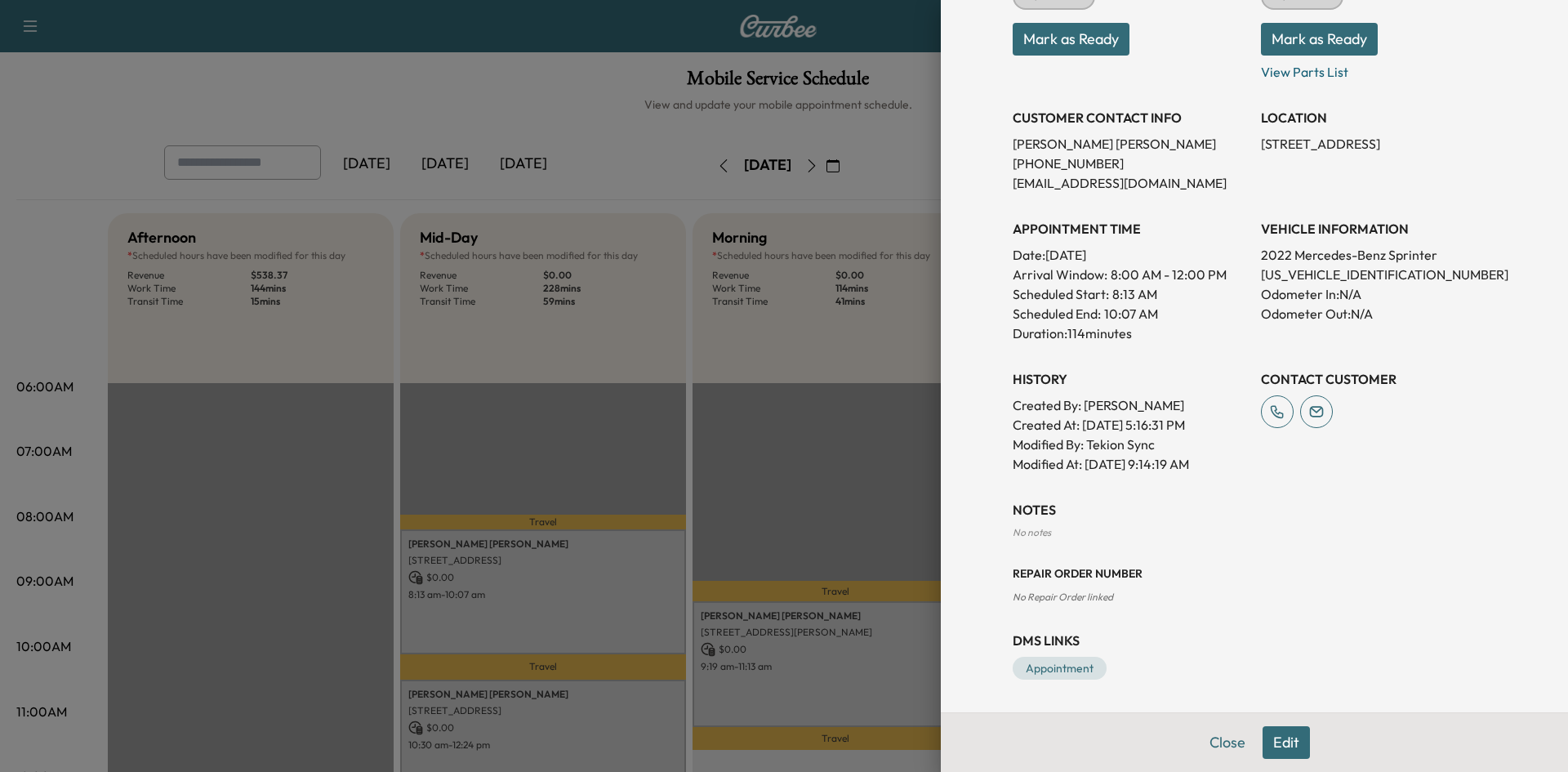
drag, startPoint x: 826, startPoint y: 504, endPoint x: 811, endPoint y: 531, distance: 30.9
click at [824, 507] on div at bounding box center [784, 386] width 1568 height 772
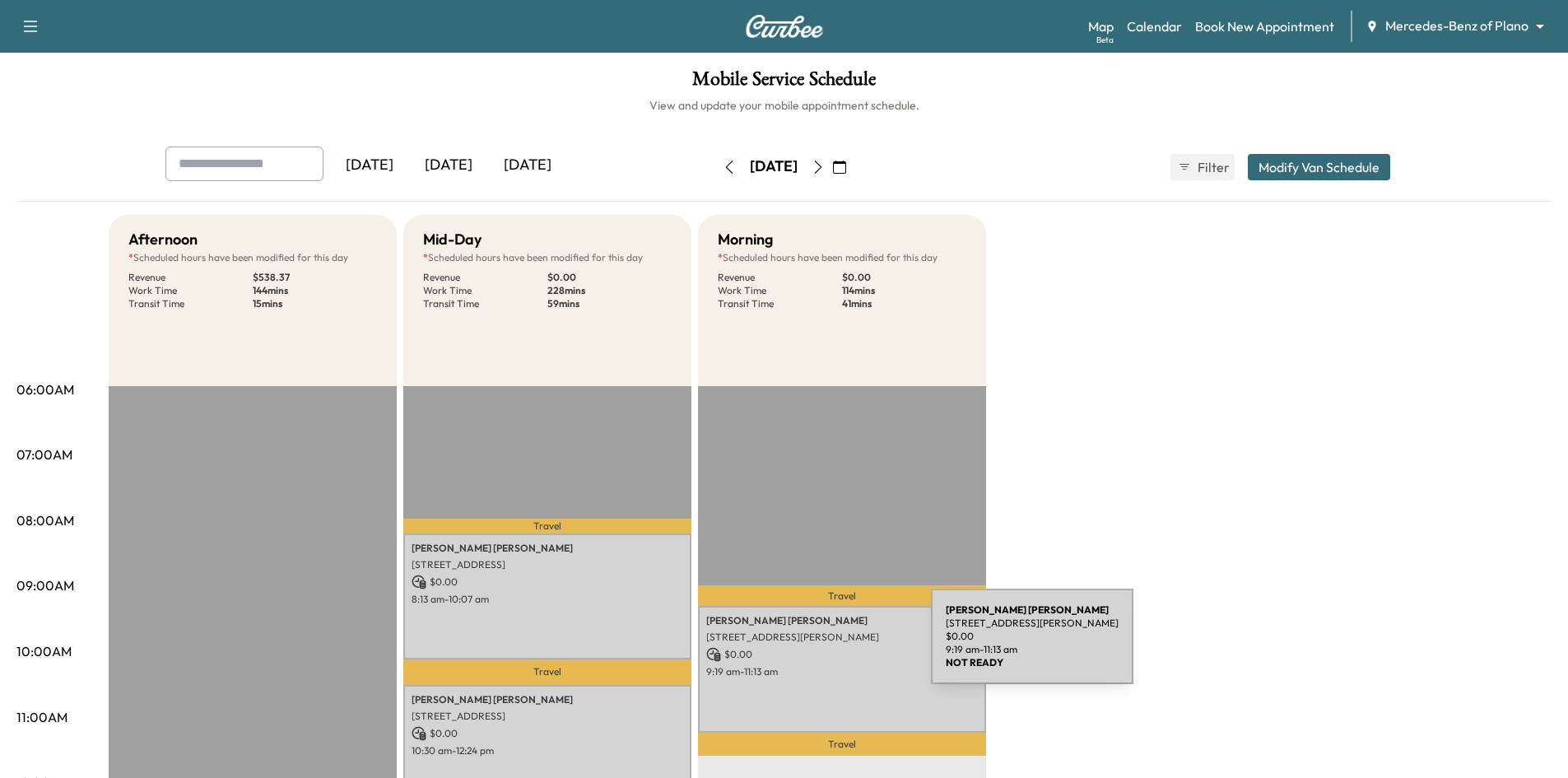
click at [808, 648] on p "$ 0.00" at bounding box center [841, 655] width 272 height 15
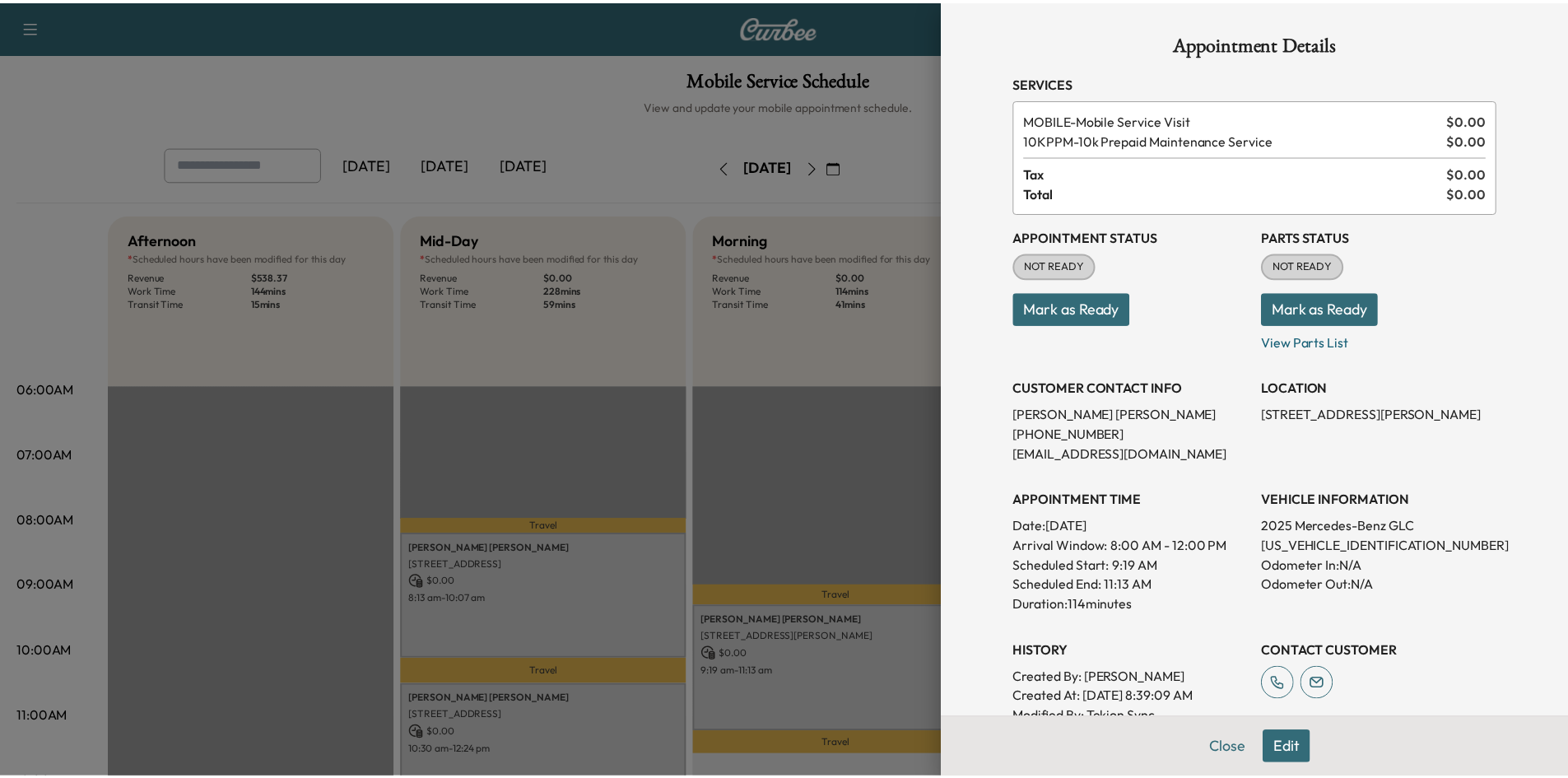
scroll to position [332, 0]
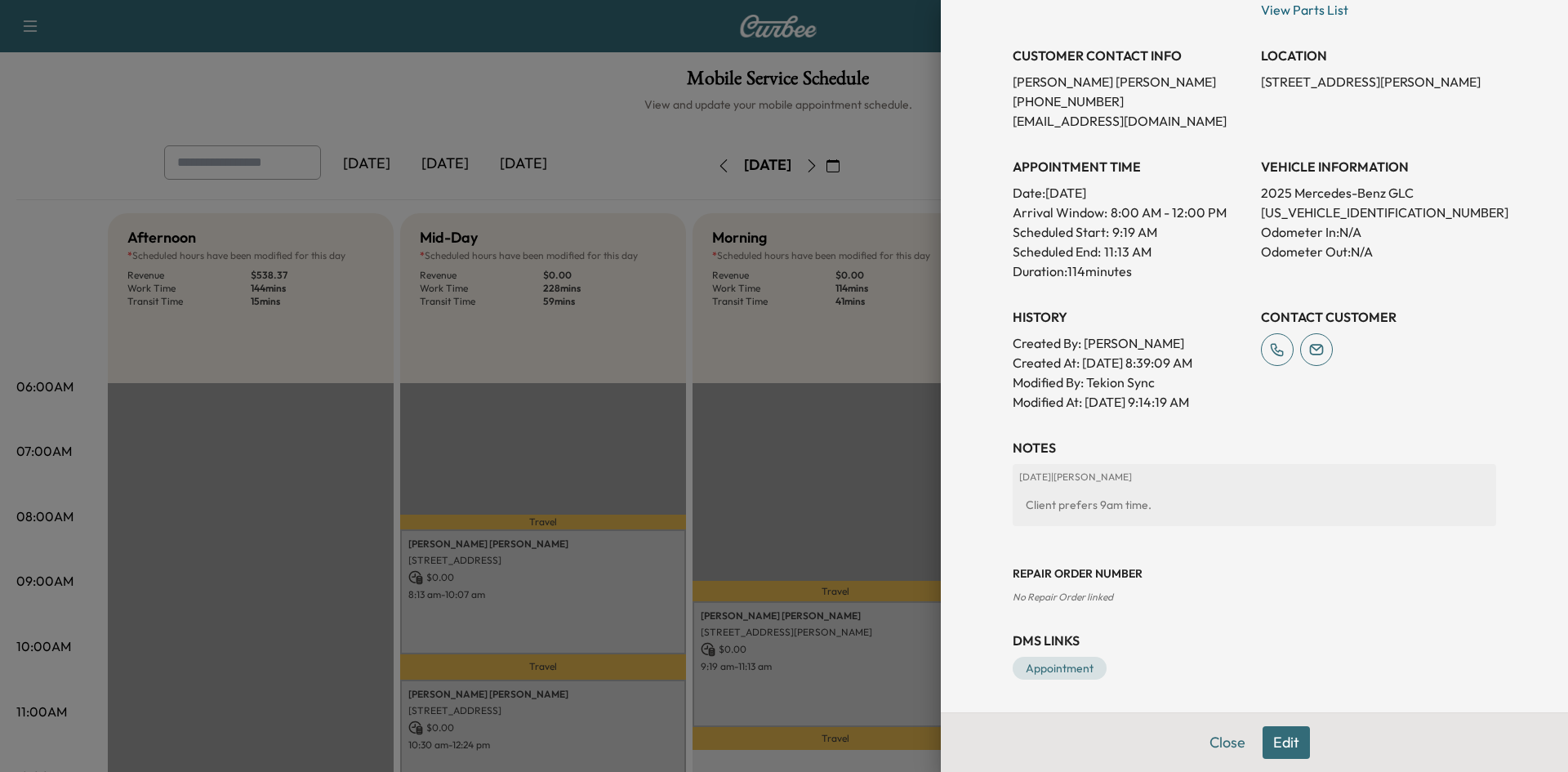
click at [834, 500] on div at bounding box center [784, 386] width 1568 height 772
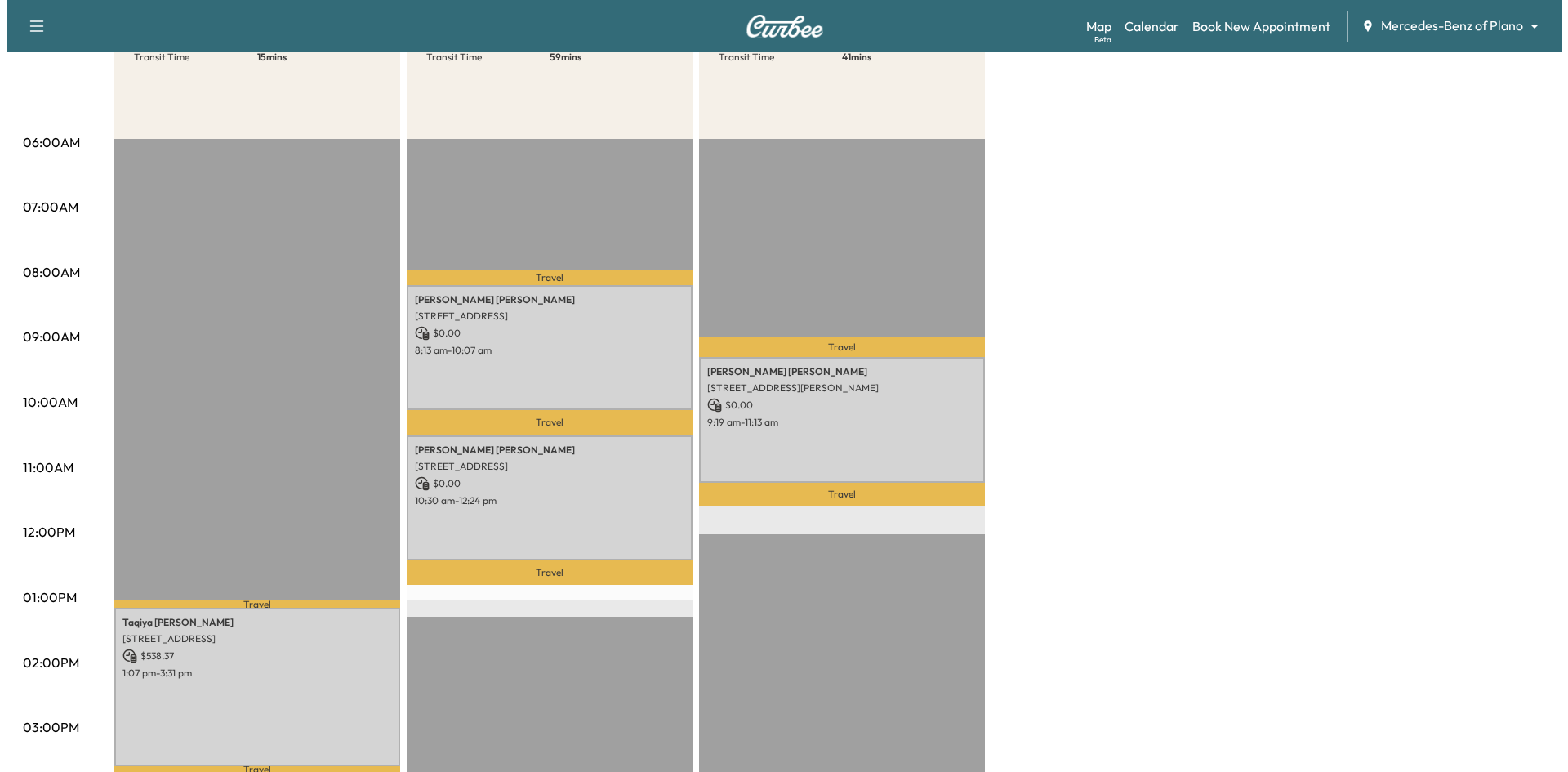
scroll to position [245, 0]
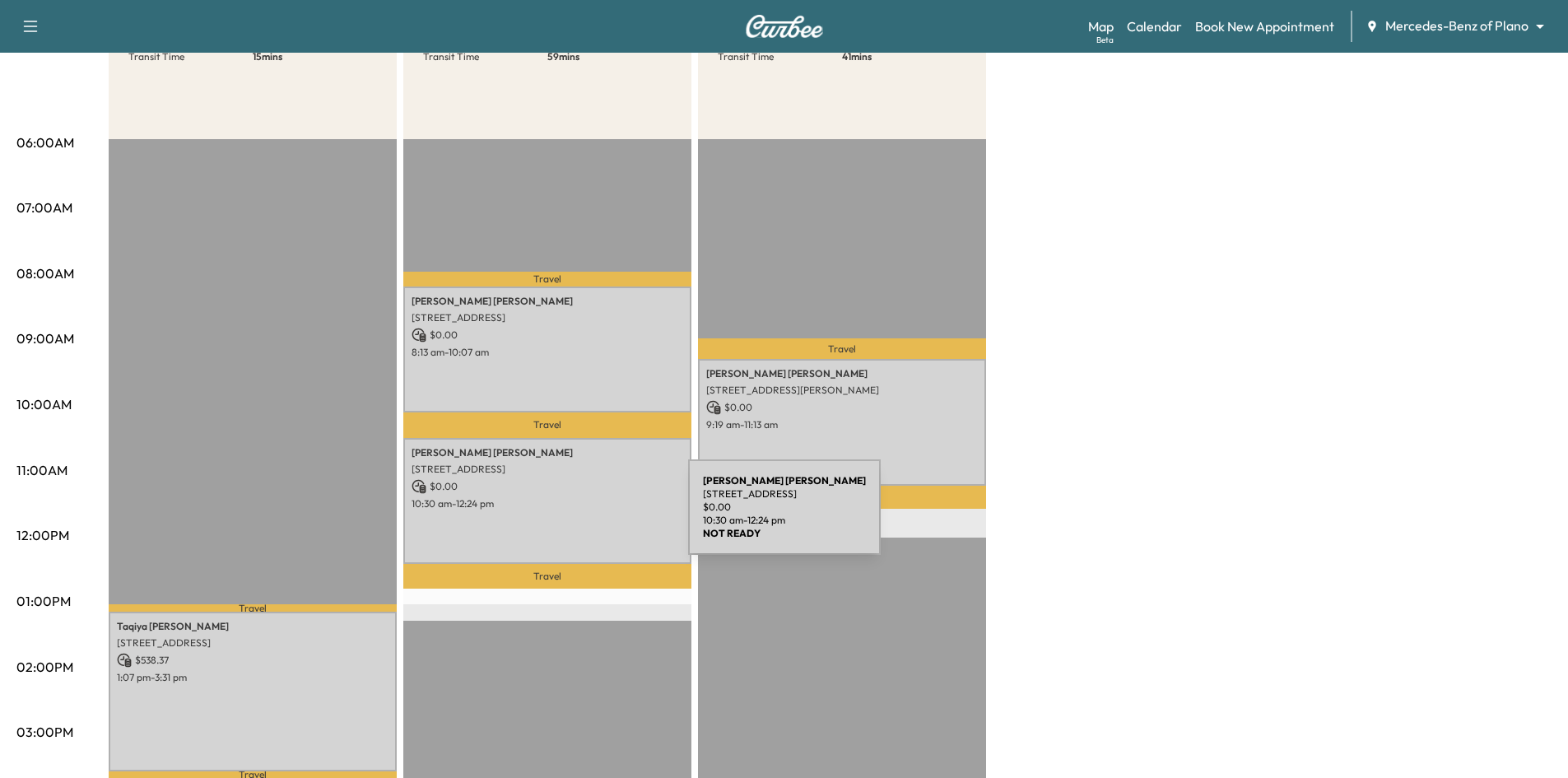
click at [557, 519] on div "Kellie Gibson 2601 CEDARBROOK LN, PROSPER, TX 75078, USA $ 0.00 10:30 am - 12:2…" at bounding box center [547, 500] width 288 height 126
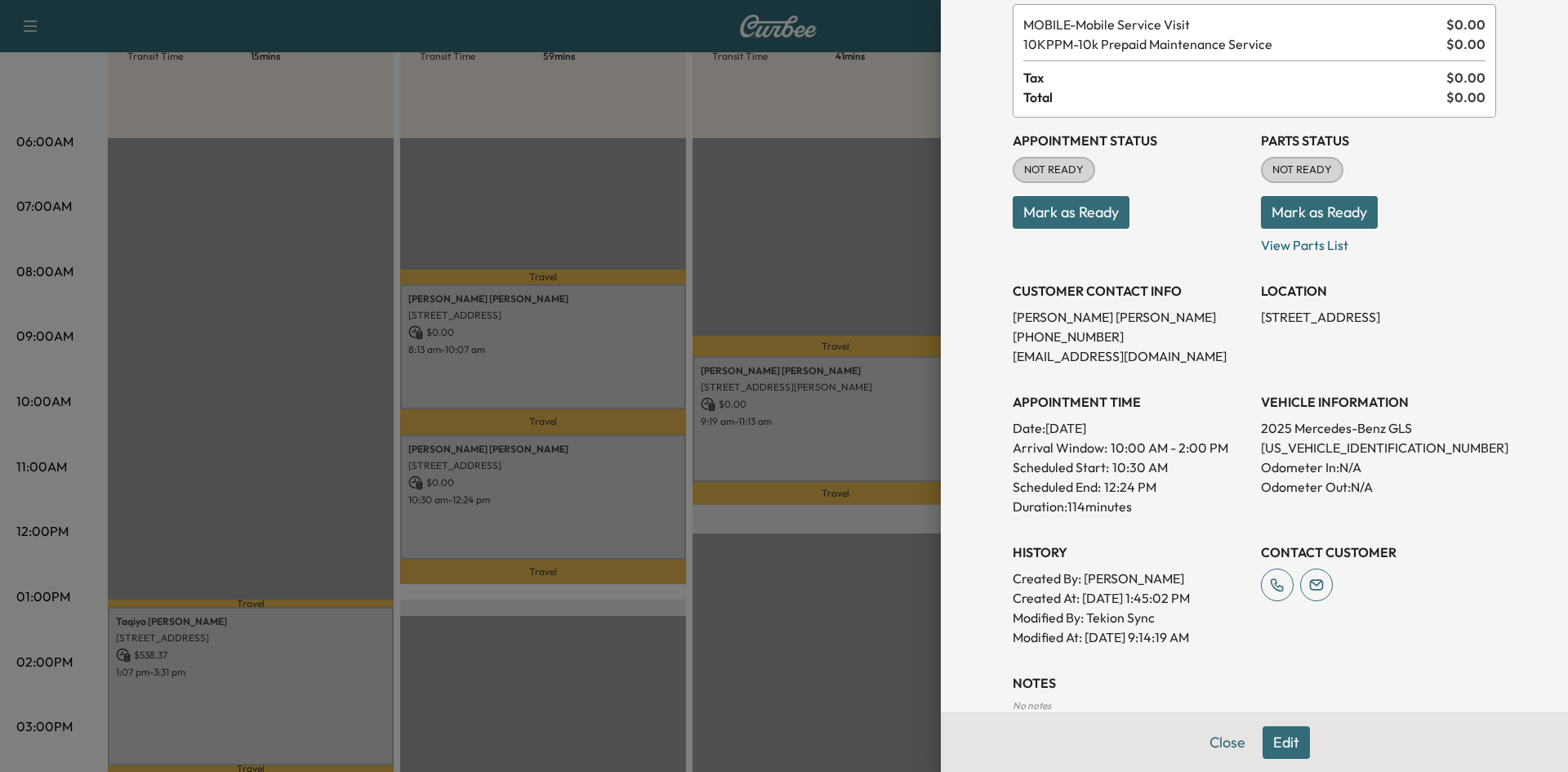
scroll to position [267, 0]
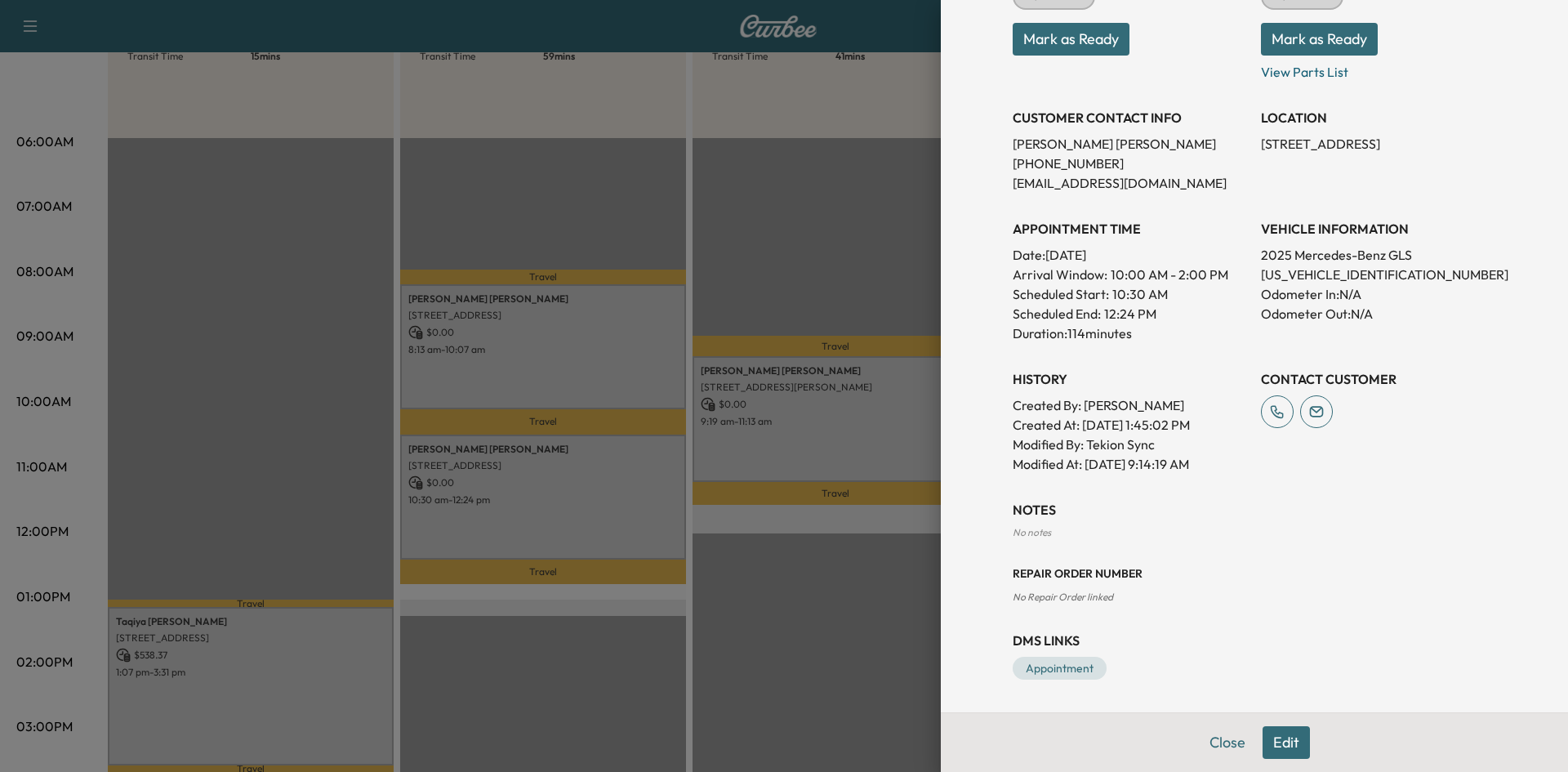
click at [338, 675] on div at bounding box center [784, 386] width 1568 height 772
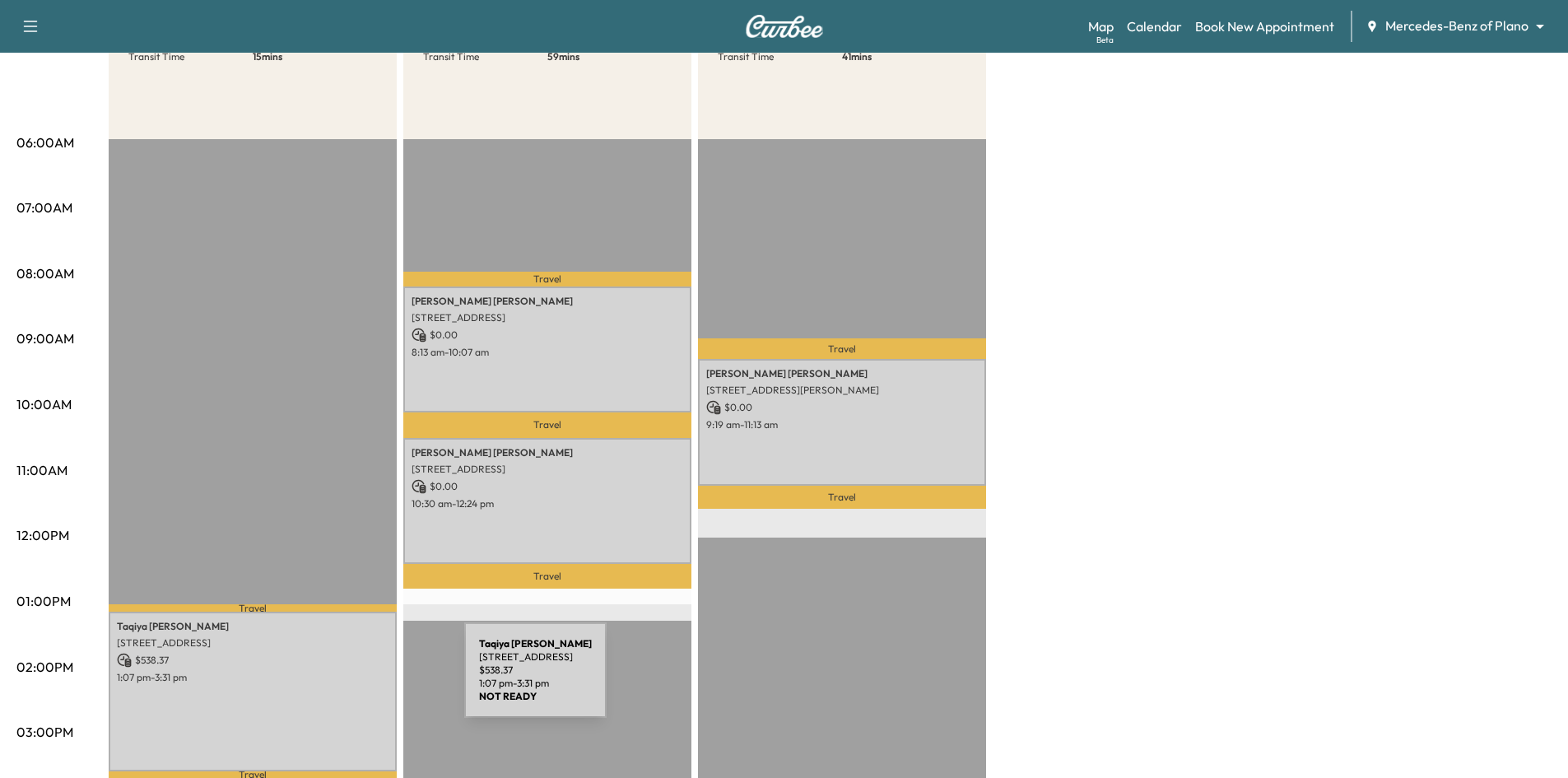
click at [341, 681] on div "Taqiya Brumfield 7110 Petticoat Dr, Plano, TX 75024, USA $ 538.37 1:07 pm - 3:3…" at bounding box center [253, 691] width 288 height 159
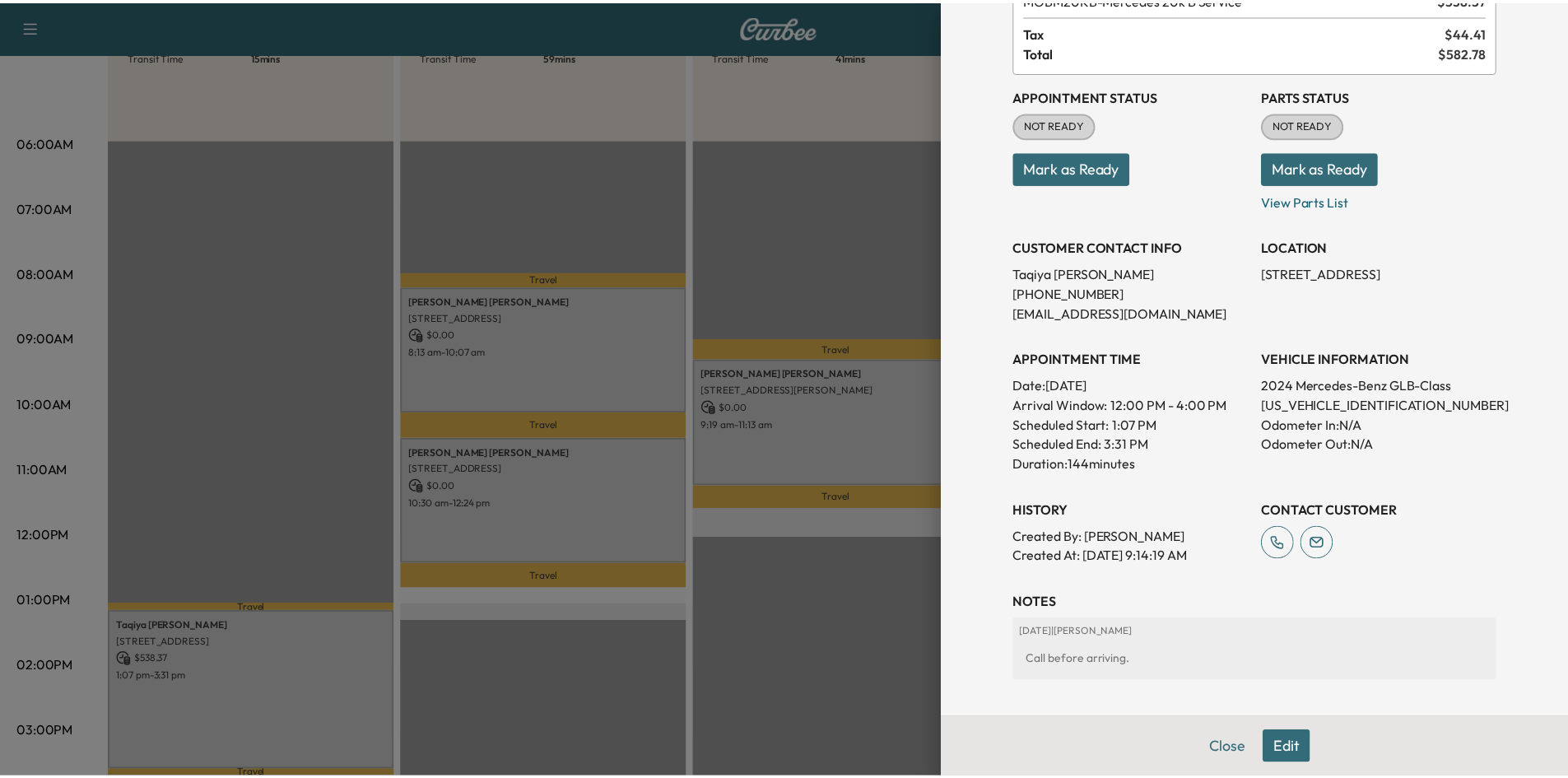
scroll to position [247, 0]
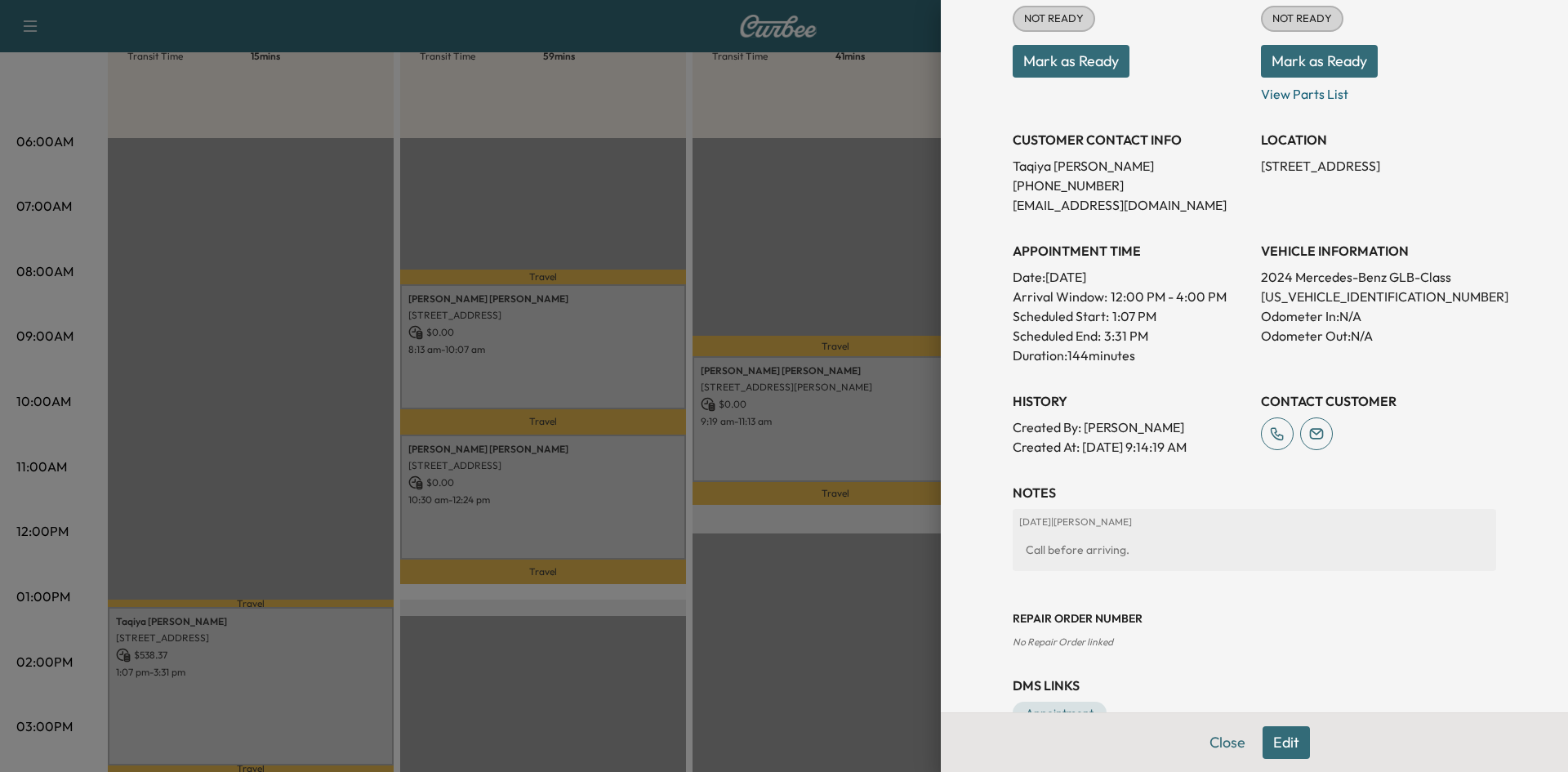
click at [776, 688] on div at bounding box center [784, 386] width 1568 height 772
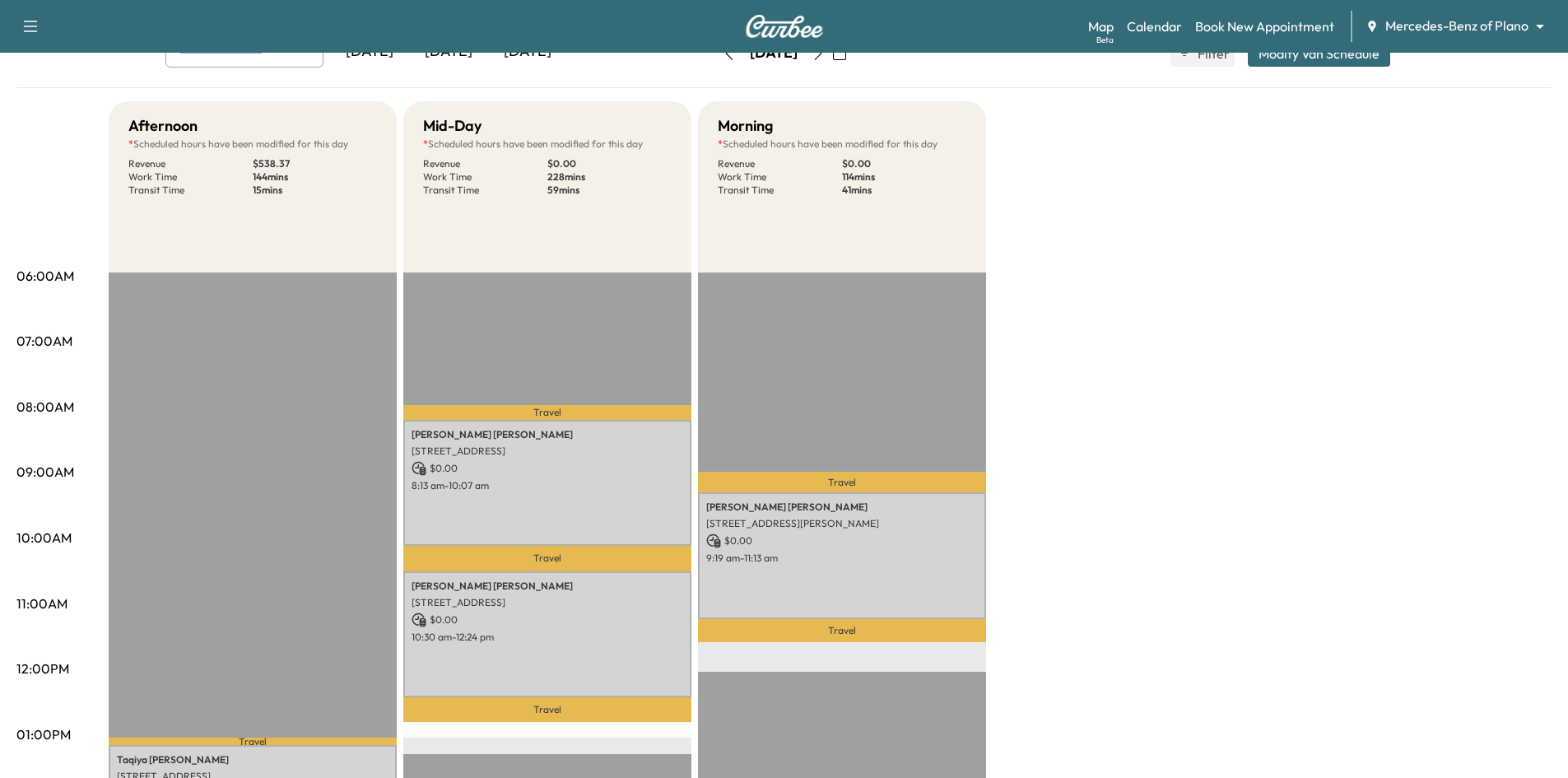
scroll to position [0, 0]
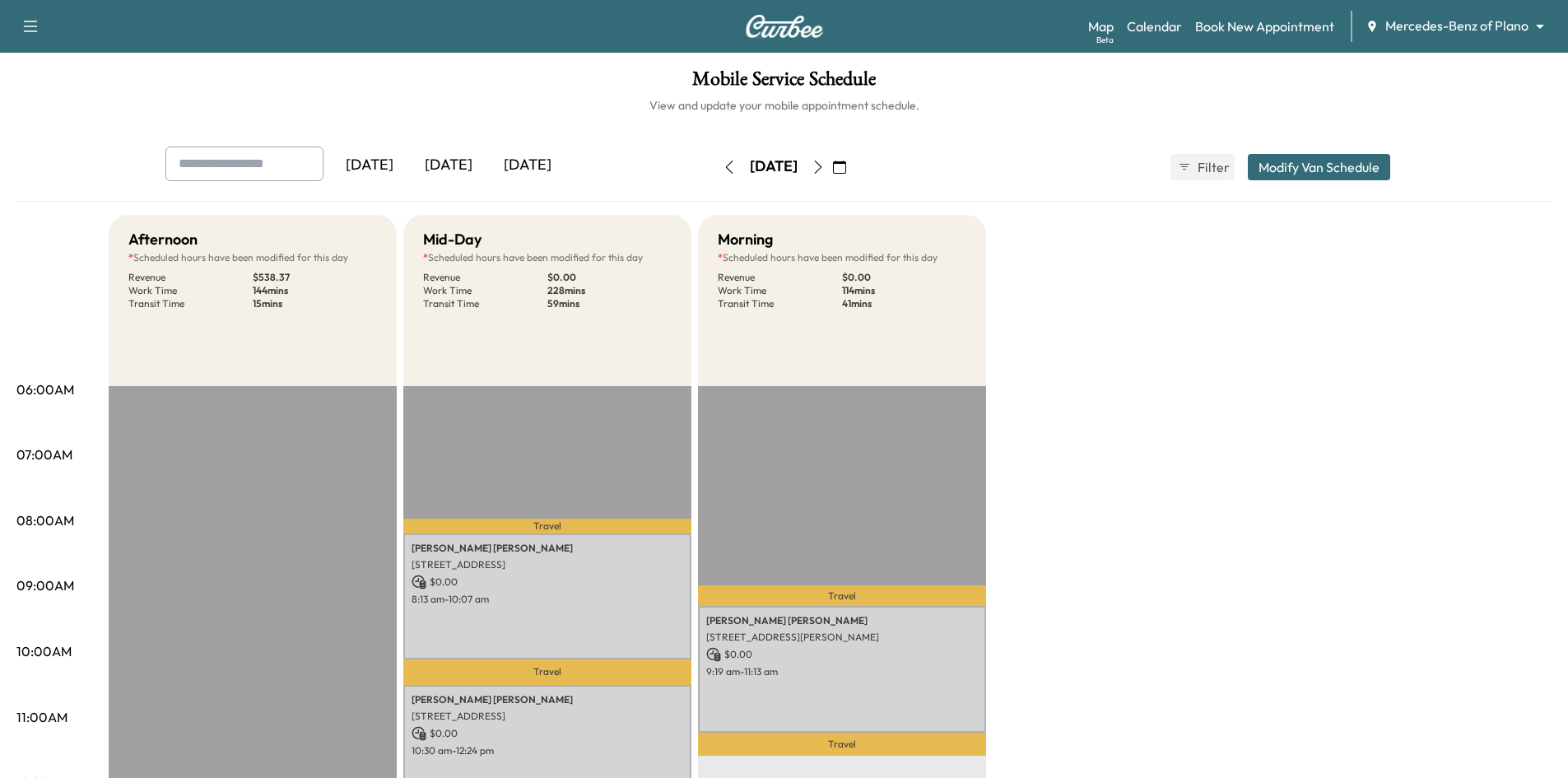
drag, startPoint x: 459, startPoint y: 166, endPoint x: 404, endPoint y: 3, distance: 172.0
click at [457, 165] on div "[DATE]" at bounding box center [449, 165] width 79 height 38
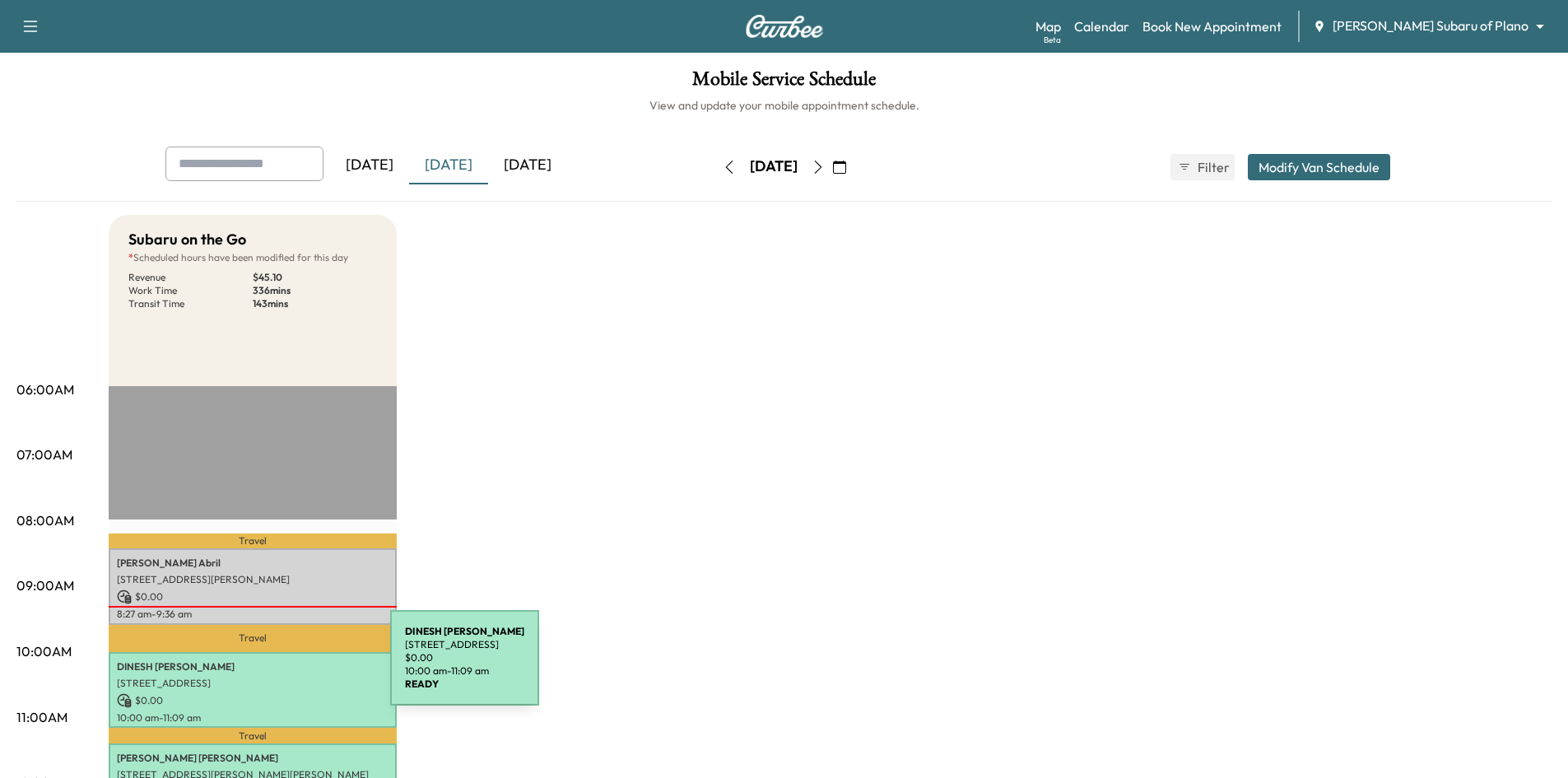
click at [267, 668] on p "[PERSON_NAME]" at bounding box center [253, 667] width 272 height 13
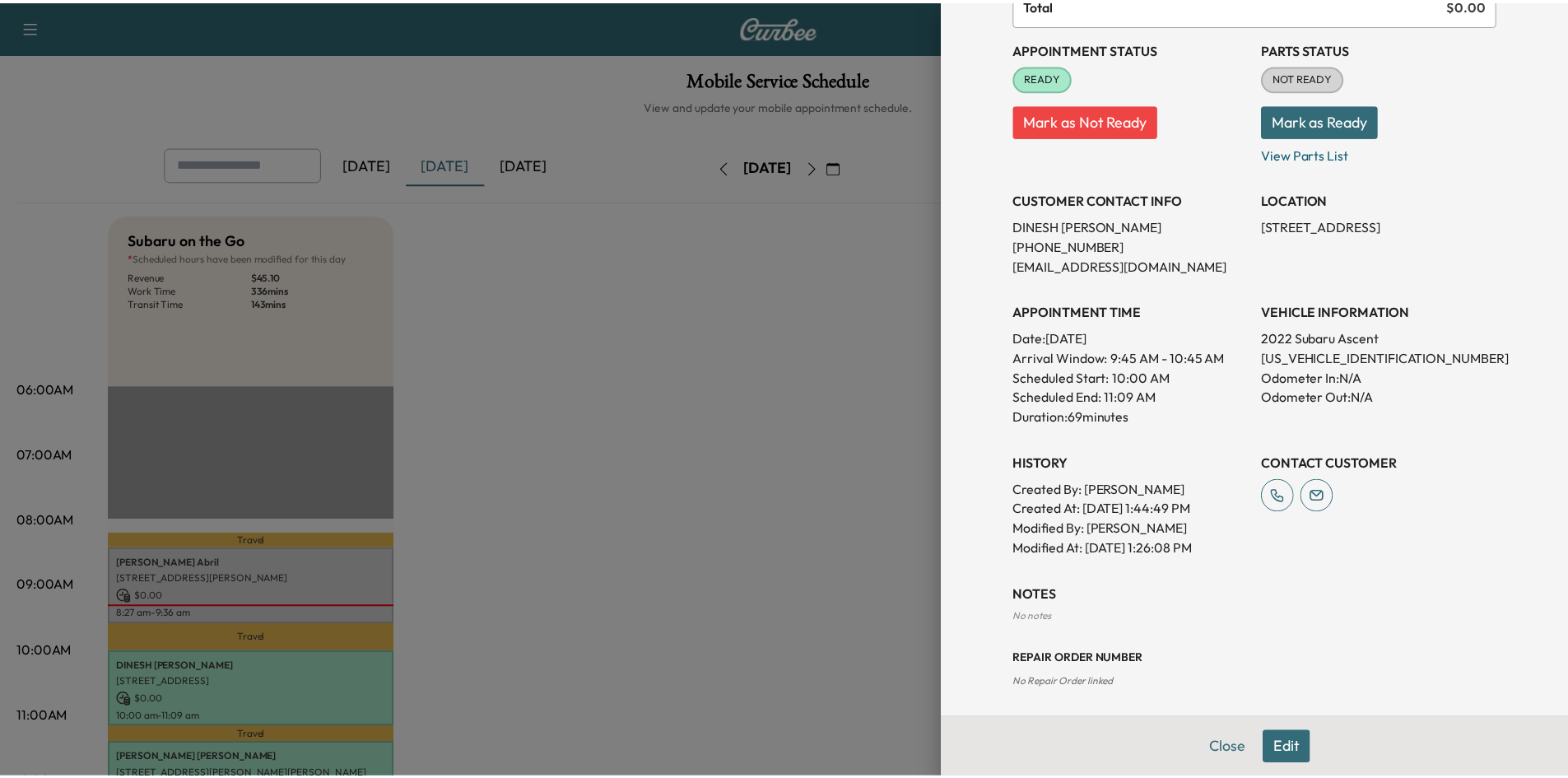
scroll to position [269, 0]
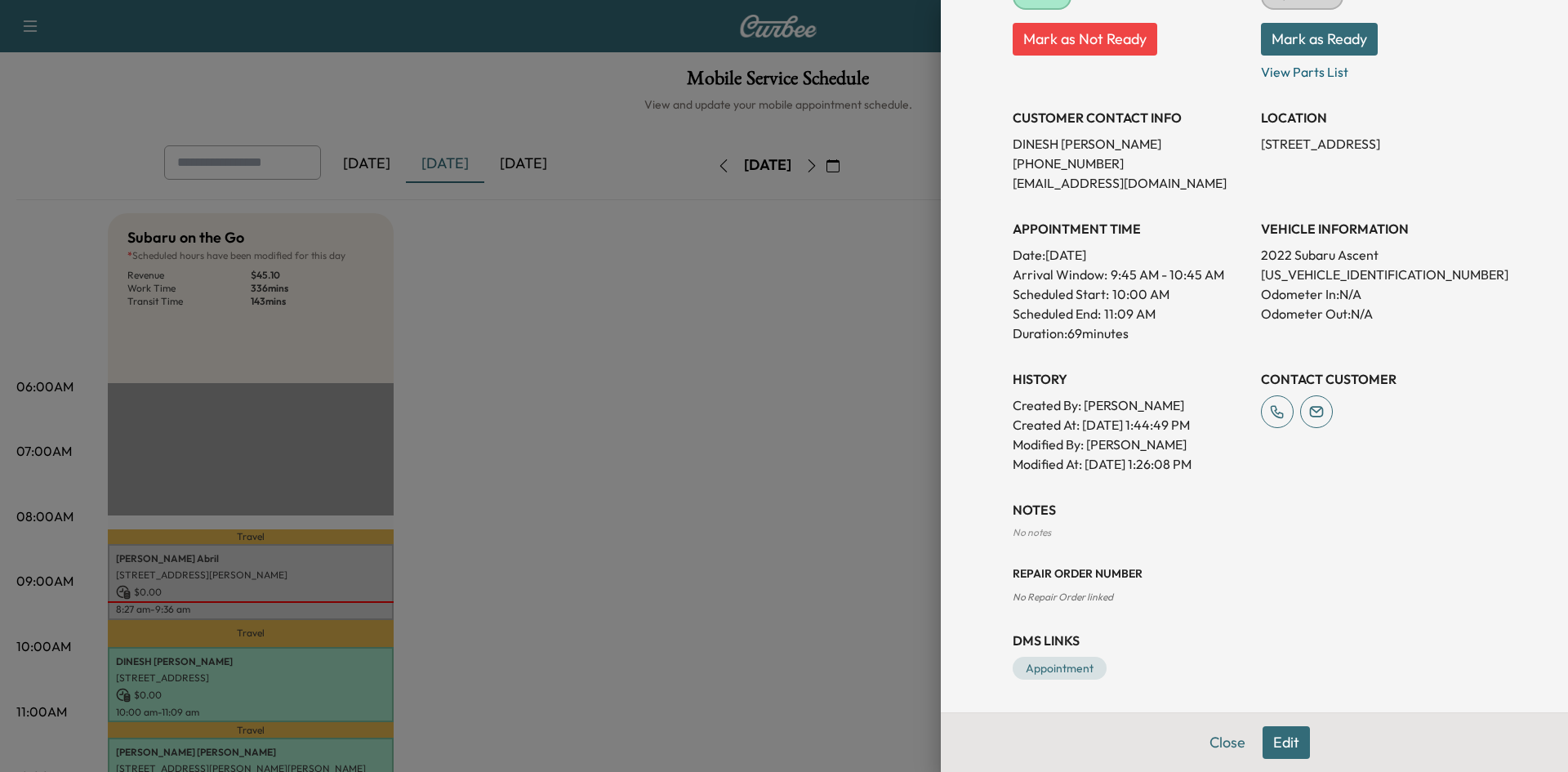
drag, startPoint x: 650, startPoint y: 499, endPoint x: 644, endPoint y: 488, distance: 12.5
click at [649, 495] on div at bounding box center [784, 386] width 1568 height 772
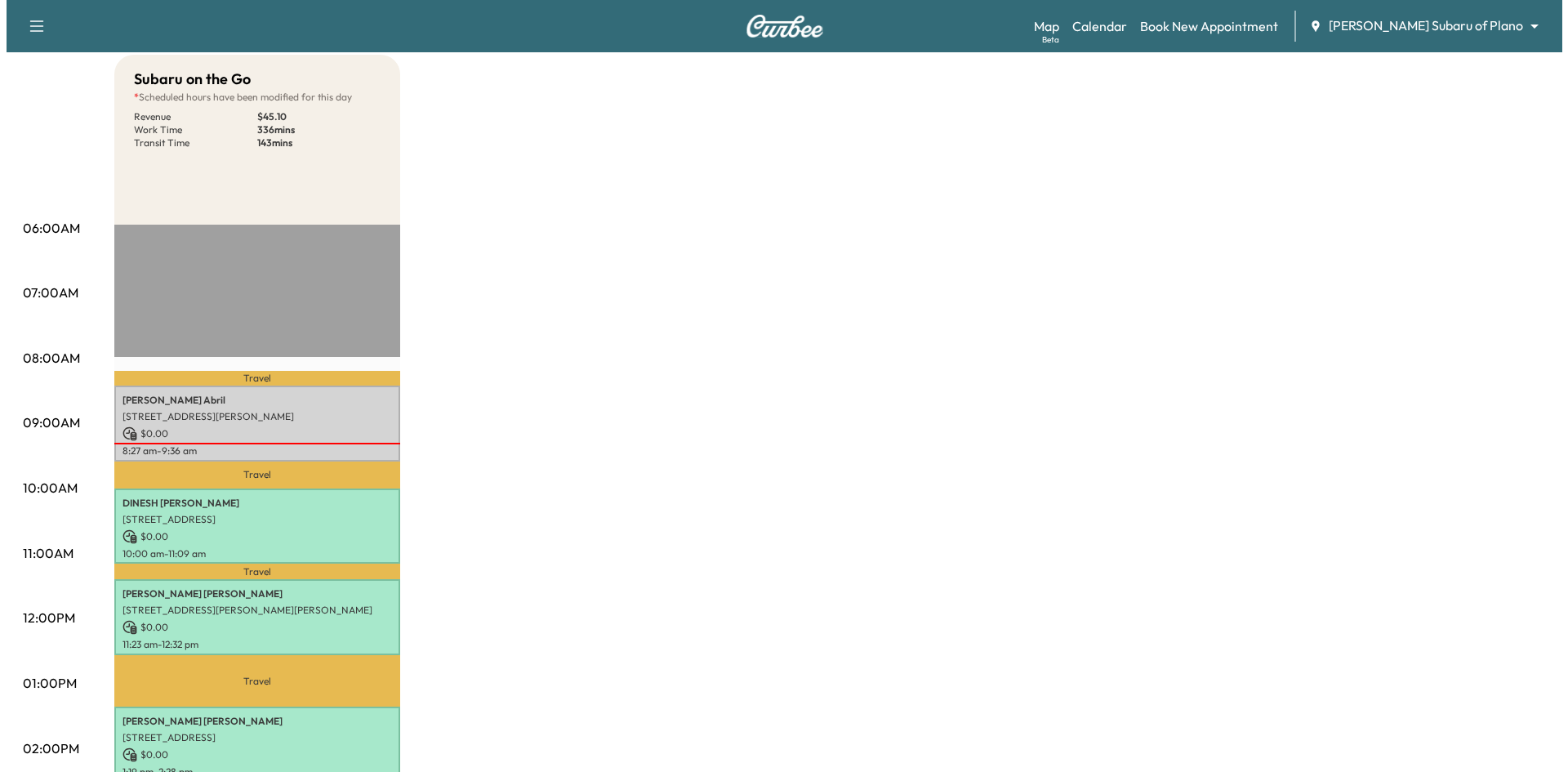
scroll to position [245, 0]
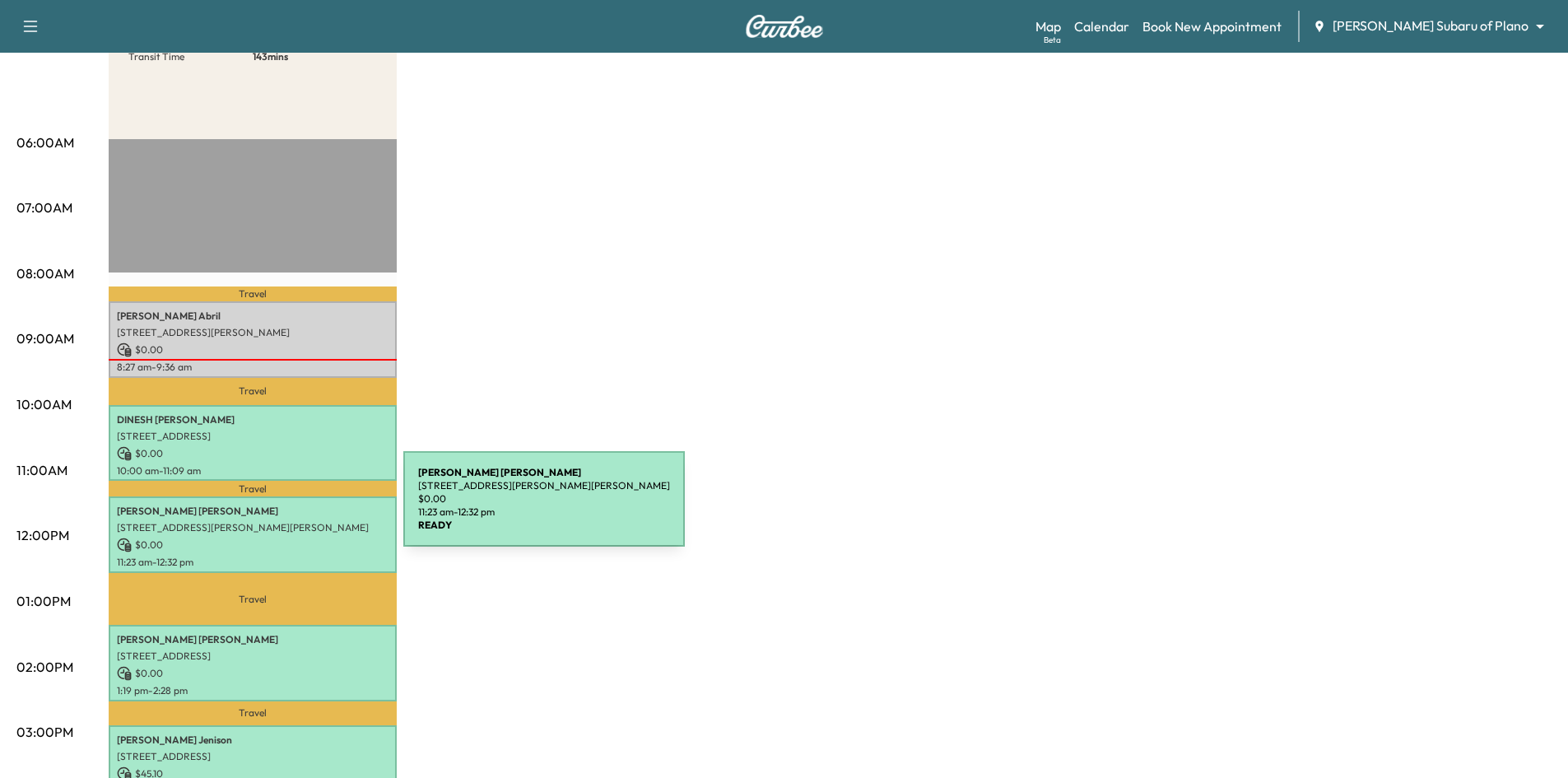
click at [280, 509] on p "Rebecca Ellis" at bounding box center [253, 511] width 272 height 13
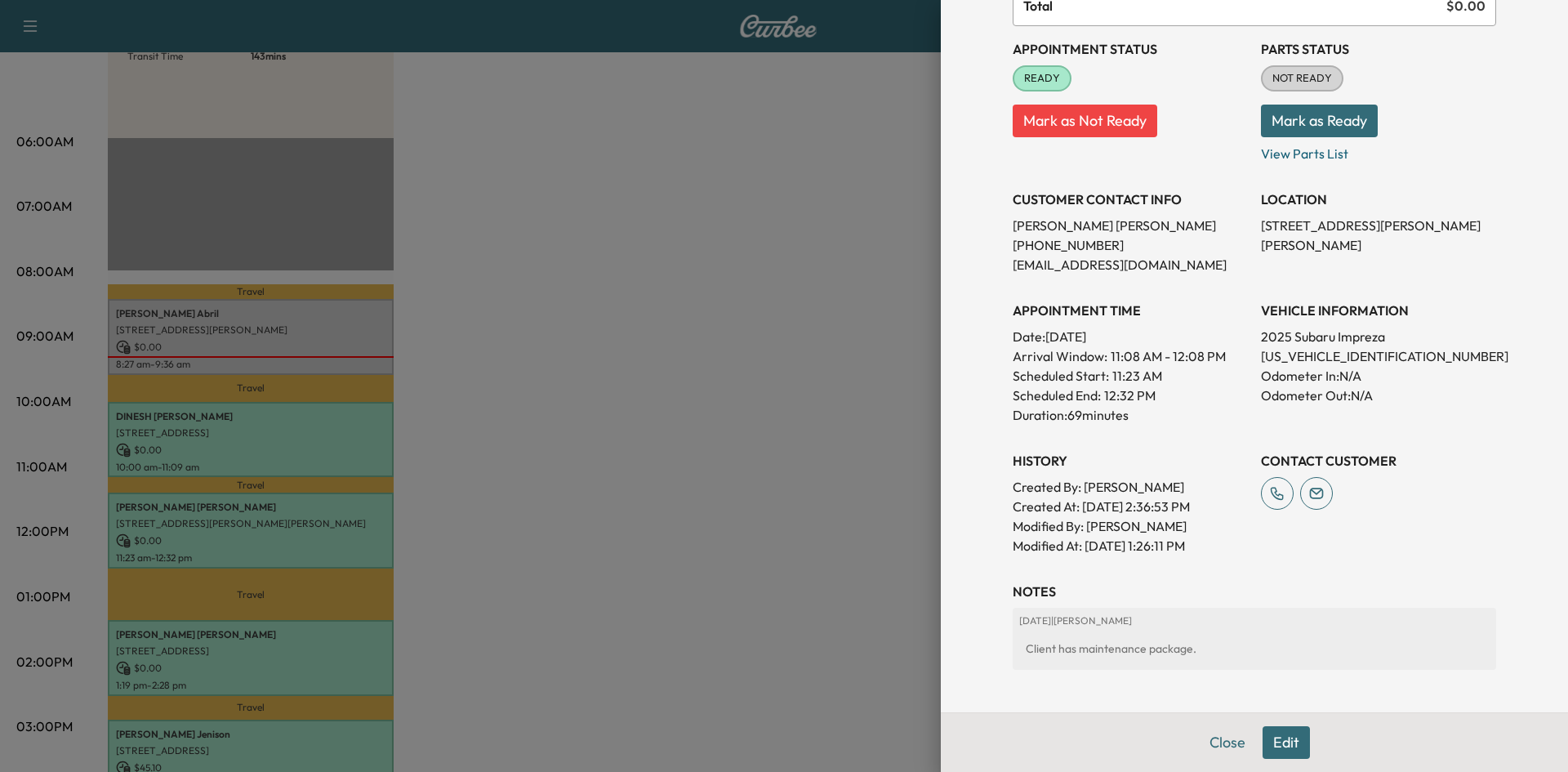
scroll to position [327, 0]
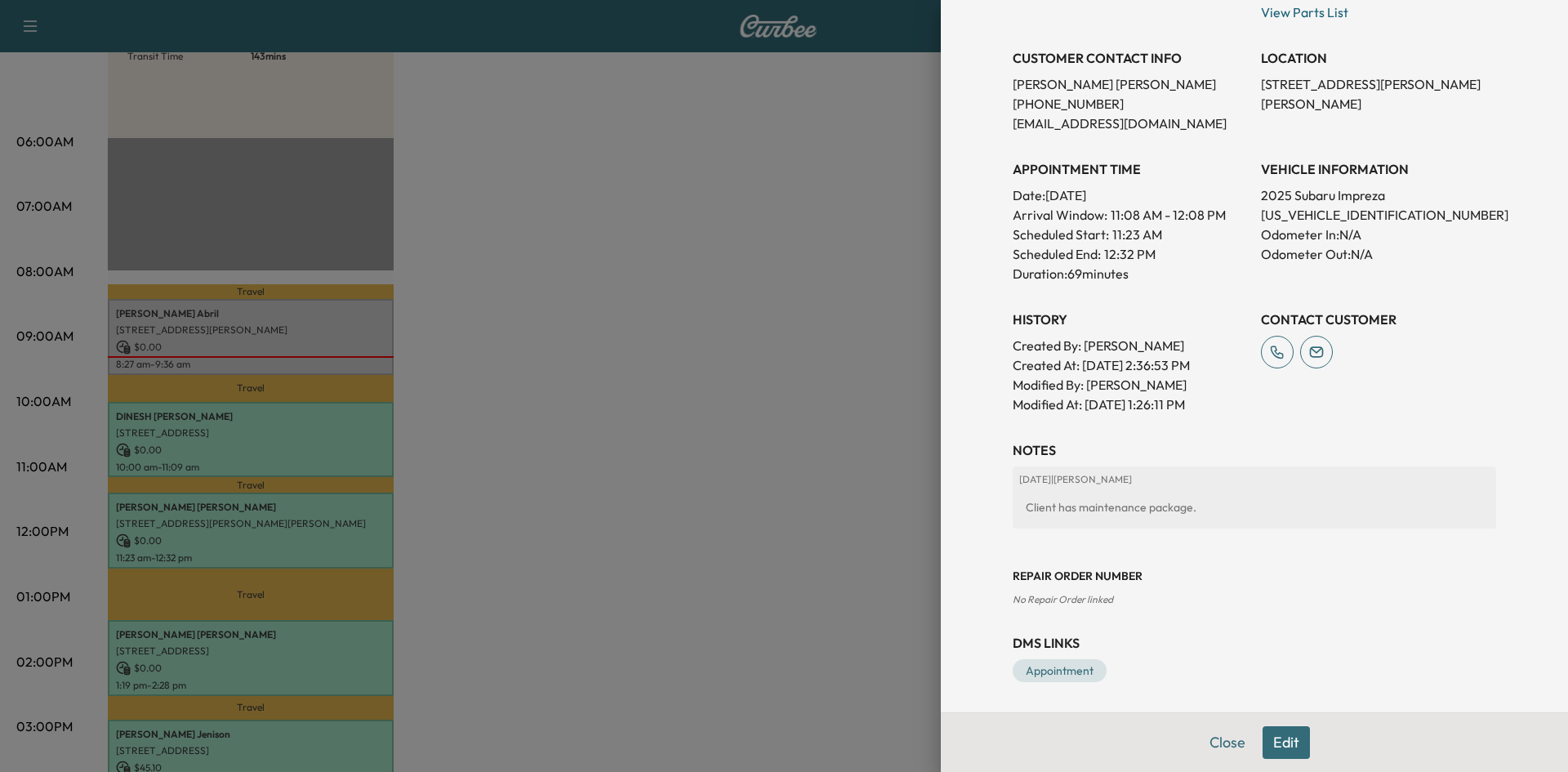
click at [712, 527] on div at bounding box center [784, 386] width 1568 height 772
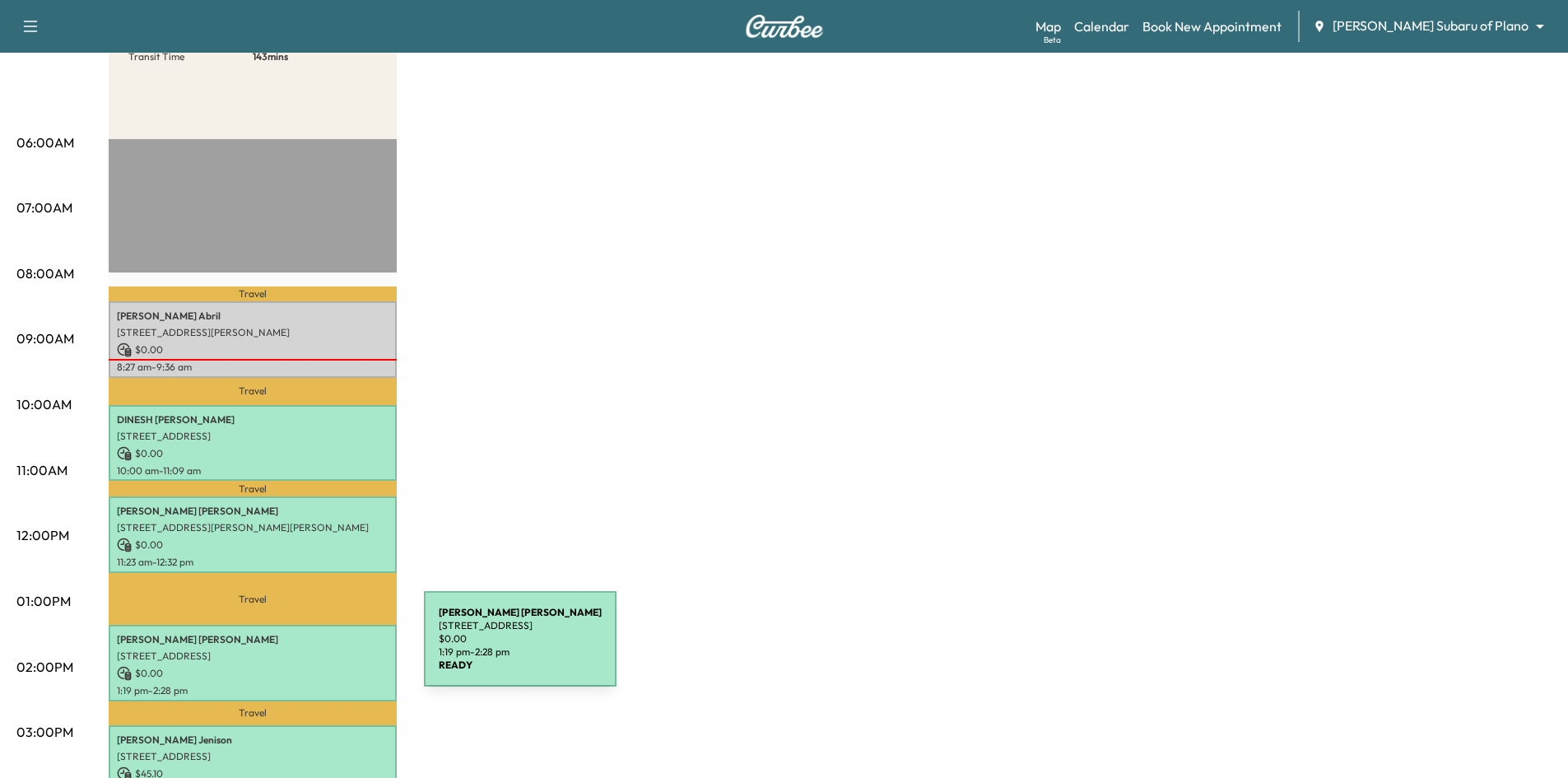
click at [299, 652] on p "605 Windsor Drive, Allen, TX 75002, United States of America" at bounding box center [253, 657] width 272 height 13
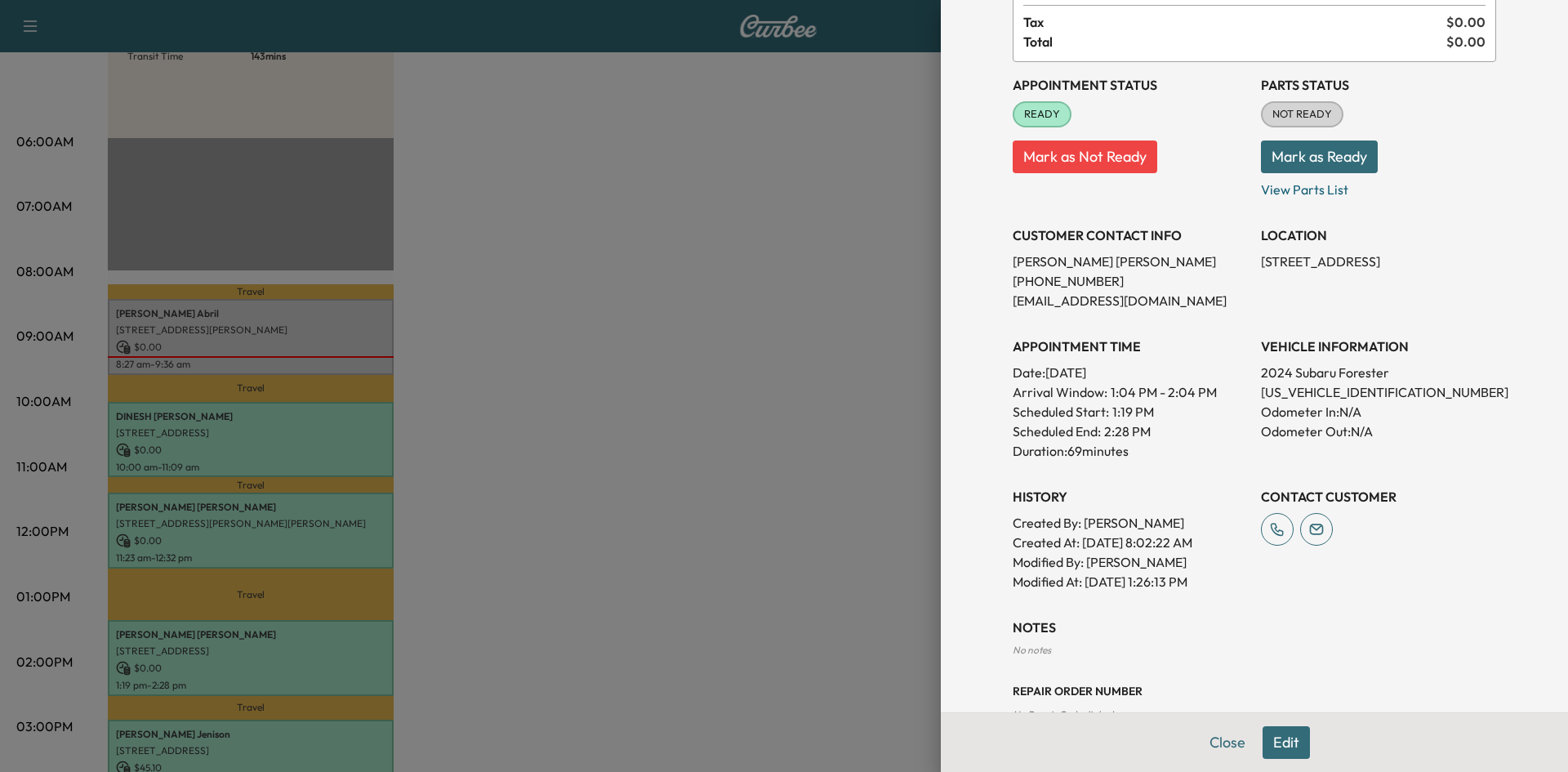
scroll to position [267, 0]
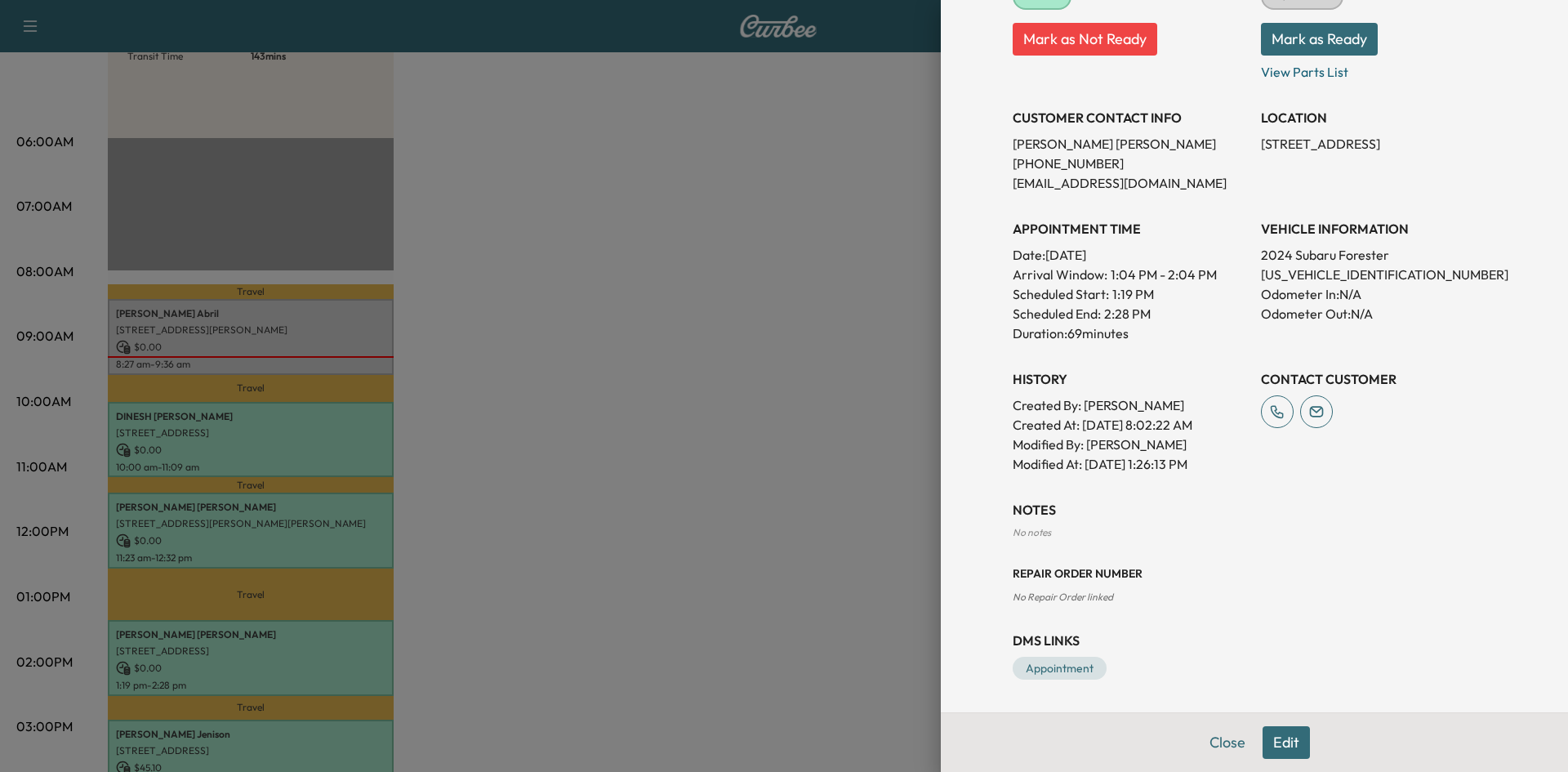
drag, startPoint x: 665, startPoint y: 571, endPoint x: 296, endPoint y: 732, distance: 402.6
click at [637, 584] on div at bounding box center [784, 386] width 1568 height 772
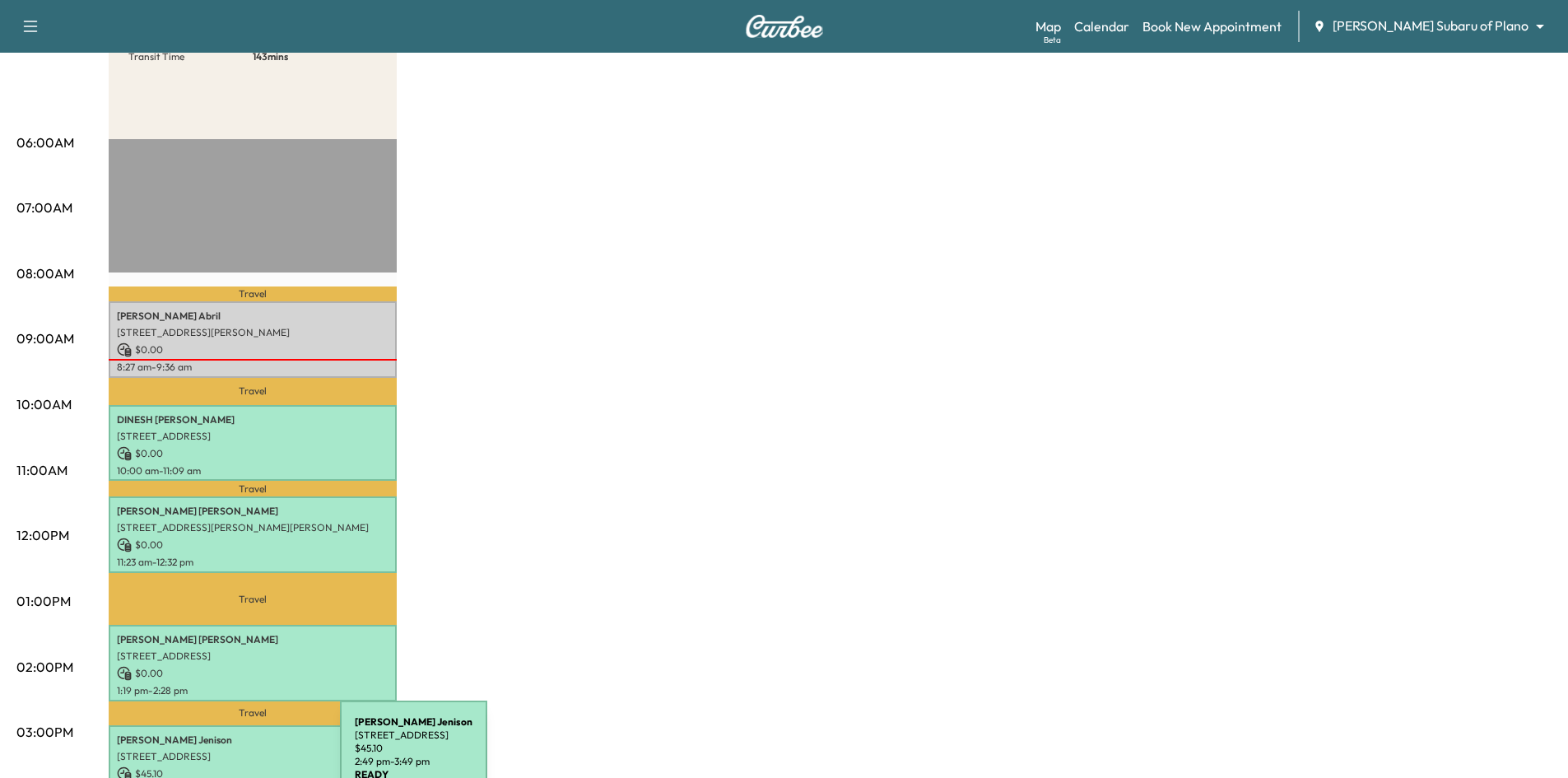
click at [216, 758] on div "Kathleen Jenison 1303 cherokee Drive, RICHARDSON, TX 75080, United States of Am…" at bounding box center [253, 758] width 288 height 67
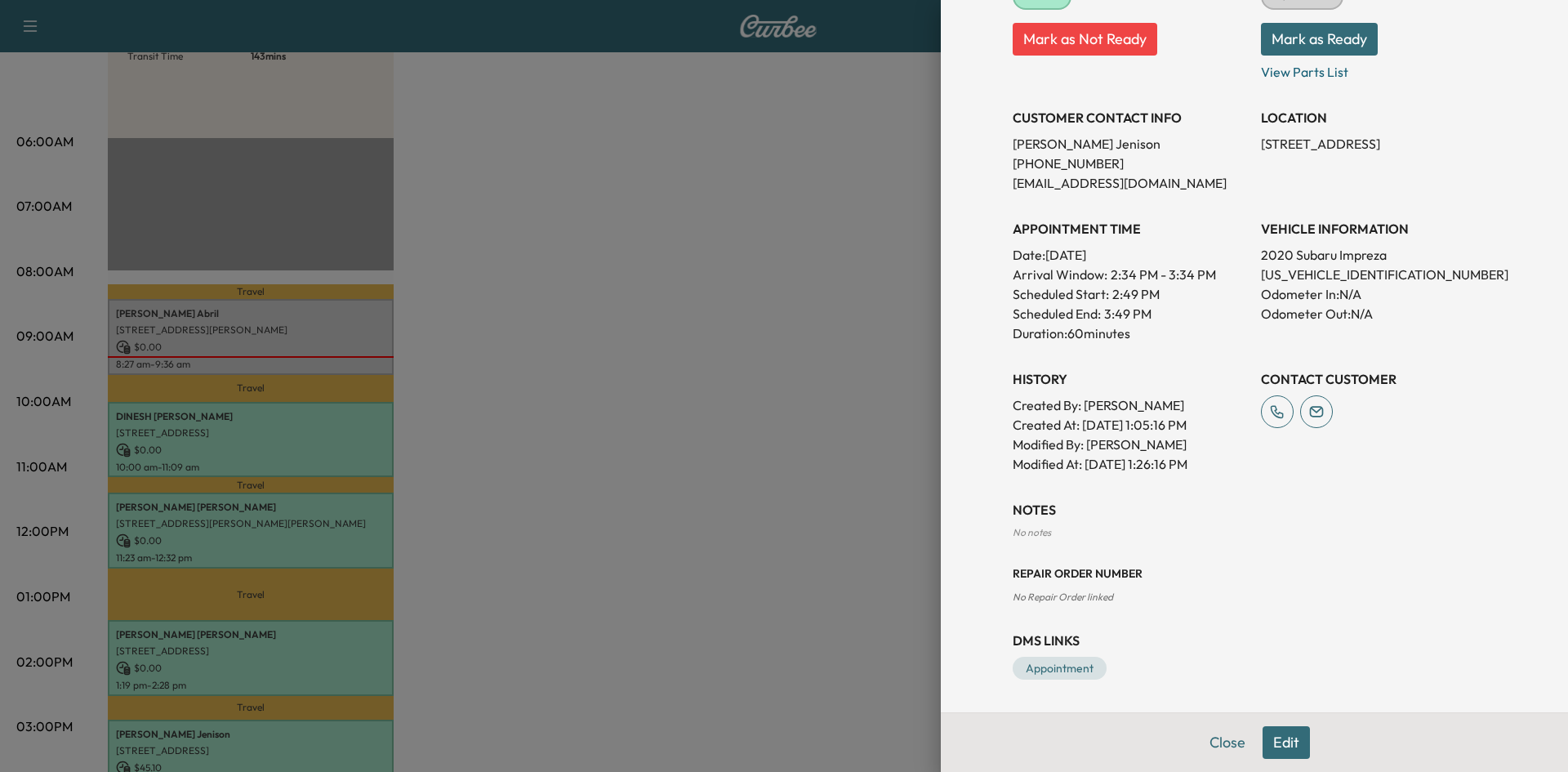
click at [688, 537] on div at bounding box center [784, 386] width 1568 height 772
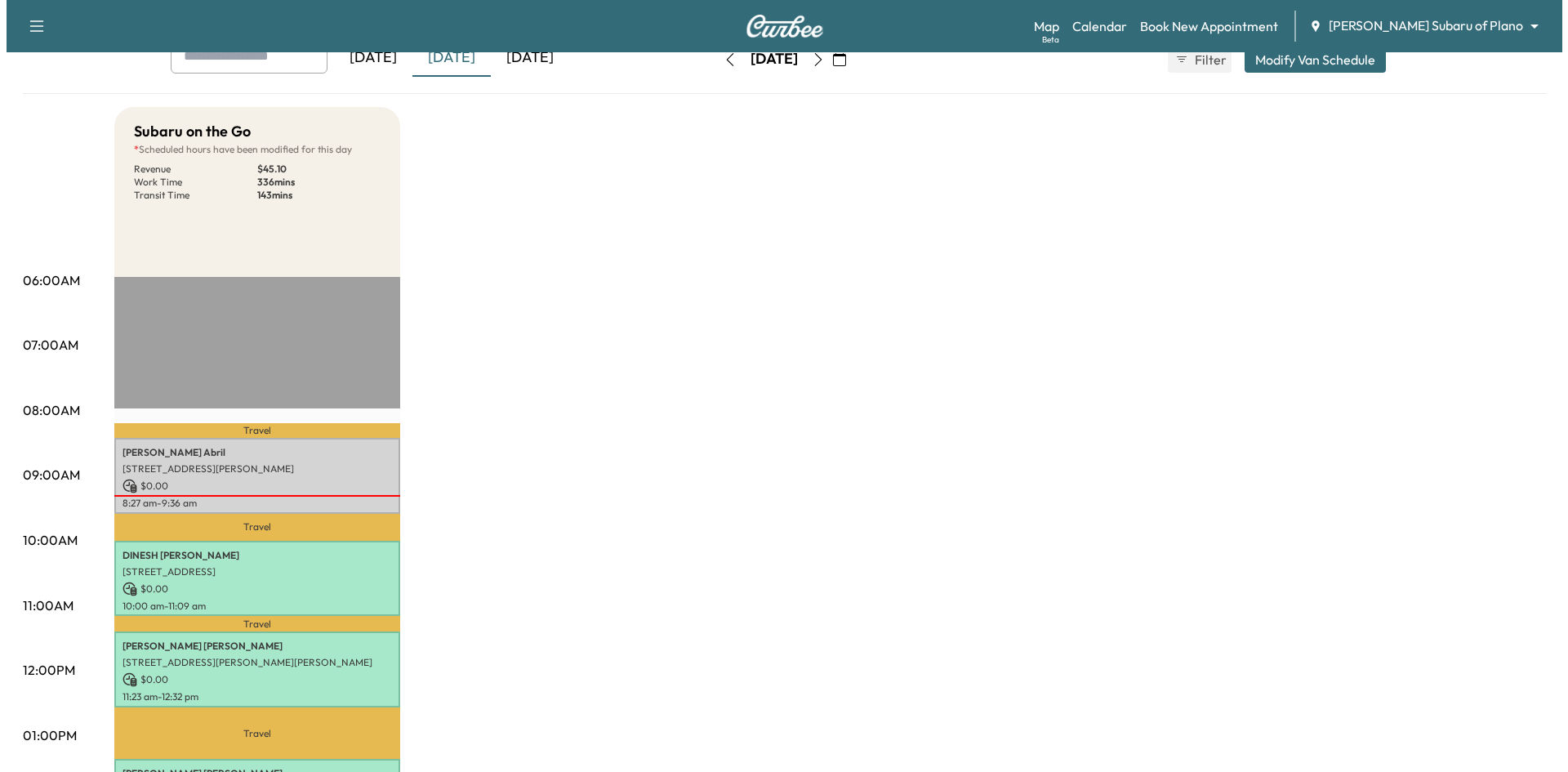
scroll to position [0, 0]
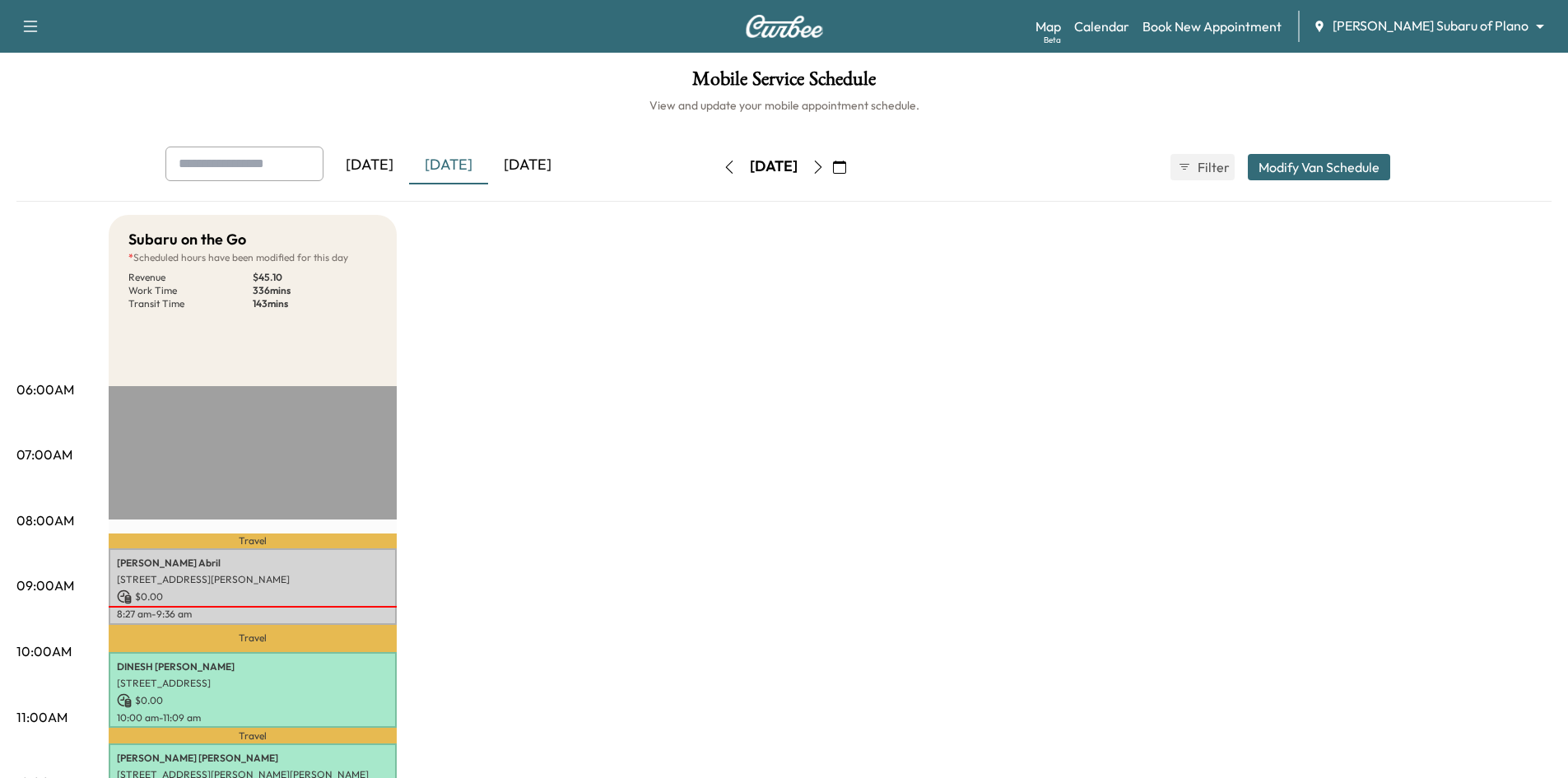
click at [846, 164] on icon "button" at bounding box center [840, 167] width 13 height 13
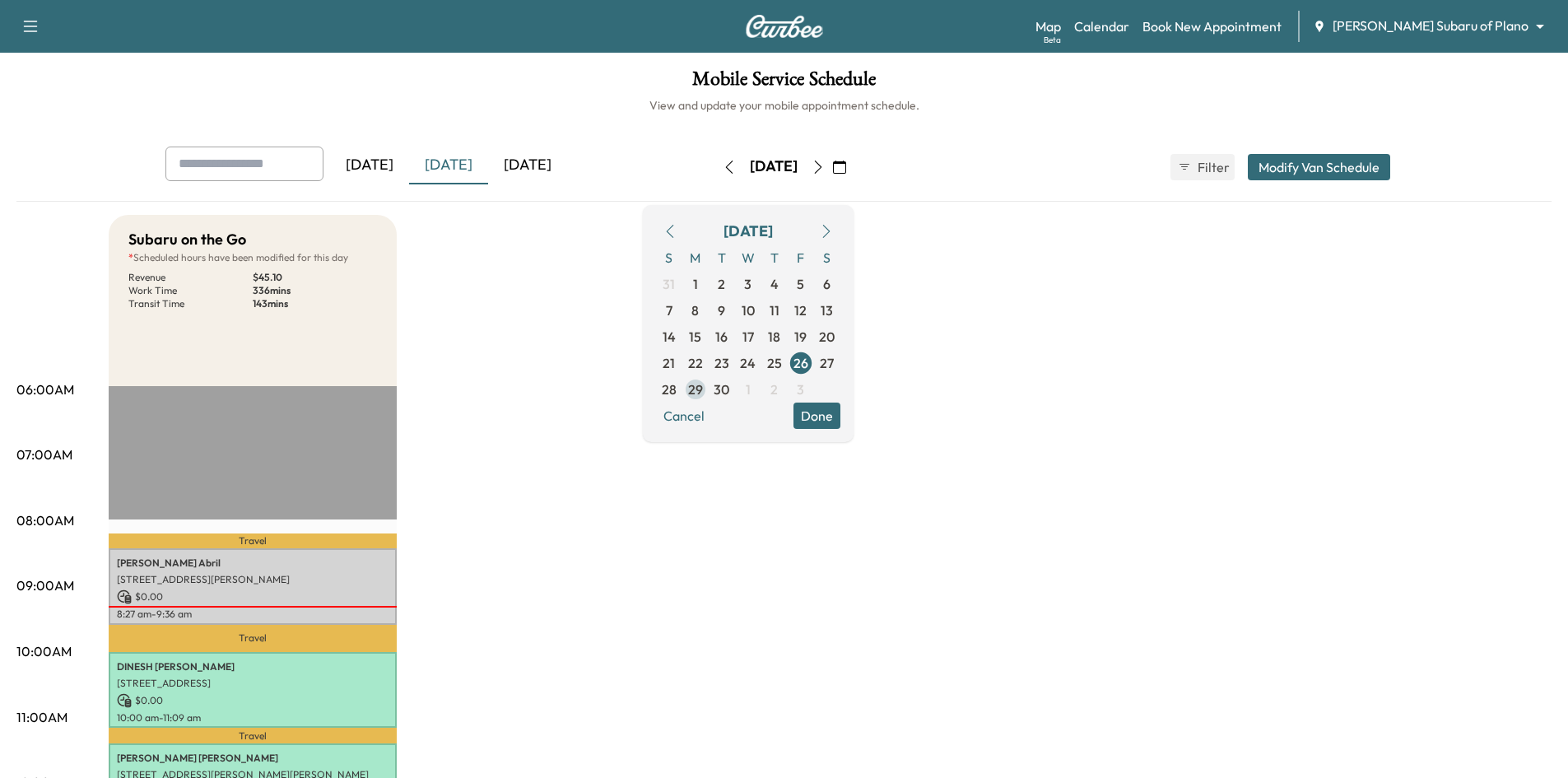
click at [703, 387] on span "29" at bounding box center [696, 390] width 15 height 20
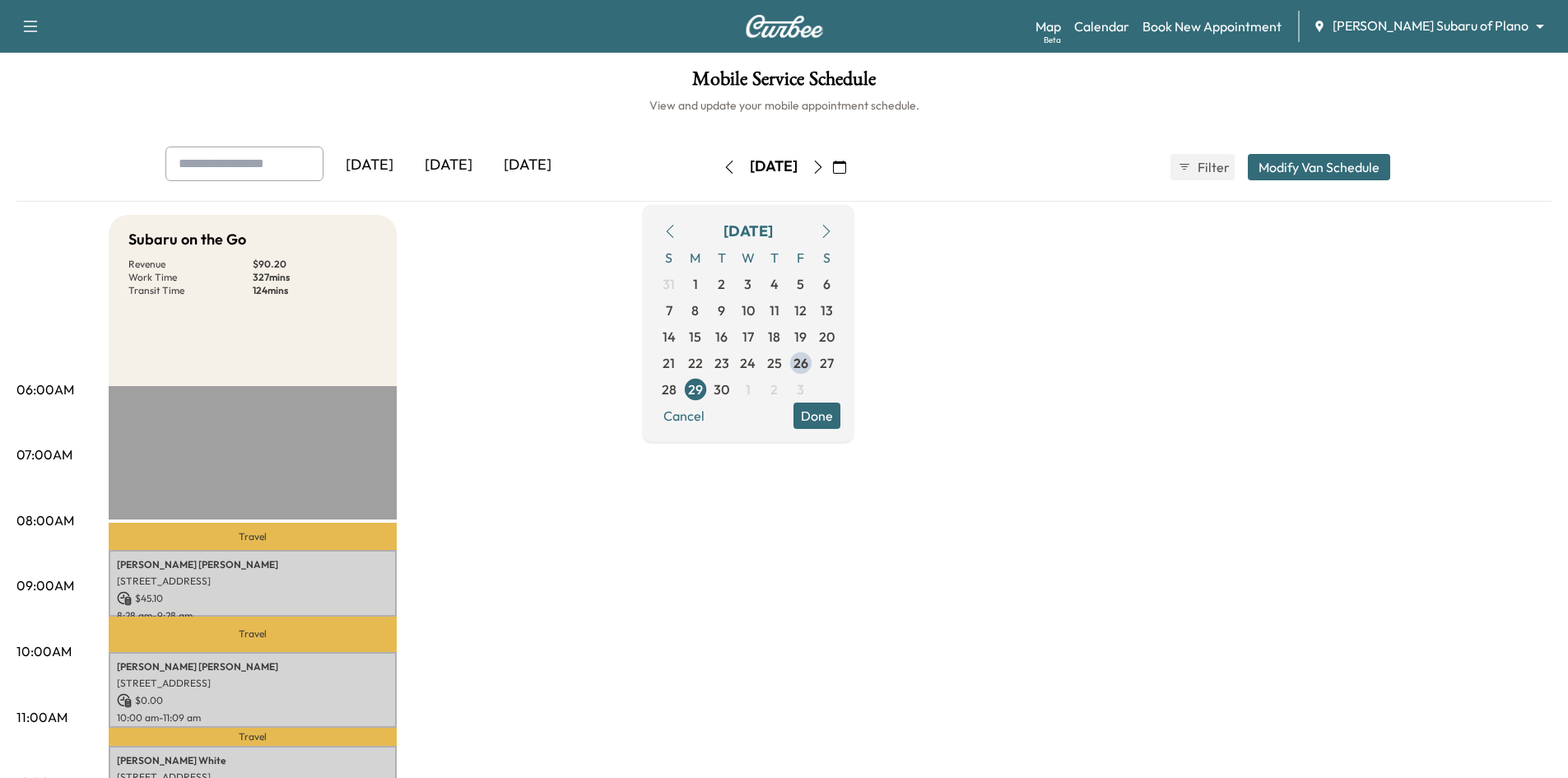
drag, startPoint x: 888, startPoint y: 419, endPoint x: 511, endPoint y: 468, distance: 380.2
click at [841, 419] on button "Done" at bounding box center [817, 416] width 47 height 26
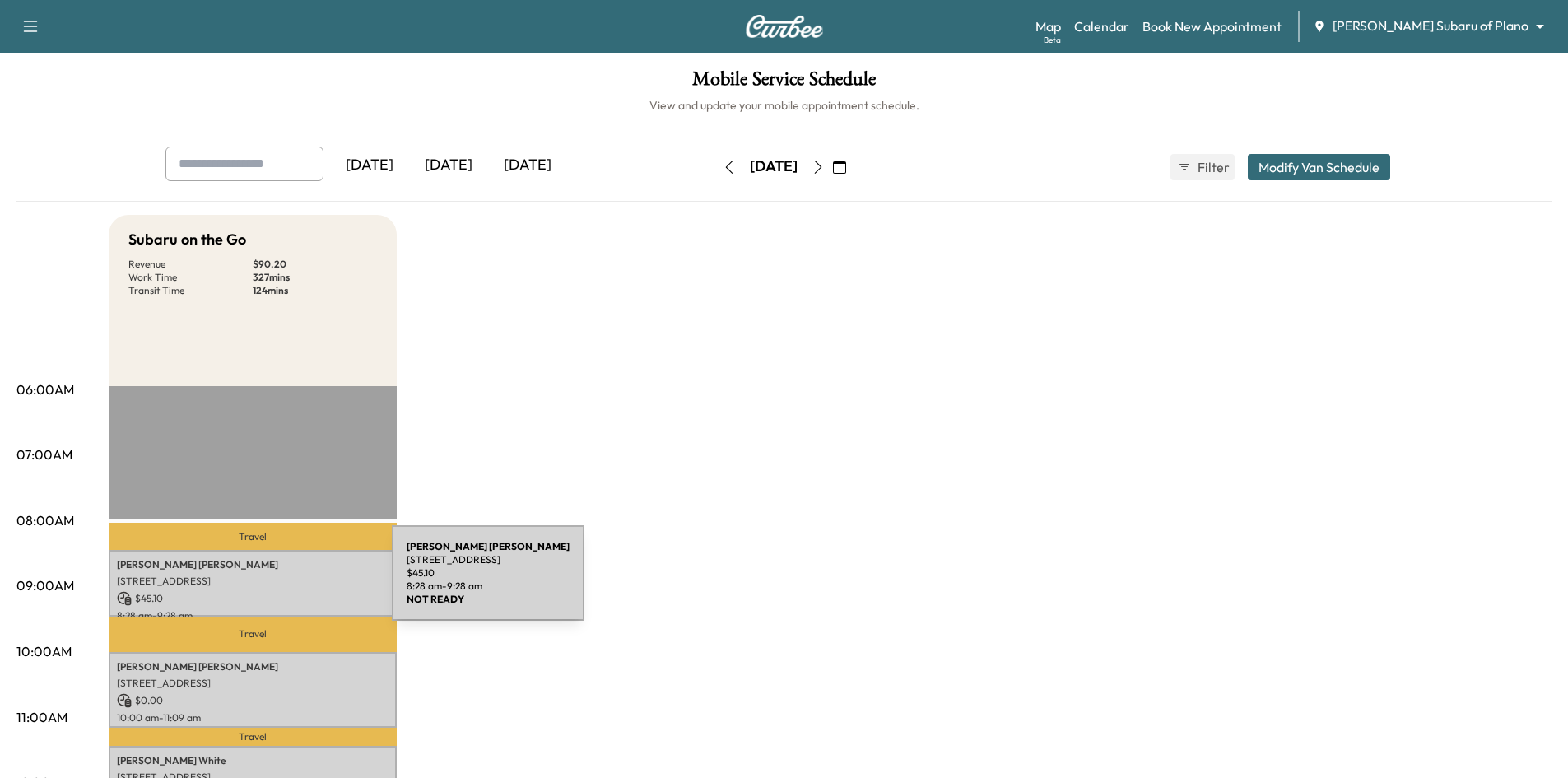
click at [268, 583] on p "[STREET_ADDRESS]" at bounding box center [253, 581] width 272 height 13
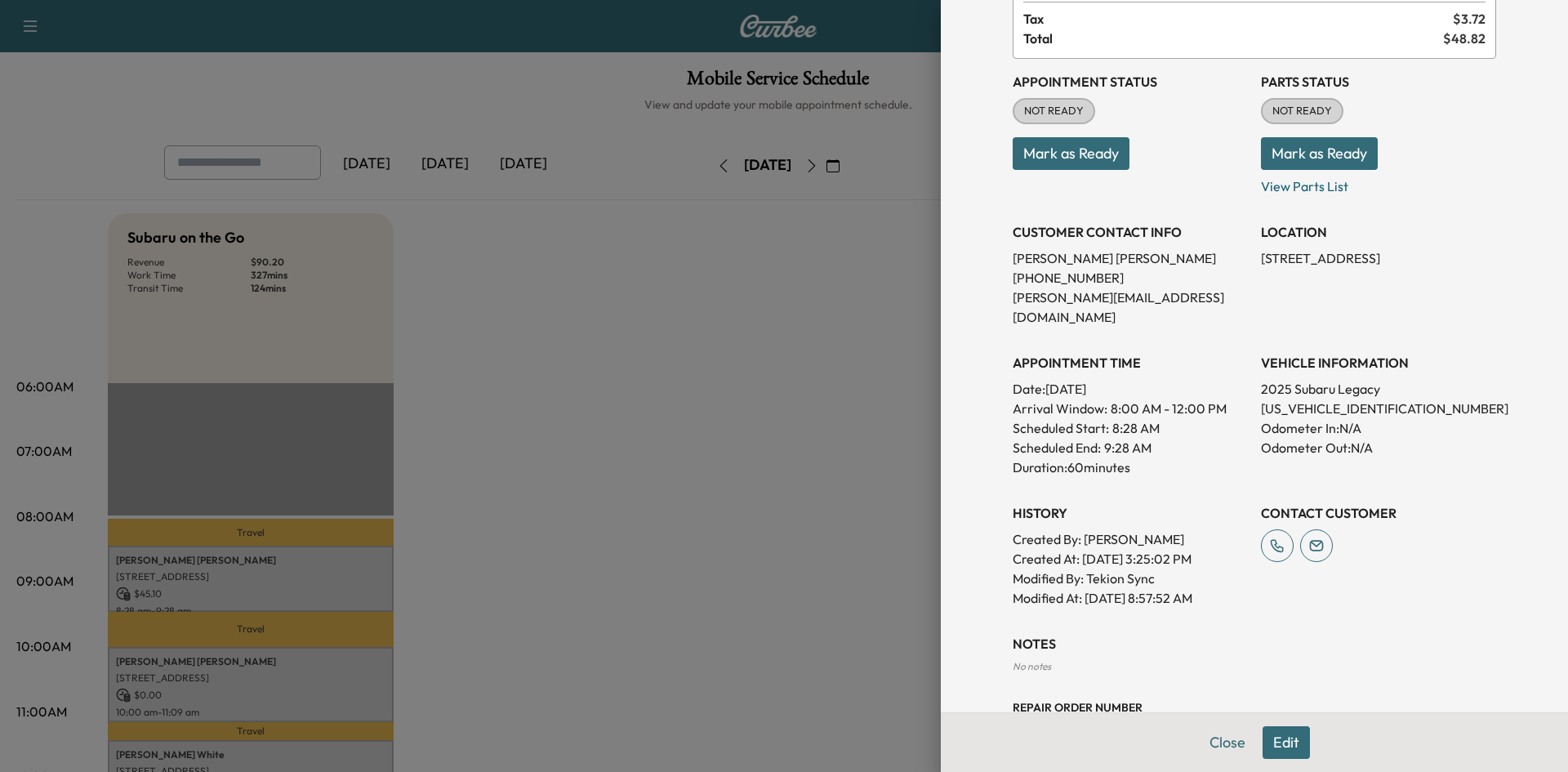
scroll to position [267, 0]
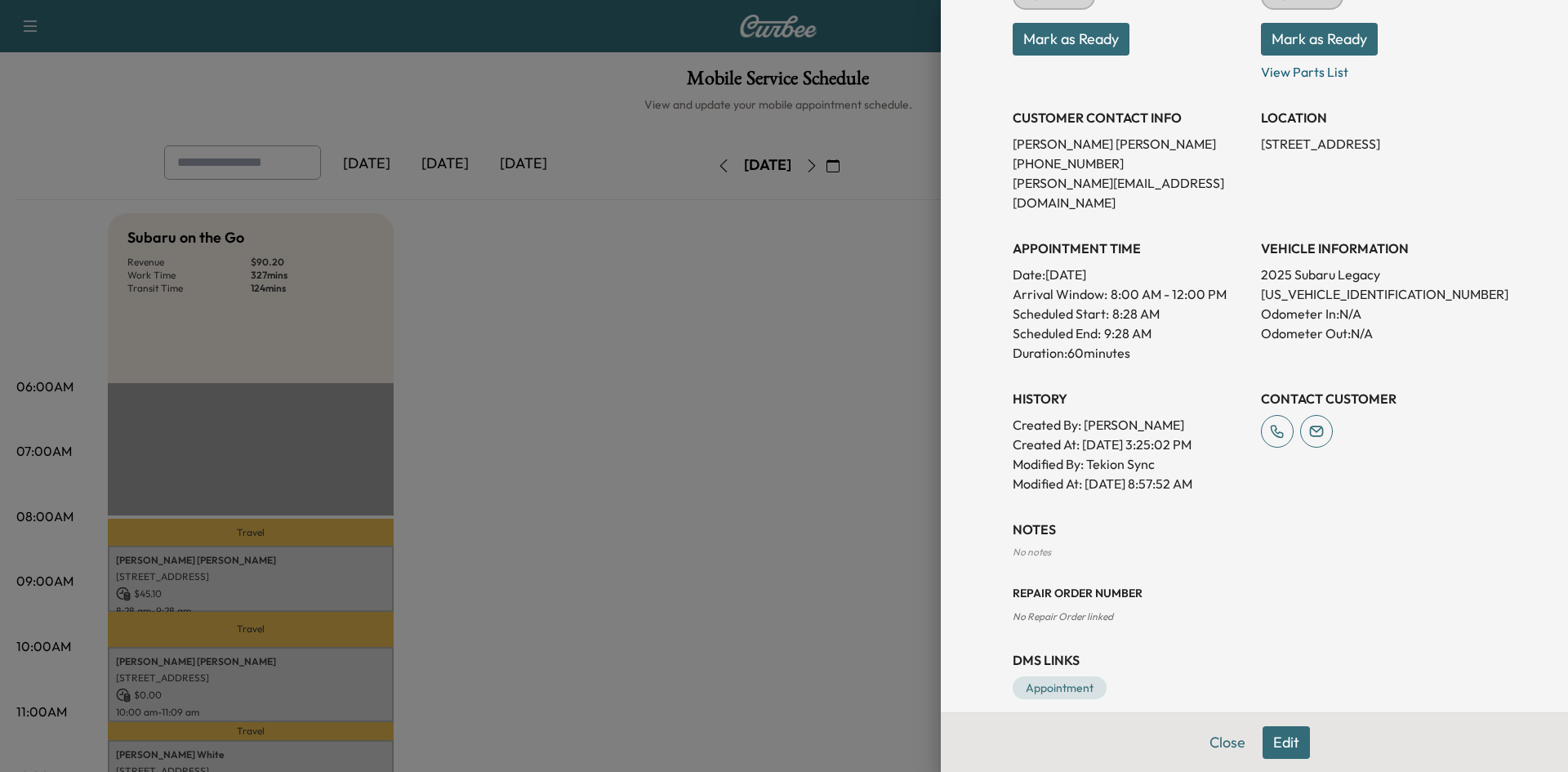
click at [308, 663] on div at bounding box center [784, 386] width 1568 height 772
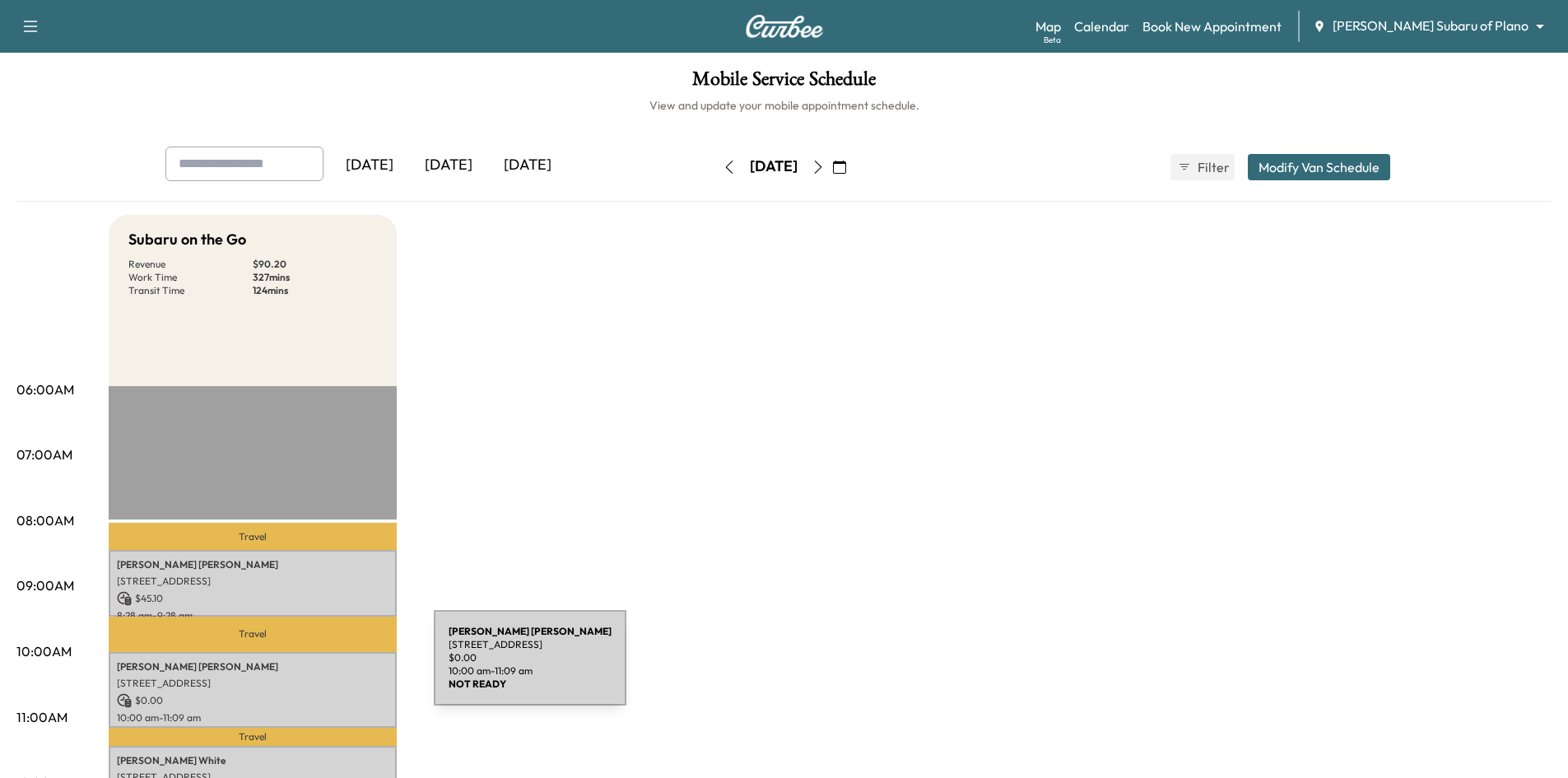
click at [310, 668] on p "Barbara Paulson" at bounding box center [253, 667] width 272 height 13
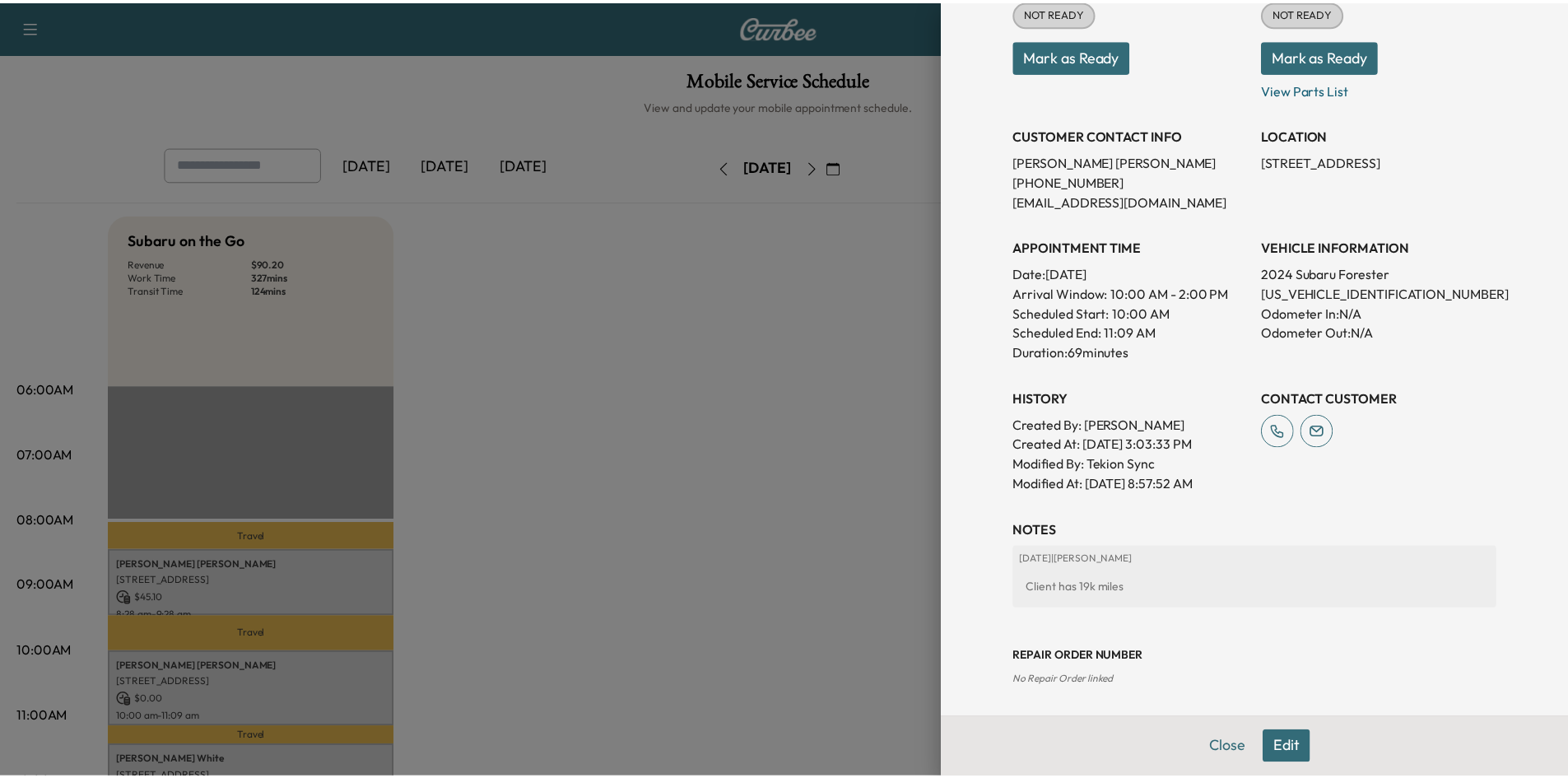
scroll to position [332, 0]
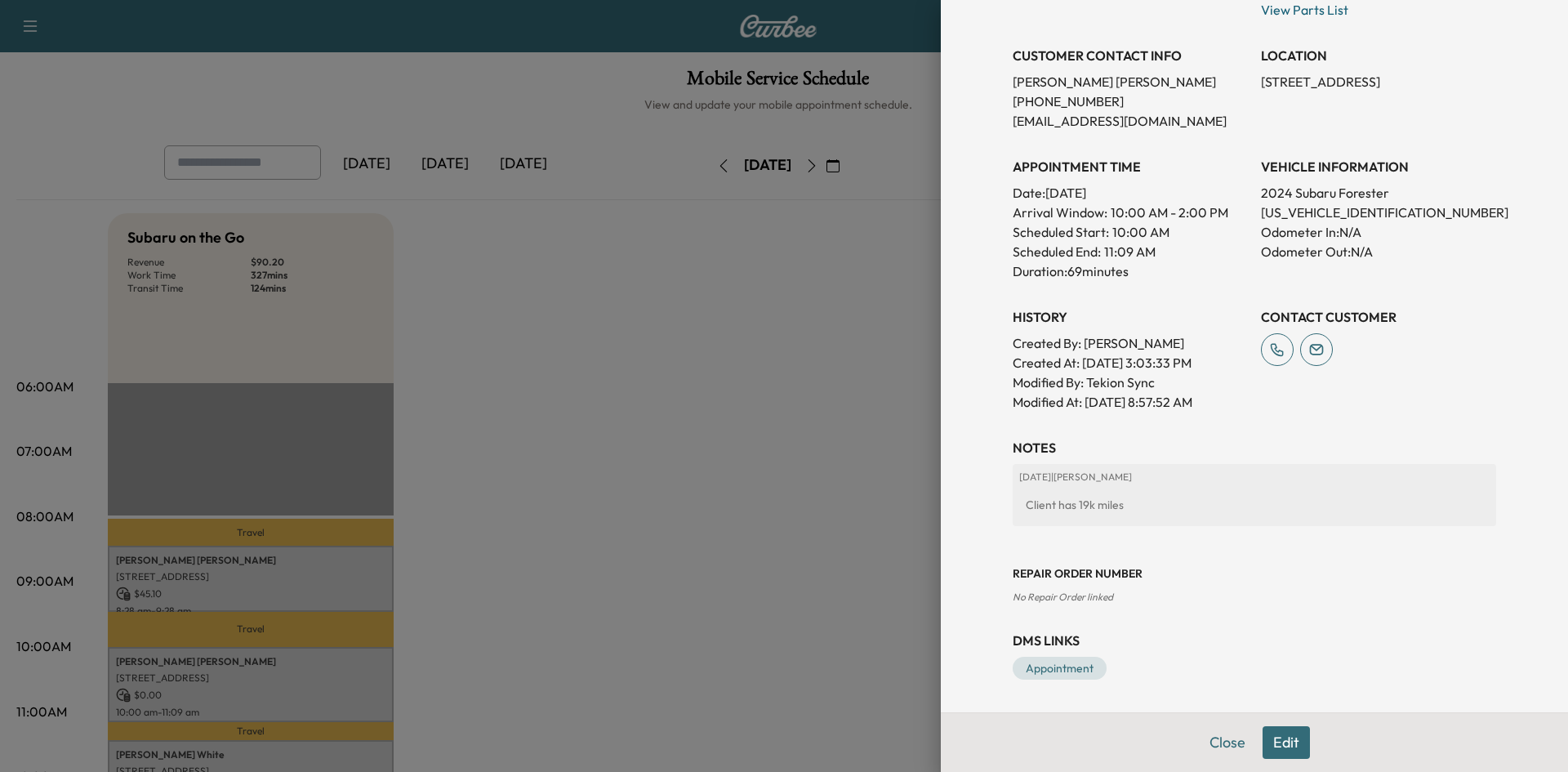
click at [443, 166] on div at bounding box center [784, 386] width 1568 height 772
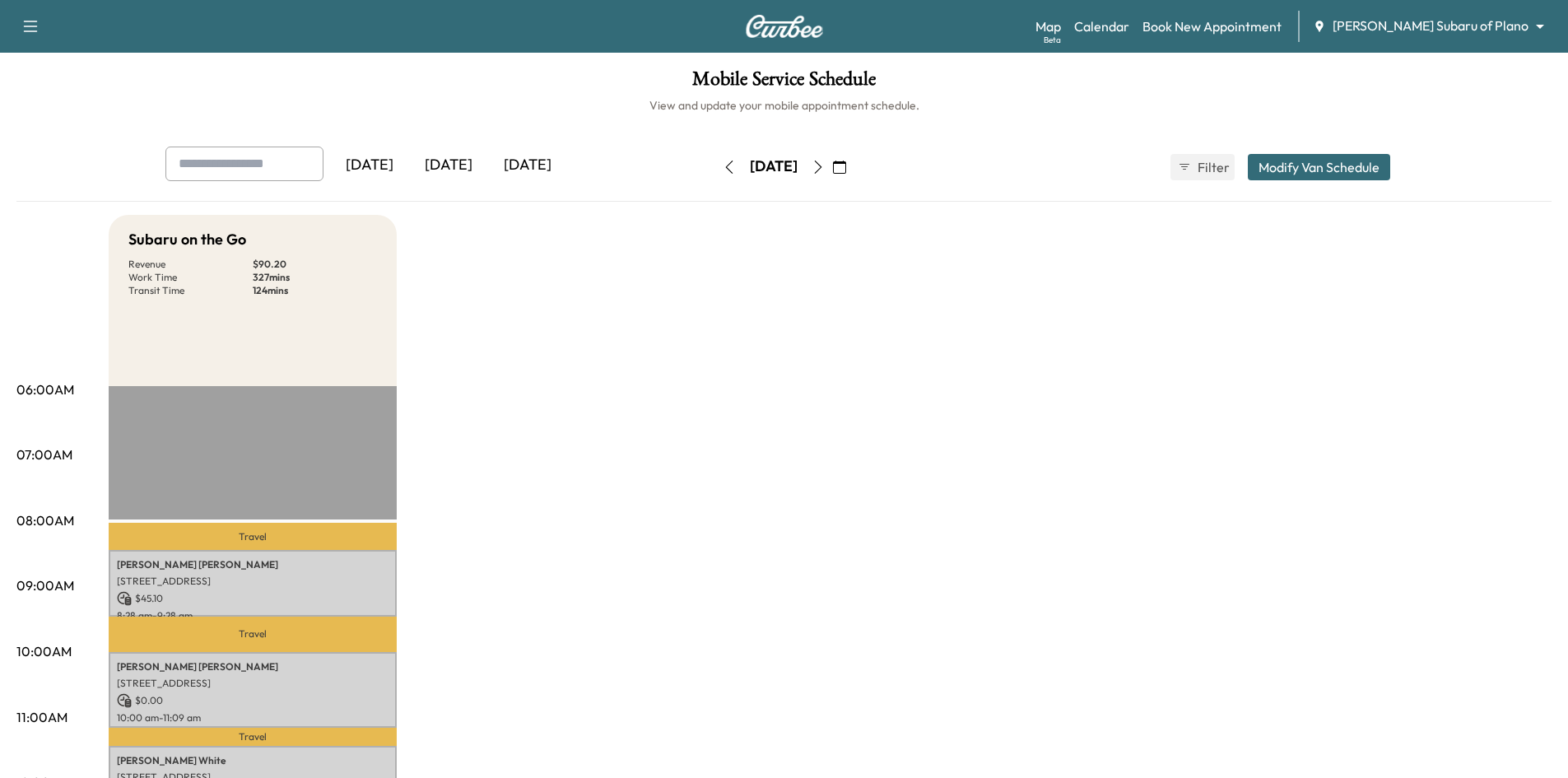
click at [451, 170] on div "[DATE]" at bounding box center [449, 165] width 79 height 38
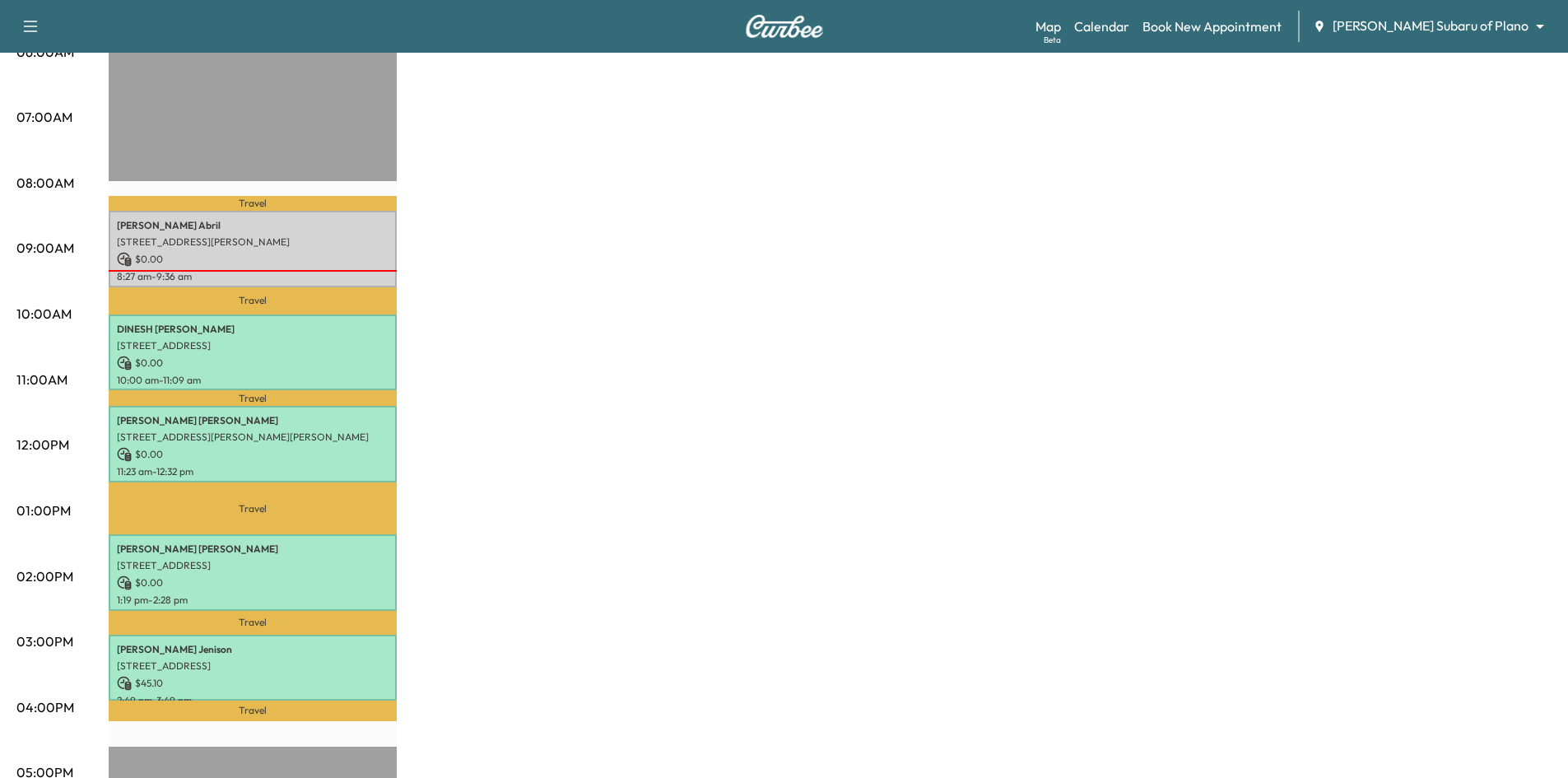
scroll to position [412, 0]
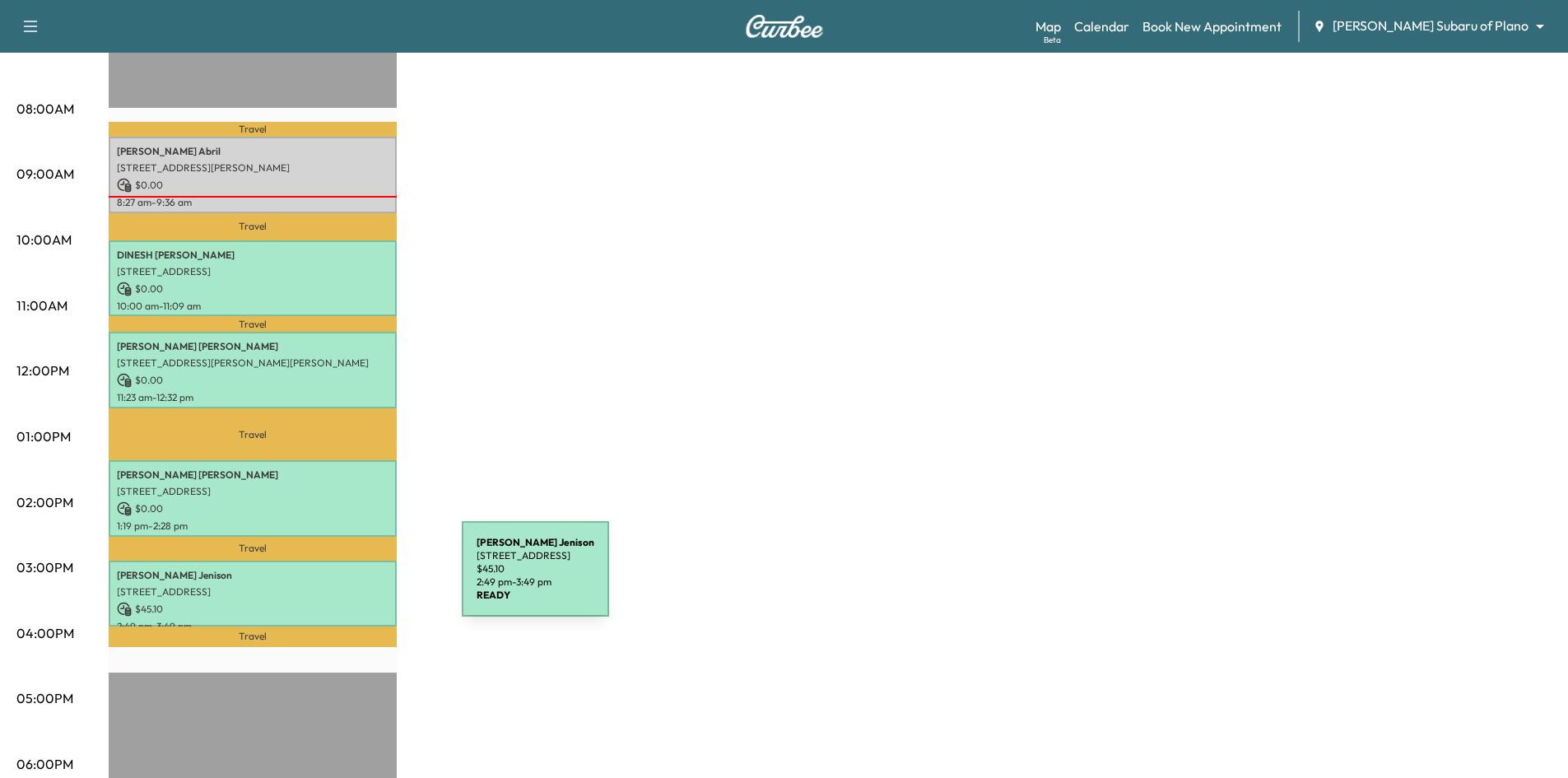
click at [334, 586] on p "[STREET_ADDRESS]" at bounding box center [253, 592] width 272 height 13
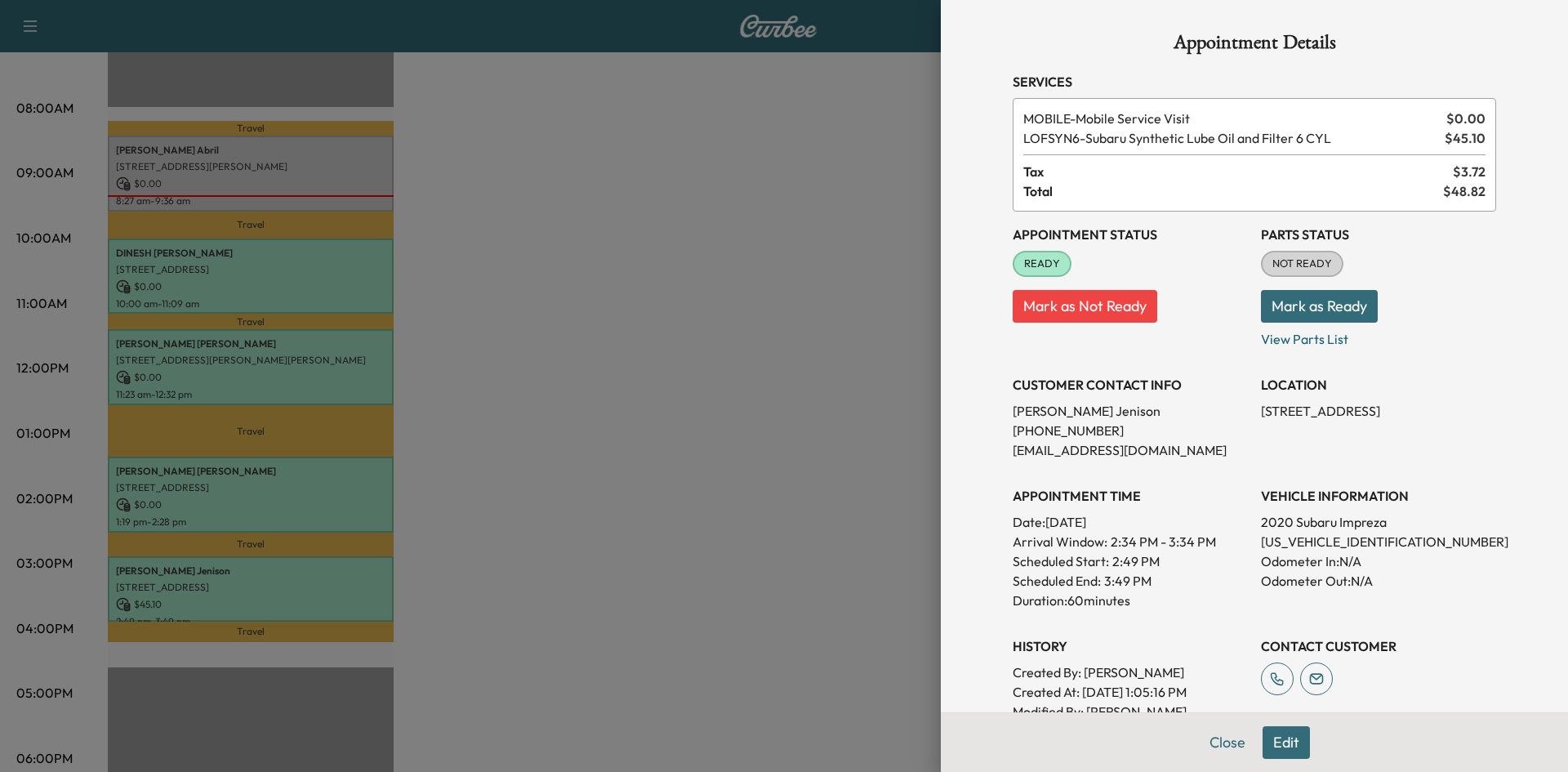
click at [618, 440] on div at bounding box center [784, 386] width 1568 height 772
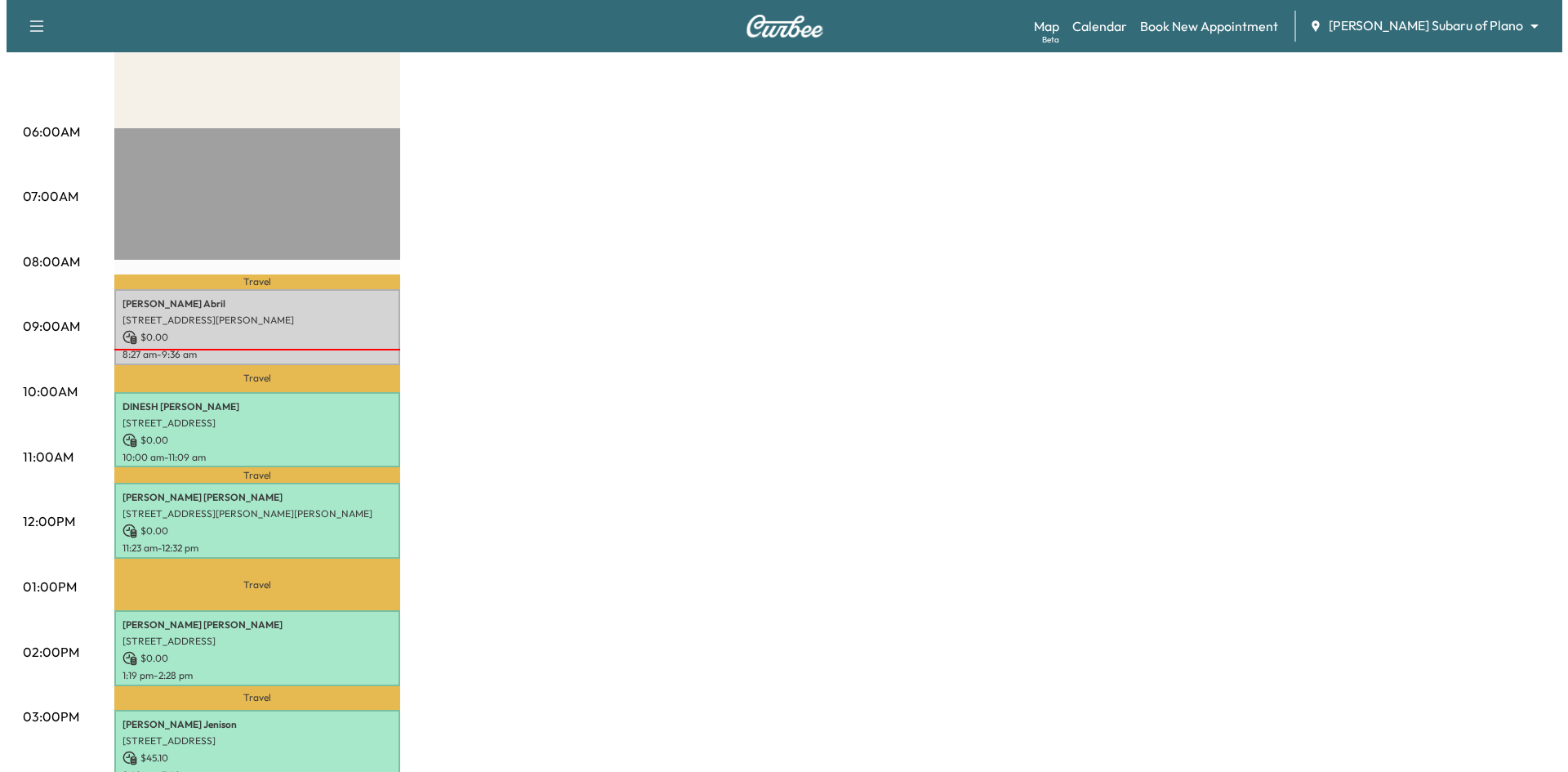
scroll to position [0, 0]
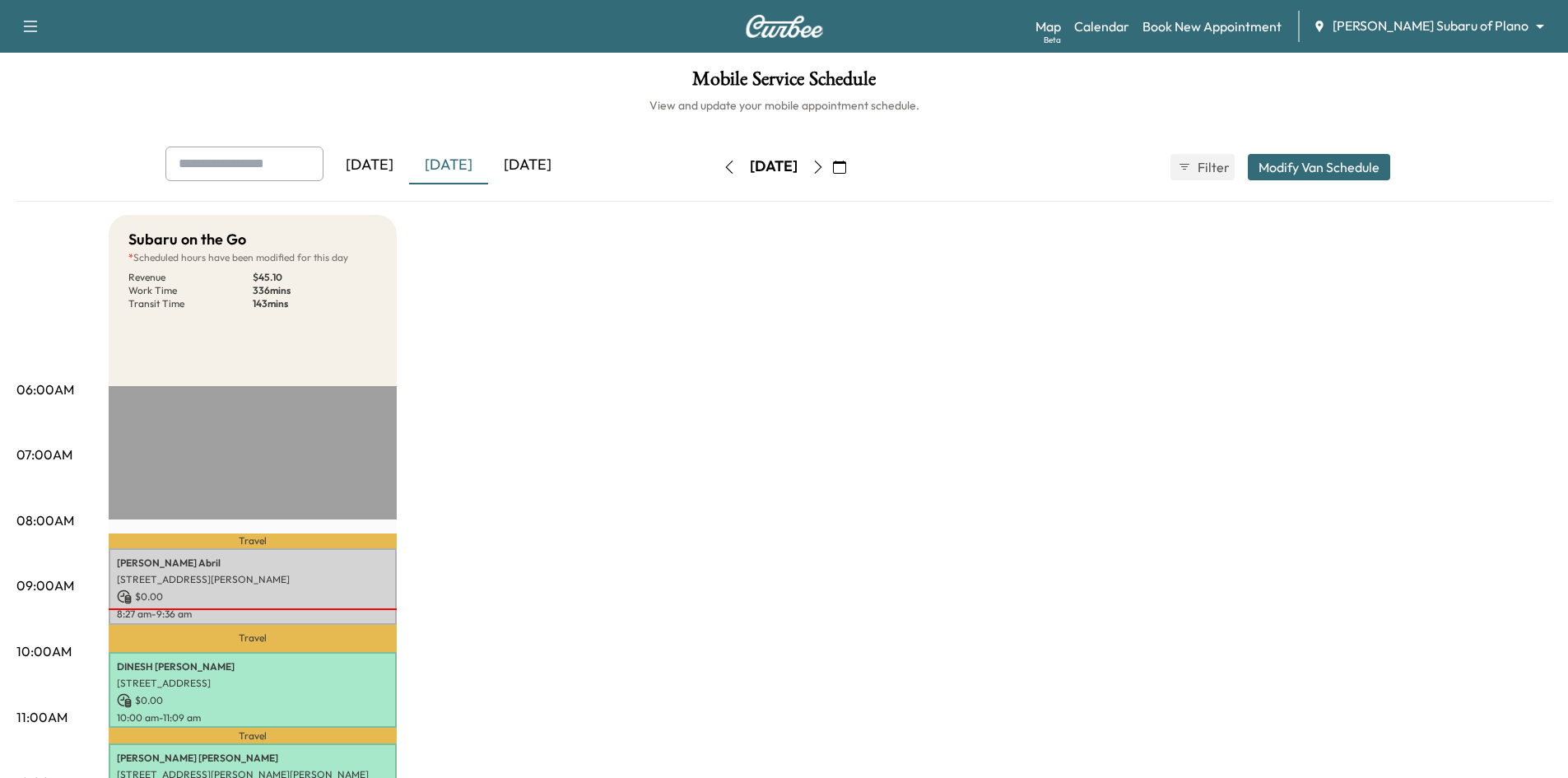
drag, startPoint x: 879, startPoint y: 164, endPoint x: 890, endPoint y: 167, distance: 11.4
click at [854, 166] on button "button" at bounding box center [840, 167] width 28 height 26
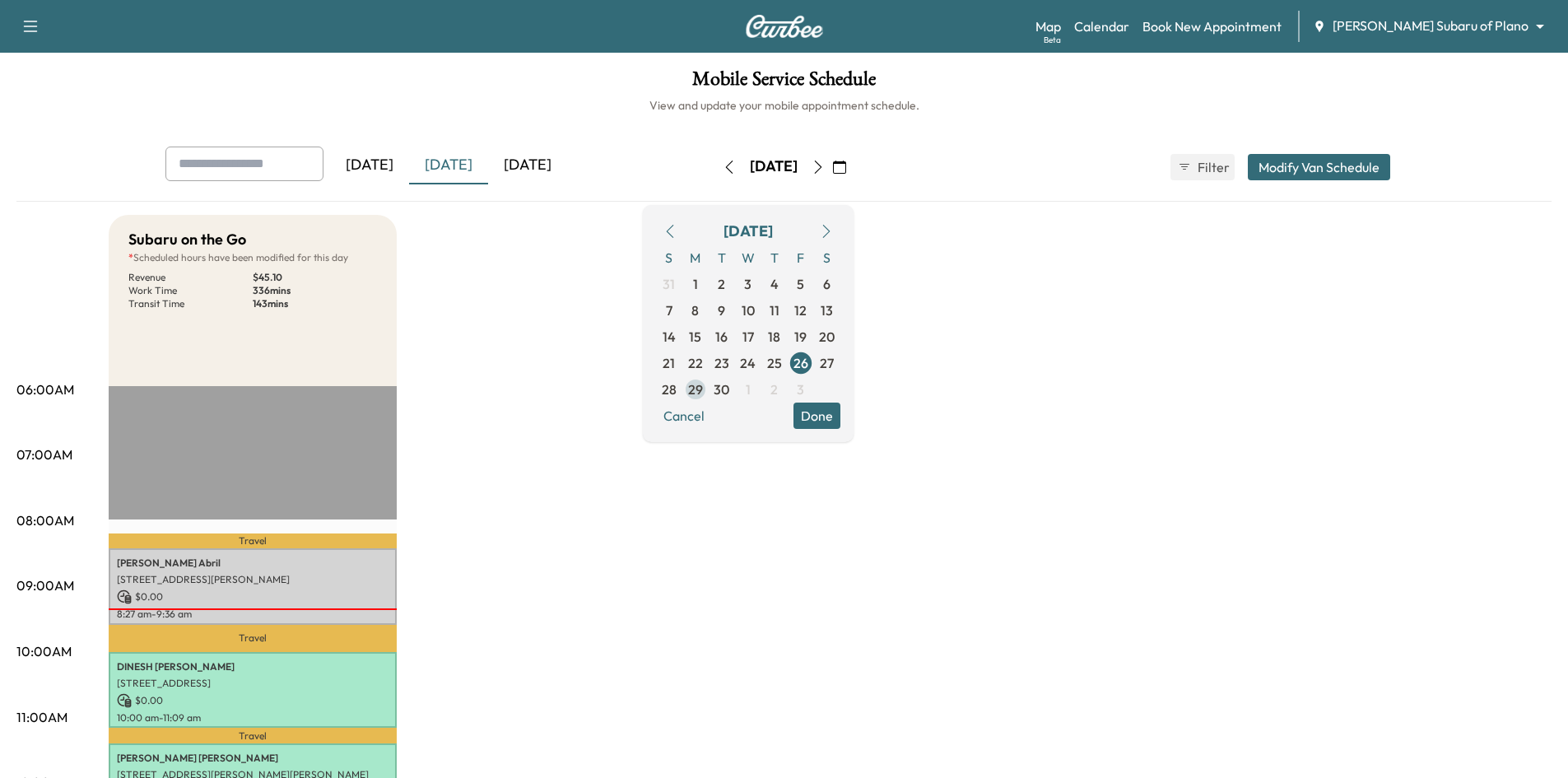
click at [703, 390] on span "29" at bounding box center [696, 390] width 15 height 20
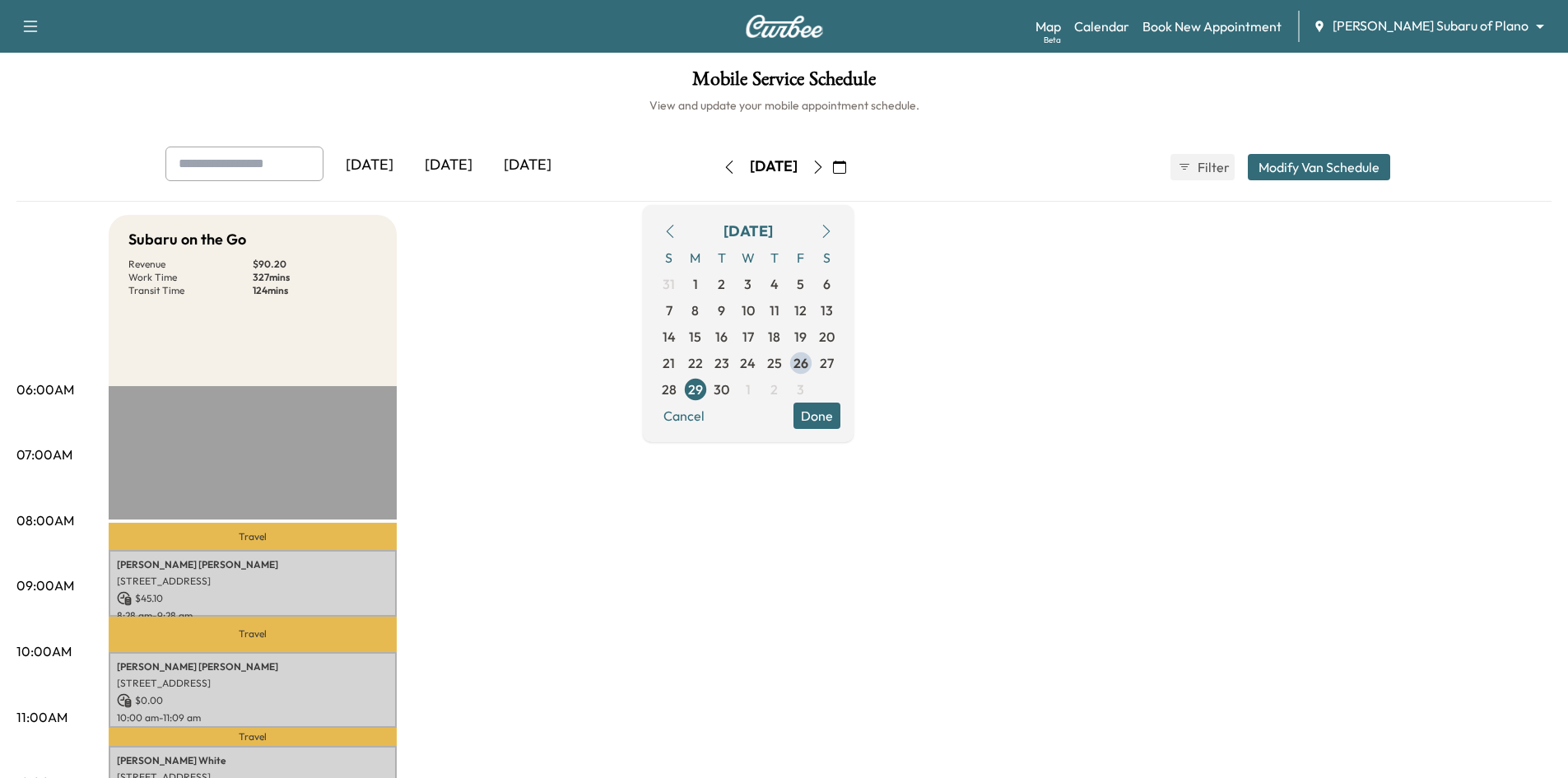
drag, startPoint x: 883, startPoint y: 420, endPoint x: 786, endPoint y: 432, distance: 97.7
click at [841, 420] on button "Done" at bounding box center [817, 416] width 47 height 26
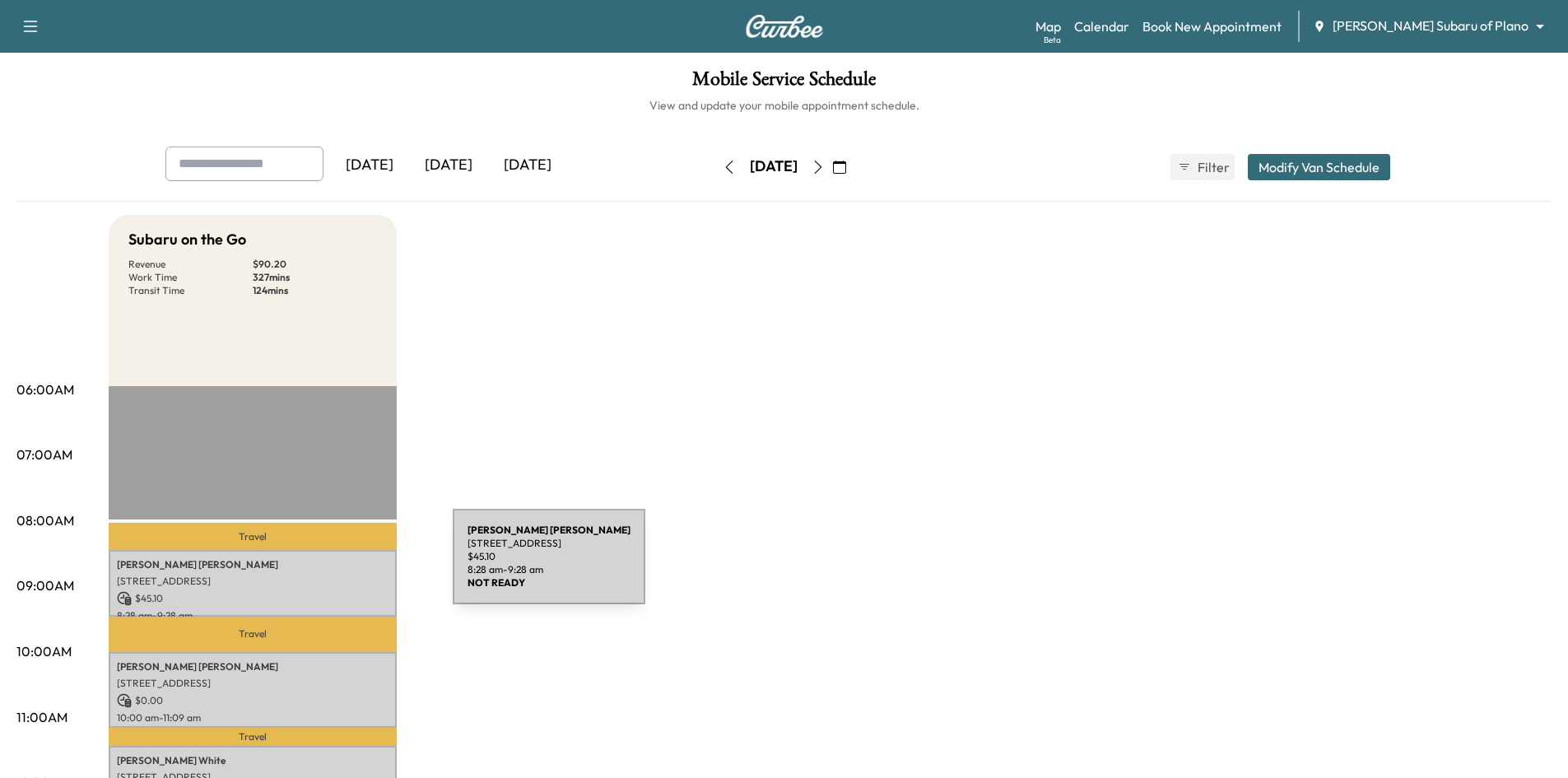
click at [330, 567] on p "Thomas Crowley" at bounding box center [253, 565] width 272 height 13
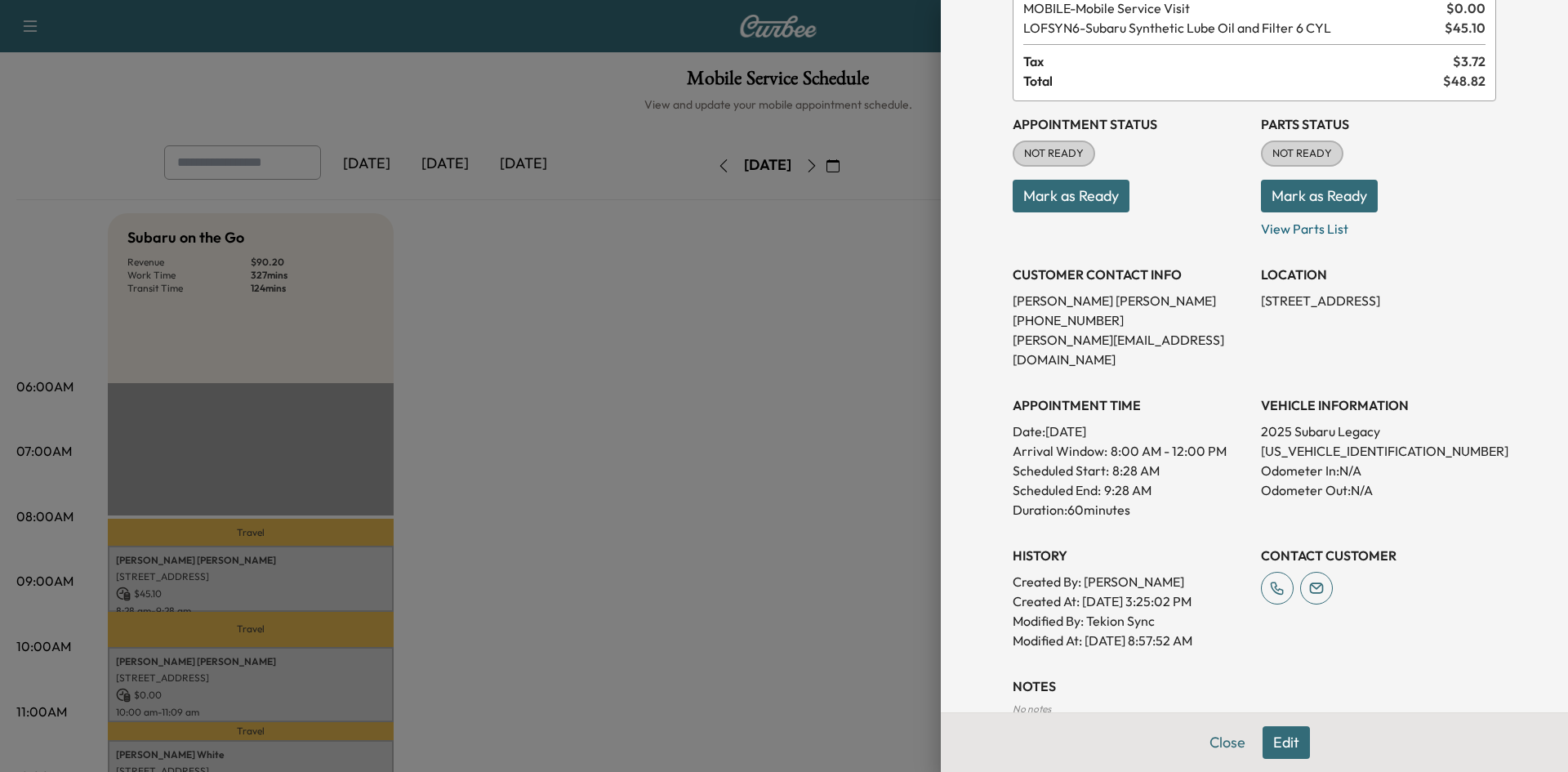
scroll to position [267, 0]
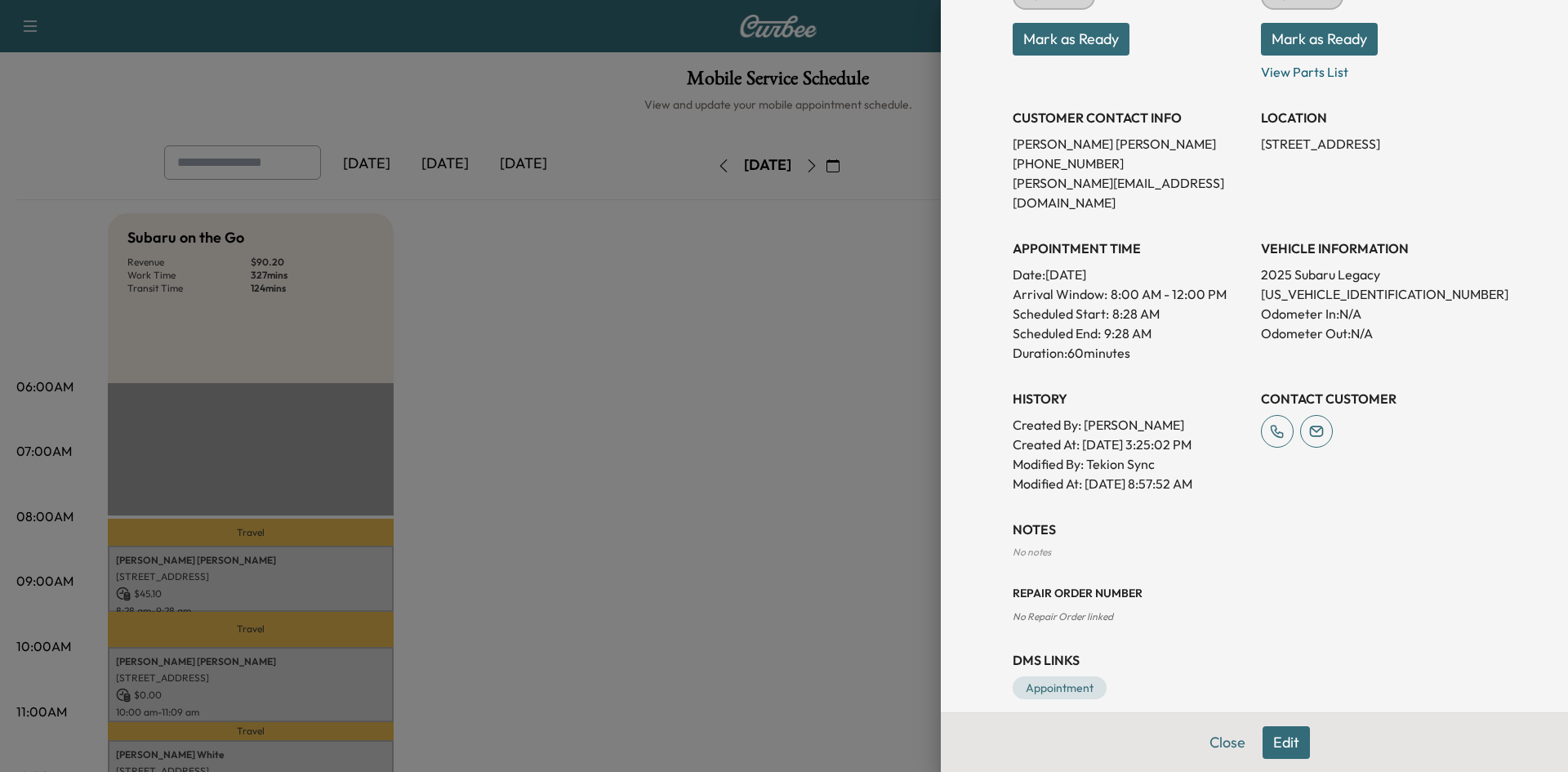
drag, startPoint x: 638, startPoint y: 559, endPoint x: 631, endPoint y: 565, distance: 9.2
click at [633, 563] on div at bounding box center [784, 386] width 1568 height 772
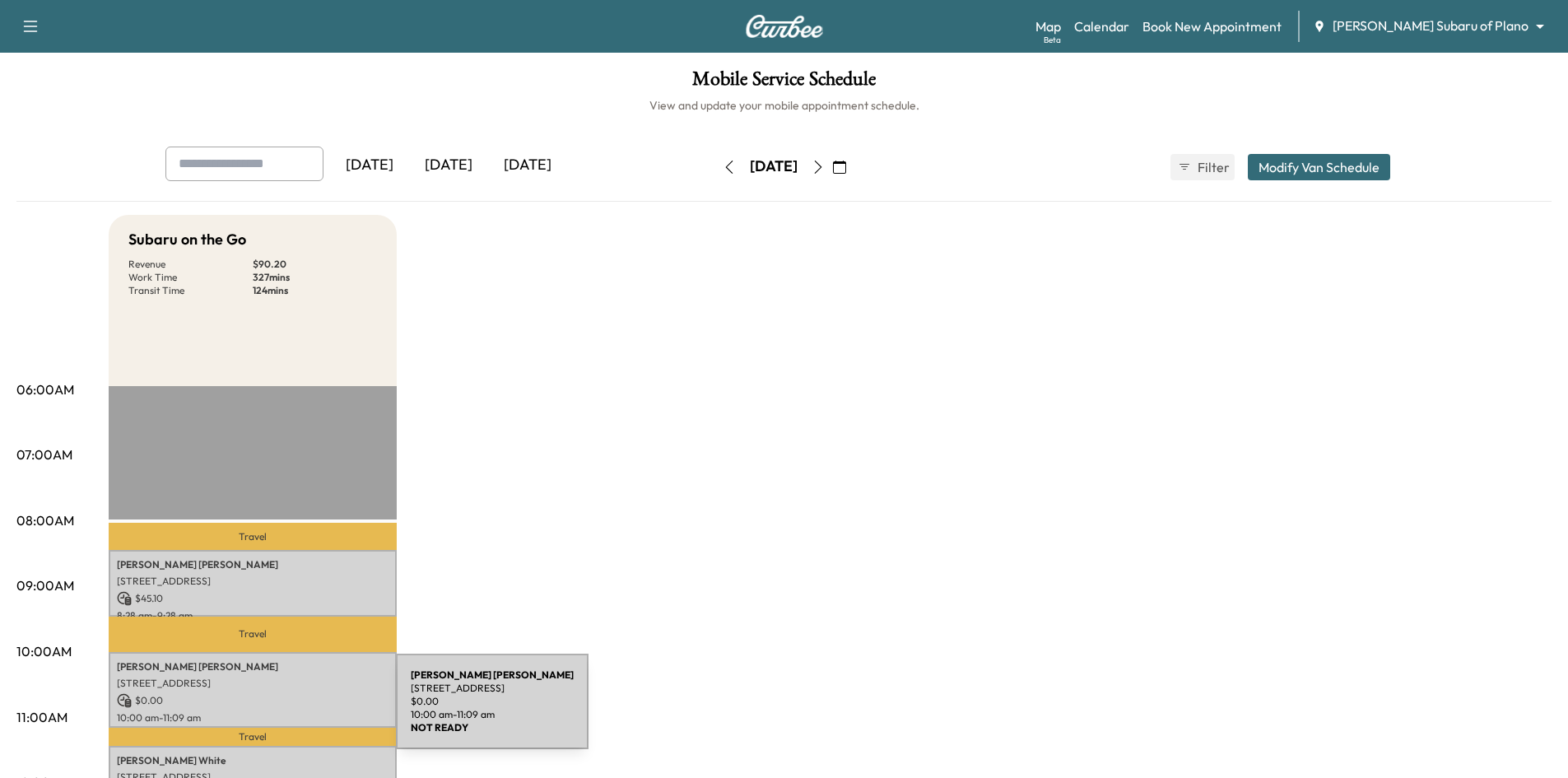
click at [272, 711] on p "10:00 am - 11:09 am" at bounding box center [253, 718] width 272 height 13
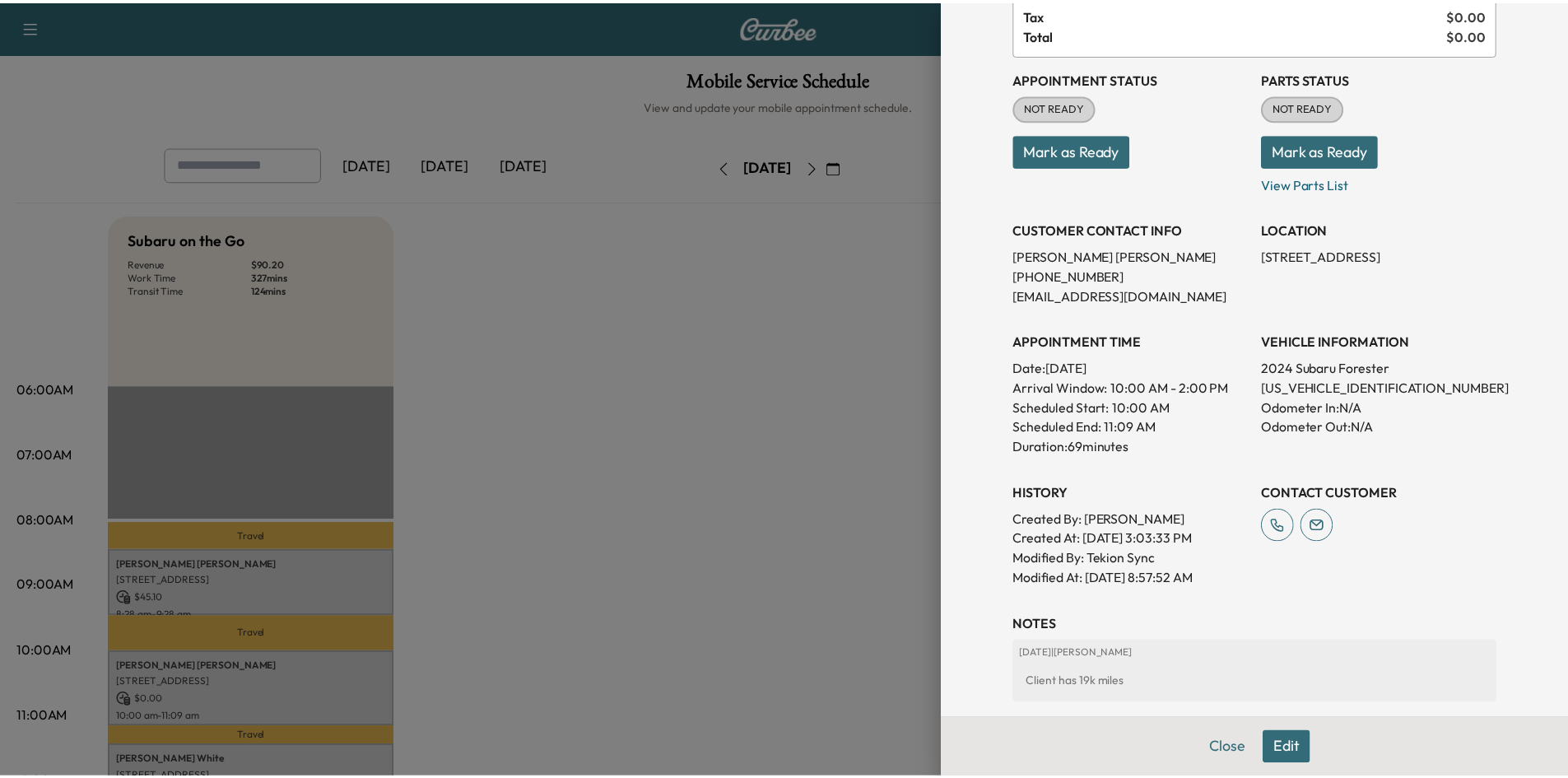
scroll to position [2, 0]
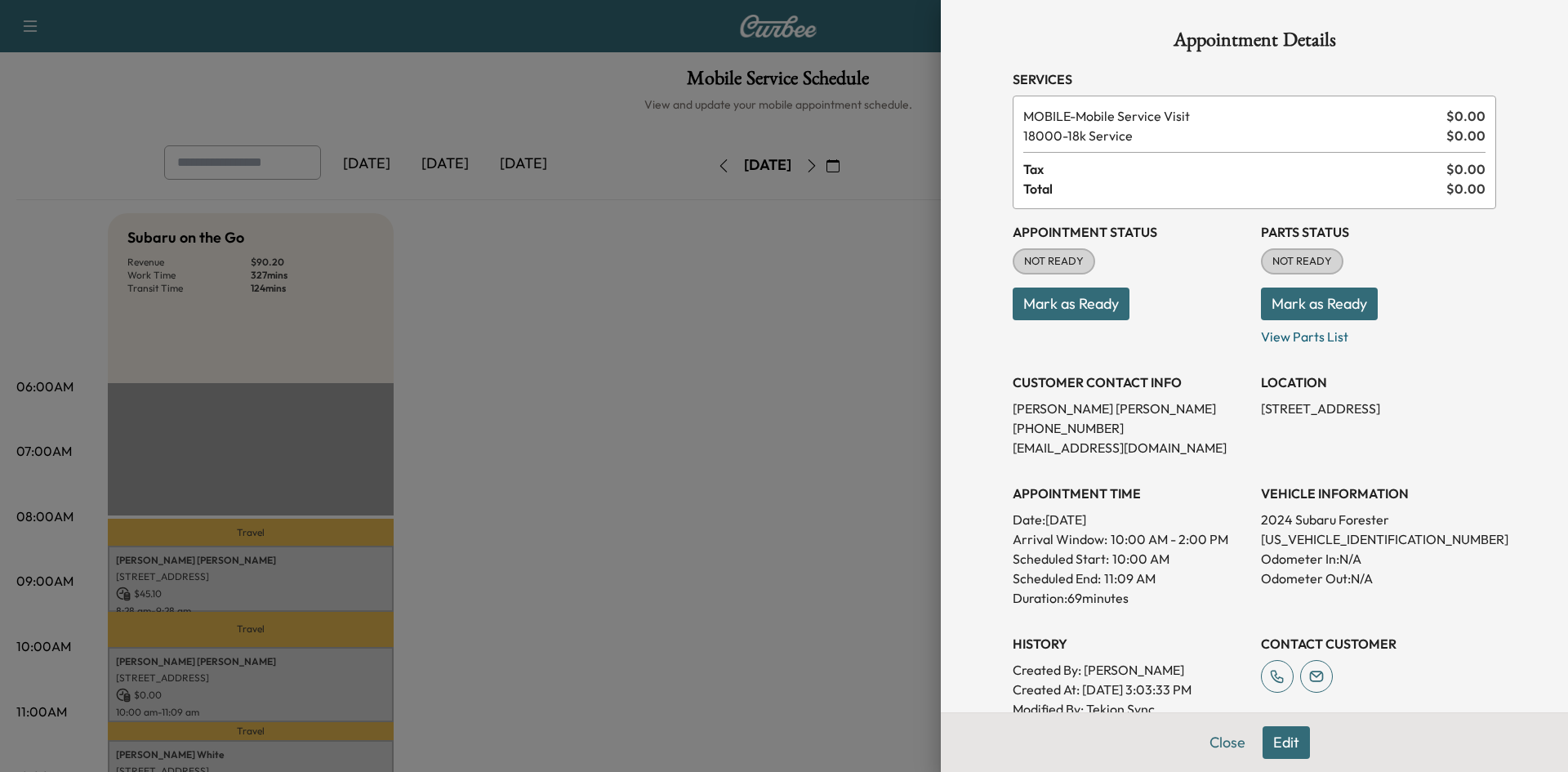
click at [736, 579] on div at bounding box center [784, 386] width 1568 height 772
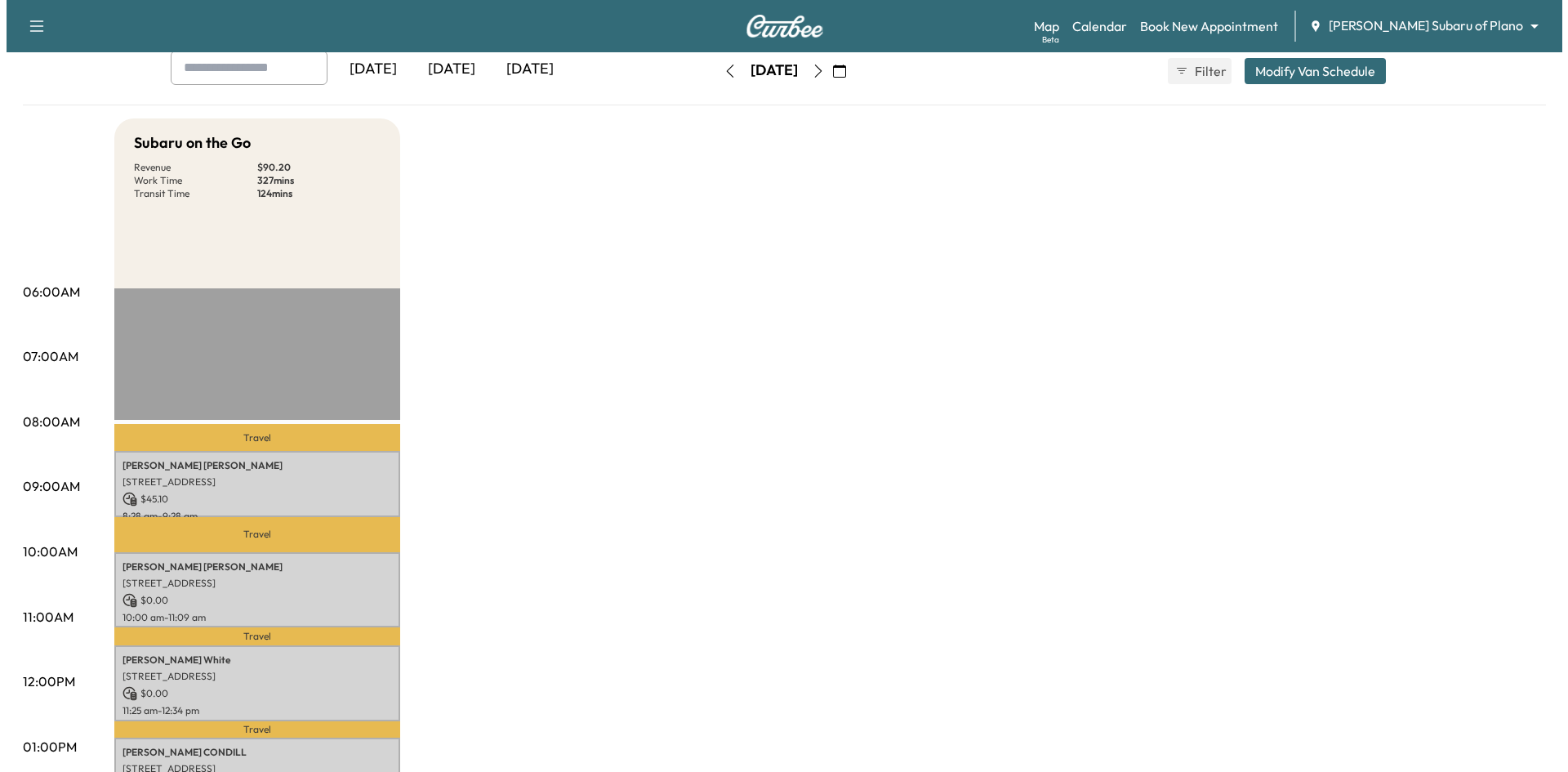
scroll to position [245, 0]
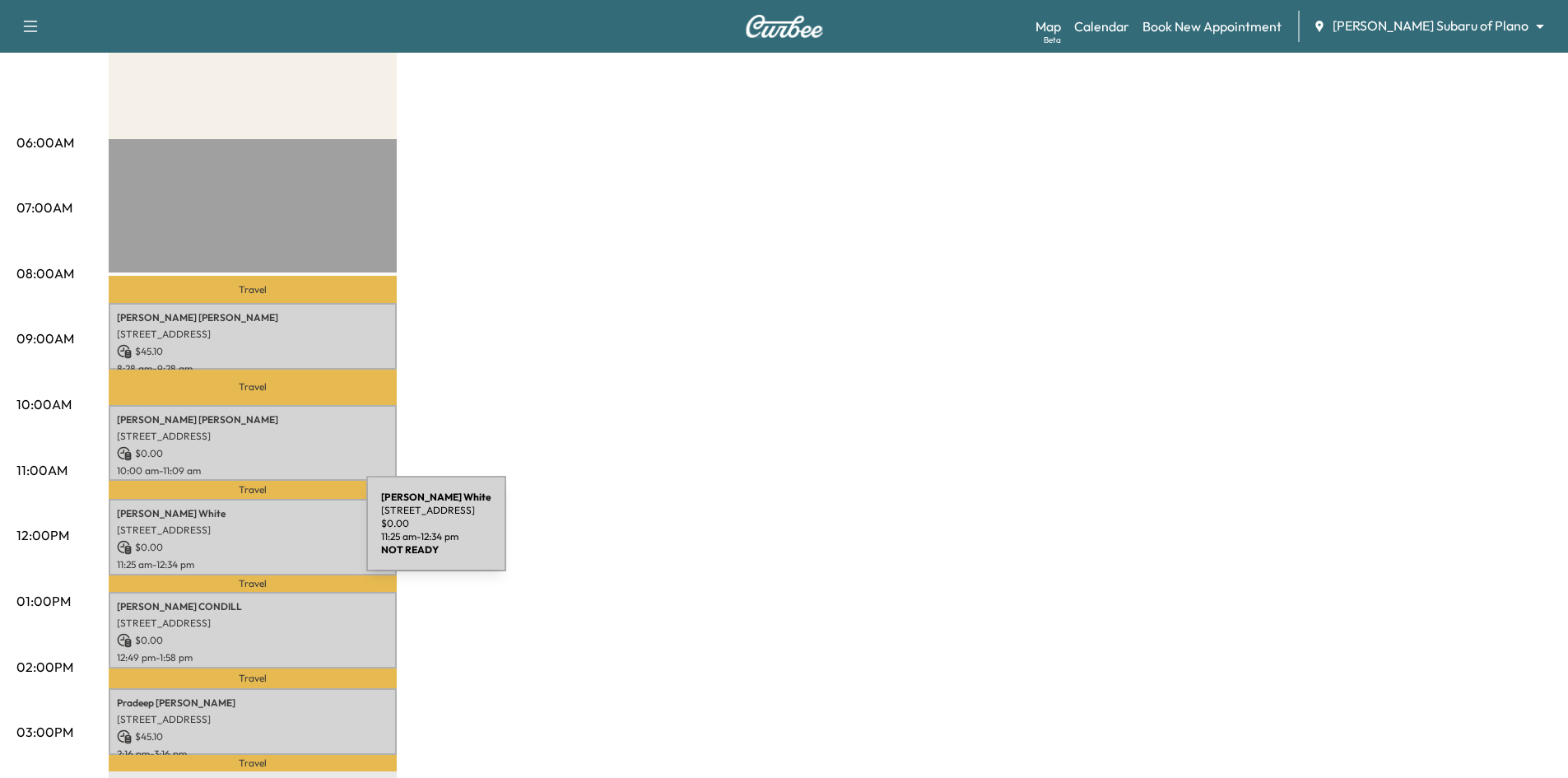
click at [243, 532] on p "[STREET_ADDRESS]" at bounding box center [253, 530] width 272 height 13
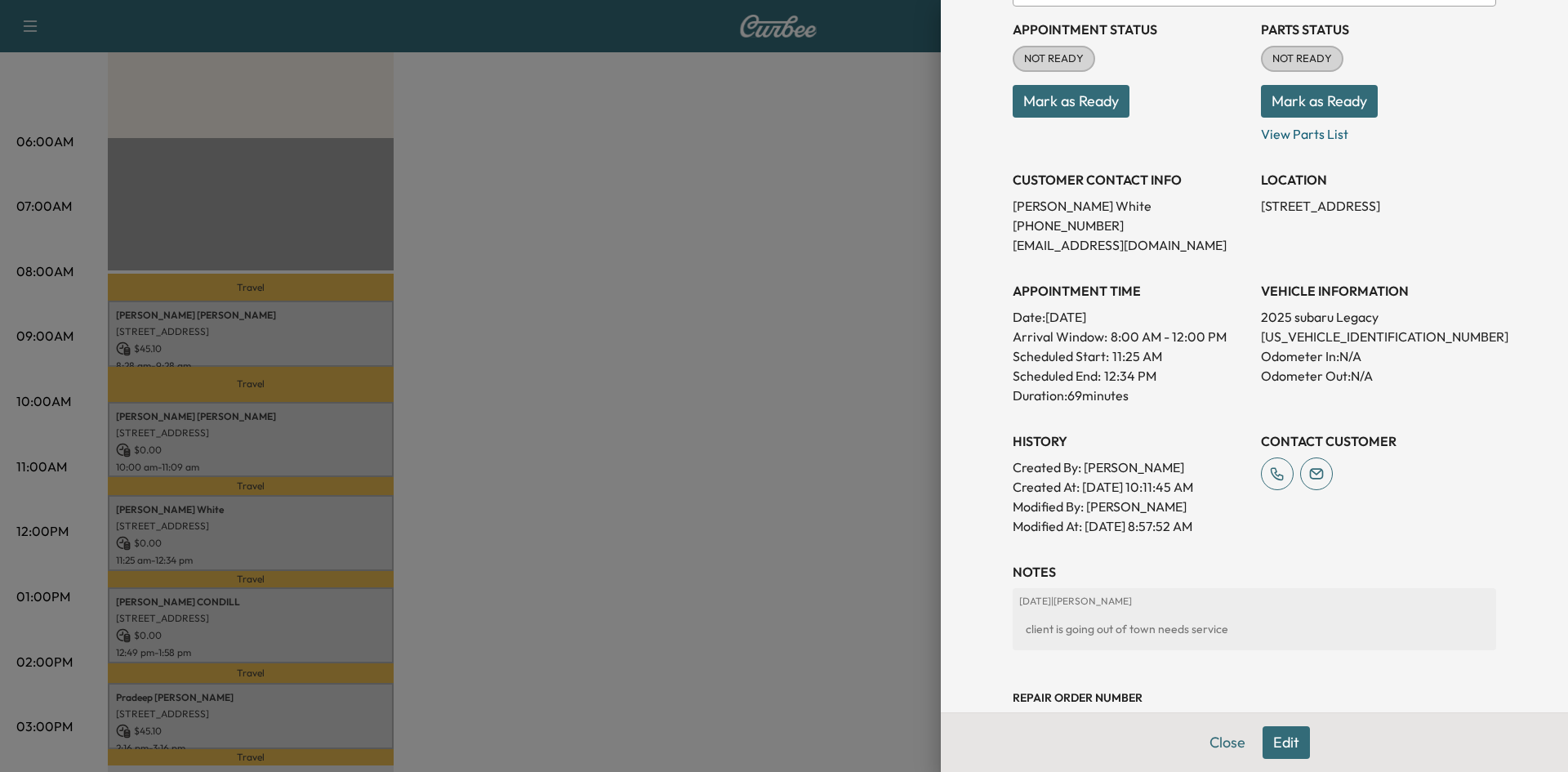
scroll to position [327, 0]
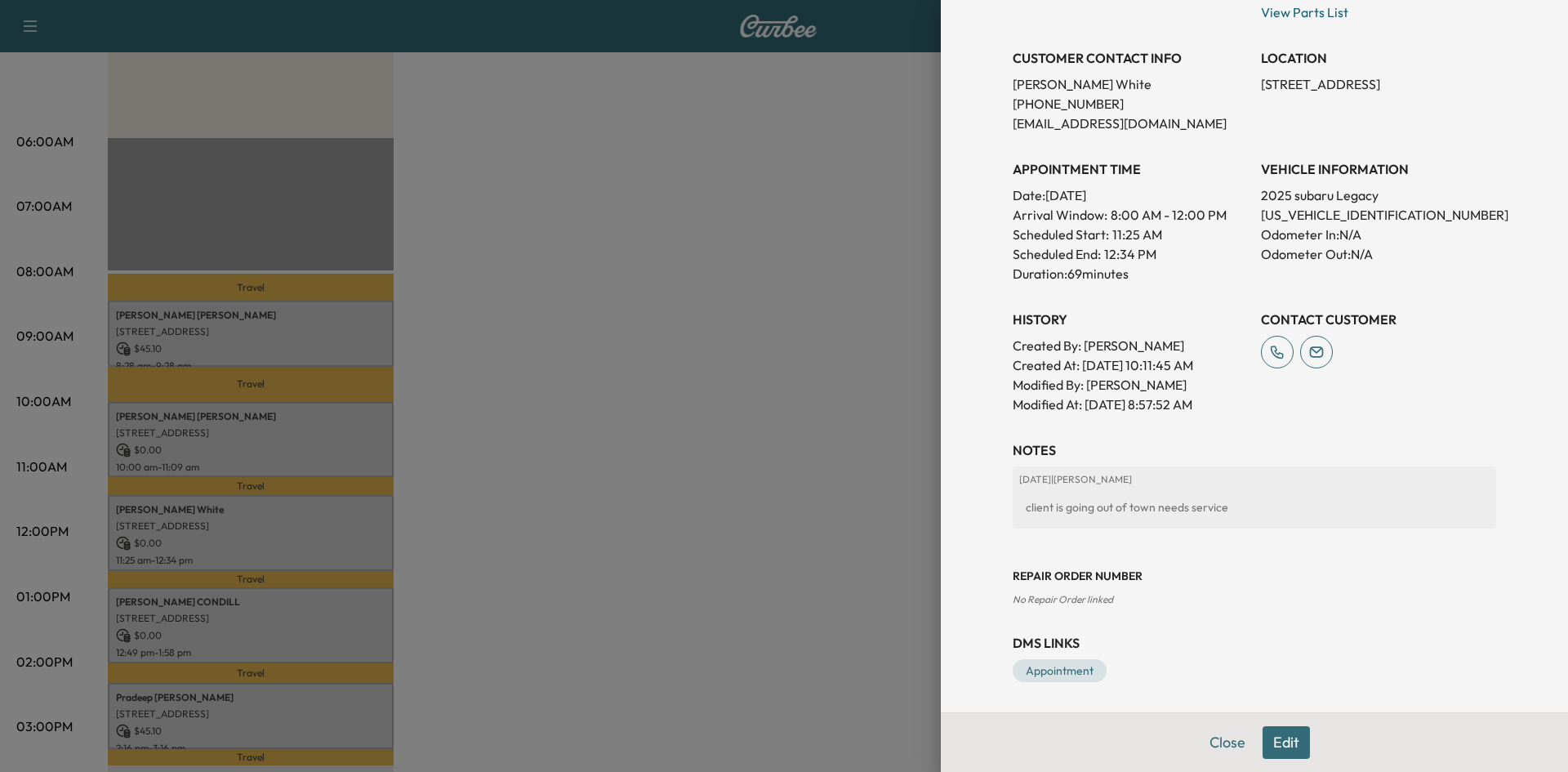
click at [560, 557] on div at bounding box center [784, 386] width 1568 height 772
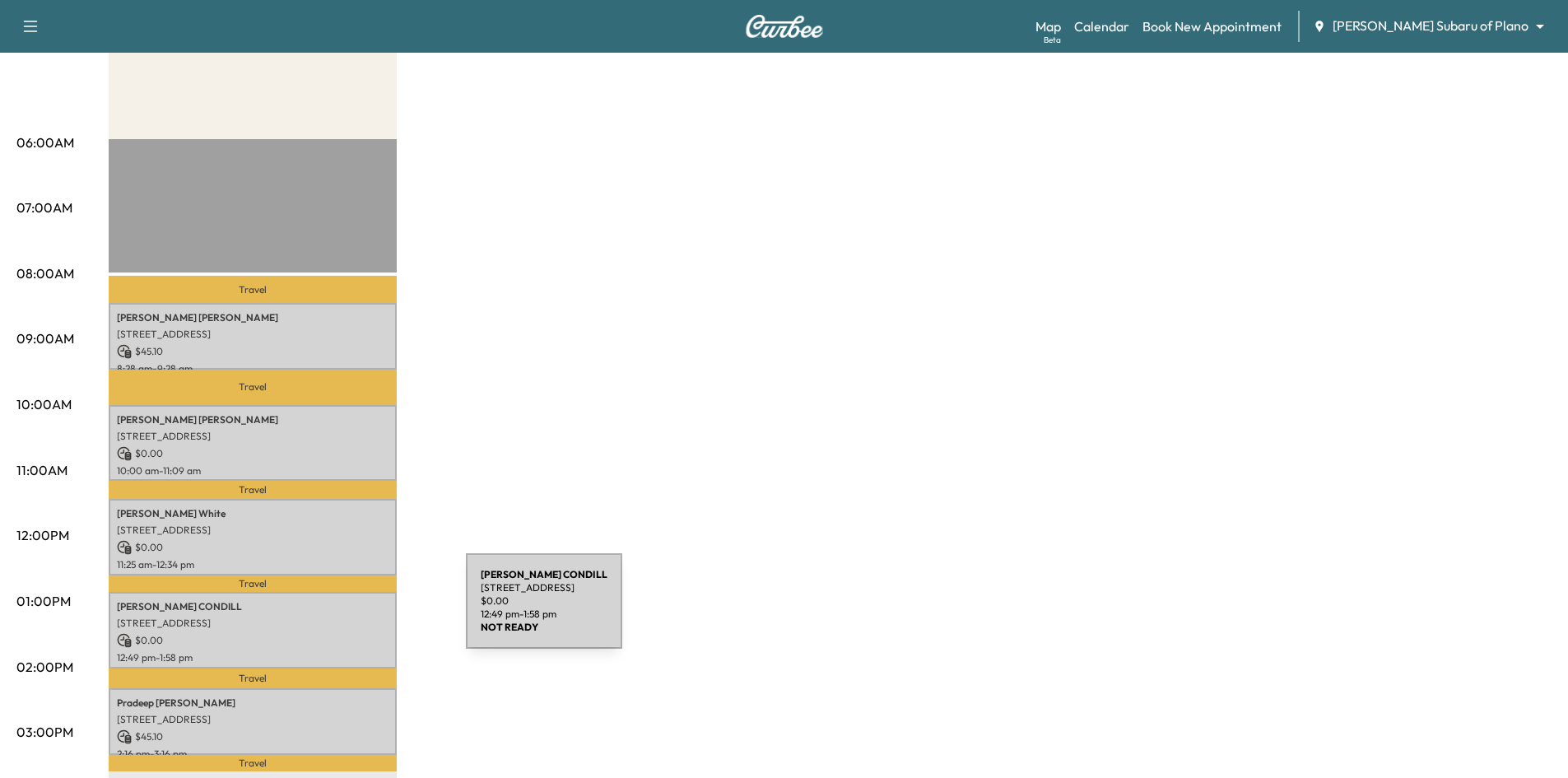
click at [343, 617] on p "[STREET_ADDRESS]" at bounding box center [253, 624] width 272 height 13
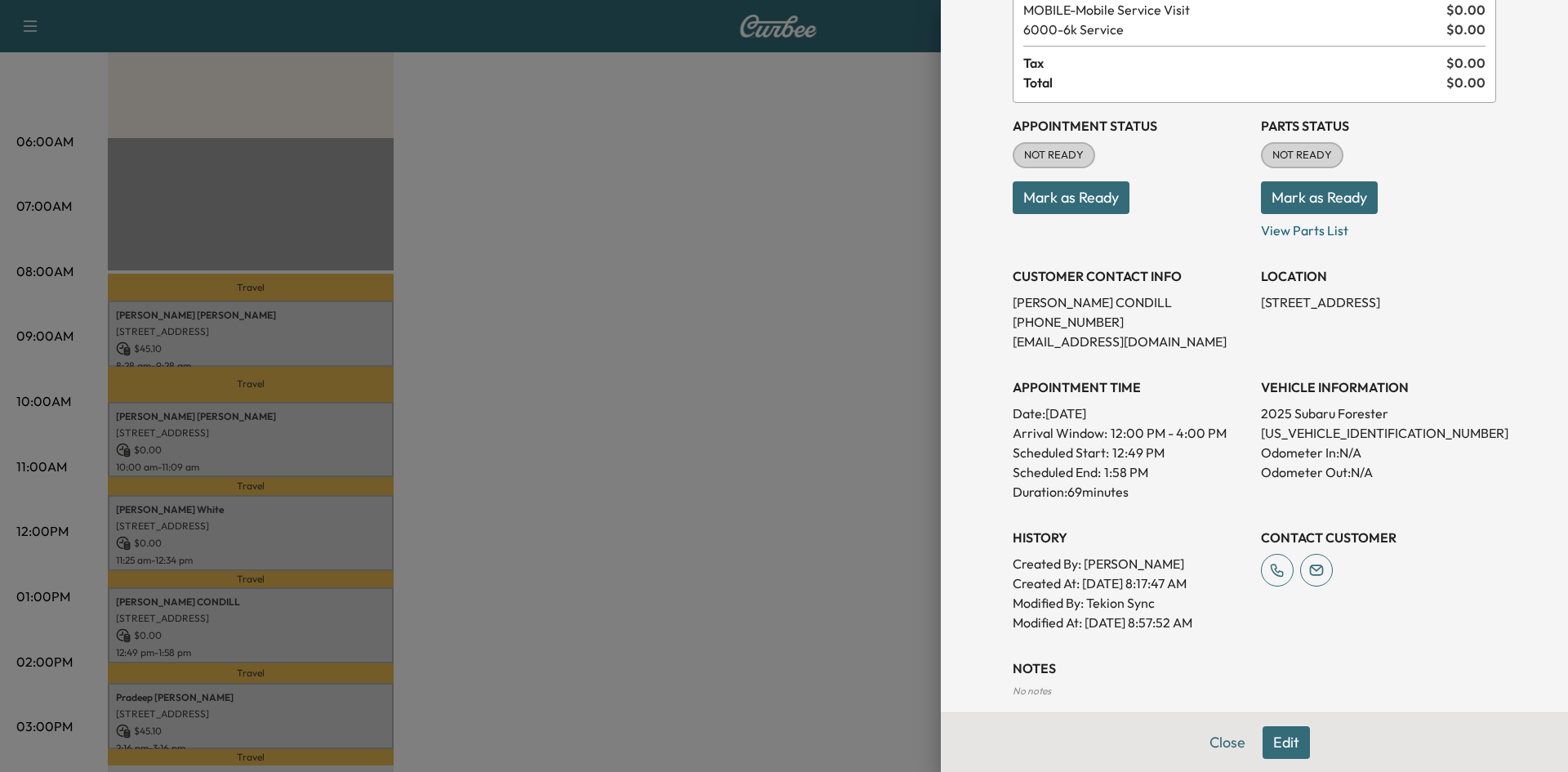
scroll to position [267, 0]
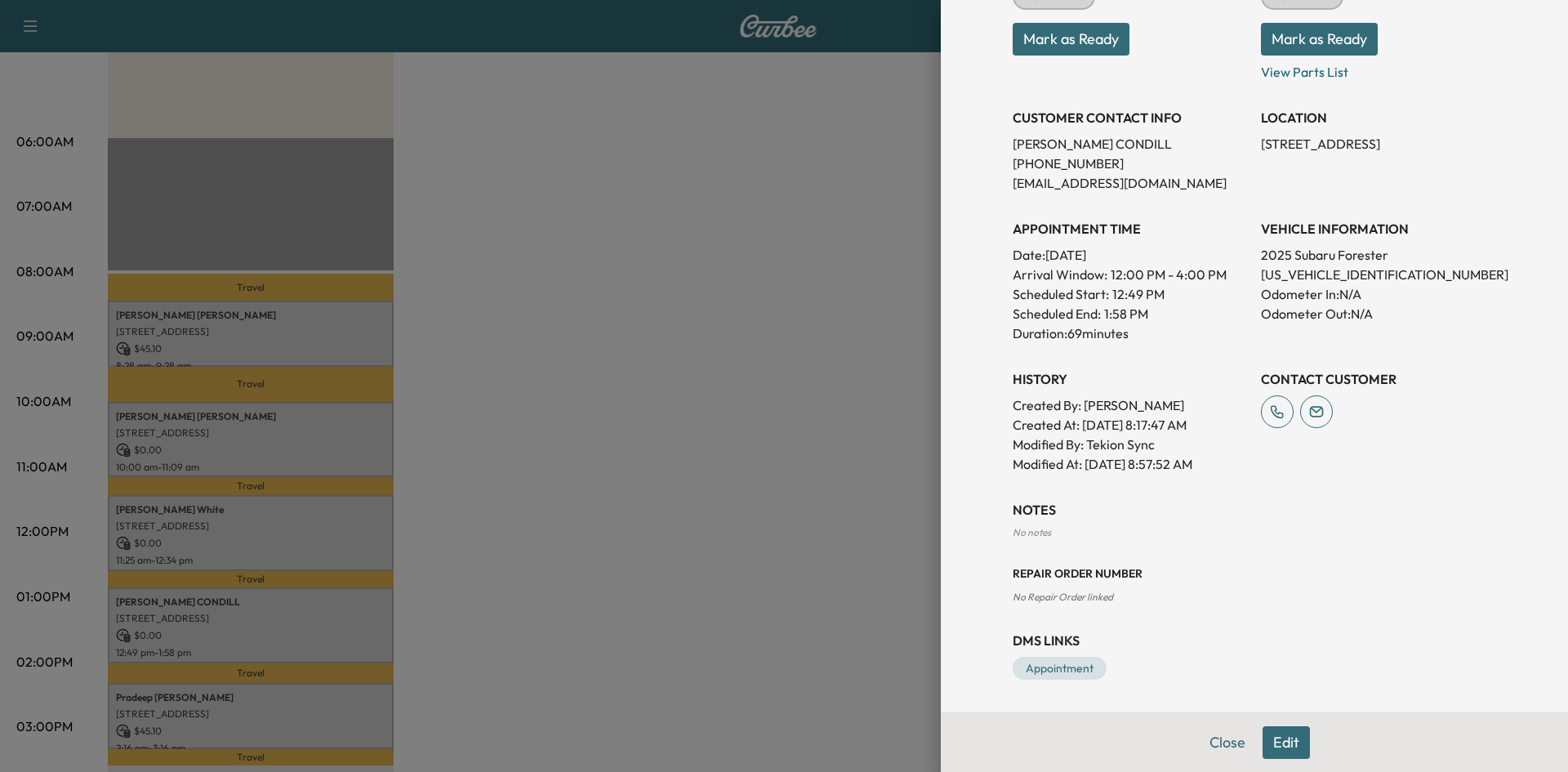
click at [714, 592] on div at bounding box center [784, 386] width 1568 height 772
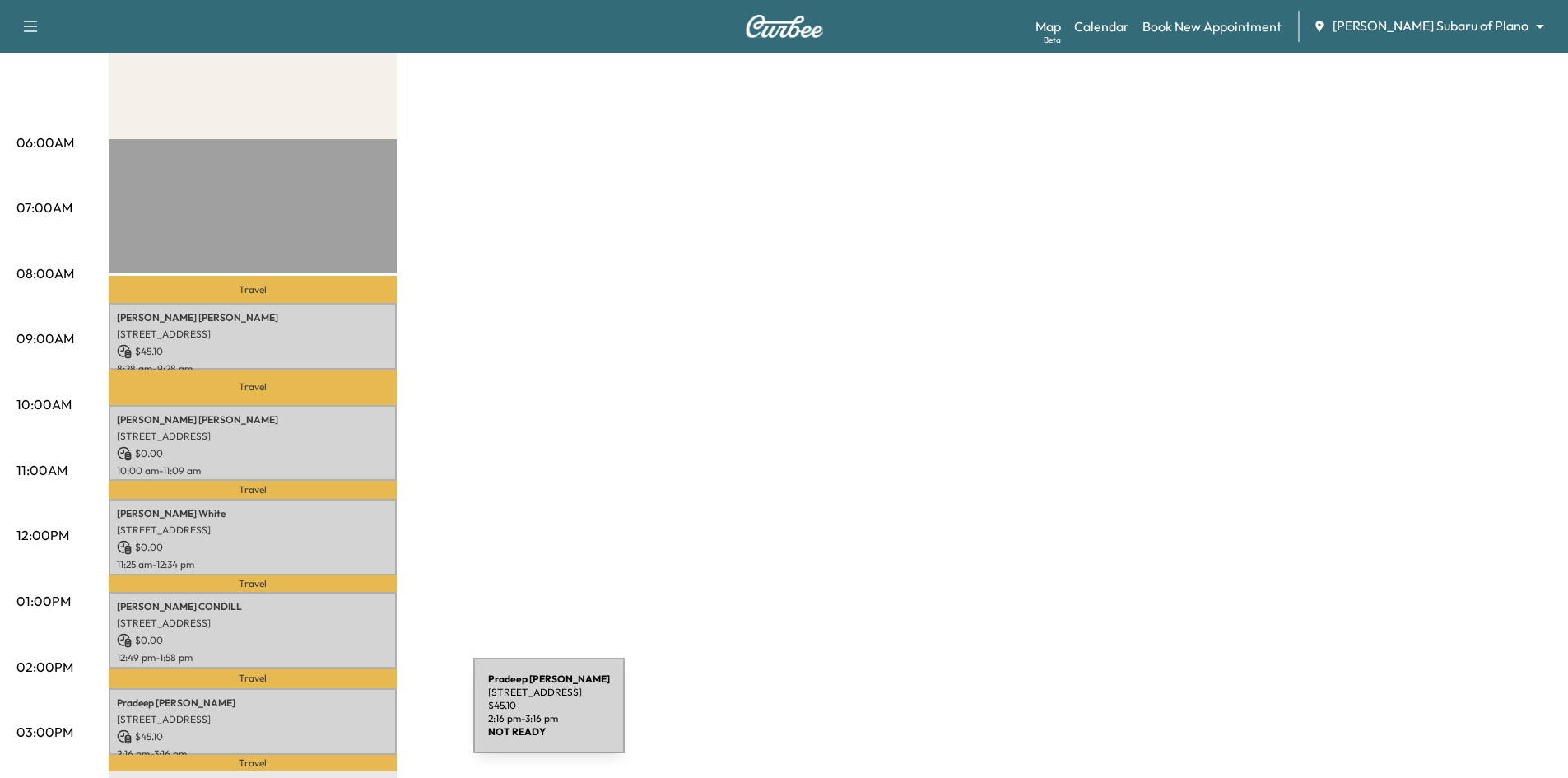
click at [350, 714] on p "[STREET_ADDRESS]" at bounding box center [253, 719] width 272 height 13
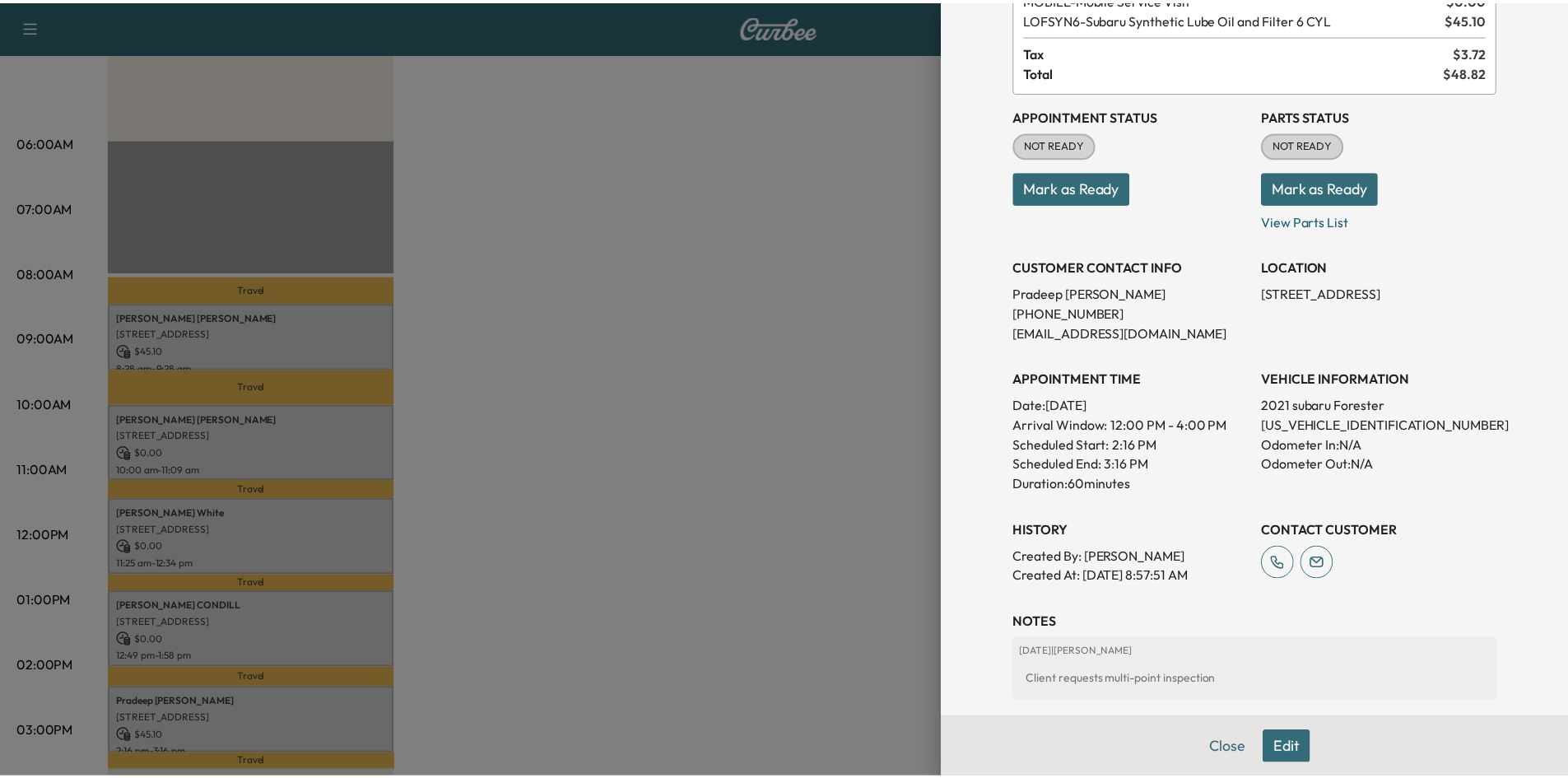
scroll to position [292, 0]
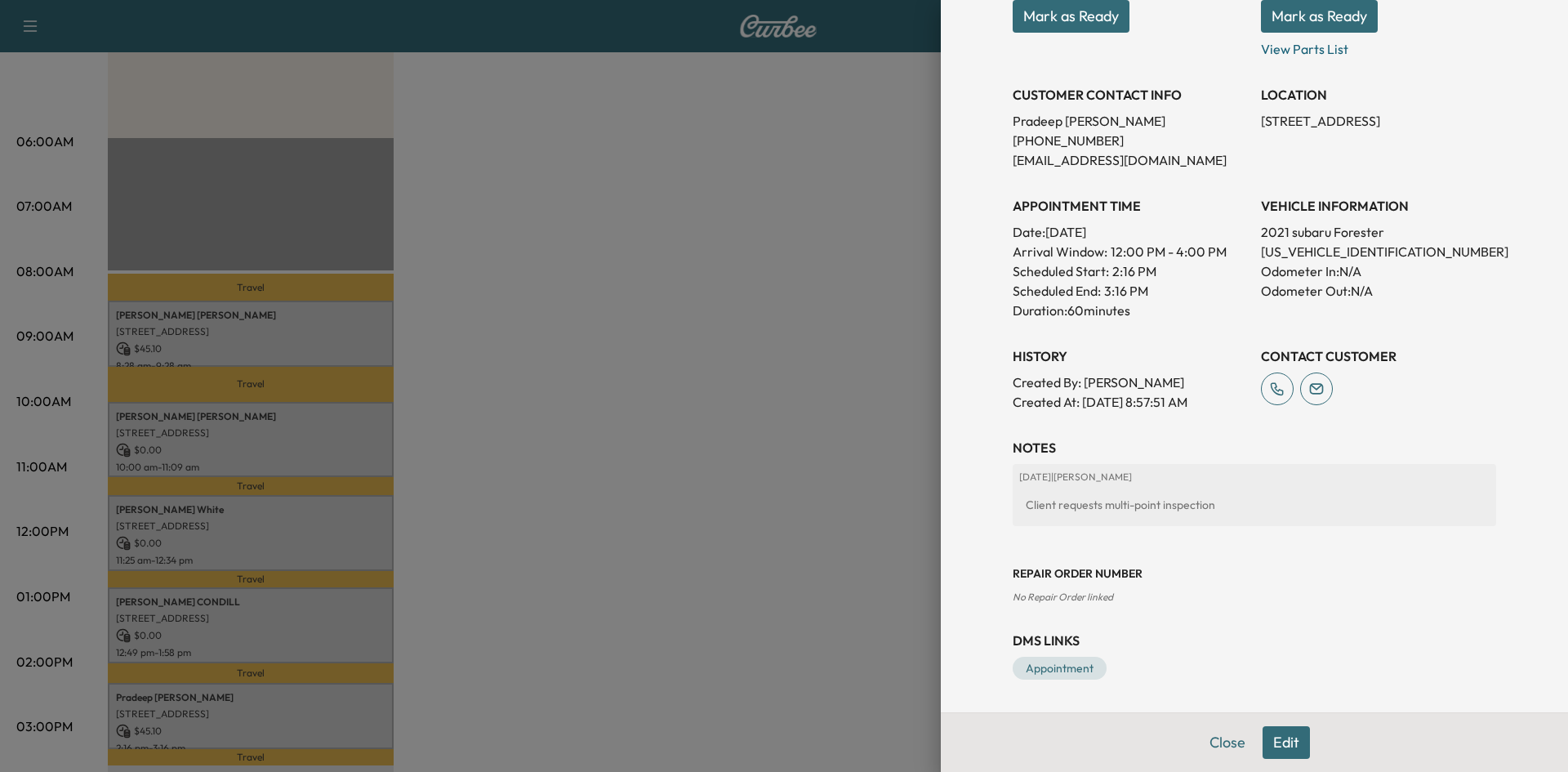
drag, startPoint x: 824, startPoint y: 527, endPoint x: 818, endPoint y: 535, distance: 10.0
click at [823, 529] on div at bounding box center [784, 386] width 1568 height 772
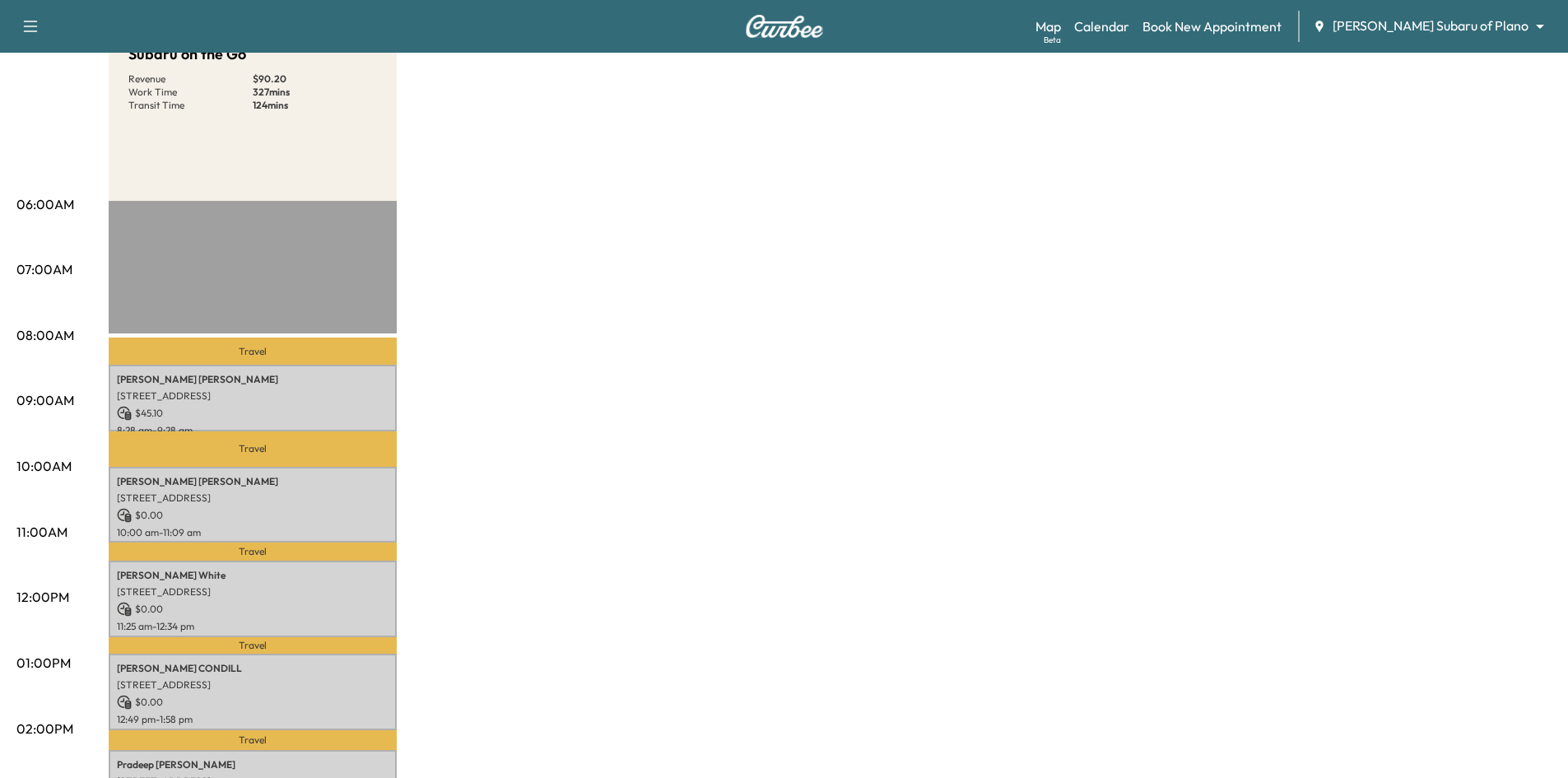
scroll to position [83, 0]
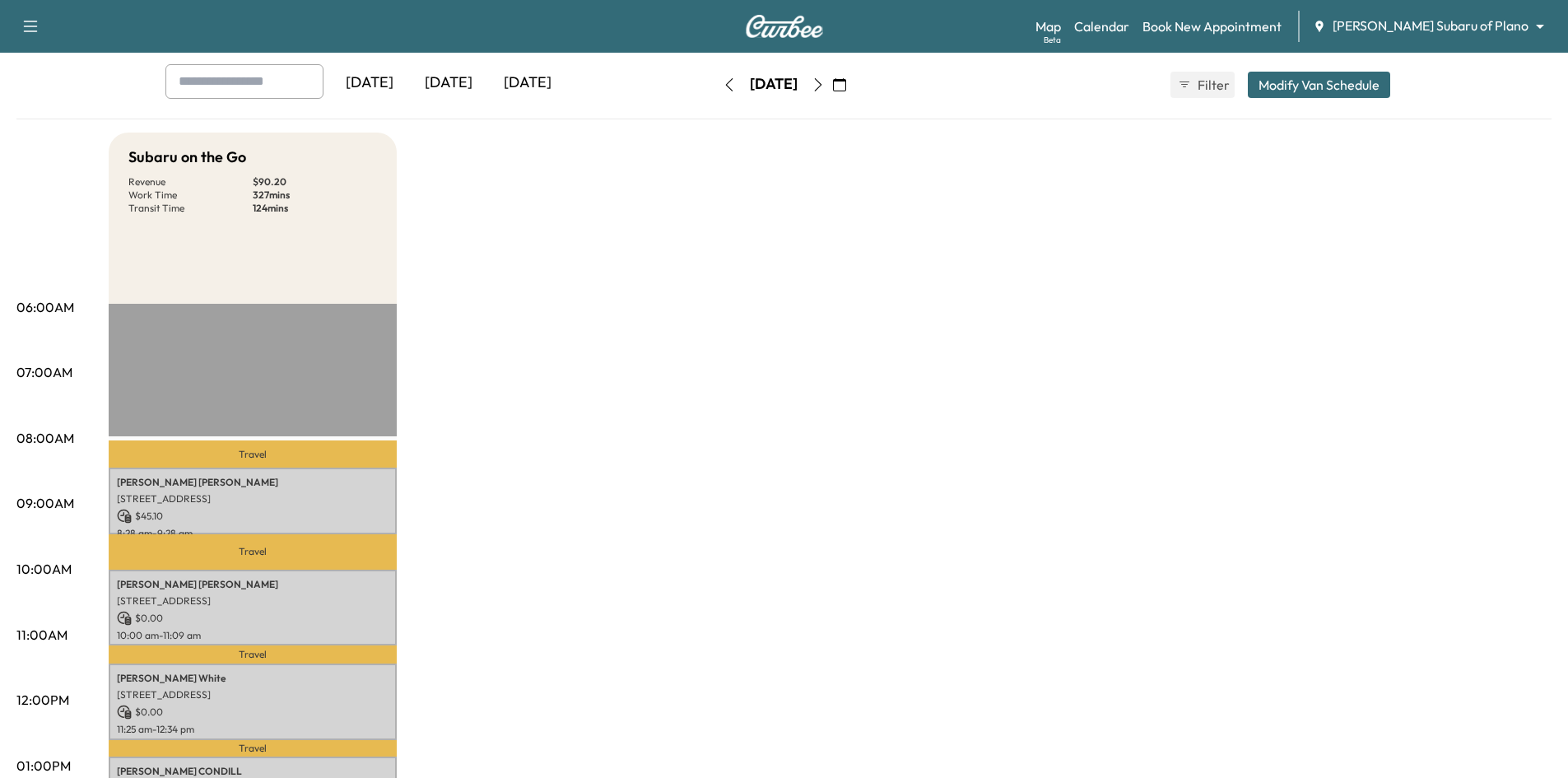
click at [452, 77] on div "[DATE]" at bounding box center [449, 83] width 79 height 38
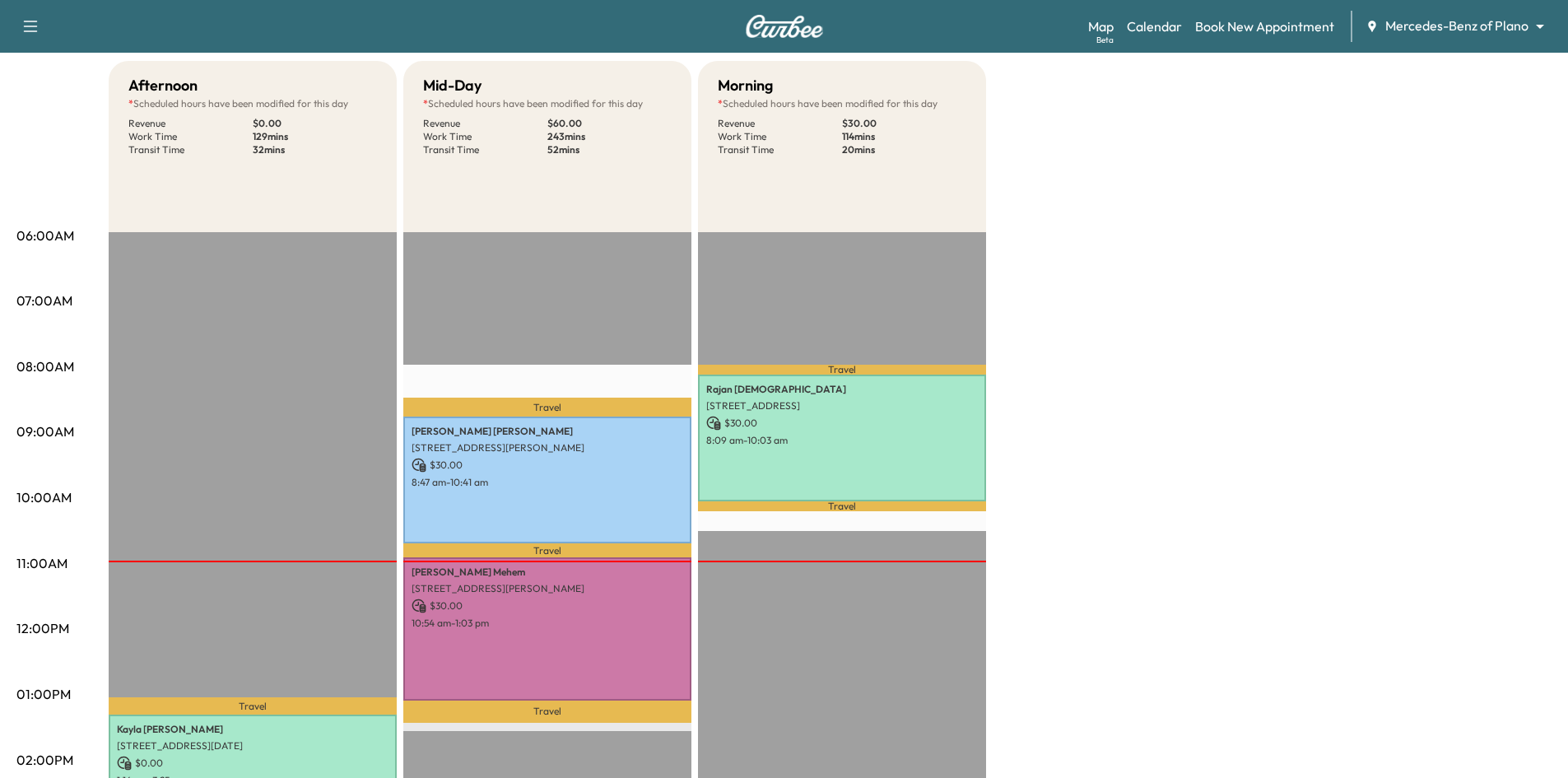
scroll to position [83, 0]
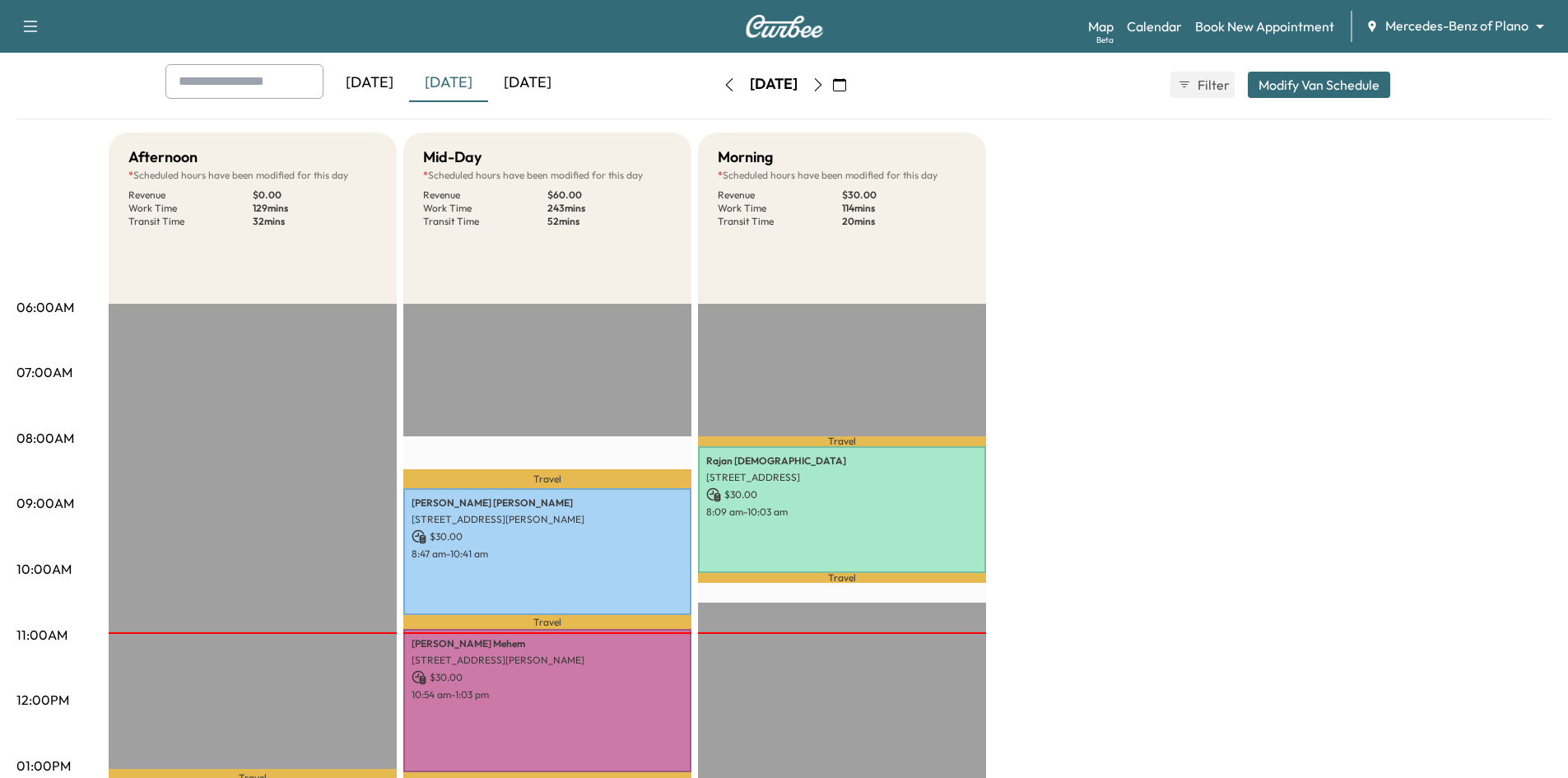
click at [410, 84] on div "[DATE]" at bounding box center [370, 83] width 79 height 38
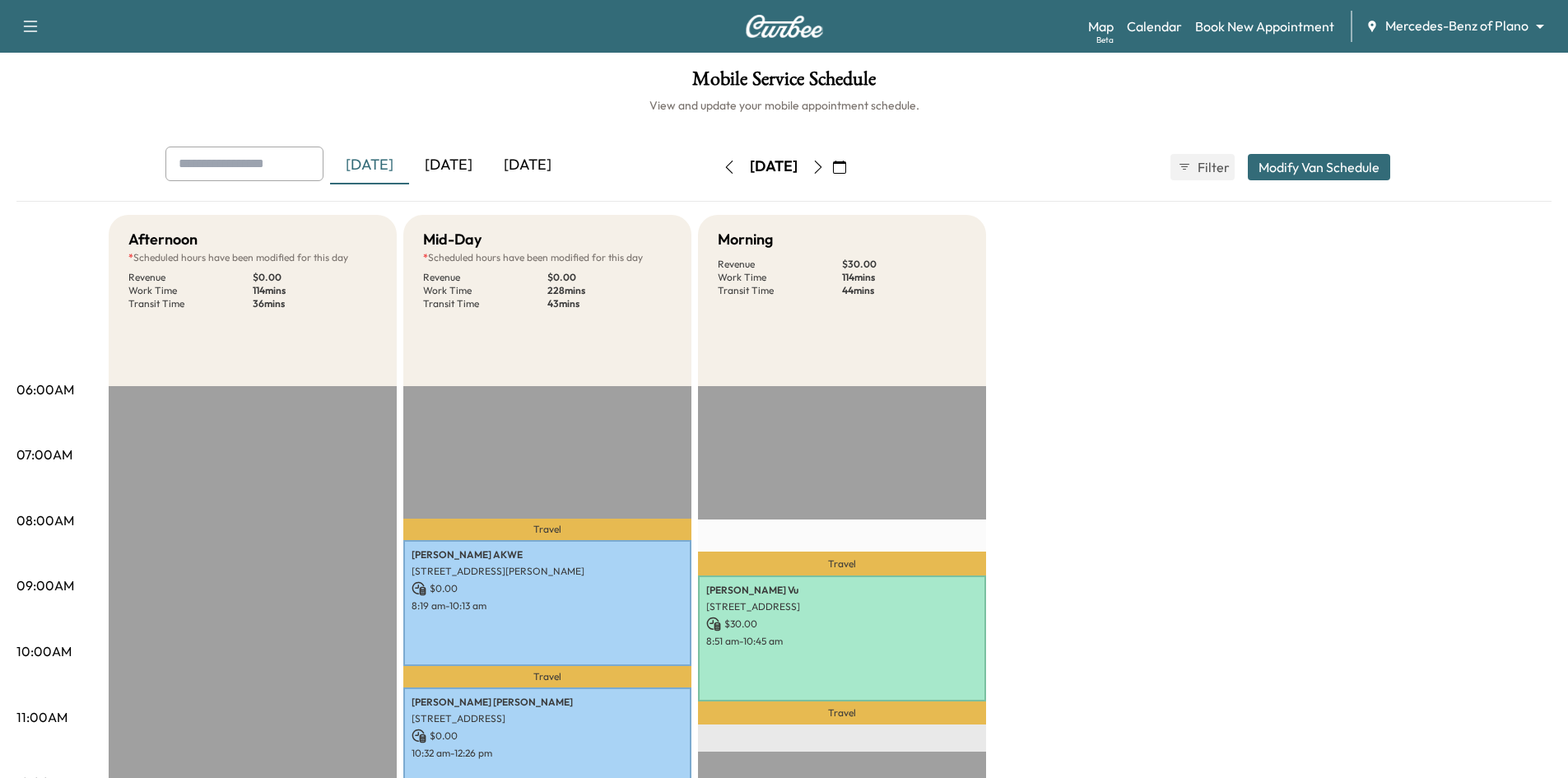
click at [438, 166] on div "[DATE]" at bounding box center [449, 165] width 79 height 38
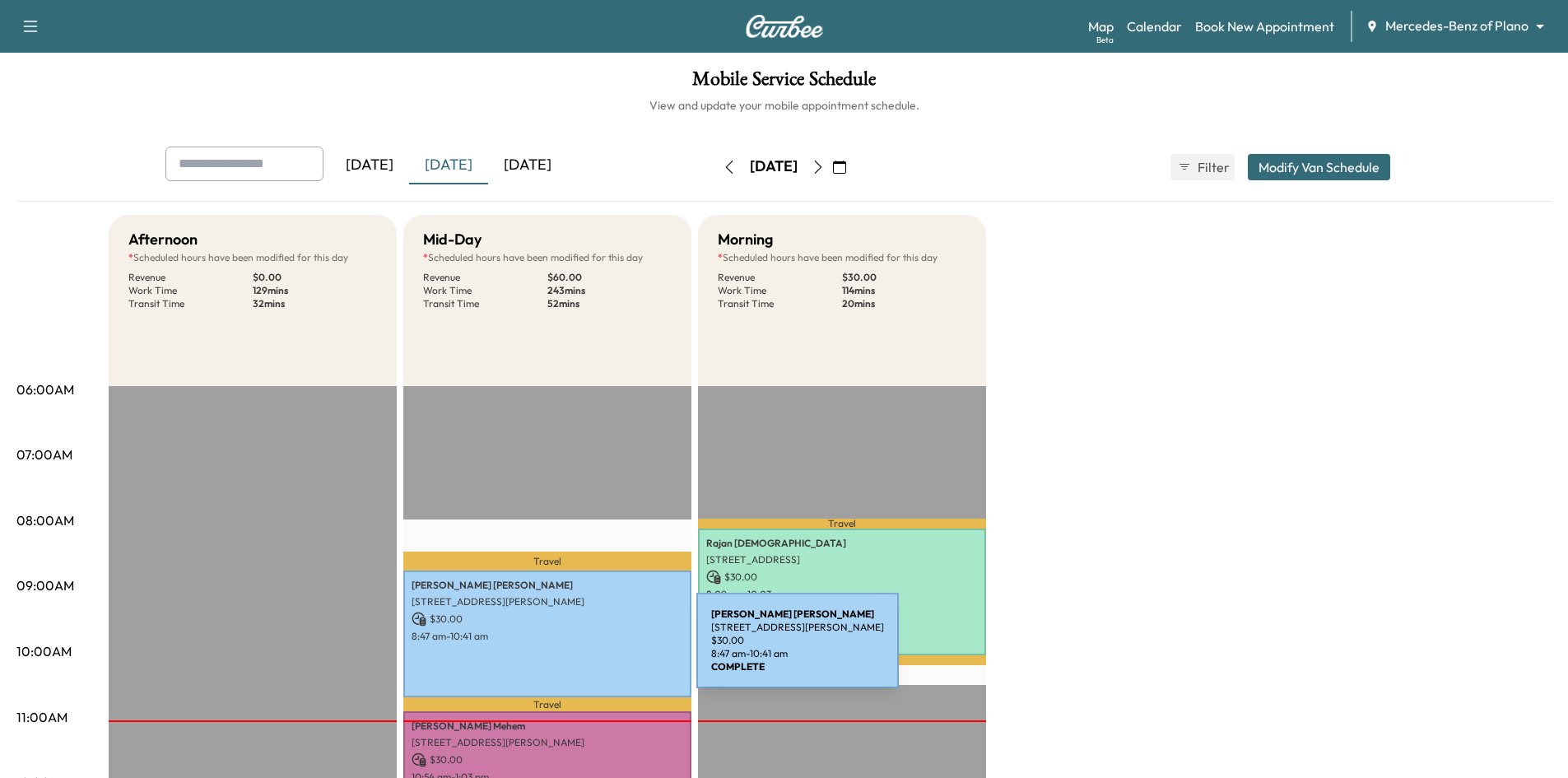
click at [572, 651] on div "[PERSON_NAME] [STREET_ADDRESS][PERSON_NAME] $ 30.00 8:47 am - 10:41 am" at bounding box center [547, 633] width 288 height 126
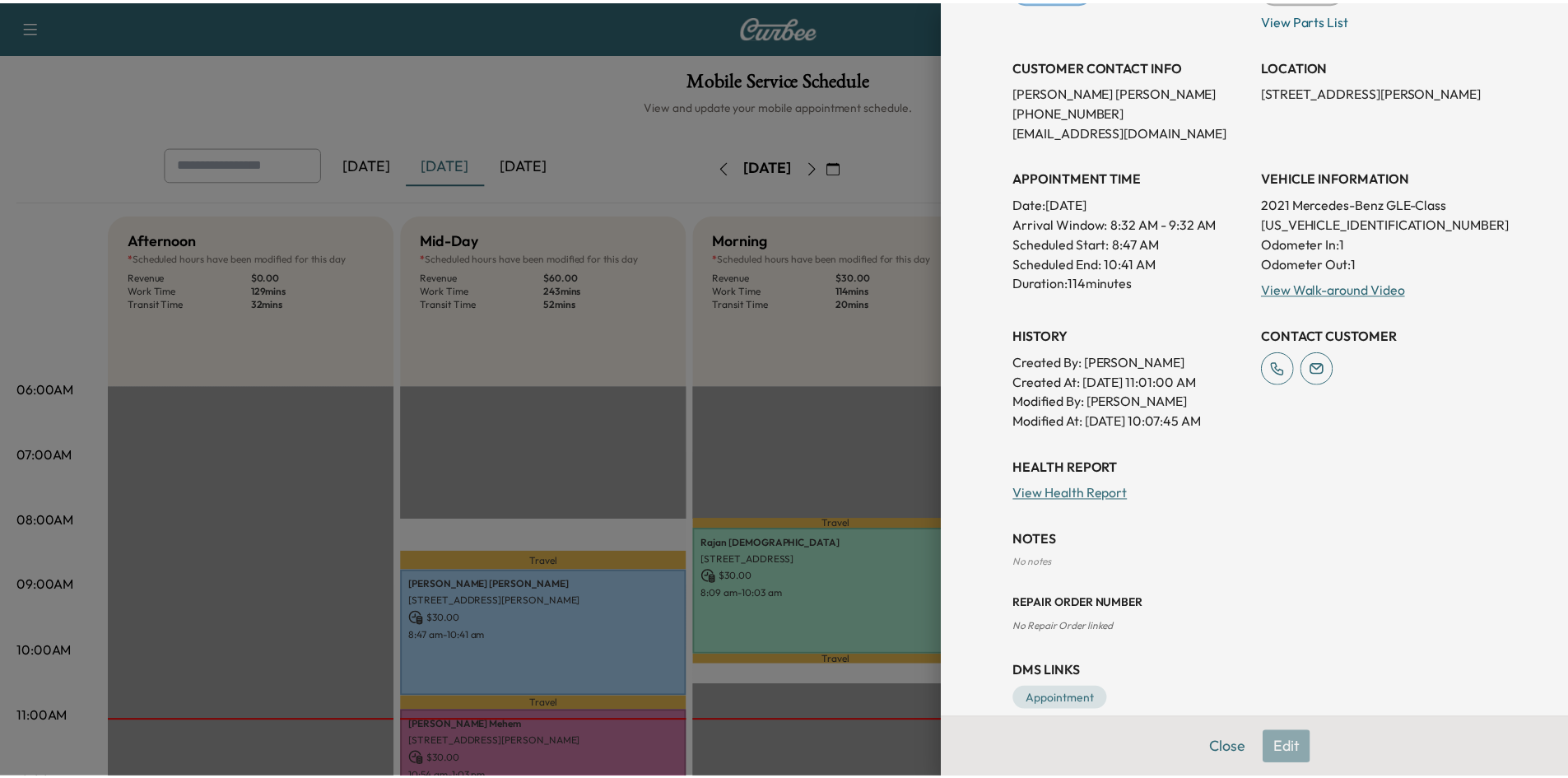
scroll to position [322, 0]
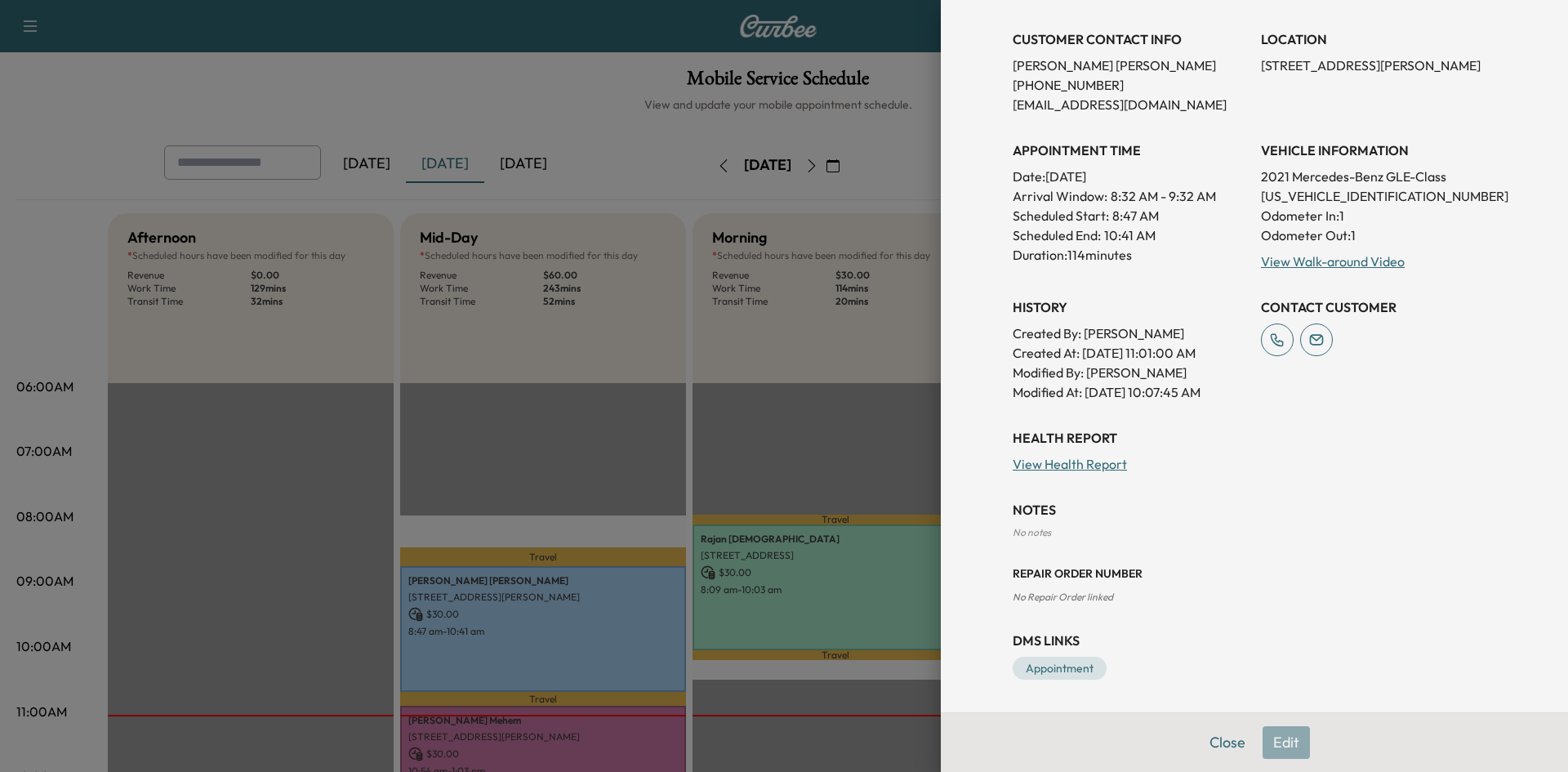
click at [810, 435] on div at bounding box center [784, 386] width 1568 height 772
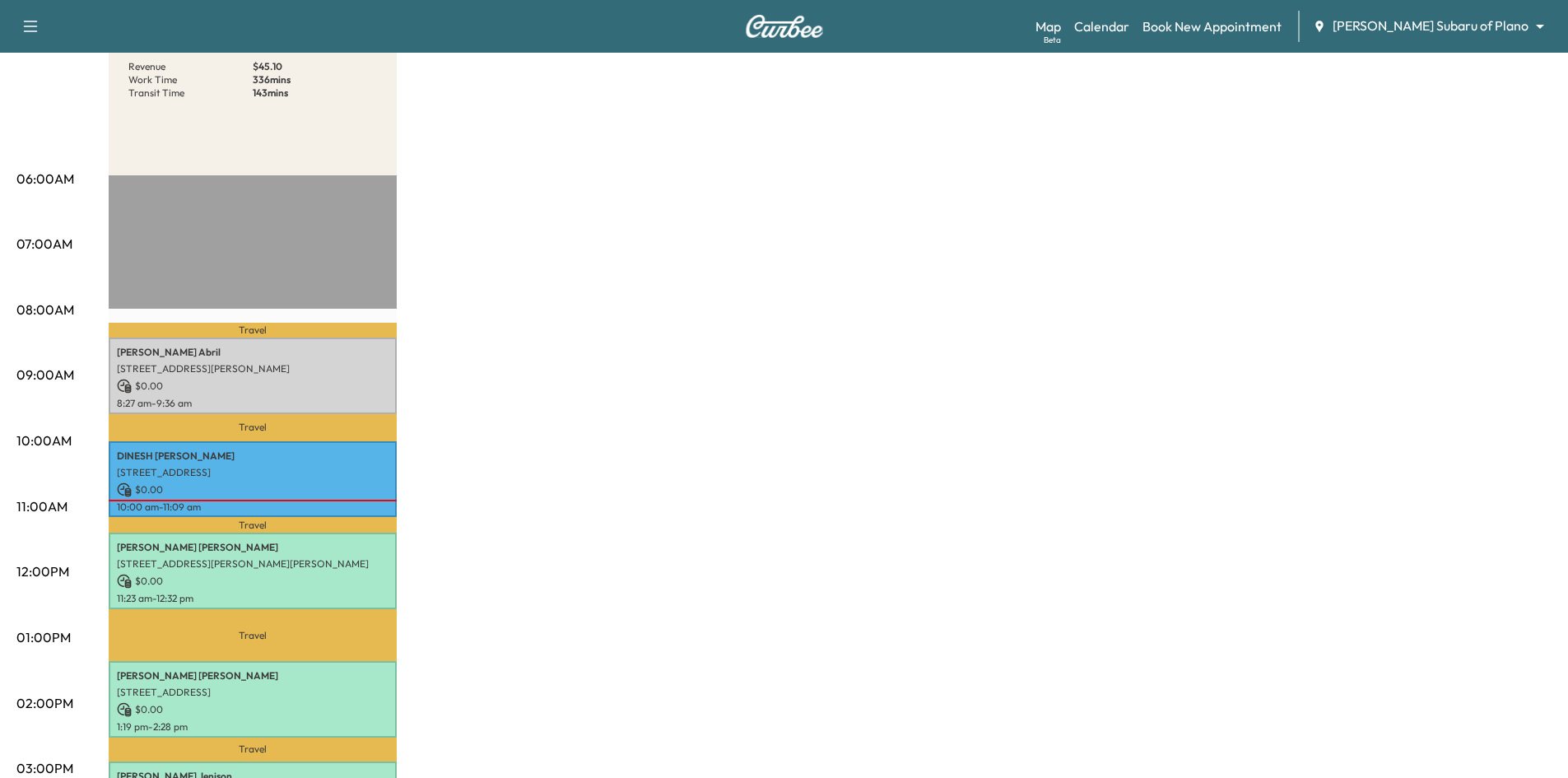
scroll to position [83, 0]
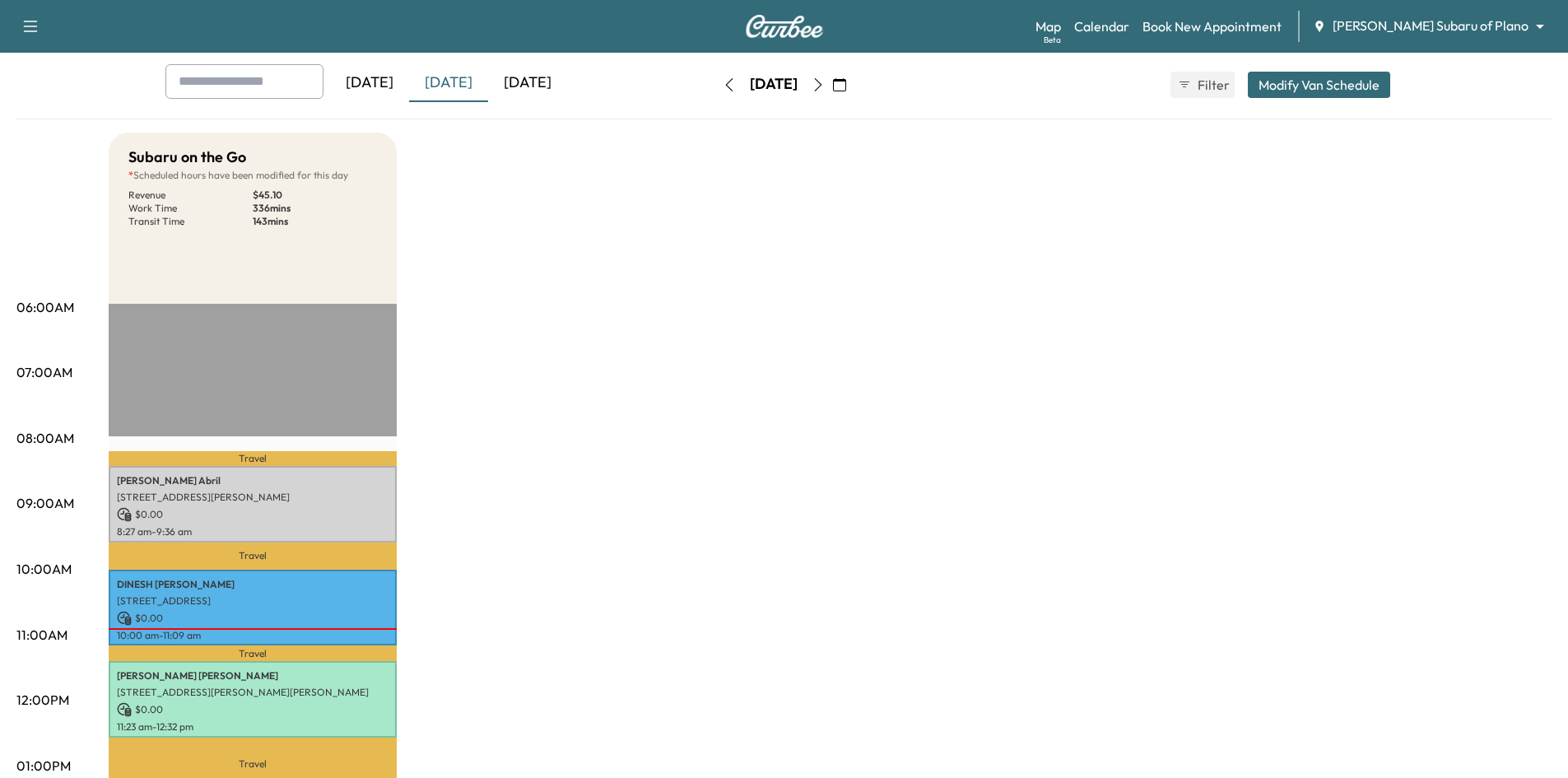
click at [846, 86] on icon "button" at bounding box center [840, 85] width 13 height 13
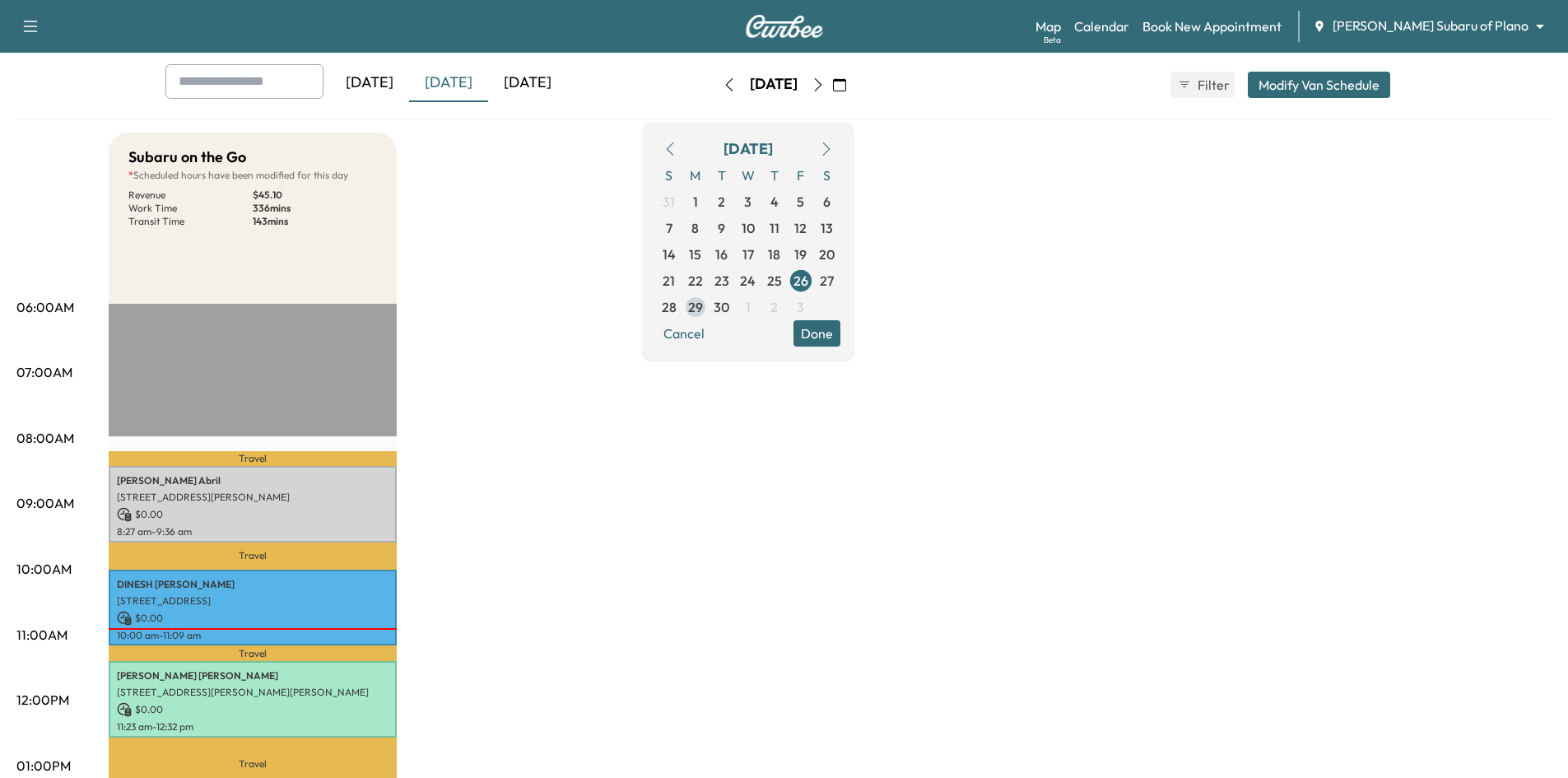
click at [703, 308] on span "29" at bounding box center [696, 307] width 15 height 20
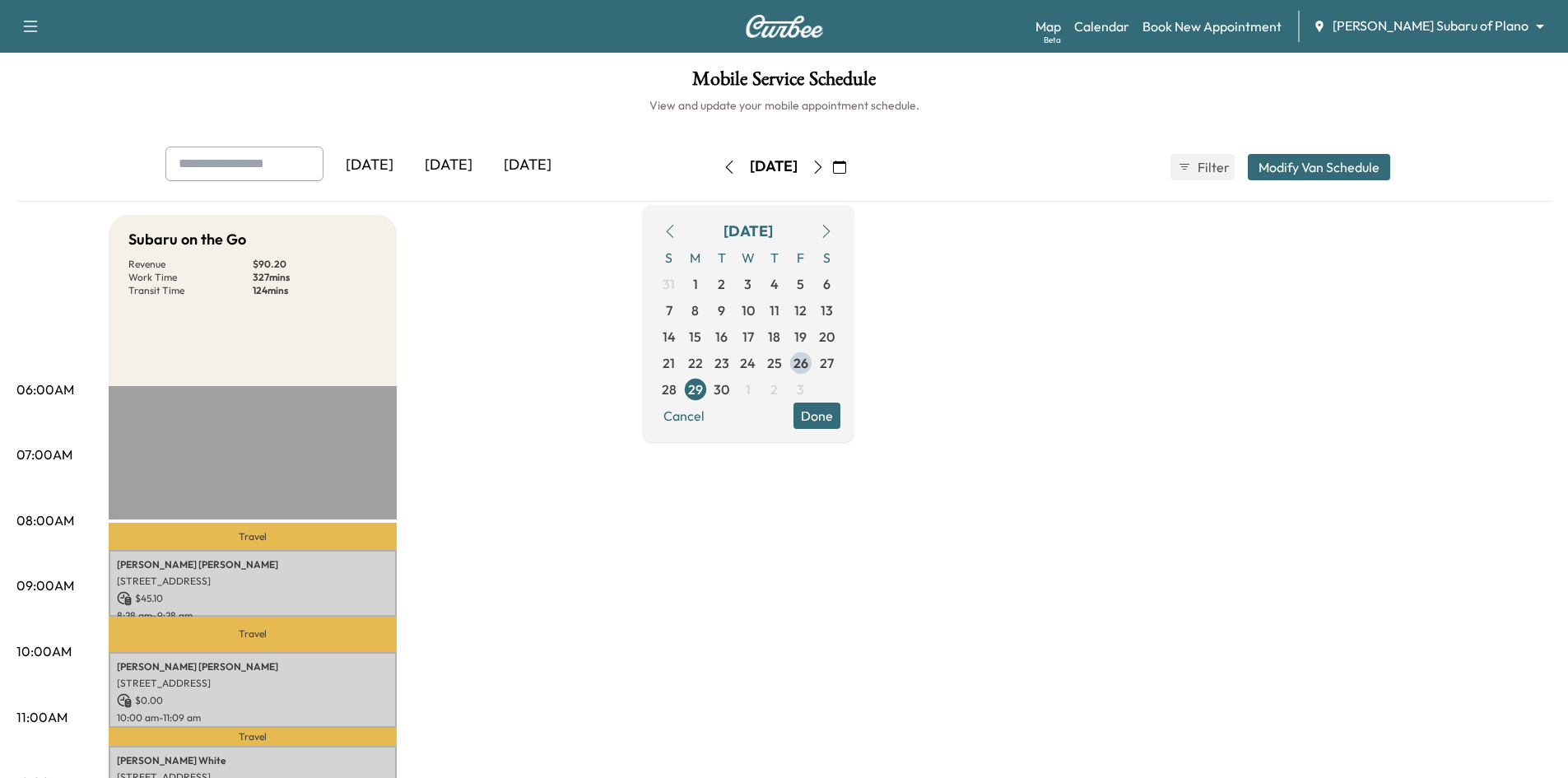
click at [841, 414] on button "Done" at bounding box center [817, 416] width 47 height 26
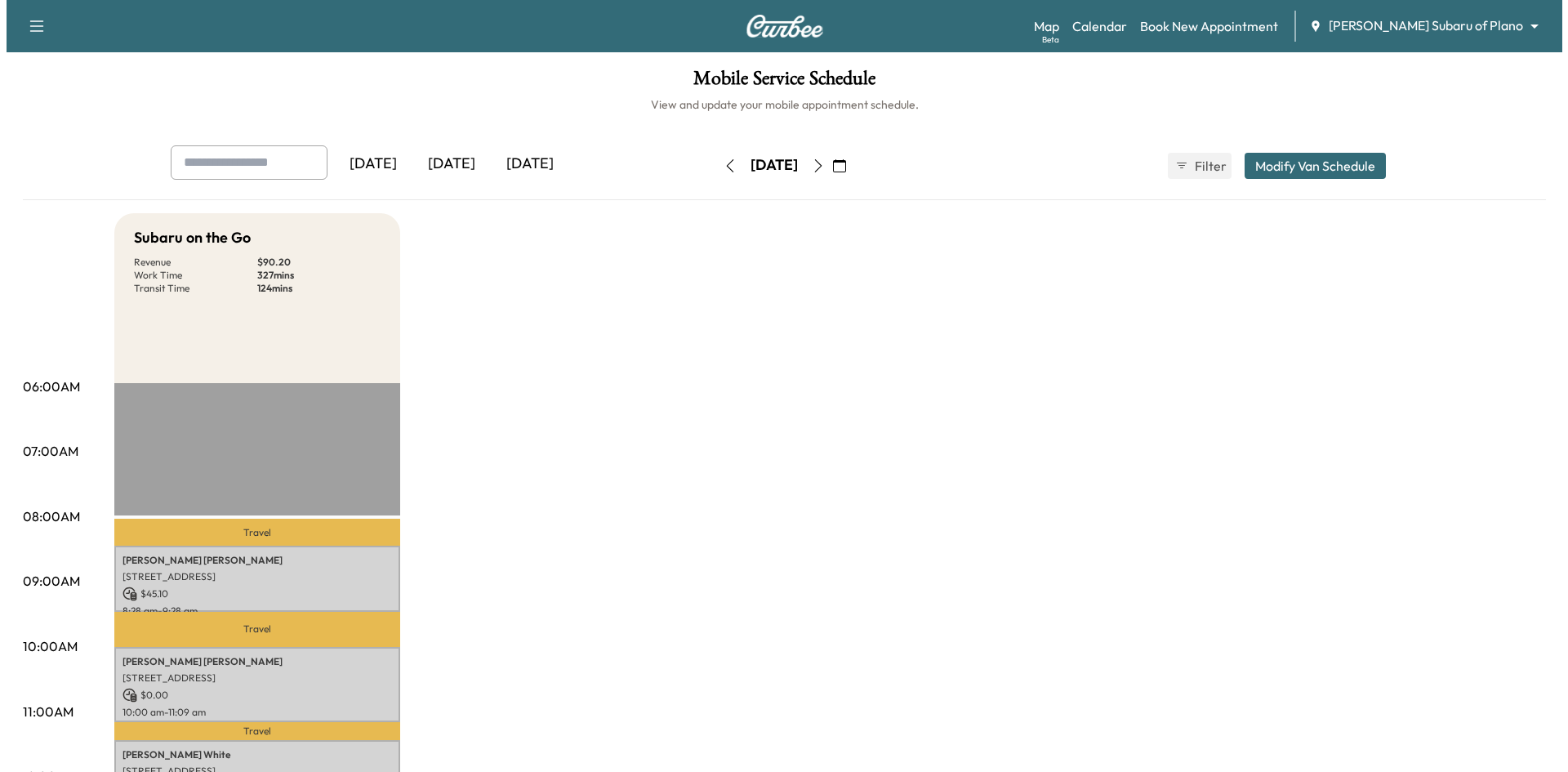
scroll to position [327, 0]
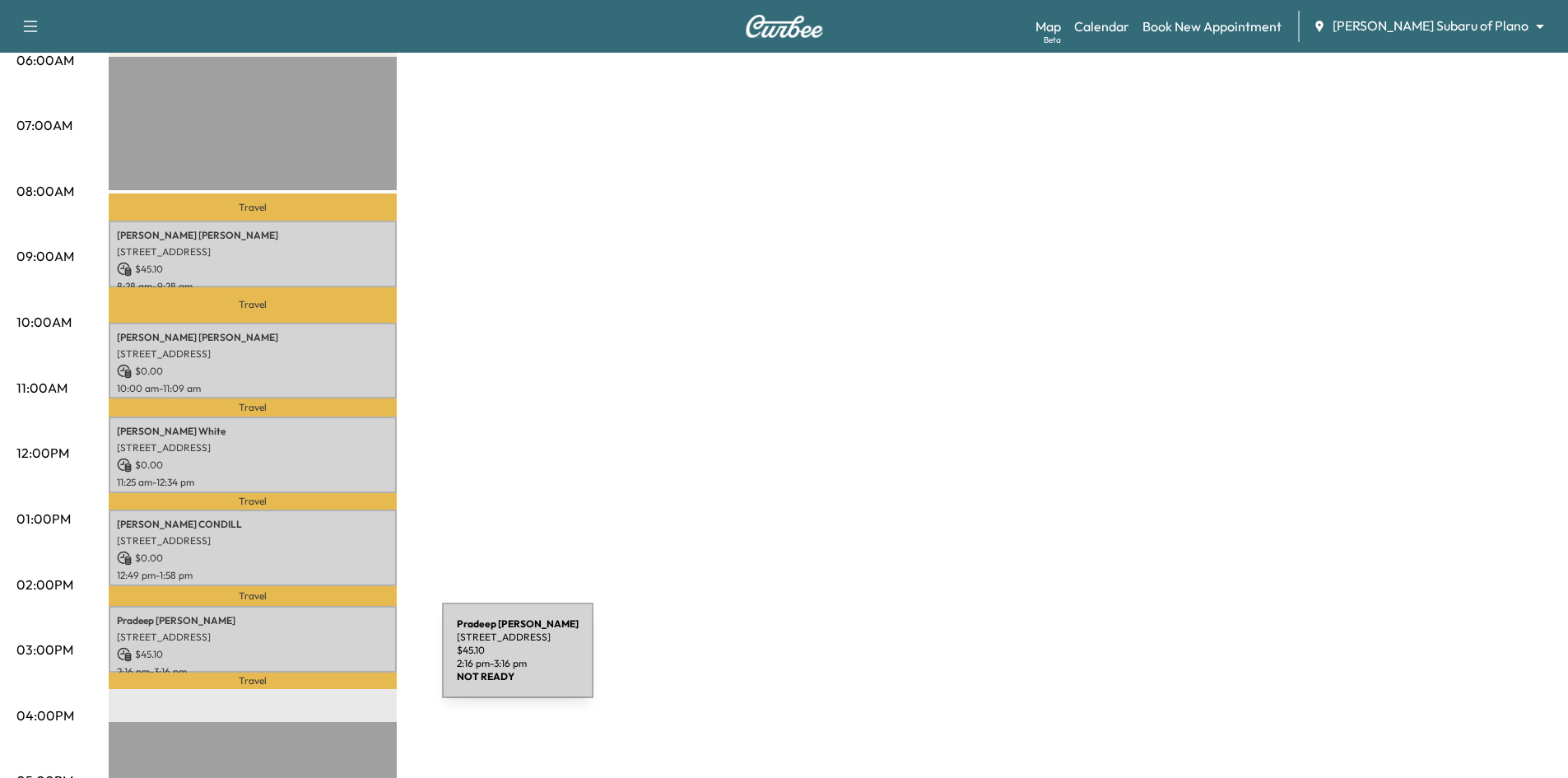
click at [319, 657] on div "[PERSON_NAME] [STREET_ADDRESS] $ 45.10 2:16 pm - 3:16 pm" at bounding box center [253, 639] width 288 height 67
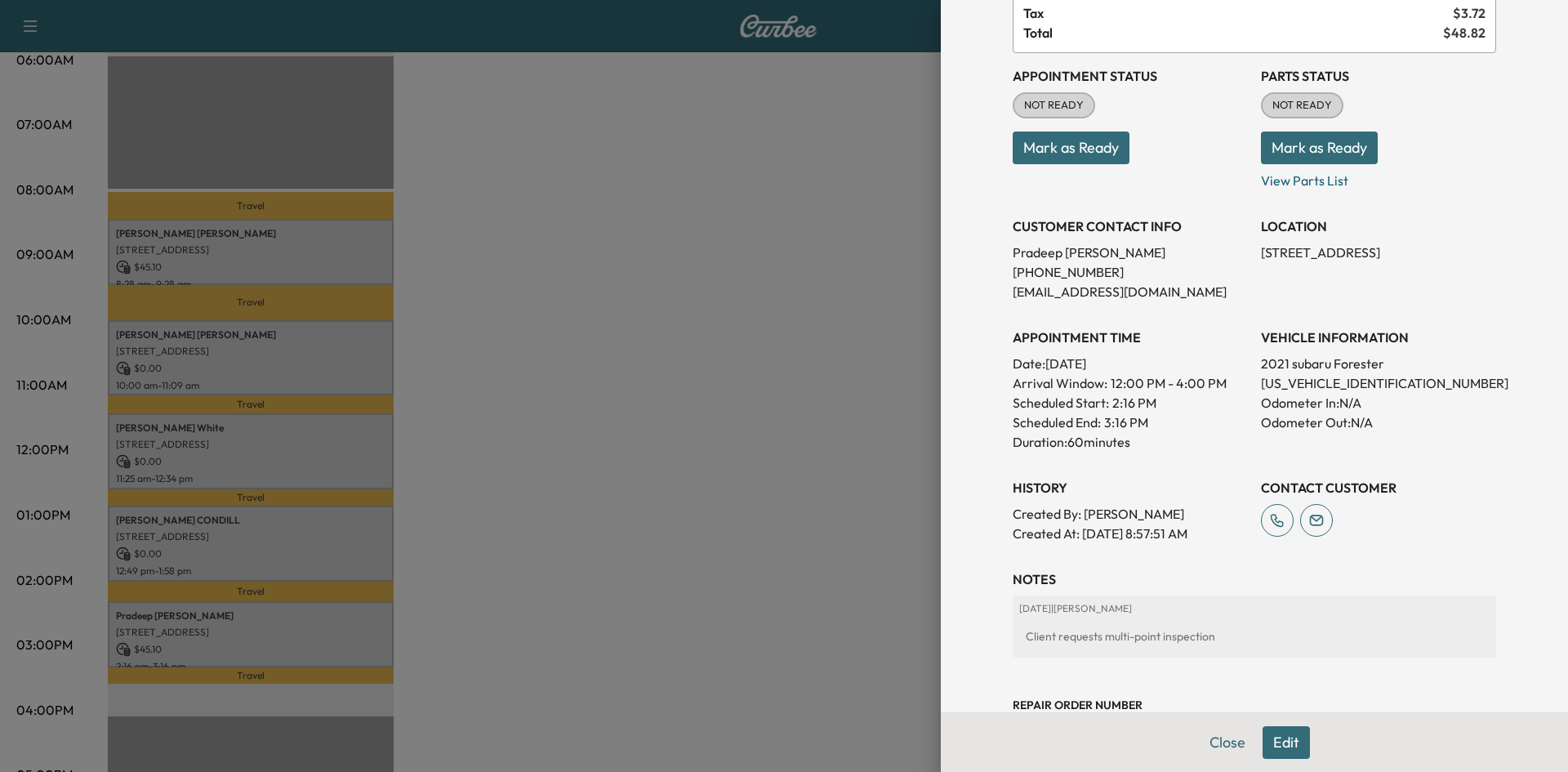
scroll to position [290, 0]
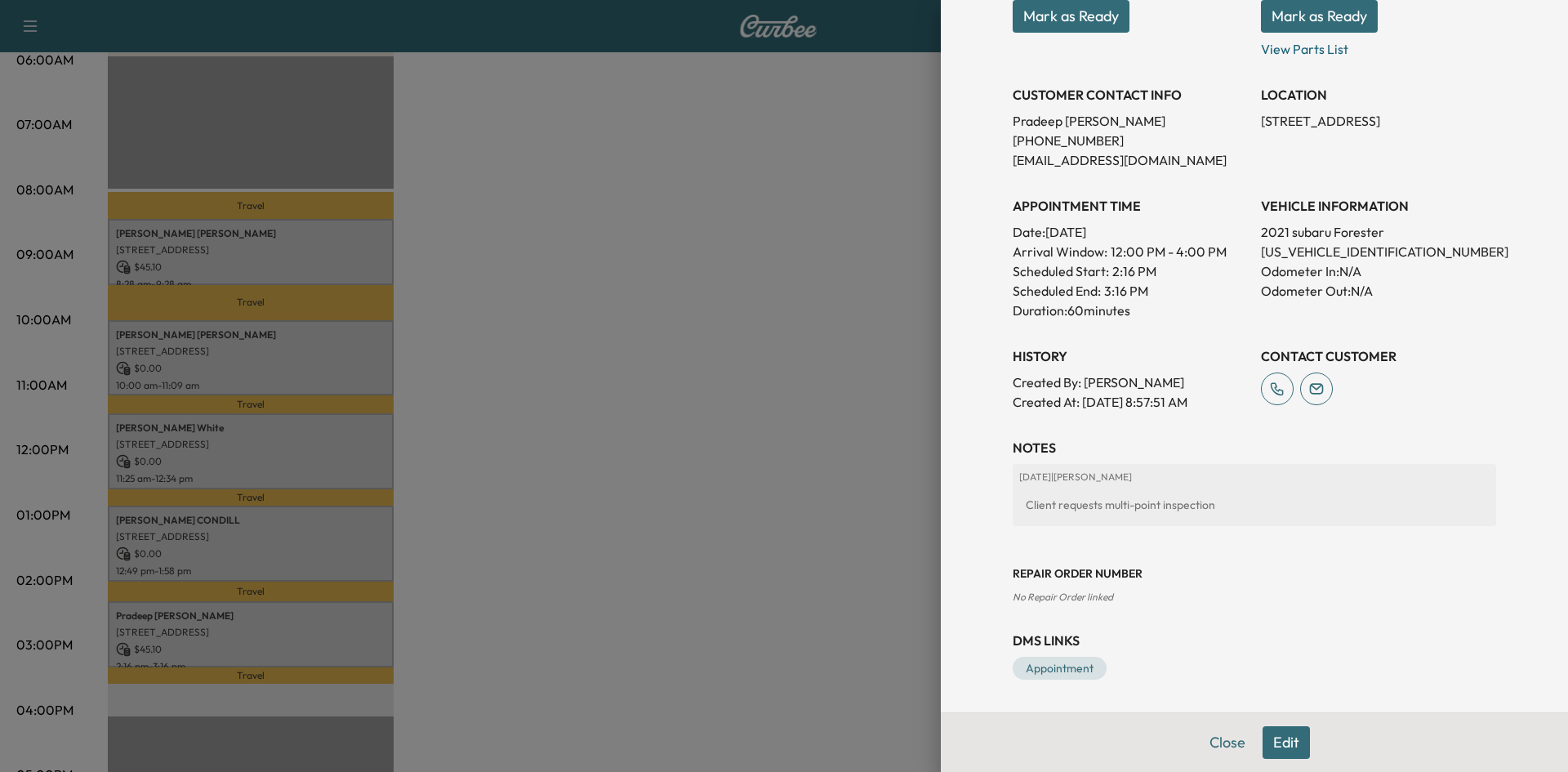
click at [768, 504] on div at bounding box center [784, 386] width 1568 height 772
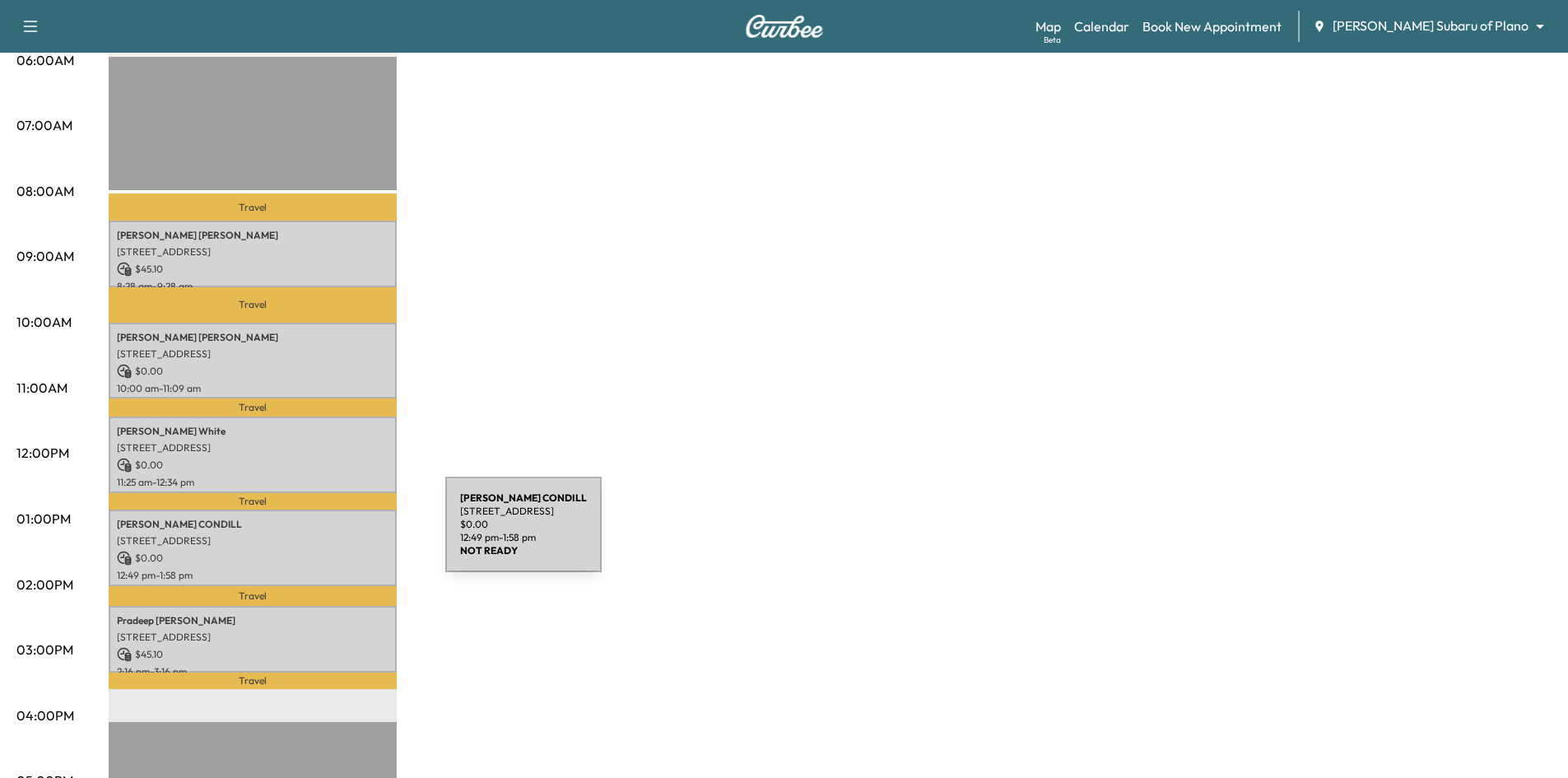
click at [322, 534] on p "[STREET_ADDRESS]" at bounding box center [253, 541] width 272 height 13
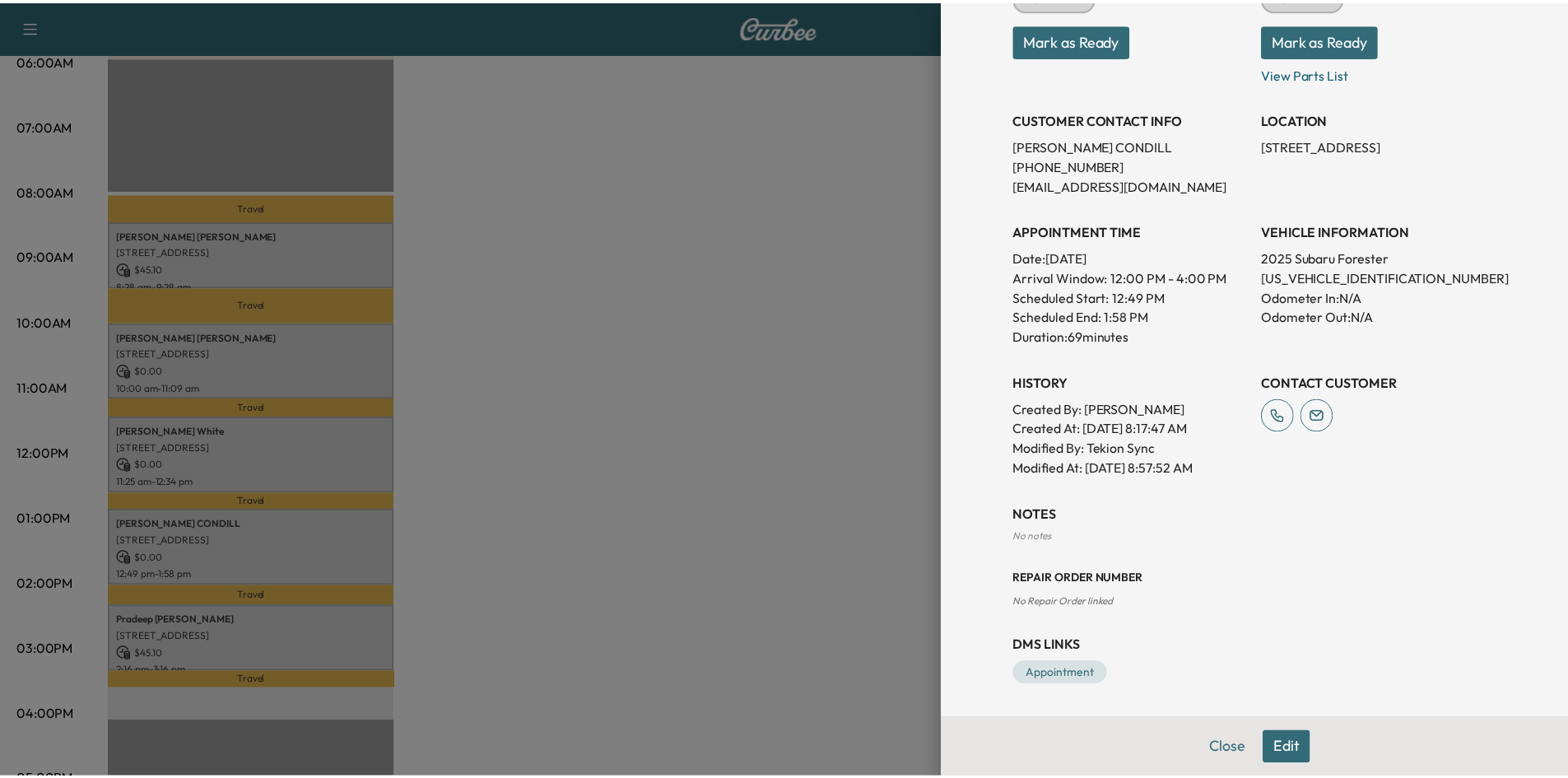
scroll to position [105, 0]
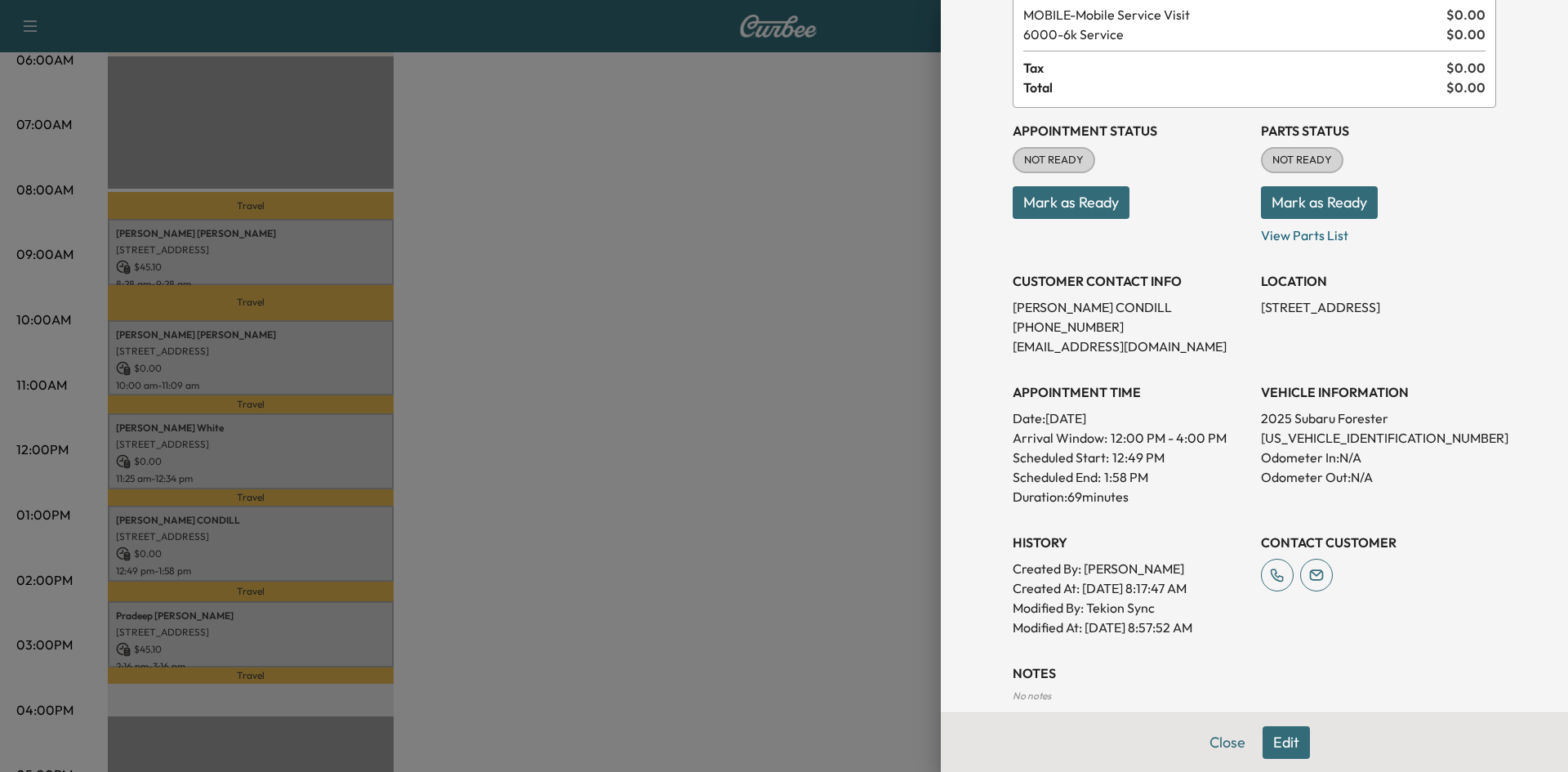
drag, startPoint x: 730, startPoint y: 529, endPoint x: 725, endPoint y: 491, distance: 38.3
click at [730, 525] on div at bounding box center [784, 386] width 1568 height 772
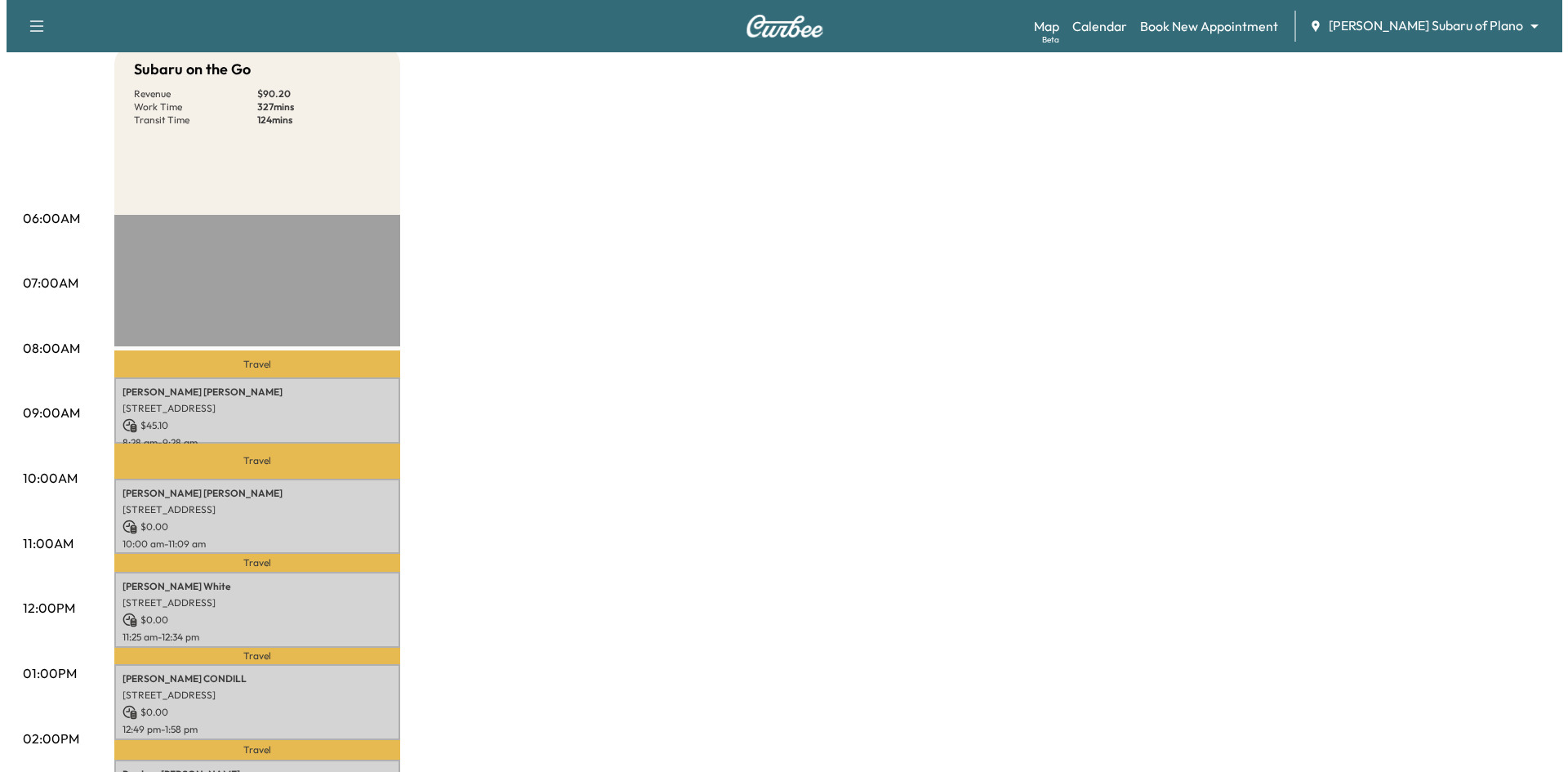
scroll to position [0, 0]
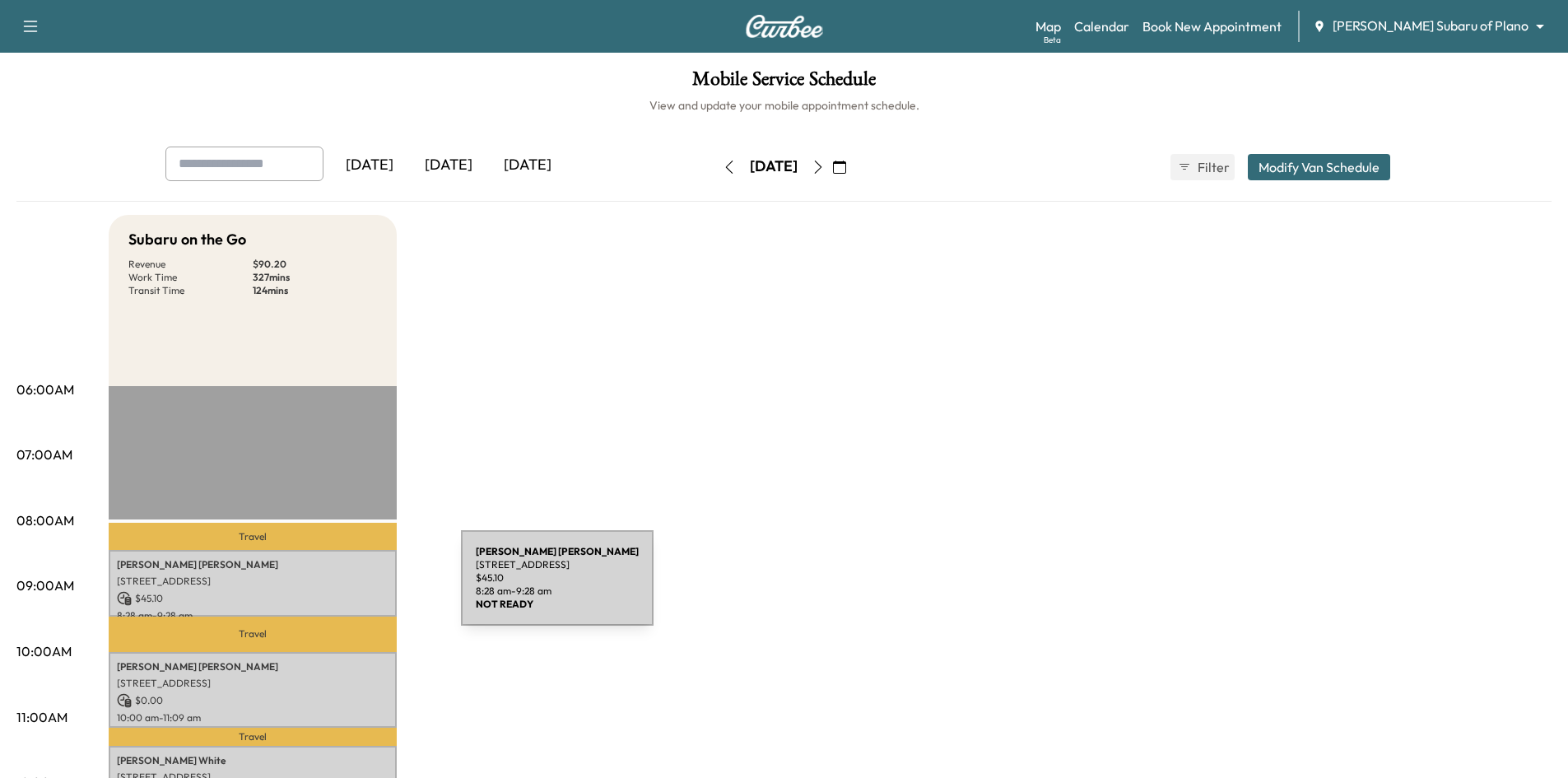
click at [338, 586] on p "[STREET_ADDRESS]" at bounding box center [253, 581] width 272 height 13
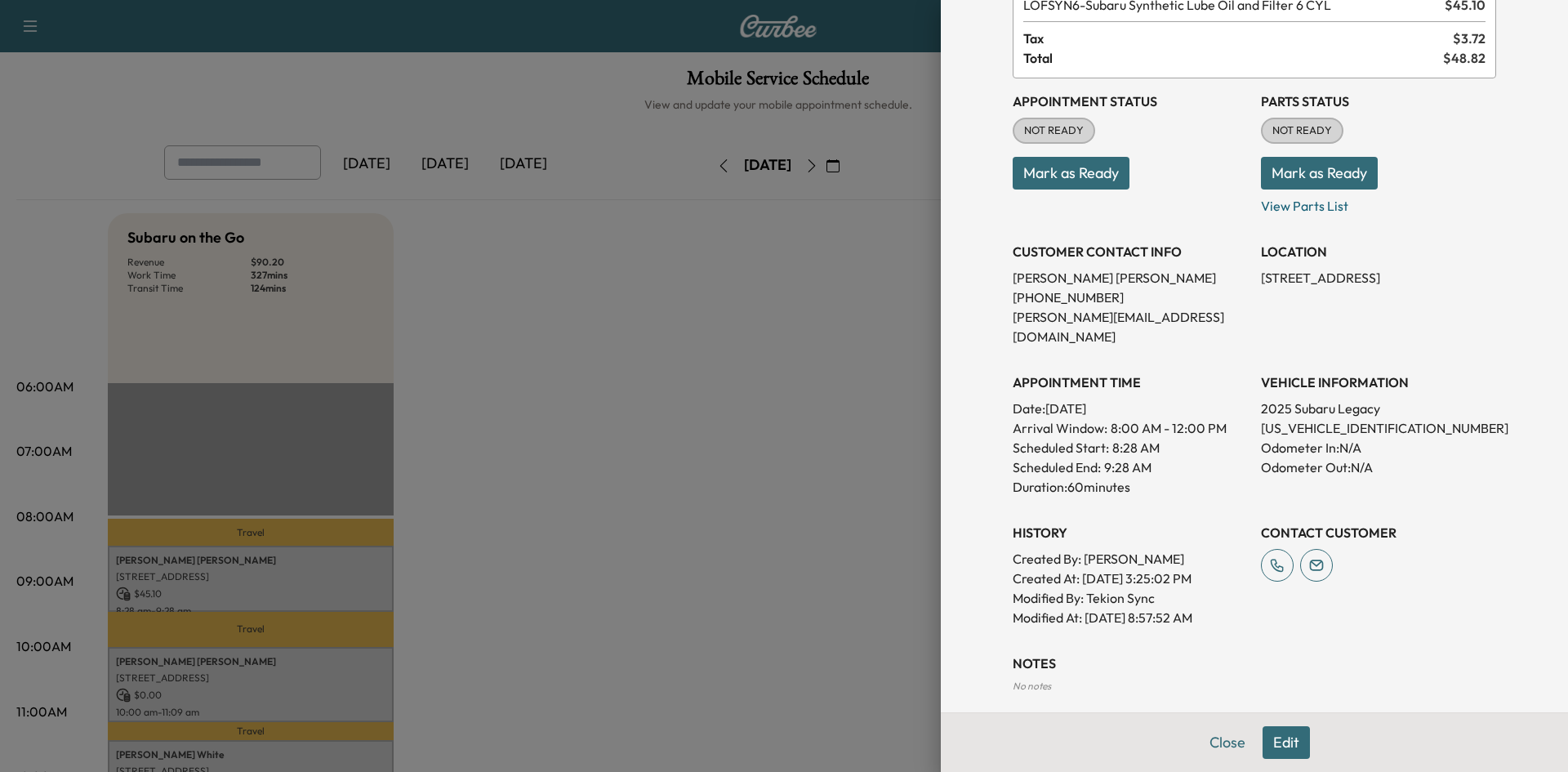
scroll to position [267, 0]
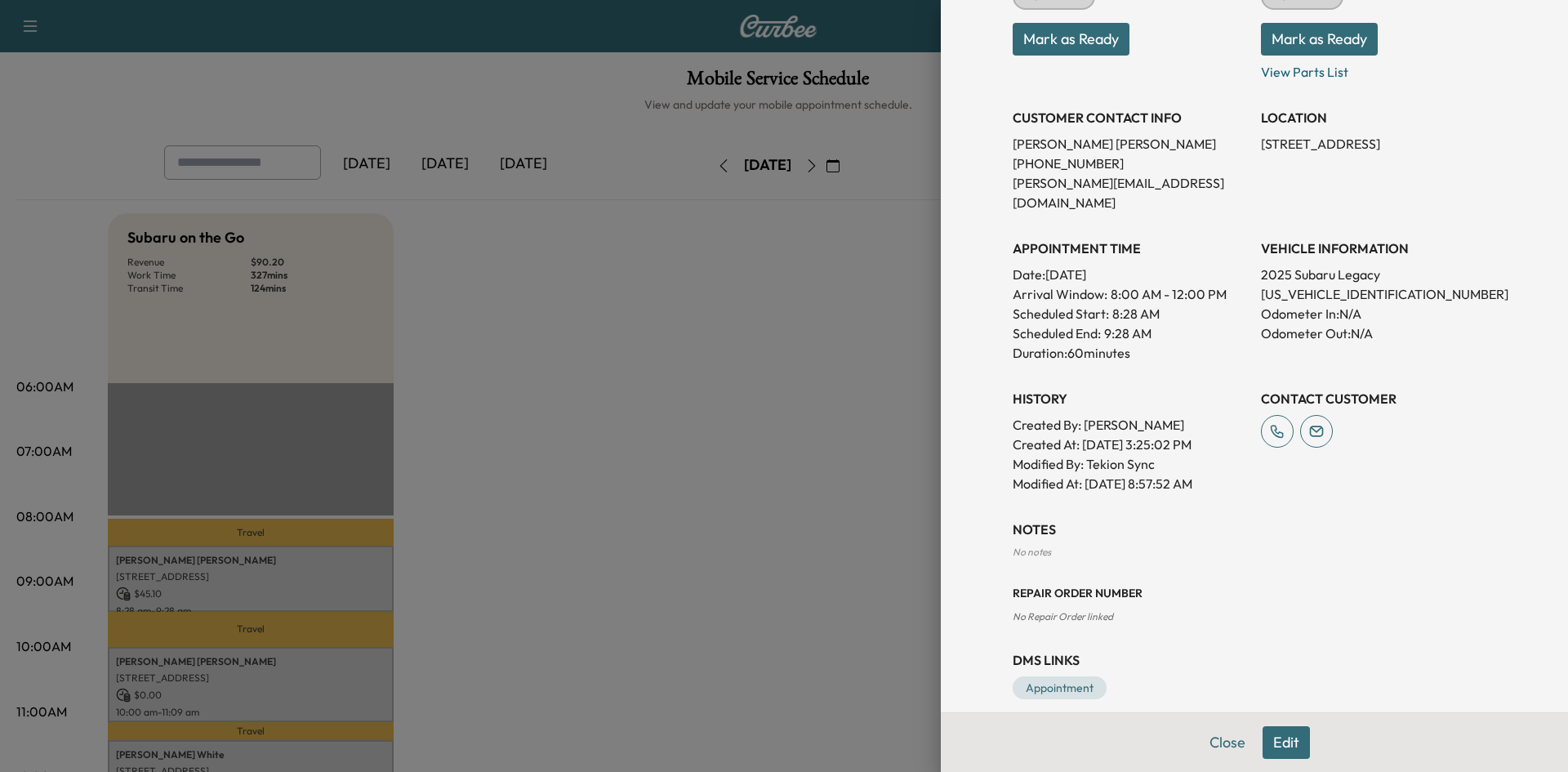
click at [723, 529] on div at bounding box center [784, 386] width 1568 height 772
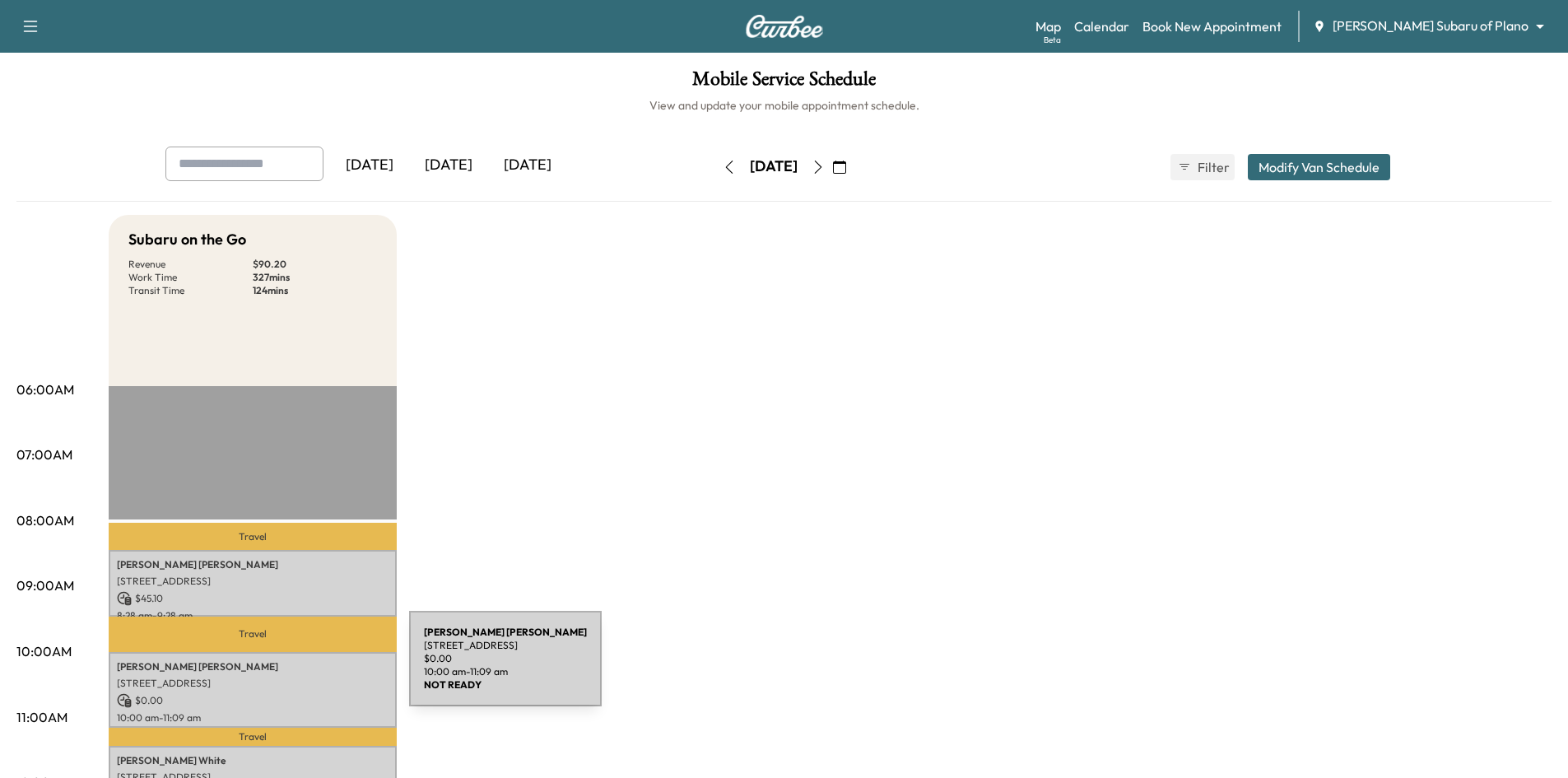
click at [289, 672] on div "[PERSON_NAME] [STREET_ADDRESS] $ 0.00 10:00 am - 11:09 am" at bounding box center [253, 690] width 288 height 77
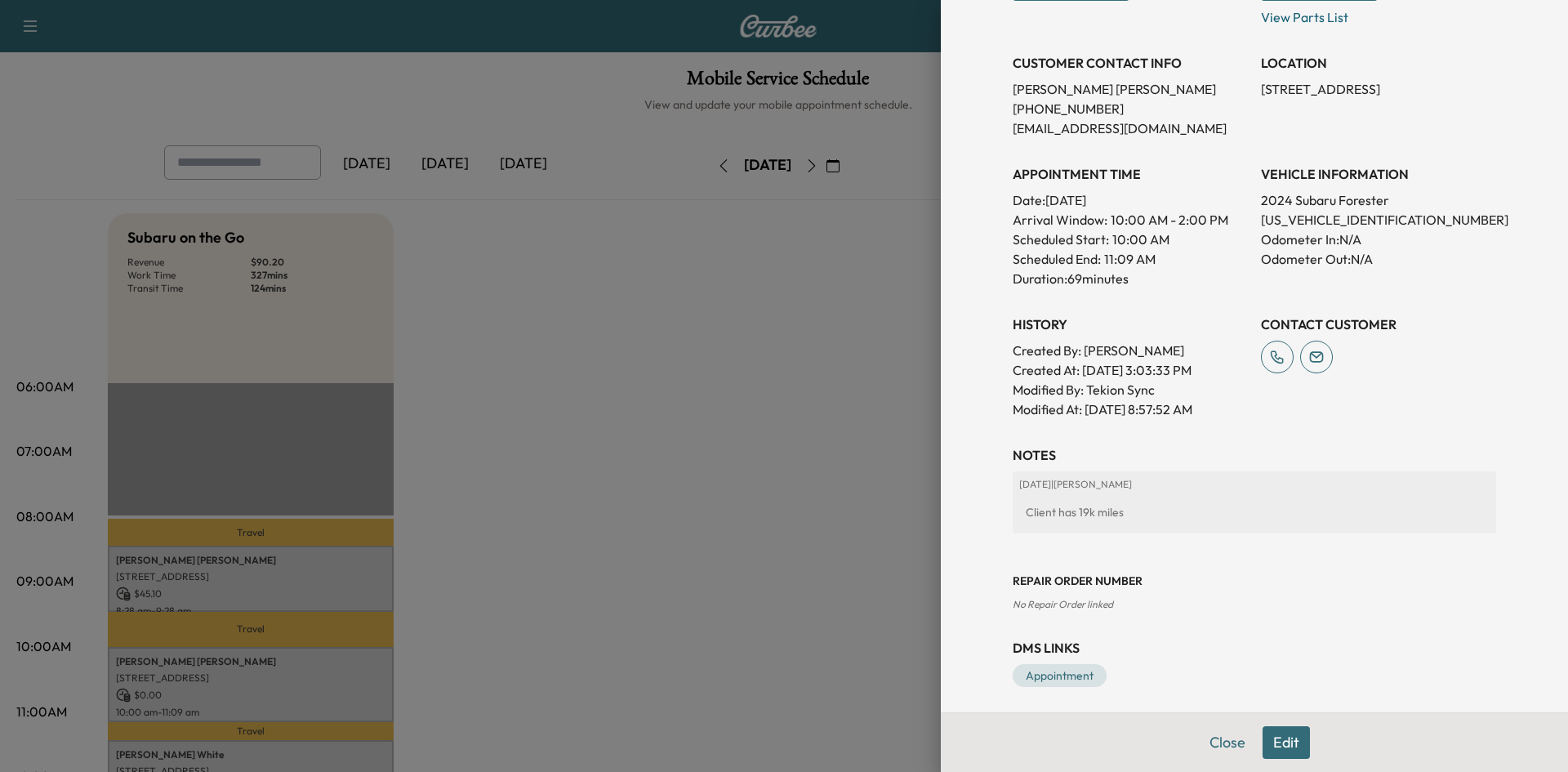
scroll to position [329, 0]
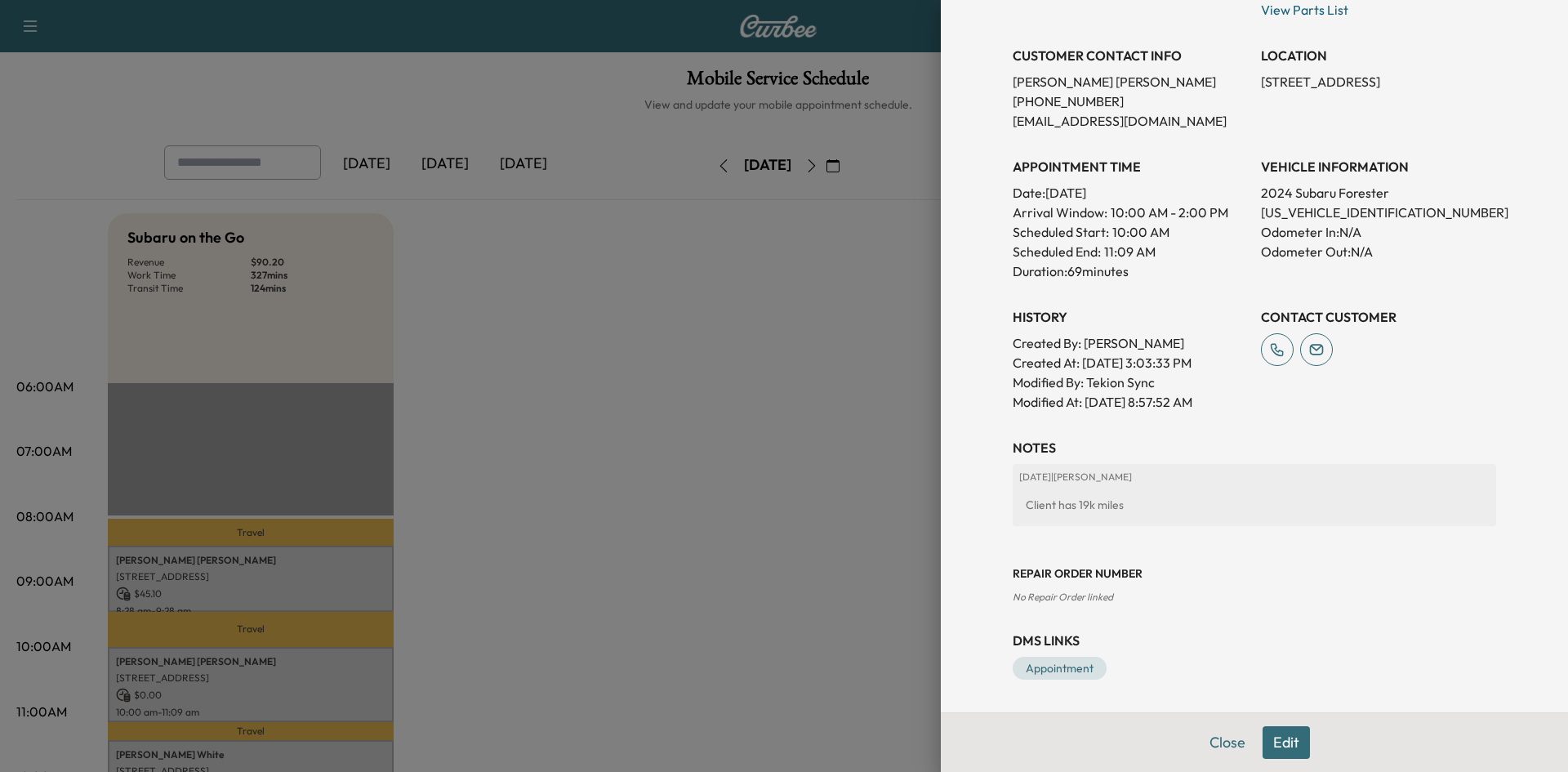
click at [724, 637] on div at bounding box center [784, 386] width 1568 height 772
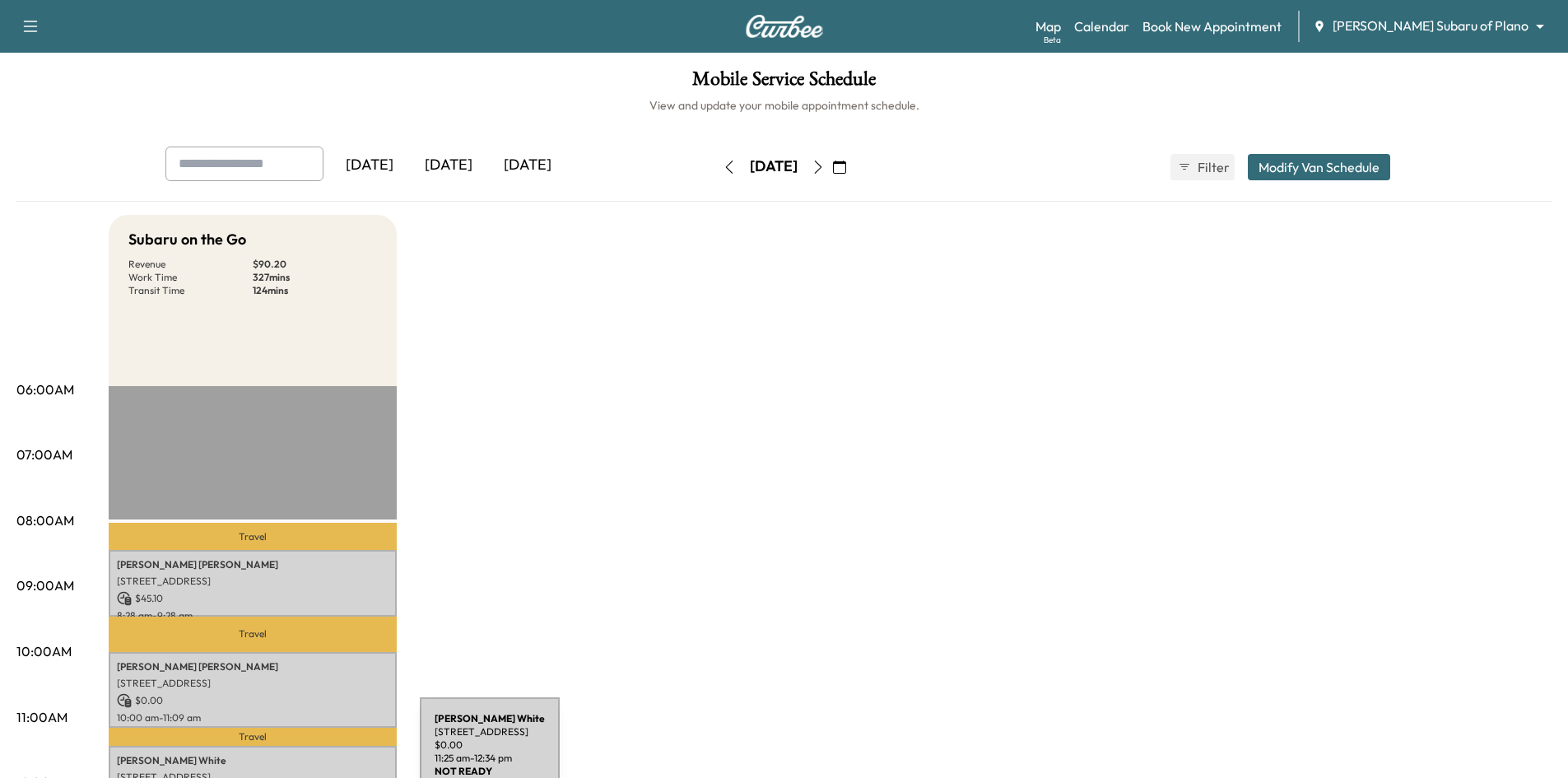
click at [296, 755] on p "[PERSON_NAME]" at bounding box center [253, 761] width 272 height 13
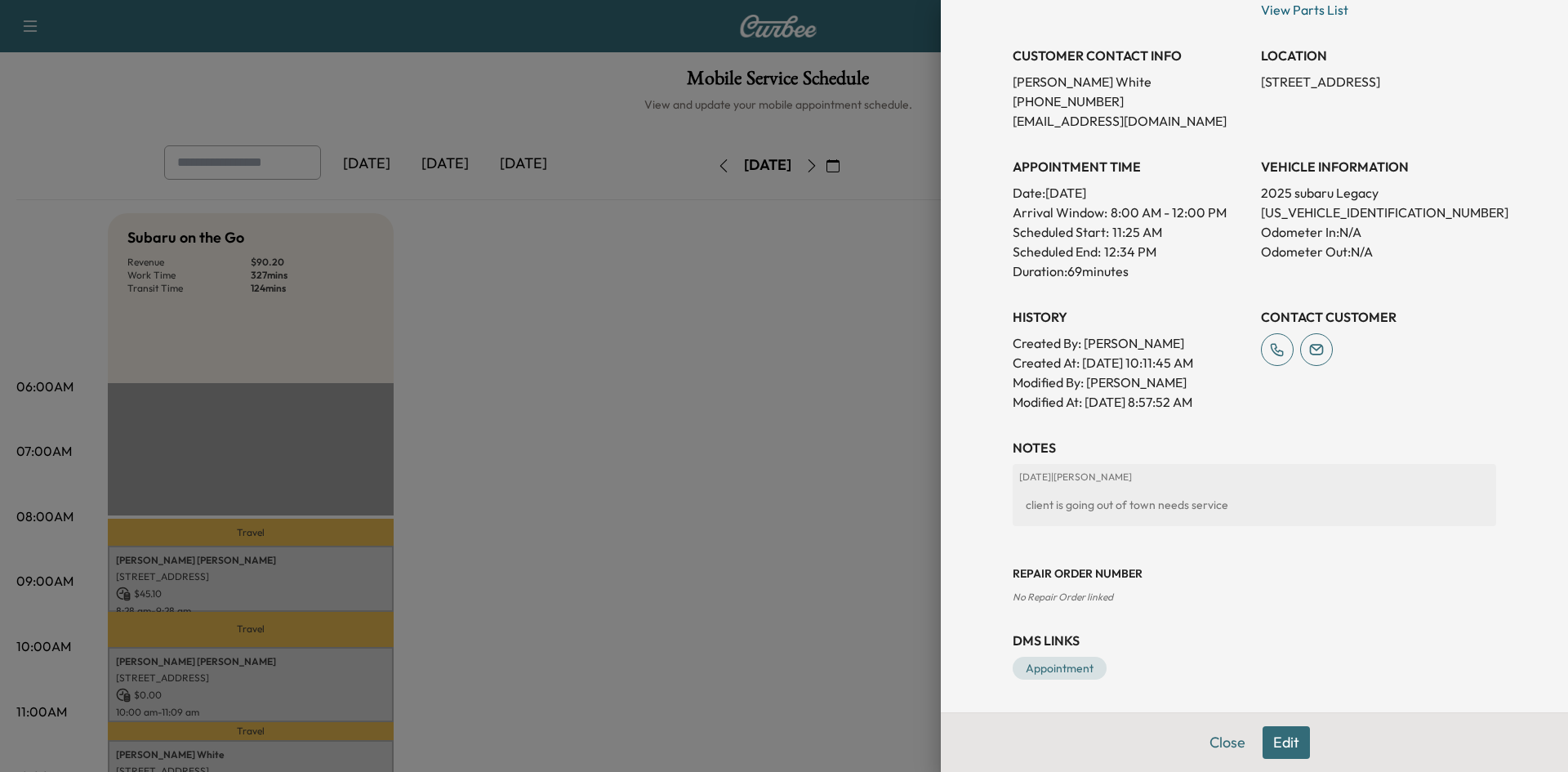
click at [759, 497] on div at bounding box center [784, 386] width 1568 height 772
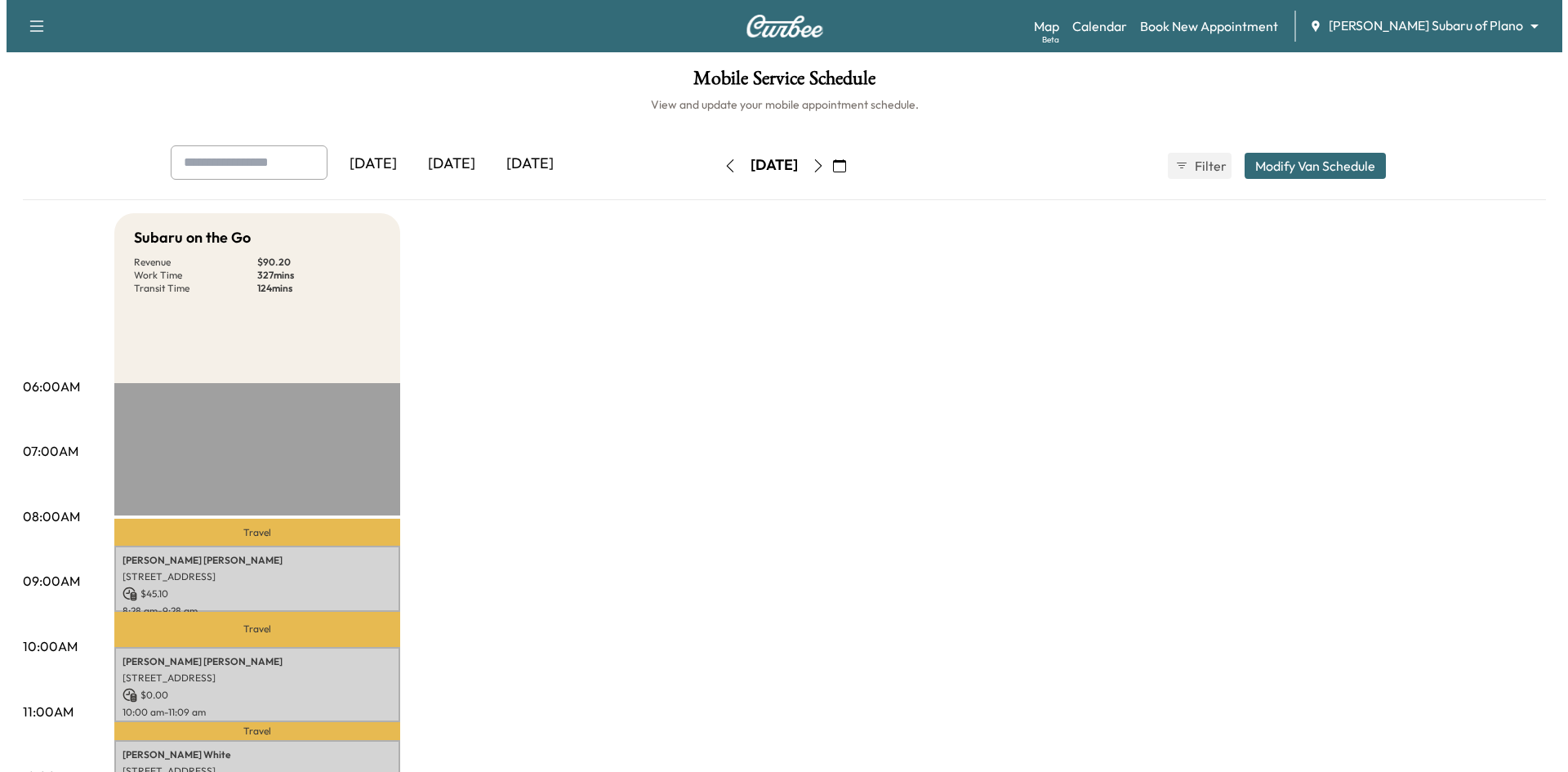
scroll to position [409, 0]
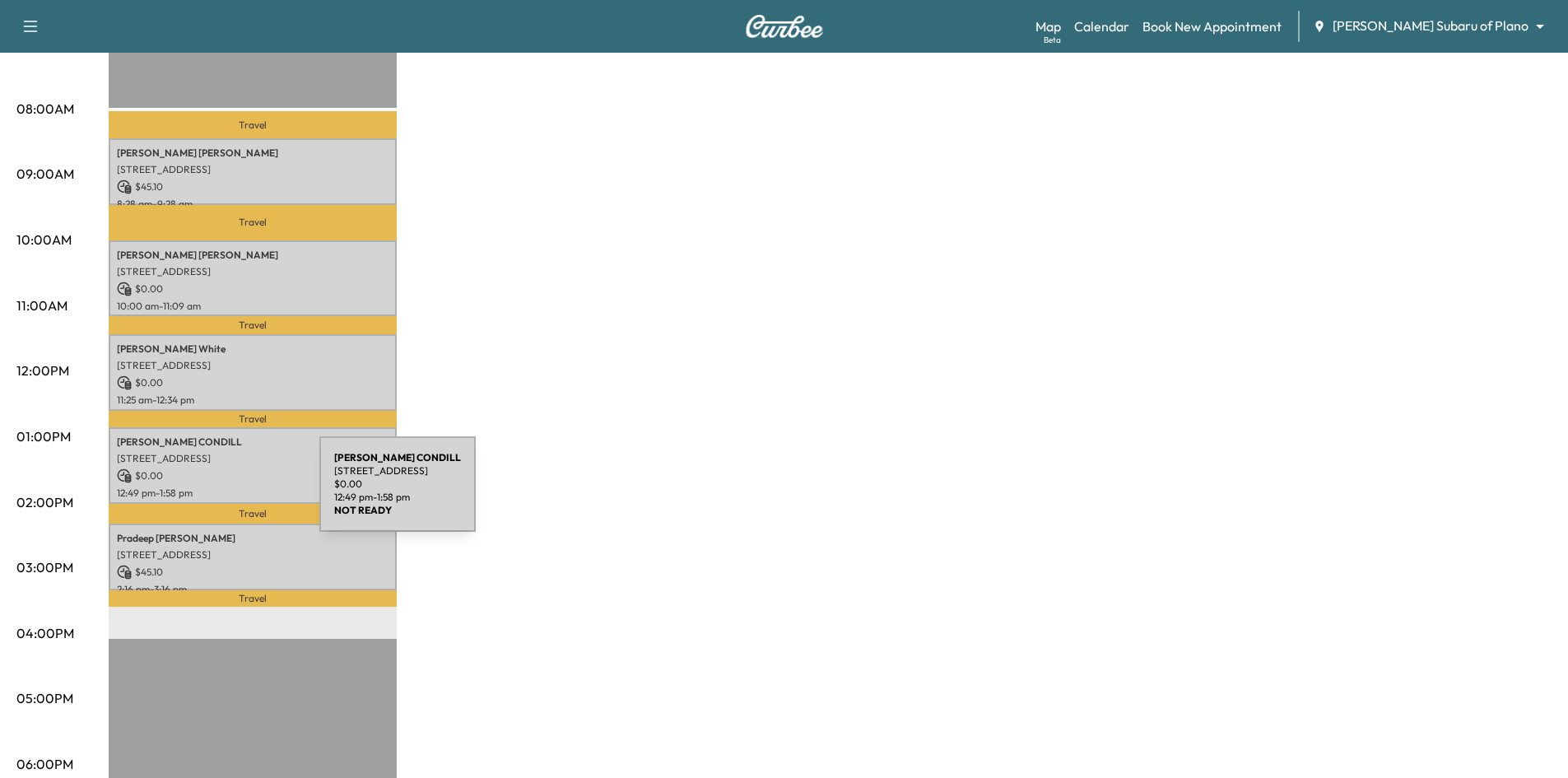
click at [209, 475] on p "$ 0.00" at bounding box center [253, 476] width 272 height 15
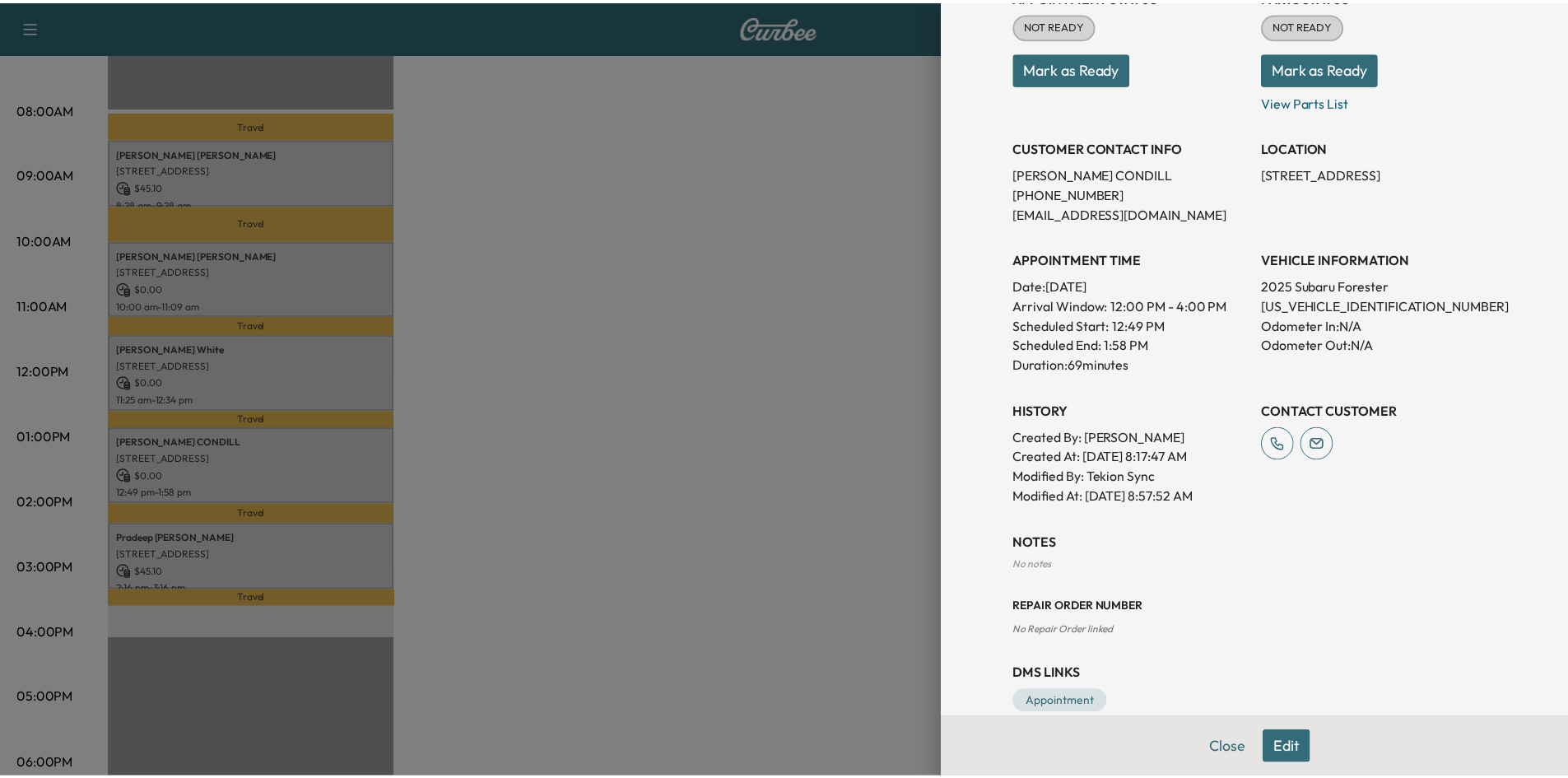
scroll to position [269, 0]
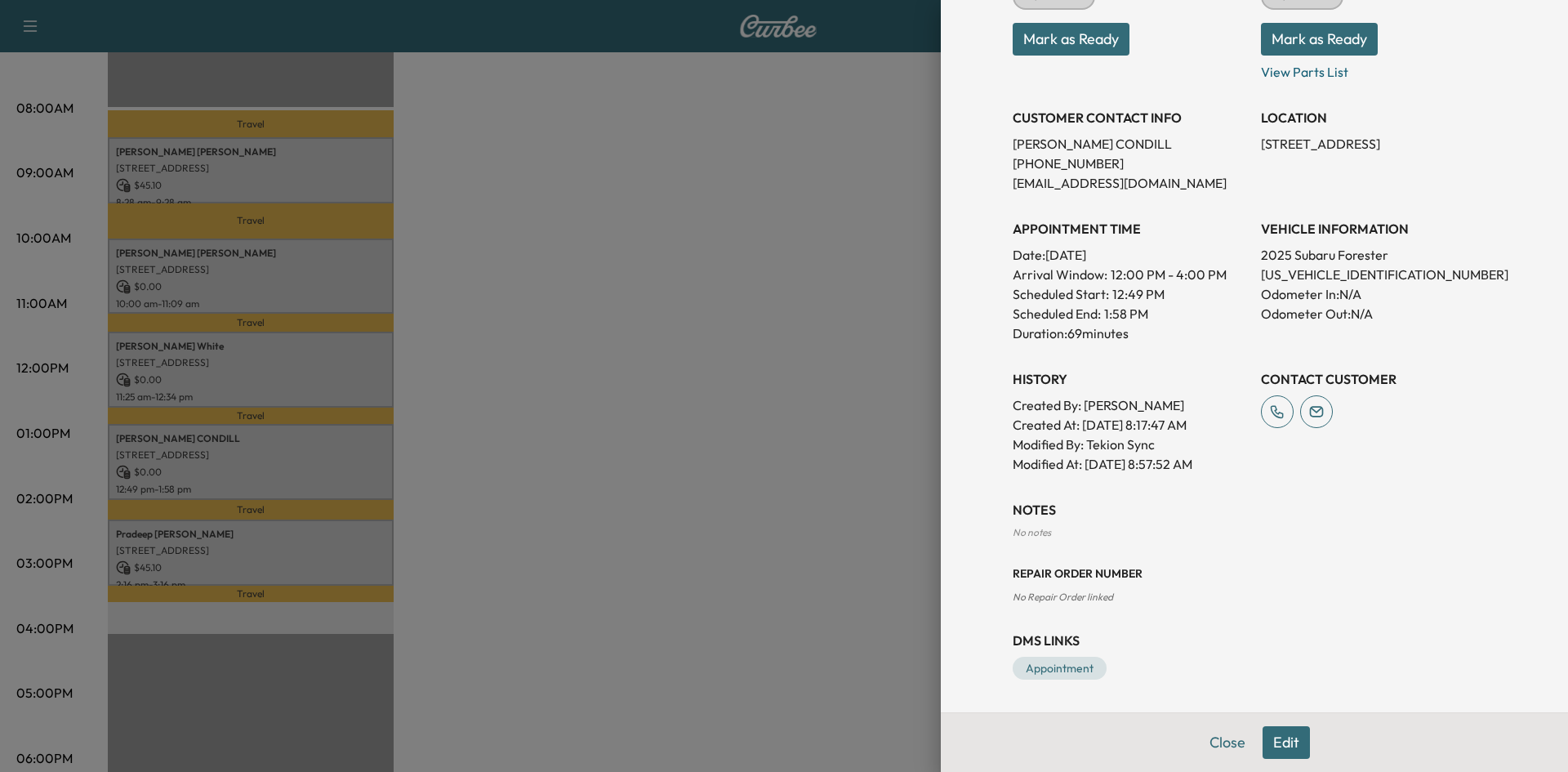
drag, startPoint x: 728, startPoint y: 408, endPoint x: 725, endPoint y: 376, distance: 32.1
click at [728, 398] on div at bounding box center [784, 386] width 1568 height 772
